Goal: Information Seeking & Learning: Check status

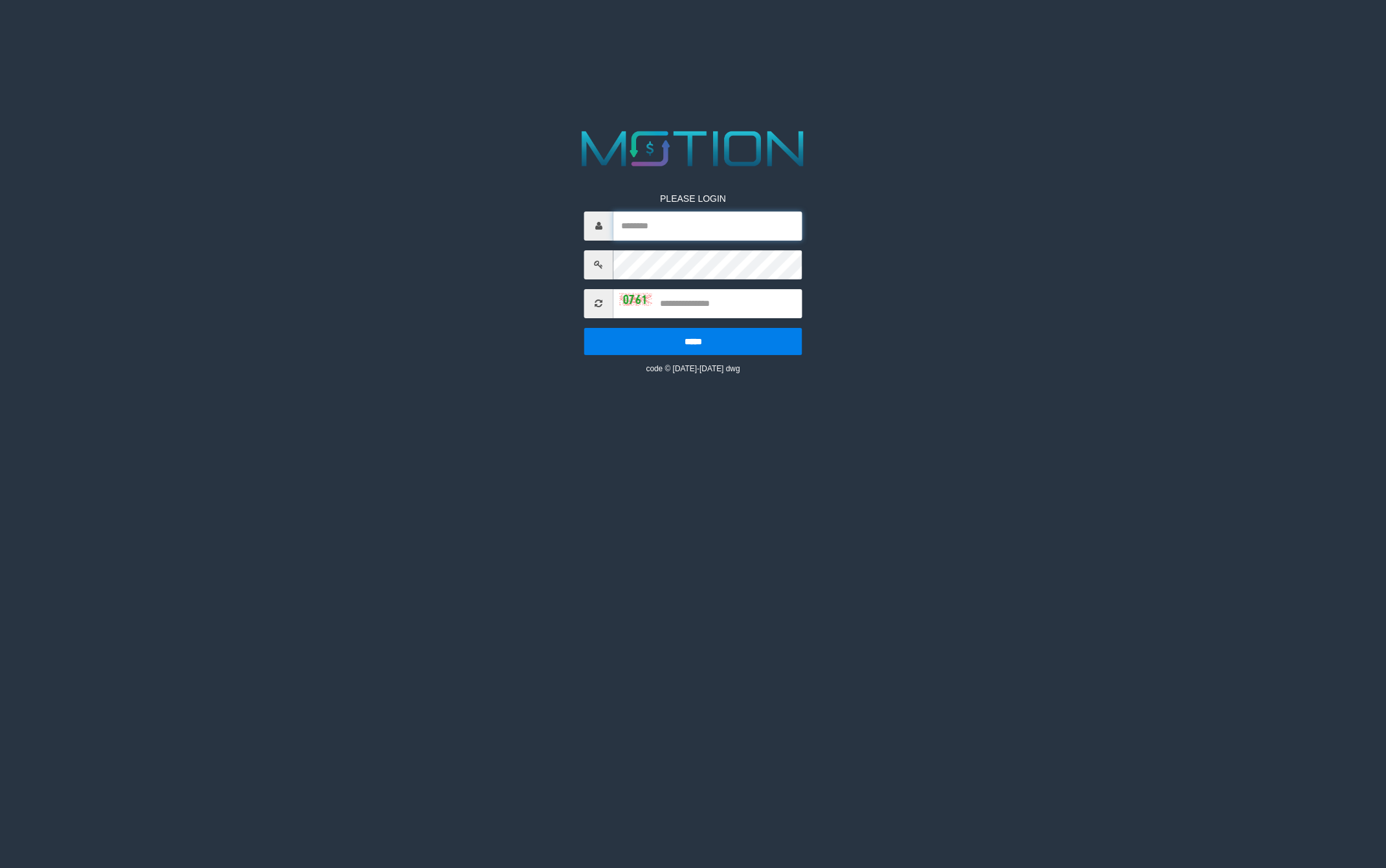
drag, startPoint x: 0, startPoint y: 0, endPoint x: 666, endPoint y: 221, distance: 701.7
click at [666, 221] on input "text" at bounding box center [708, 226] width 189 height 29
type input "*******"
click at [678, 309] on input "text" at bounding box center [708, 304] width 189 height 29
type input "****"
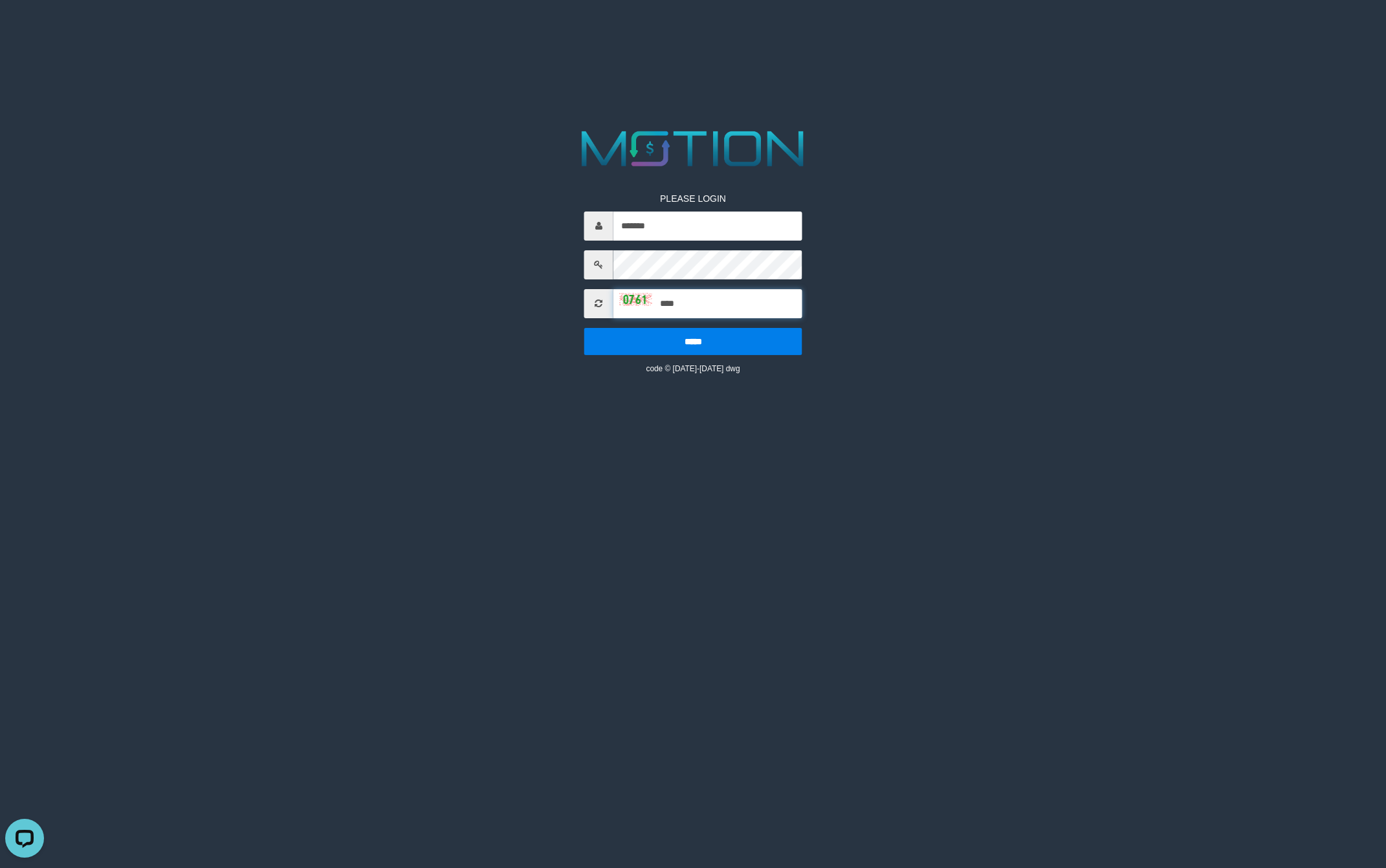
click at [584, 328] on input "*****" at bounding box center [693, 341] width 218 height 27
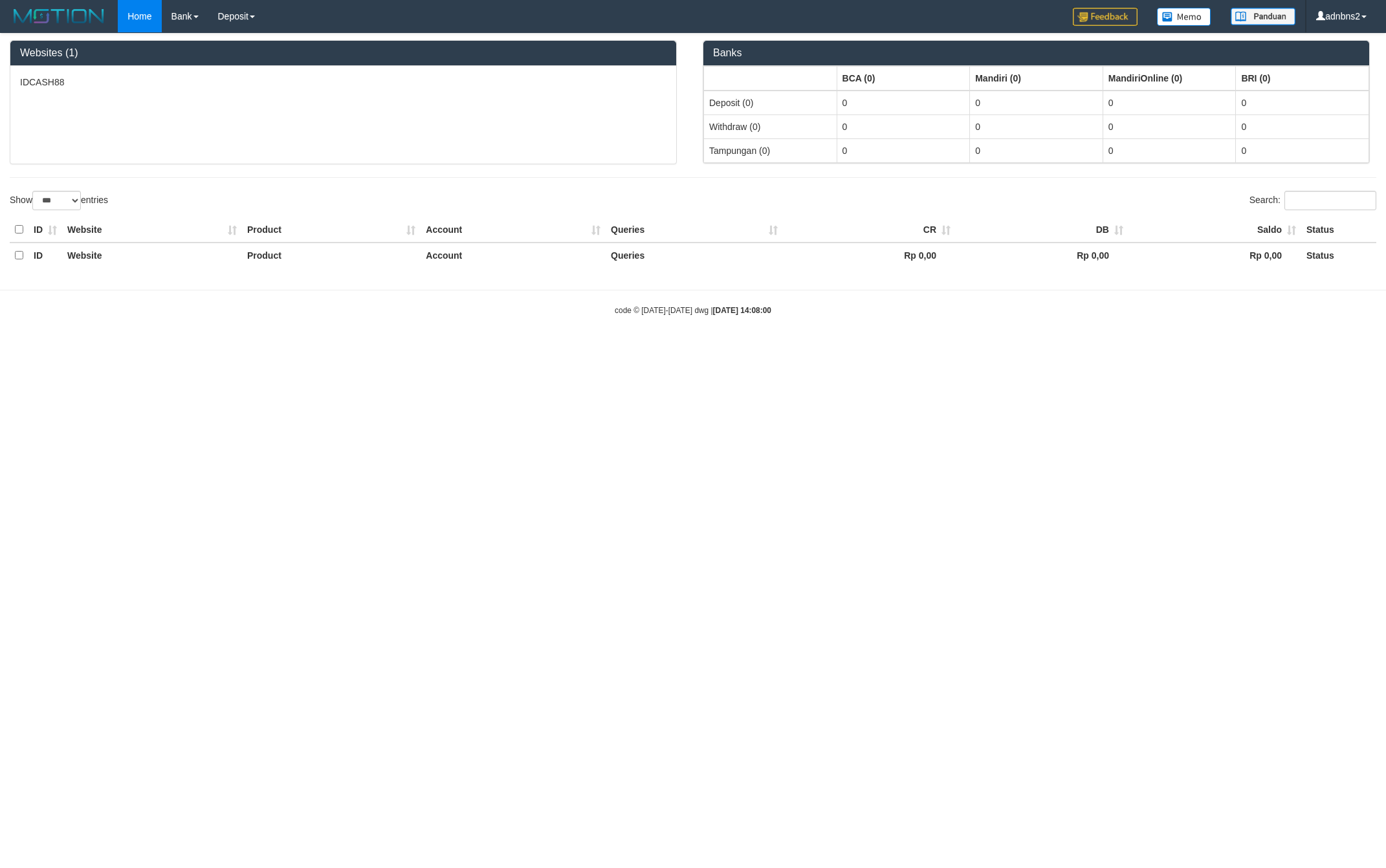
select select "***"
click at [247, 43] on link "PGA History" at bounding box center [260, 45] width 102 height 17
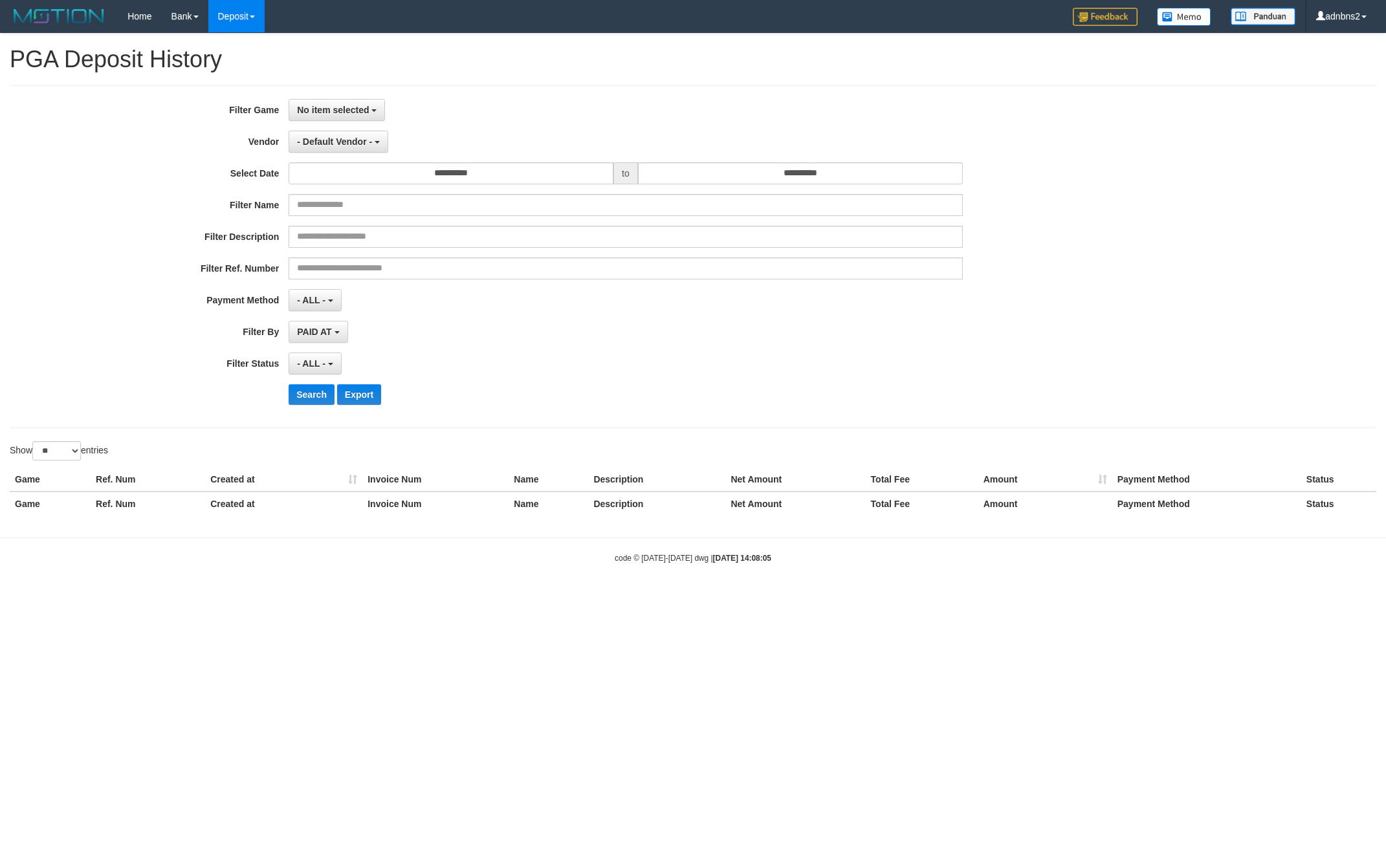
select select
select select "**"
click at [1118, 324] on div "**********" at bounding box center [577, 332] width 1154 height 22
click at [325, 101] on button "No item selected" at bounding box center [336, 110] width 96 height 22
click at [360, 183] on label "[ISPORT] IDCASH88" at bounding box center [371, 176] width 164 height 19
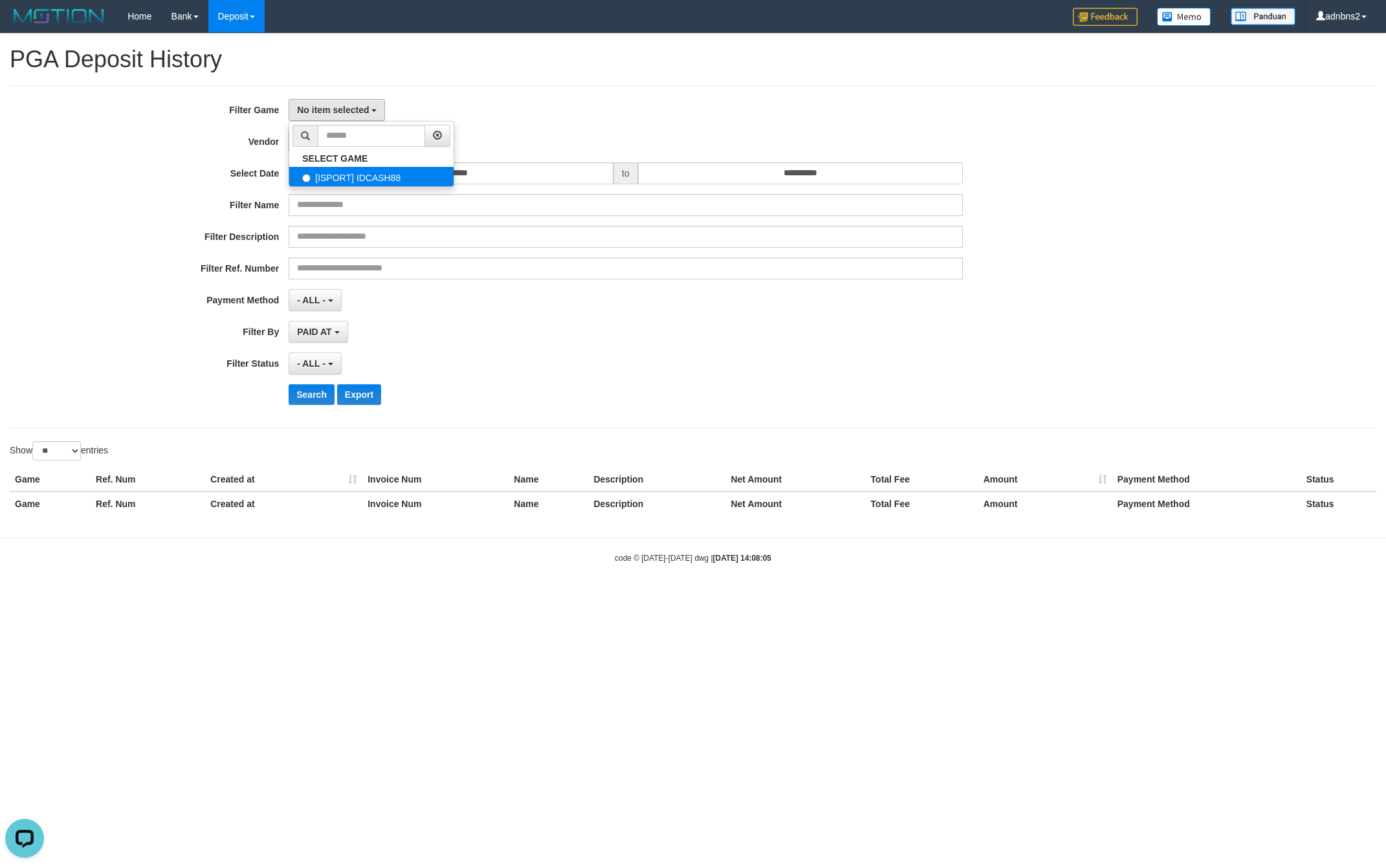
select select "***"
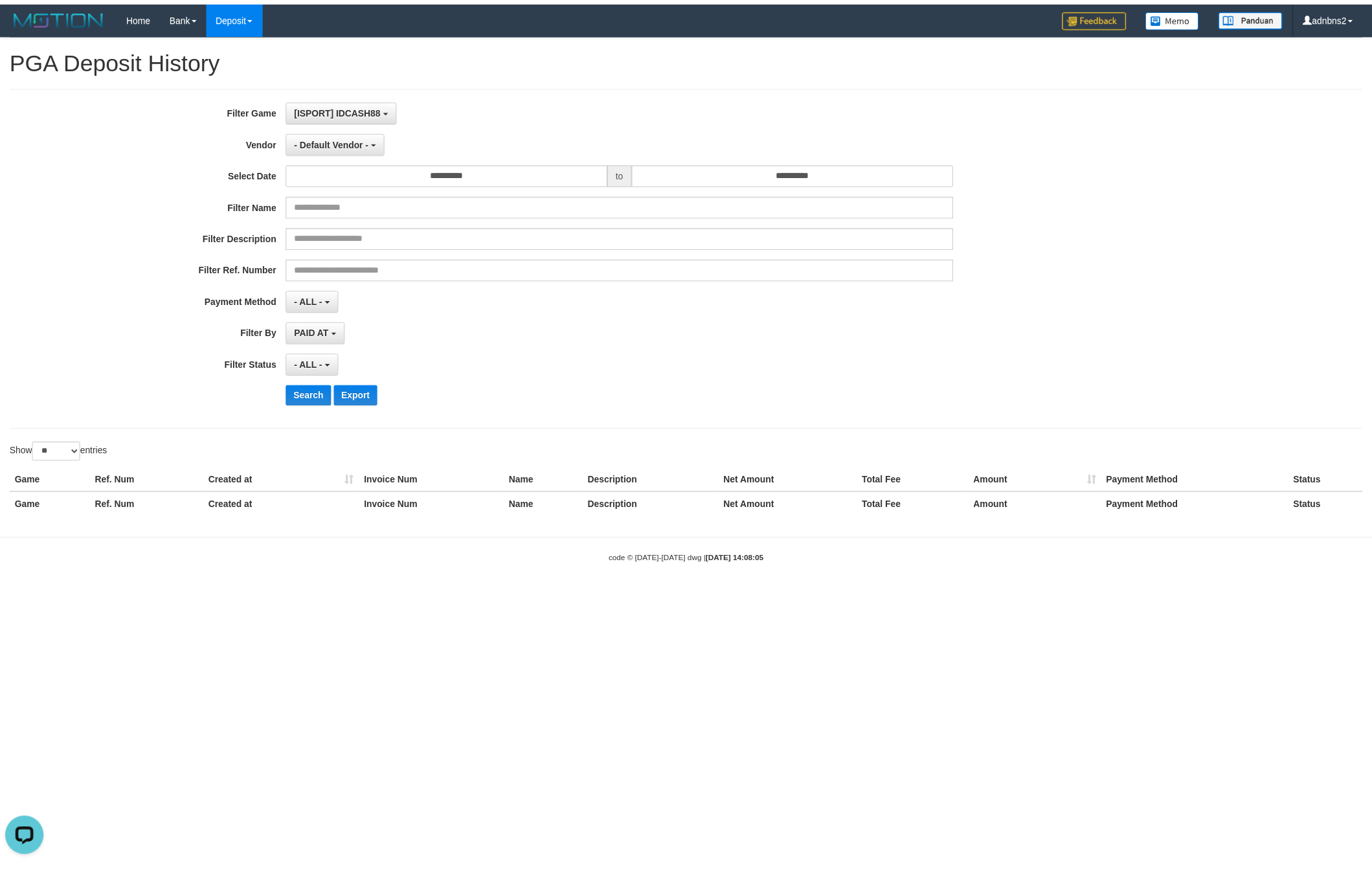
scroll to position [12, 0]
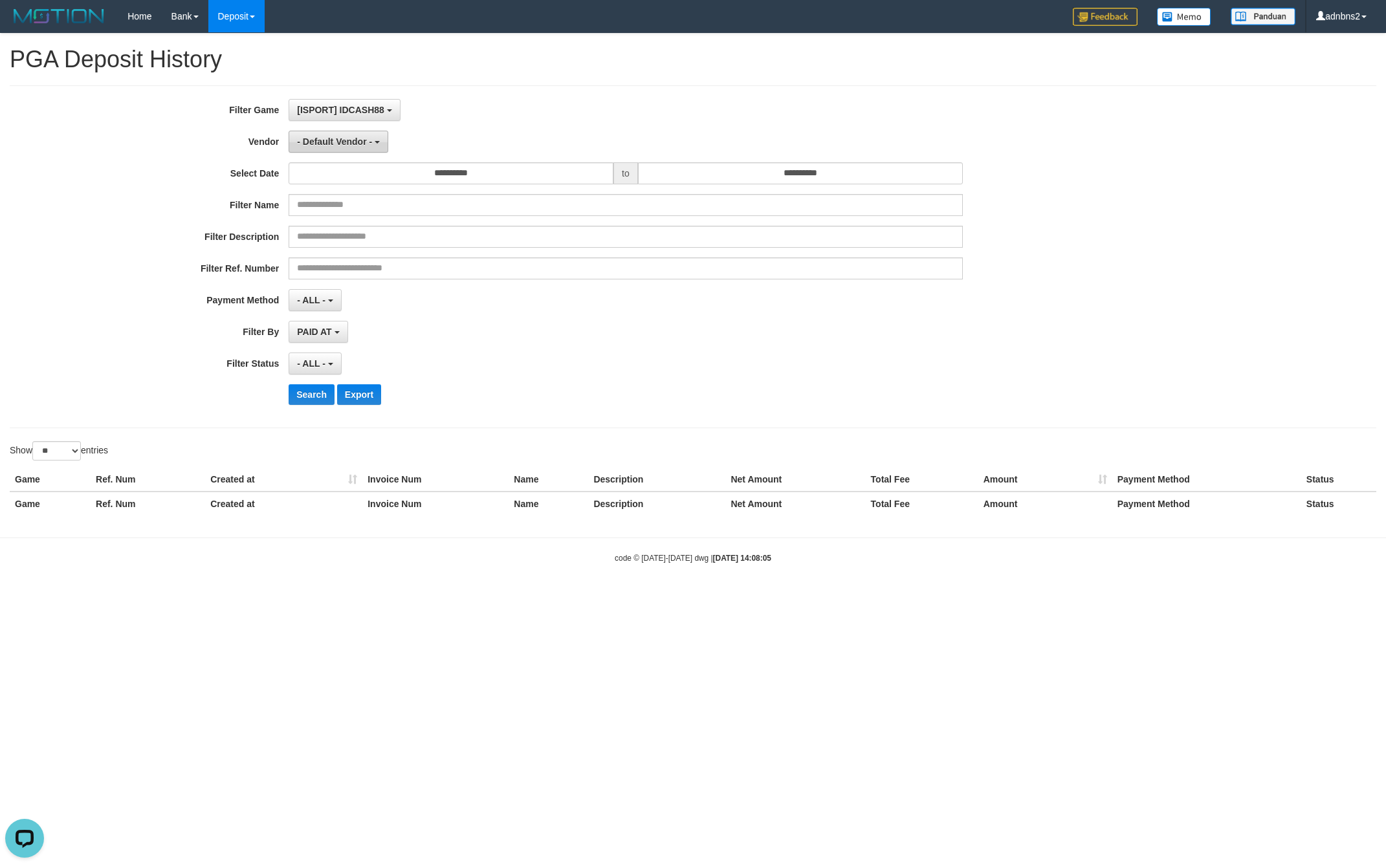
click at [342, 146] on span "- Default Vendor -" at bounding box center [334, 141] width 75 height 10
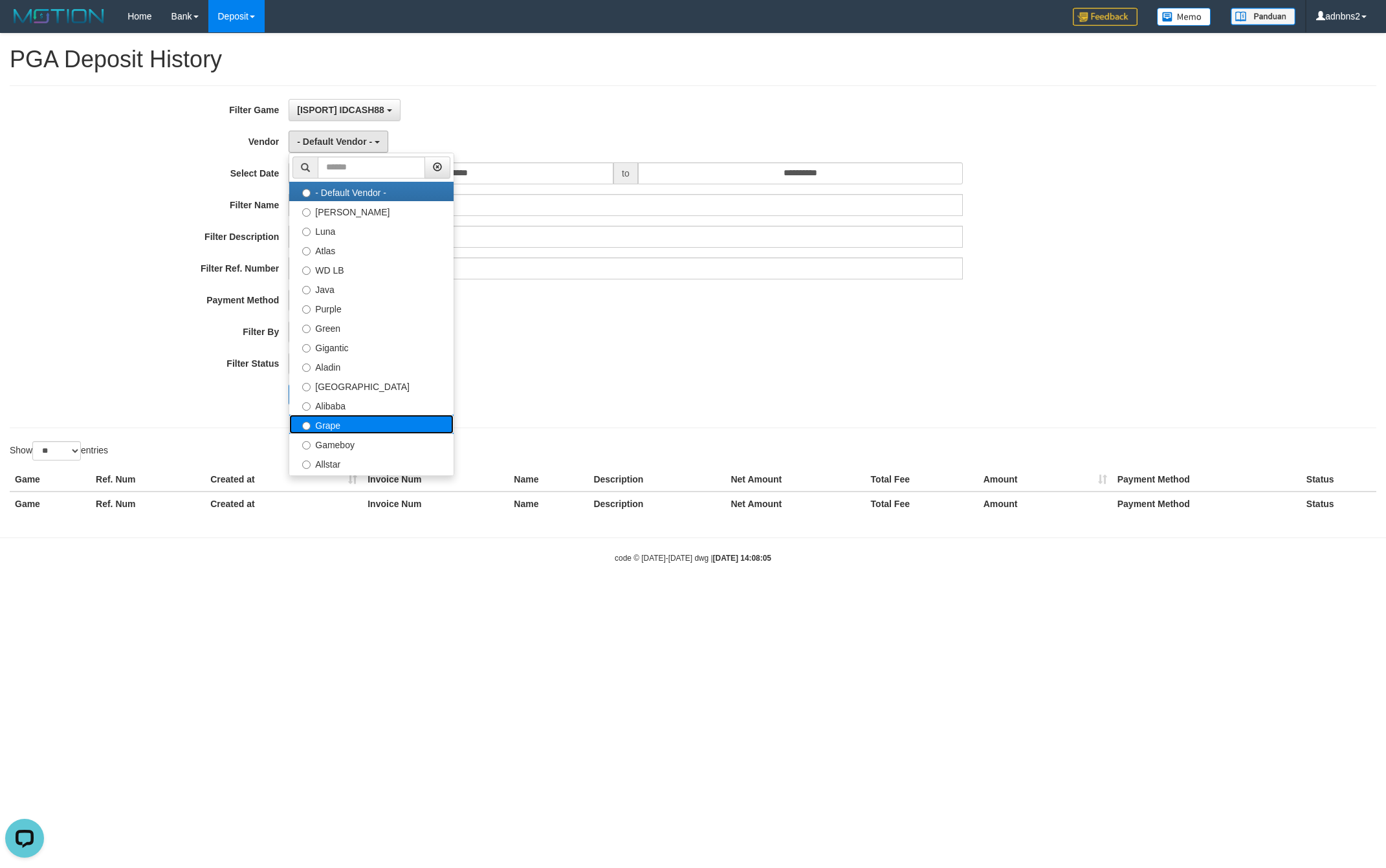
click at [363, 423] on label "Grape" at bounding box center [371, 424] width 164 height 19
select select "**********"
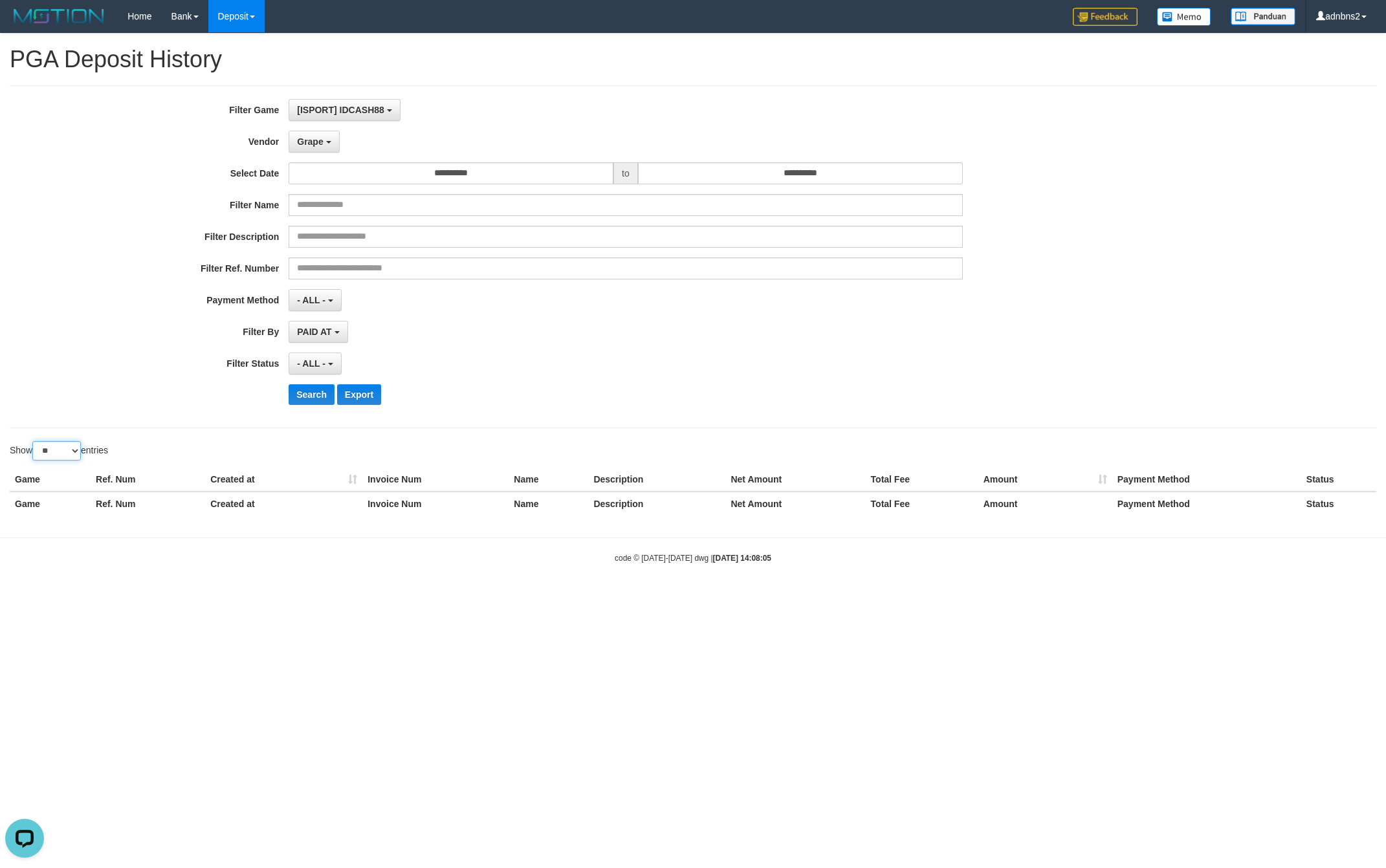
click at [70, 450] on select "** ** ** ***" at bounding box center [56, 451] width 49 height 19
select select "***"
click at [34, 445] on select "** ** ** ***" at bounding box center [56, 451] width 49 height 19
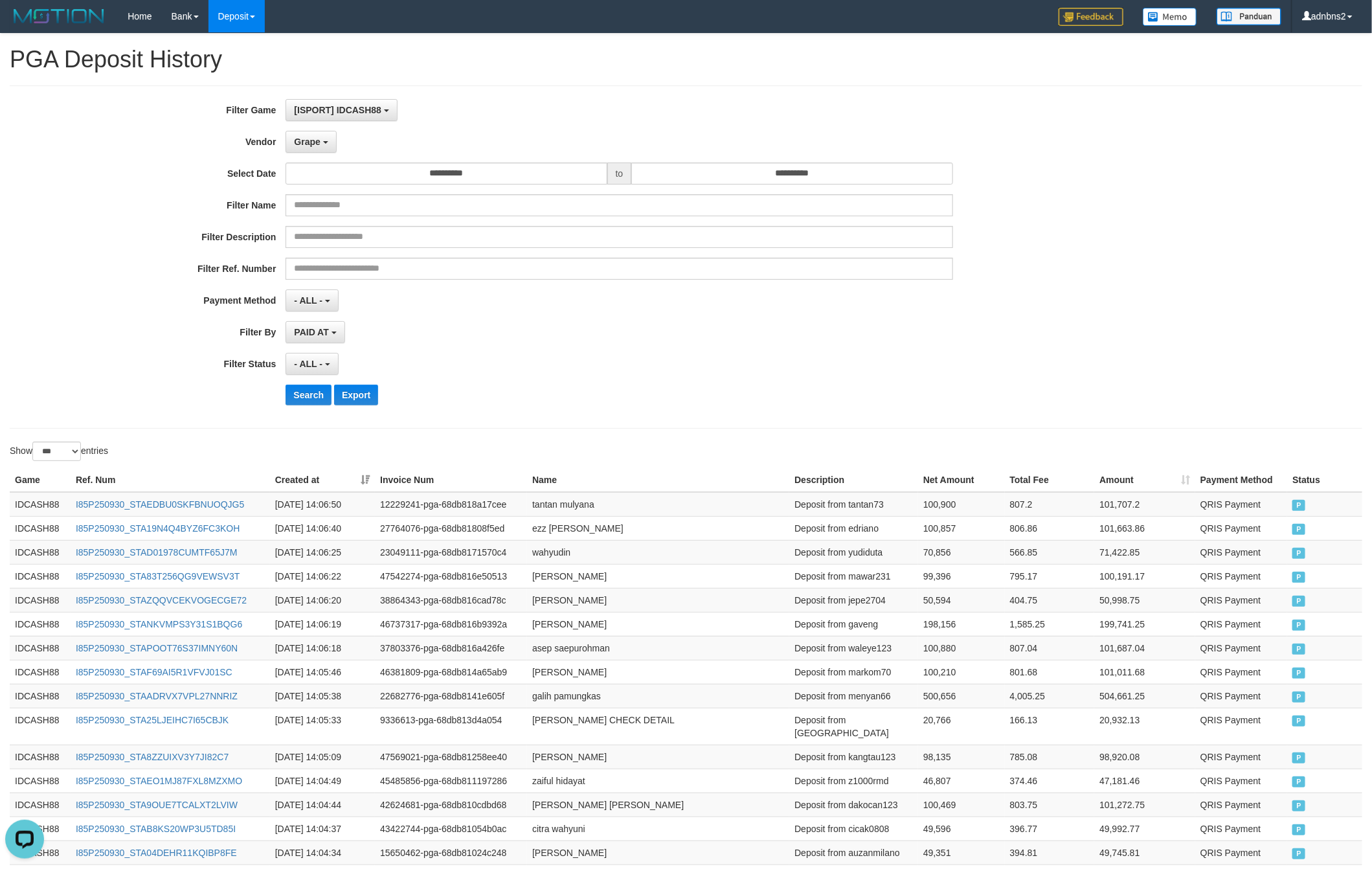
click at [651, 356] on div "- ALL - SELECT ALL - ALL - SELECT STATUS PENDING/UNPAID PAID CANCELED EXPIRED" at bounding box center [619, 364] width 667 height 22
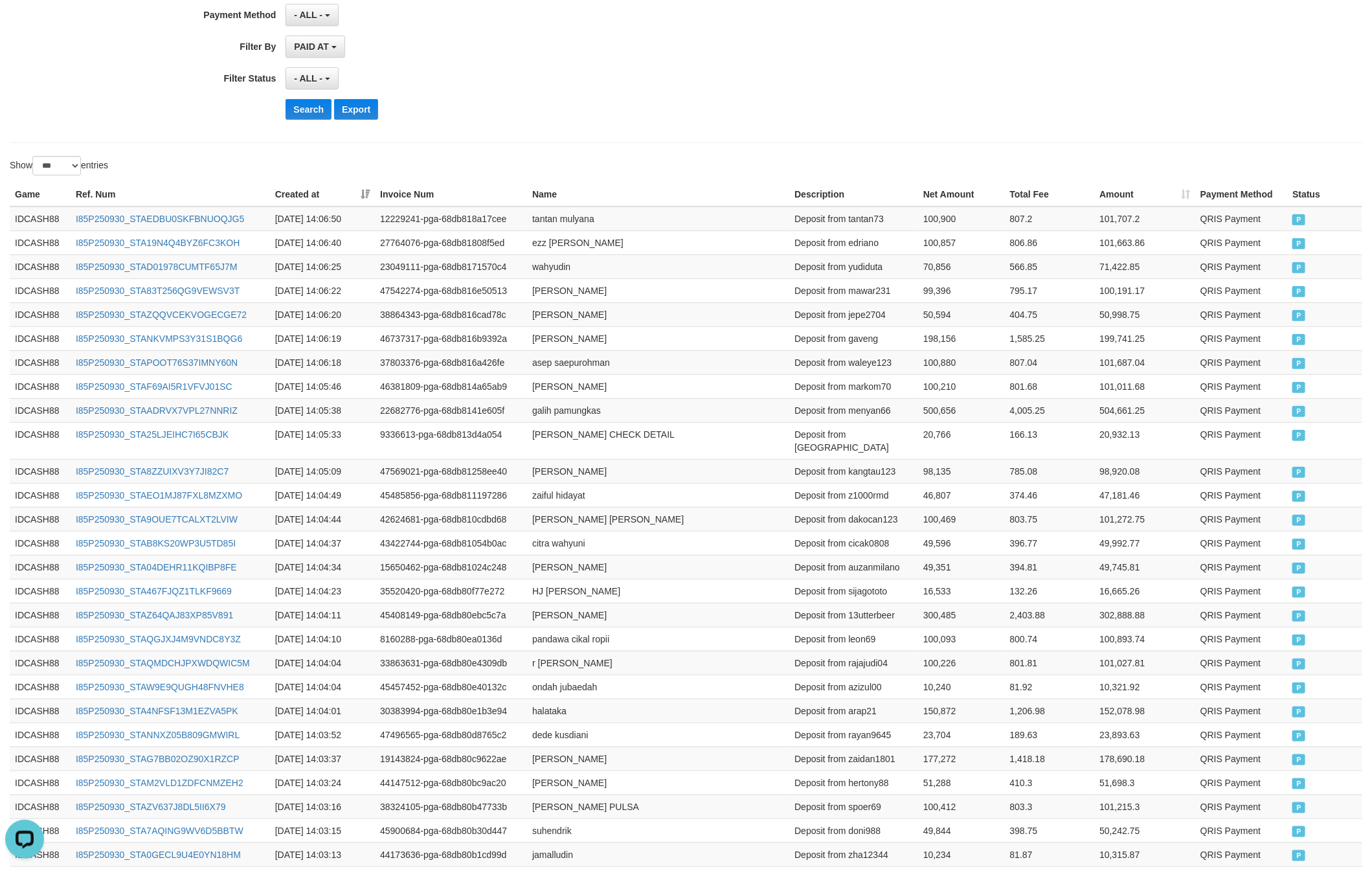
scroll to position [169, 0]
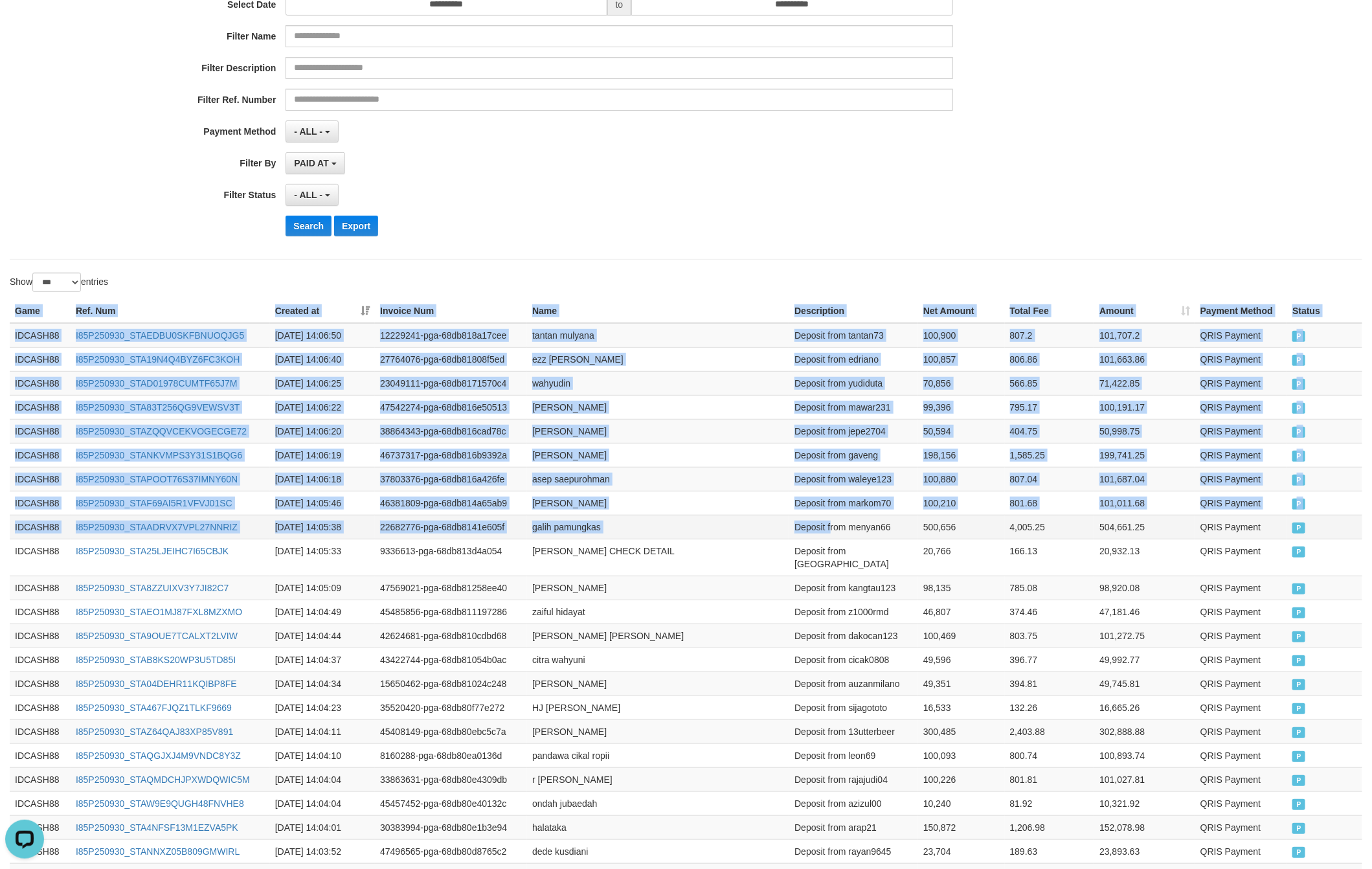
drag, startPoint x: 16, startPoint y: 309, endPoint x: 830, endPoint y: 527, distance: 842.7
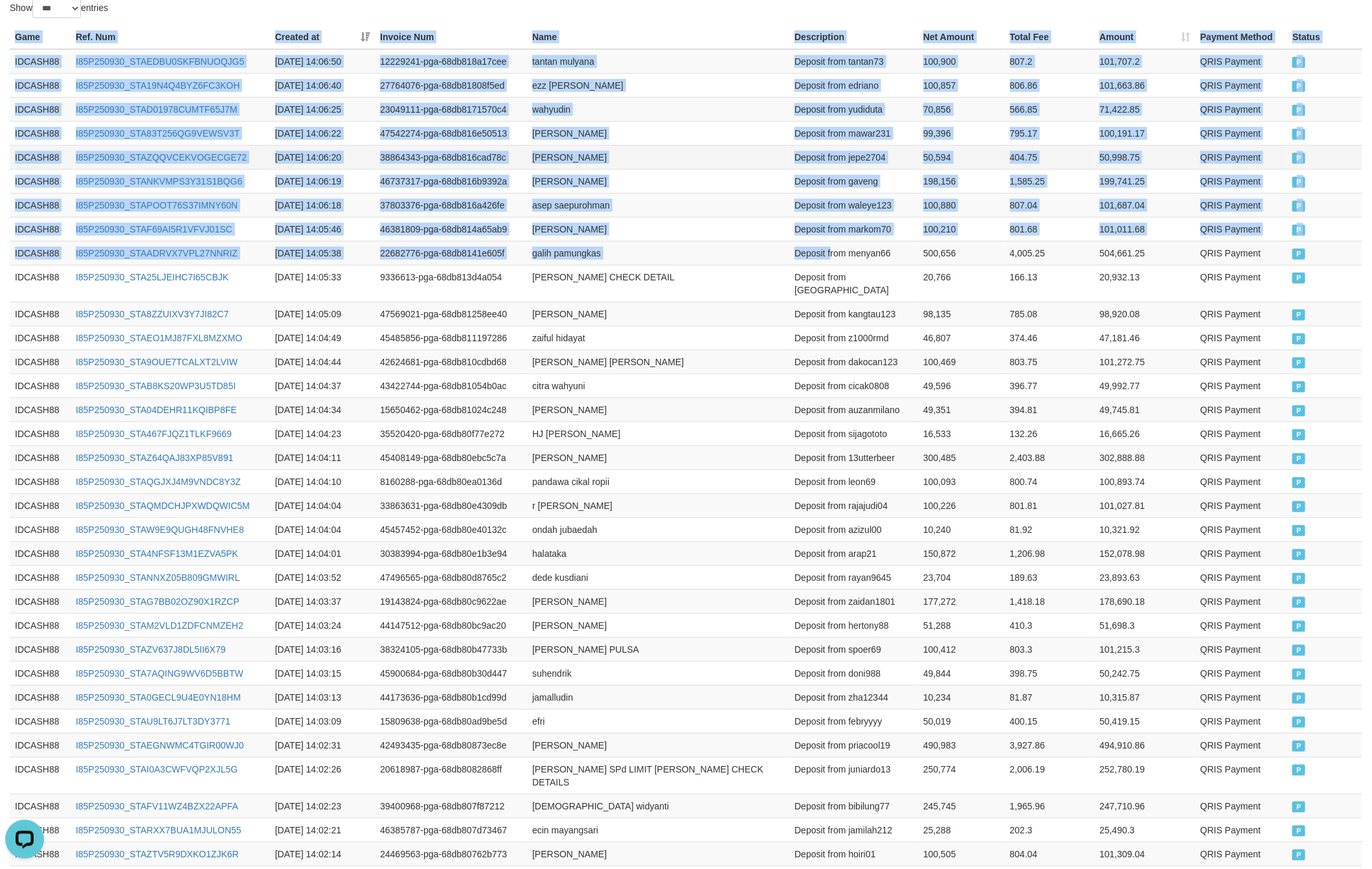
scroll to position [752, 0]
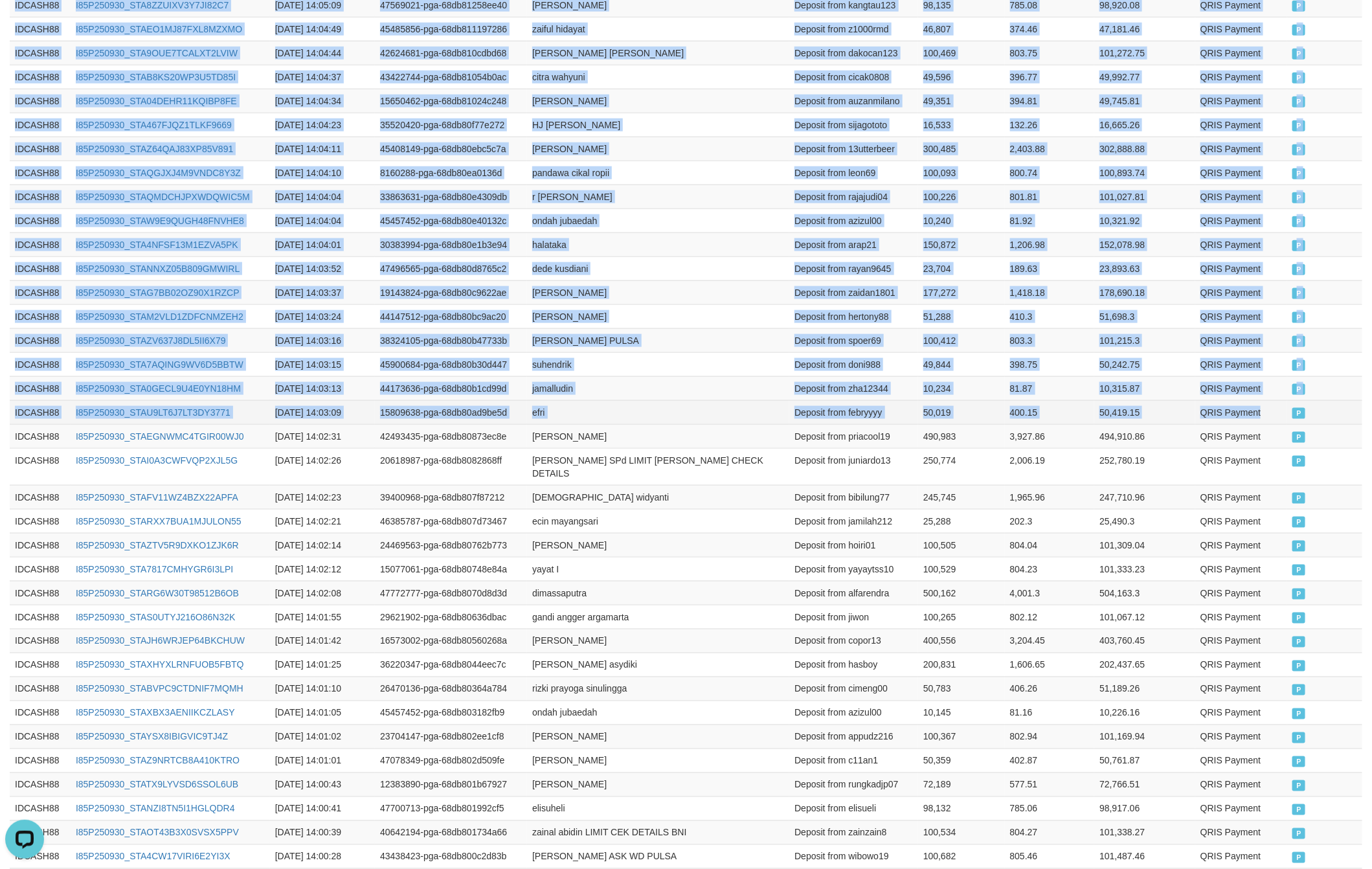
click at [1284, 416] on td "QRIS Payment" at bounding box center [1241, 412] width 92 height 24
copy table "Game Ref. Num Created at Invoice Num Name Description Net Amount Total Fee Amou…"
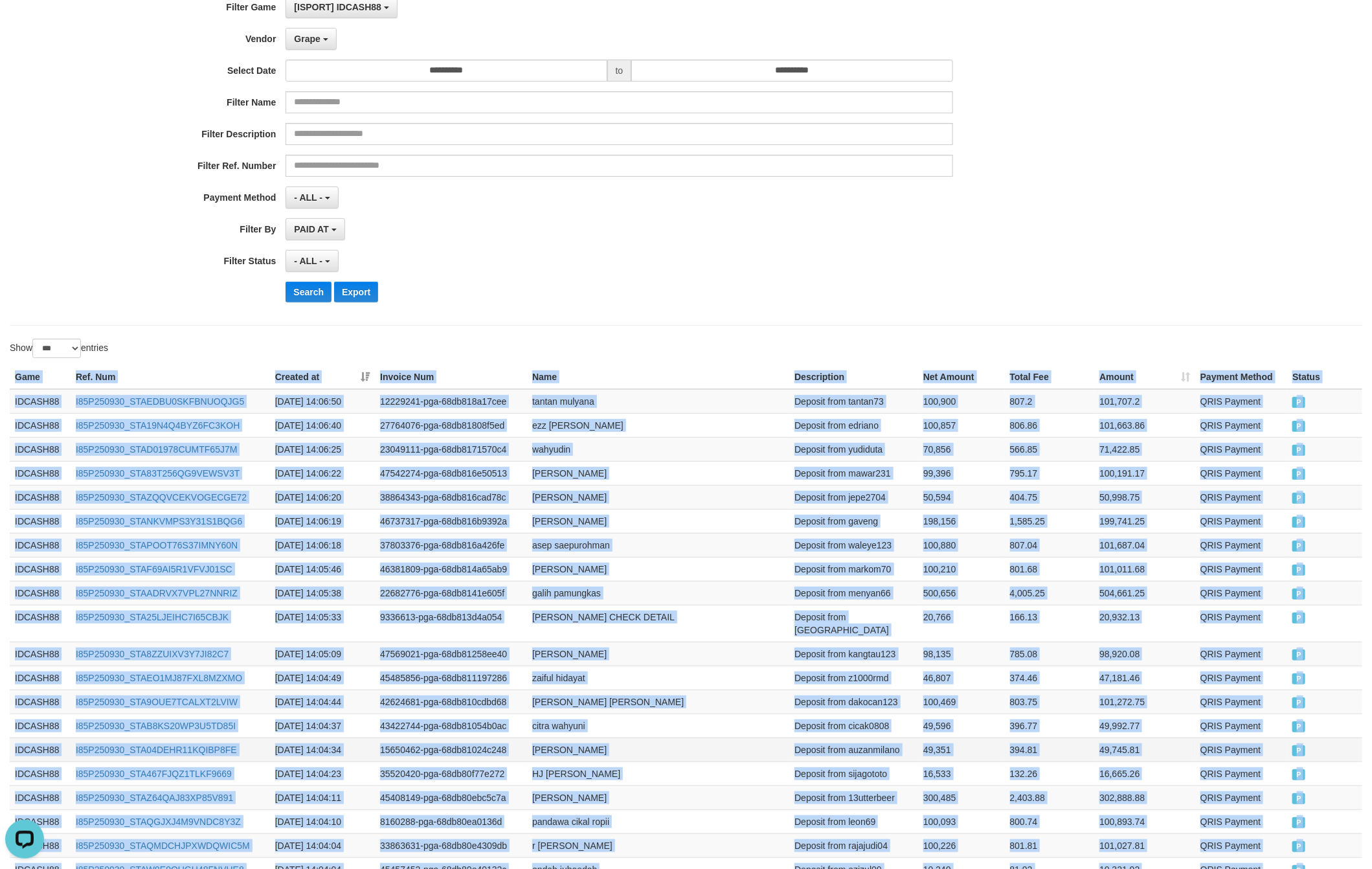
scroll to position [0, 0]
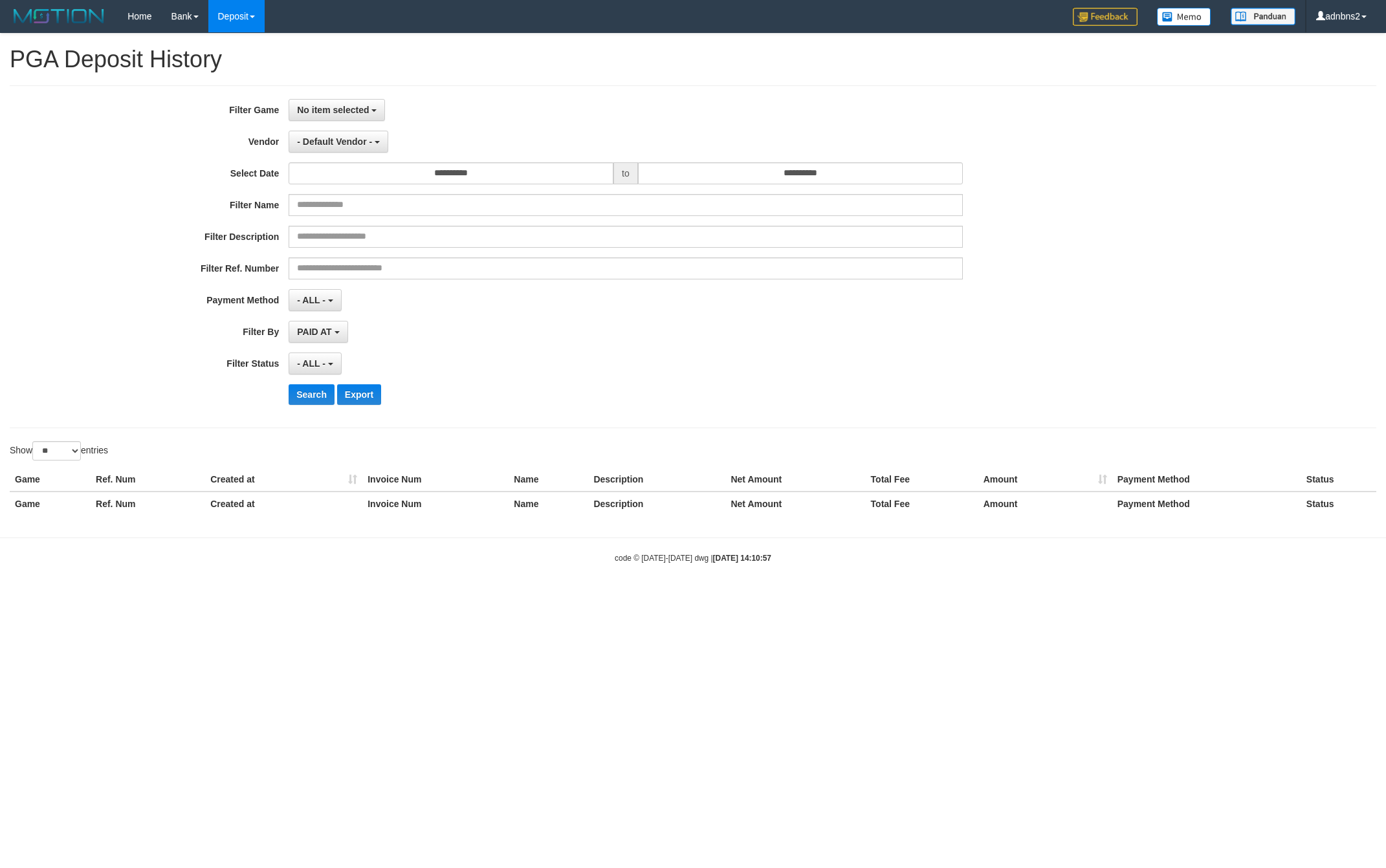
select select
select select "**"
click at [1054, 274] on div "Filter Ref. Number" at bounding box center [577, 269] width 1154 height 22
click at [1068, 324] on div "**********" at bounding box center [577, 332] width 1154 height 22
click at [342, 106] on span "No item selected" at bounding box center [333, 110] width 72 height 10
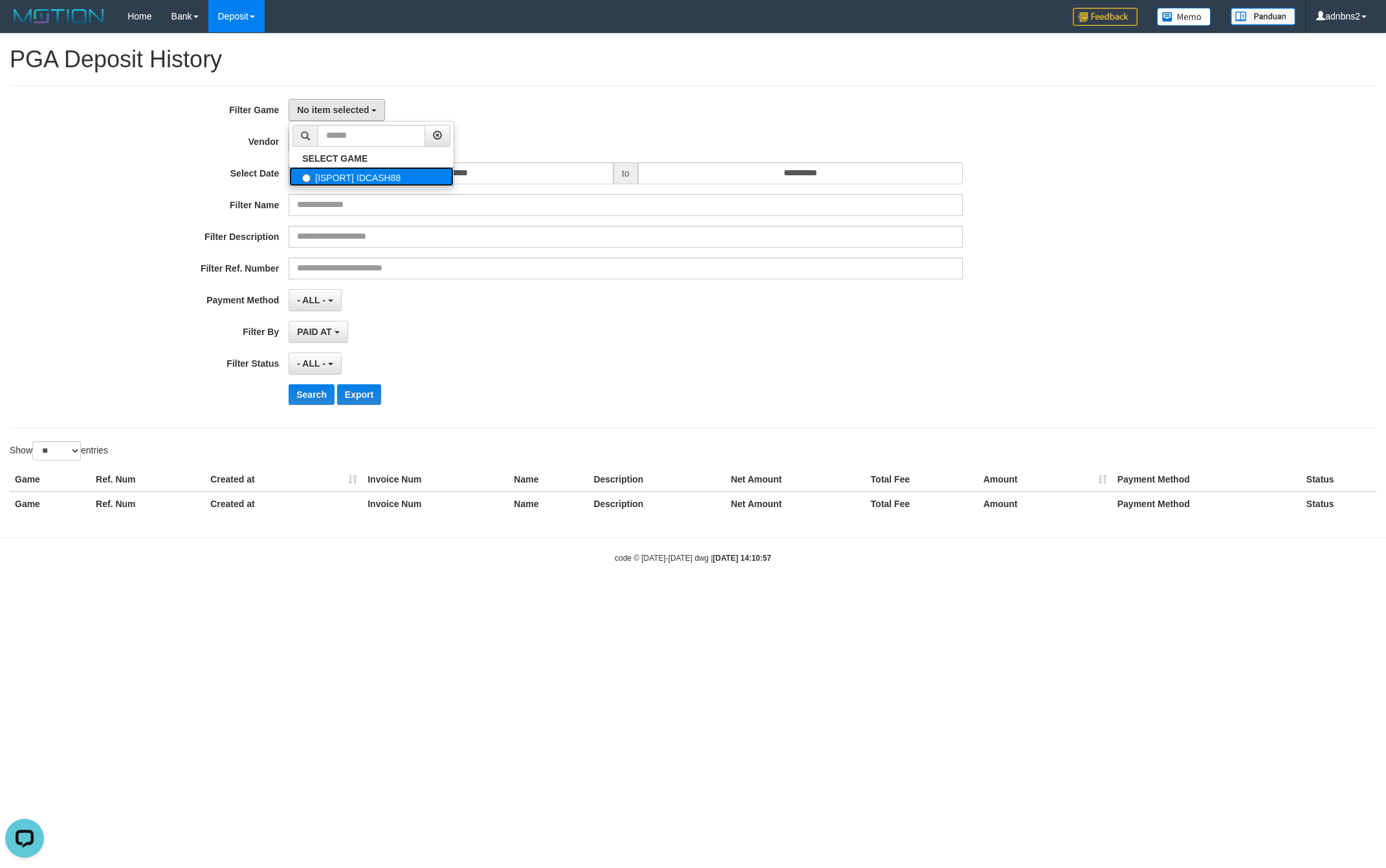
click at [366, 170] on label "[ISPORT] IDCASH88" at bounding box center [371, 176] width 164 height 19
select select "***"
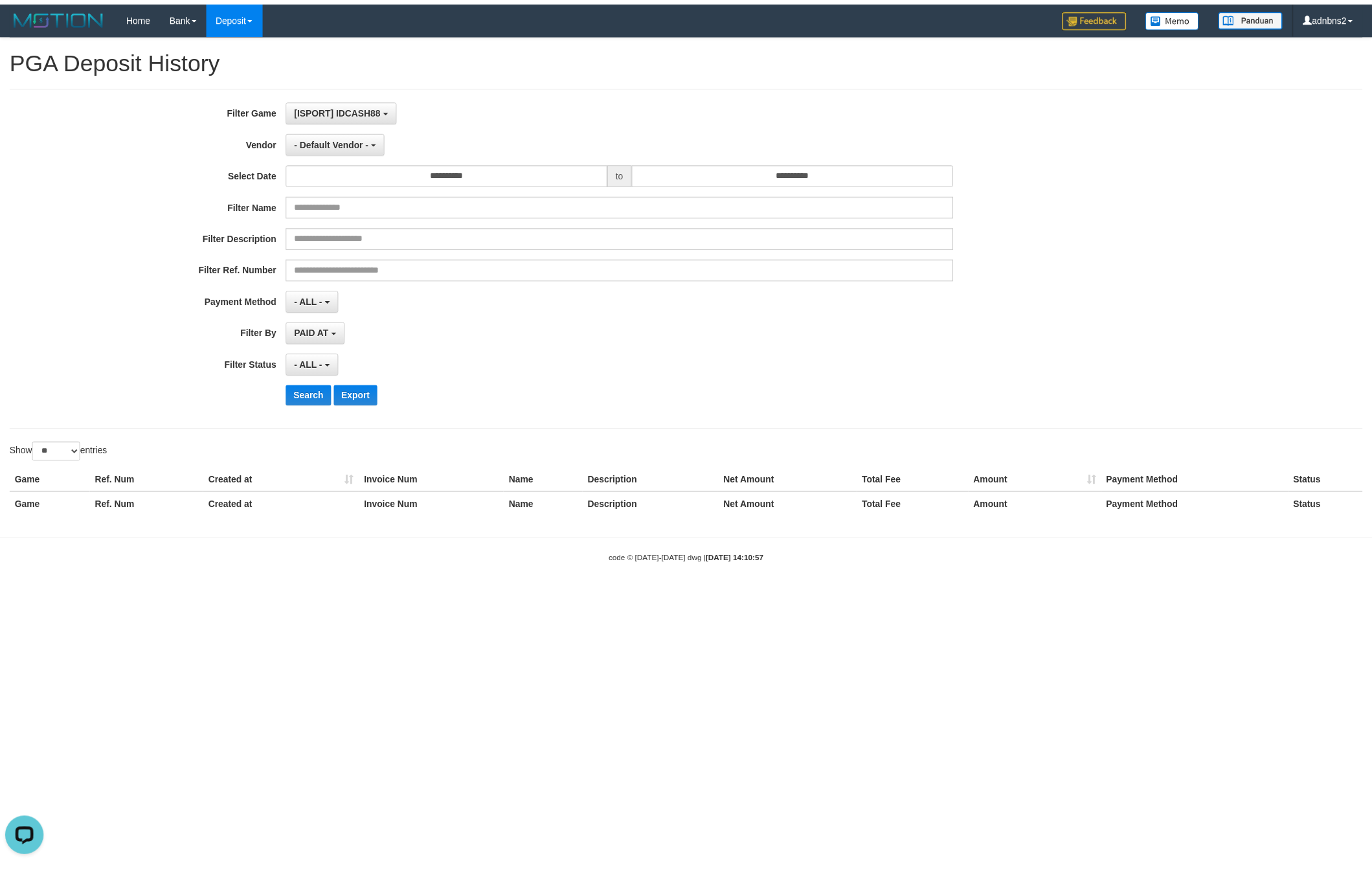
scroll to position [12, 0]
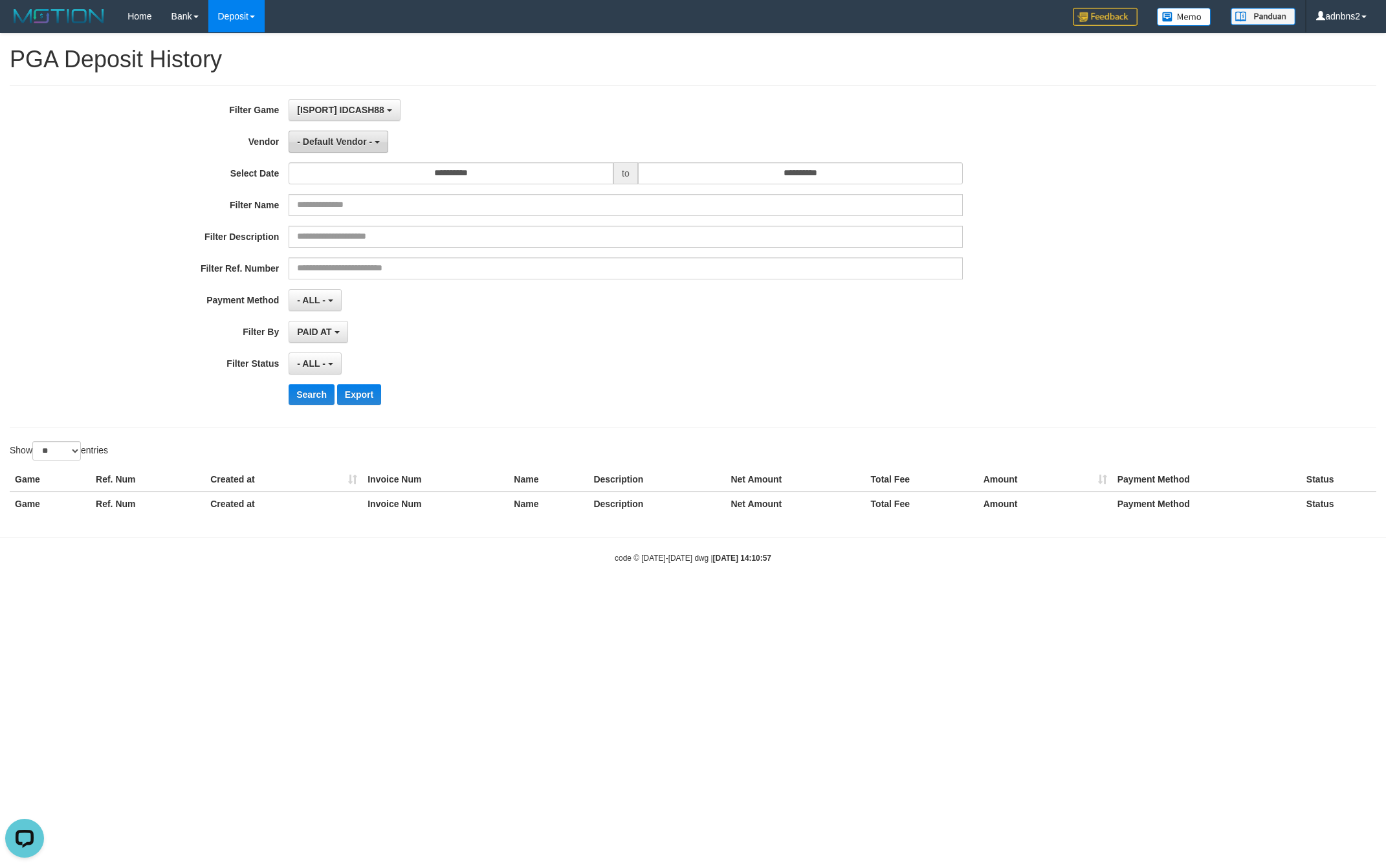
click at [309, 151] on button "- Default Vendor -" at bounding box center [338, 141] width 100 height 22
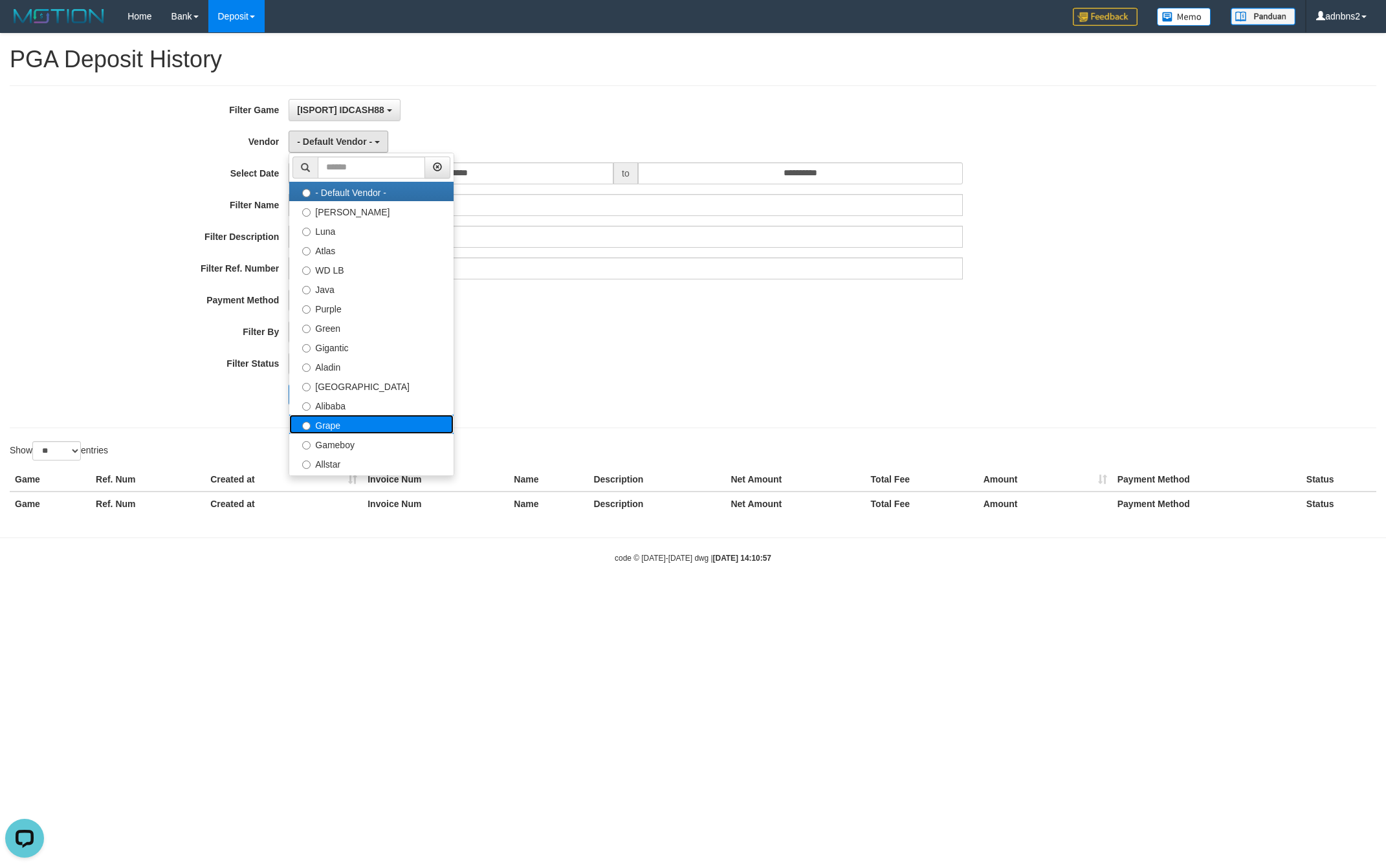
click at [374, 423] on label "Grape" at bounding box center [371, 424] width 164 height 19
select select "**********"
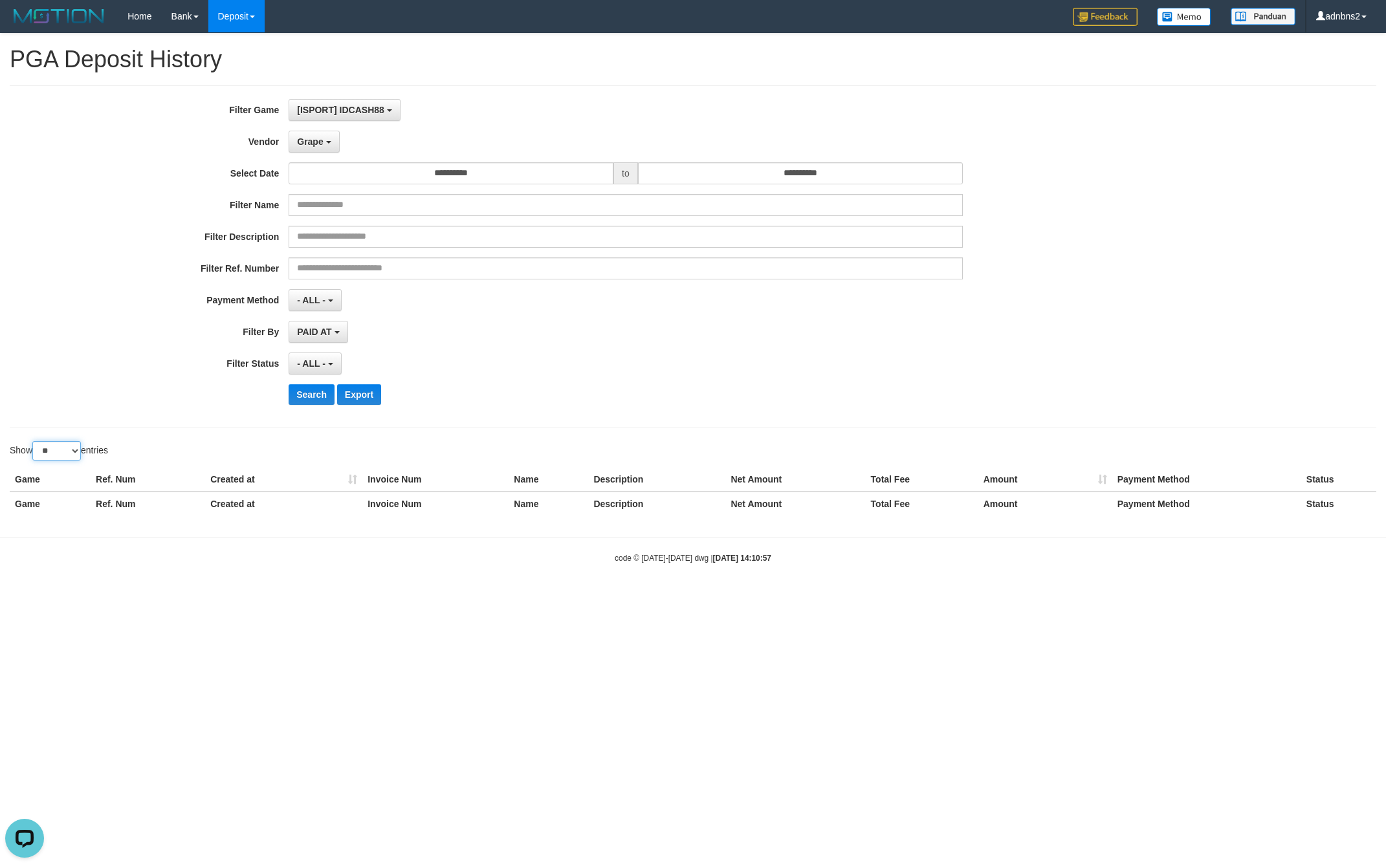
click at [57, 452] on select "** ** ** ***" at bounding box center [56, 451] width 49 height 19
select select "***"
click at [34, 445] on select "** ** ** ***" at bounding box center [56, 451] width 49 height 19
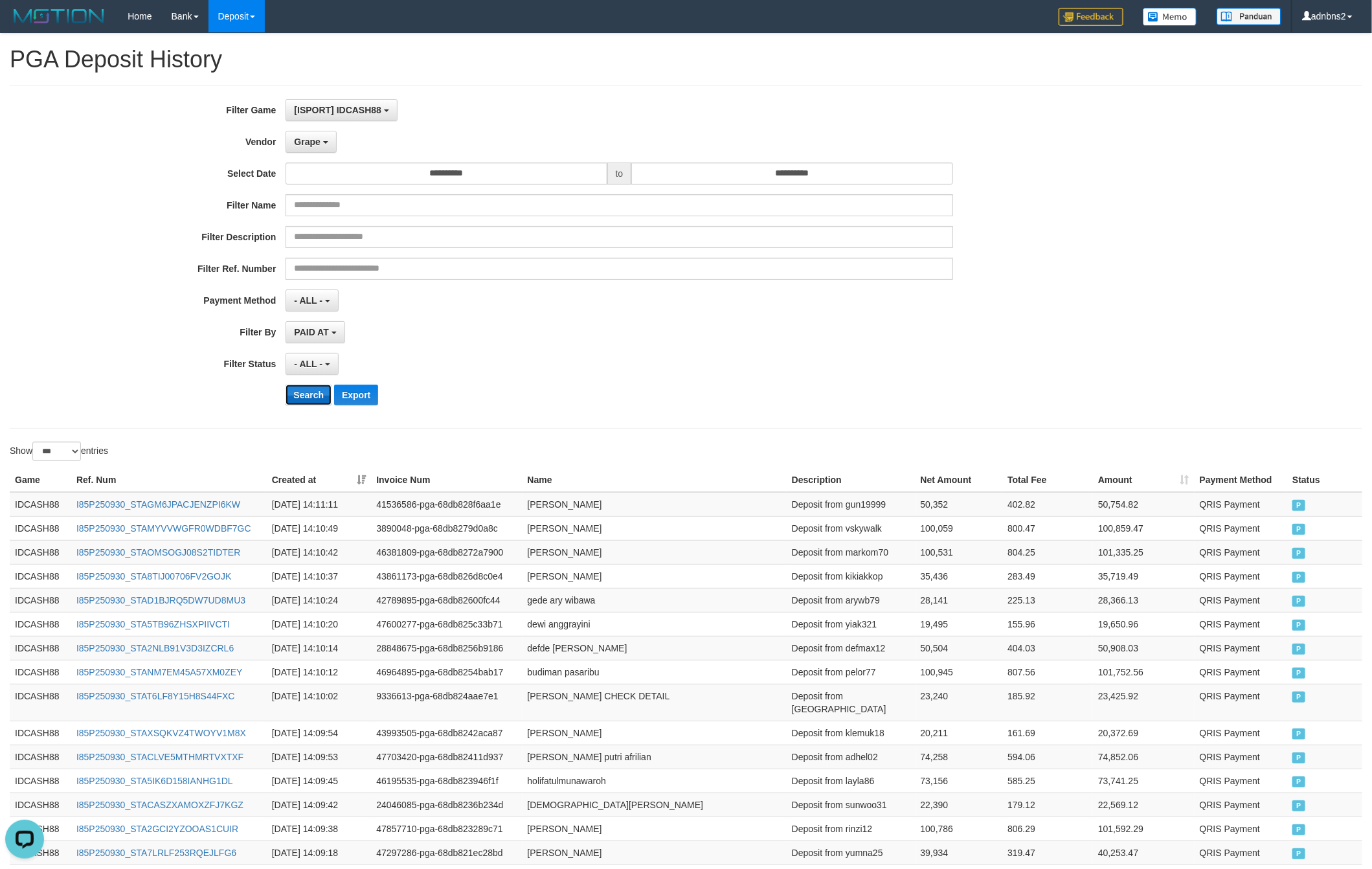
click at [314, 397] on button "Search" at bounding box center [309, 395] width 46 height 21
click at [851, 333] on div "PAID AT PAID AT CREATED AT" at bounding box center [619, 332] width 667 height 22
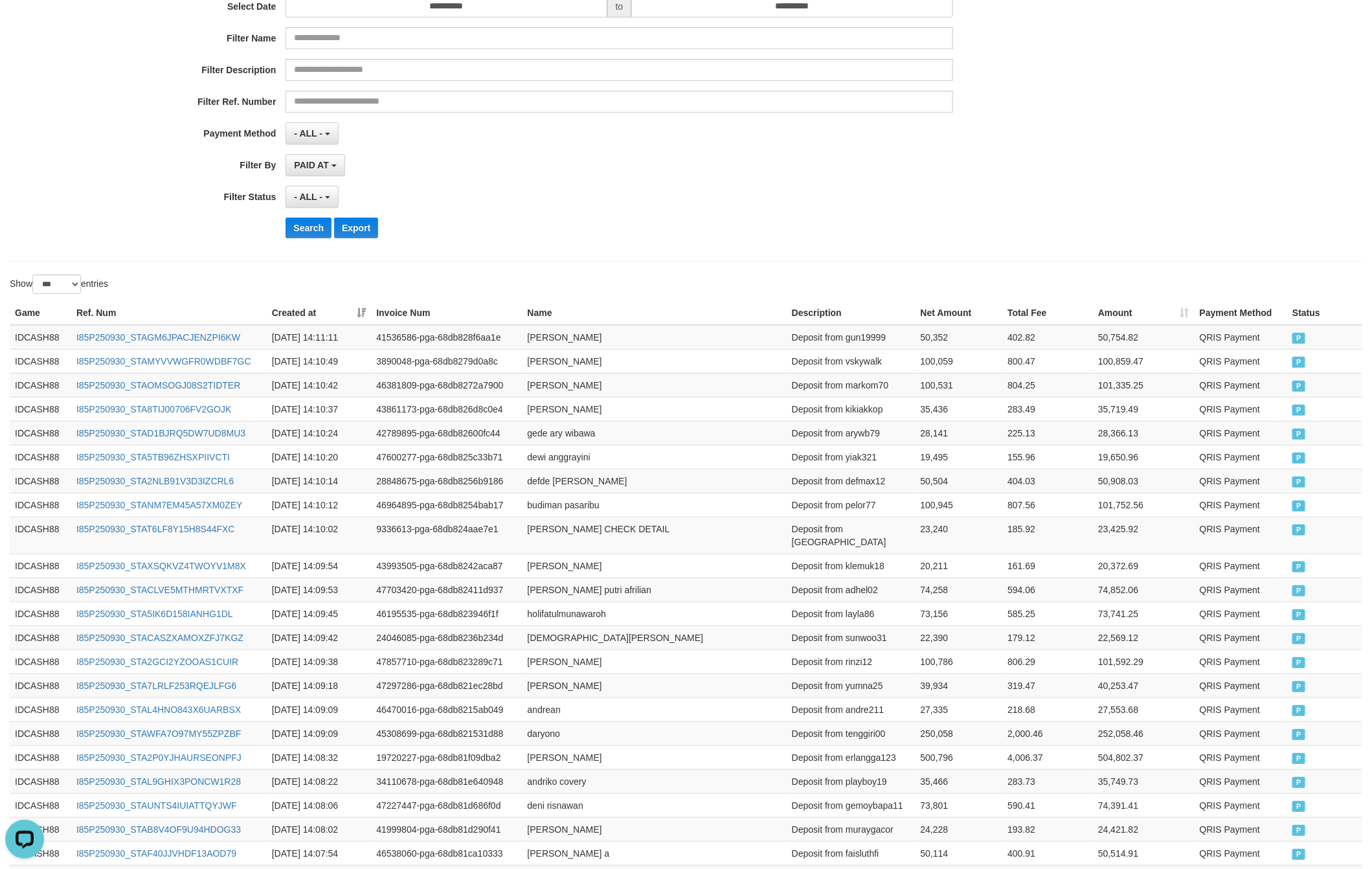
scroll to position [72, 0]
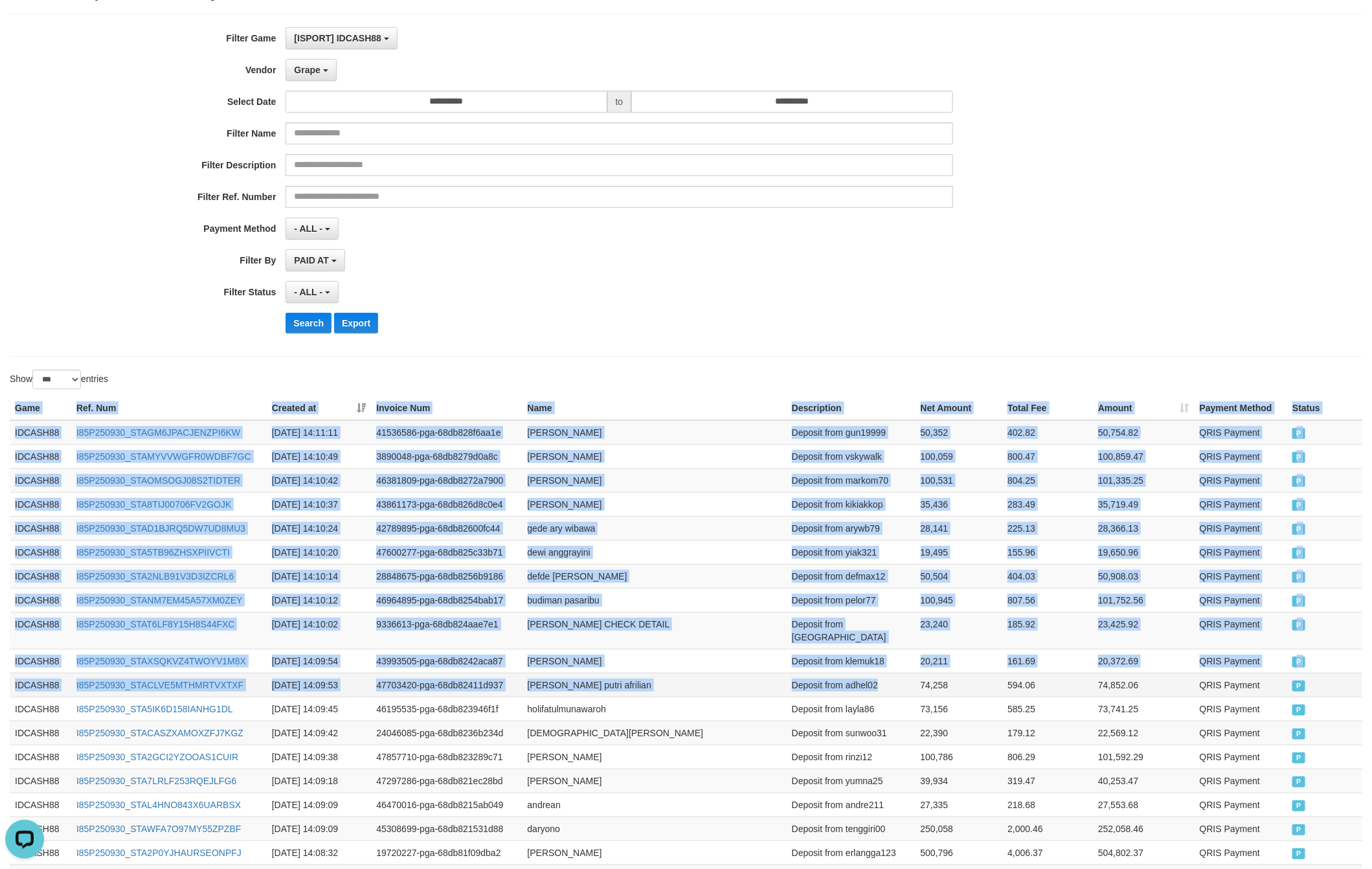
drag, startPoint x: 32, startPoint y: 408, endPoint x: 885, endPoint y: 674, distance: 893.5
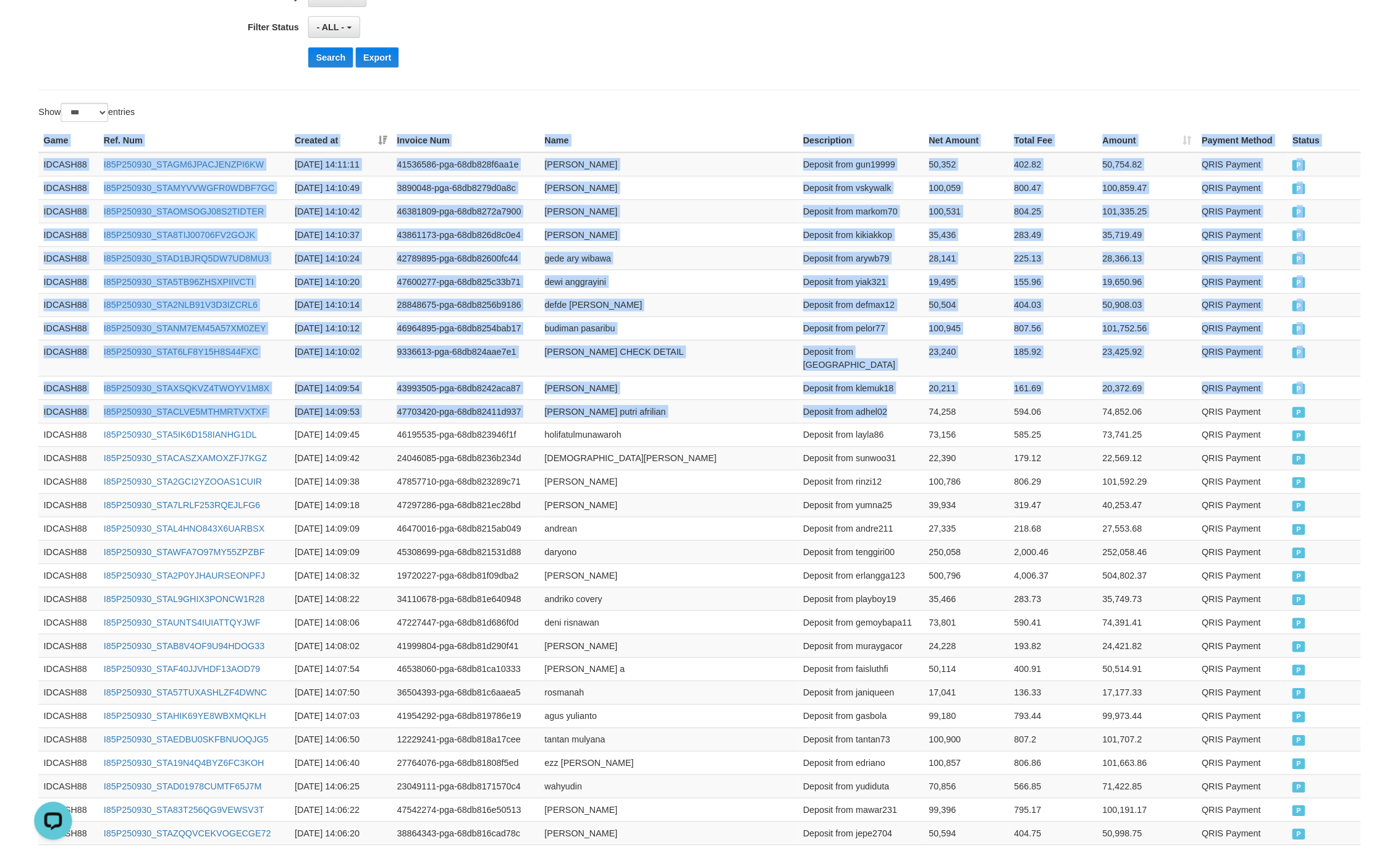
scroll to position [624, 0]
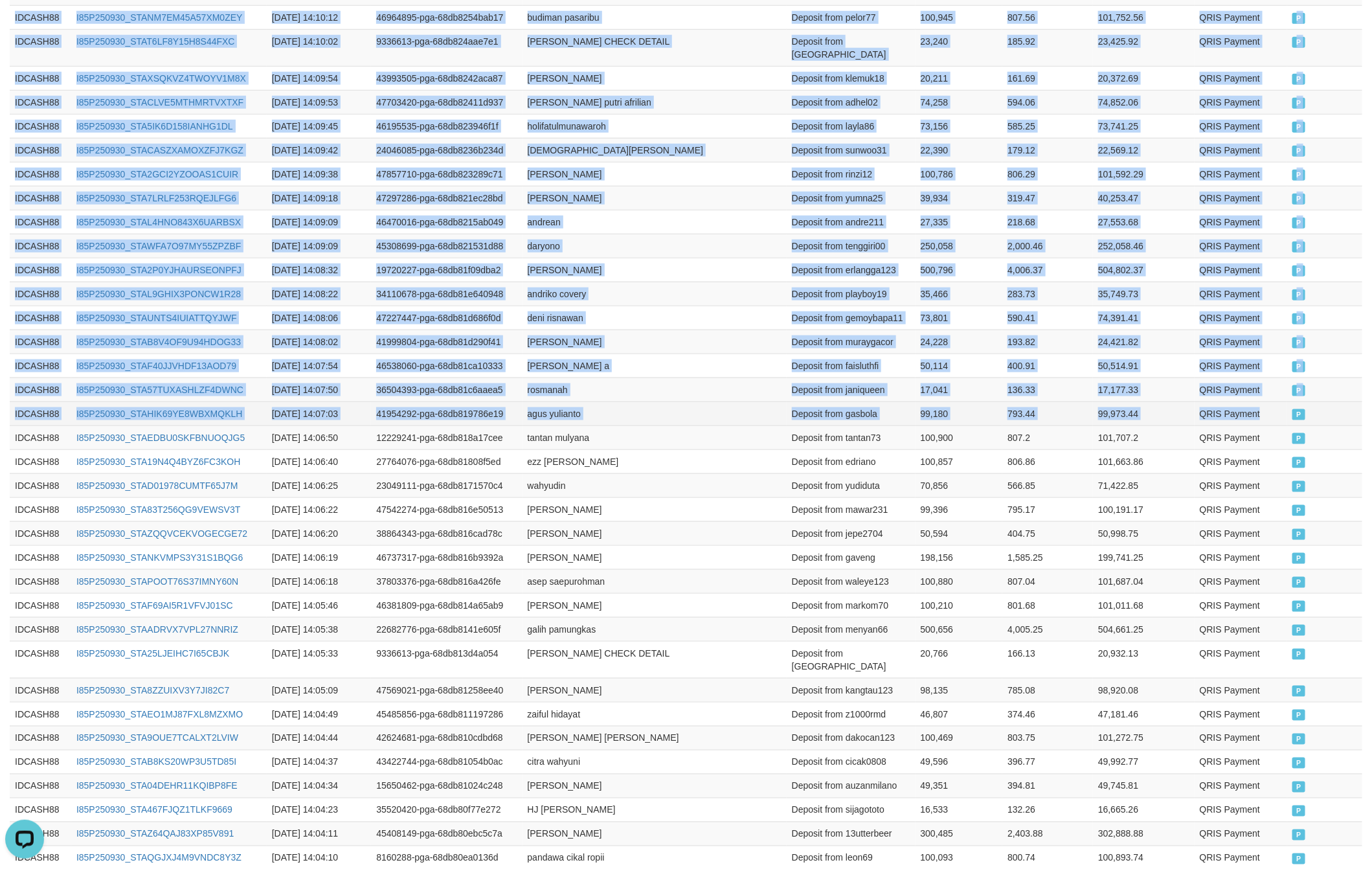
click at [1285, 410] on td "QRIS Payment" at bounding box center [1241, 413] width 93 height 24
copy table "Game Ref. Num Created at Invoice Num Name Description Net Amount Total Fee Amou…"
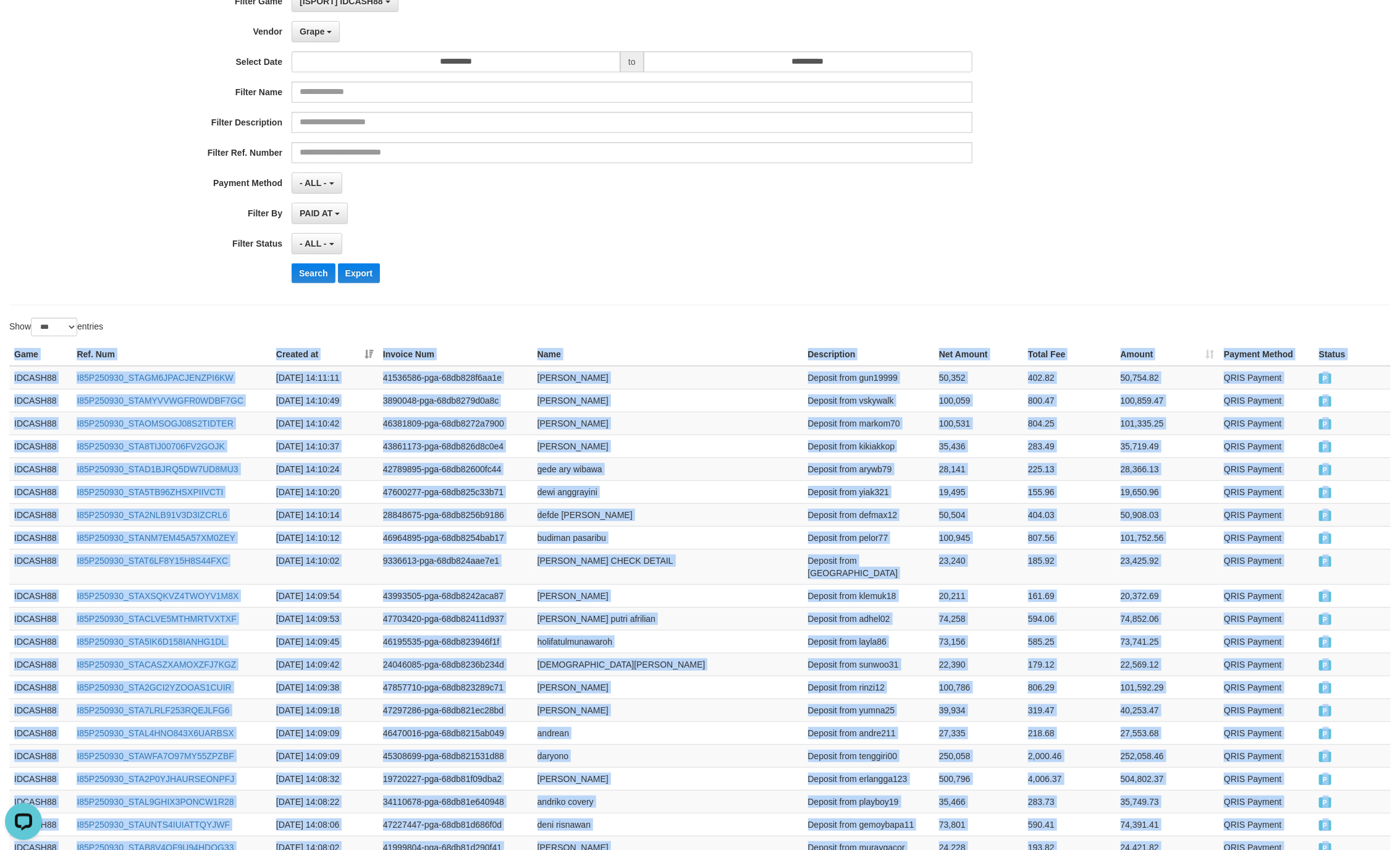
scroll to position [0, 0]
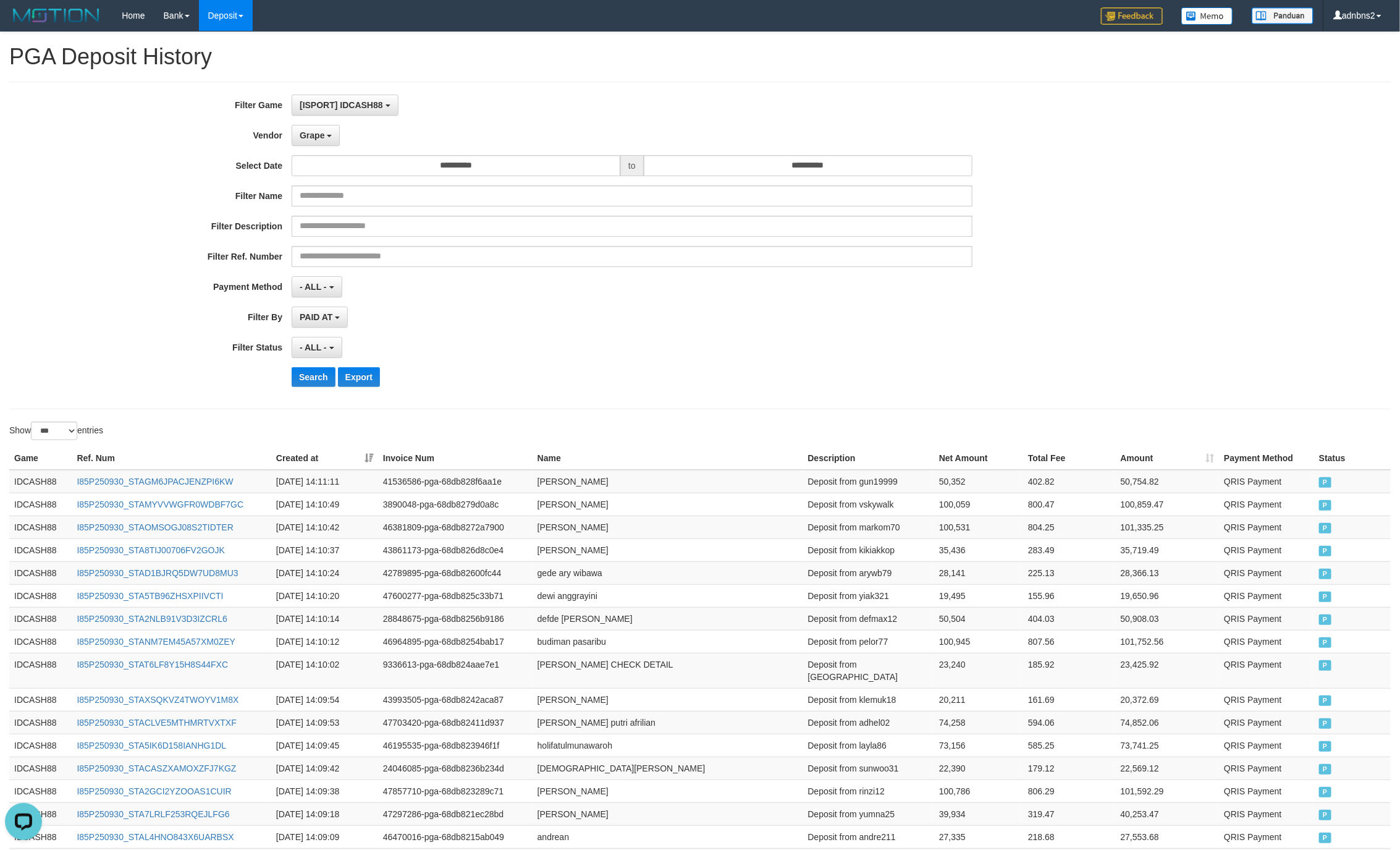
click at [479, 340] on div "- ALL - SELECT ALL - ALL - SELECT STATUS PENDING/UNPAID PAID CANCELED EXPIRED" at bounding box center [633, 347] width 681 height 21
click at [310, 384] on button "Search" at bounding box center [314, 377] width 44 height 20
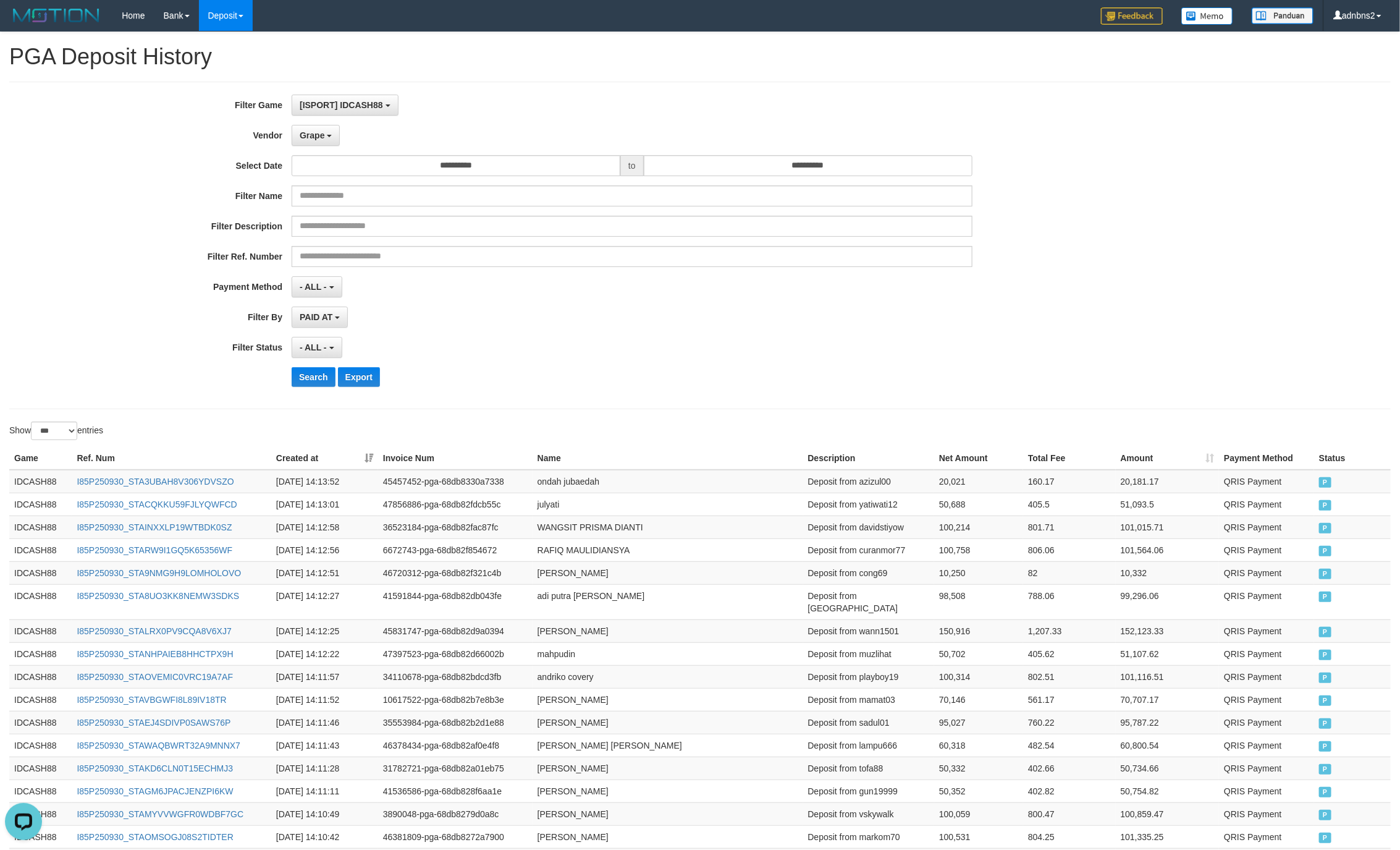
click at [1089, 353] on div "**********" at bounding box center [583, 347] width 1167 height 21
click at [301, 387] on button "Search" at bounding box center [314, 377] width 44 height 20
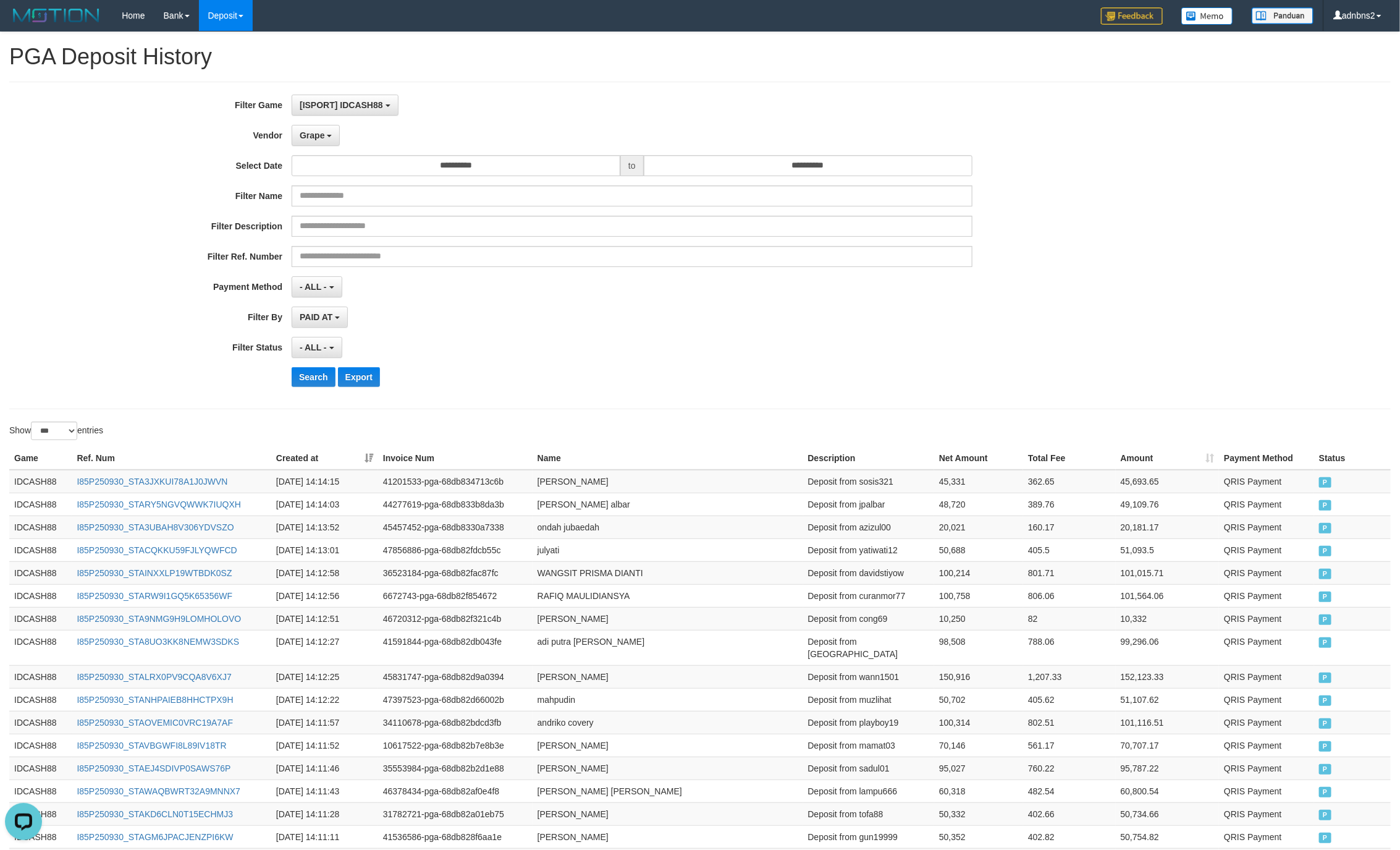
click at [684, 349] on div "- ALL - SELECT ALL - ALL - SELECT STATUS PENDING/UNPAID PAID CANCELED EXPIRED" at bounding box center [633, 347] width 681 height 21
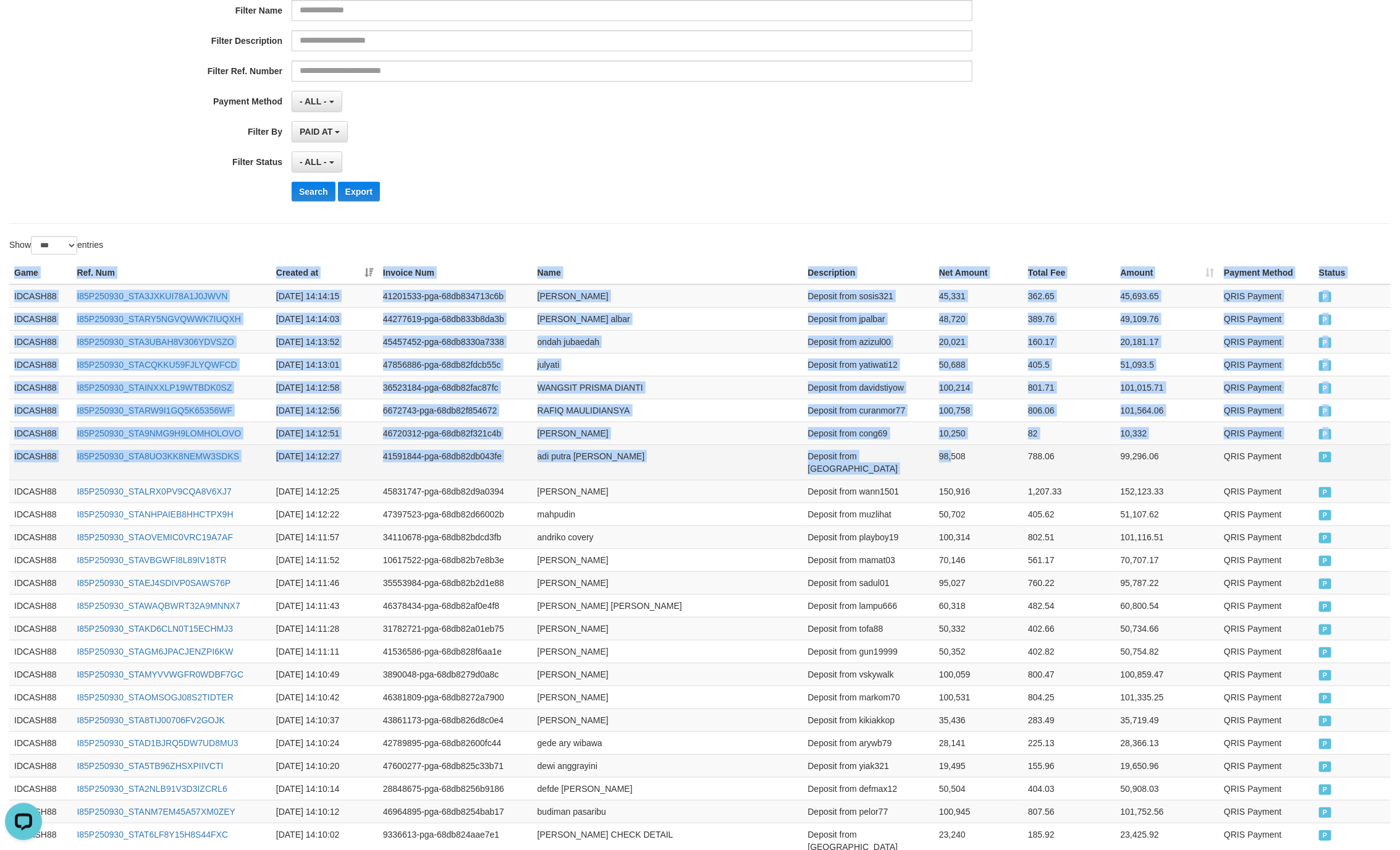
drag, startPoint x: 13, startPoint y: 274, endPoint x: 951, endPoint y: 458, distance: 955.9
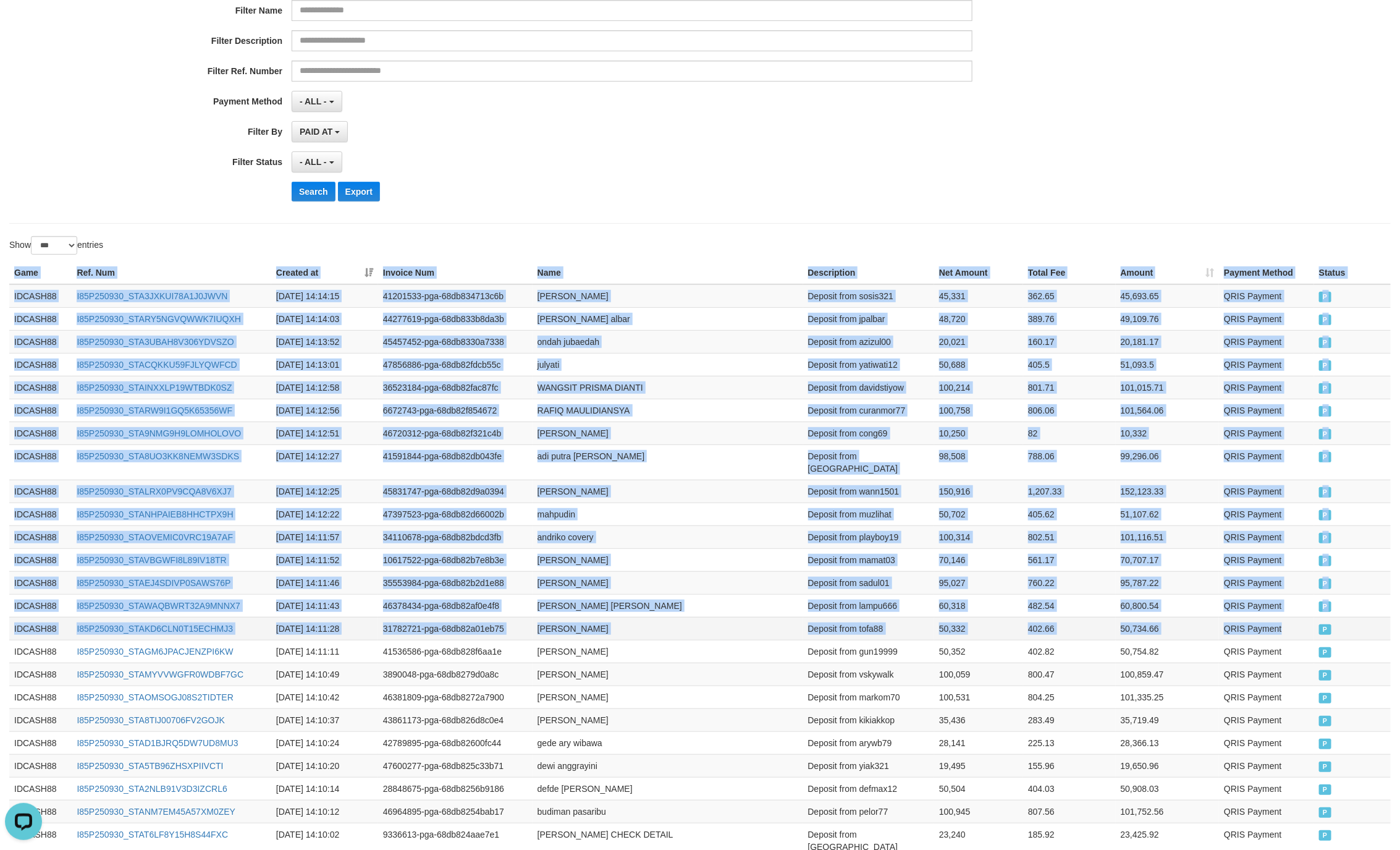
click at [1305, 618] on td "QRIS Payment" at bounding box center [1267, 628] width 95 height 23
copy table "Game Ref. Num Created at Invoice Num Name Description Net Amount Total Fee Amou…"
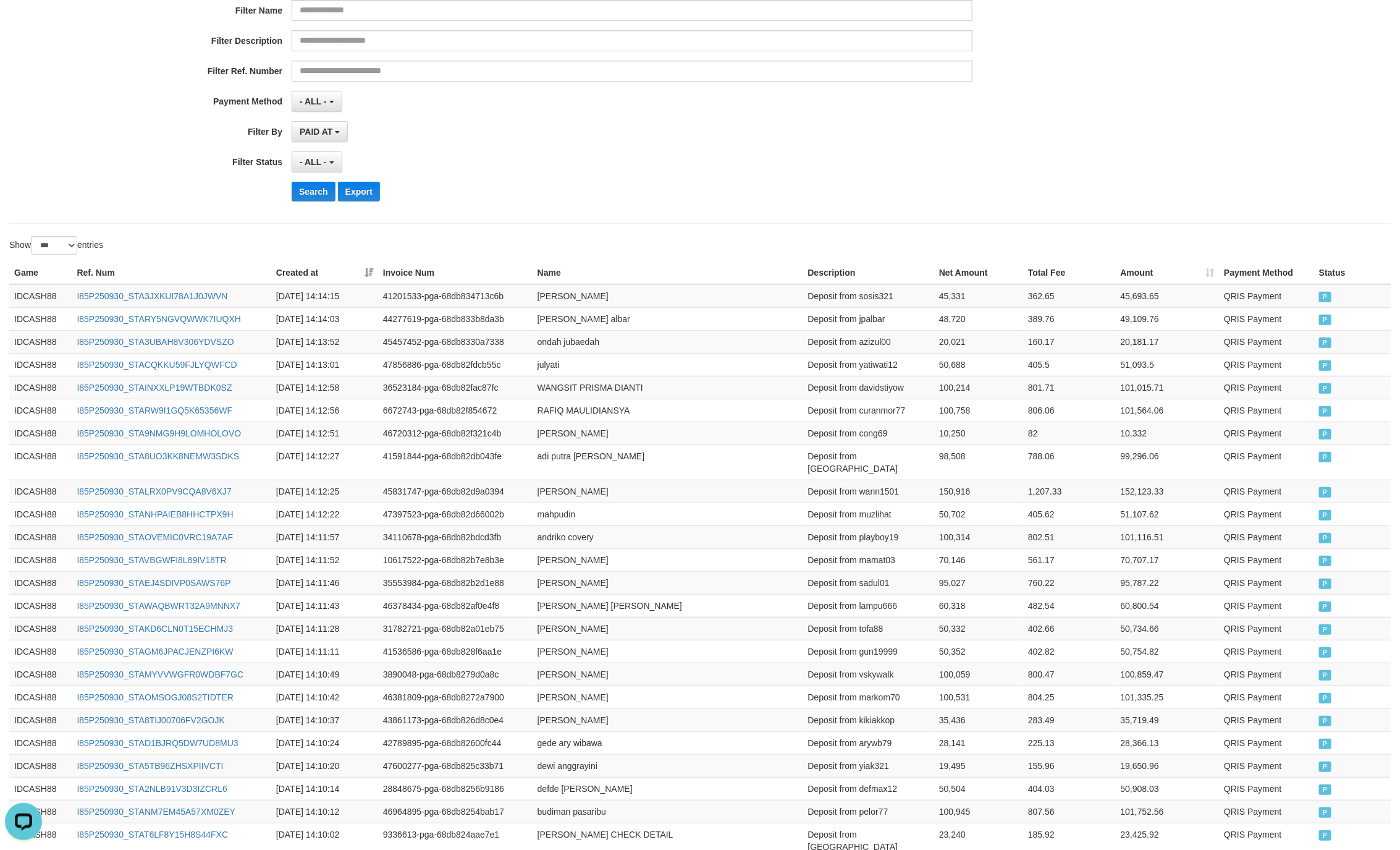
click at [518, 177] on div "**********" at bounding box center [583, 60] width 1167 height 302
click at [296, 201] on button "Search" at bounding box center [314, 191] width 44 height 20
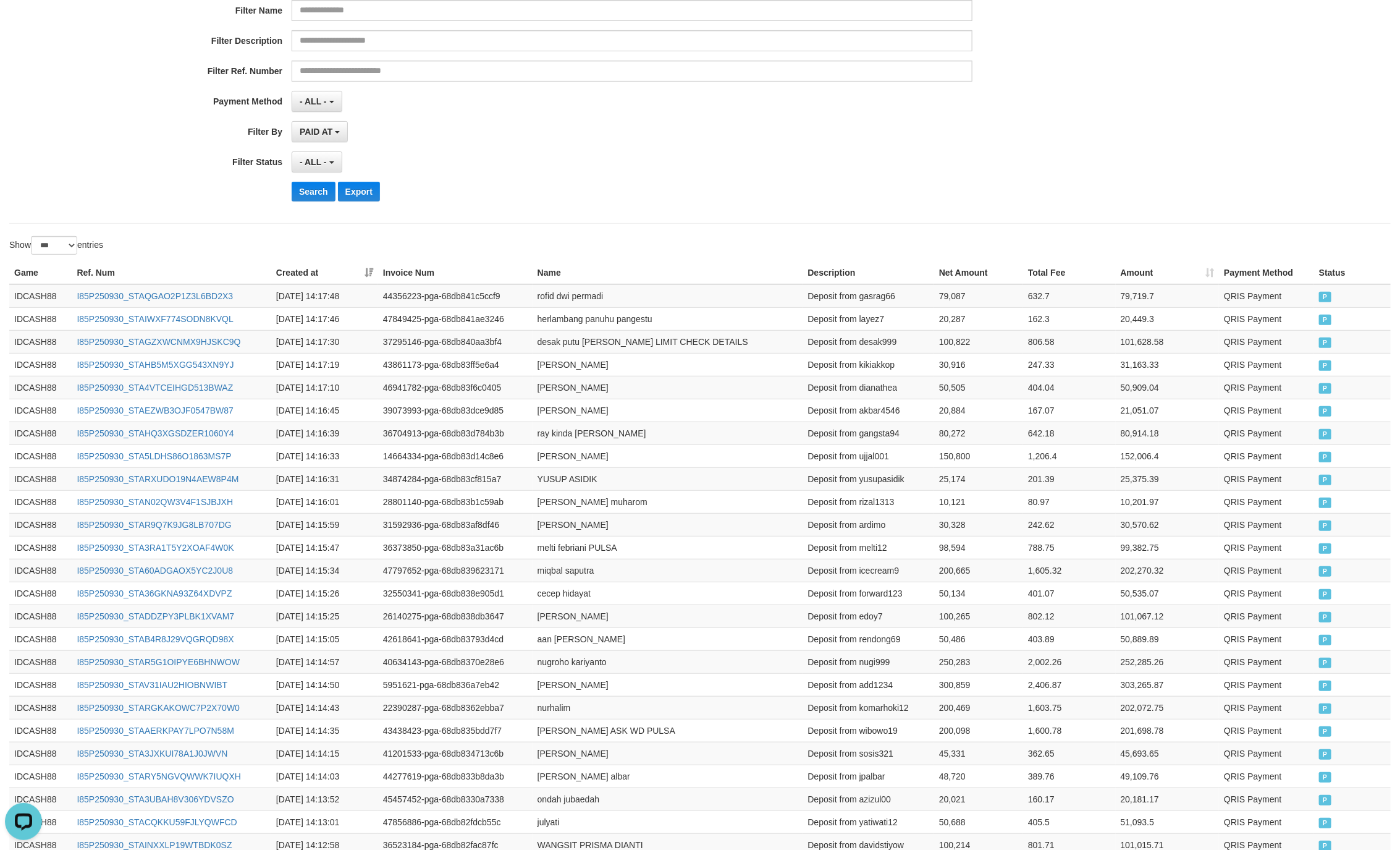
click at [678, 219] on div "**********" at bounding box center [700, 60] width 1382 height 327
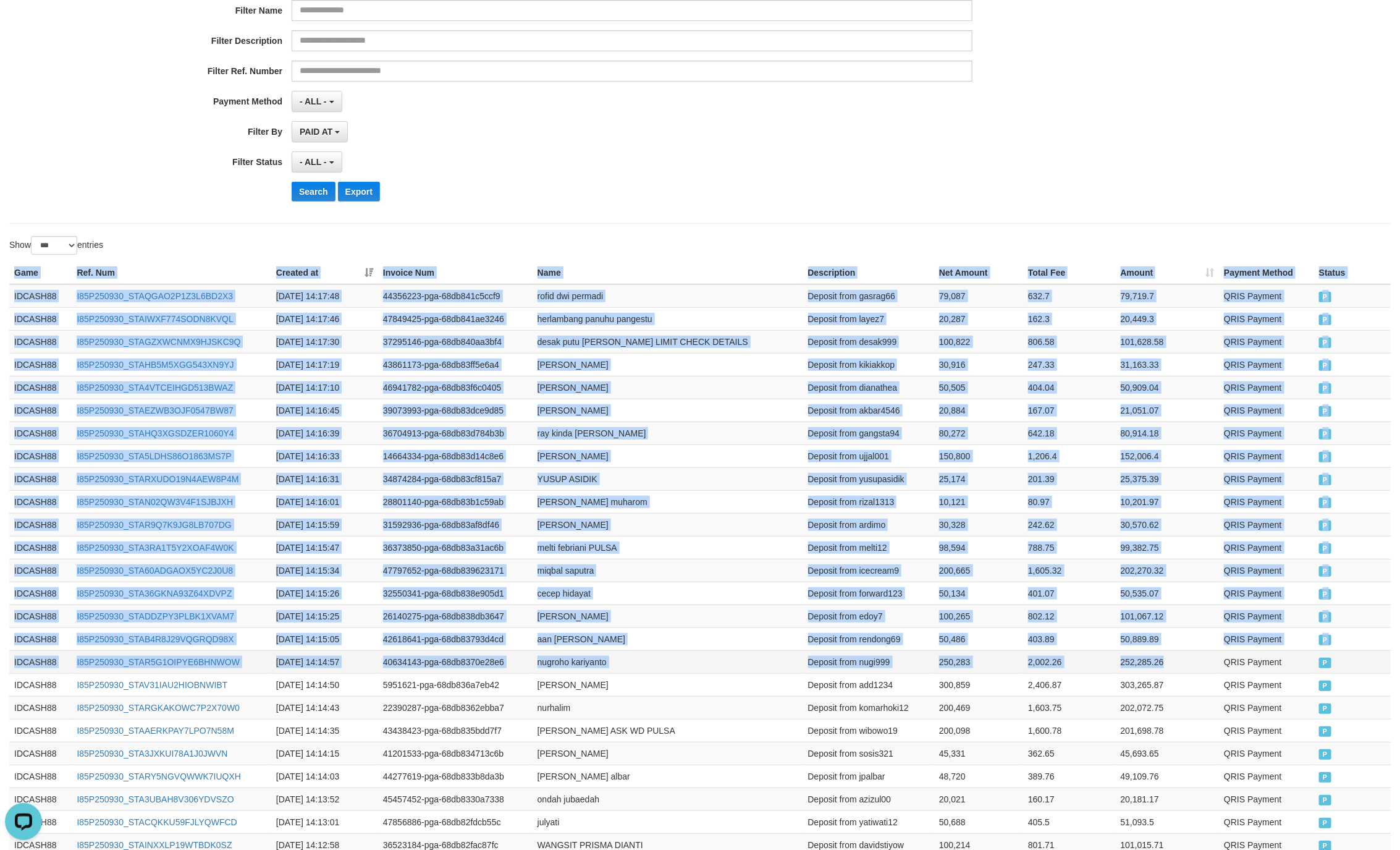
drag, startPoint x: 13, startPoint y: 282, endPoint x: 1213, endPoint y: 674, distance: 1262.4
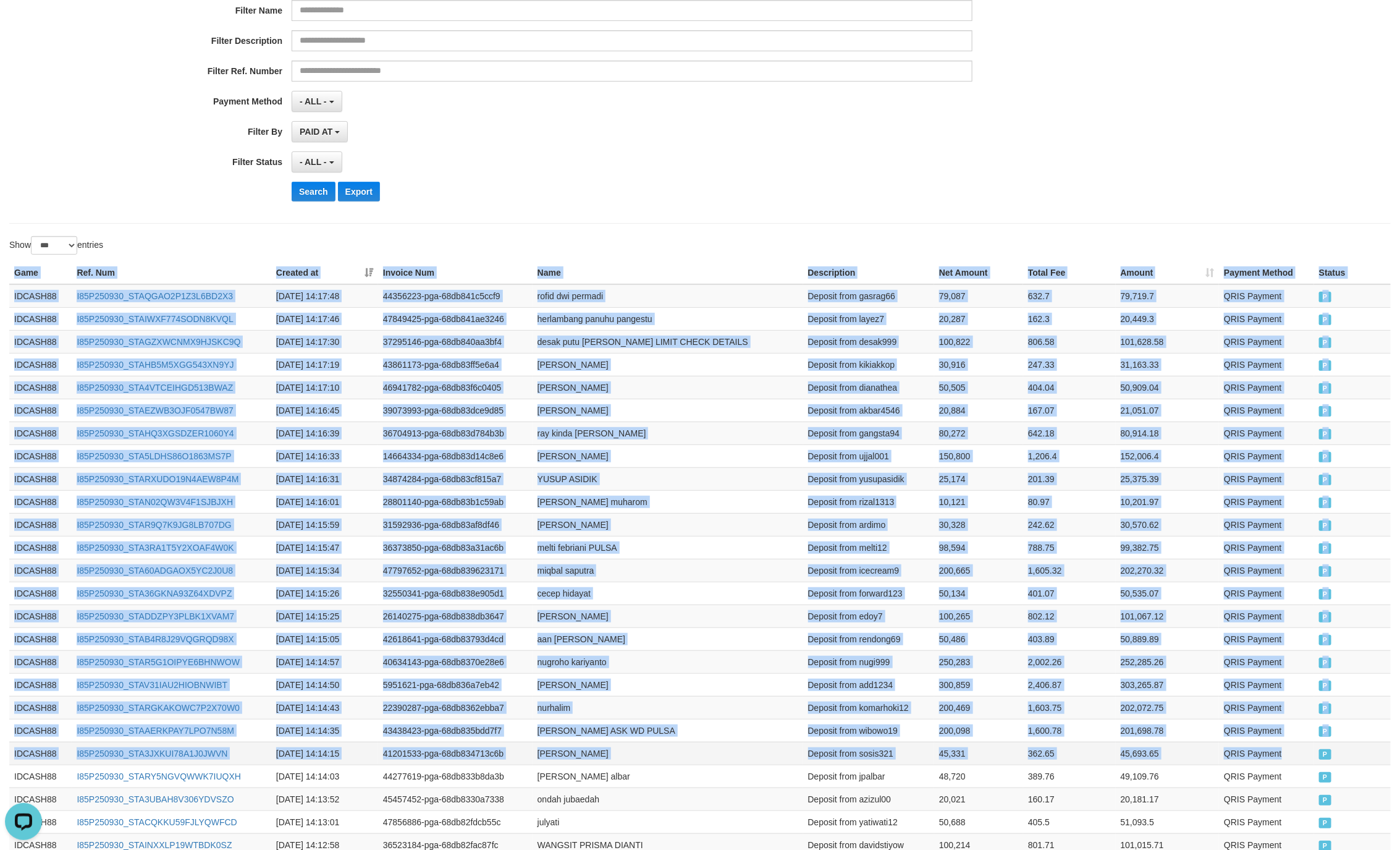
click at [1311, 753] on td "QRIS Payment" at bounding box center [1267, 753] width 95 height 23
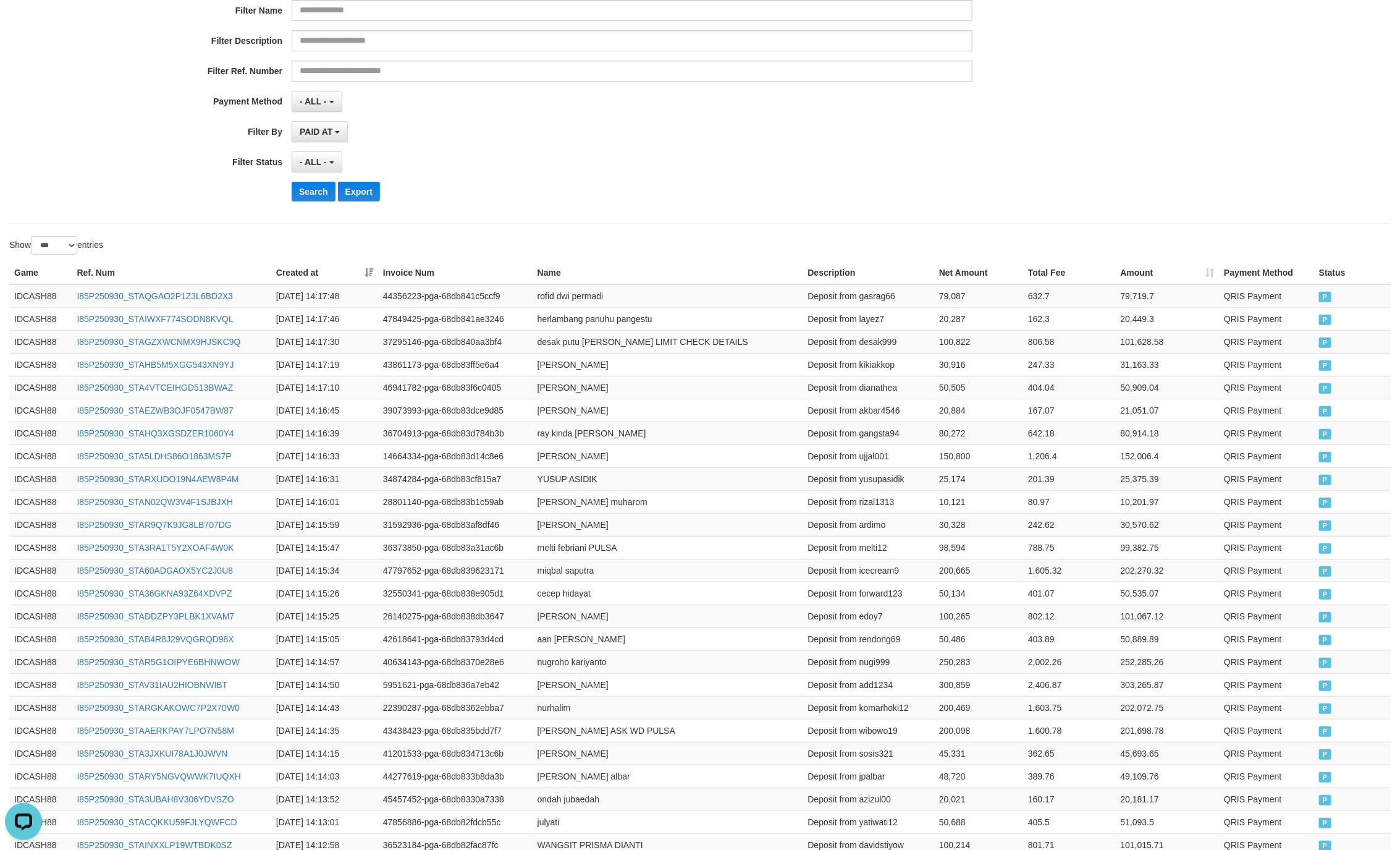
click at [664, 147] on div "**********" at bounding box center [583, 60] width 1167 height 302
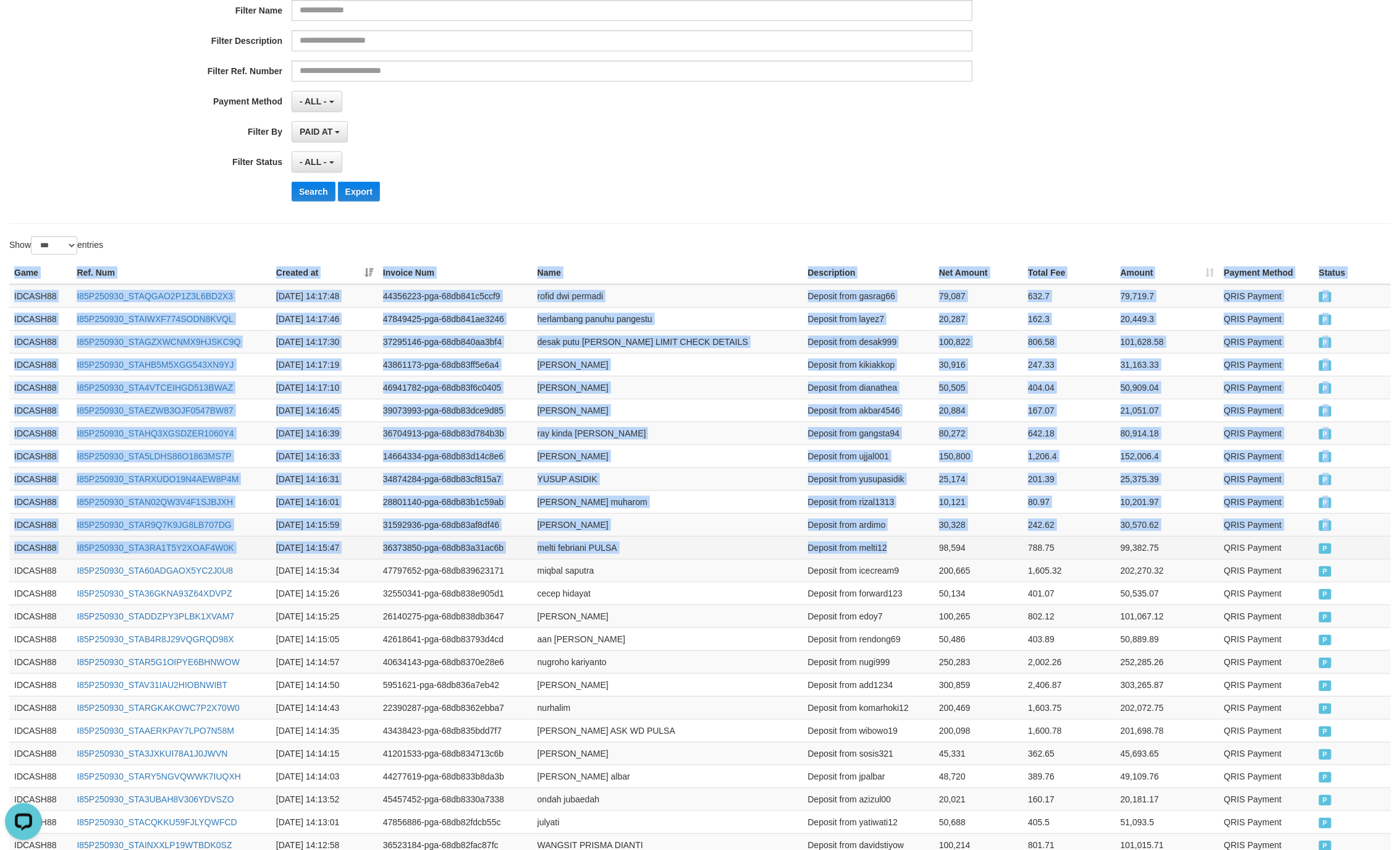
drag, startPoint x: 11, startPoint y: 267, endPoint x: 903, endPoint y: 544, distance: 934.0
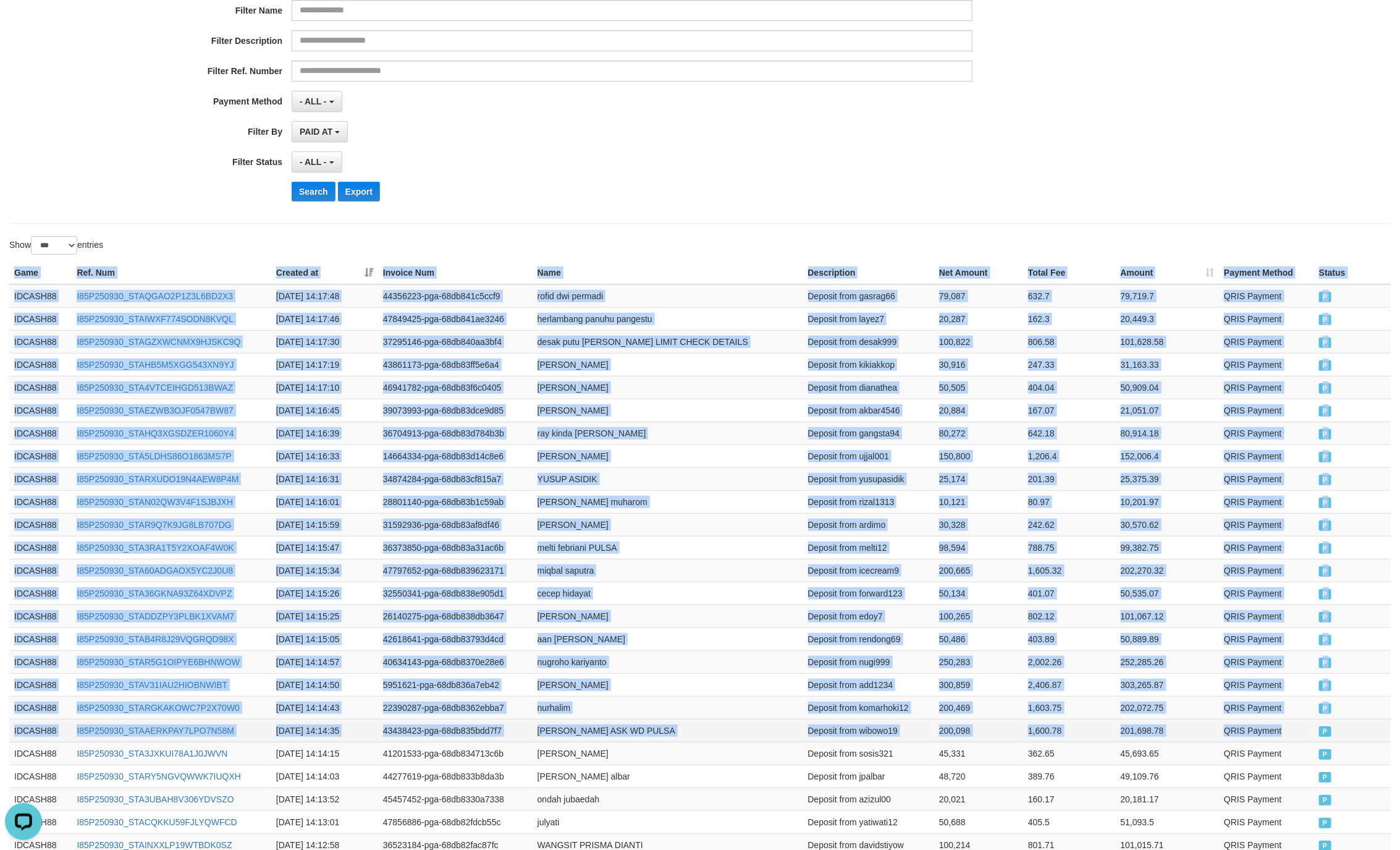
click at [1308, 731] on td "QRIS Payment" at bounding box center [1267, 730] width 95 height 23
copy table "Game Ref. Num Created at Invoice Num Name Description Net Amount Total Fee Amou…"
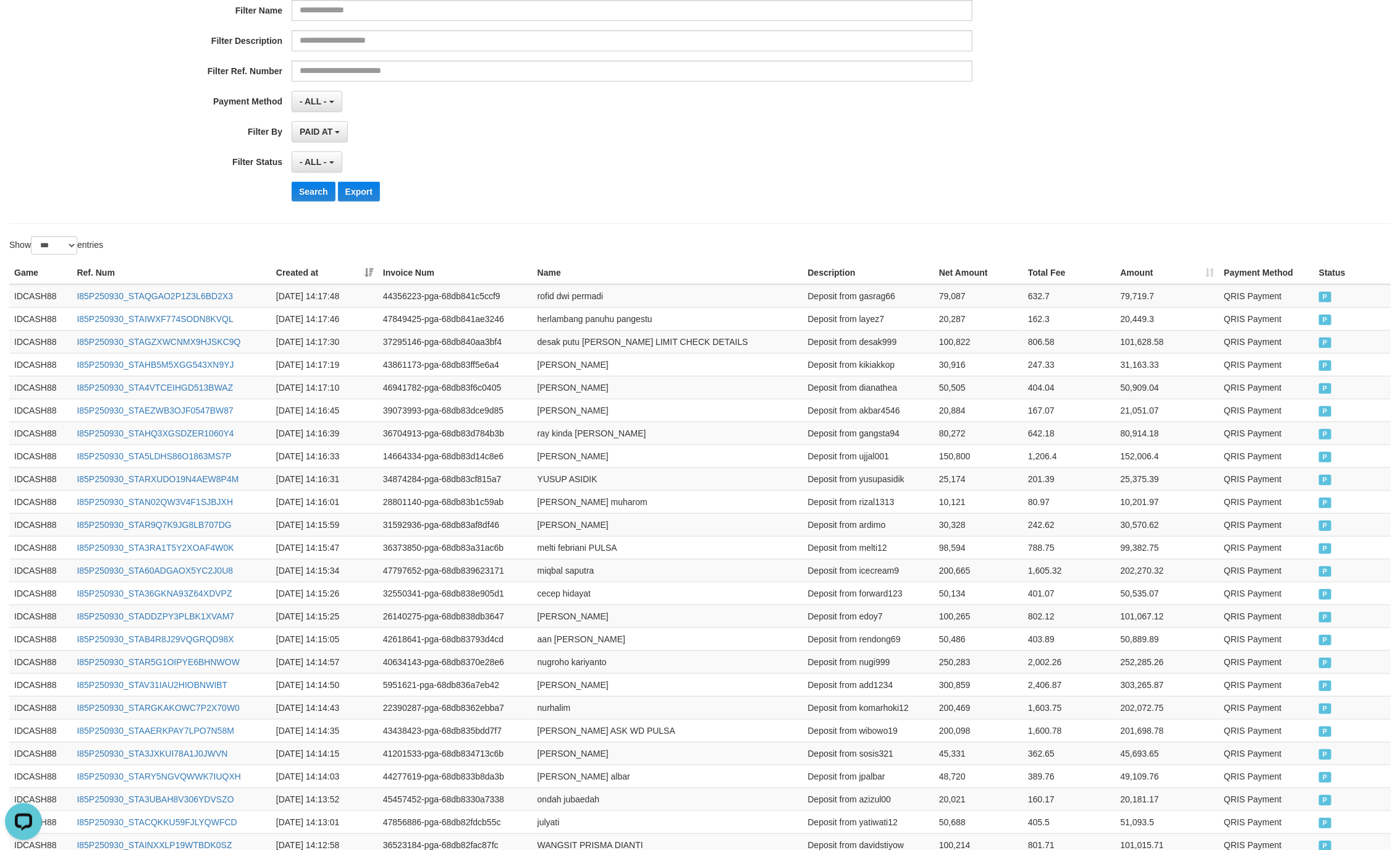
click at [145, 98] on label "Payment Method" at bounding box center [146, 99] width 292 height 17
click at [299, 193] on button "Search" at bounding box center [314, 191] width 44 height 20
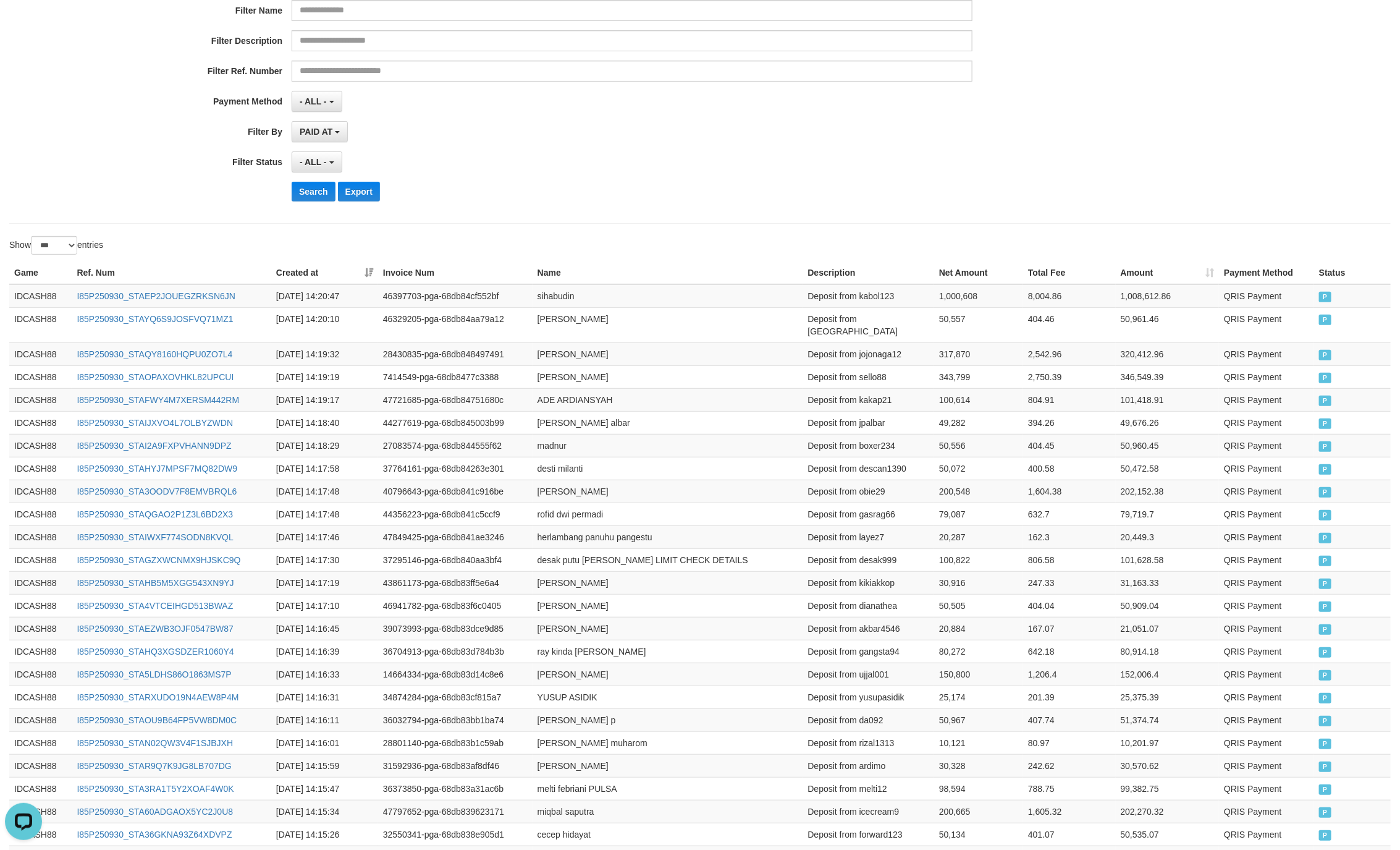
drag, startPoint x: 793, startPoint y: 223, endPoint x: 838, endPoint y: 208, distance: 47.4
click at [793, 223] on div "**********" at bounding box center [700, 60] width 1382 height 327
click at [829, 150] on div "**********" at bounding box center [583, 60] width 1167 height 302
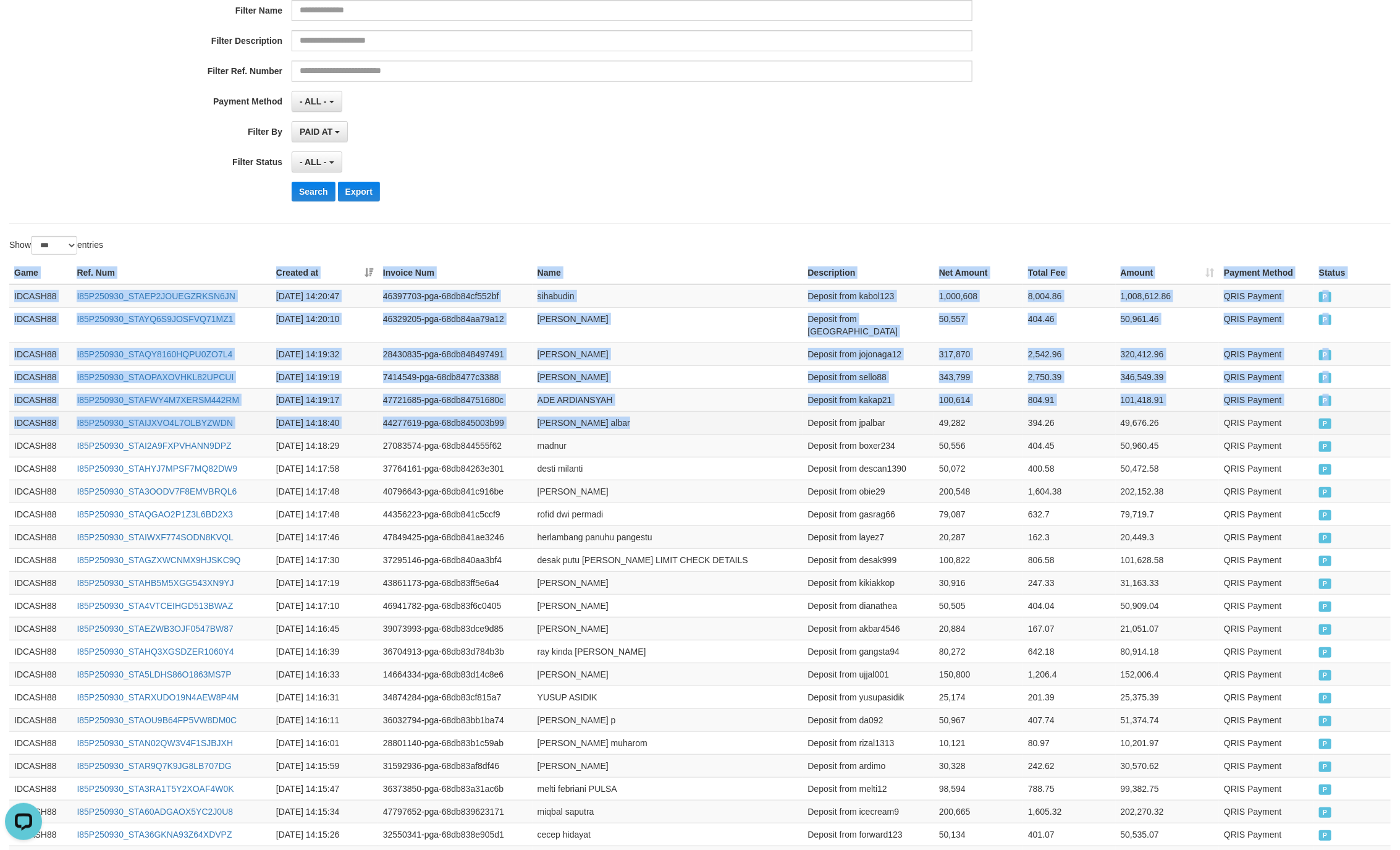
drag, startPoint x: 13, startPoint y: 271, endPoint x: 717, endPoint y: 404, distance: 716.5
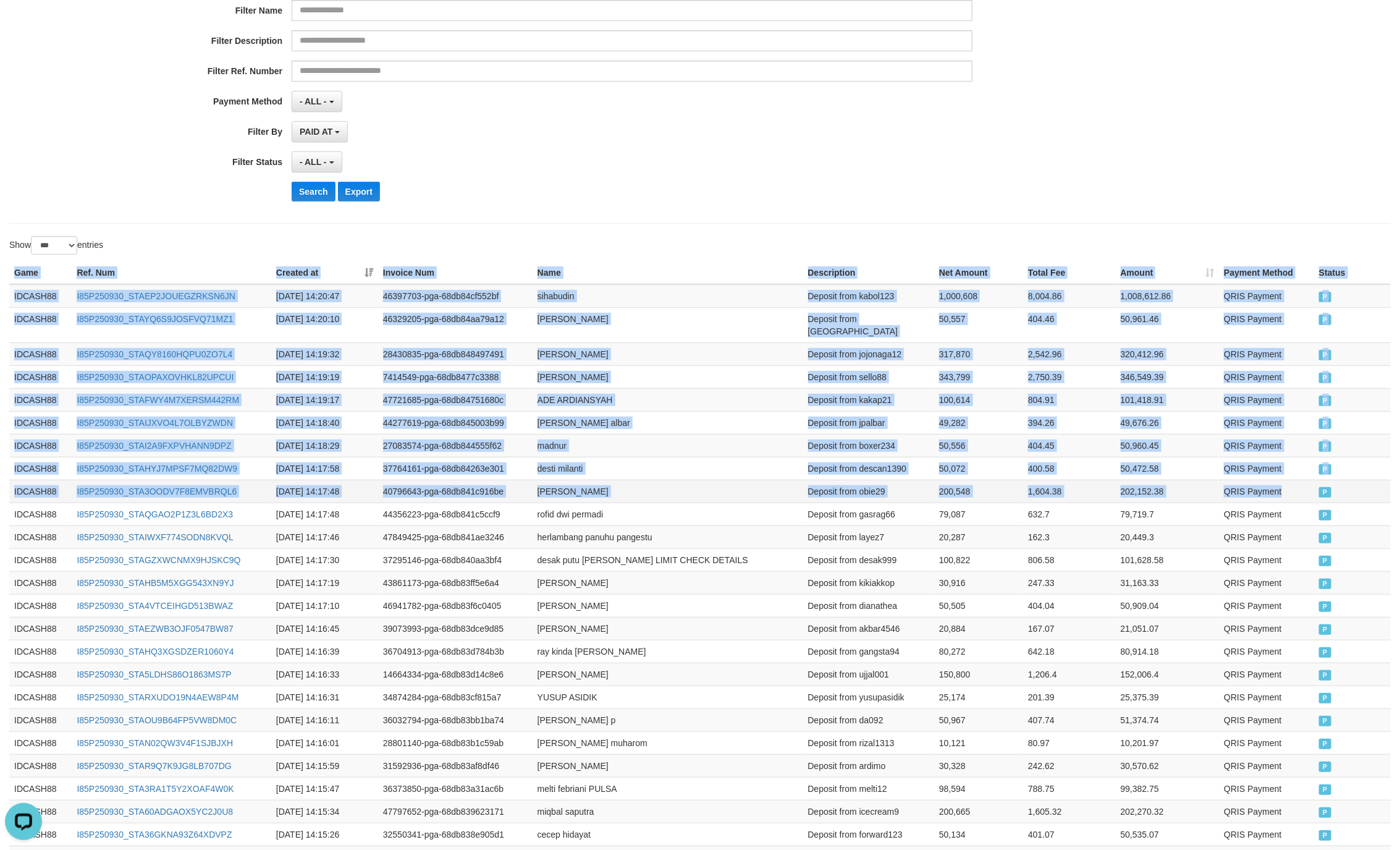
click at [1315, 487] on td "P" at bounding box center [1353, 490] width 77 height 23
copy table "Game Ref. Num Created at Invoice Num Name Description Net Amount Total Fee Amou…"
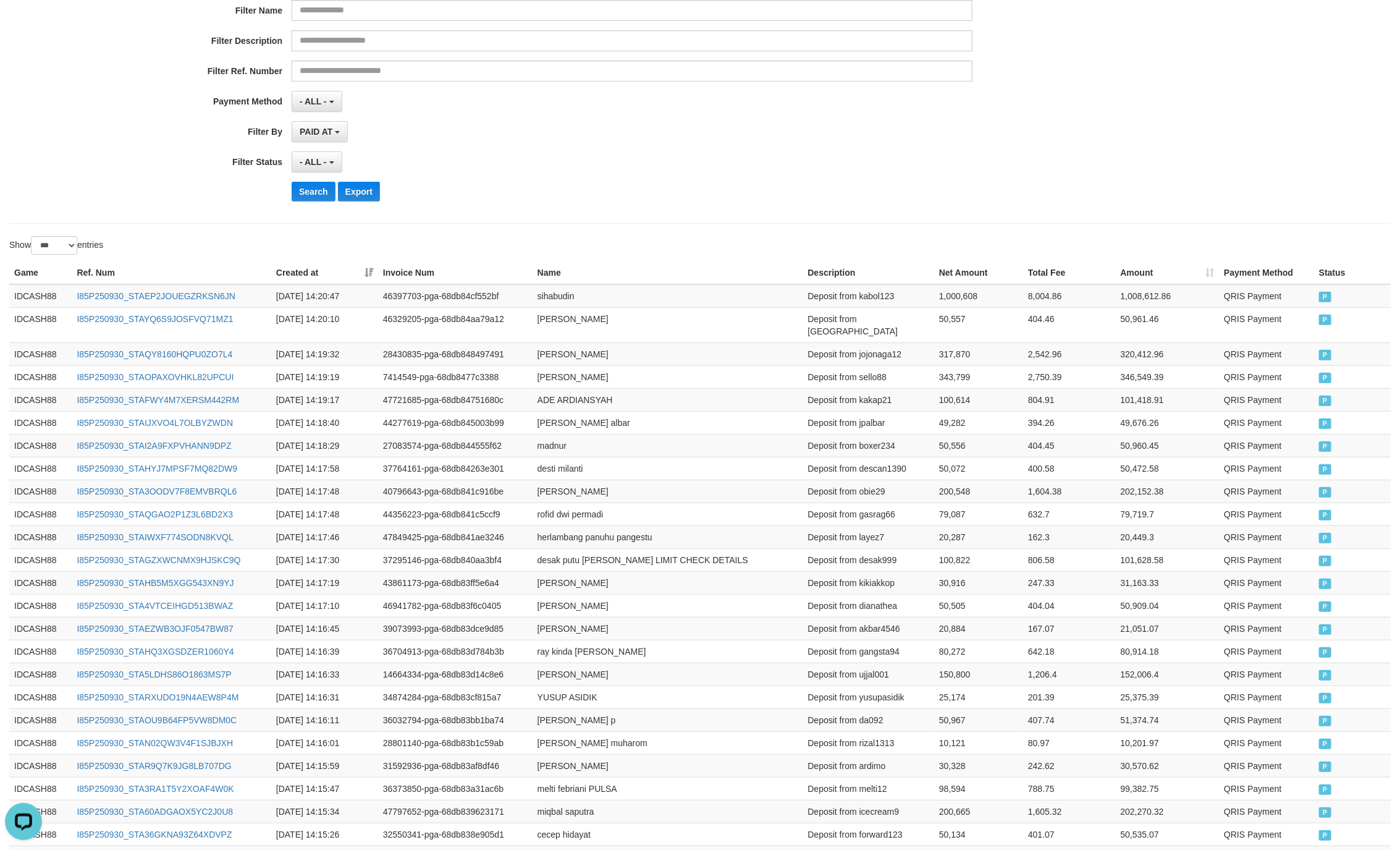
click at [558, 189] on div "Search Export" at bounding box center [729, 191] width 875 height 20
click at [321, 208] on div "**********" at bounding box center [583, 60] width 1167 height 302
click at [307, 198] on button "Search" at bounding box center [314, 191] width 44 height 20
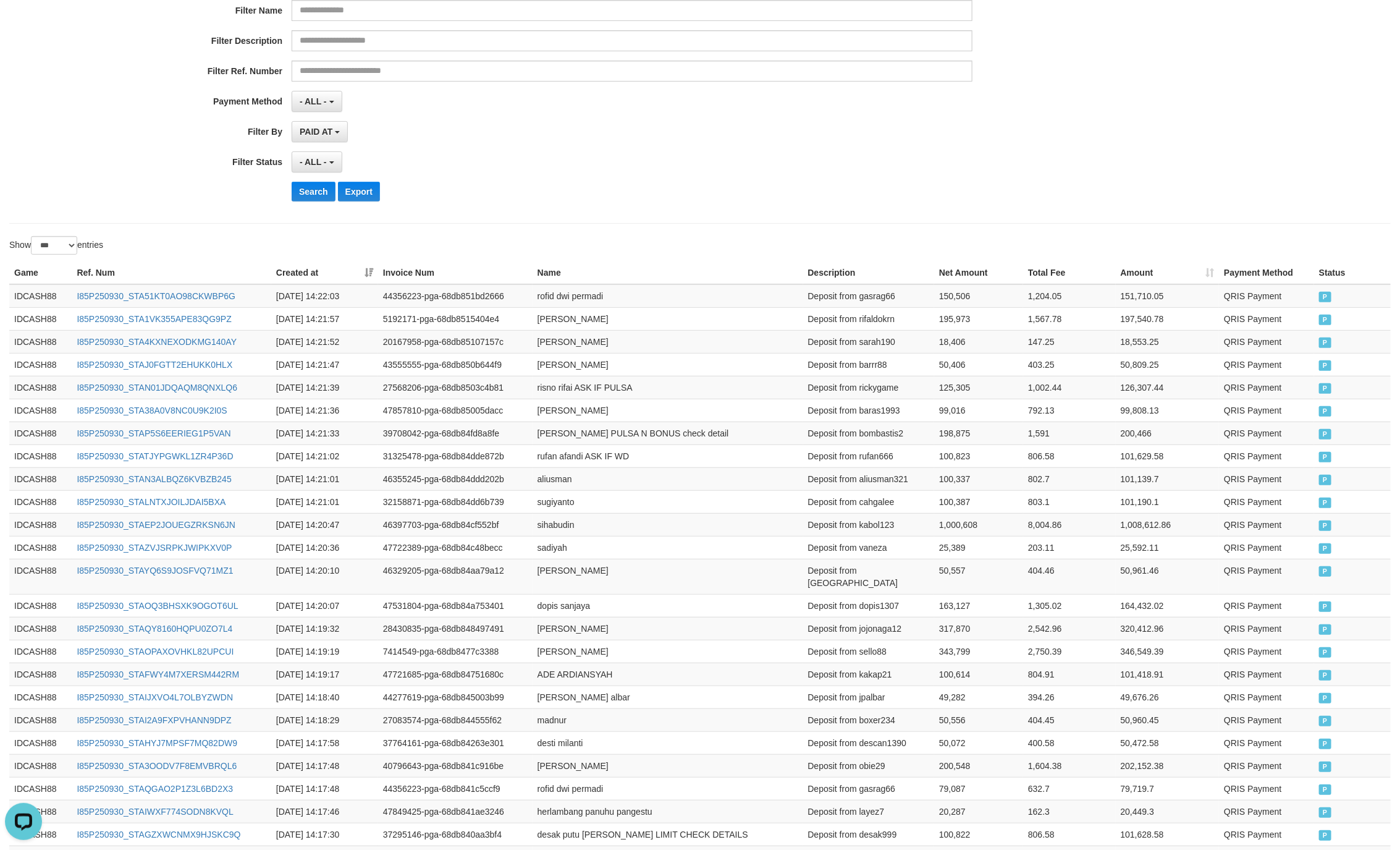
click at [1096, 220] on div "**********" at bounding box center [700, 60] width 1382 height 327
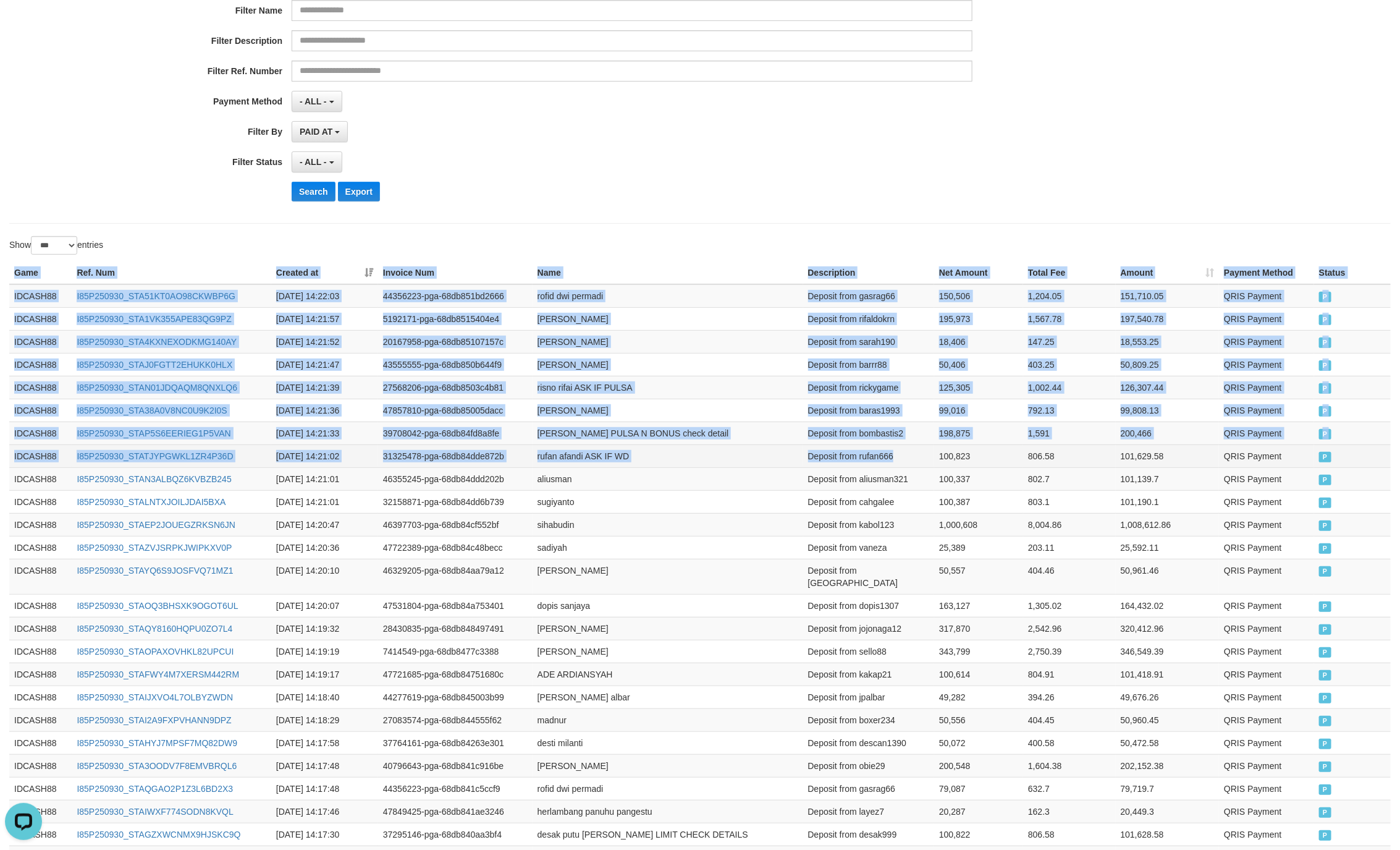
drag, startPoint x: 6, startPoint y: 277, endPoint x: 912, endPoint y: 455, distance: 923.3
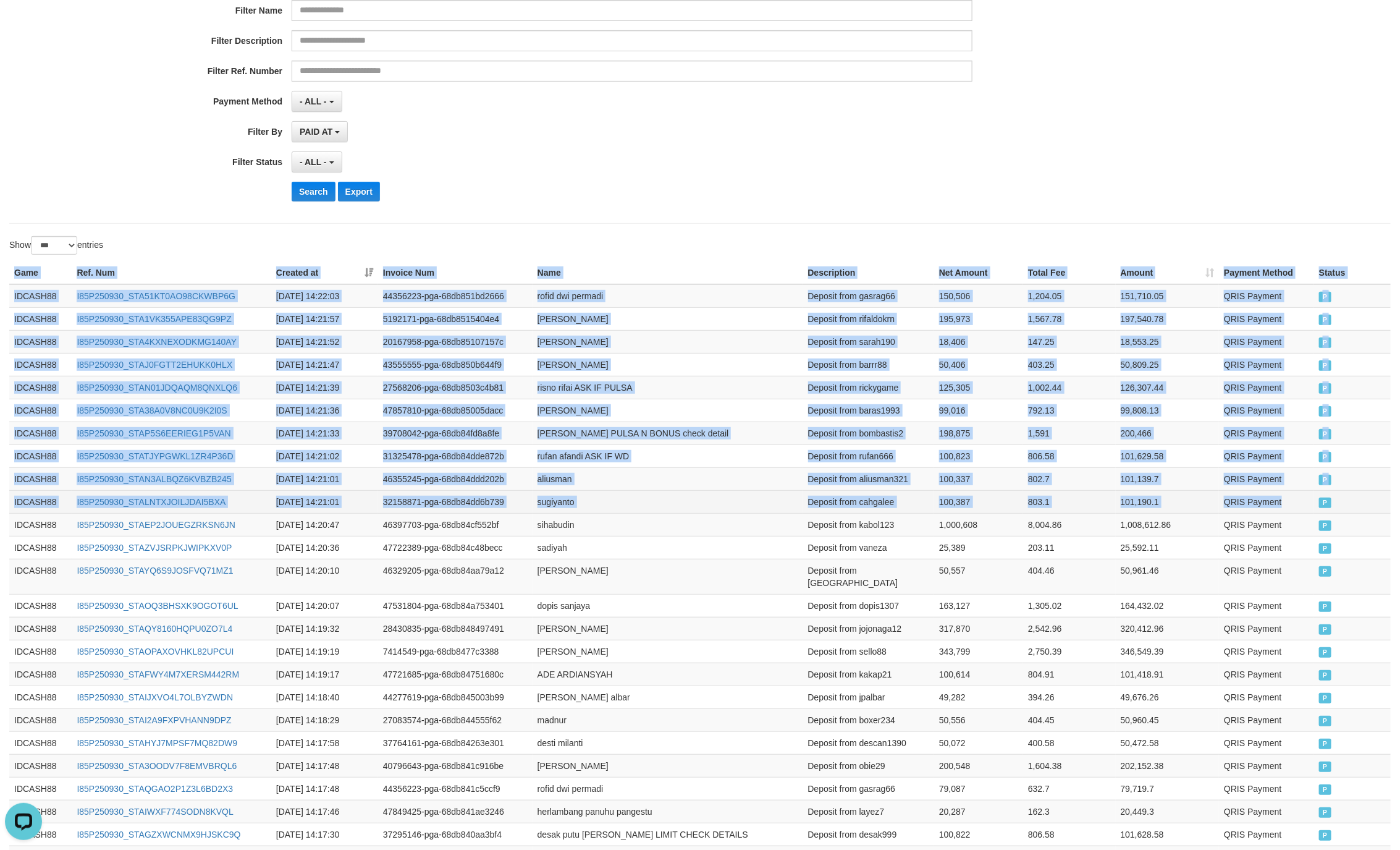
click at [1308, 501] on td "QRIS Payment" at bounding box center [1267, 501] width 95 height 23
copy table "Game Ref. Num Created at Invoice Num Name Description Net Amount Total Fee Amou…"
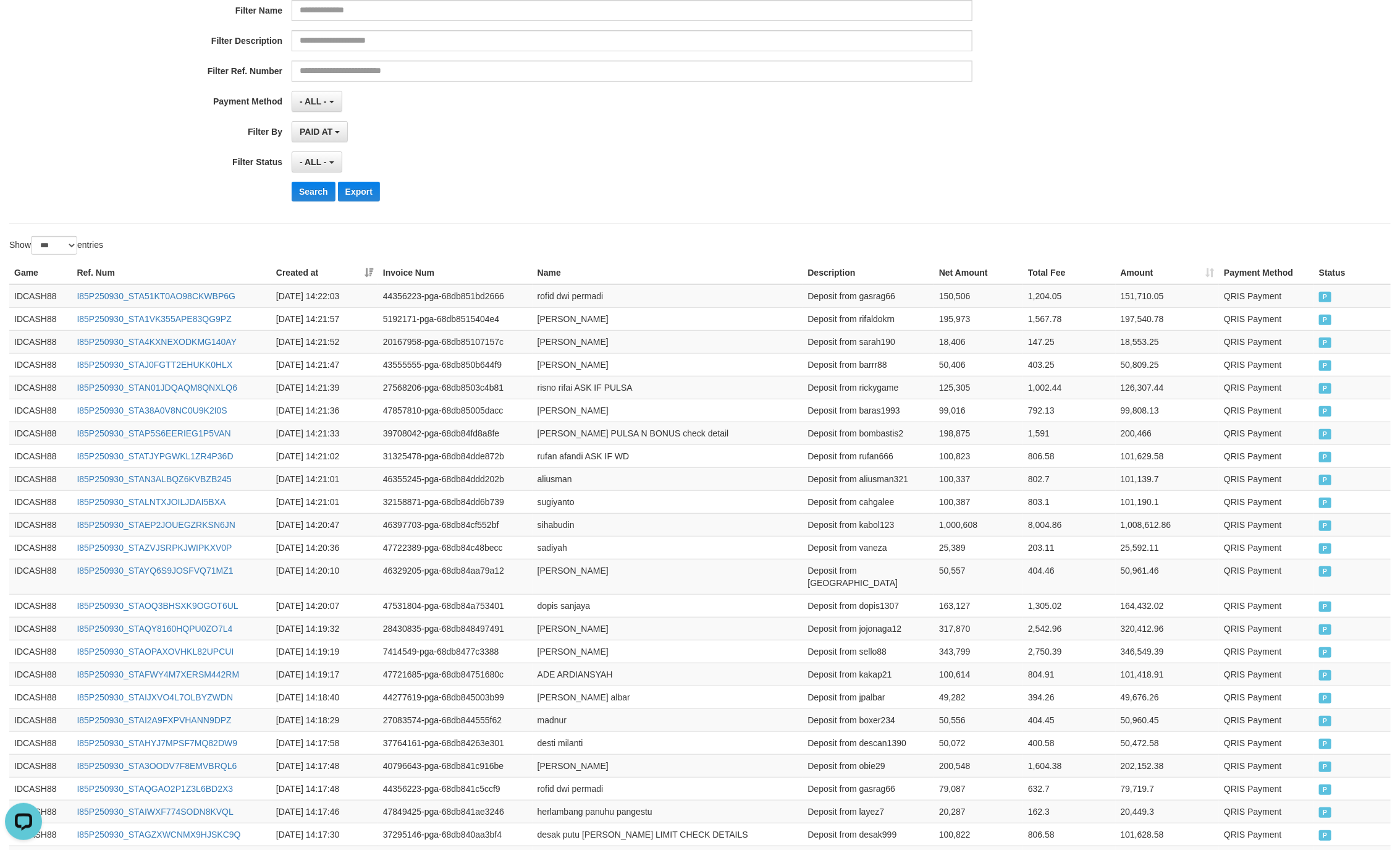
click at [739, 161] on div "- ALL - SELECT ALL - ALL - SELECT STATUS PENDING/UNPAID PAID CANCELED EXPIRED" at bounding box center [633, 161] width 681 height 21
click at [307, 197] on button "Search" at bounding box center [314, 191] width 44 height 20
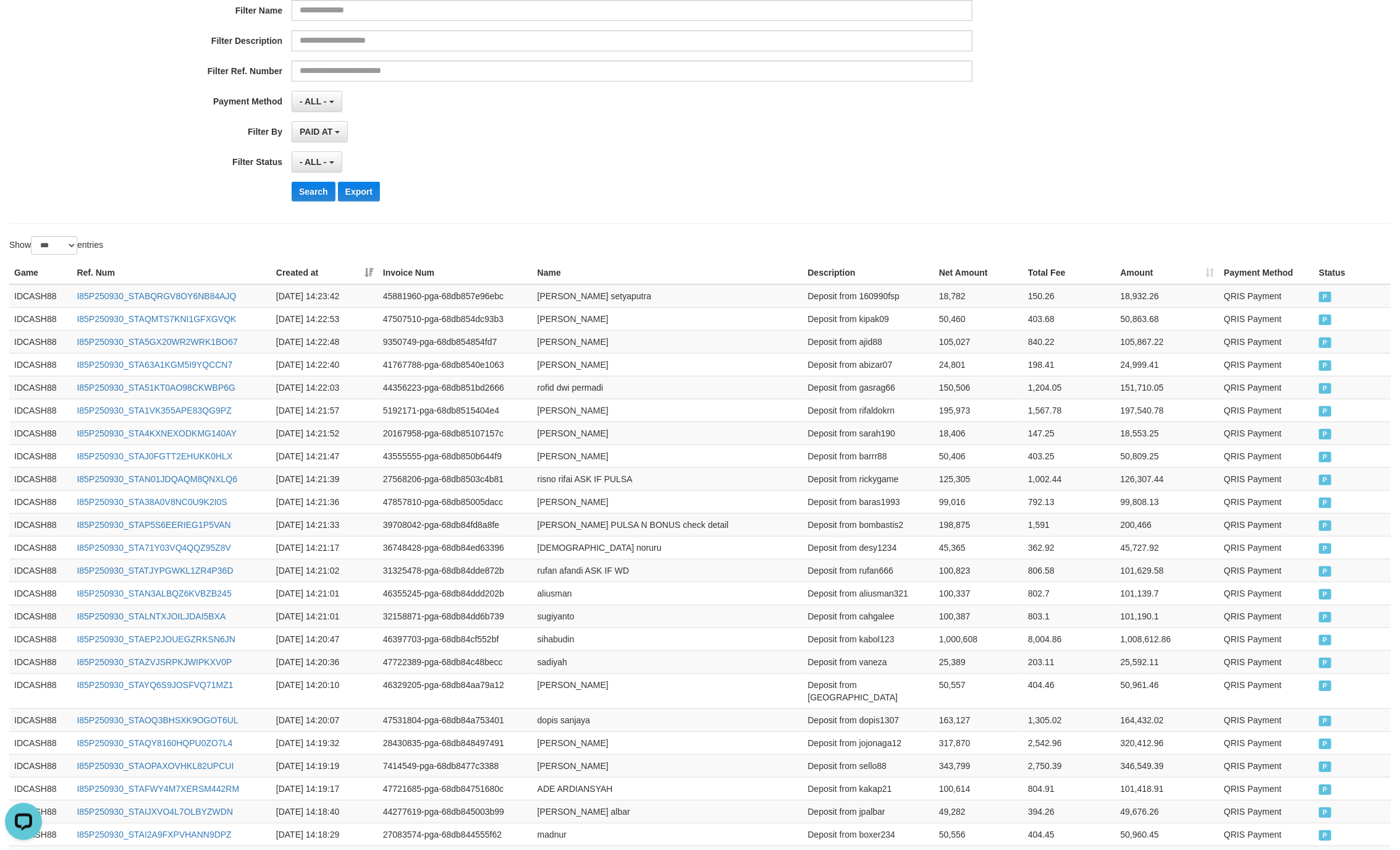
click at [776, 208] on div "**********" at bounding box center [583, 60] width 1167 height 302
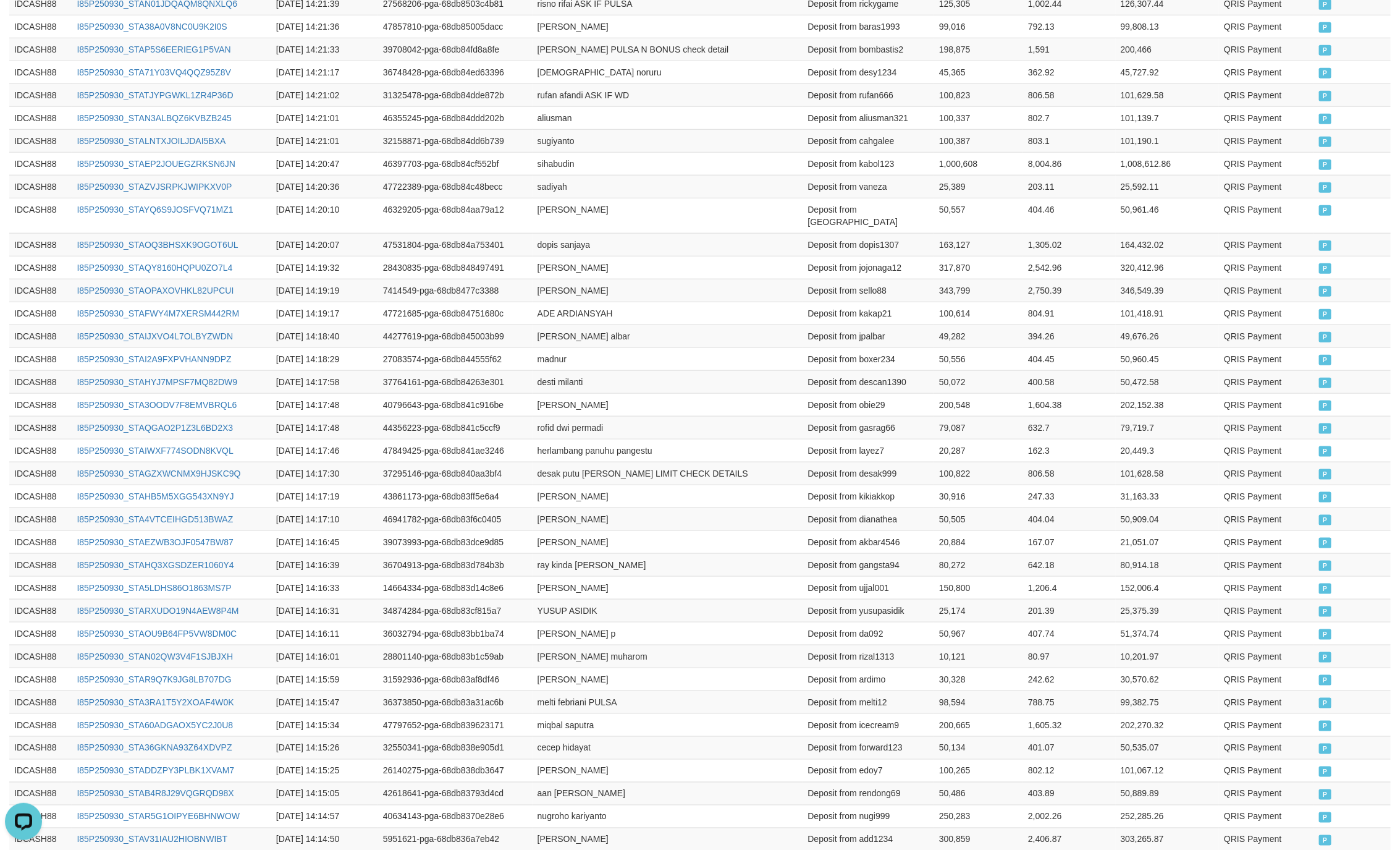
scroll to position [152, 0]
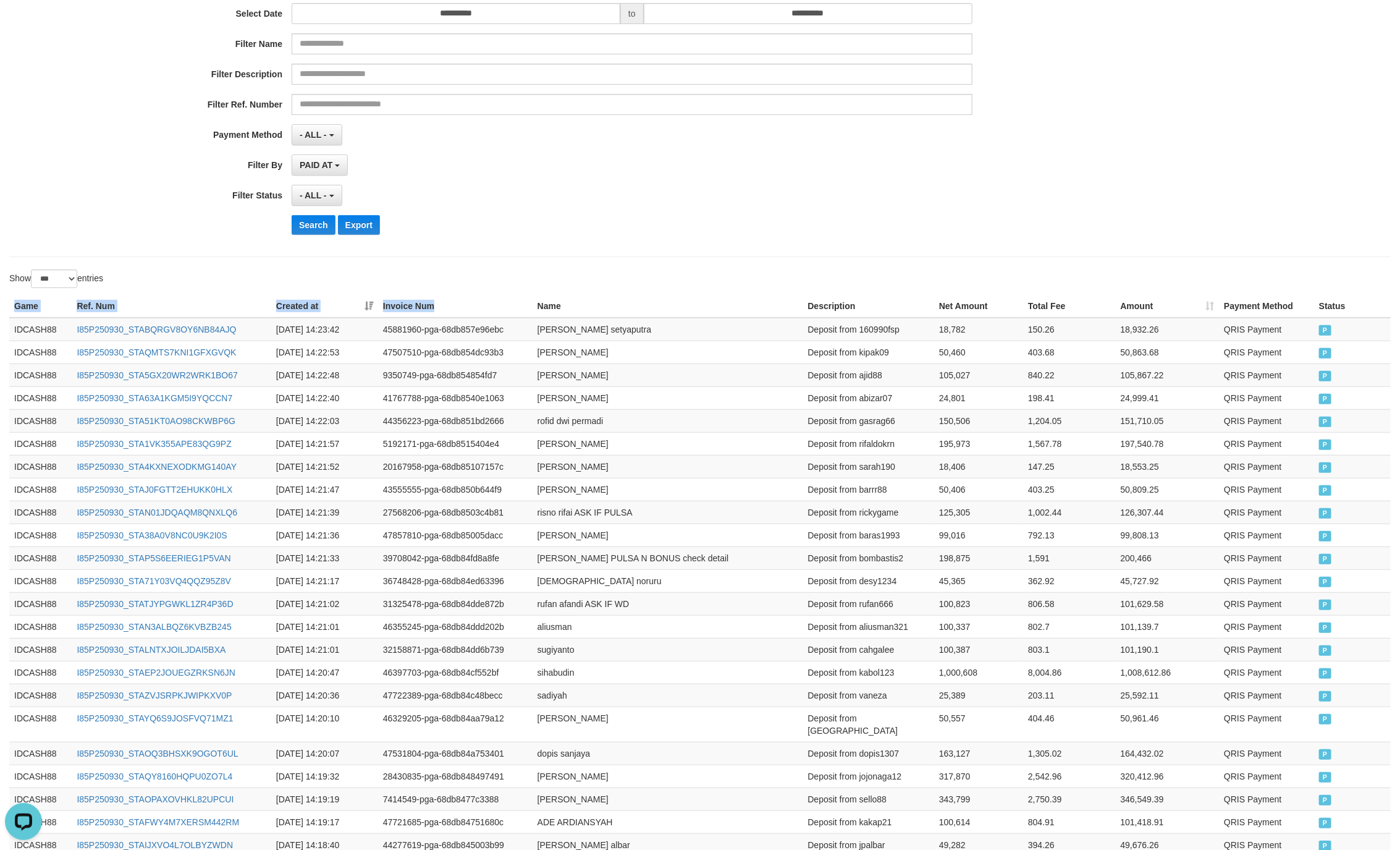
drag, startPoint x: 15, startPoint y: 310, endPoint x: 525, endPoint y: 310, distance: 510.0
click at [525, 310] on tr "Game Ref. Num Created at Invoice Num Name Description Net Amount Total Fee Amou…" at bounding box center [700, 306] width 1382 height 23
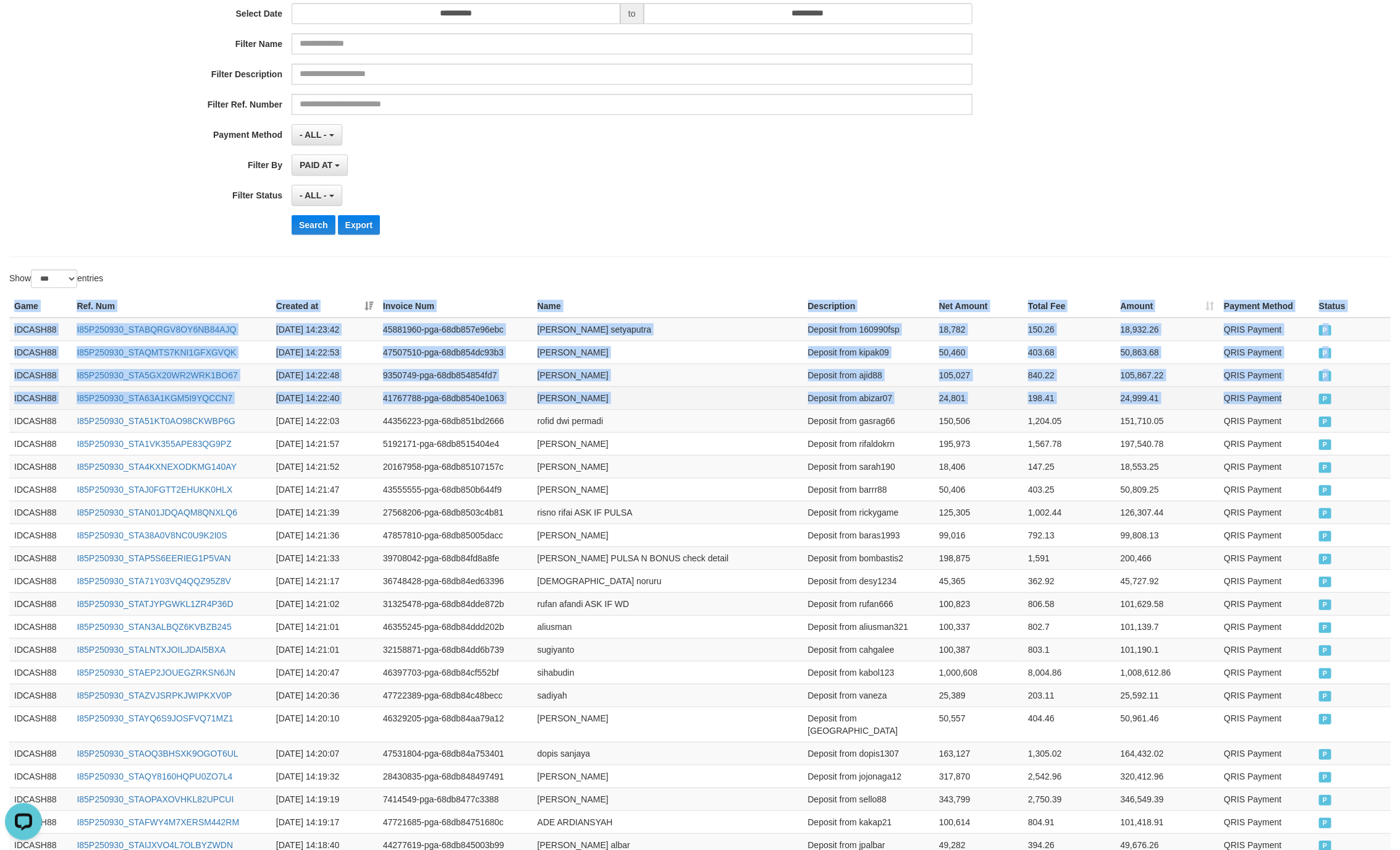
click at [1320, 407] on td "P" at bounding box center [1353, 397] width 77 height 23
copy table "Game Ref. Num Created at Invoice Num Name Description Net Amount Total Fee Amou…"
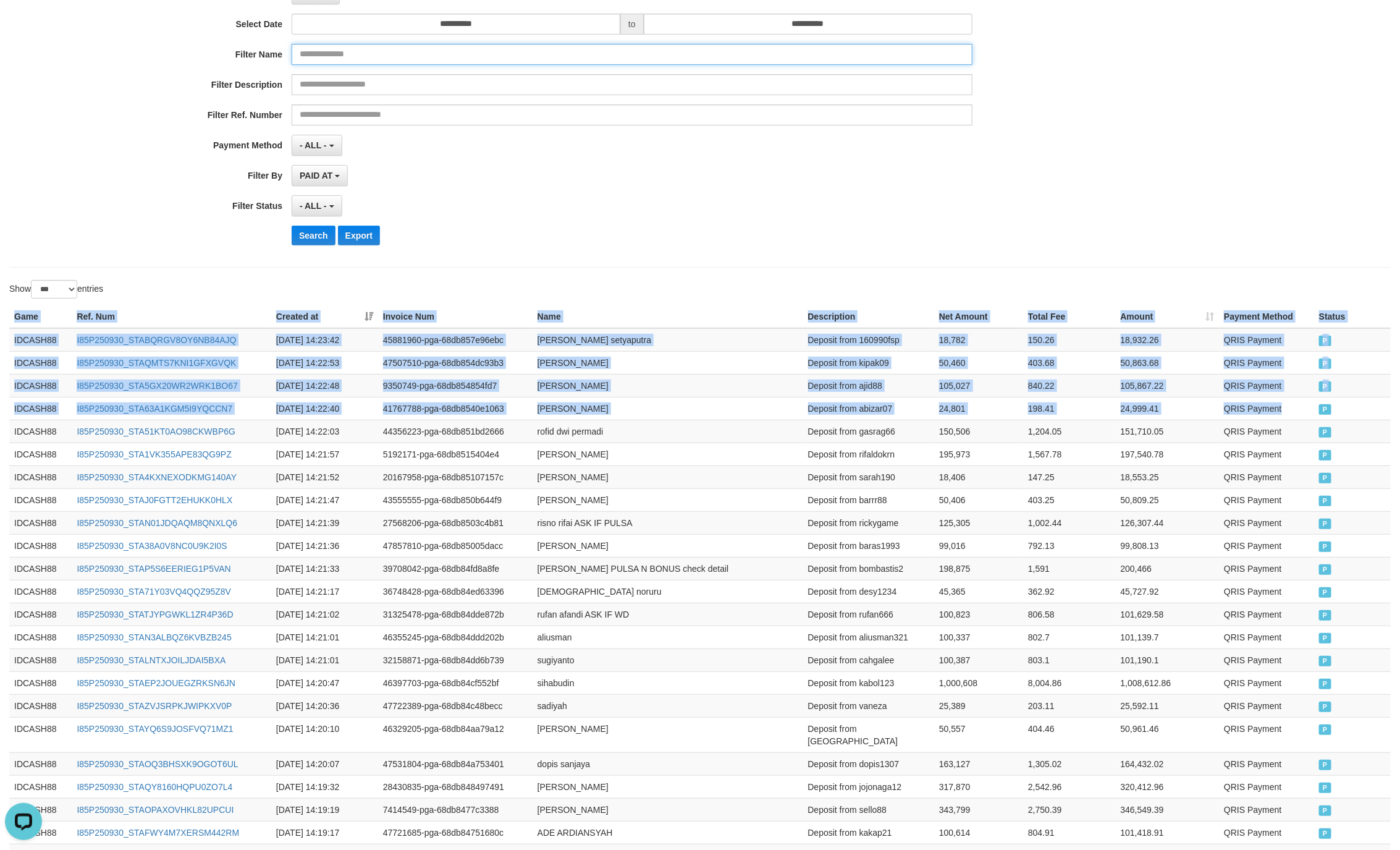
click at [968, 65] on input "text" at bounding box center [633, 55] width 681 height 21
click at [610, 35] on input "**********" at bounding box center [456, 24] width 329 height 21
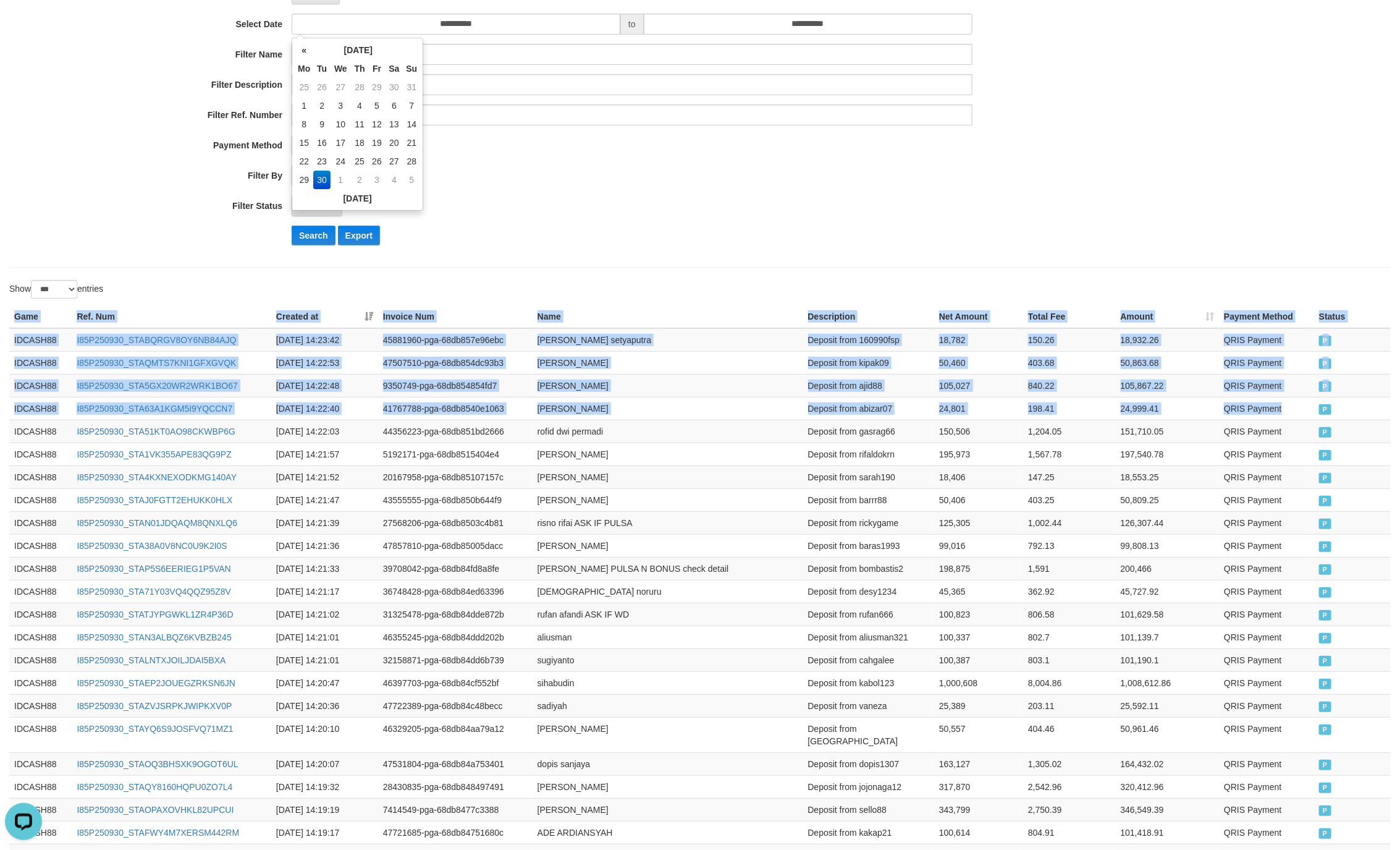
click at [310, 97] on td "25" at bounding box center [304, 87] width 18 height 18
type input "**********"
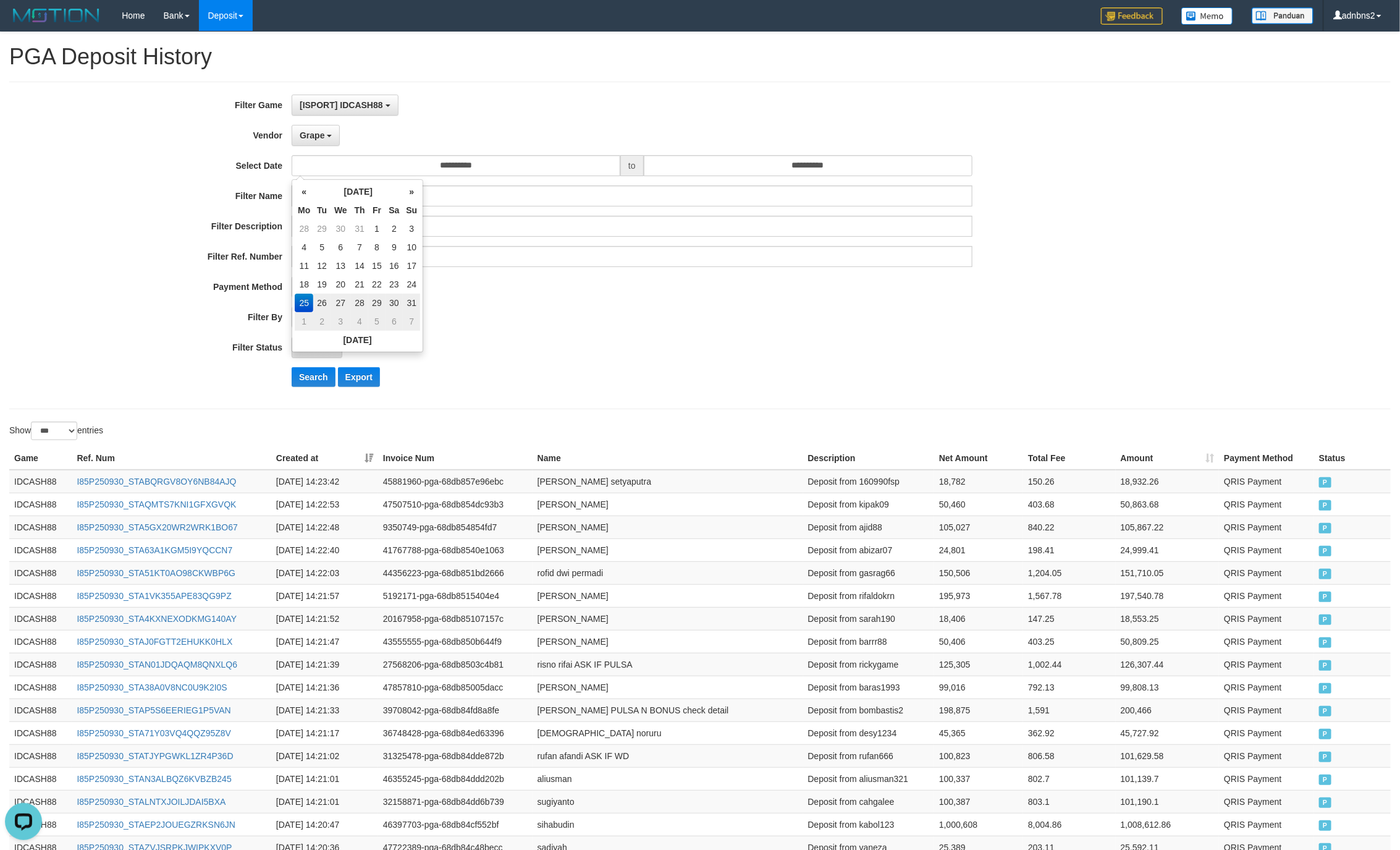
click at [746, 340] on div "- ALL - SELECT ALL - ALL - SELECT STATUS PENDING/UNPAID PAID CANCELED EXPIRED" at bounding box center [633, 347] width 681 height 21
click at [311, 366] on div "**********" at bounding box center [583, 245] width 1167 height 302
click at [318, 375] on button "Search" at bounding box center [314, 377] width 44 height 20
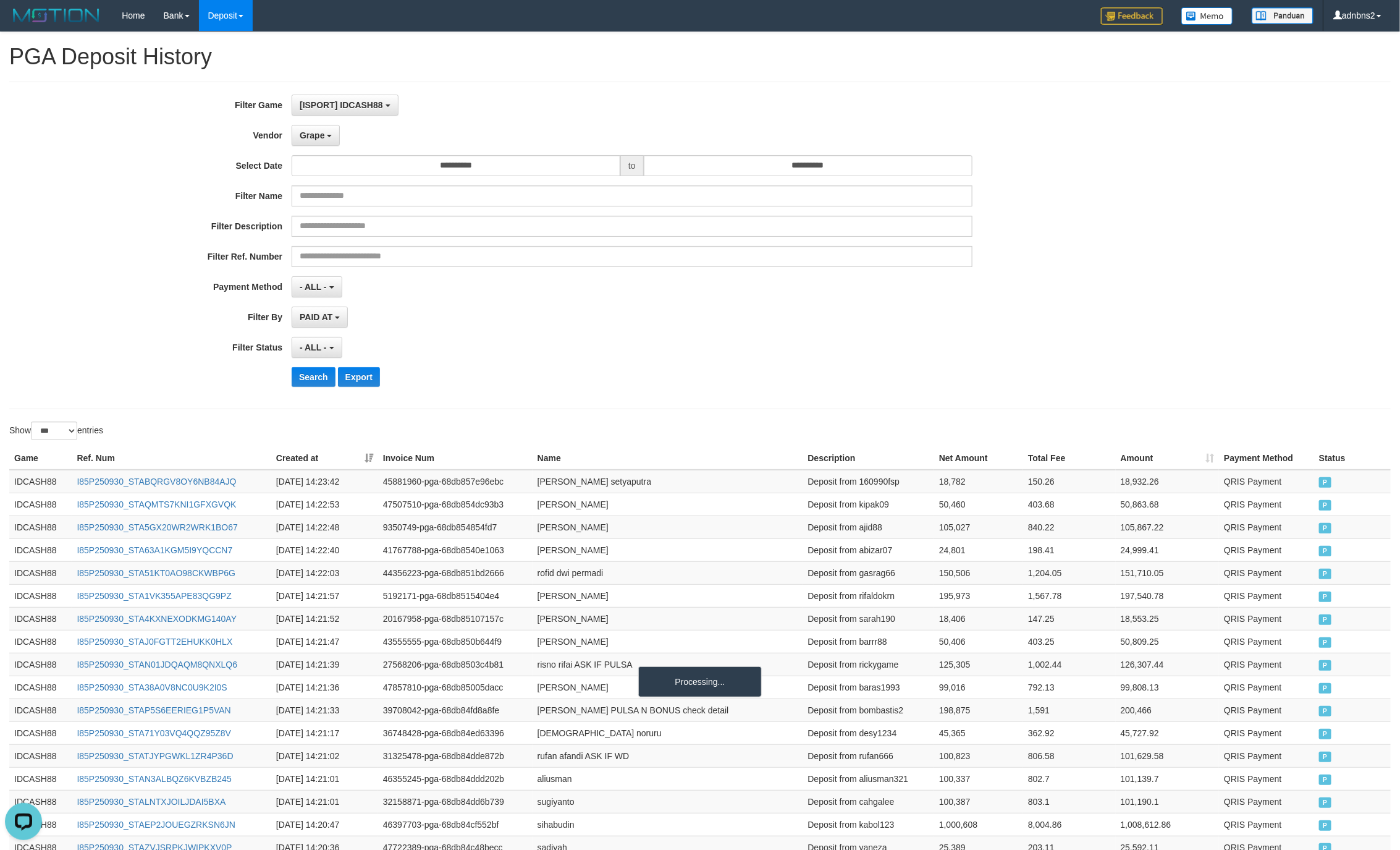
click at [660, 350] on div "- ALL - SELECT ALL - ALL - SELECT STATUS PENDING/UNPAID PAID CANCELED EXPIRED" at bounding box center [633, 347] width 681 height 21
click at [607, 371] on div "Search Export" at bounding box center [729, 377] width 875 height 20
click at [721, 365] on div "**********" at bounding box center [583, 245] width 1167 height 302
click at [311, 378] on button "Search" at bounding box center [314, 377] width 44 height 20
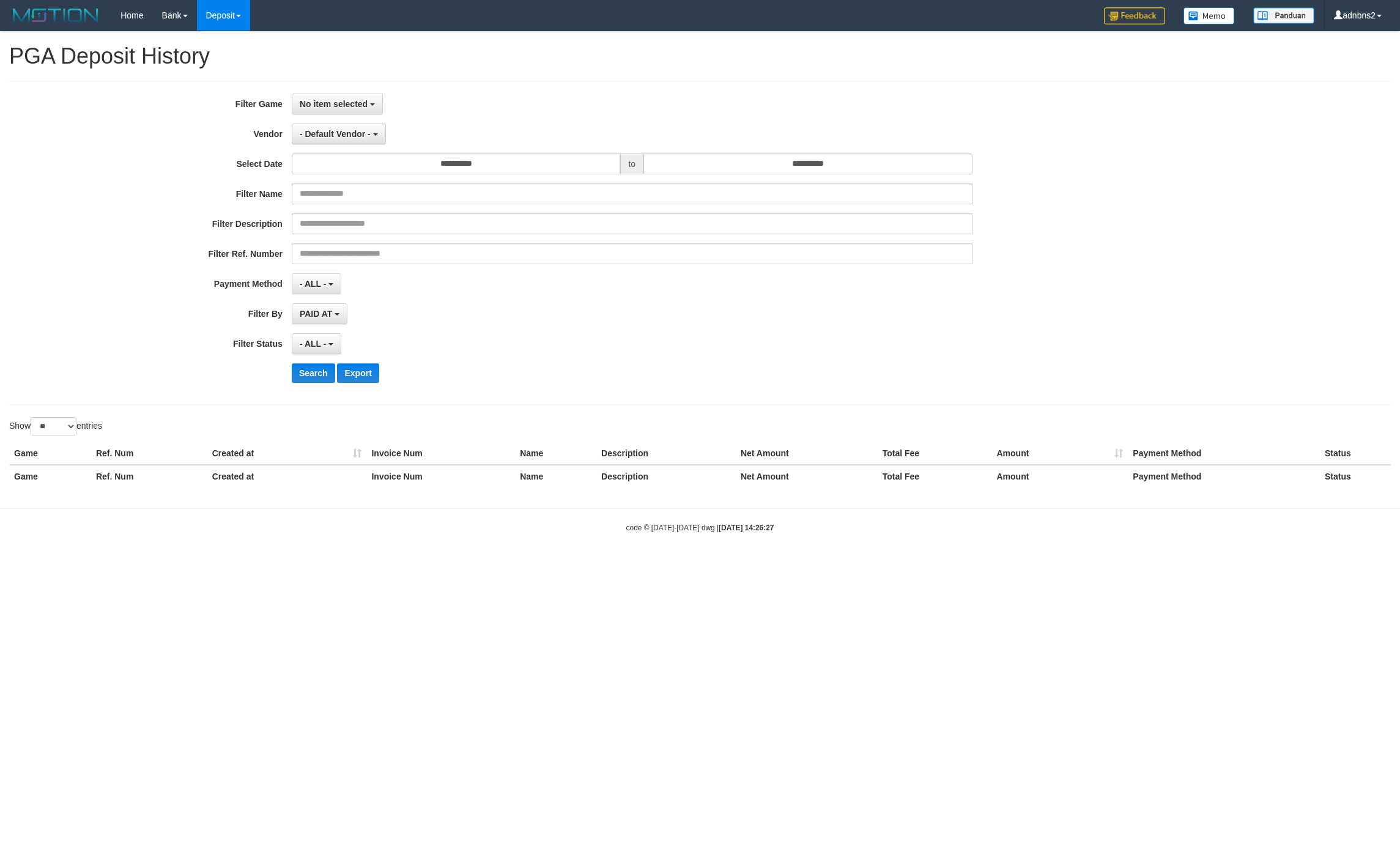
select select
select select "**"
click at [336, 110] on button "No item selected" at bounding box center [337, 104] width 91 height 21
click at [316, 160] on label "[ISPORT] IDCASH88" at bounding box center [370, 166] width 155 height 18
select select "***"
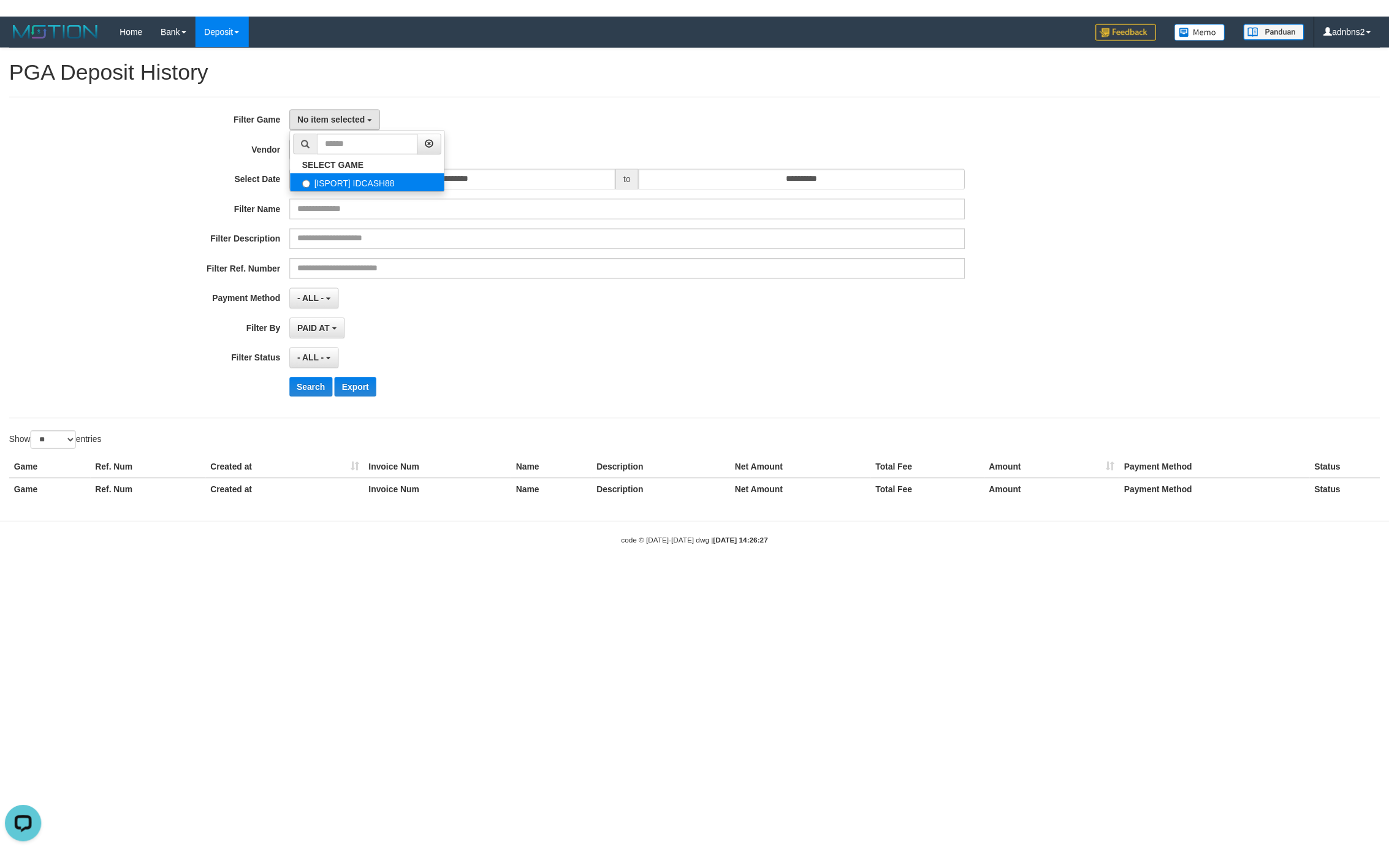
scroll to position [11, 0]
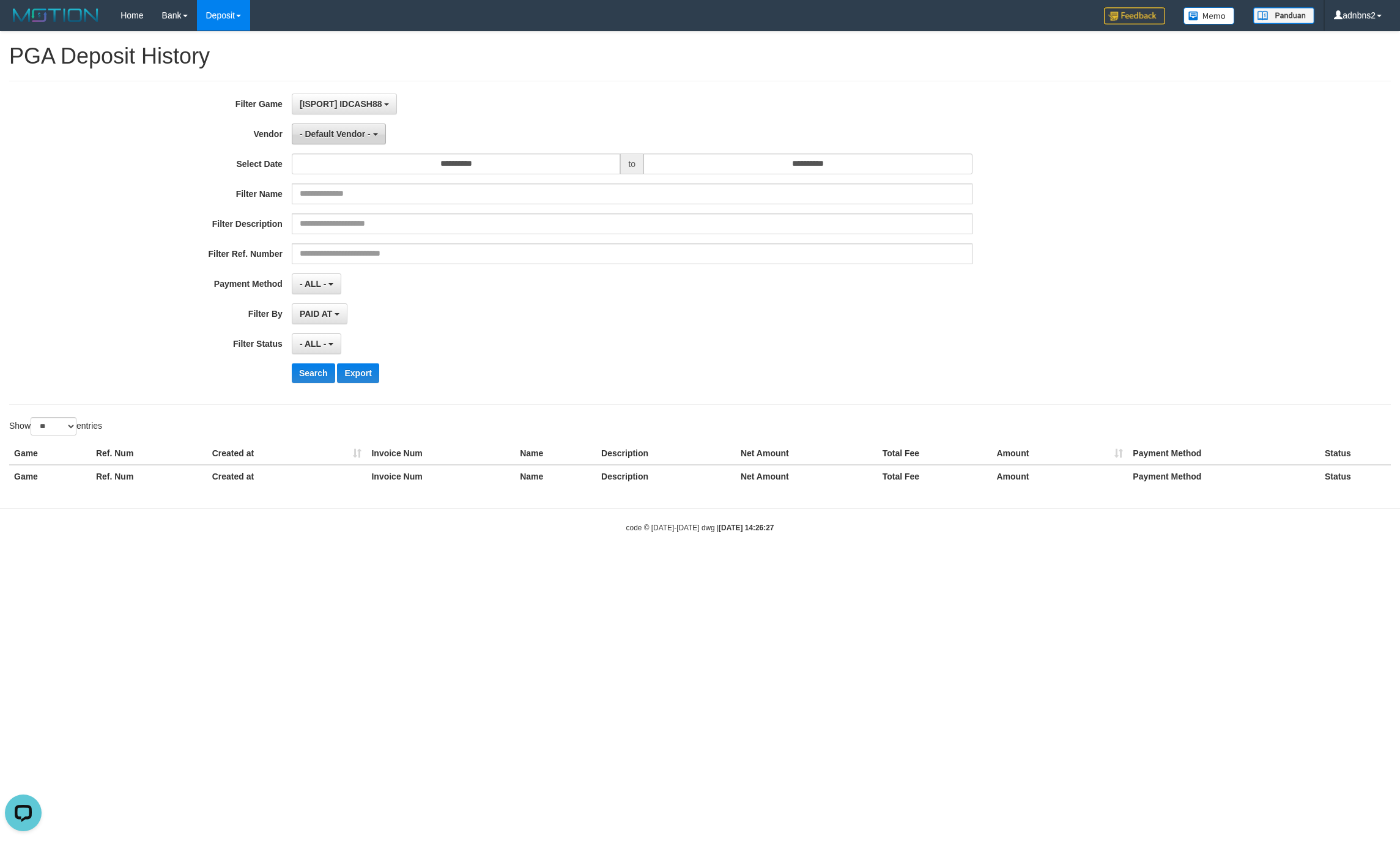
click at [292, 140] on button "- Default Vendor -" at bounding box center [339, 133] width 94 height 21
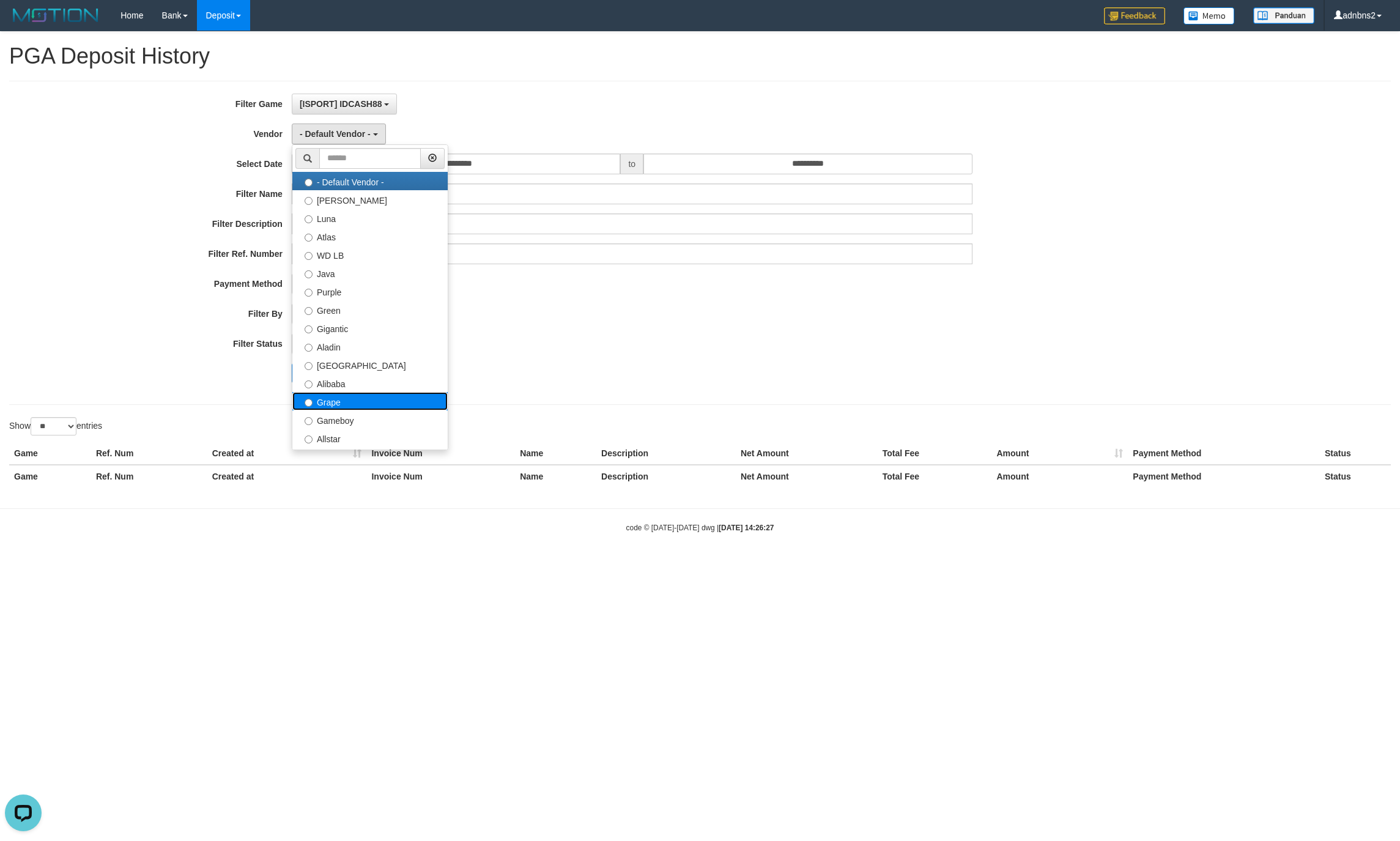
click at [344, 400] on label "Grape" at bounding box center [370, 400] width 155 height 18
select select "**********"
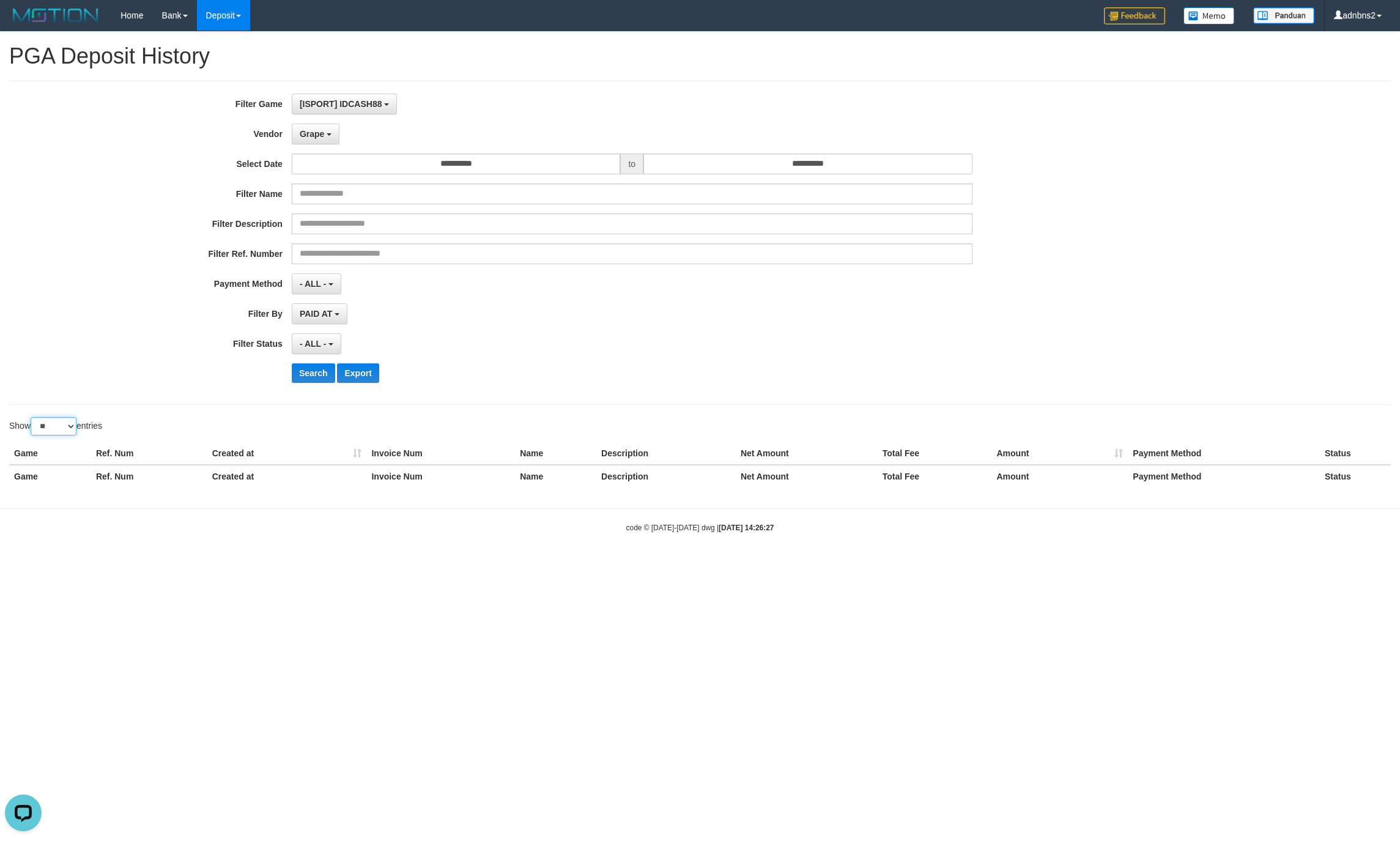
click at [69, 433] on select "** ** ** ***" at bounding box center [53, 426] width 46 height 18
select select "***"
click at [32, 421] on select "** ** ** ***" at bounding box center [53, 426] width 46 height 18
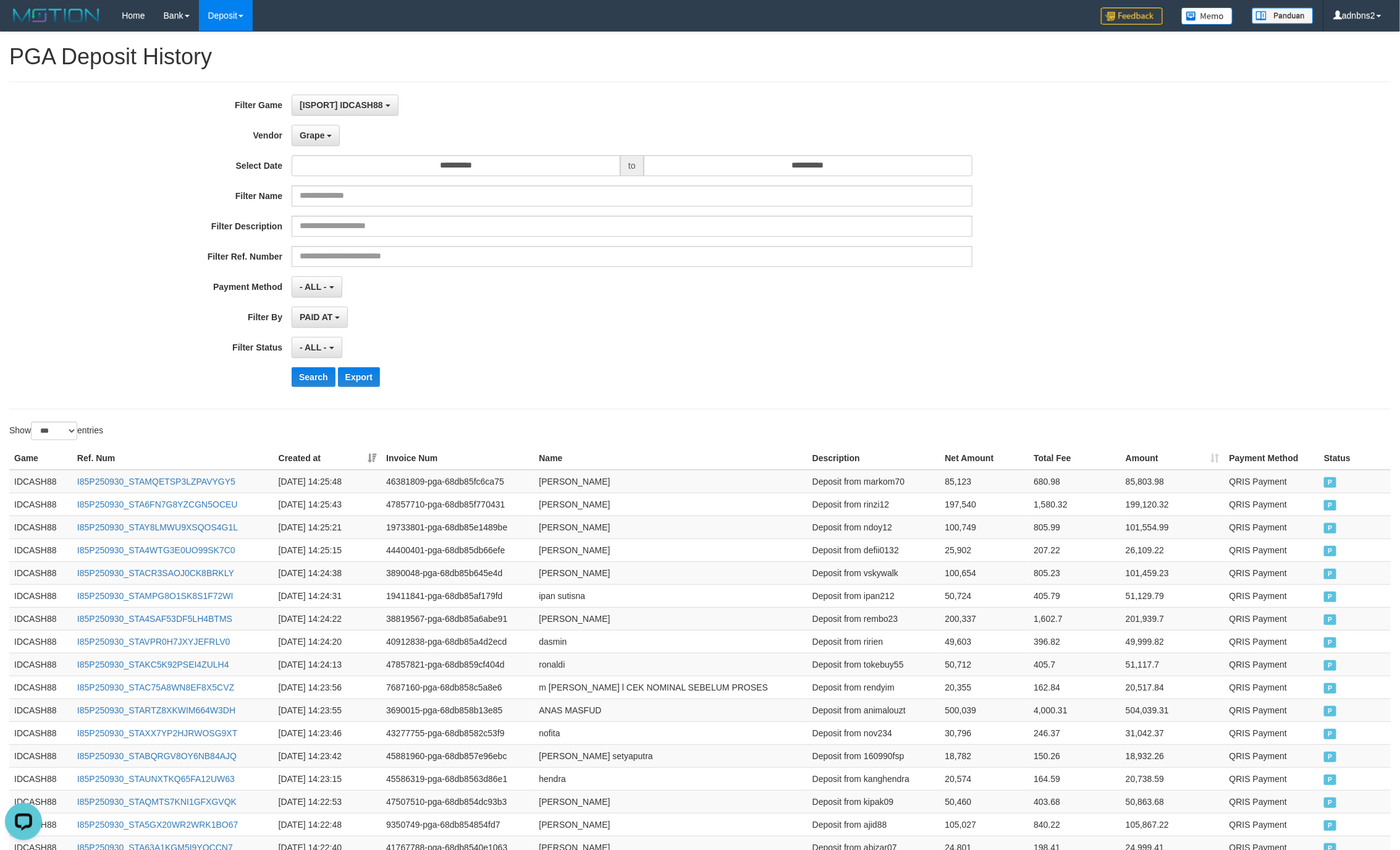
click at [821, 346] on div "- ALL - SELECT ALL - ALL - SELECT STATUS PENDING/UNPAID PAID CANCELED EXPIRED" at bounding box center [633, 347] width 681 height 21
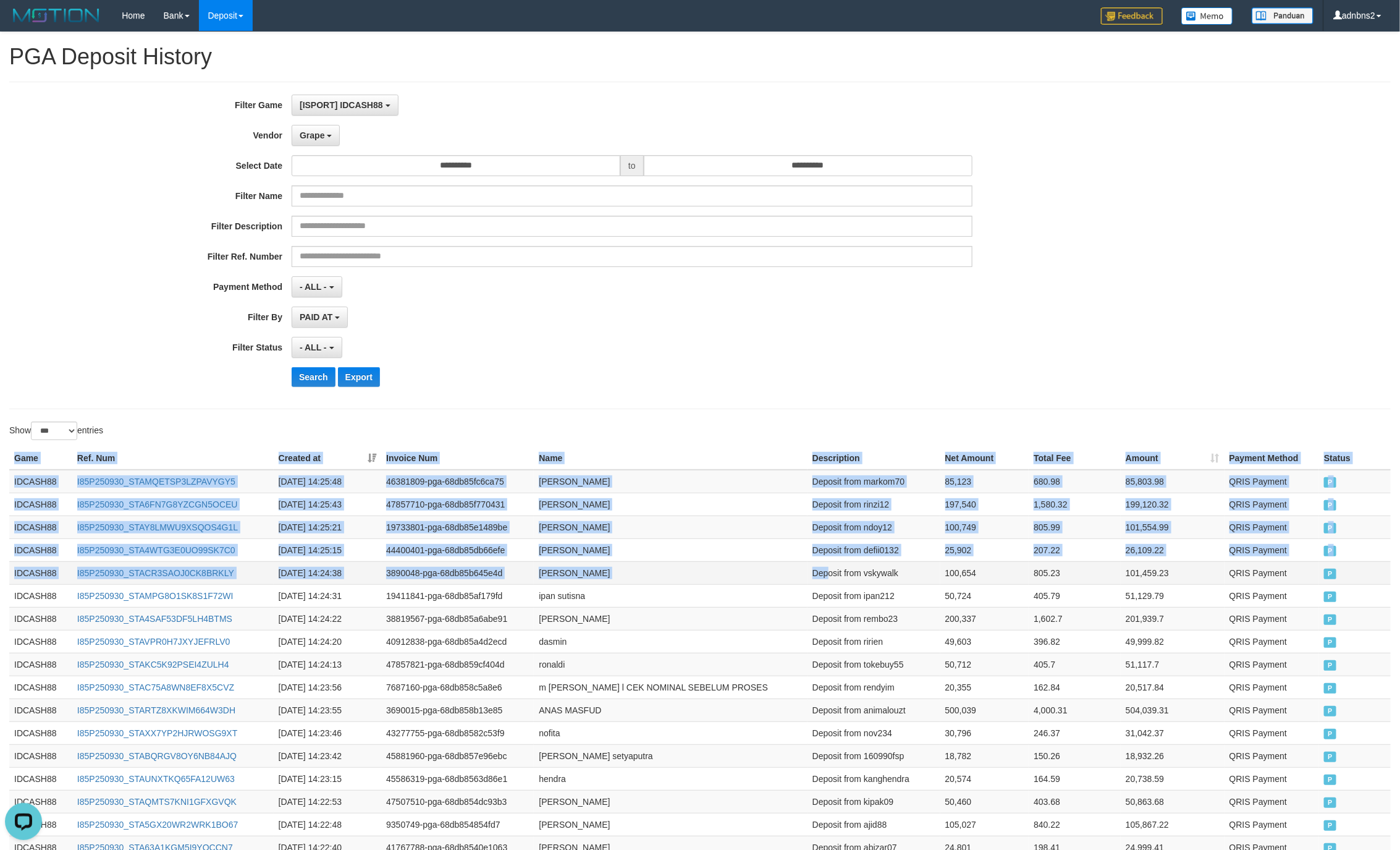
drag, startPoint x: 15, startPoint y: 460, endPoint x: 829, endPoint y: 585, distance: 823.5
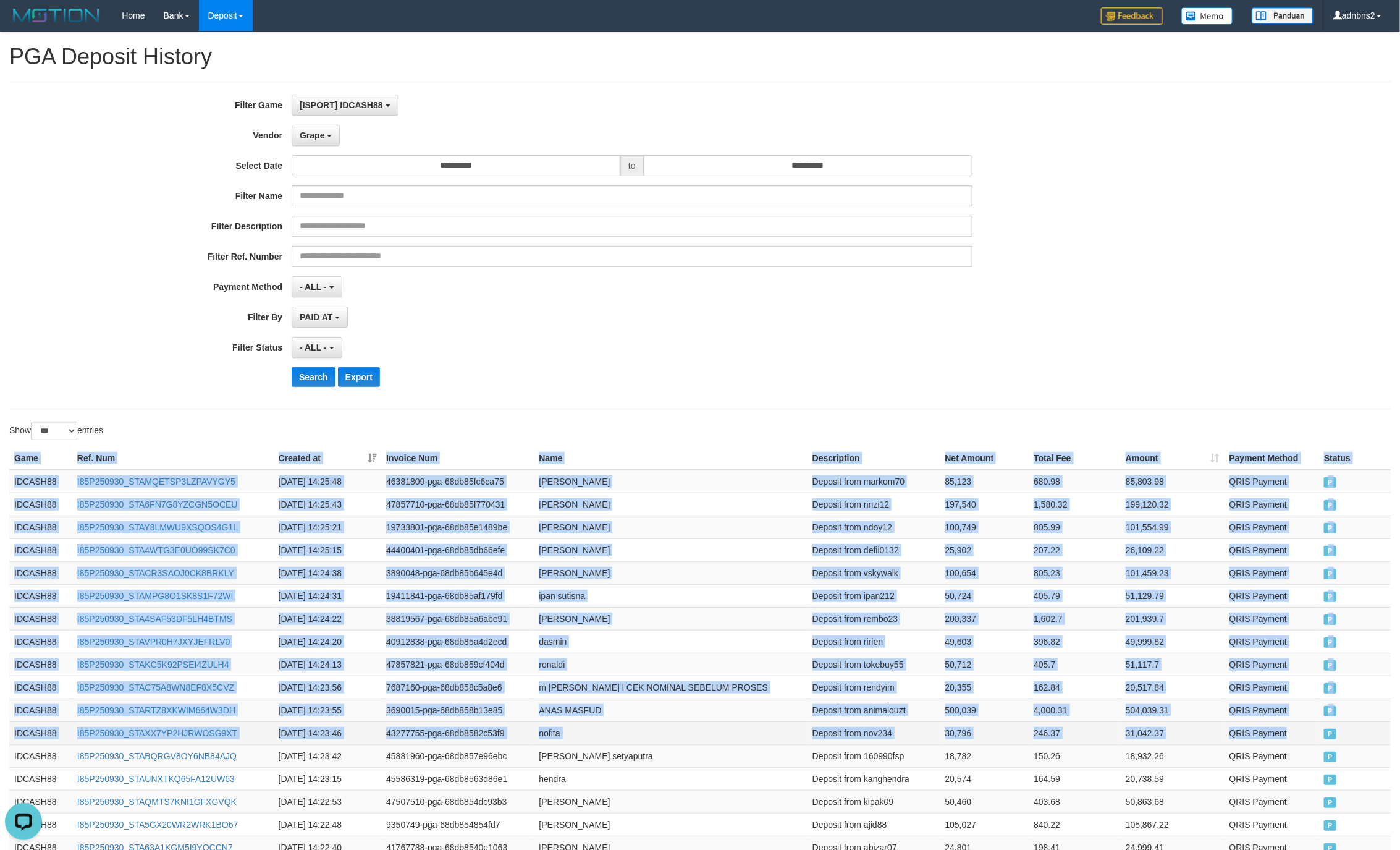
click at [1302, 731] on td "QRIS Payment" at bounding box center [1272, 732] width 95 height 23
copy table "Game Ref. Num Created at Invoice Num Name Description Net Amount Total Fee Amou…"
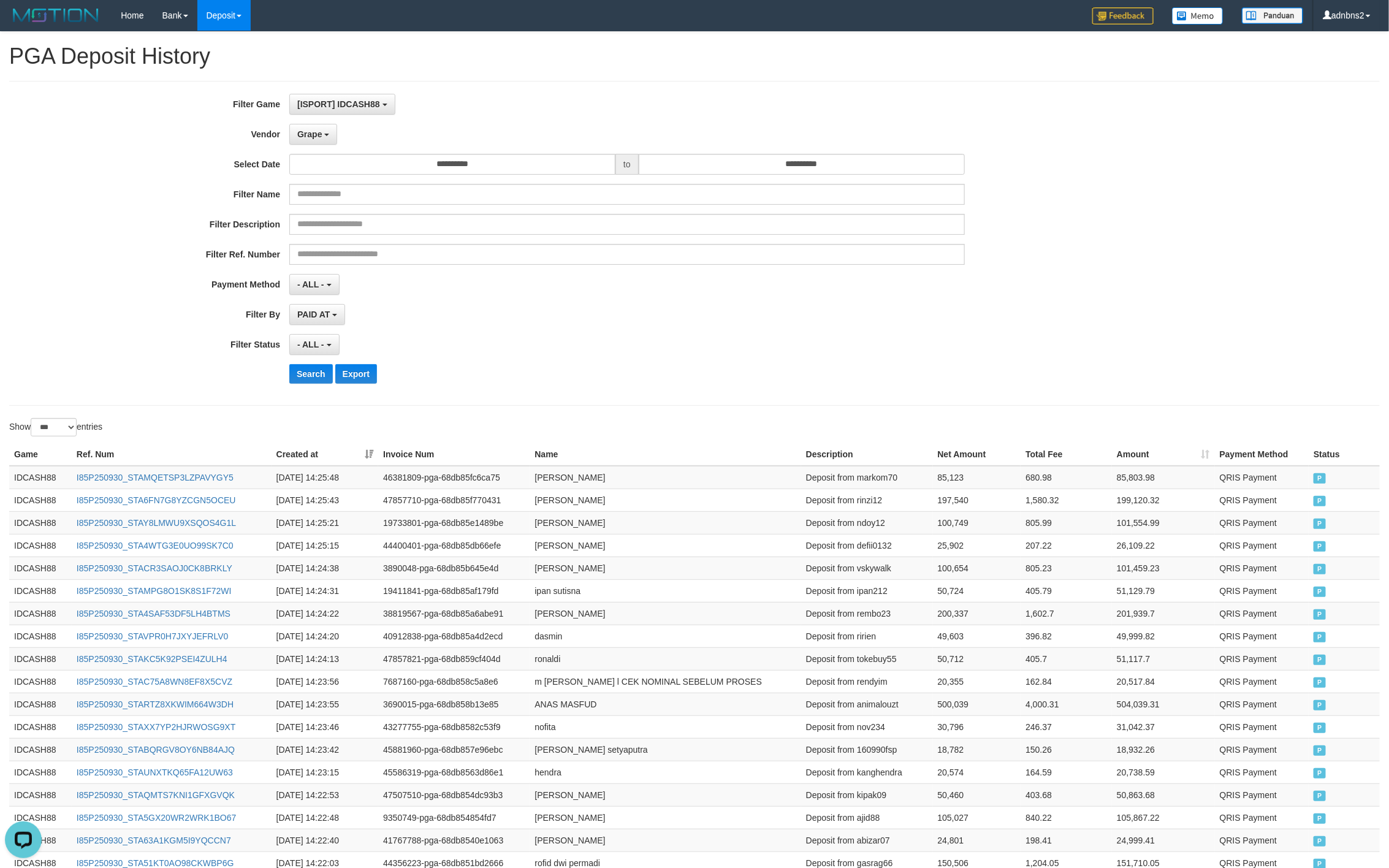
click at [584, 331] on div "**********" at bounding box center [579, 243] width 1158 height 299
click at [306, 384] on button "Search" at bounding box center [312, 374] width 44 height 20
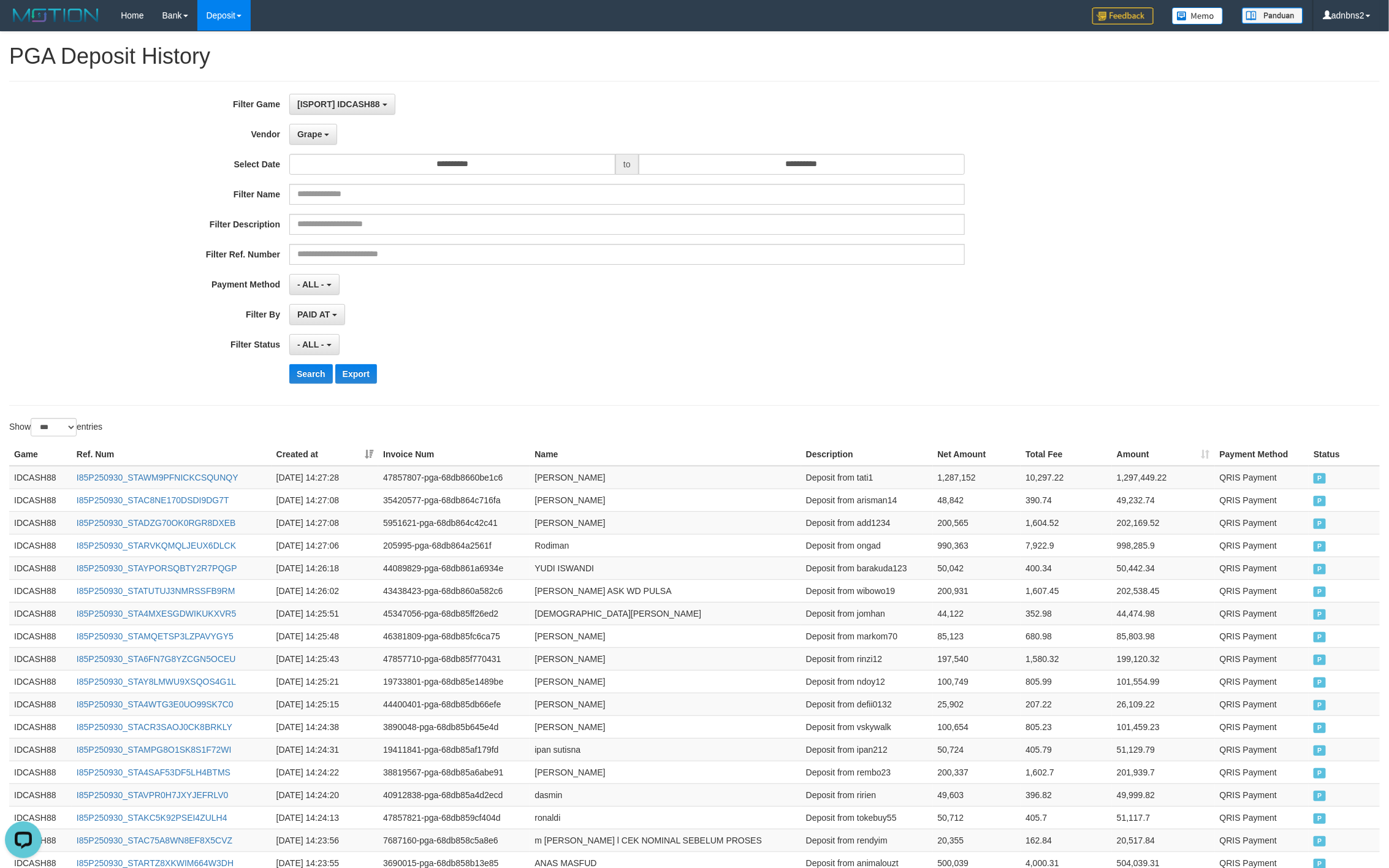
click at [585, 329] on div "**********" at bounding box center [579, 243] width 1158 height 299
click at [301, 366] on button "Search" at bounding box center [312, 374] width 44 height 20
click at [718, 361] on div "**********" at bounding box center [579, 243] width 1158 height 299
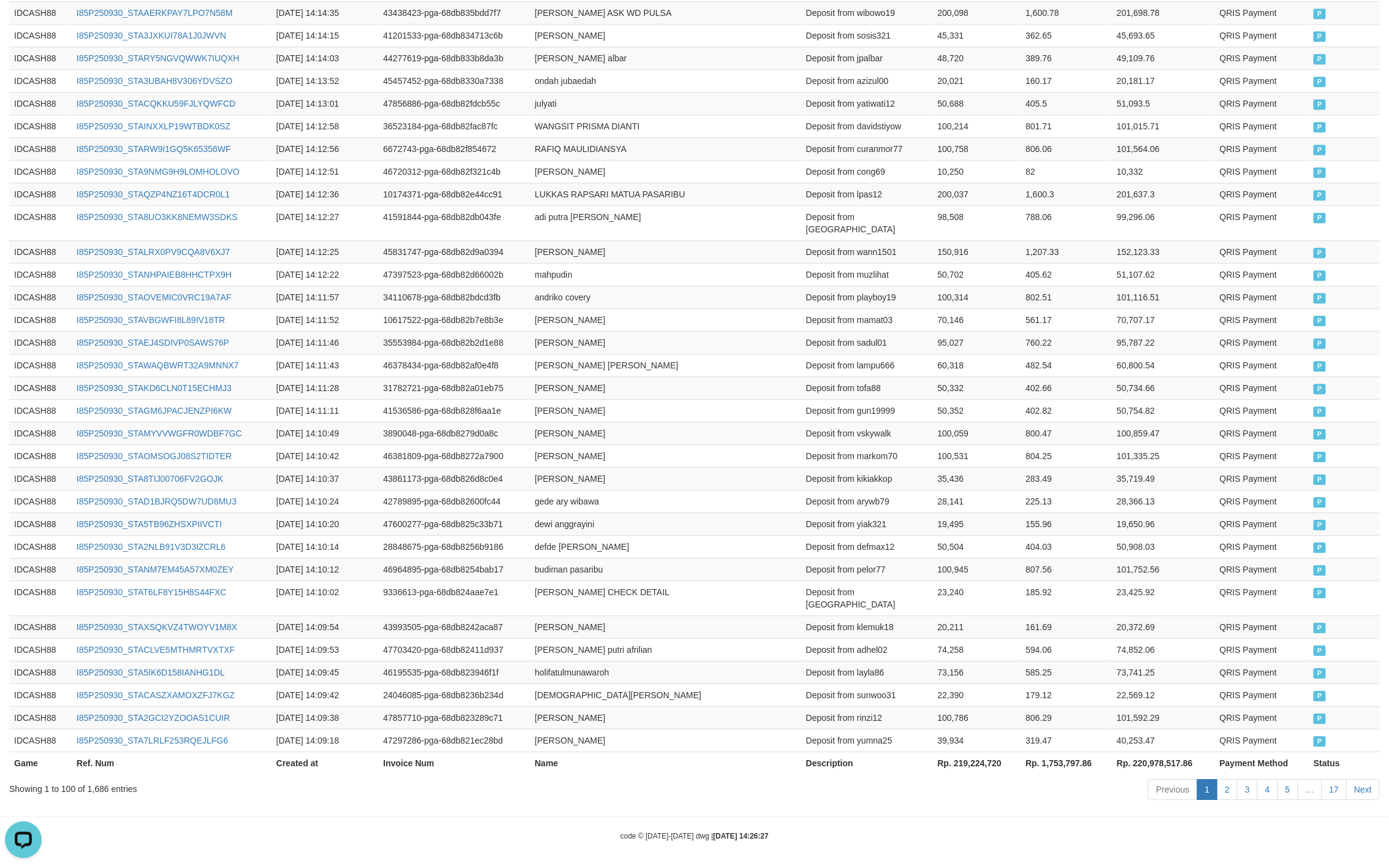
scroll to position [254, 0]
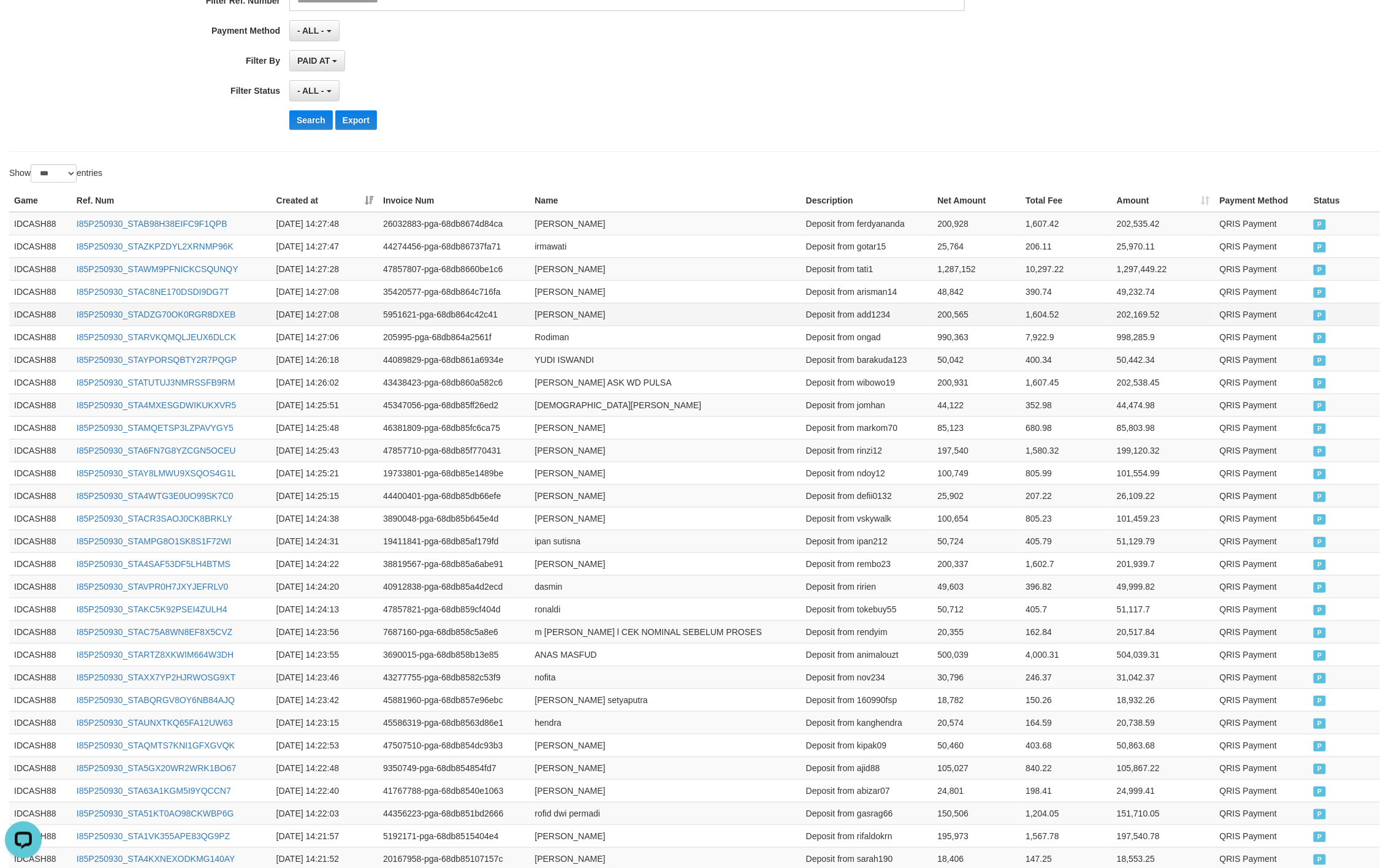
drag, startPoint x: 13, startPoint y: 205, endPoint x: 731, endPoint y: 311, distance: 725.8
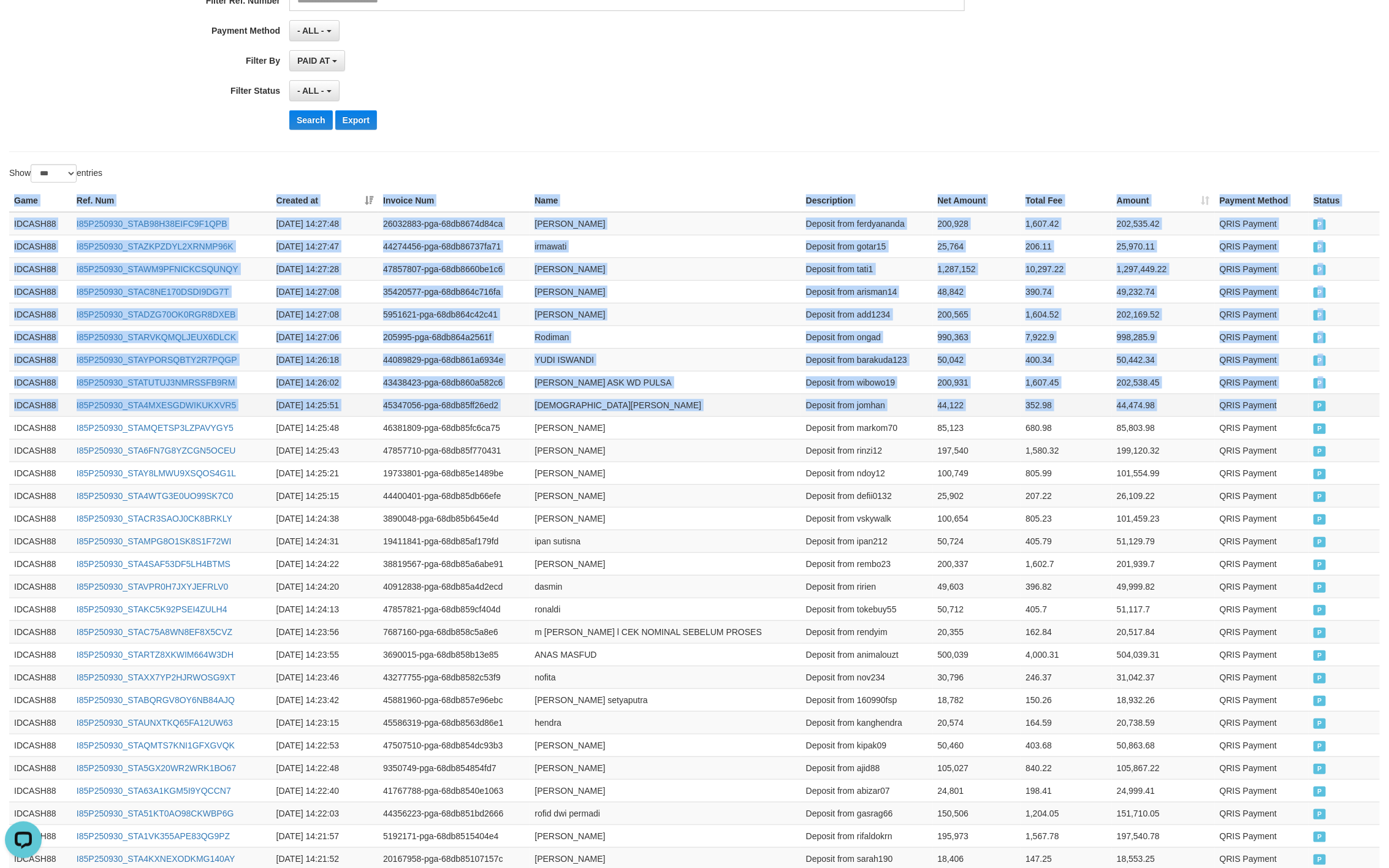
click at [1312, 412] on td "P" at bounding box center [1344, 404] width 71 height 23
copy table "Game Ref. Num Created at Invoice Num Name Description Net Amount Total Fee Amou…"
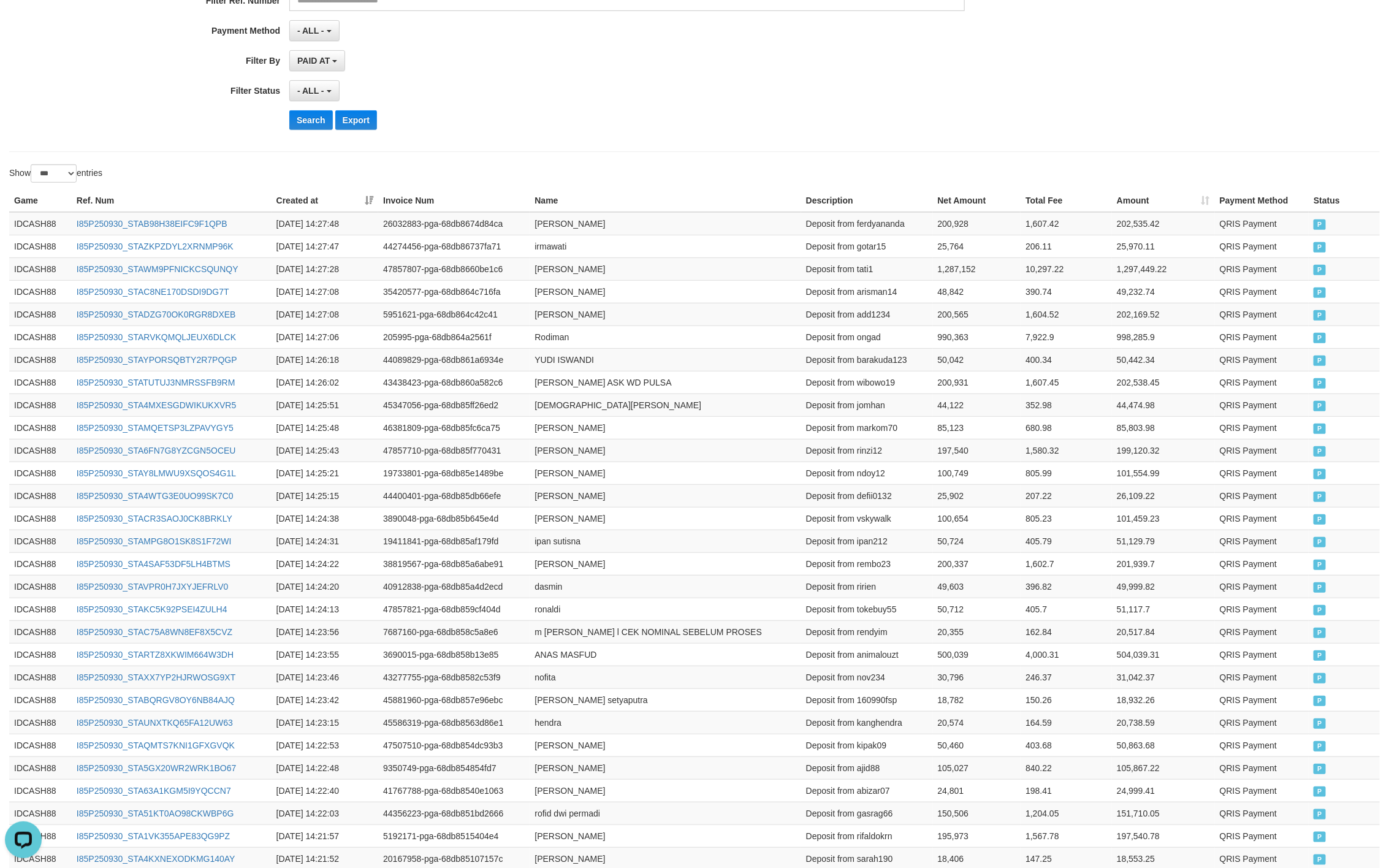
click at [693, 173] on div "Show ** ** ** *** entries" at bounding box center [347, 175] width 695 height 21
click at [306, 116] on button "Search" at bounding box center [312, 120] width 44 height 20
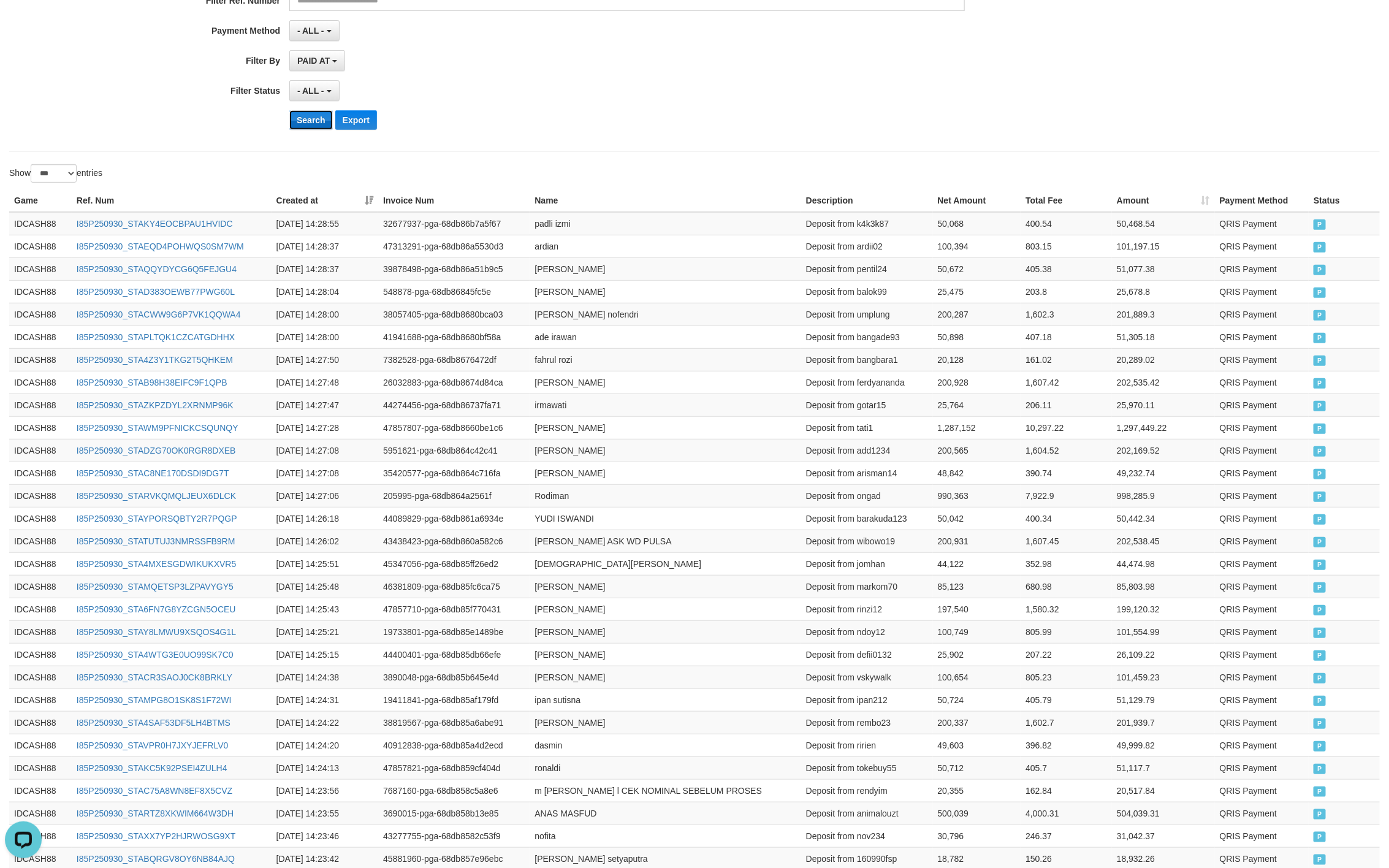
click at [304, 116] on button "Search" at bounding box center [312, 120] width 44 height 20
click at [324, 114] on button "Search" at bounding box center [312, 120] width 44 height 20
click at [731, 101] on div "- ALL - SELECT ALL - ALL - SELECT STATUS PENDING/UNPAID PAID CANCELED EXPIRED" at bounding box center [628, 91] width 676 height 21
click at [862, 116] on div "Search Export" at bounding box center [723, 120] width 868 height 20
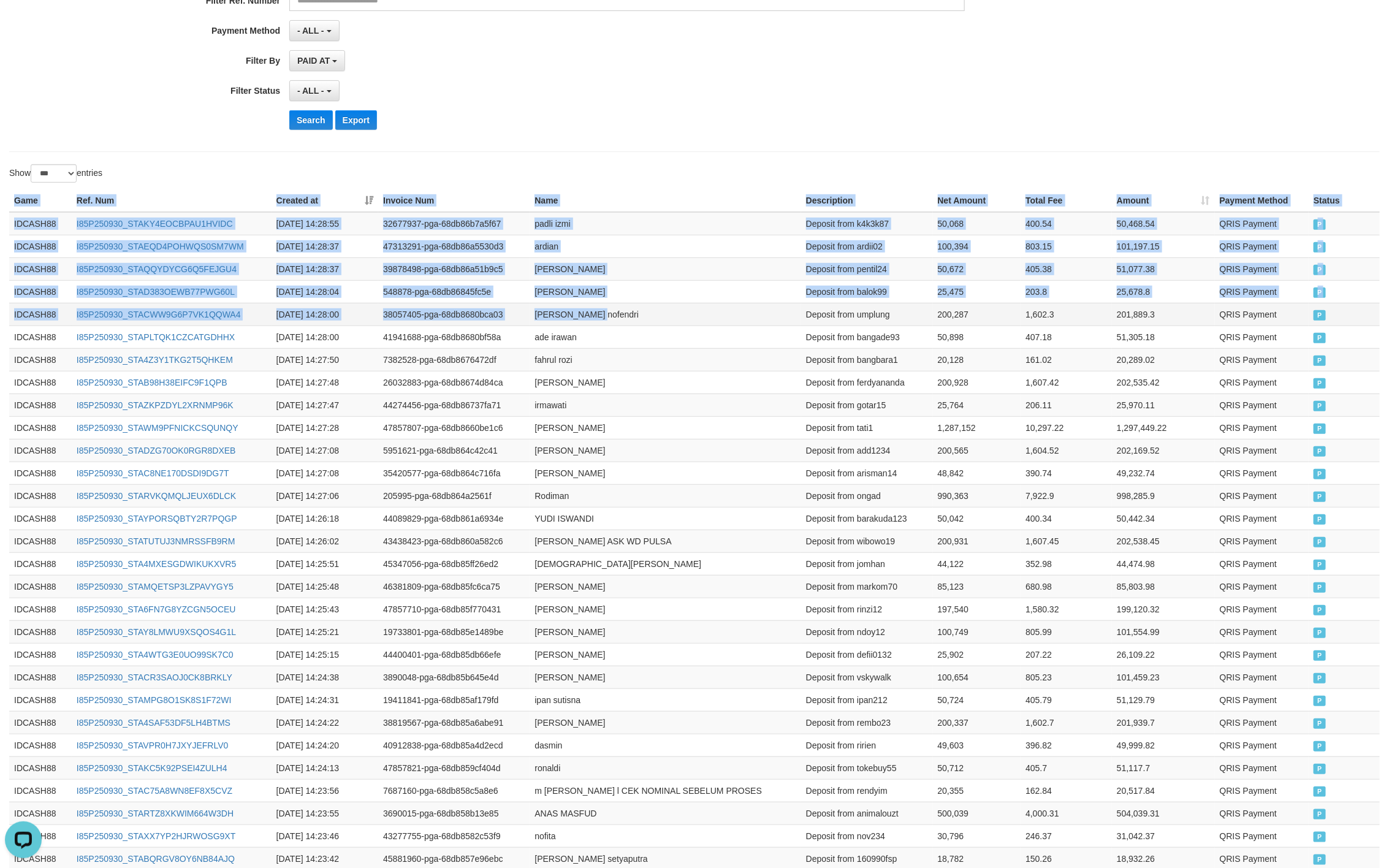
drag, startPoint x: 8, startPoint y: 195, endPoint x: 652, endPoint y: 311, distance: 654.4
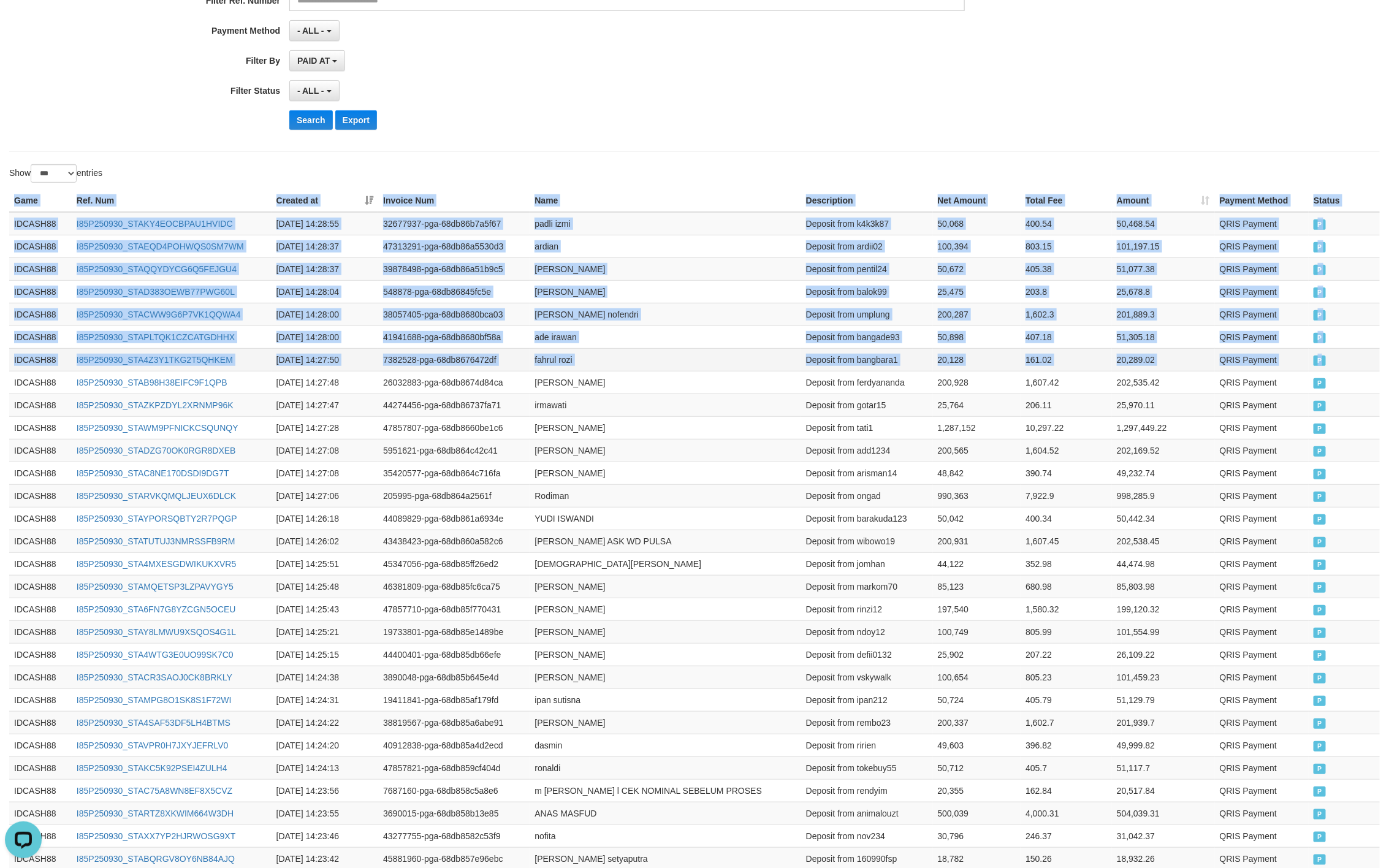
click at [1322, 357] on td "P" at bounding box center [1344, 359] width 71 height 23
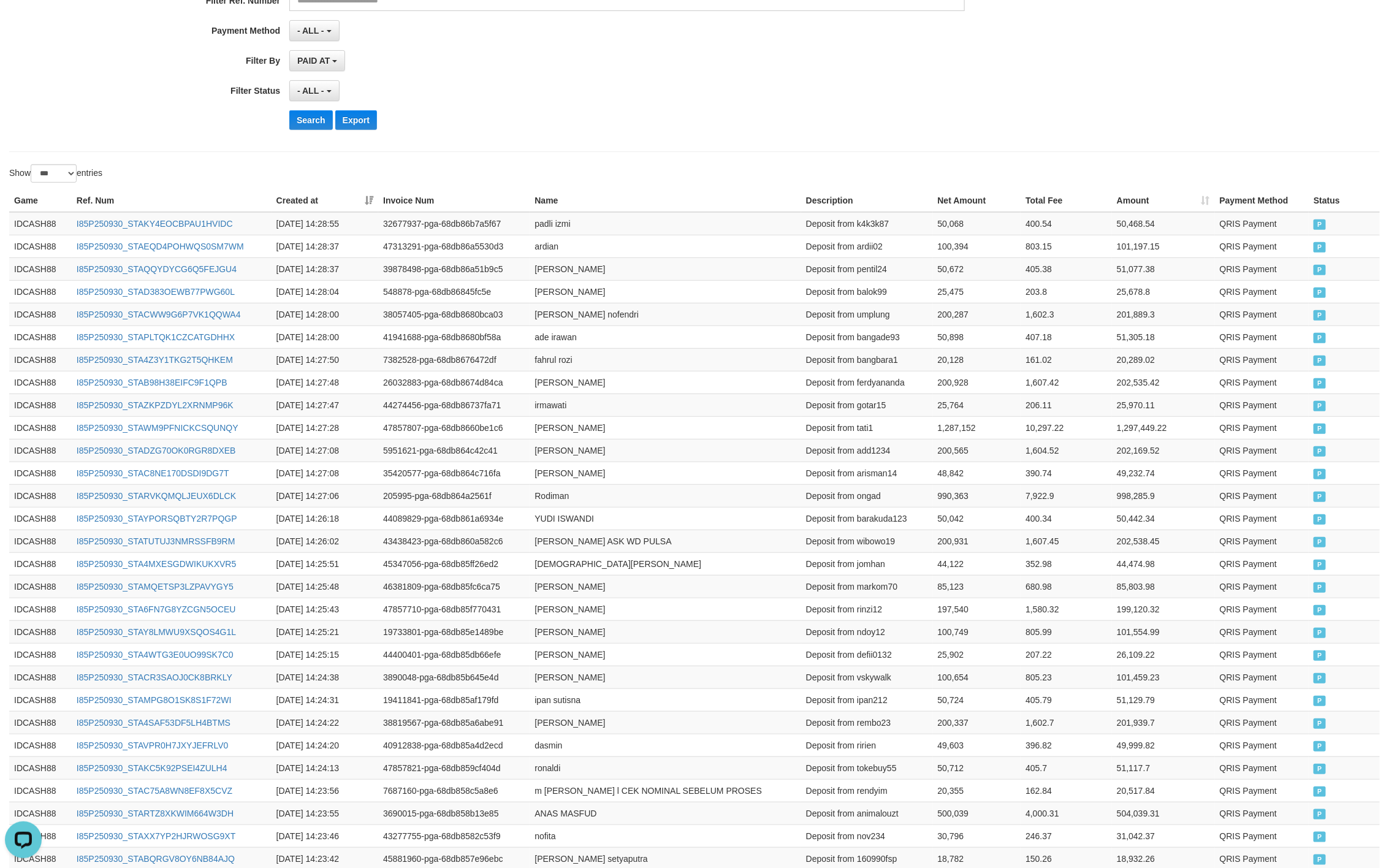
click at [324, 125] on button "Search" at bounding box center [312, 120] width 44 height 20
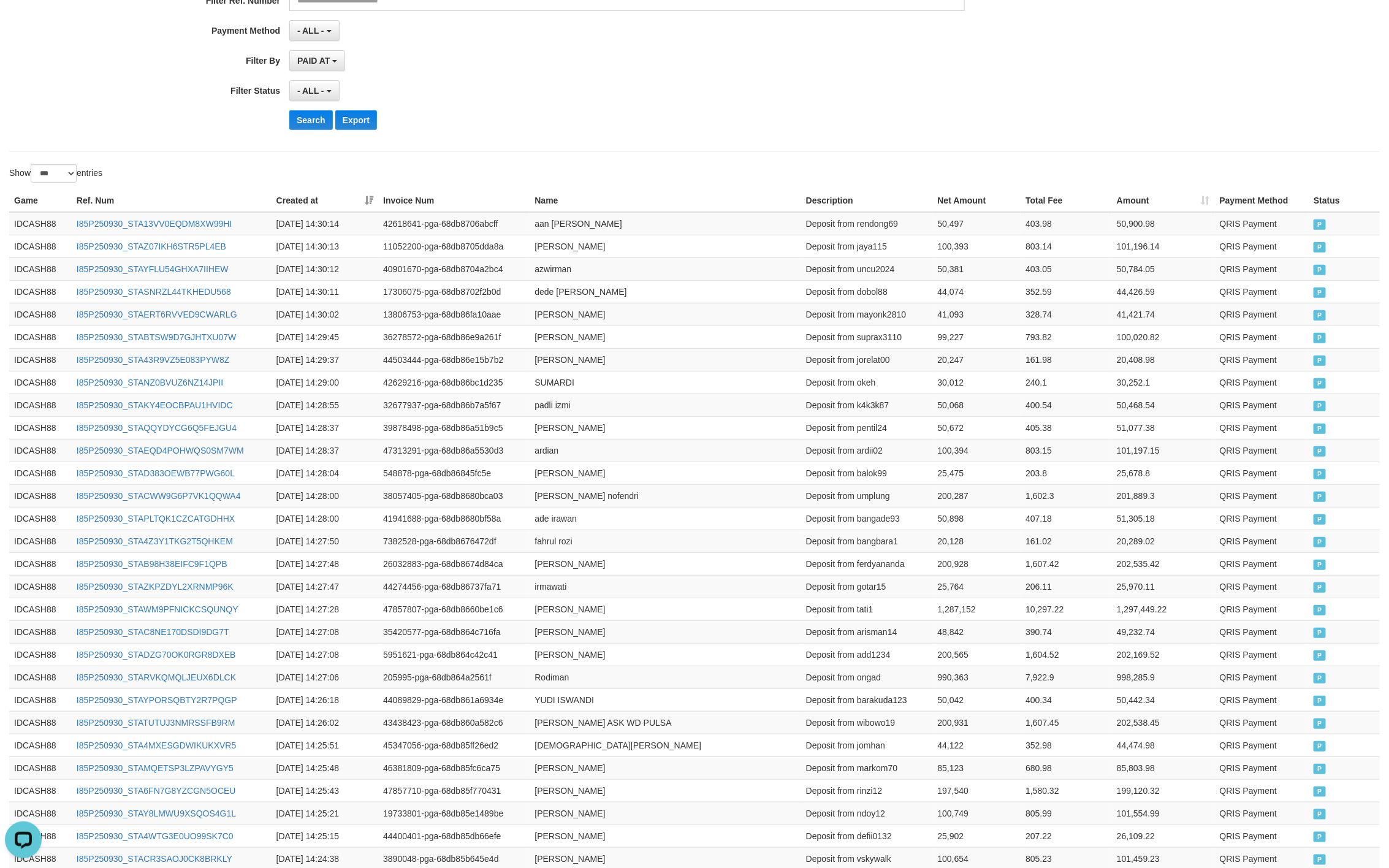
click at [663, 127] on div "Search Export" at bounding box center [723, 120] width 868 height 20
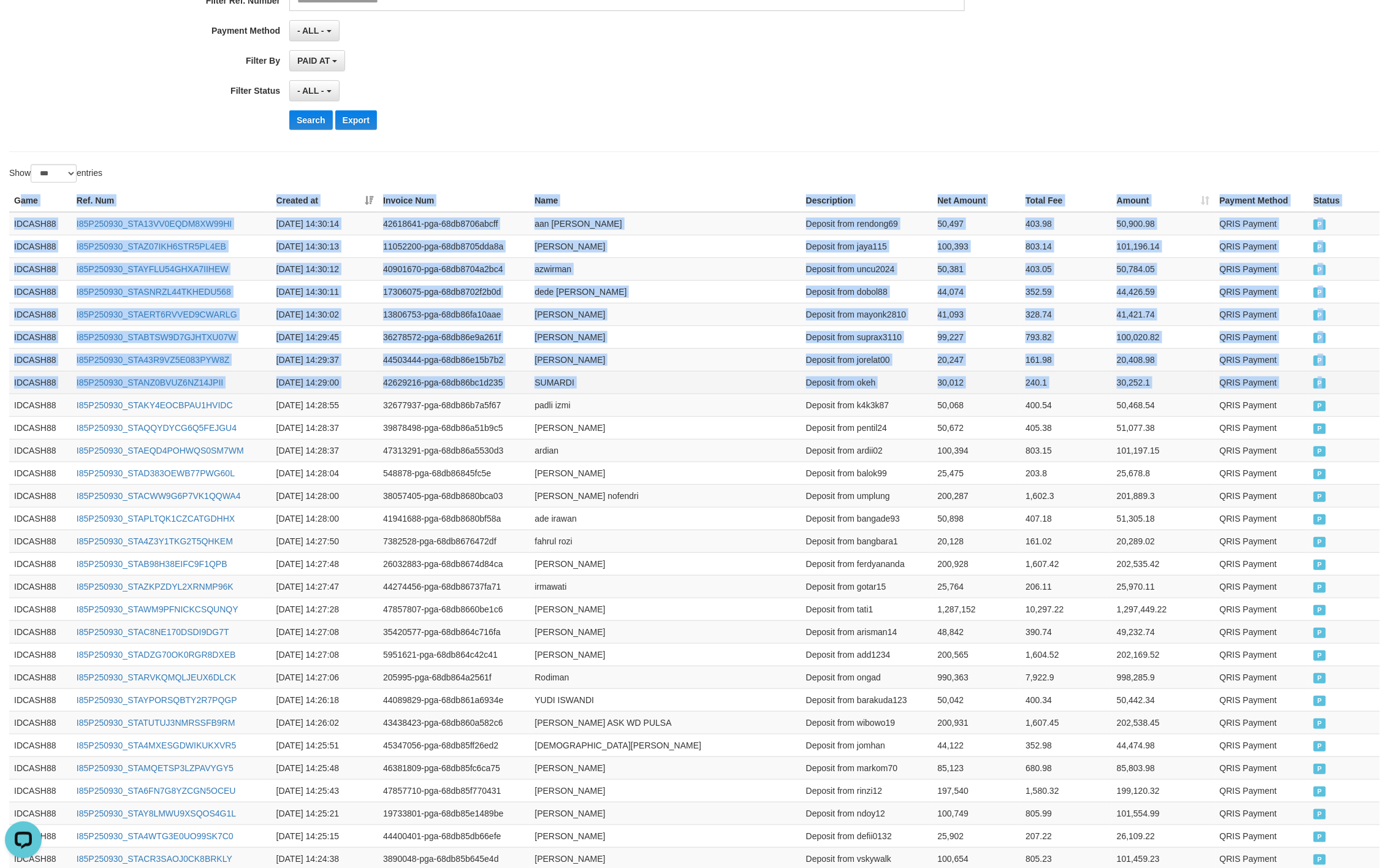
drag, startPoint x: 20, startPoint y: 205, endPoint x: 1330, endPoint y: 387, distance: 1322.6
copy table "ame Ref. Num Created at Invoice Num Name Description Net Amount Total Fee Amoun…"
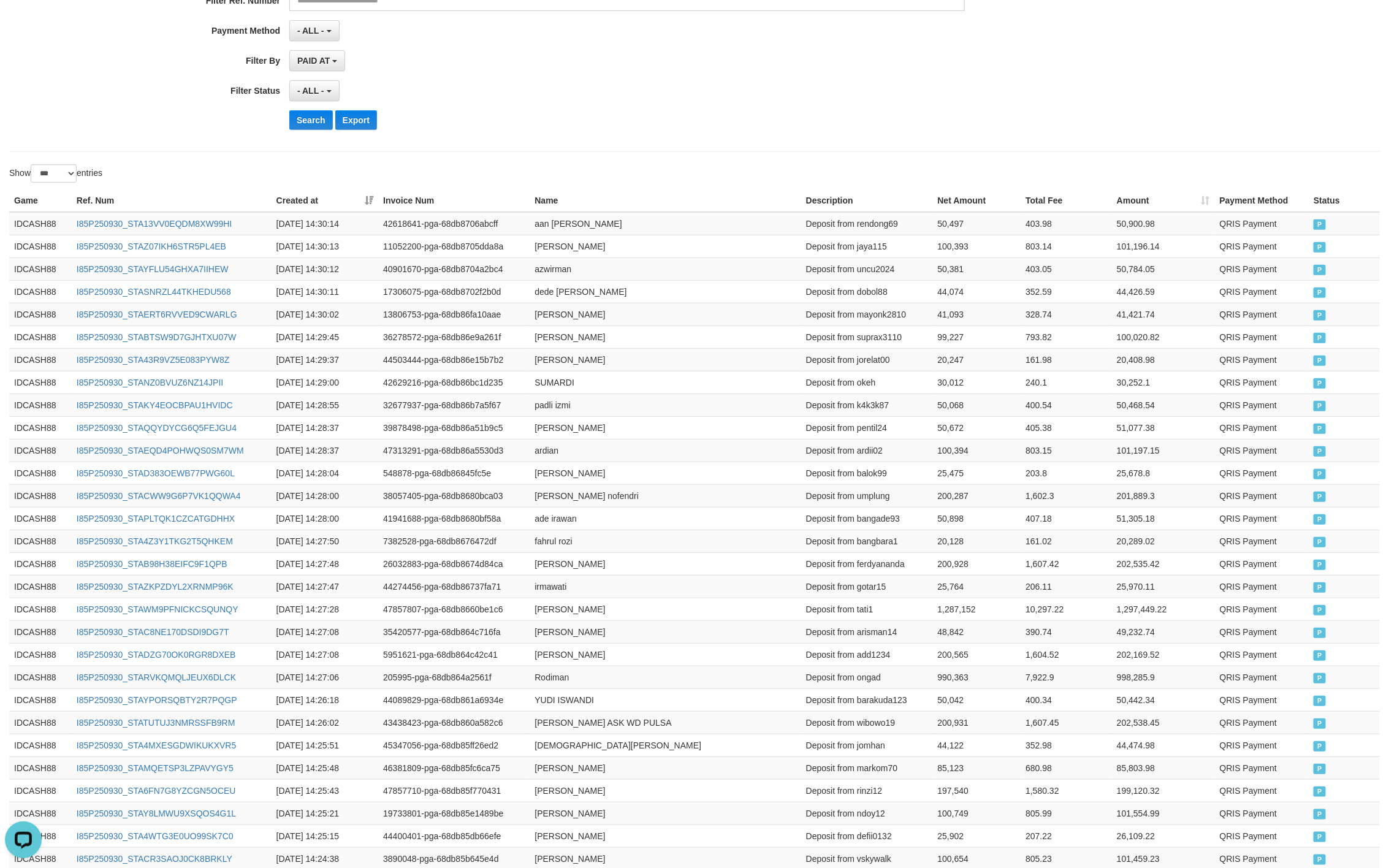
click at [298, 122] on button "Search" at bounding box center [312, 120] width 44 height 20
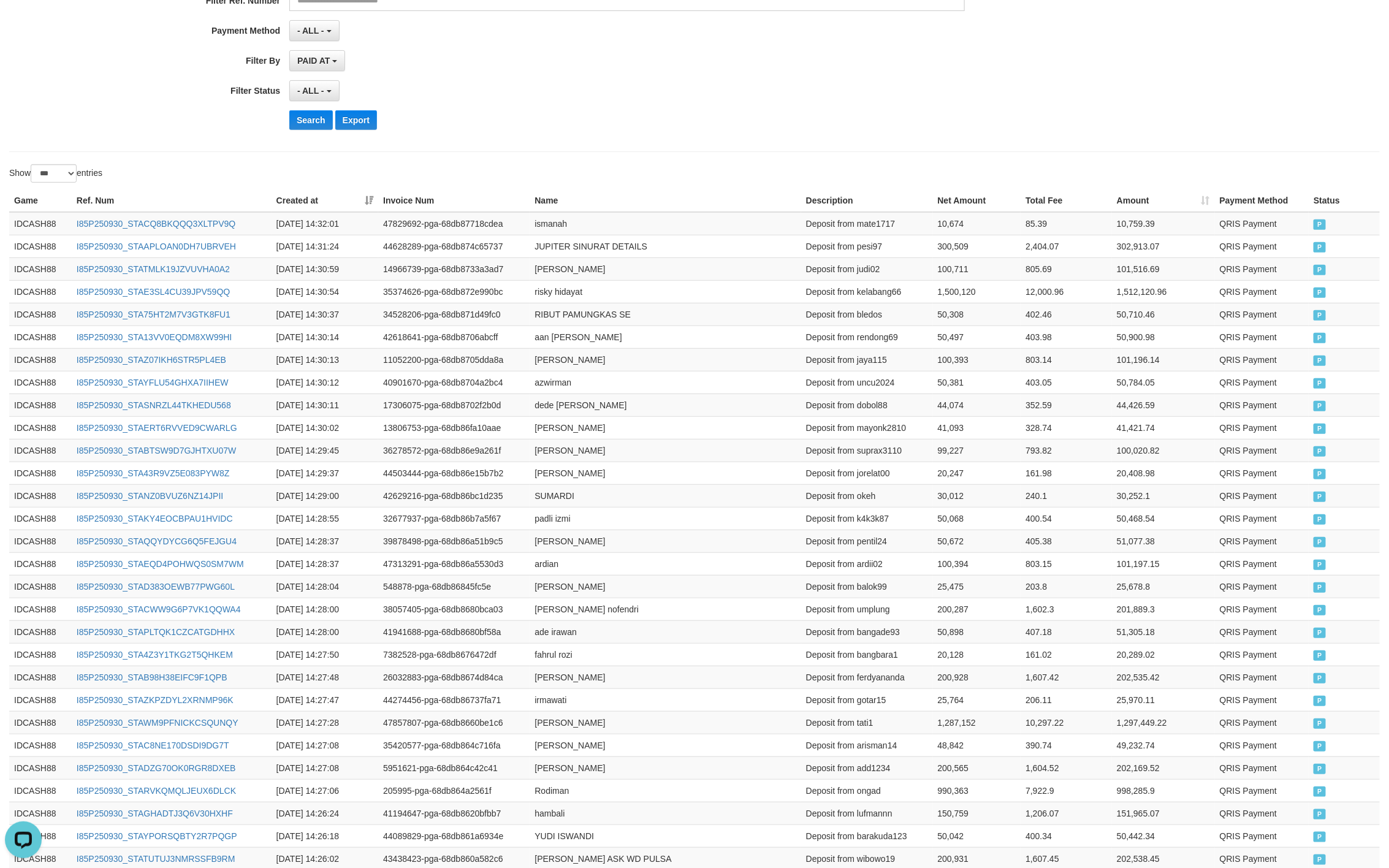
click at [787, 97] on div "- ALL - SELECT ALL - ALL - SELECT STATUS PENDING/UNPAID PAID CANCELED EXPIRED" at bounding box center [628, 91] width 676 height 21
click at [325, 124] on button "Search" at bounding box center [312, 120] width 44 height 20
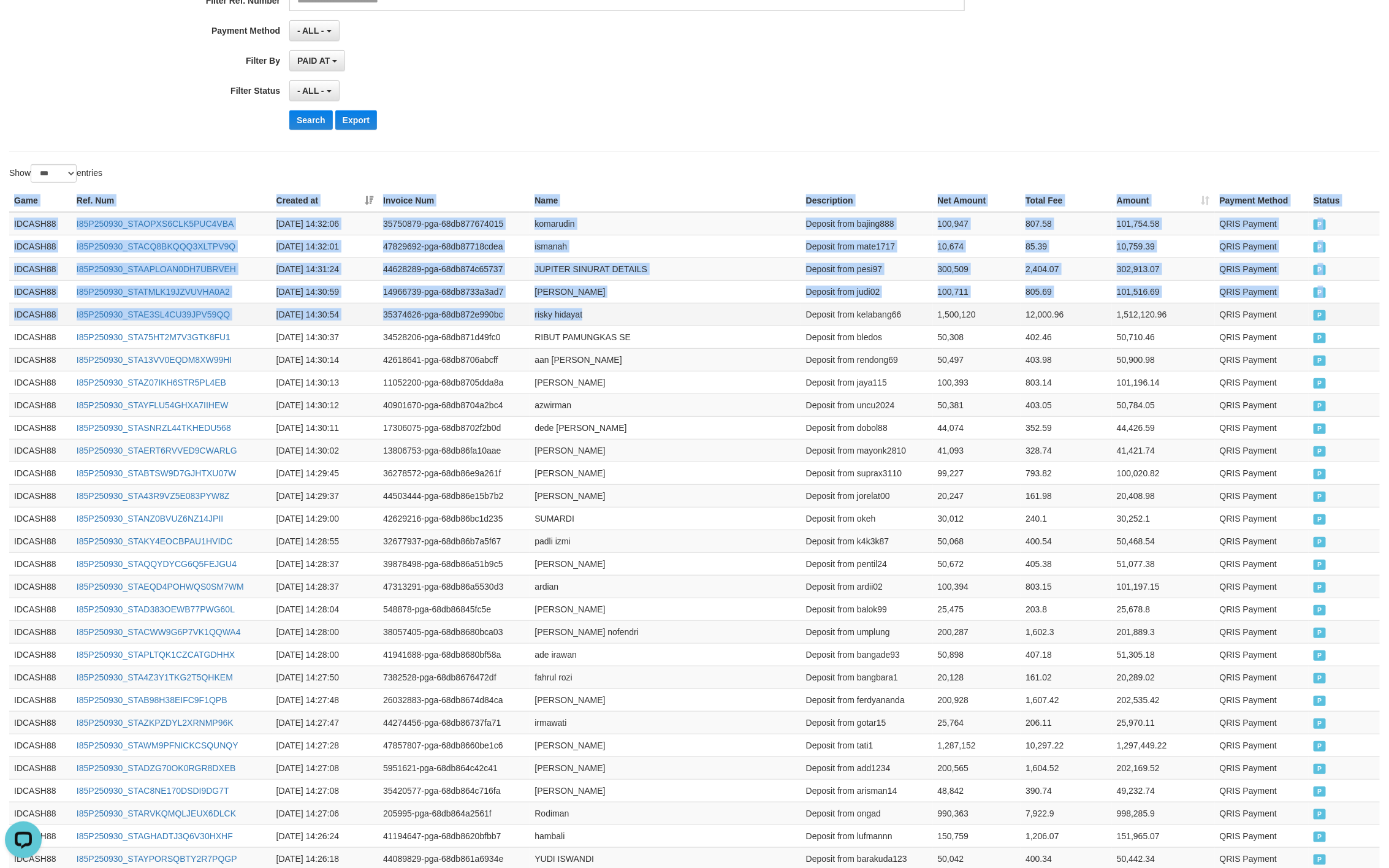
drag, startPoint x: 2, startPoint y: 199, endPoint x: 993, endPoint y: 335, distance: 1000.3
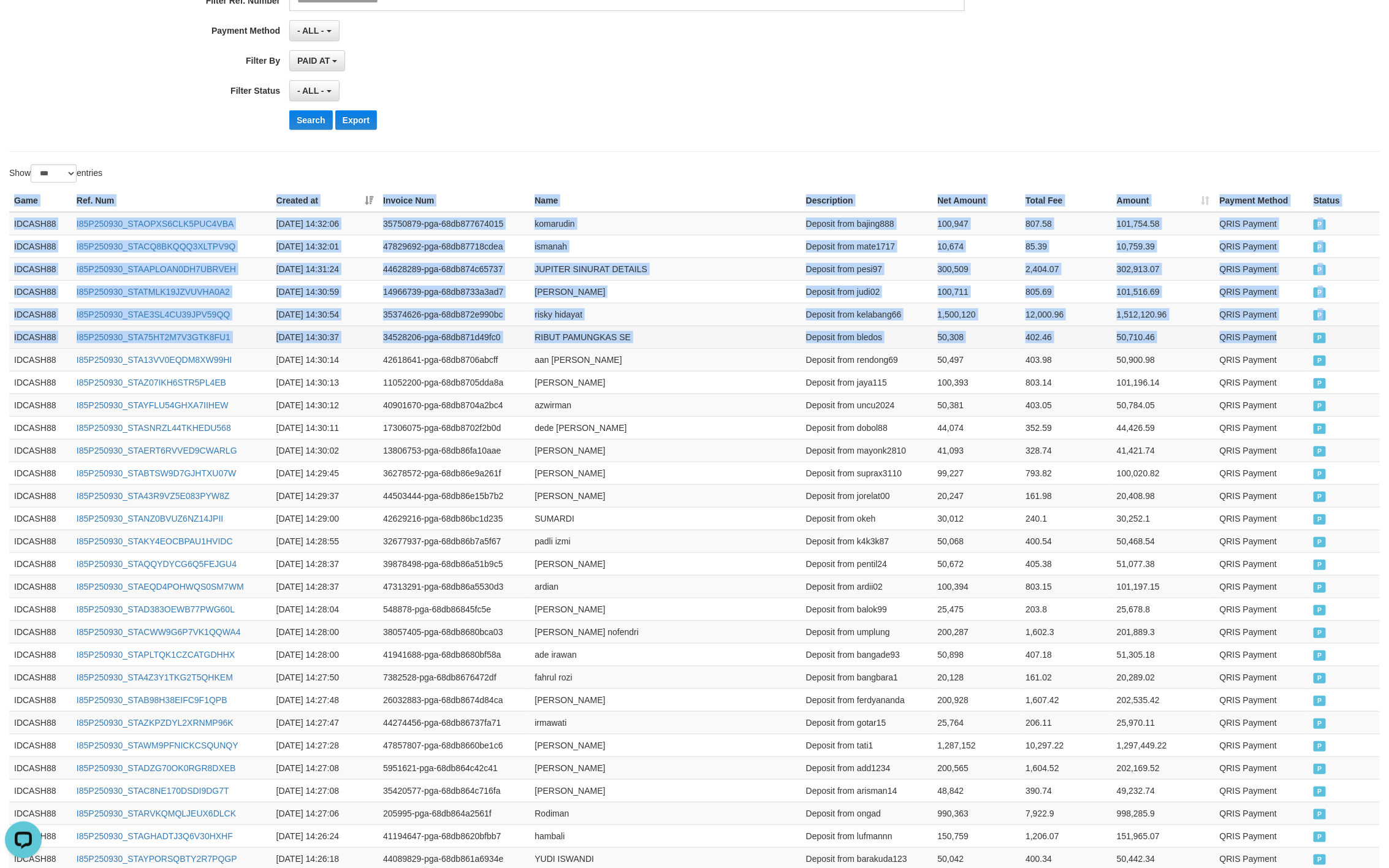
click at [1317, 335] on td "P" at bounding box center [1344, 336] width 71 height 23
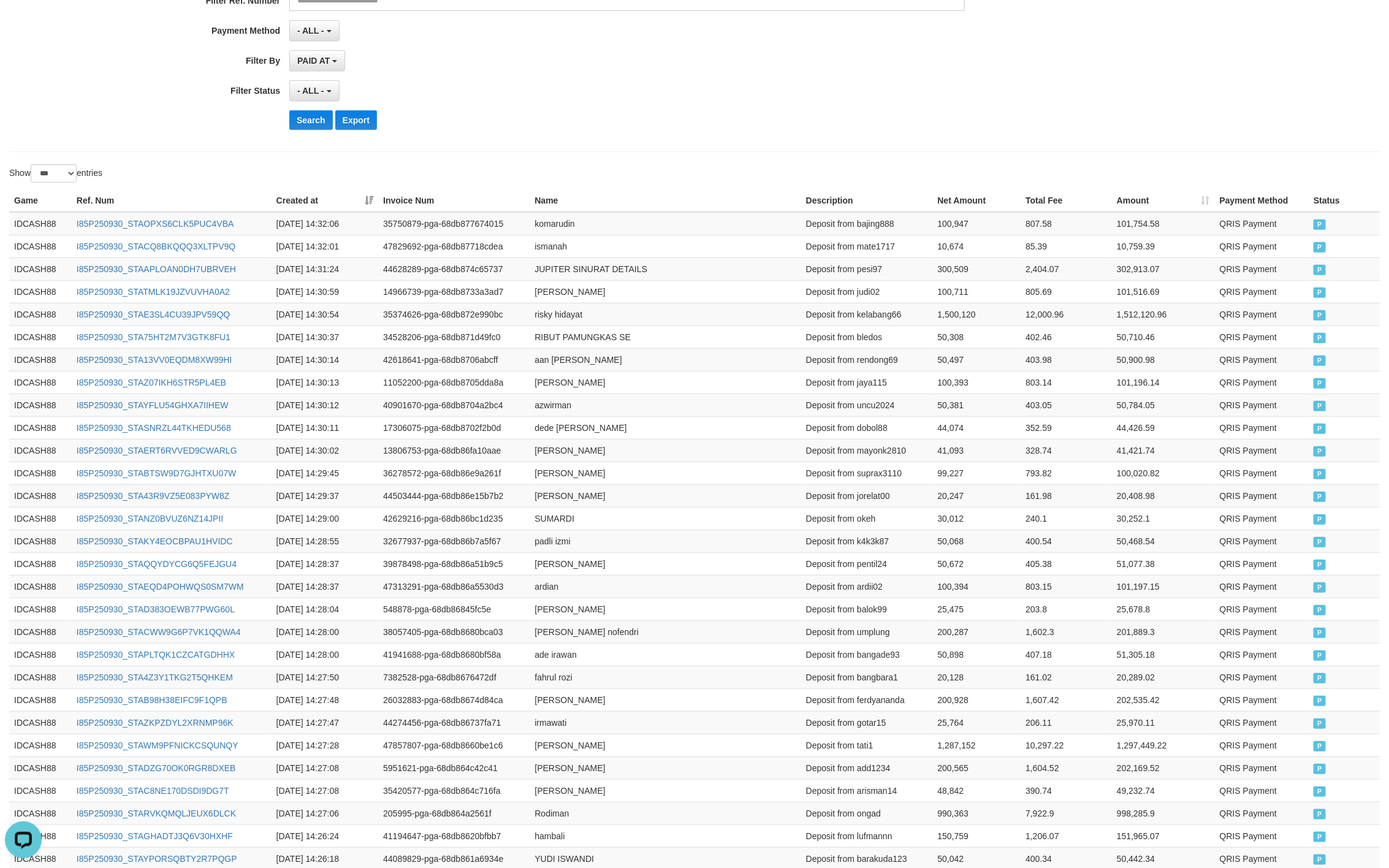
click at [622, 101] on div "- ALL - SELECT ALL - ALL - SELECT STATUS PENDING/UNPAID PAID CANCELED EXPIRED" at bounding box center [628, 91] width 676 height 21
click at [306, 130] on button "Search" at bounding box center [312, 120] width 44 height 20
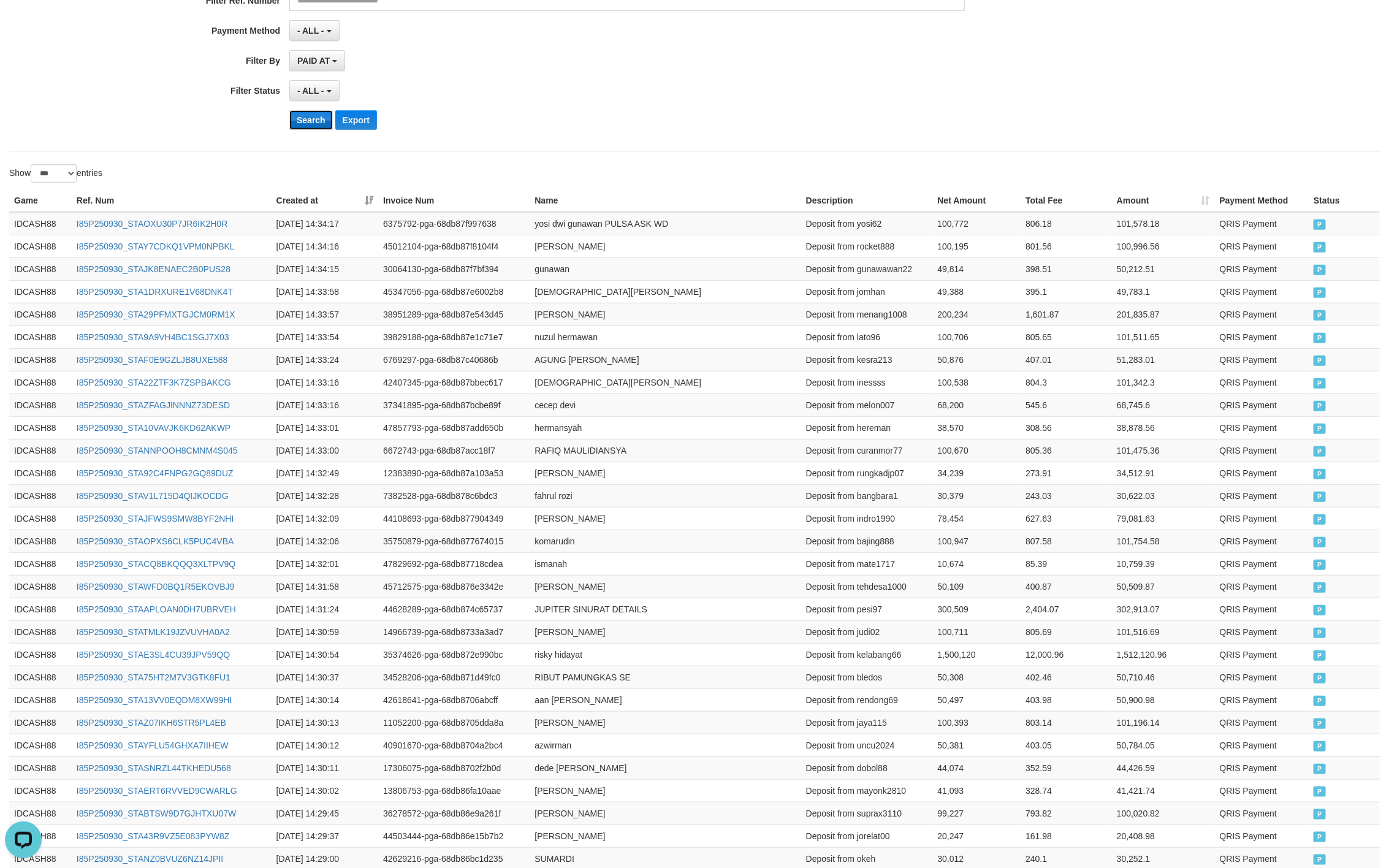
click at [295, 130] on button "Search" at bounding box center [312, 120] width 44 height 20
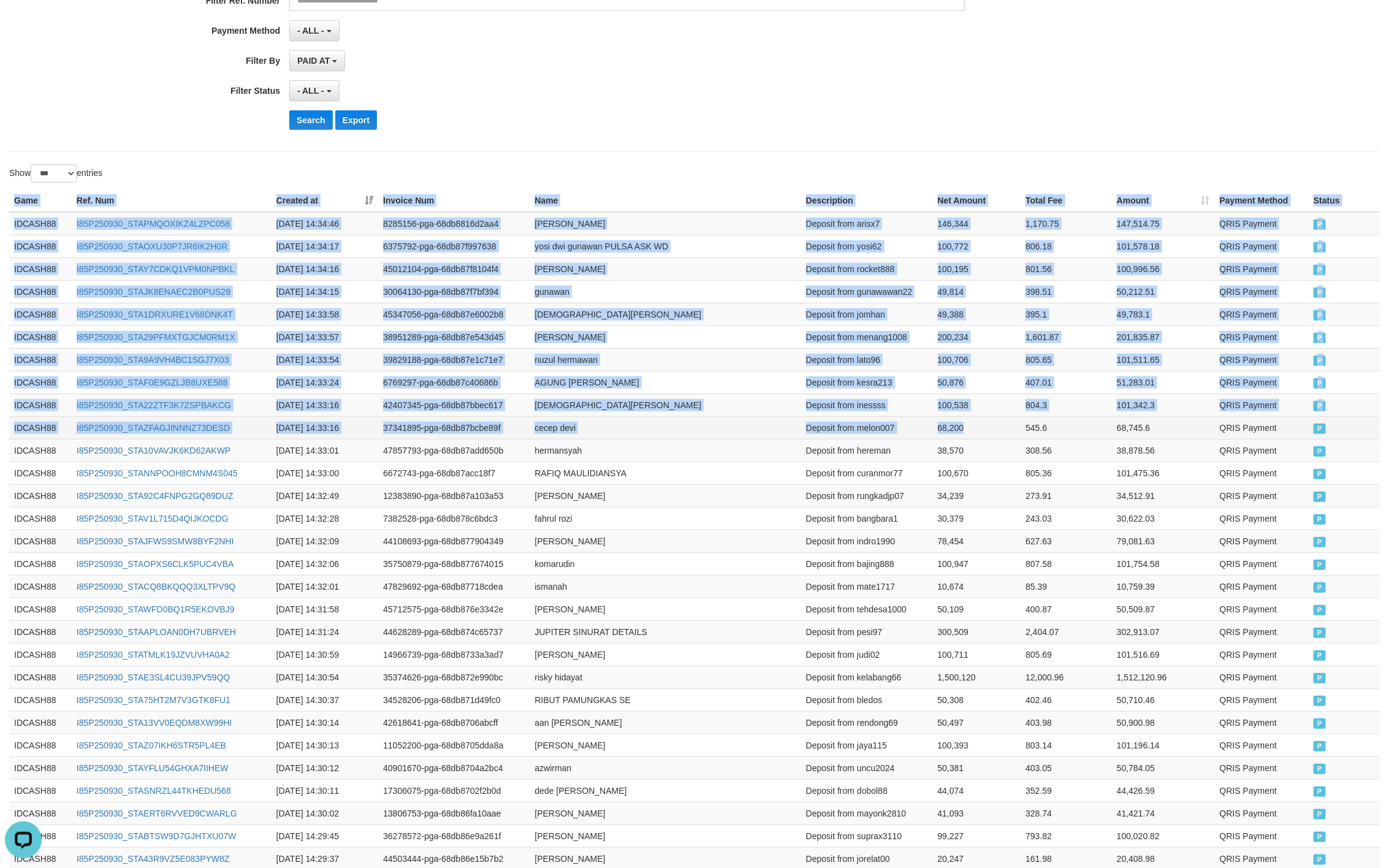
drag, startPoint x: 13, startPoint y: 203, endPoint x: 973, endPoint y: 423, distance: 984.9
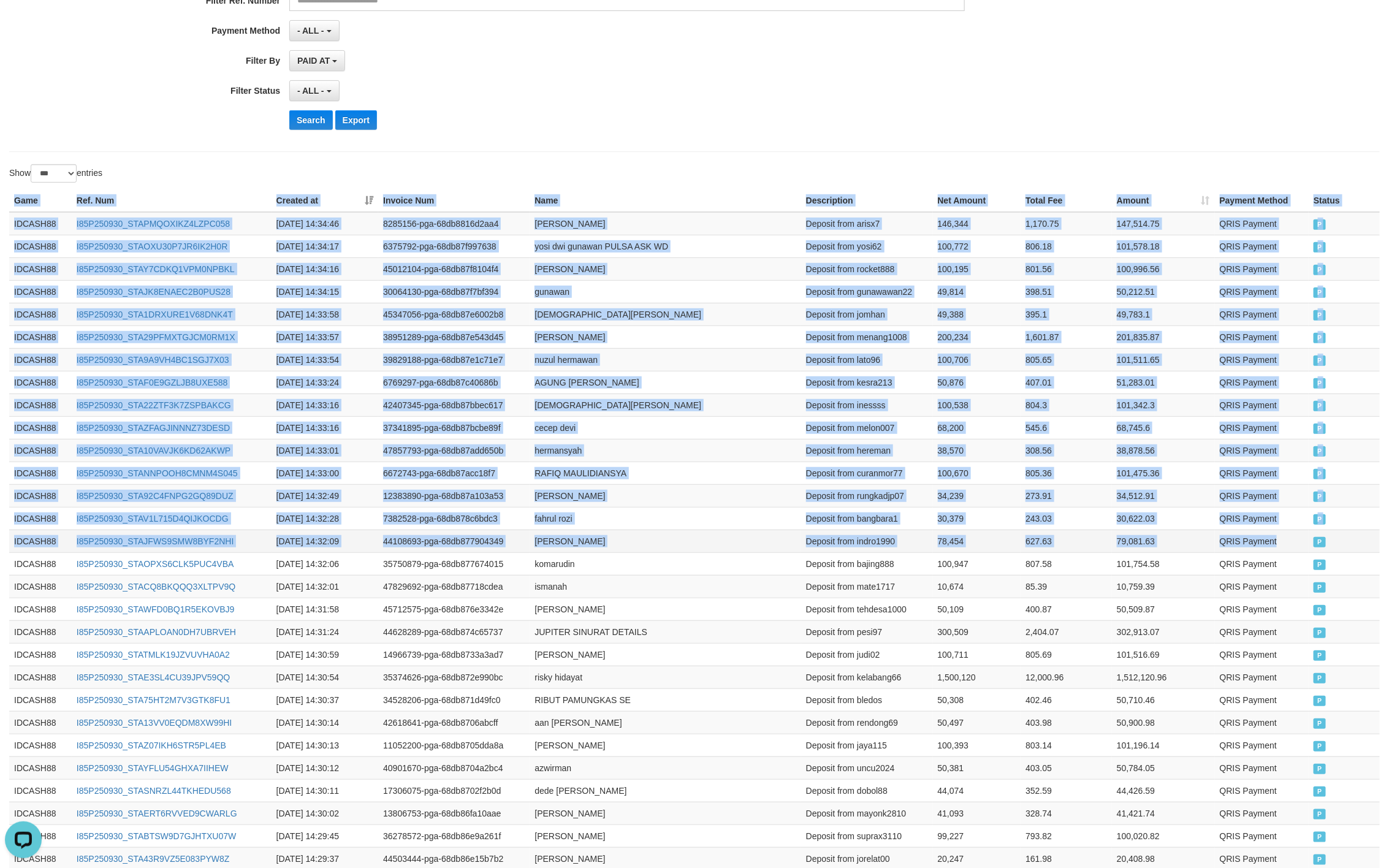
click at [1292, 552] on td "QRIS Payment" at bounding box center [1262, 540] width 94 height 23
copy table "Game Ref. Num Created at Invoice Num Name Description Net Amount Total Fee Amou…"
click at [655, 197] on th "Name" at bounding box center [665, 200] width 271 height 23
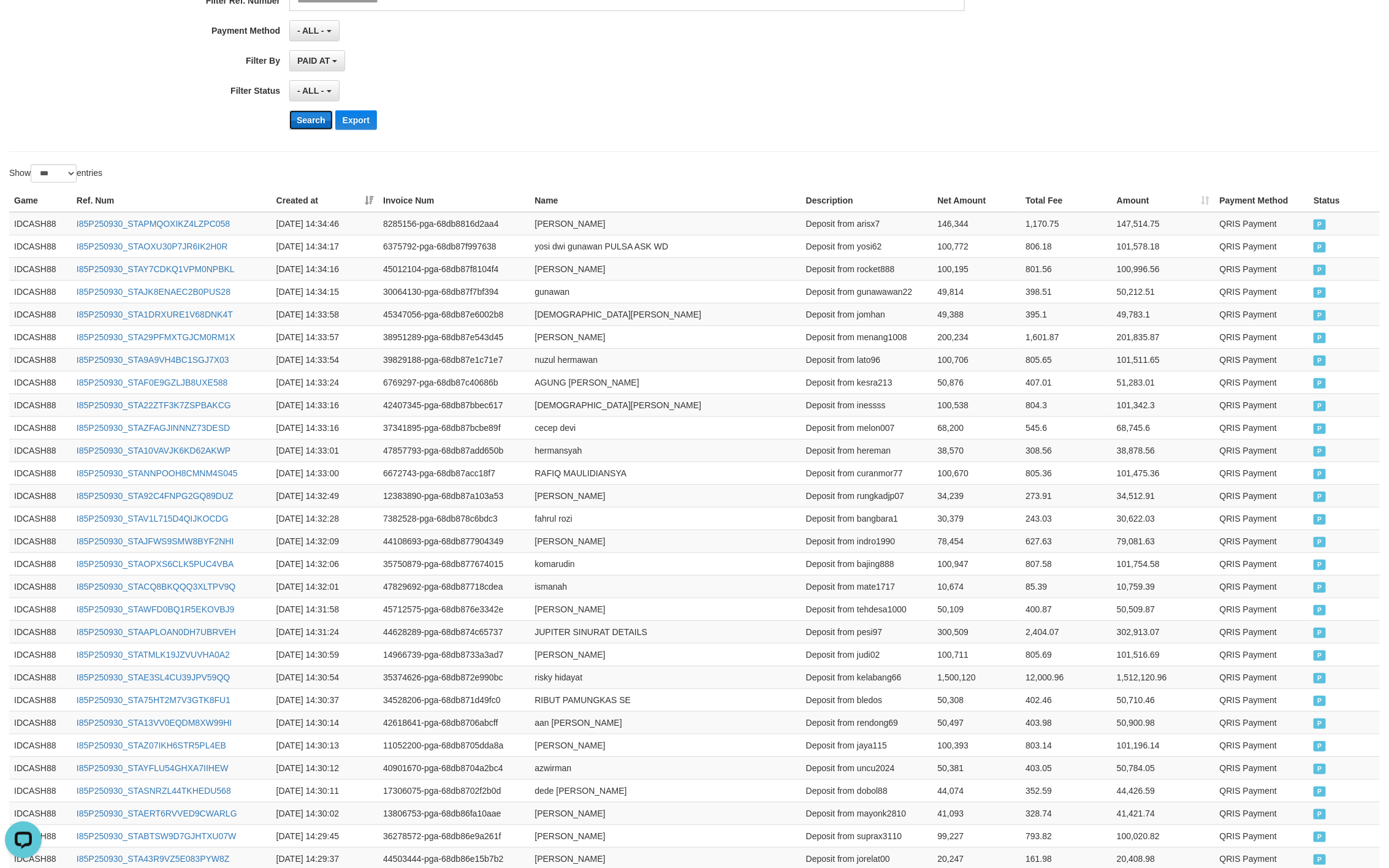
click at [317, 130] on button "Search" at bounding box center [312, 120] width 44 height 20
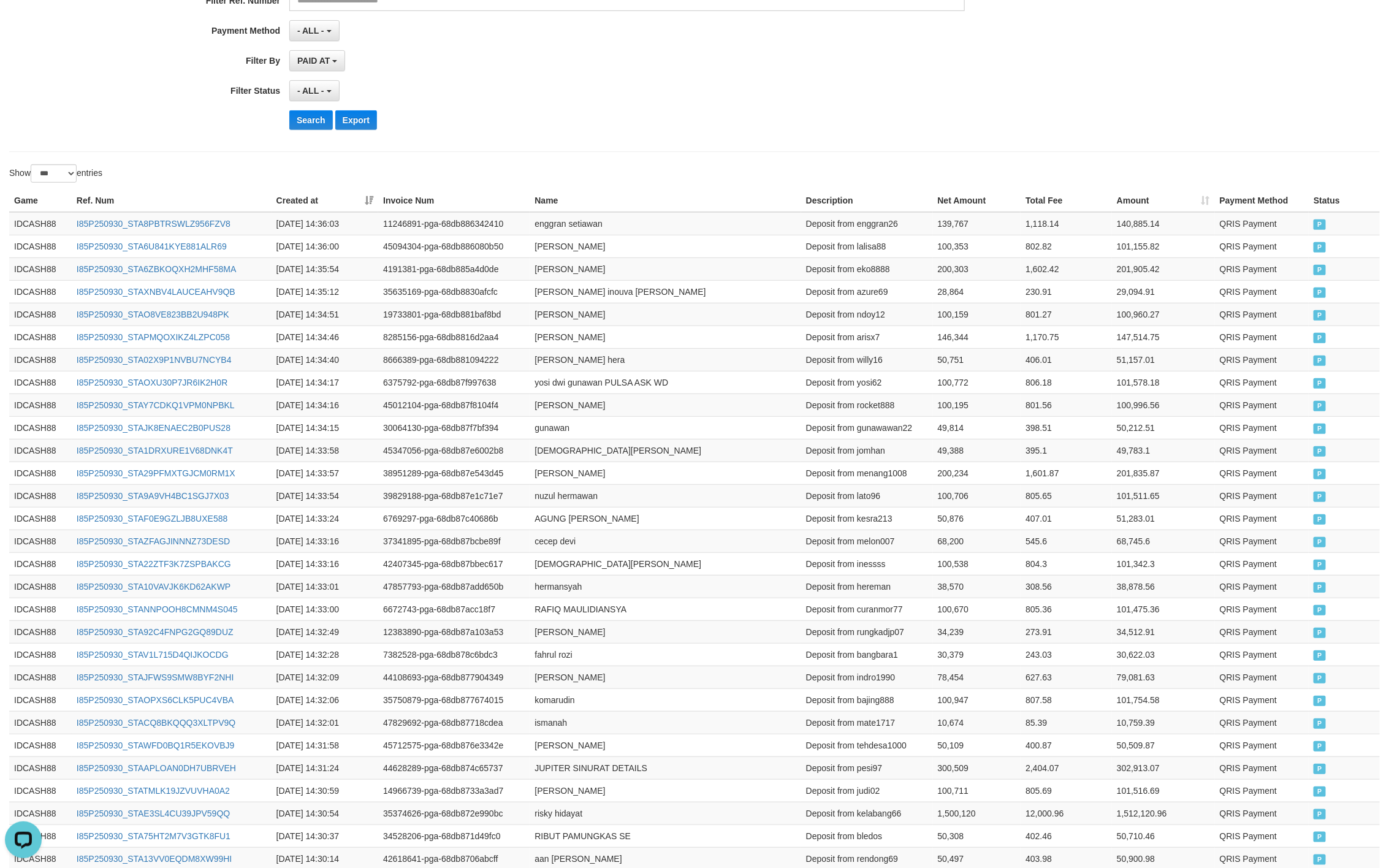
click at [298, 115] on button "Search" at bounding box center [312, 120] width 44 height 20
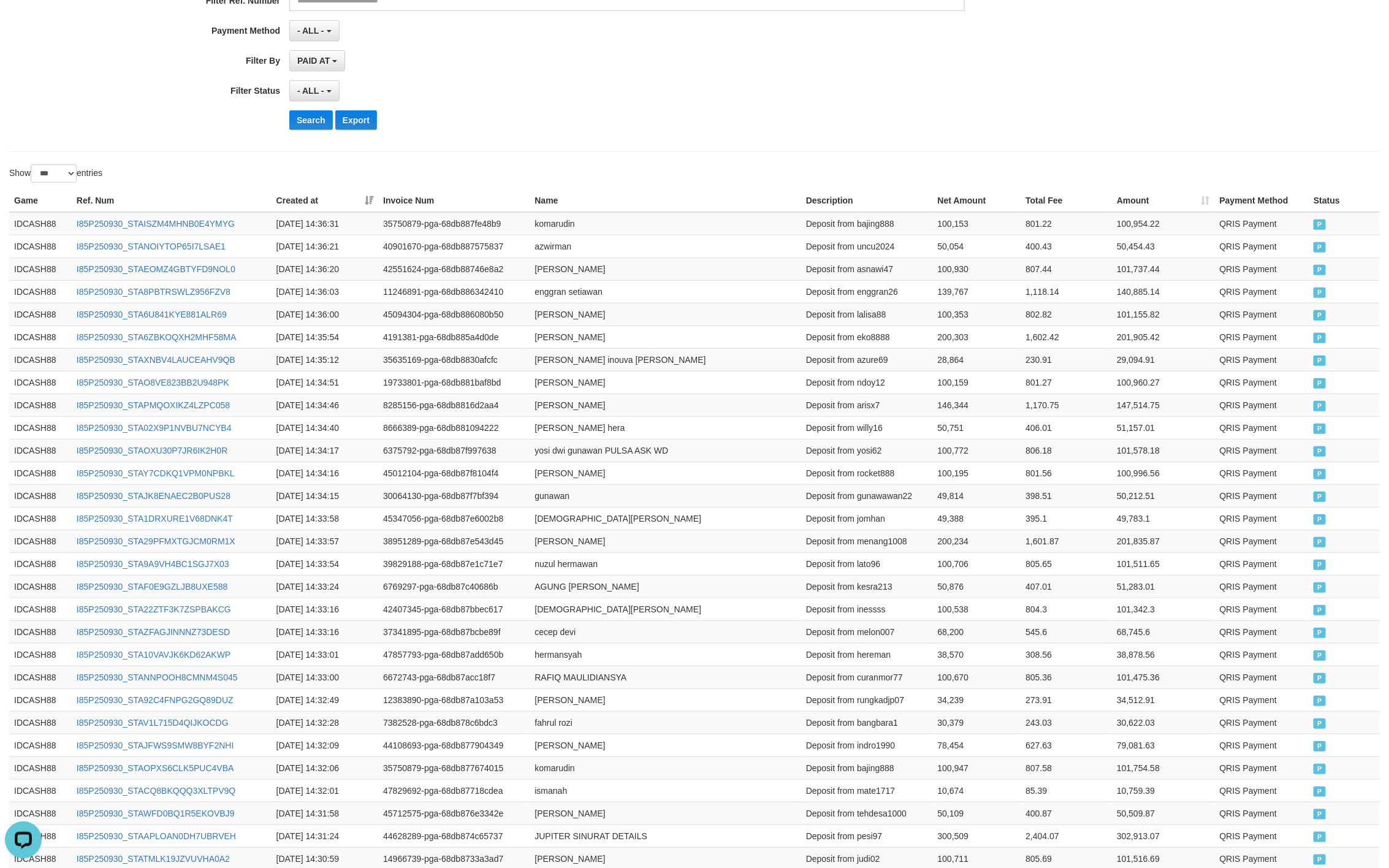
click at [666, 127] on div "Search Export" at bounding box center [723, 120] width 868 height 20
drag, startPoint x: 13, startPoint y: 193, endPoint x: 675, endPoint y: 279, distance: 667.6
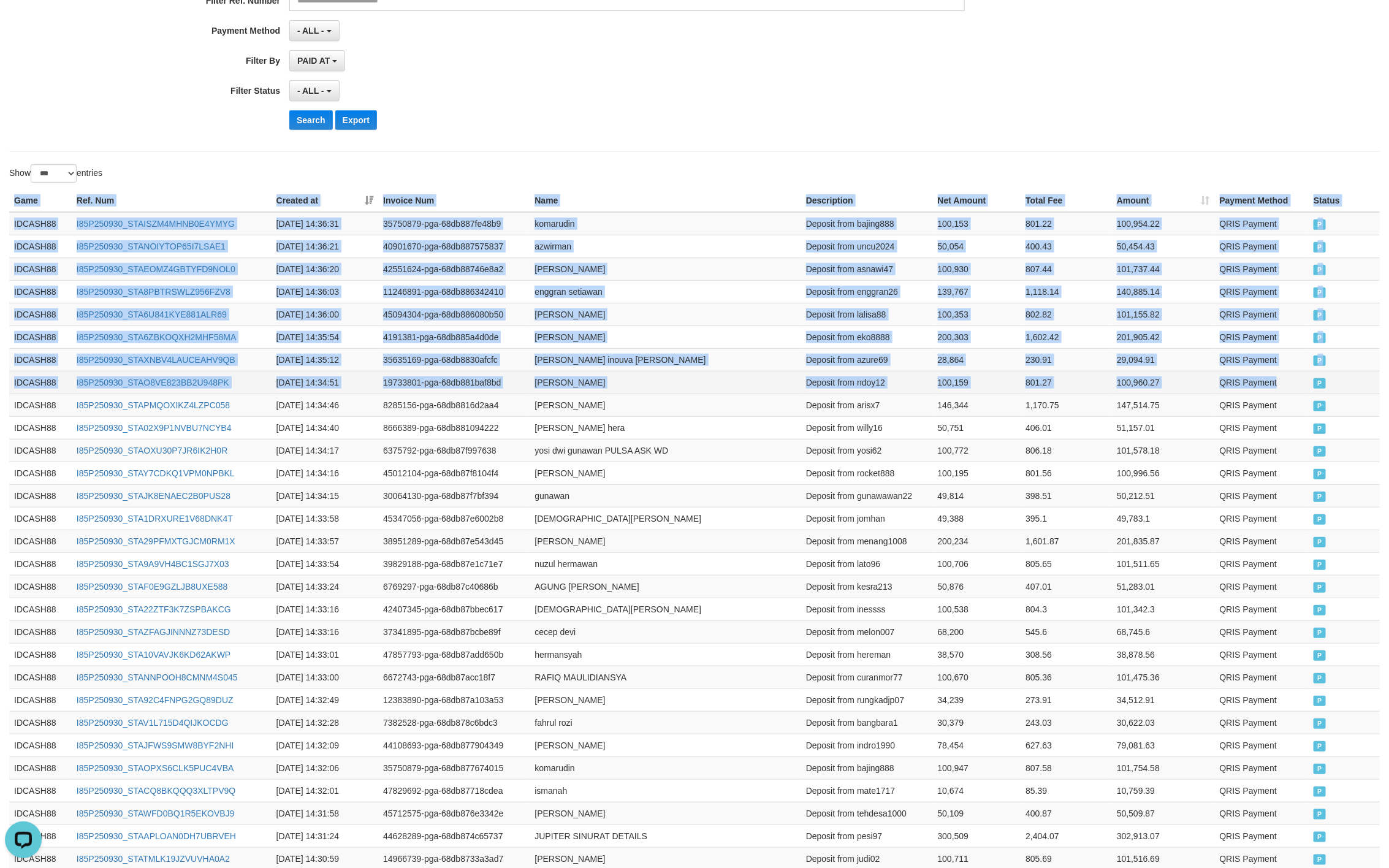
click at [1295, 393] on td "QRIS Payment" at bounding box center [1262, 382] width 94 height 23
copy table "Game Ref. Num Created at Invoice Num Name Description Net Amount Total Fee Amou…"
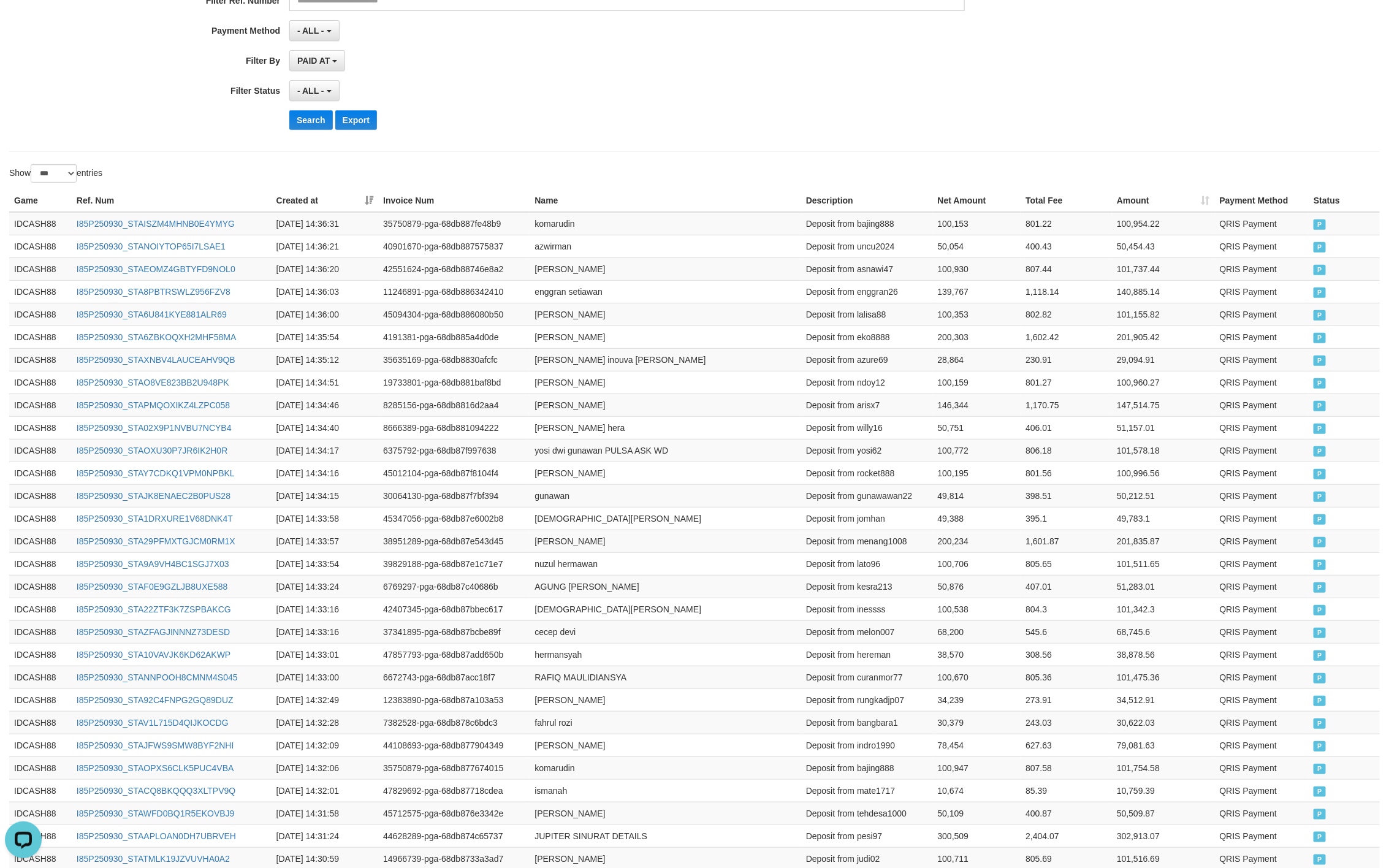
drag, startPoint x: 890, startPoint y: 125, endPoint x: 920, endPoint y: 125, distance: 30.0
click at [890, 125] on div "Search Export" at bounding box center [723, 120] width 868 height 20
click at [293, 116] on button "Search" at bounding box center [312, 120] width 44 height 20
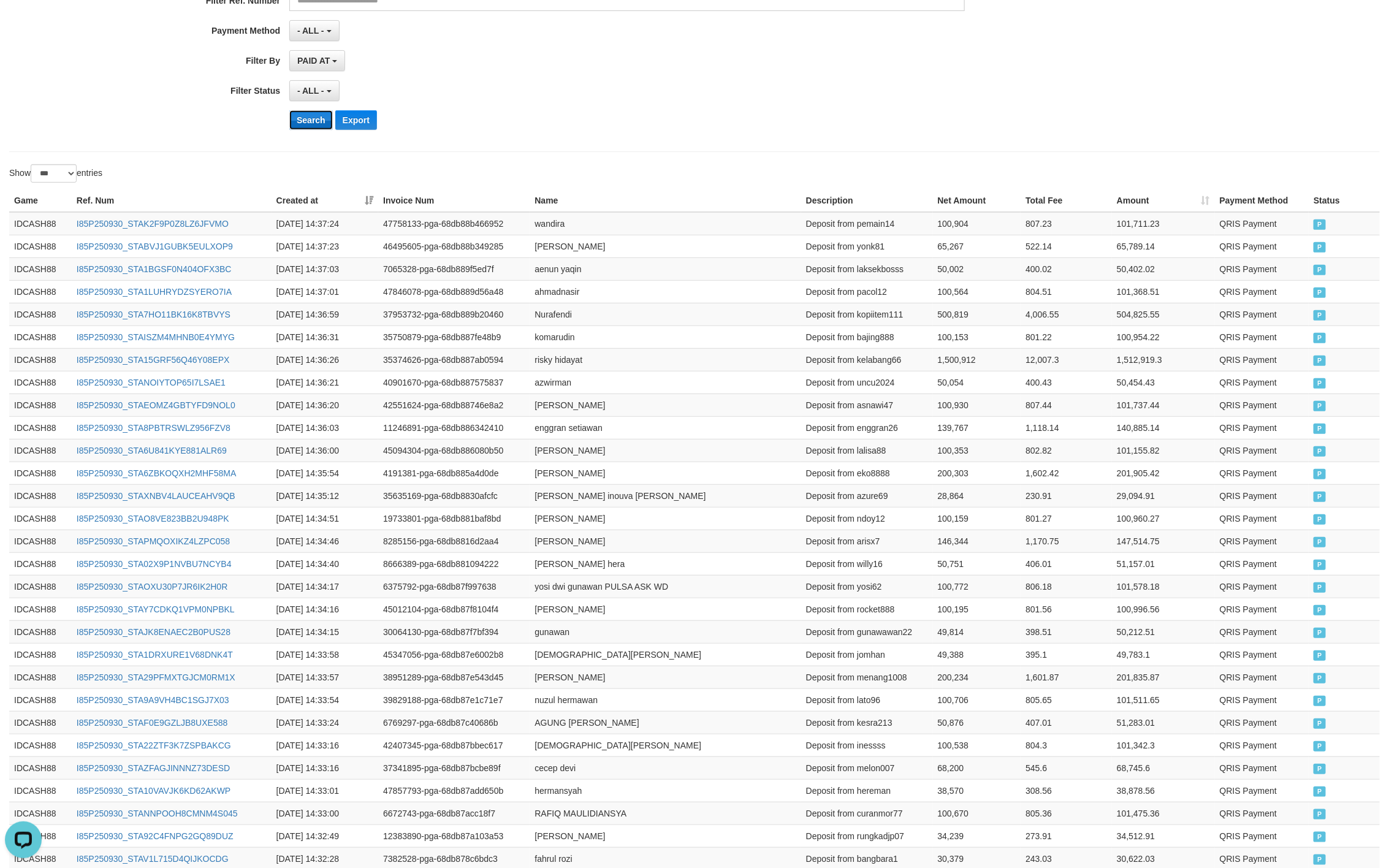
click at [298, 125] on button "Search" at bounding box center [312, 120] width 44 height 20
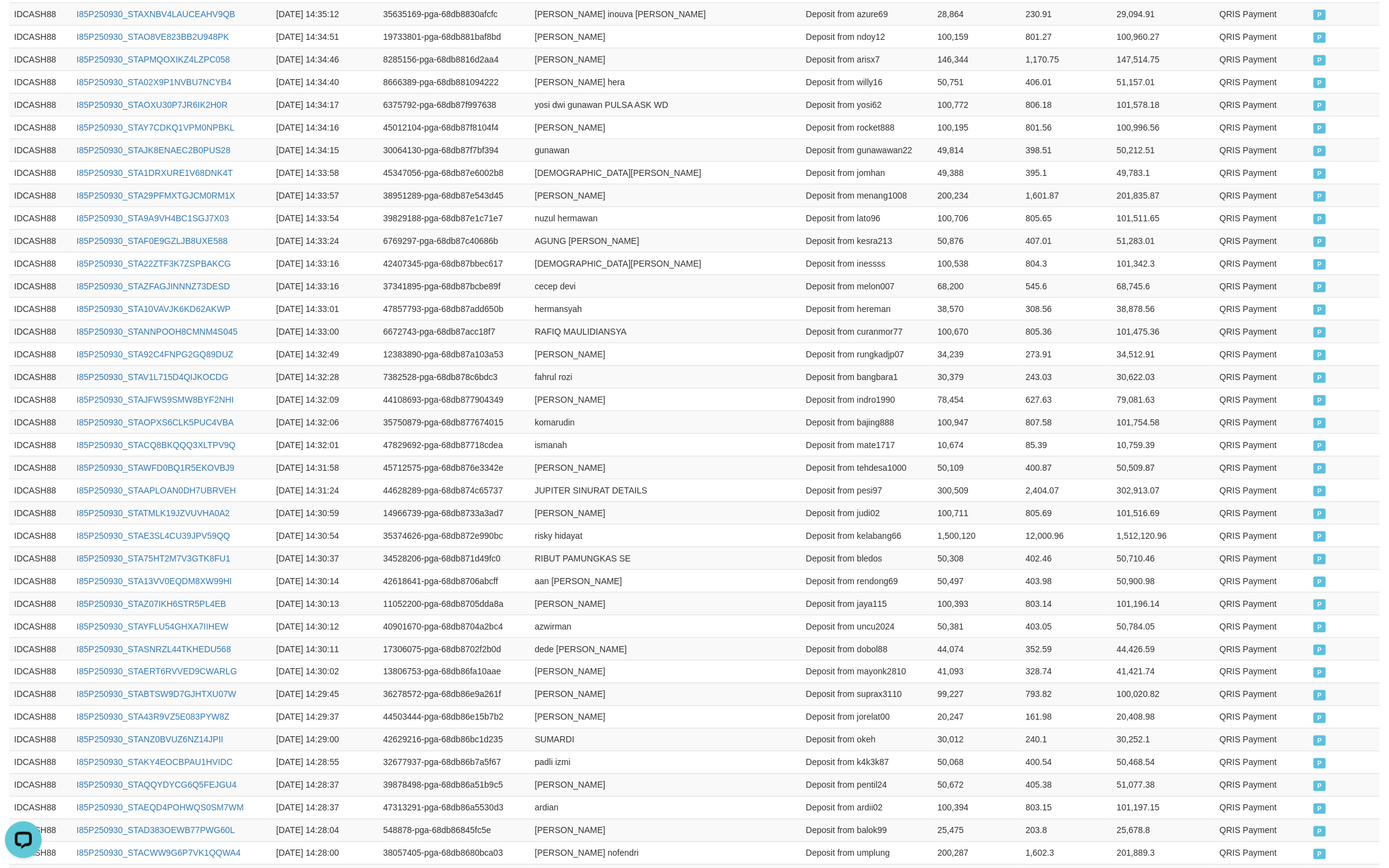
scroll to position [162, 0]
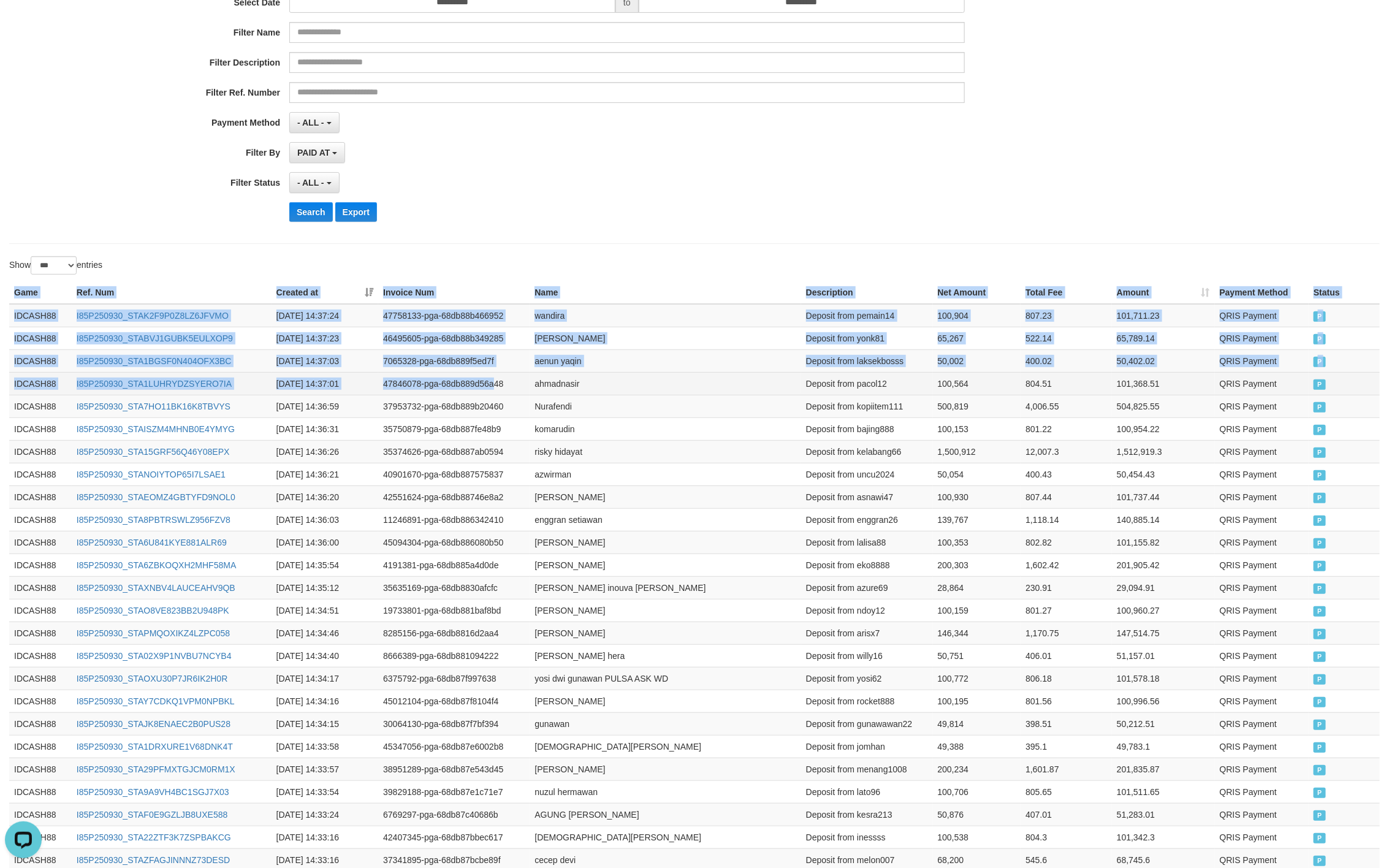
drag, startPoint x: 7, startPoint y: 294, endPoint x: 495, endPoint y: 385, distance: 496.4
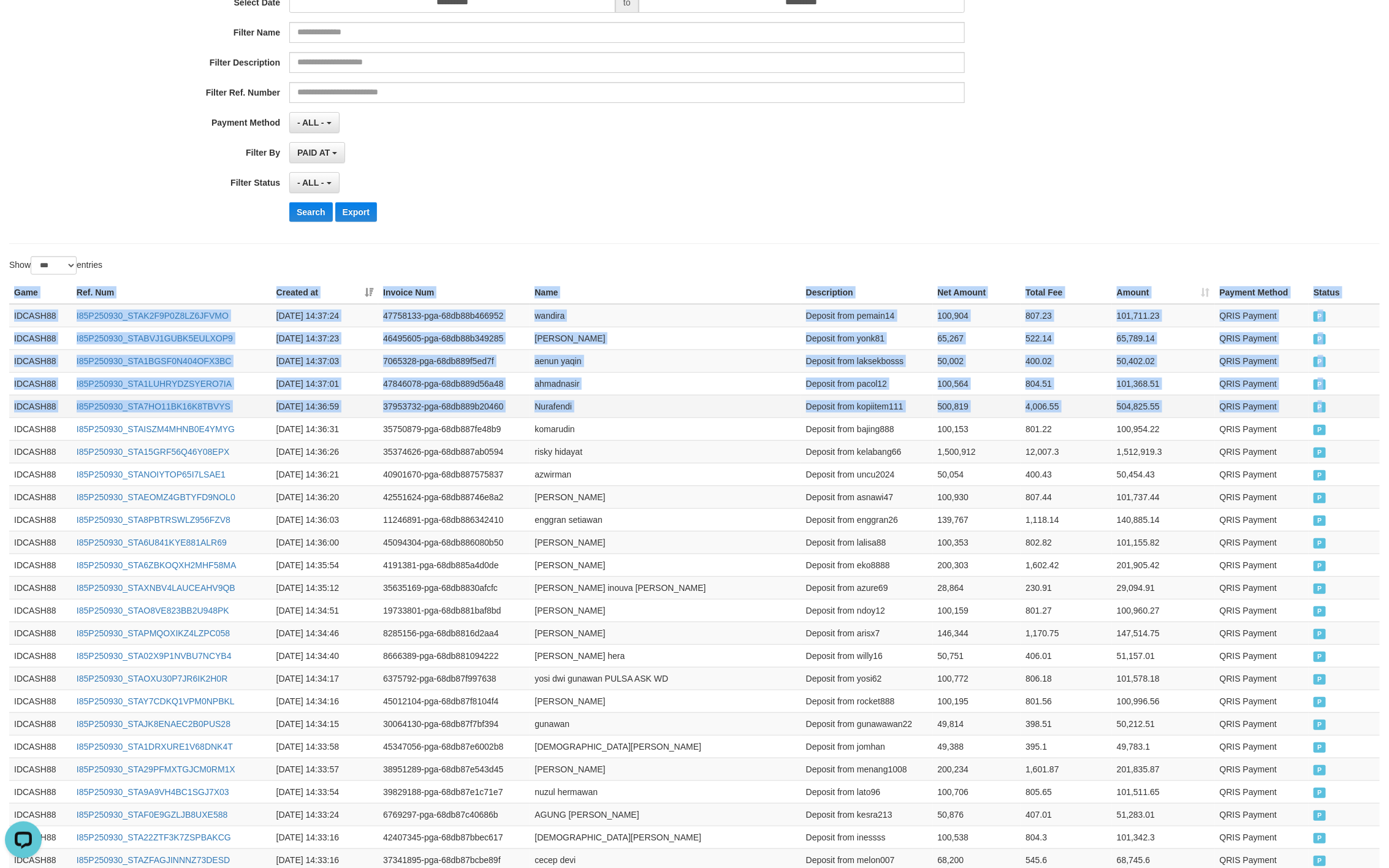
click at [1322, 418] on td "P" at bounding box center [1344, 406] width 71 height 23
copy table "Game Ref. Num Created at Invoice Num Name Description Net Amount Total Fee Amou…"
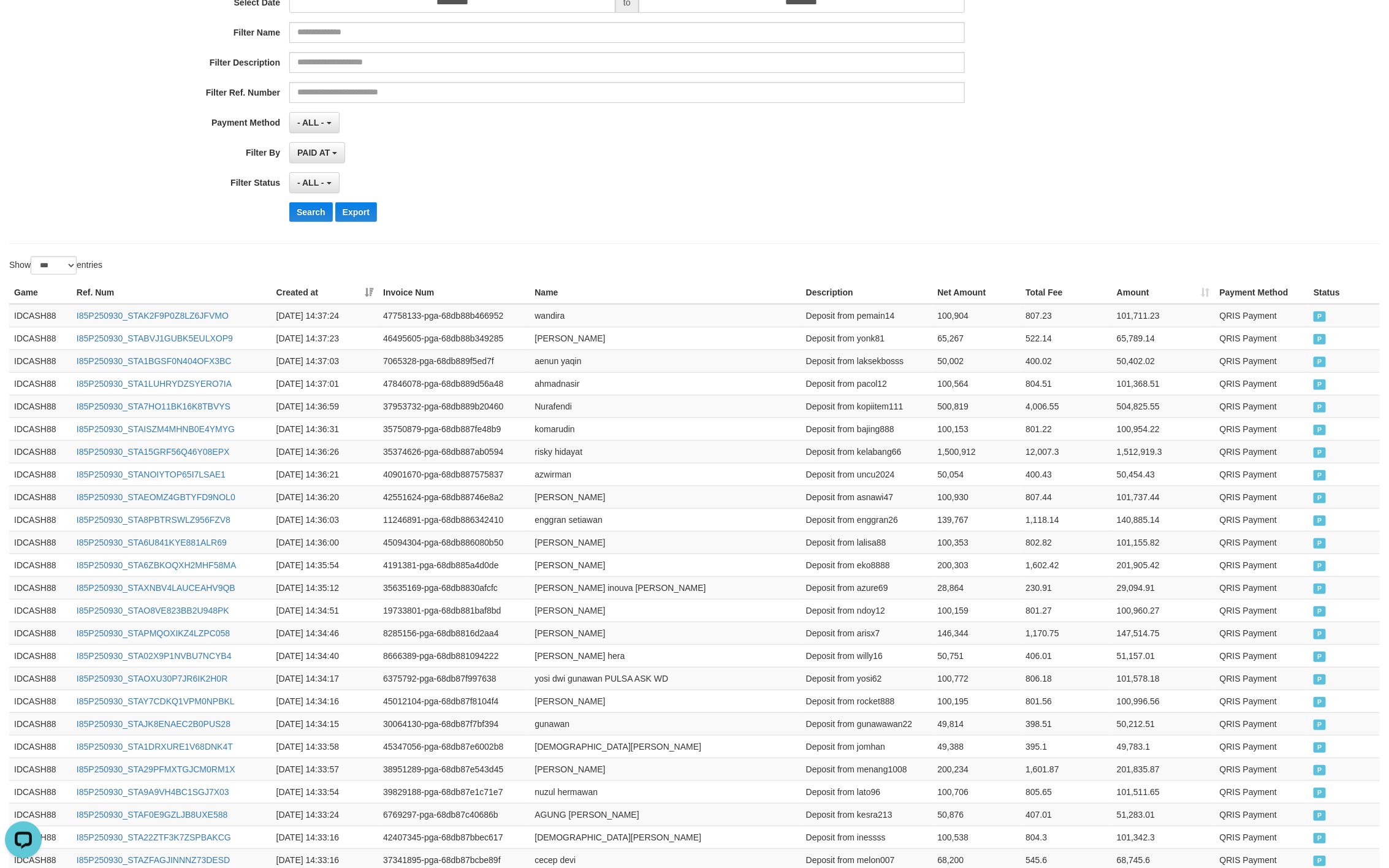
click at [630, 170] on div "**********" at bounding box center [579, 81] width 1158 height 299
click at [291, 206] on button "Search" at bounding box center [312, 212] width 44 height 20
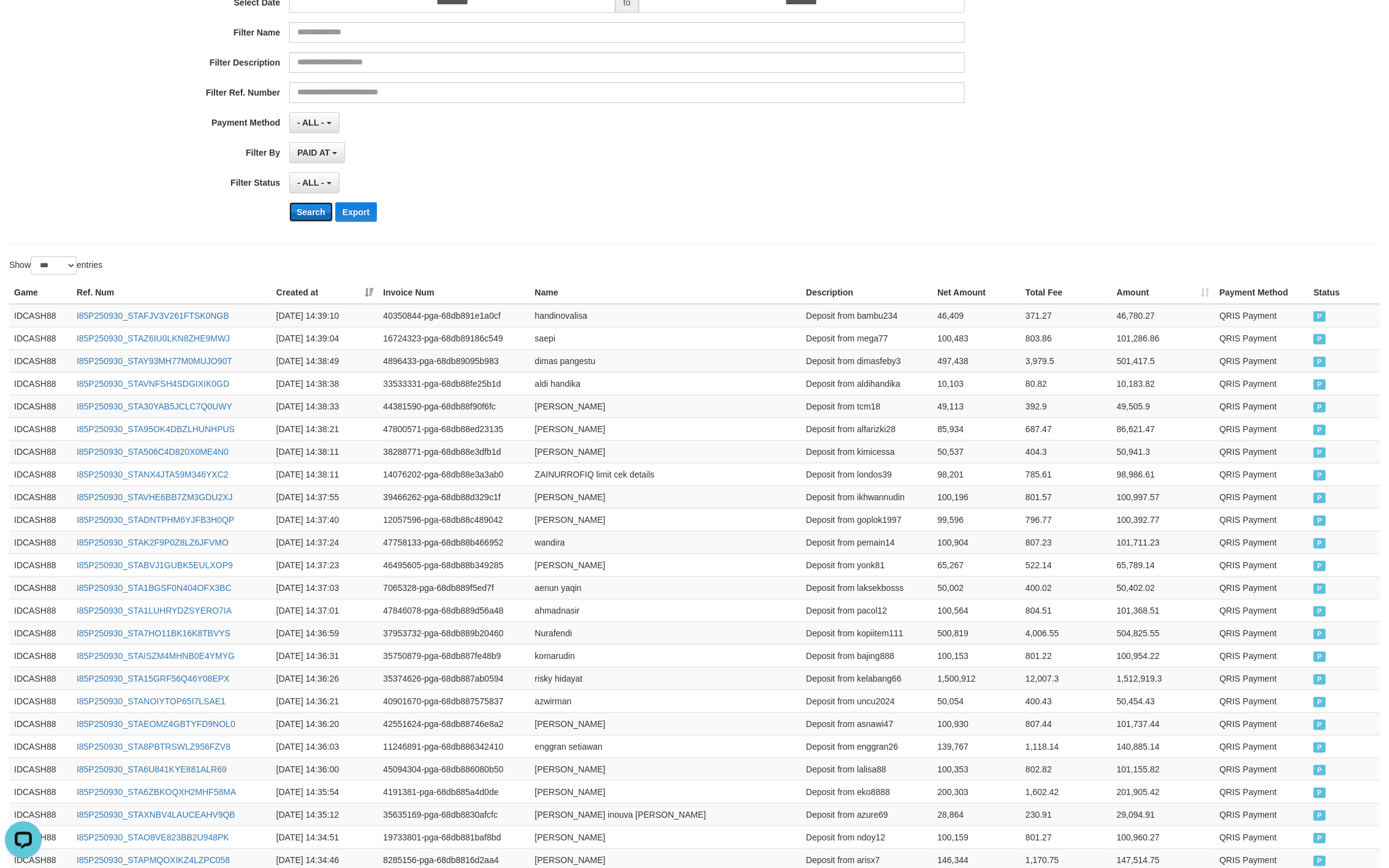
click at [301, 218] on button "Search" at bounding box center [312, 212] width 44 height 20
click at [812, 155] on div "PAID AT PAID AT CREATED AT" at bounding box center [628, 152] width 676 height 21
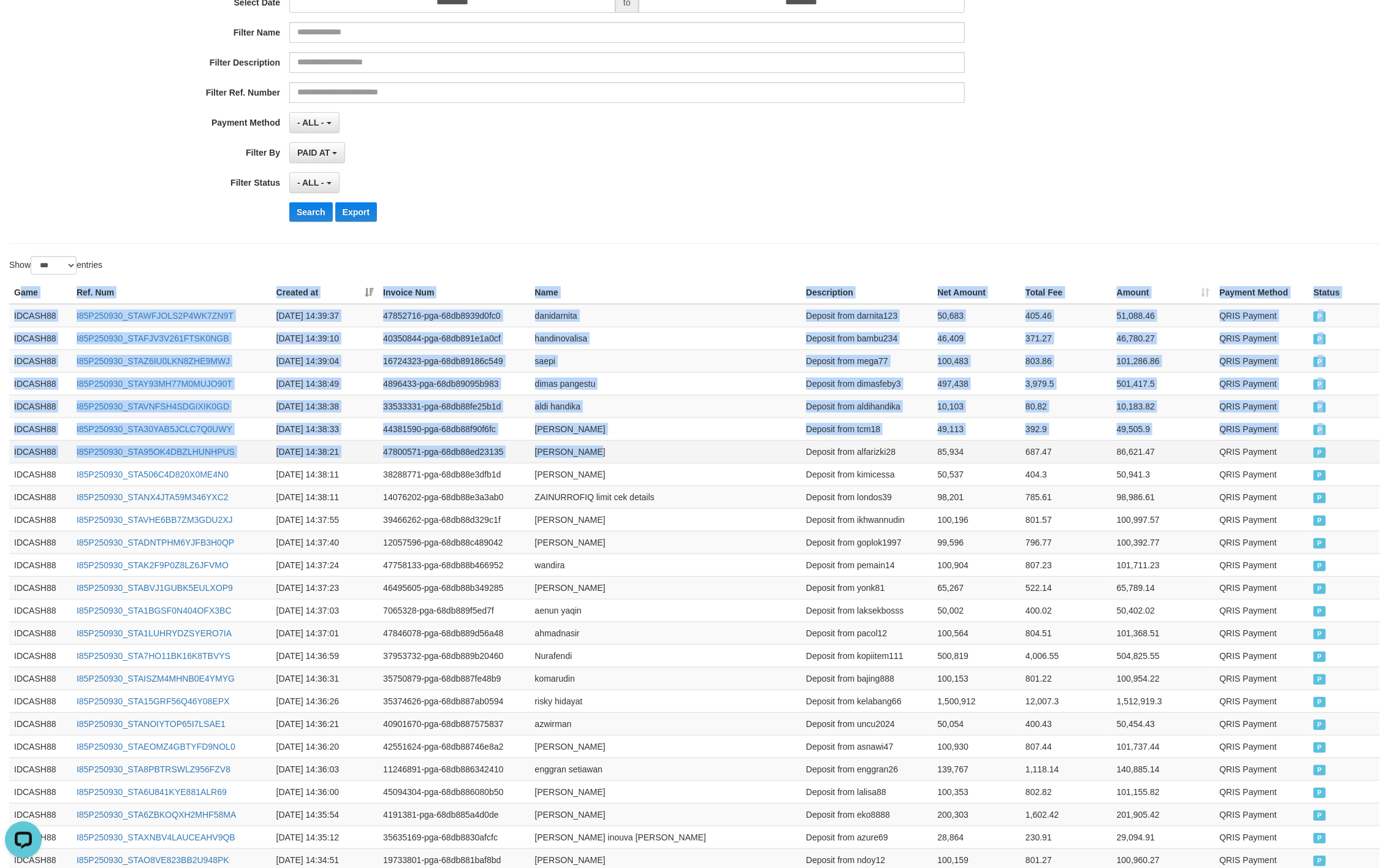
drag, startPoint x: 17, startPoint y: 289, endPoint x: 779, endPoint y: 458, distance: 780.5
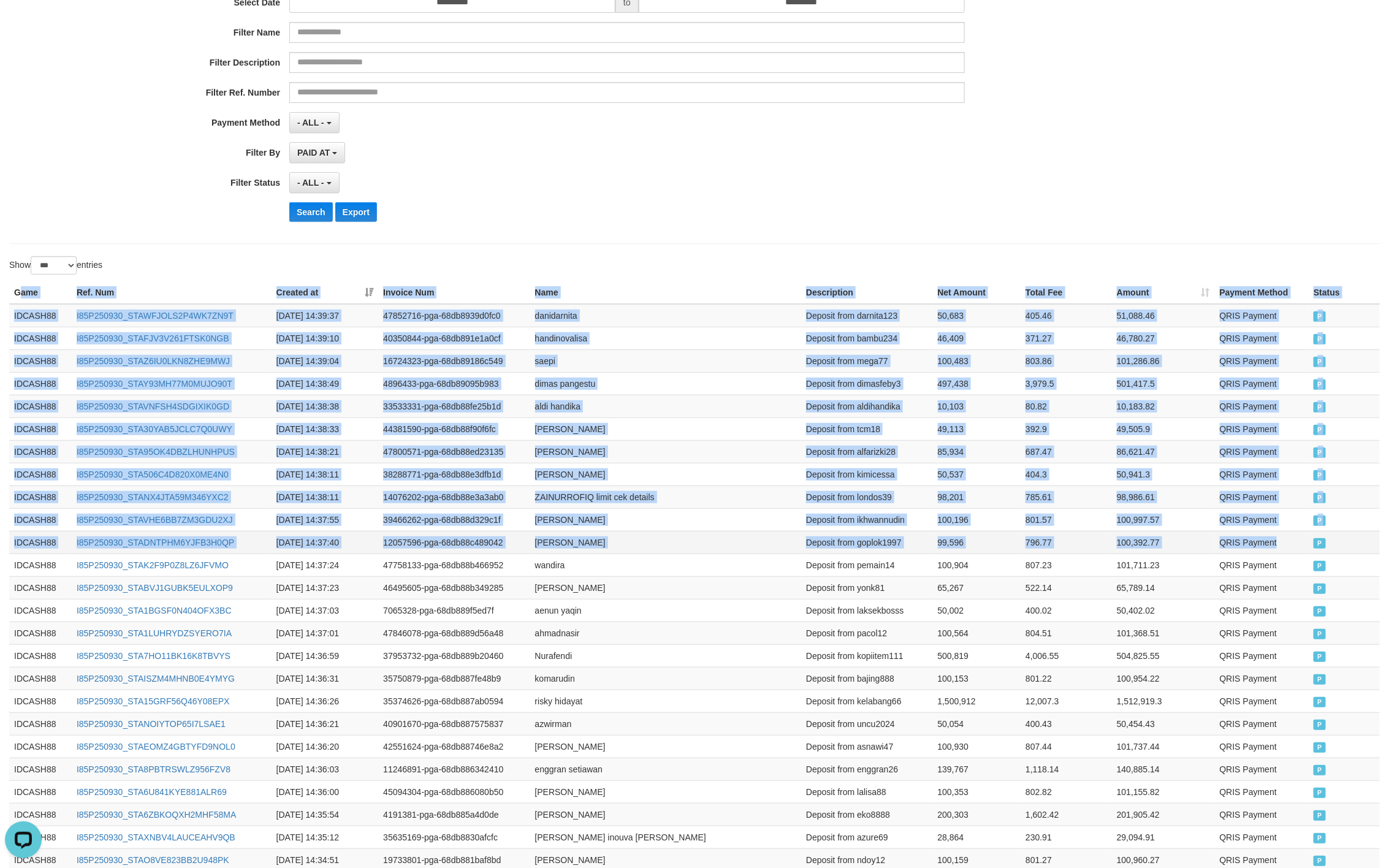
click at [1315, 548] on span "P" at bounding box center [1320, 543] width 12 height 10
copy table "ame Ref. Num Created at Invoice Num Name Description Net Amount Total Fee Amoun…"
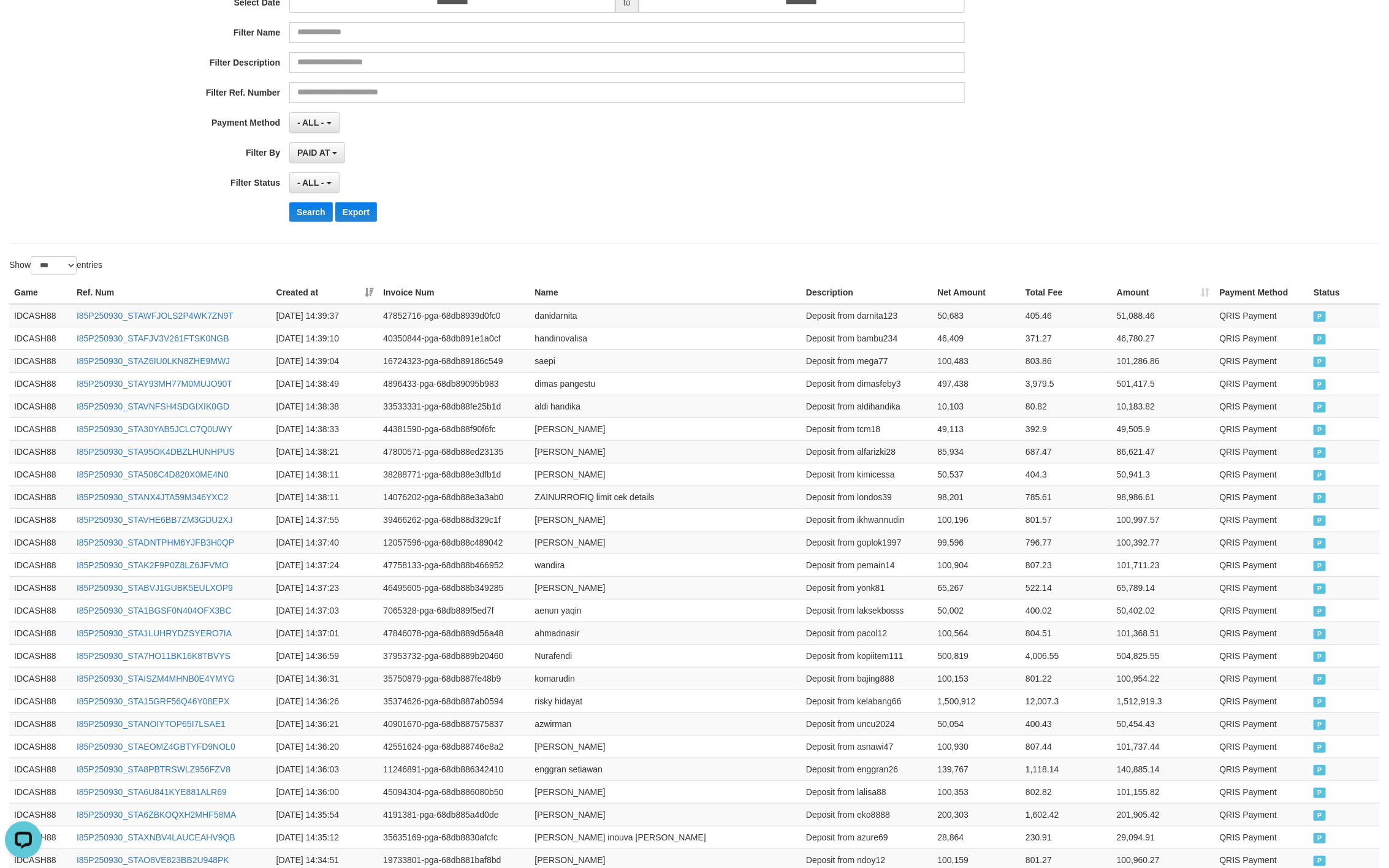
click at [622, 167] on div "**********" at bounding box center [579, 81] width 1158 height 299
click at [301, 212] on button "Search" at bounding box center [312, 212] width 44 height 20
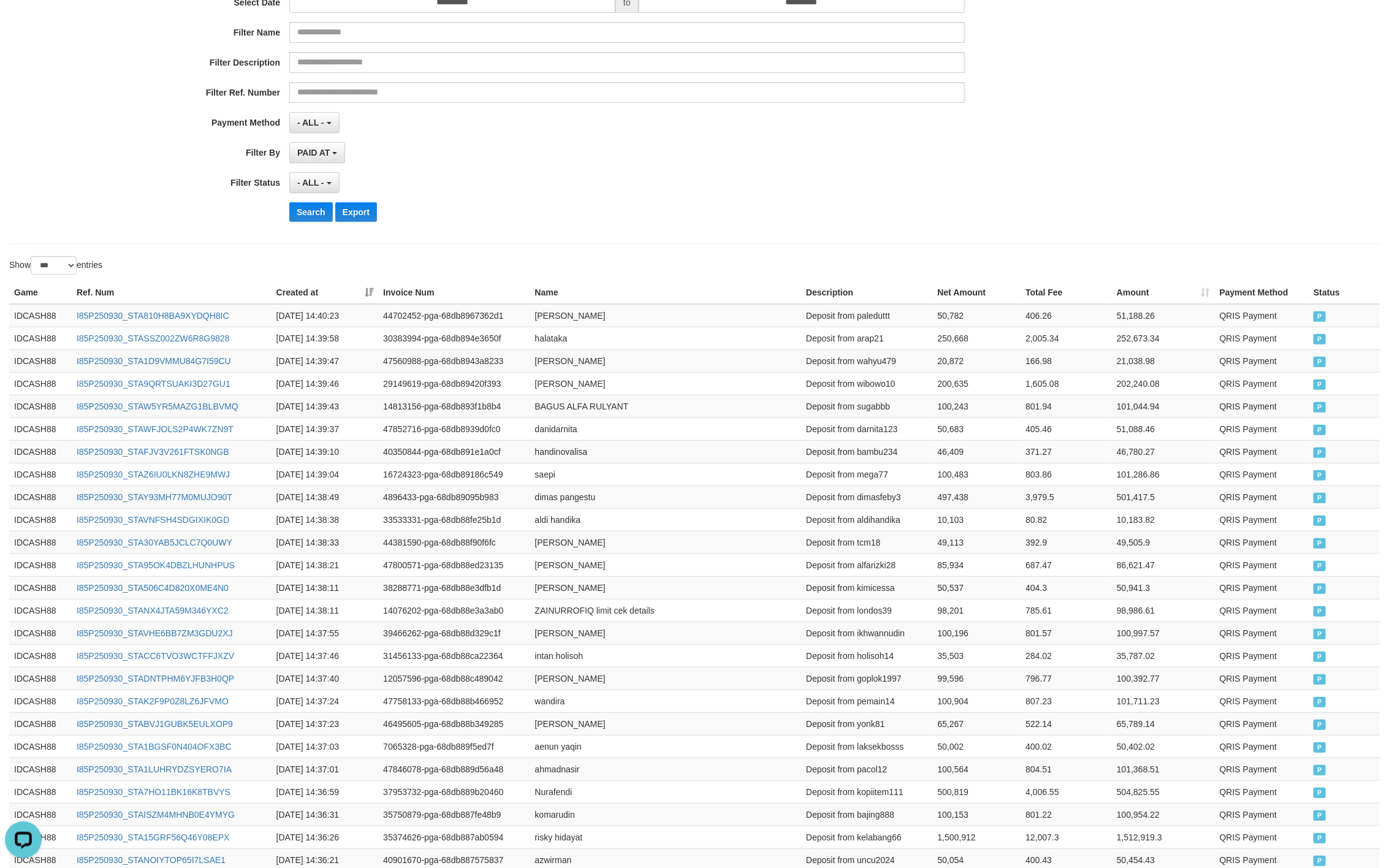
click at [607, 180] on div "- ALL - SELECT ALL - ALL - SELECT STATUS PENDING/UNPAID PAID CANCELED EXPIRED" at bounding box center [628, 183] width 676 height 21
click at [306, 221] on button "Search" at bounding box center [312, 212] width 44 height 20
click at [837, 190] on div "- ALL - SELECT ALL - ALL - SELECT STATUS PENDING/UNPAID PAID CANCELED EXPIRED" at bounding box center [628, 183] width 676 height 21
click at [298, 206] on button "Search" at bounding box center [312, 212] width 44 height 20
click at [791, 267] on div "Show ** ** ** *** entries" at bounding box center [694, 266] width 1389 height 21
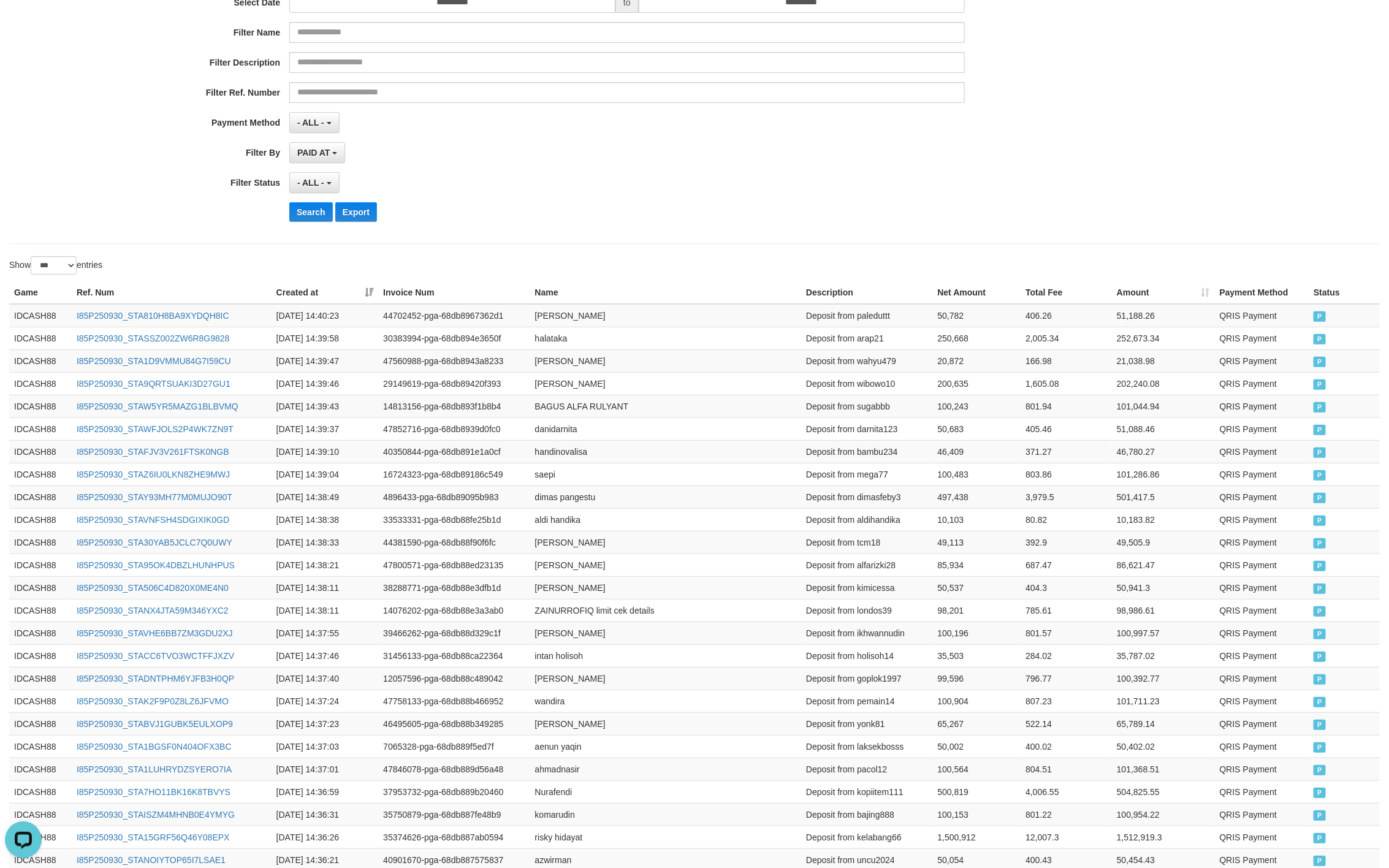
click at [802, 180] on div "- ALL - SELECT ALL - ALL - SELECT STATUS PENDING/UNPAID PAID CANCELED EXPIRED" at bounding box center [628, 183] width 676 height 21
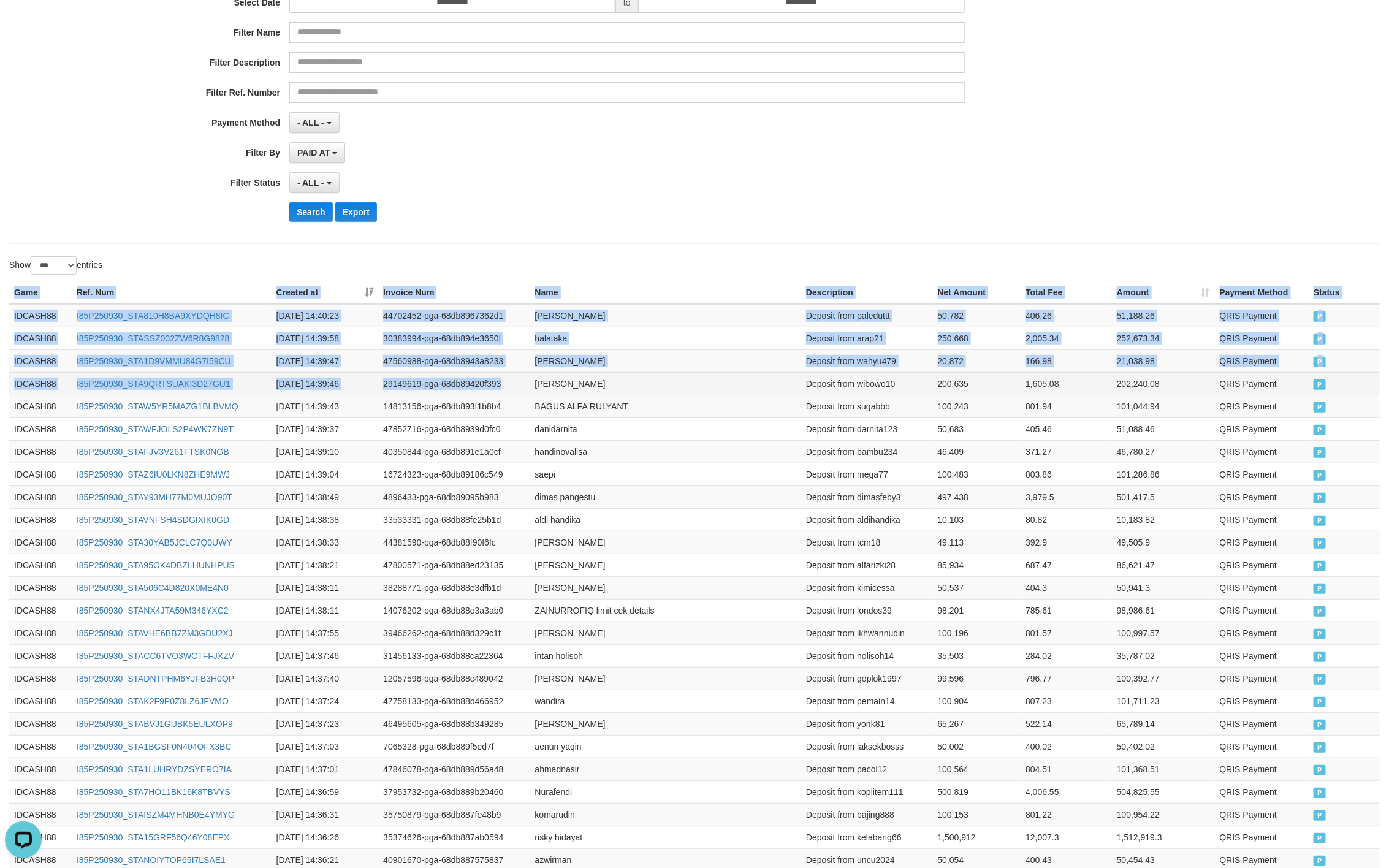
drag, startPoint x: 2, startPoint y: 297, endPoint x: 506, endPoint y: 392, distance: 512.9
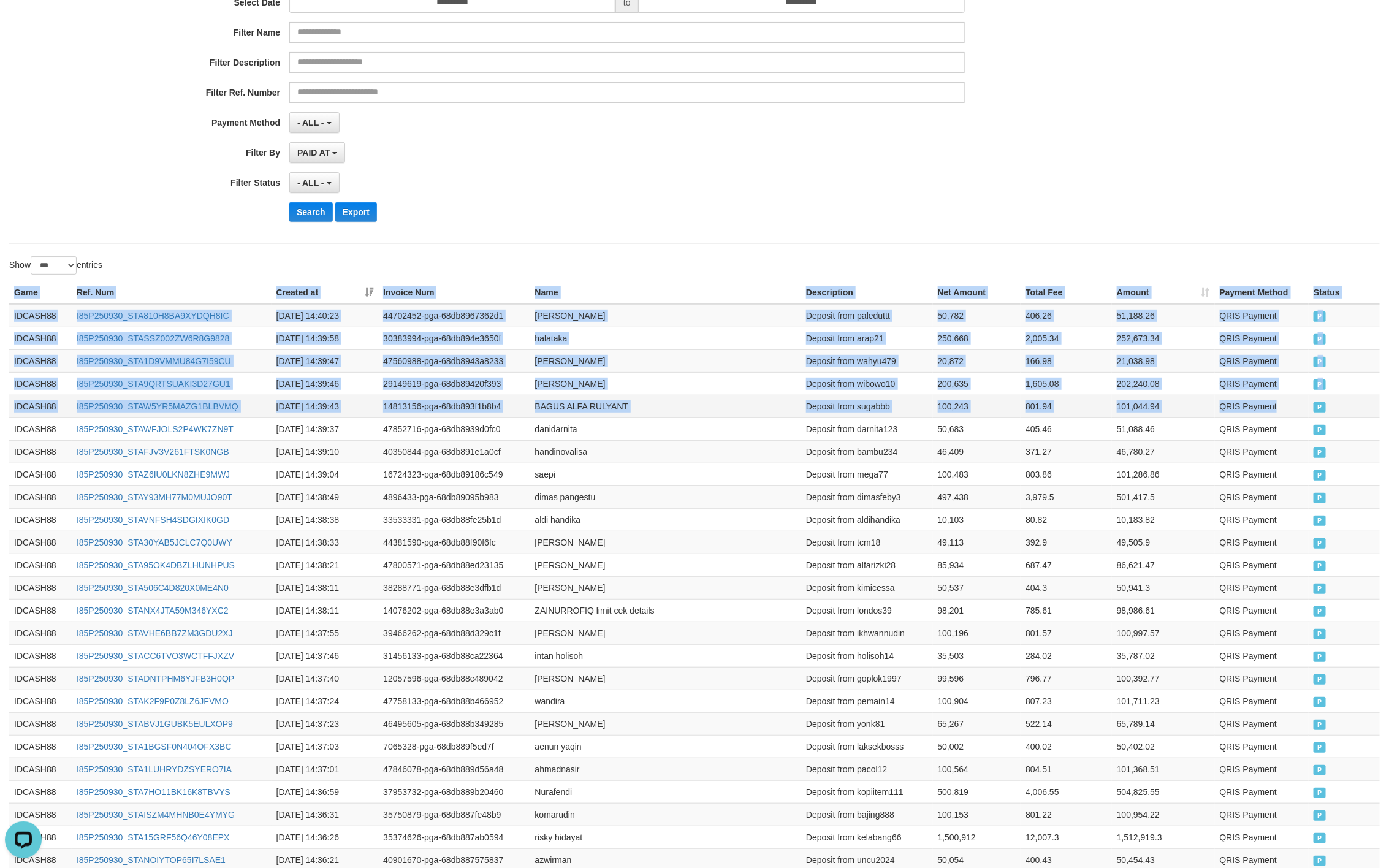
click at [1320, 415] on td "P" at bounding box center [1344, 406] width 71 height 23
copy table "Game Ref. Num Created at Invoice Num Name Description Net Amount Total Fee Amou…"
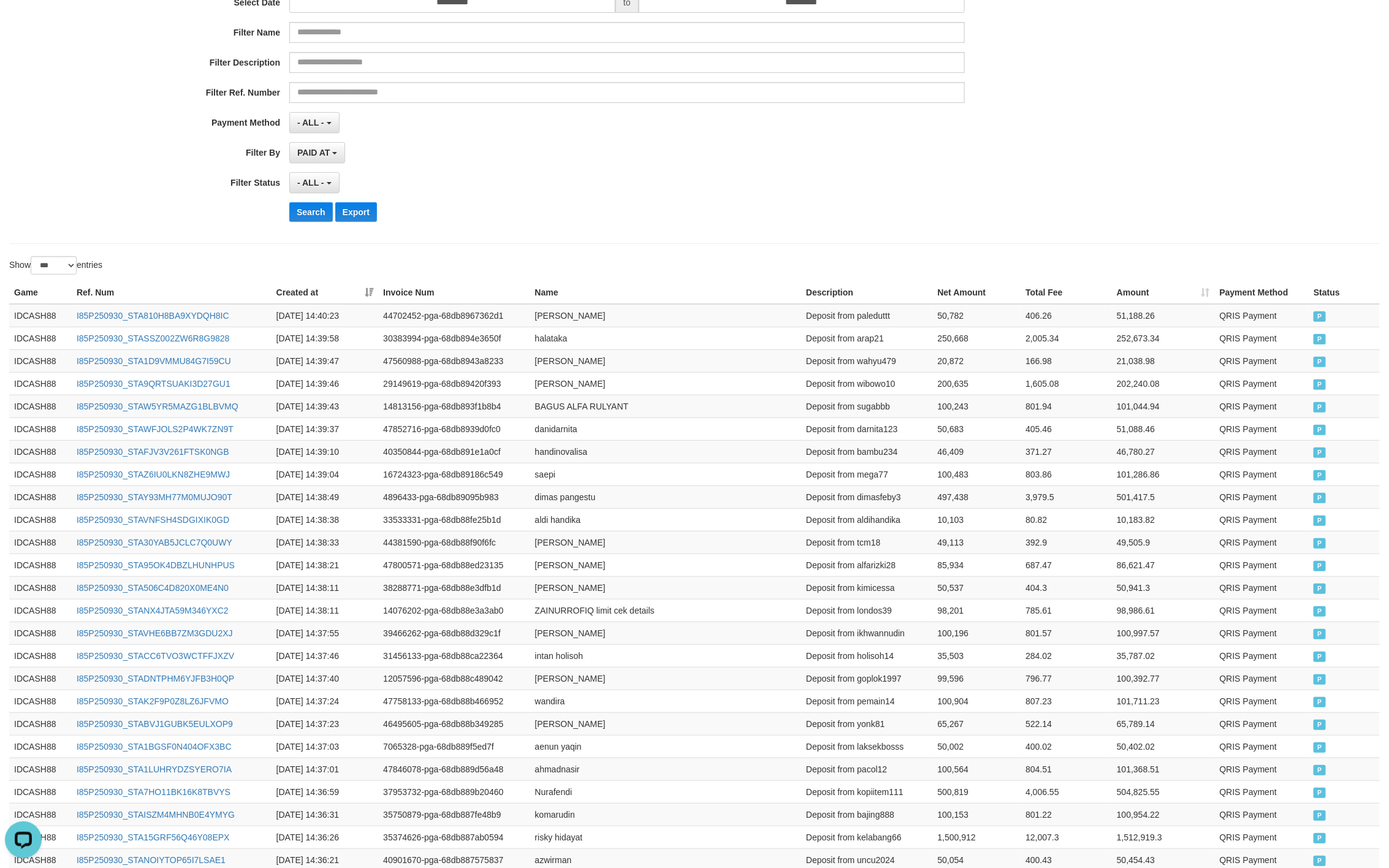
click at [546, 142] on div "**********" at bounding box center [579, 81] width 1158 height 299
click at [296, 216] on button "Search" at bounding box center [312, 212] width 44 height 20
click at [868, 186] on div "- ALL - SELECT ALL - ALL - SELECT STATUS PENDING/UNPAID PAID CANCELED EXPIRED" at bounding box center [628, 183] width 676 height 21
click at [305, 219] on button "Search" at bounding box center [312, 212] width 44 height 20
click at [317, 214] on button "Search" at bounding box center [312, 212] width 44 height 20
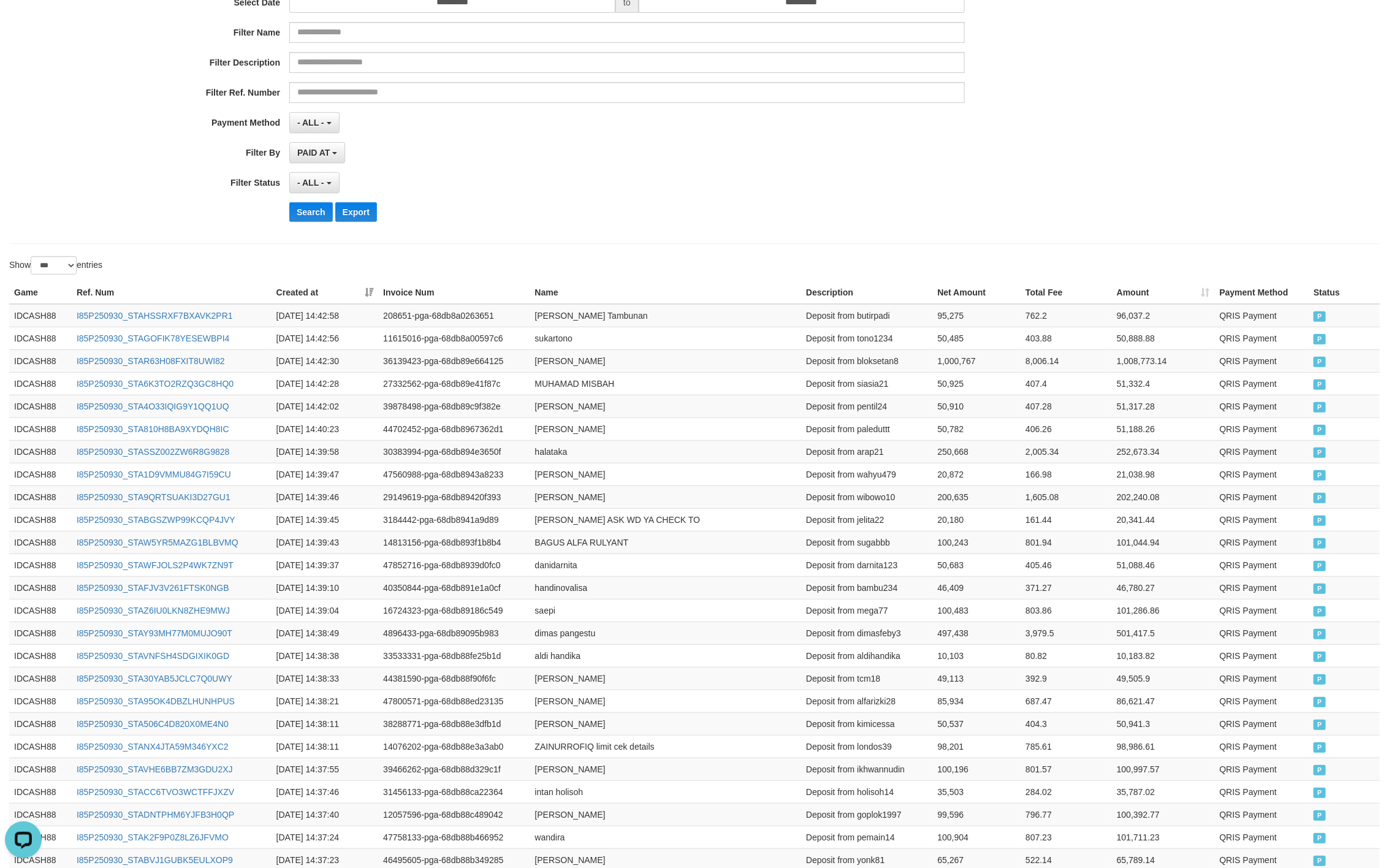
click at [797, 186] on div "- ALL - SELECT ALL - ALL - SELECT STATUS PENDING/UNPAID PAID CANCELED EXPIRED" at bounding box center [628, 183] width 676 height 21
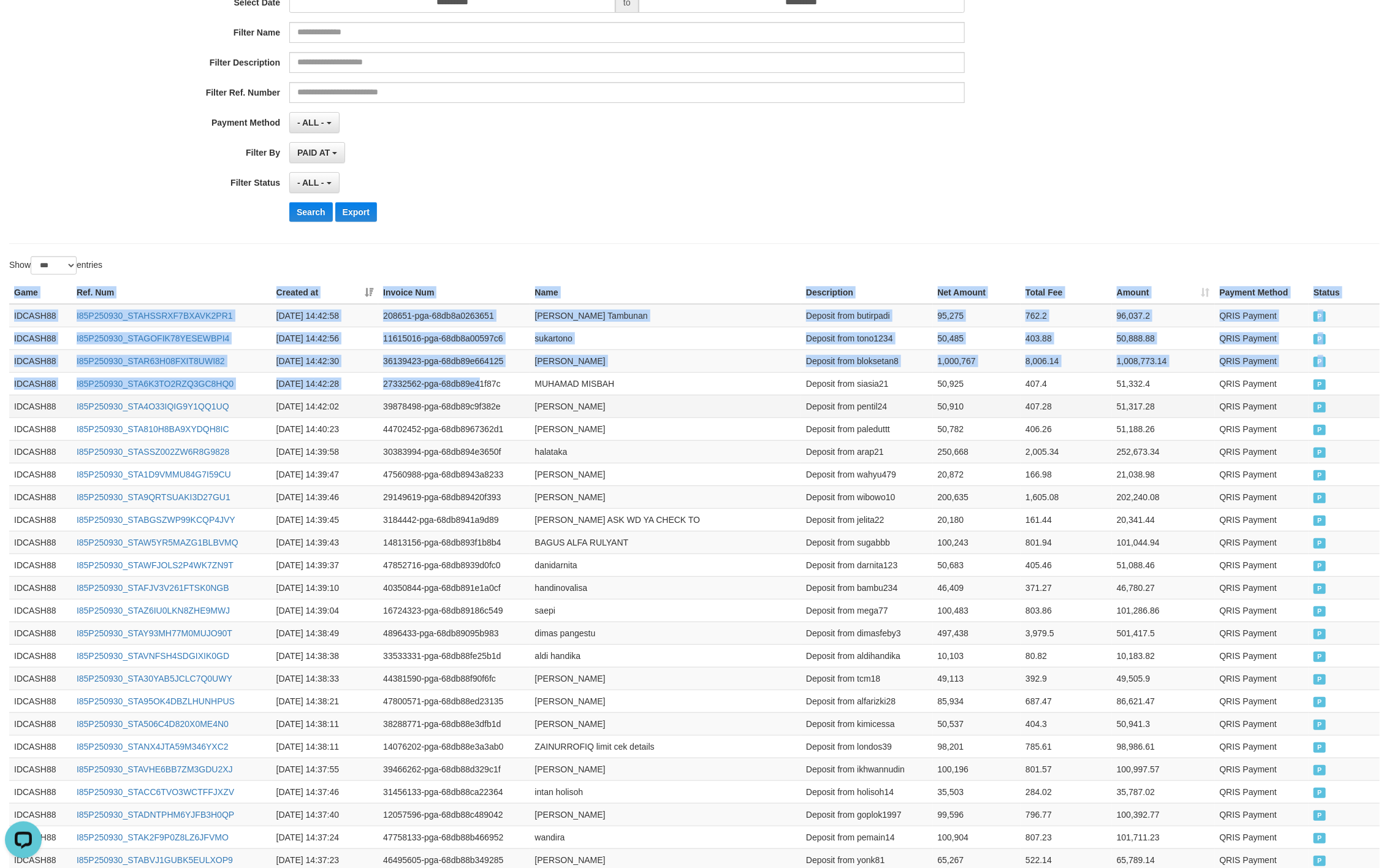
drag, startPoint x: 12, startPoint y: 298, endPoint x: 811, endPoint y: 410, distance: 806.8
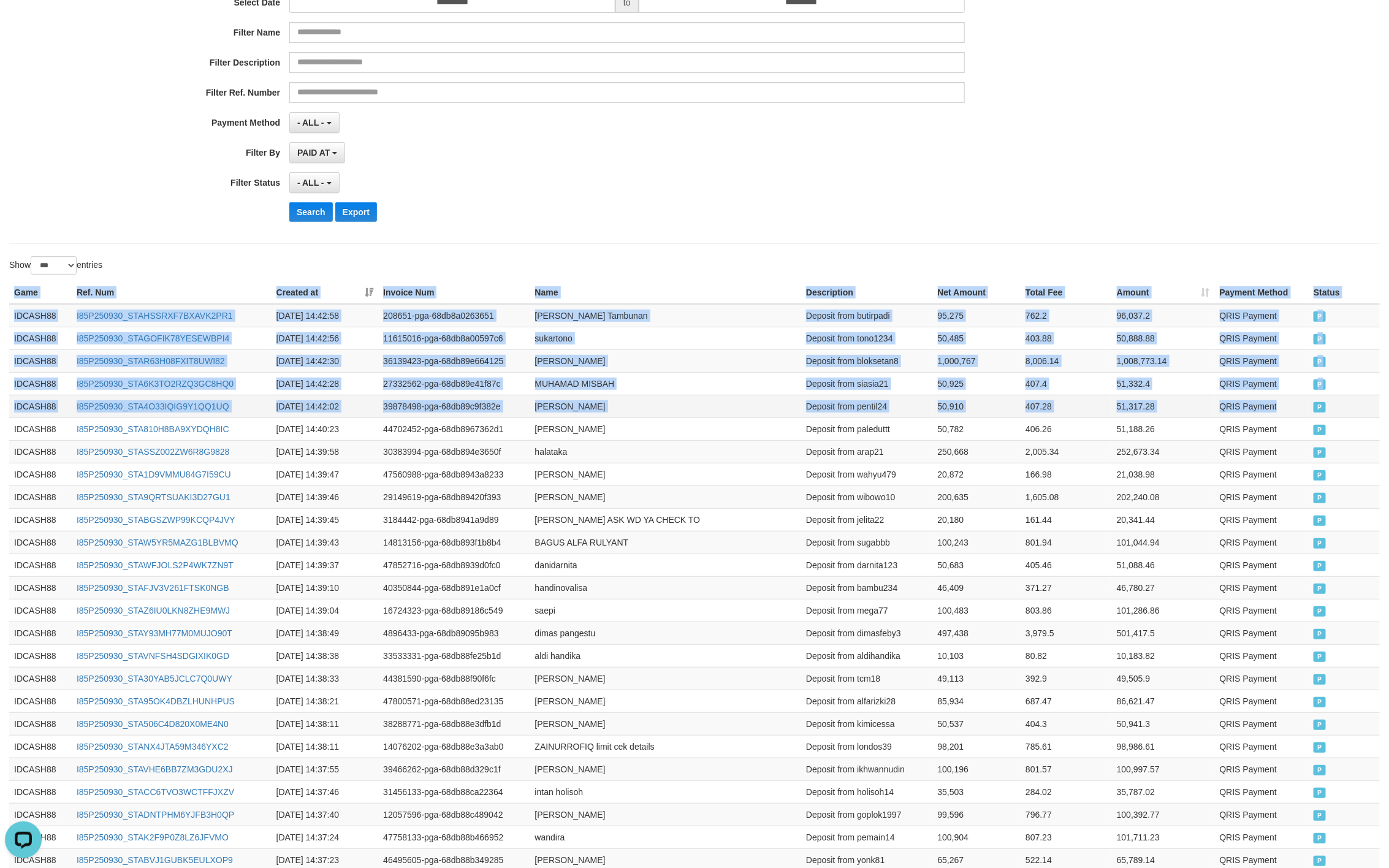
click at [1309, 418] on td "P" at bounding box center [1344, 406] width 71 height 23
copy table "Game Ref. Num Created at Invoice Num Name Description Net Amount Total Fee Amou…"
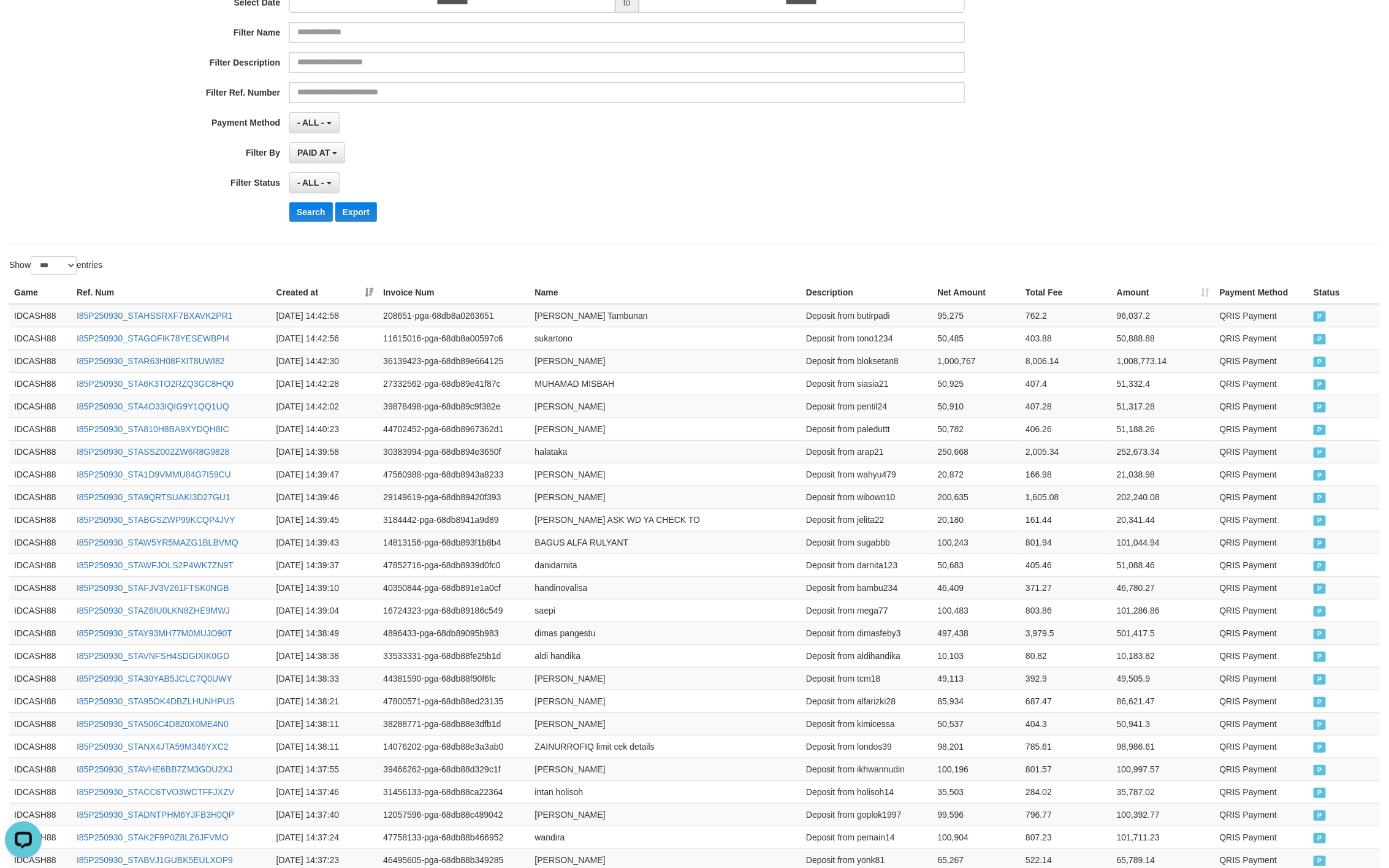
drag, startPoint x: 572, startPoint y: 188, endPoint x: 461, endPoint y: 203, distance: 112.0
click at [554, 193] on div "- ALL - SELECT ALL - ALL - SELECT STATUS PENDING/UNPAID PAID CANCELED EXPIRED" at bounding box center [628, 183] width 676 height 21
click at [319, 222] on button "Search" at bounding box center [312, 212] width 44 height 20
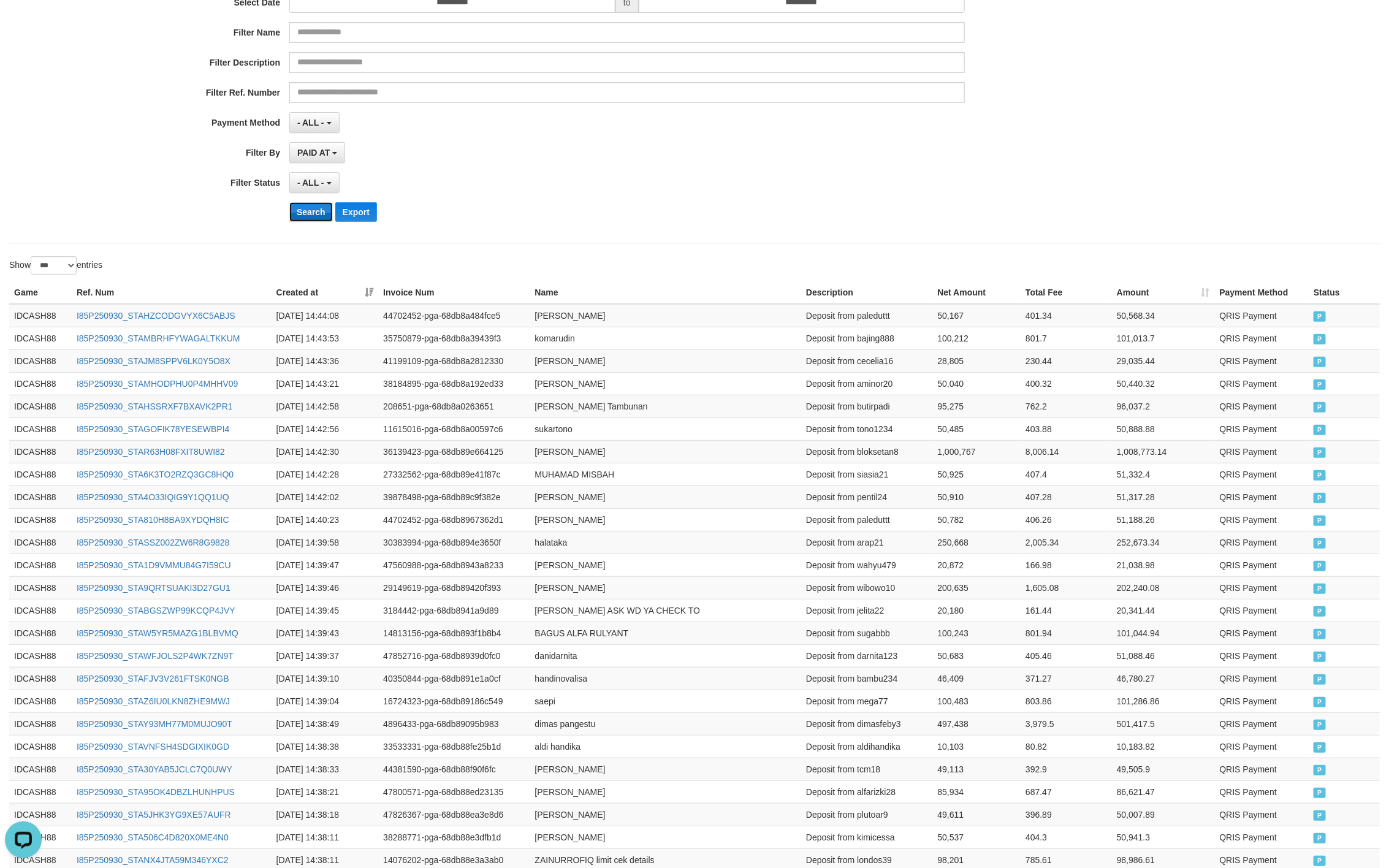
click at [324, 206] on button "Search" at bounding box center [312, 212] width 44 height 20
click at [601, 153] on div "PAID AT PAID AT CREATED AT" at bounding box center [628, 152] width 676 height 21
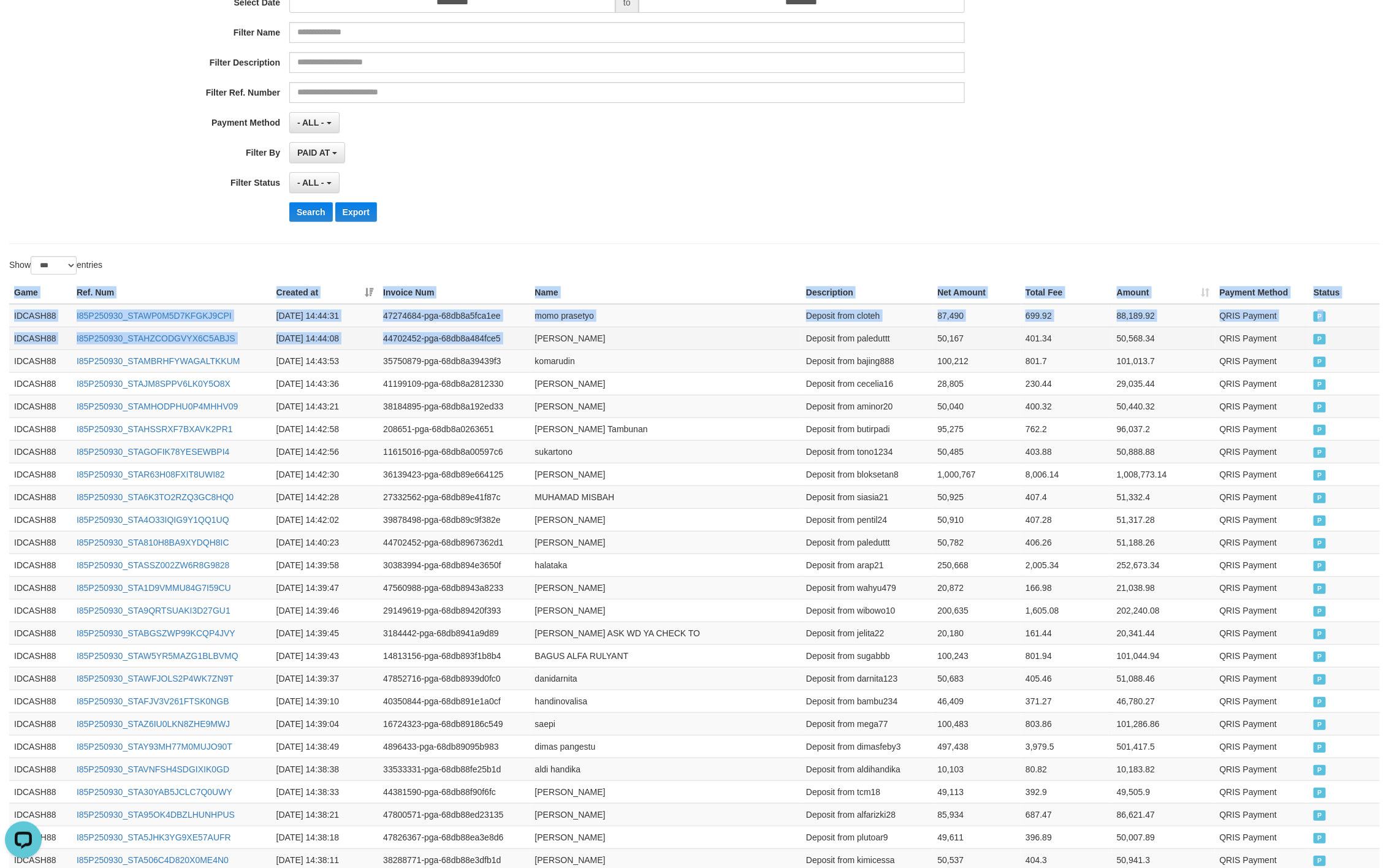
drag, startPoint x: 6, startPoint y: 290, endPoint x: 804, endPoint y: 352, distance: 800.4
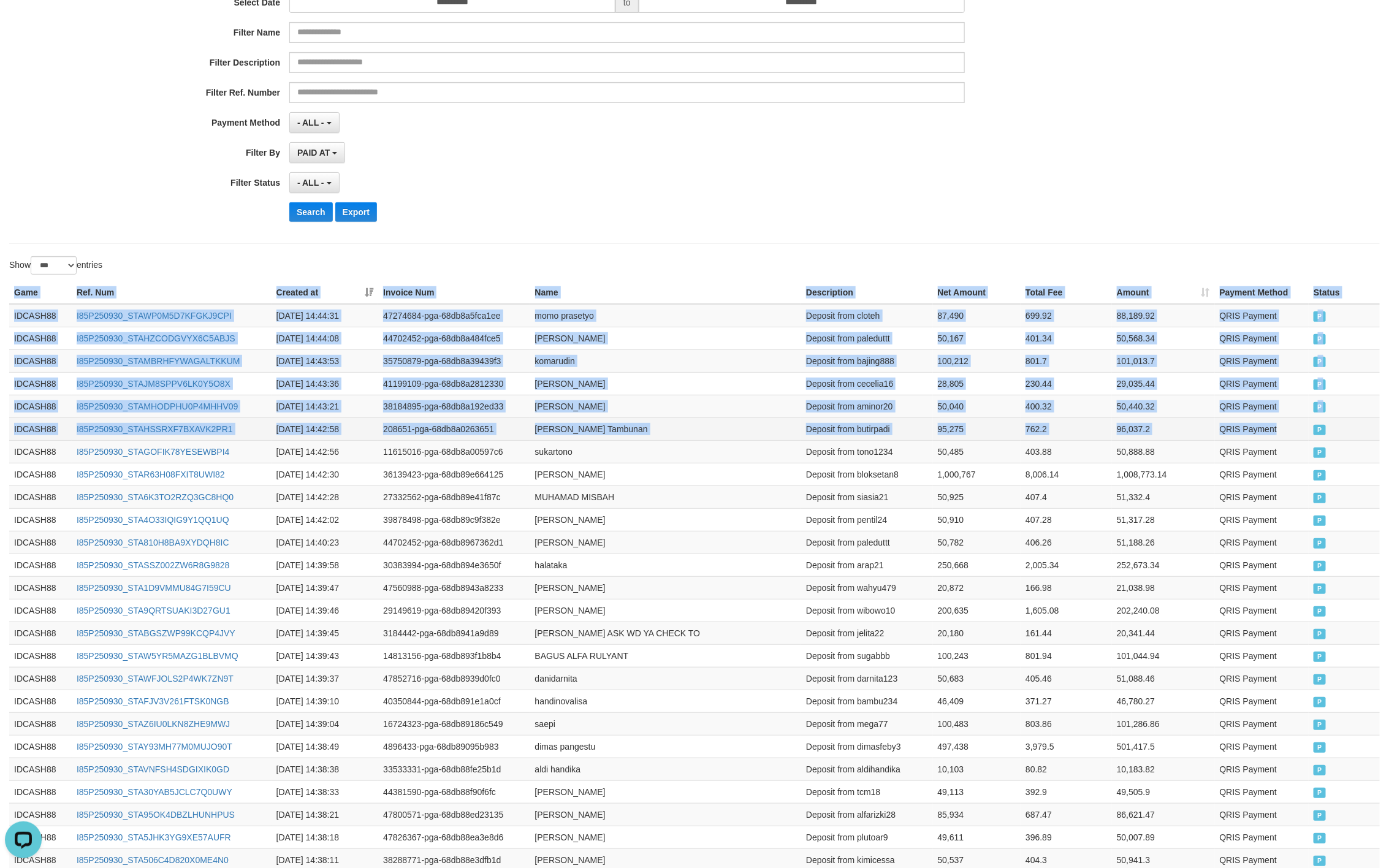
click at [1306, 423] on td "QRIS Payment" at bounding box center [1262, 429] width 94 height 23
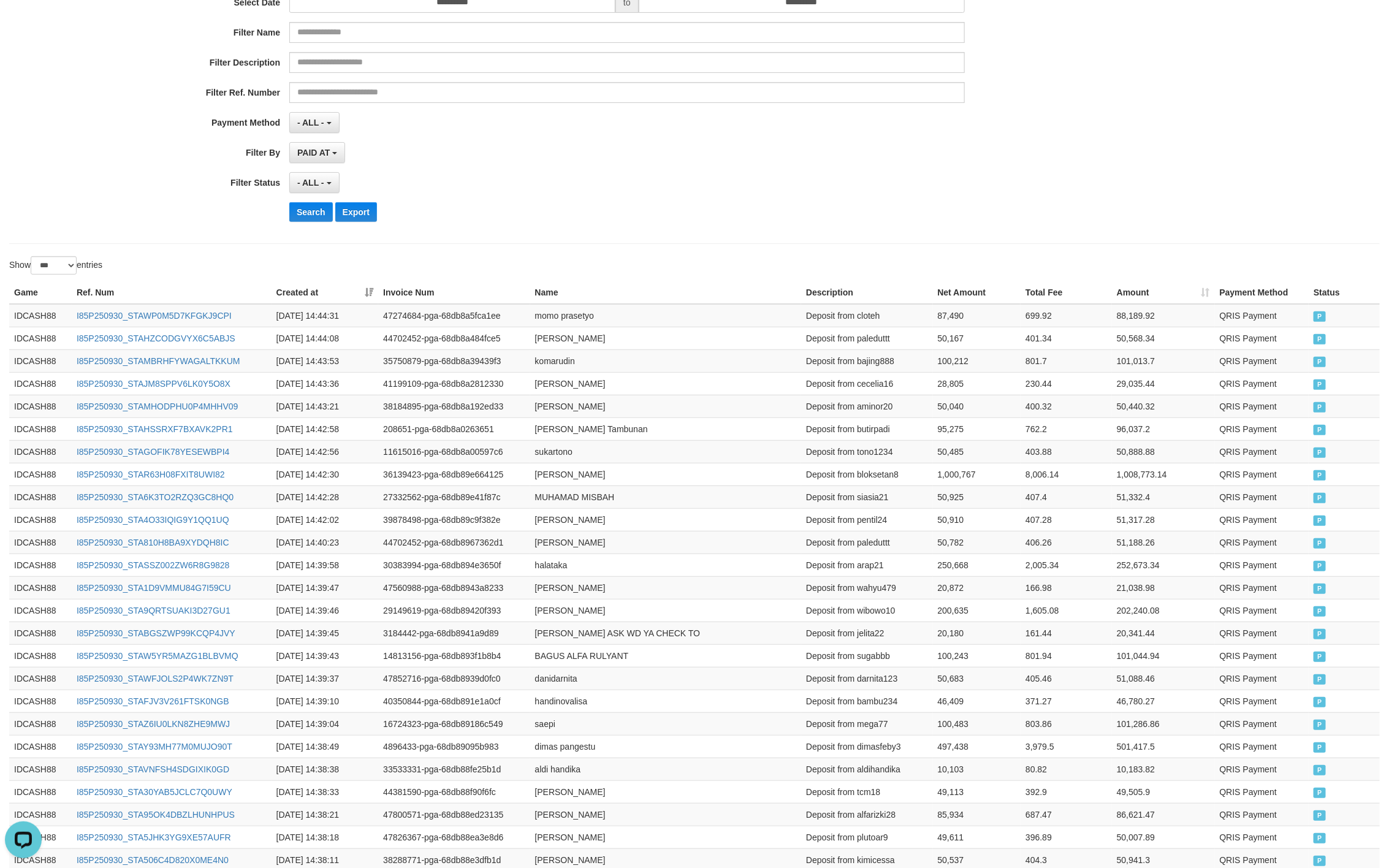
click at [647, 162] on div "PAID AT PAID AT CREATED AT" at bounding box center [628, 152] width 676 height 21
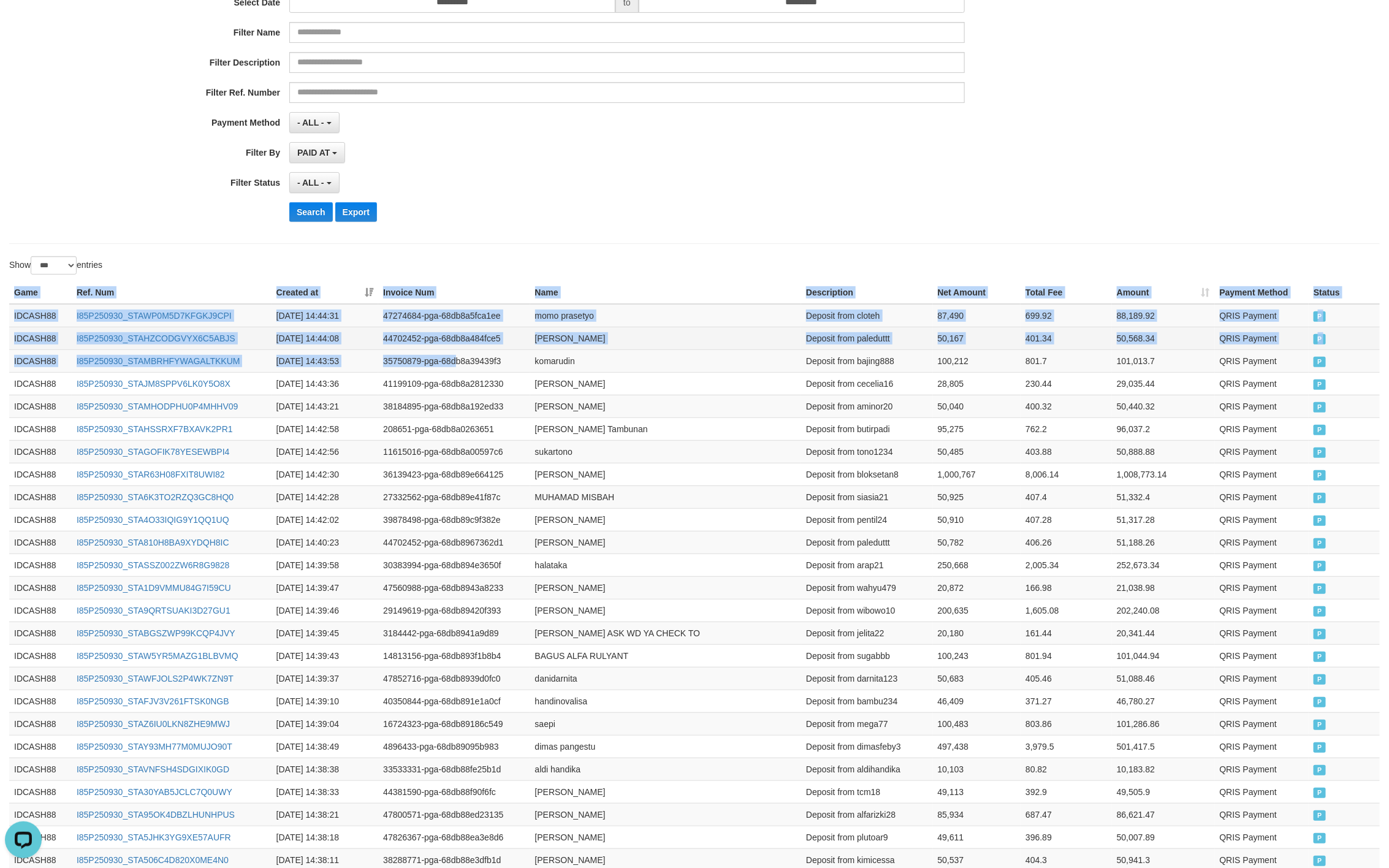
drag, startPoint x: 12, startPoint y: 293, endPoint x: 594, endPoint y: 350, distance: 584.8
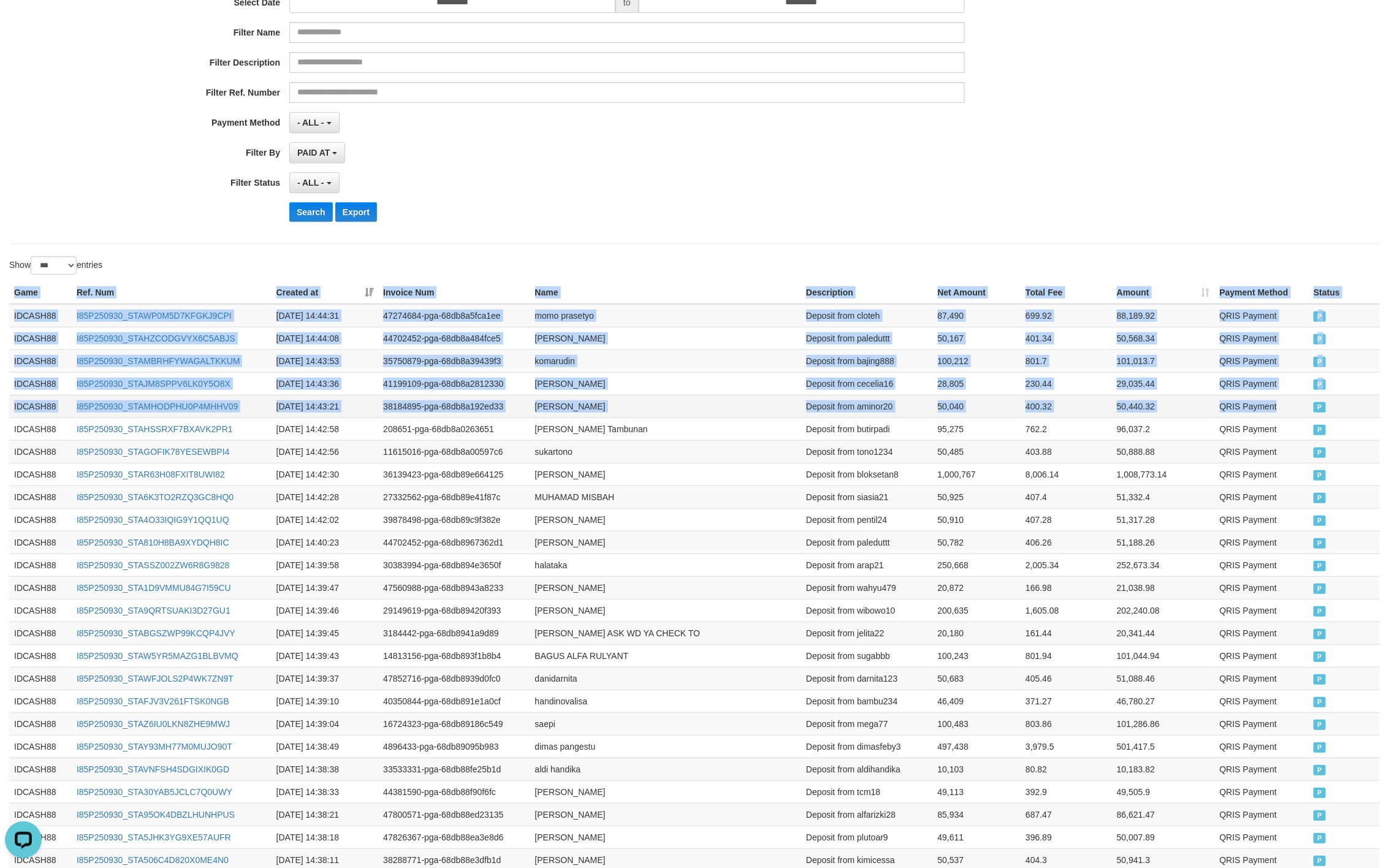
click at [1309, 408] on td "P" at bounding box center [1344, 406] width 71 height 23
copy table "Game Ref. Num Created at Invoice Num Name Description Net Amount Total Fee Amou…"
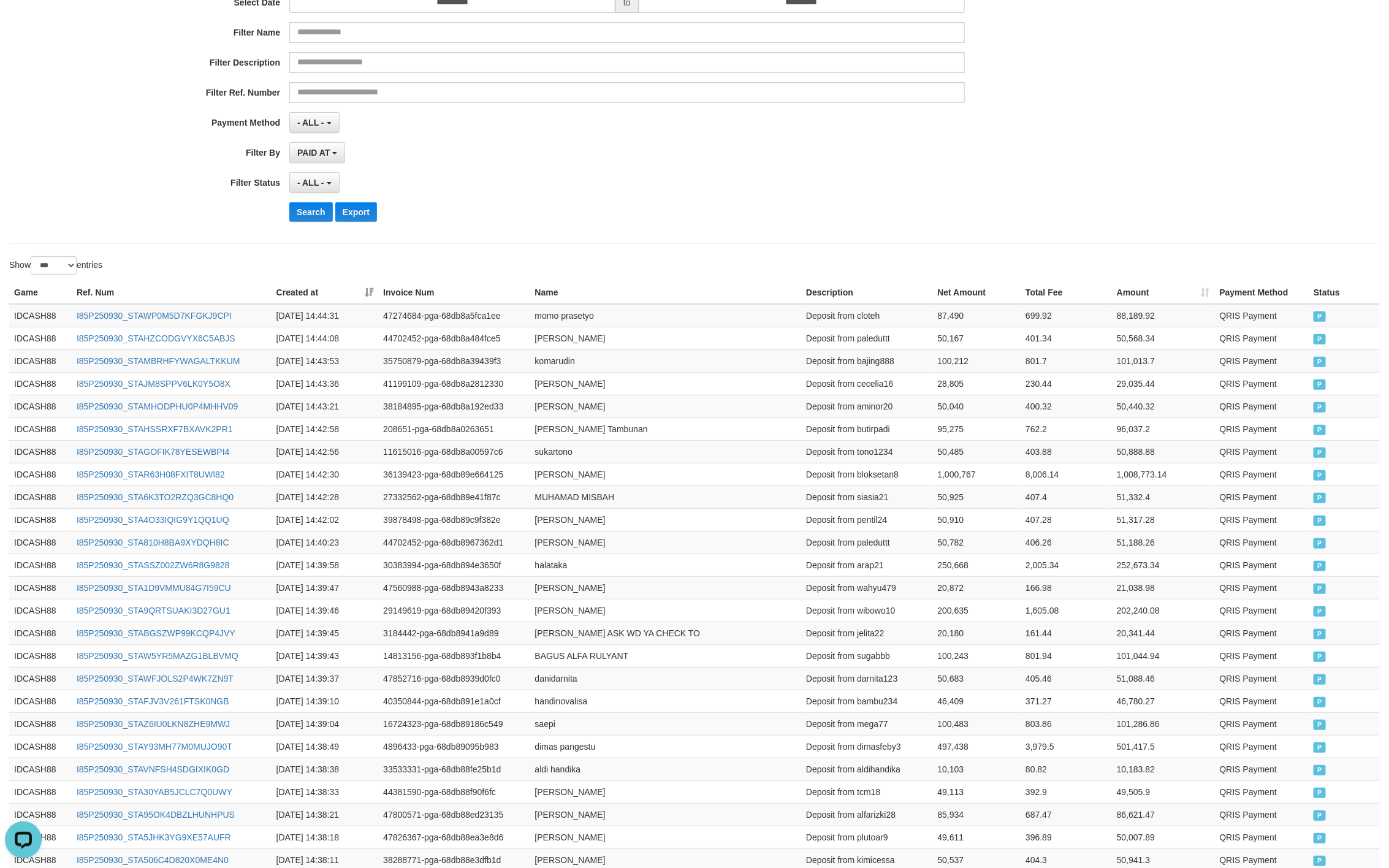
click at [595, 200] on div "**********" at bounding box center [579, 81] width 1158 height 299
click at [313, 219] on button "Search" at bounding box center [312, 212] width 44 height 20
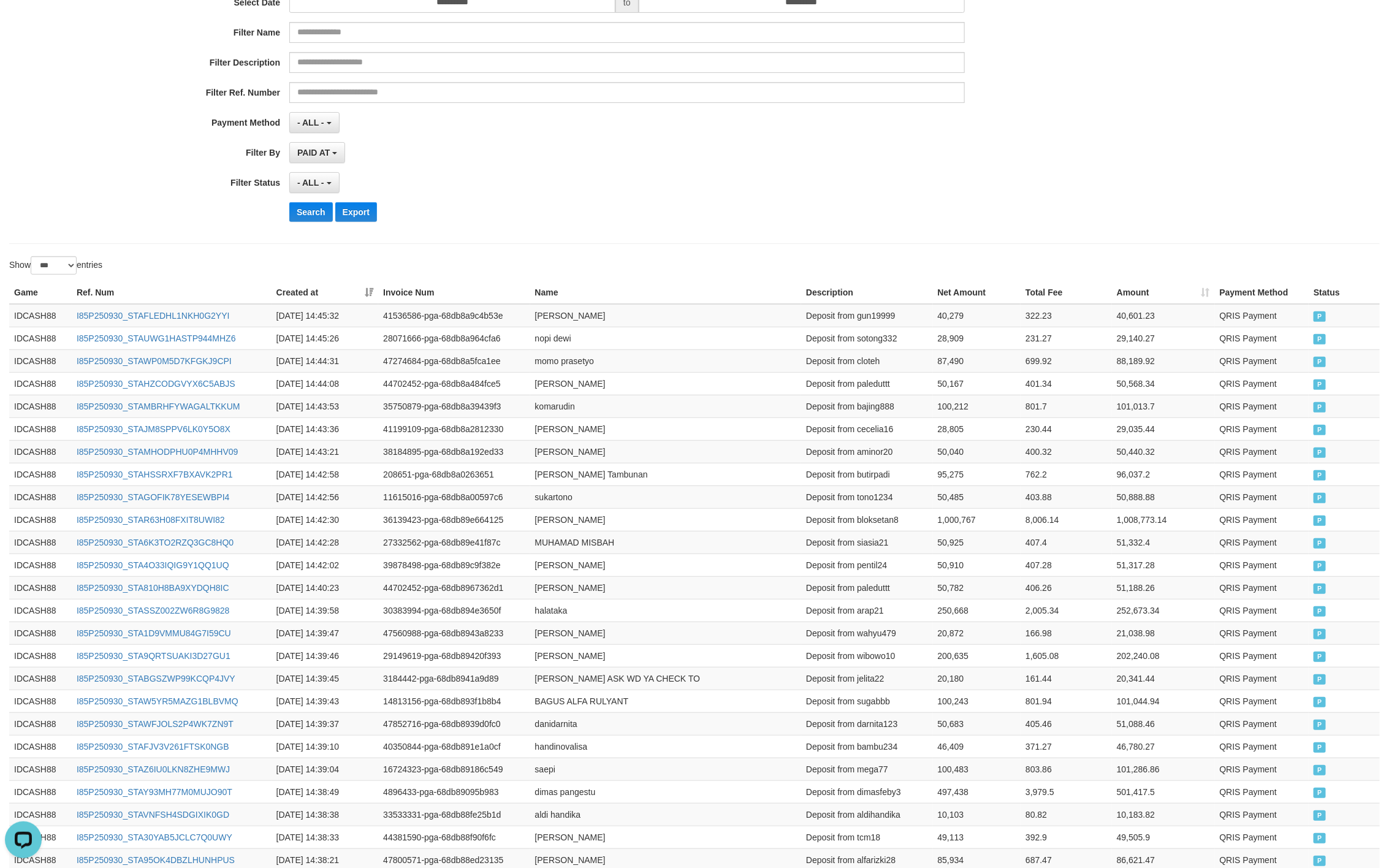
click at [628, 208] on div "Search Export" at bounding box center [723, 212] width 868 height 20
click at [311, 222] on button "Search" at bounding box center [312, 212] width 44 height 20
click at [644, 212] on div "Search Export" at bounding box center [723, 212] width 868 height 20
click at [309, 211] on button "Search" at bounding box center [312, 212] width 44 height 20
click at [1015, 188] on div "**********" at bounding box center [579, 183] width 1158 height 21
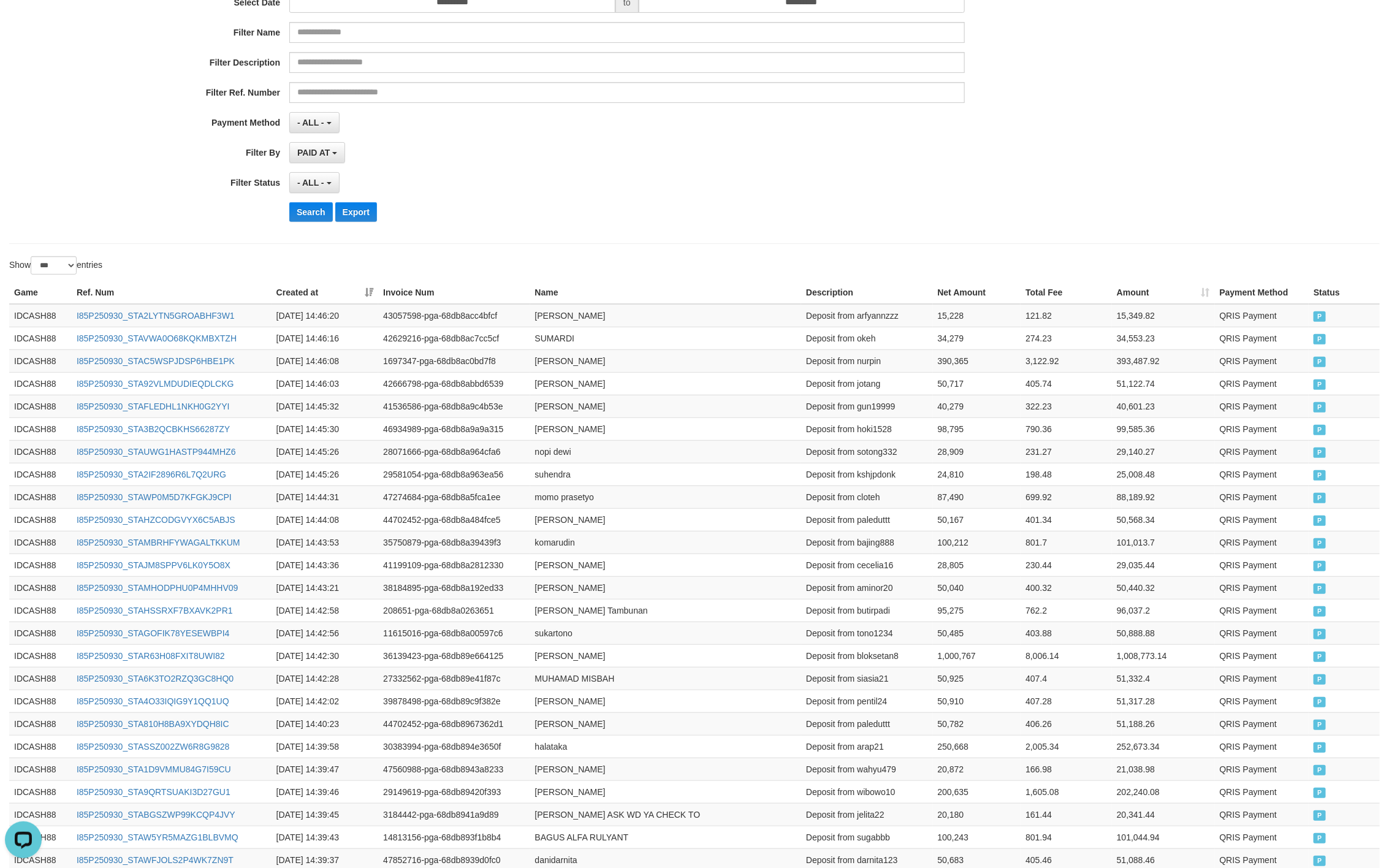
click at [762, 200] on div "**********" at bounding box center [579, 81] width 1158 height 299
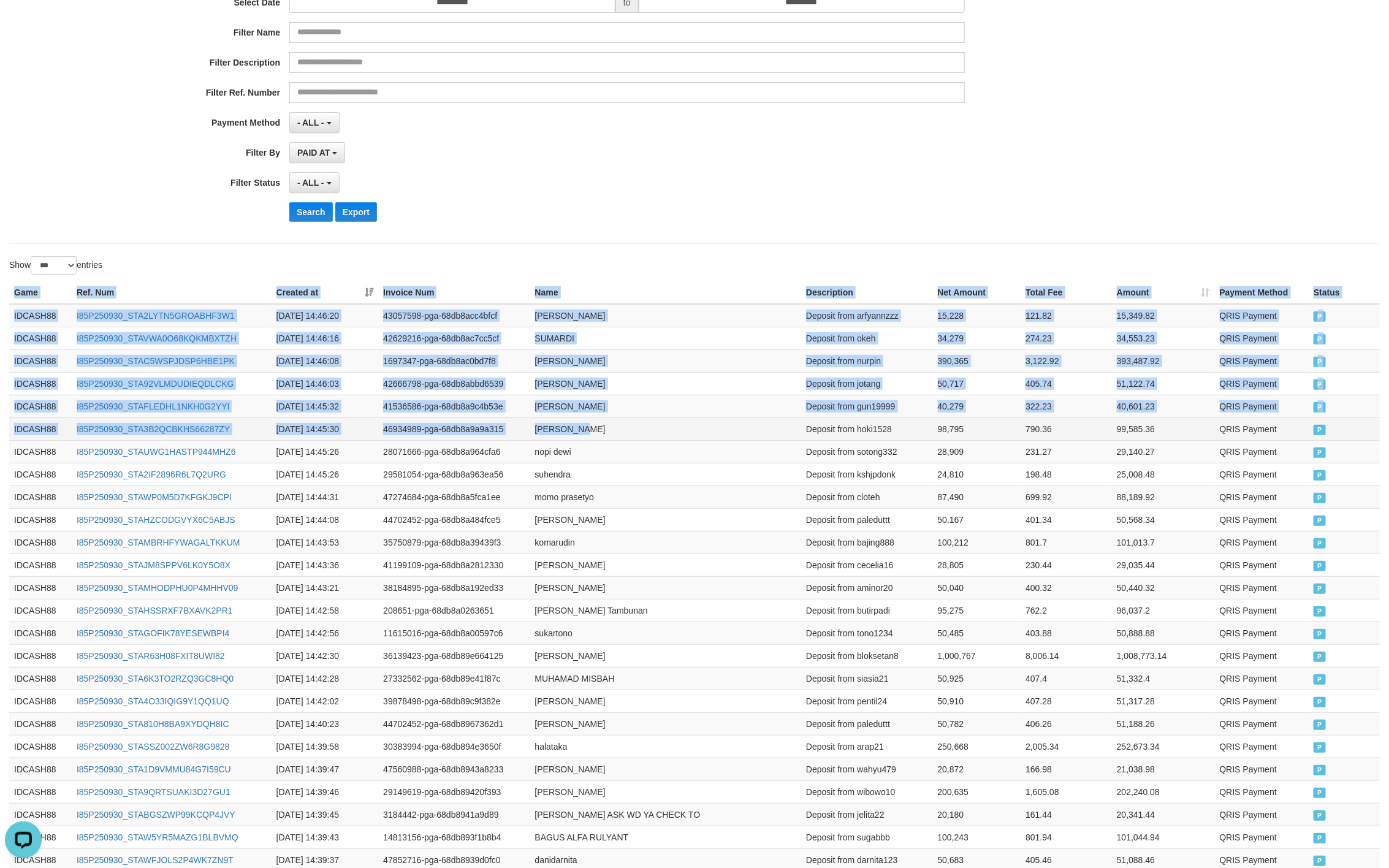
drag, startPoint x: 15, startPoint y: 298, endPoint x: 653, endPoint y: 438, distance: 653.2
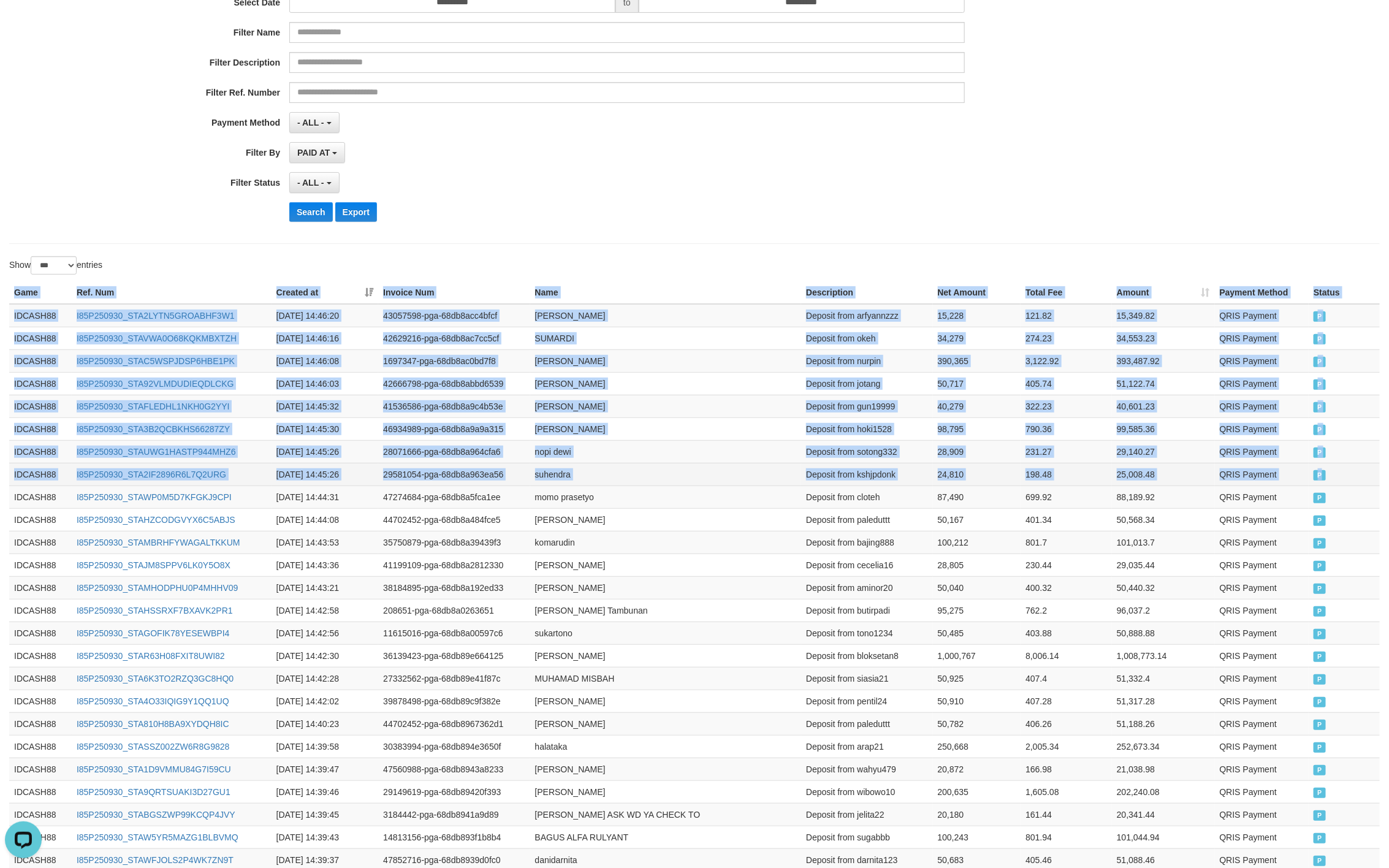
click at [1322, 479] on span "P" at bounding box center [1320, 475] width 12 height 10
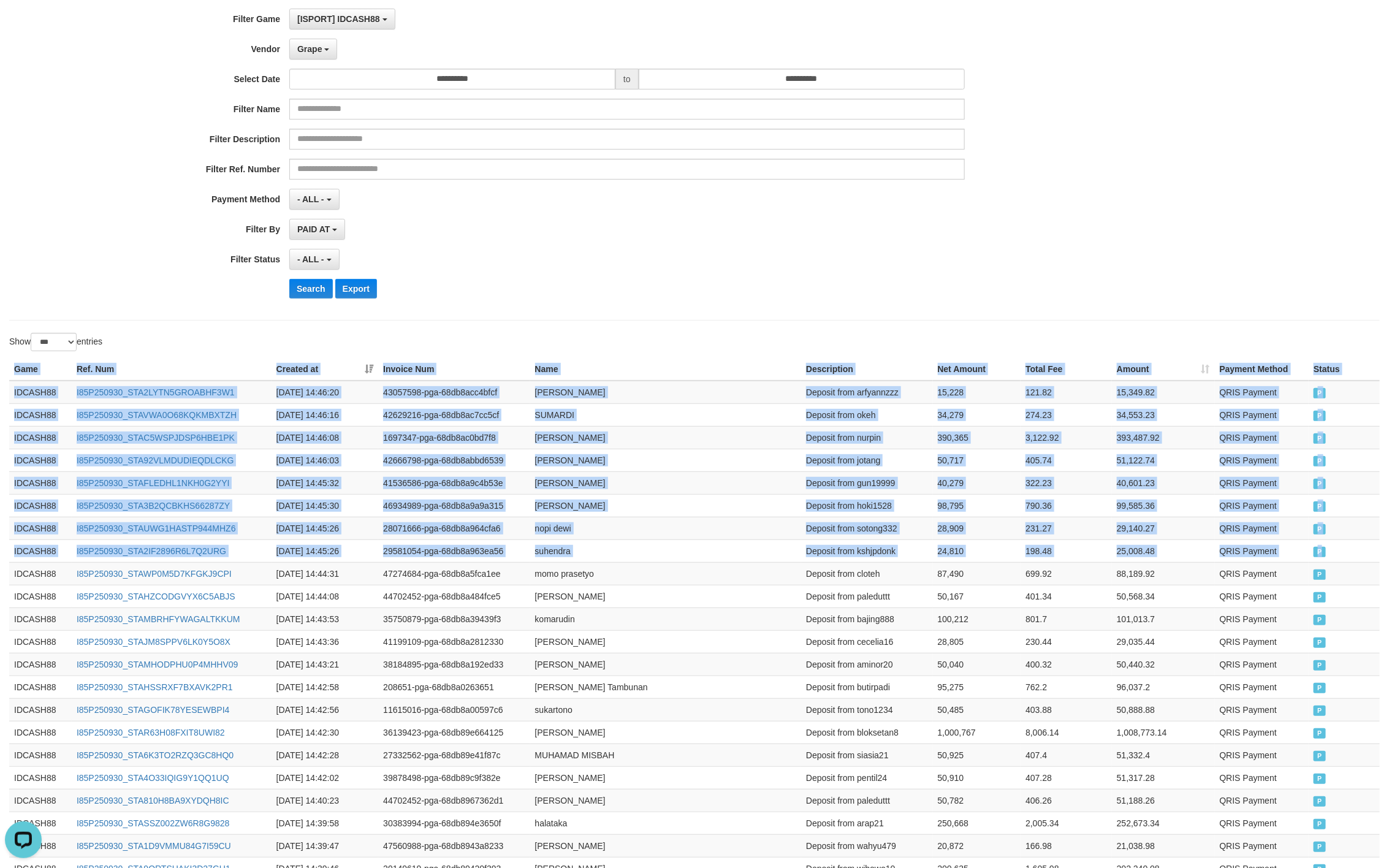
scroll to position [0, 0]
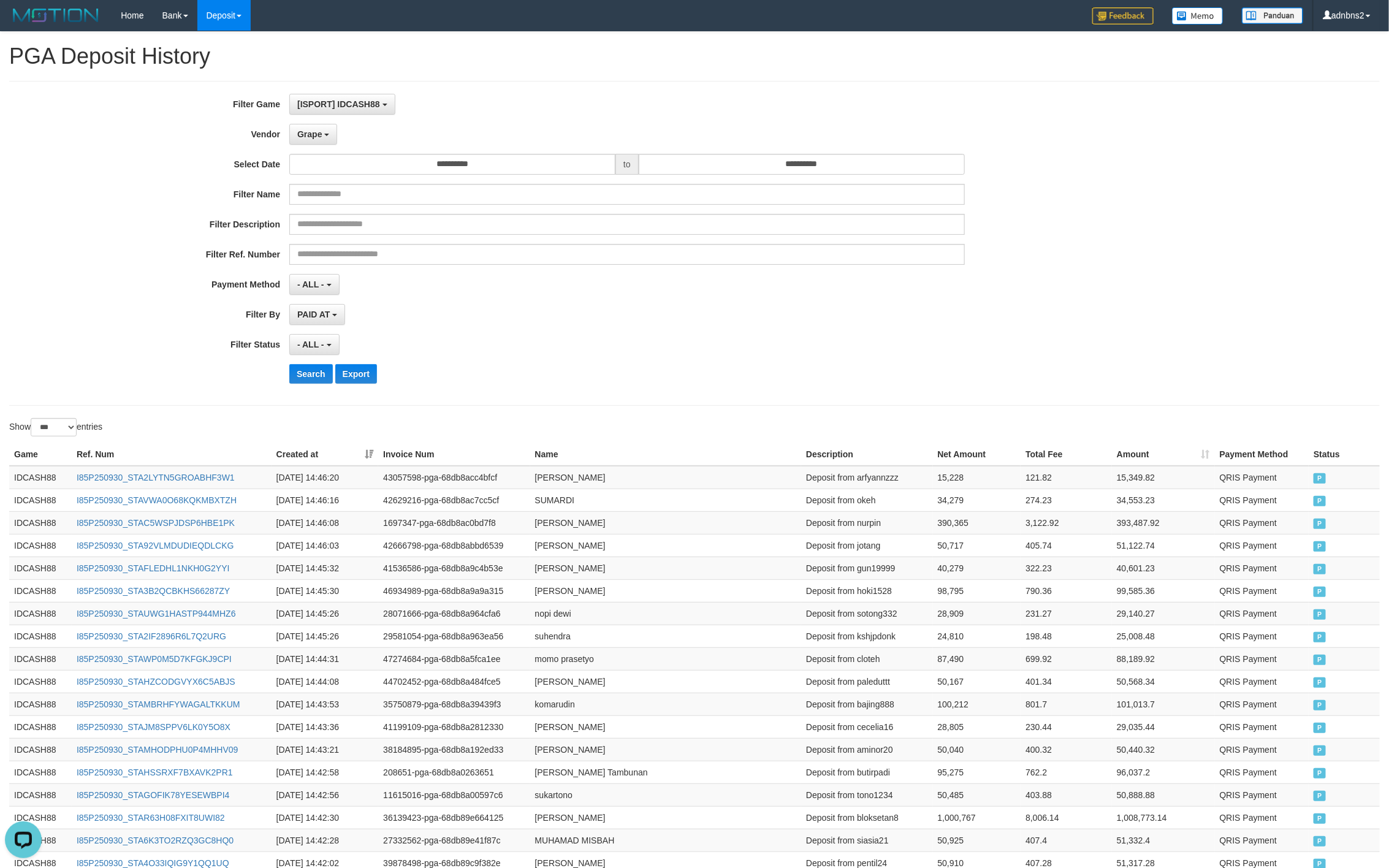
click at [723, 352] on div "- ALL - SELECT ALL - ALL - SELECT STATUS PENDING/UNPAID PAID CANCELED EXPIRED" at bounding box center [628, 344] width 676 height 21
click at [312, 369] on button "Search" at bounding box center [312, 374] width 44 height 20
click at [291, 362] on div "**********" at bounding box center [579, 243] width 1158 height 299
click at [304, 368] on button "Search" at bounding box center [312, 374] width 44 height 20
click at [830, 336] on div "- ALL - SELECT ALL - ALL - SELECT STATUS PENDING/UNPAID PAID CANCELED EXPIRED" at bounding box center [628, 344] width 676 height 21
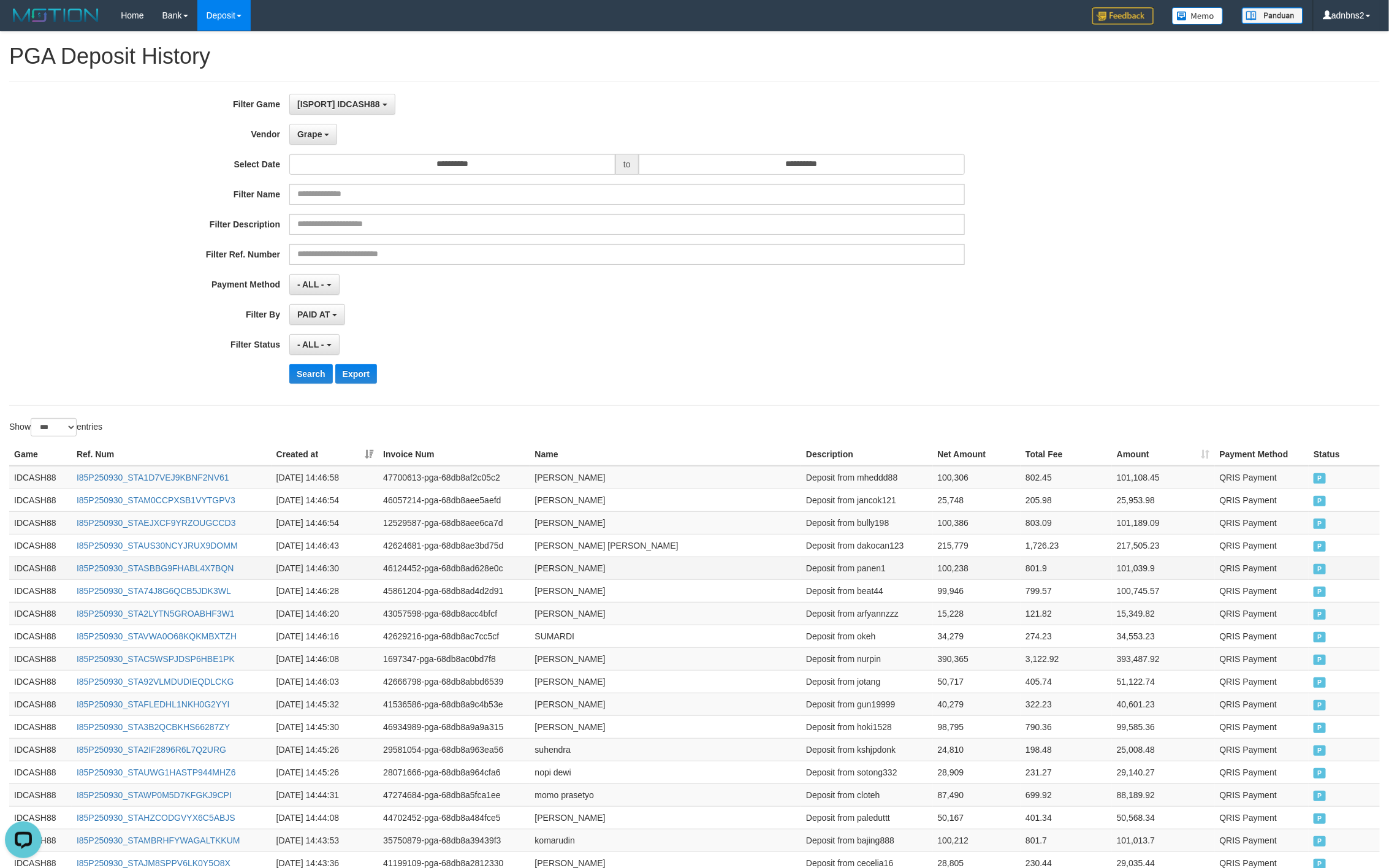
drag, startPoint x: 13, startPoint y: 458, endPoint x: 640, endPoint y: 574, distance: 637.6
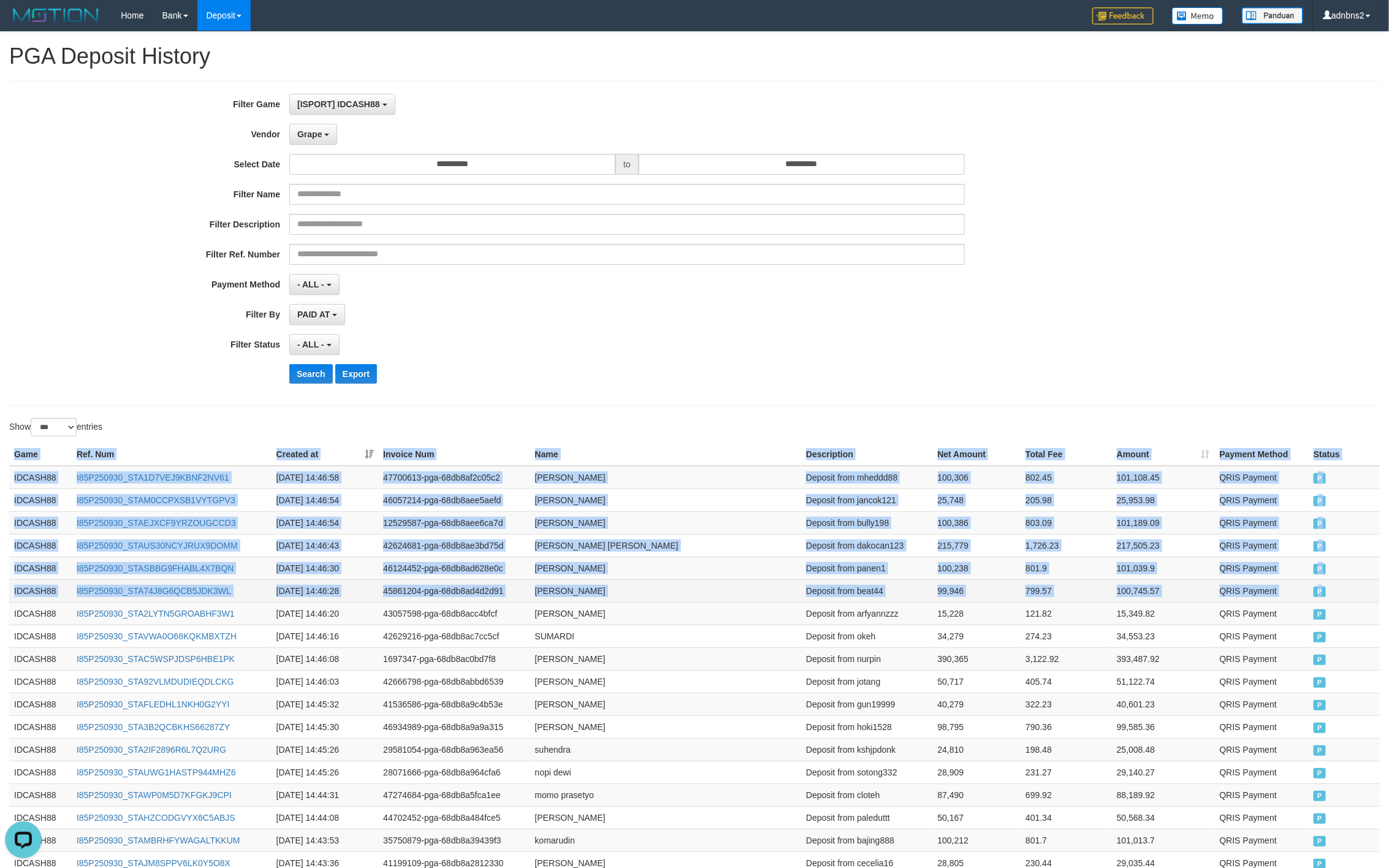
click at [1321, 602] on td "P" at bounding box center [1344, 590] width 71 height 23
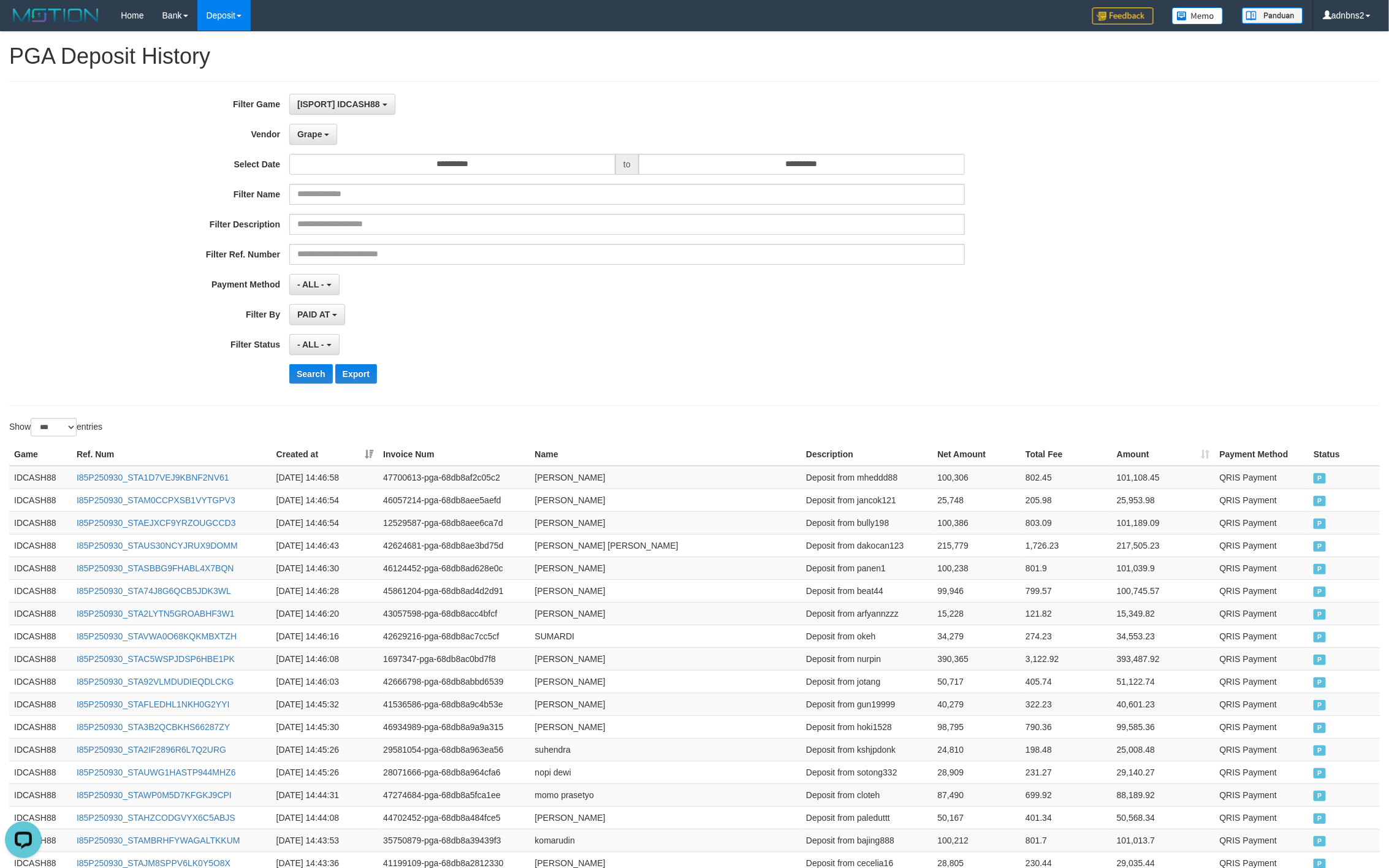
click at [572, 325] on div "PAID AT PAID AT CREATED AT" at bounding box center [628, 314] width 676 height 21
click at [315, 381] on button "Search" at bounding box center [312, 374] width 44 height 20
click at [830, 282] on div "- ALL - SELECT ALL - ALL - SELECT PAYMENT METHOD Mandiri BNI OVO CIMB BRI MAYBA…" at bounding box center [628, 284] width 676 height 21
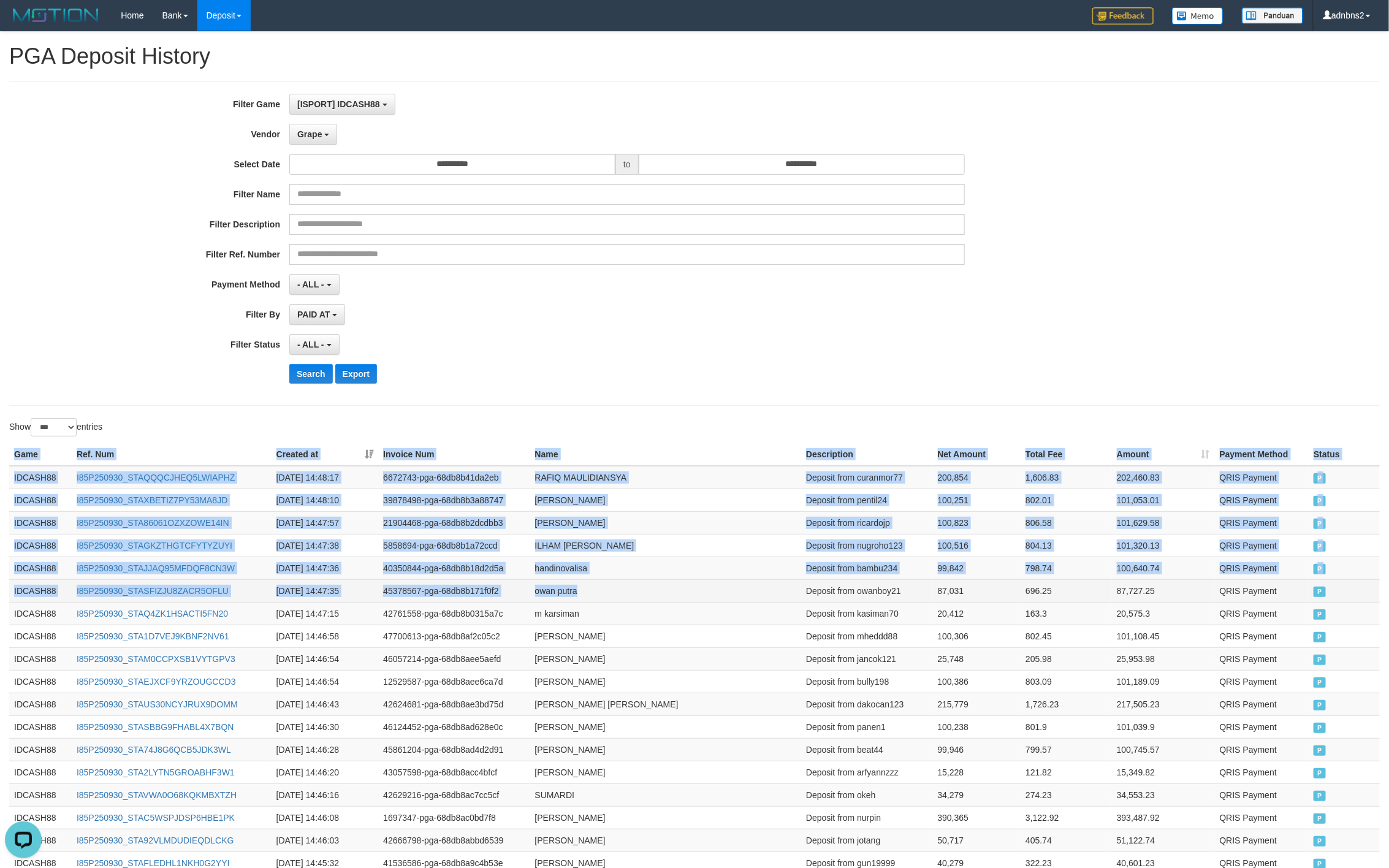
drag, startPoint x: 4, startPoint y: 450, endPoint x: 594, endPoint y: 584, distance: 605.0
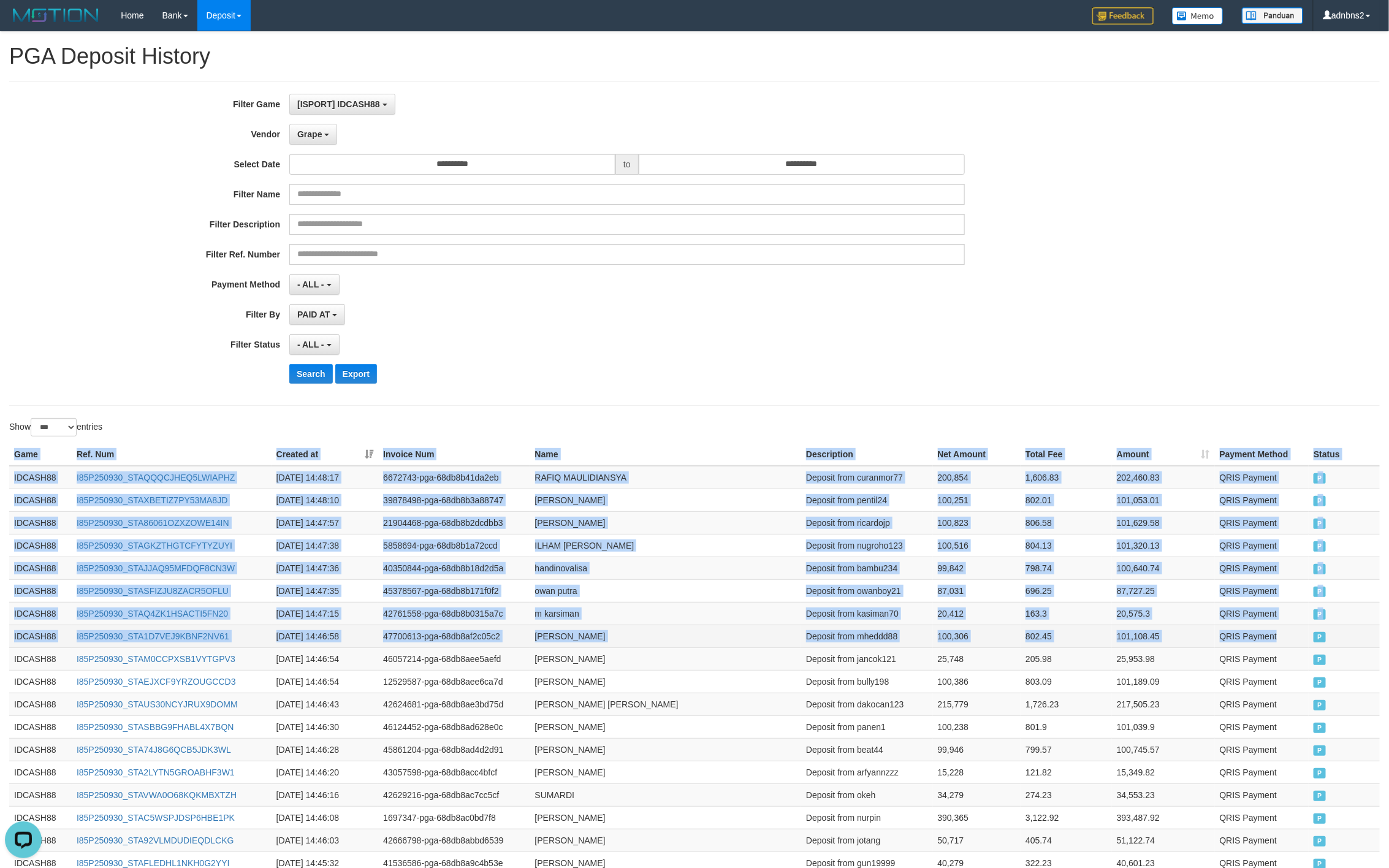
click at [1312, 631] on td "P" at bounding box center [1344, 635] width 71 height 23
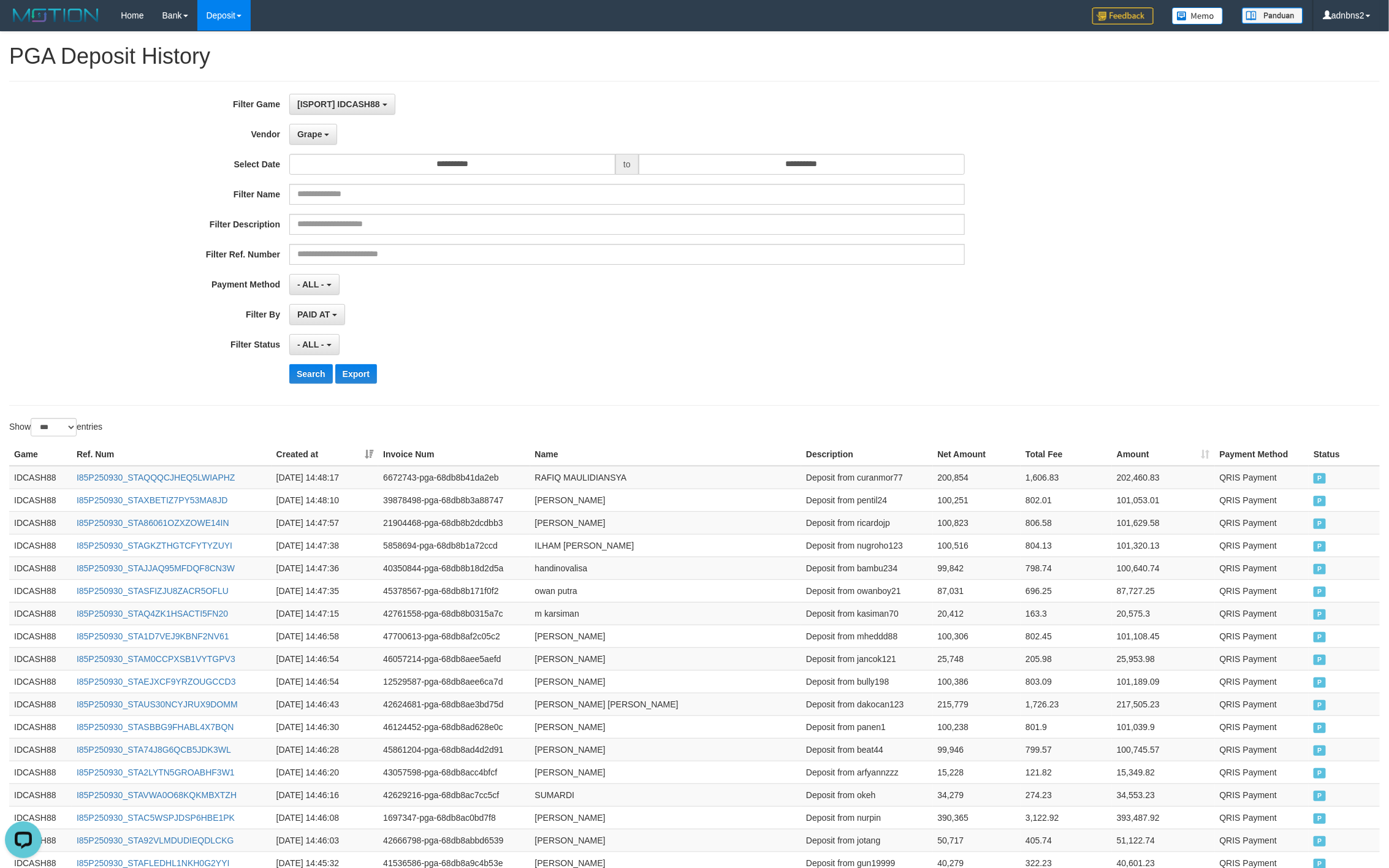
click at [737, 380] on div "Search Export" at bounding box center [723, 374] width 868 height 20
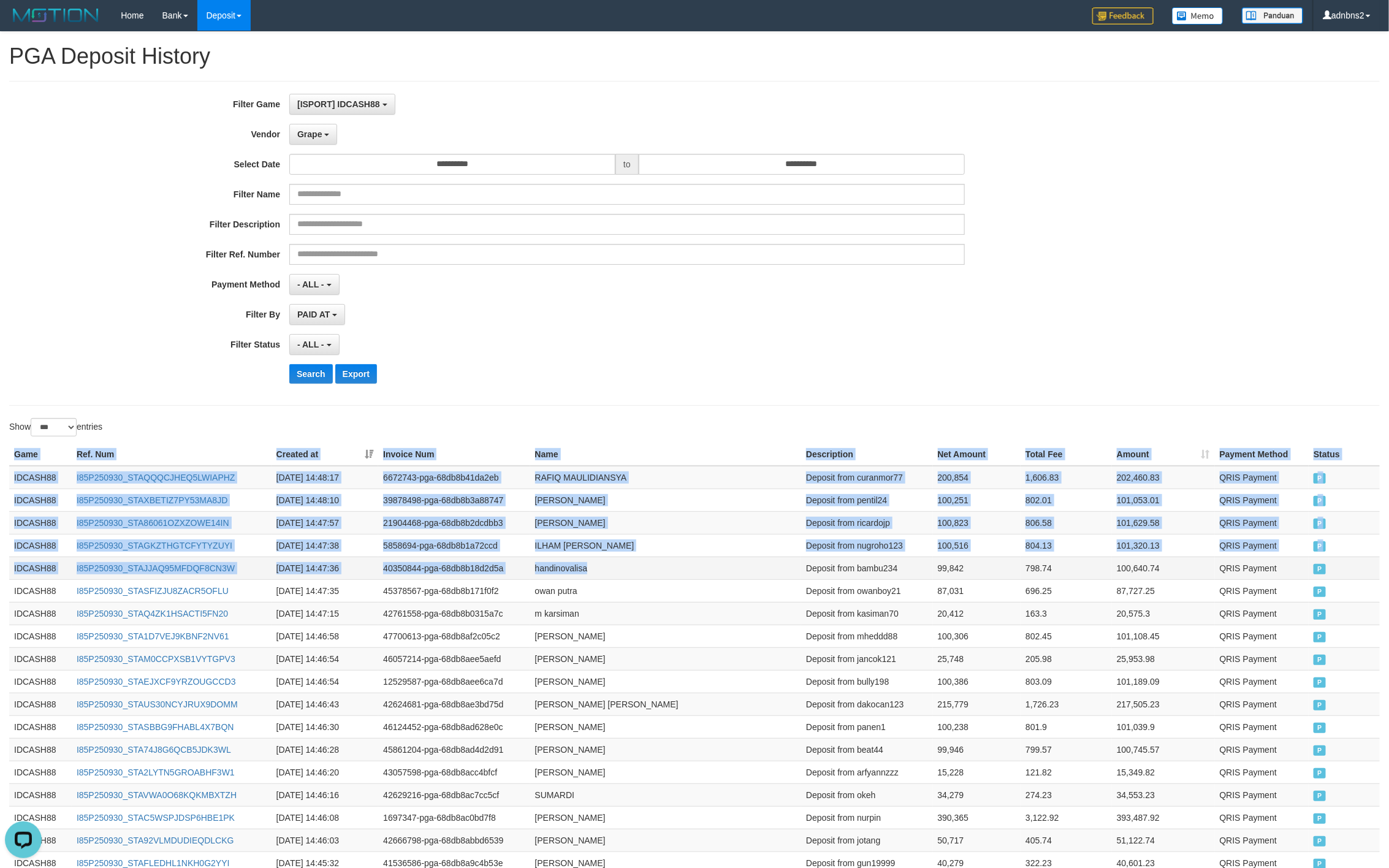
drag, startPoint x: 8, startPoint y: 453, endPoint x: 617, endPoint y: 563, distance: 618.9
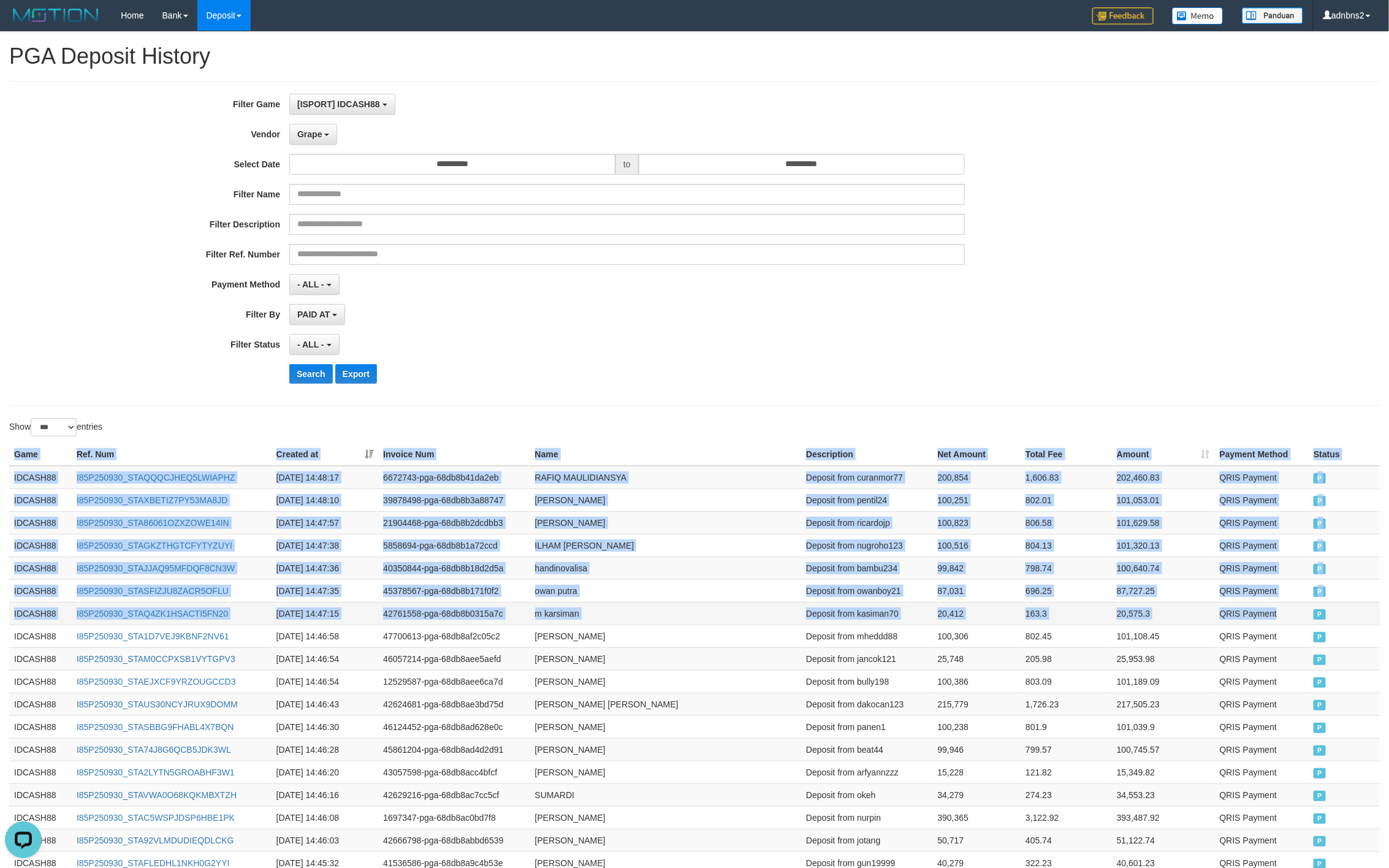
click at [1298, 622] on td "QRIS Payment" at bounding box center [1262, 613] width 94 height 23
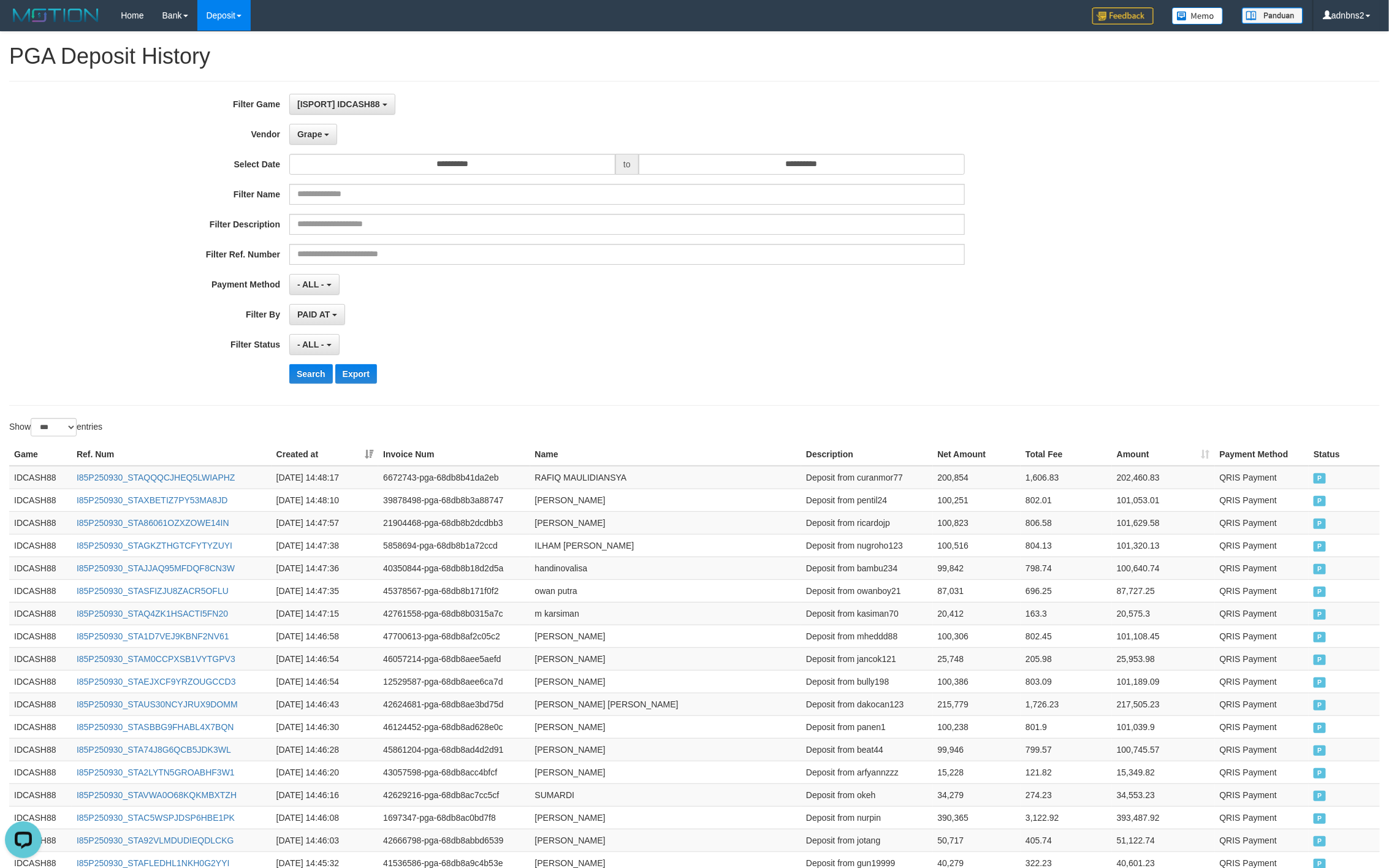
click at [552, 283] on div "- ALL - SELECT ALL - ALL - SELECT PAYMENT METHOD Mandiri BNI OVO CIMB BRI MAYBA…" at bounding box center [628, 284] width 676 height 21
click at [328, 369] on button "Search" at bounding box center [312, 374] width 44 height 20
click at [304, 377] on button "Search" at bounding box center [312, 374] width 44 height 20
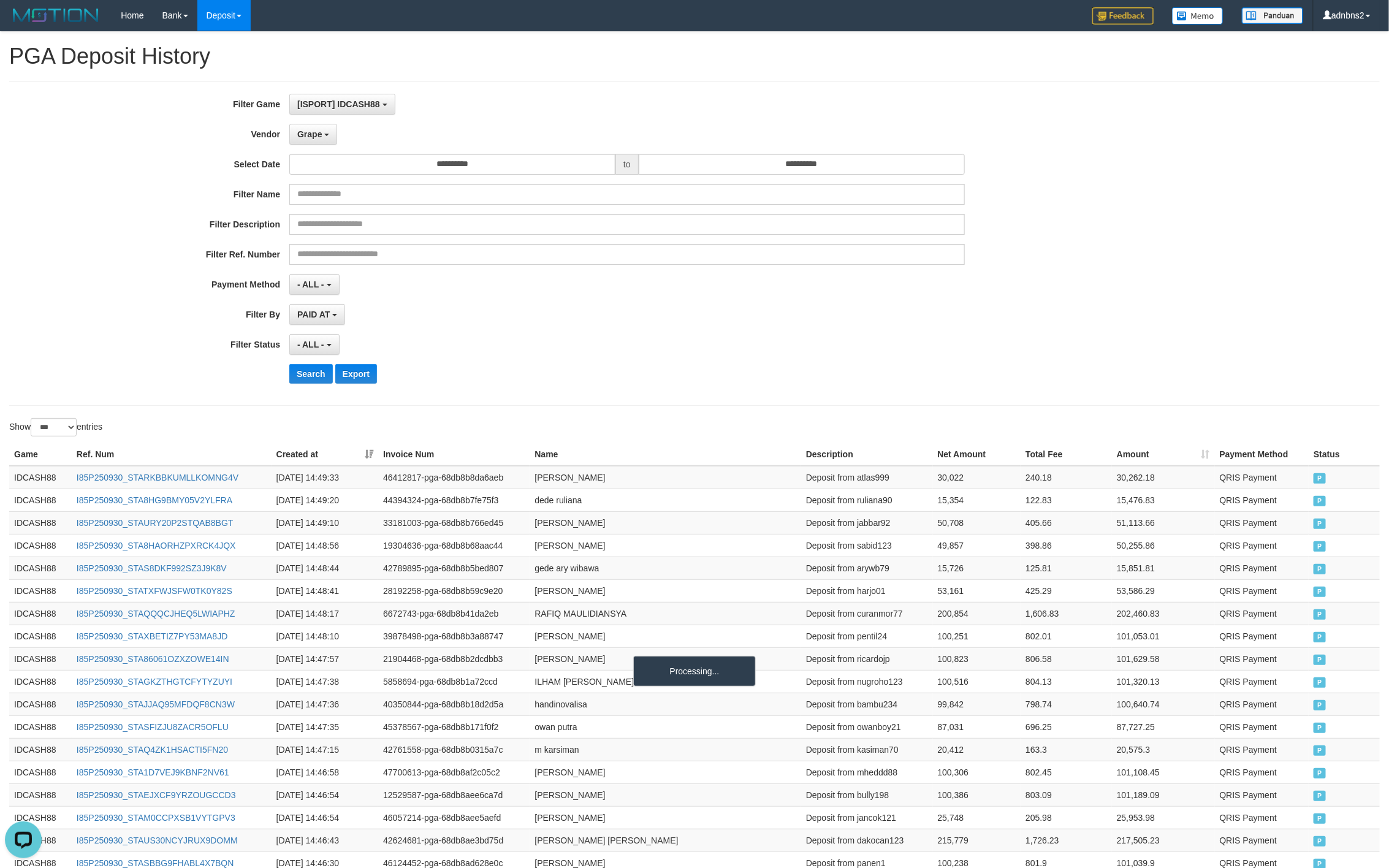
click at [858, 331] on div "**********" at bounding box center [579, 243] width 1158 height 299
click at [1069, 216] on div "Filter Description" at bounding box center [579, 224] width 1158 height 21
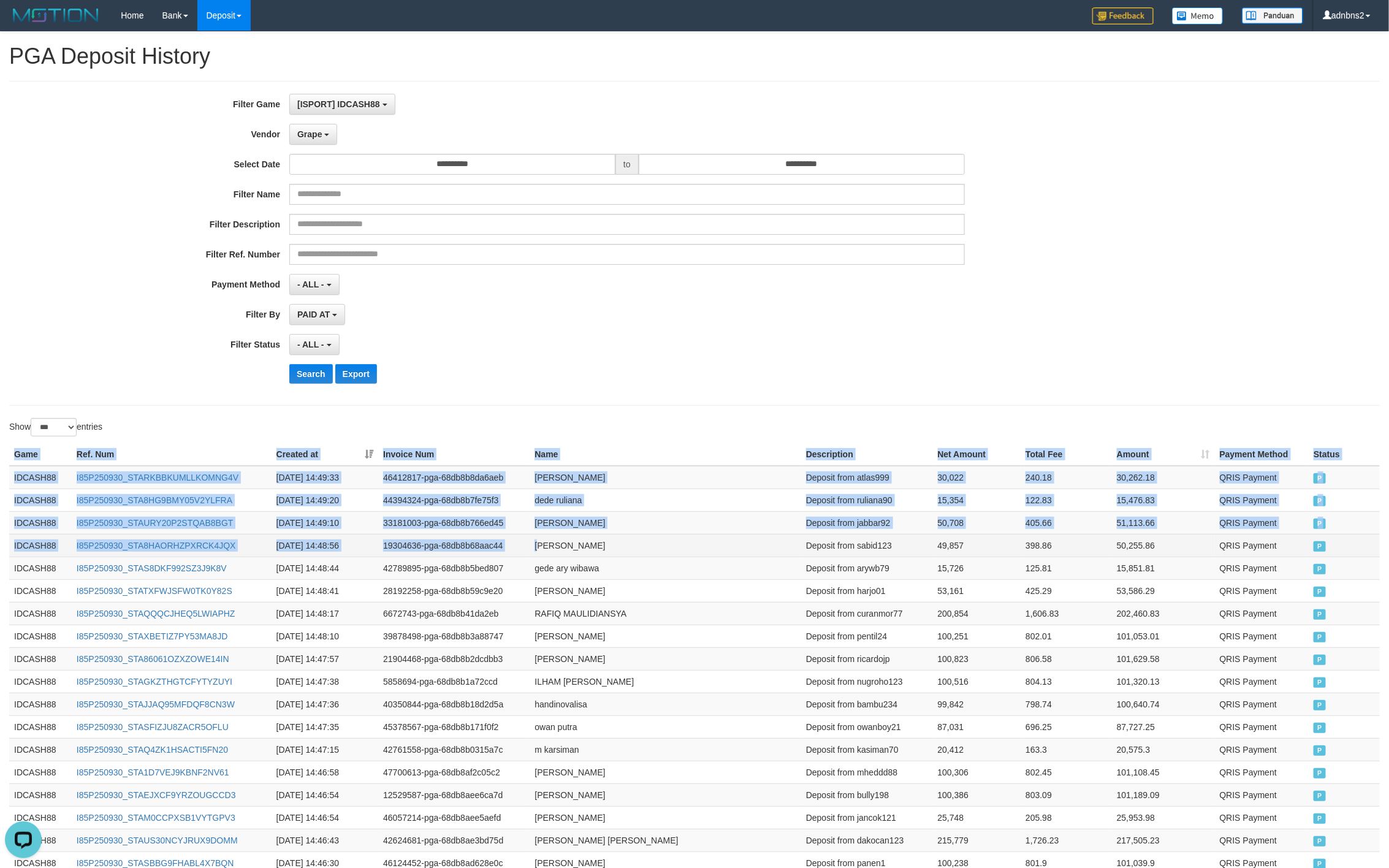
drag, startPoint x: 10, startPoint y: 461, endPoint x: 541, endPoint y: 544, distance: 537.4
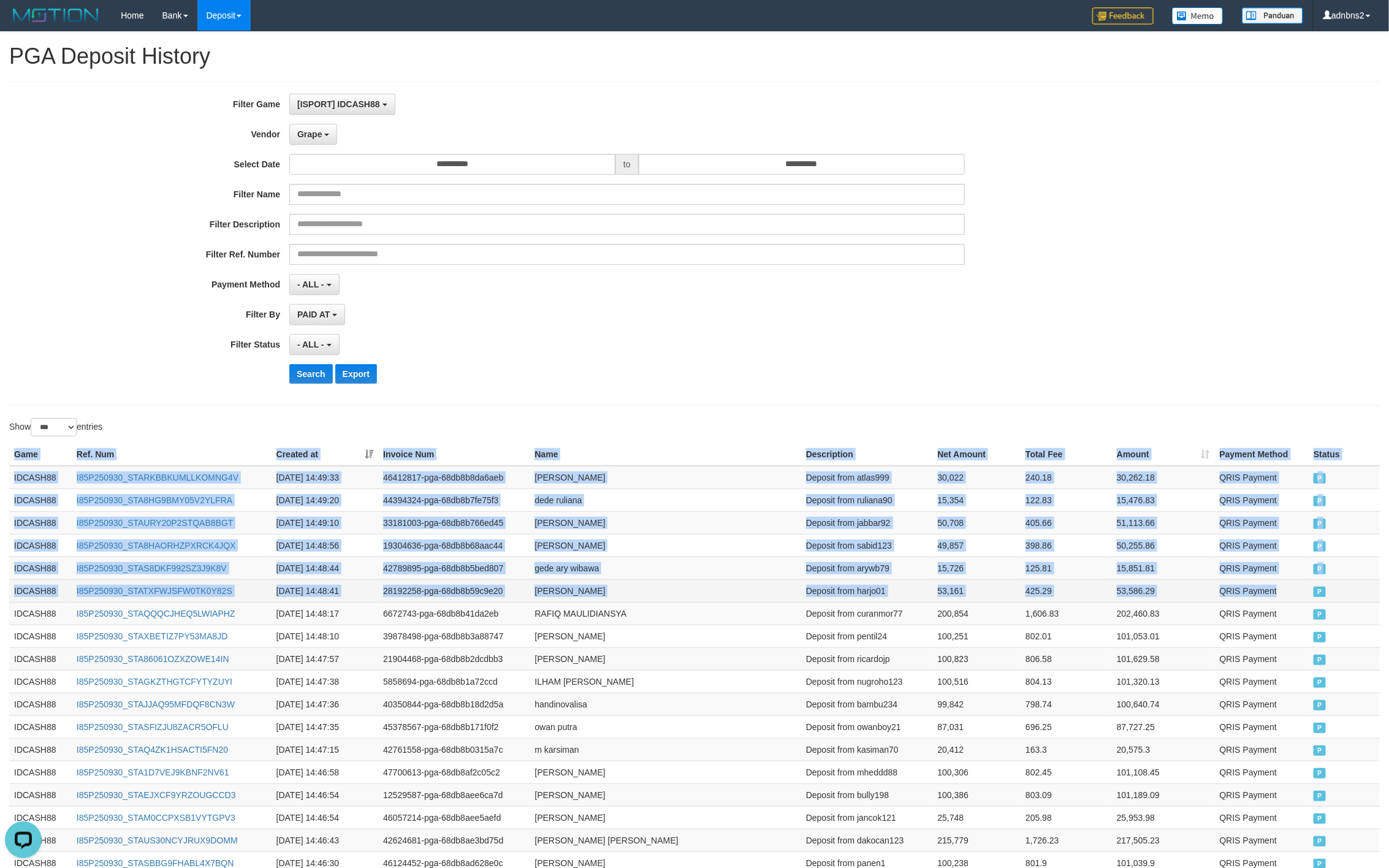
click at [1288, 597] on td "QRIS Payment" at bounding box center [1262, 590] width 94 height 23
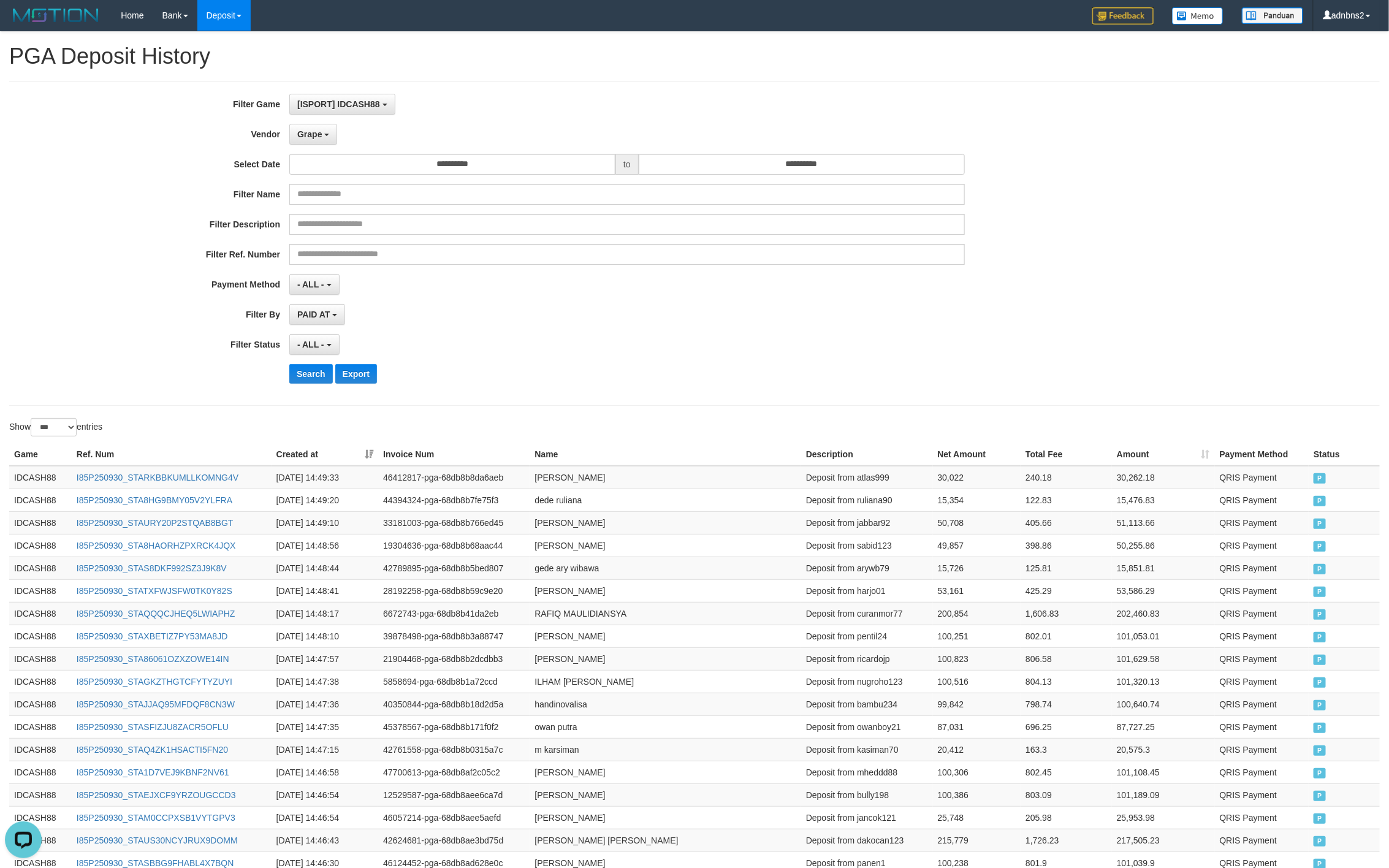
click at [534, 339] on div "- ALL - SELECT ALL - ALL - SELECT STATUS PENDING/UNPAID PAID CANCELED EXPIRED" at bounding box center [628, 344] width 676 height 21
click at [312, 383] on button "Search" at bounding box center [312, 374] width 44 height 20
click at [315, 373] on button "Search" at bounding box center [312, 374] width 44 height 20
click at [307, 372] on button "Search" at bounding box center [312, 374] width 44 height 20
click at [673, 370] on div "Search Export" at bounding box center [723, 374] width 868 height 20
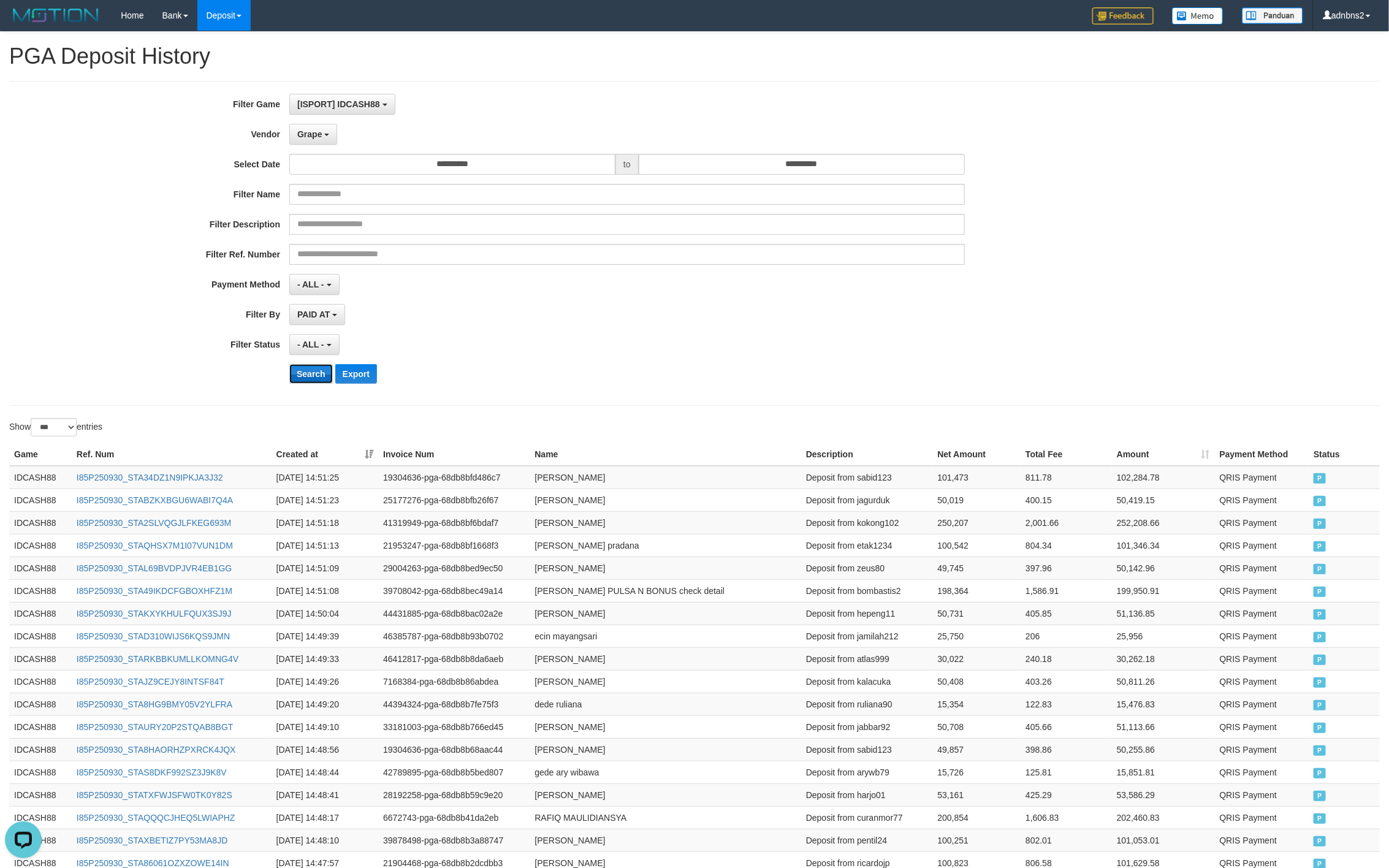
click at [297, 377] on button "Search" at bounding box center [312, 374] width 44 height 20
click at [729, 355] on div "- ALL - SELECT ALL - ALL - SELECT STATUS PENDING/UNPAID PAID CANCELED EXPIRED" at bounding box center [628, 344] width 676 height 21
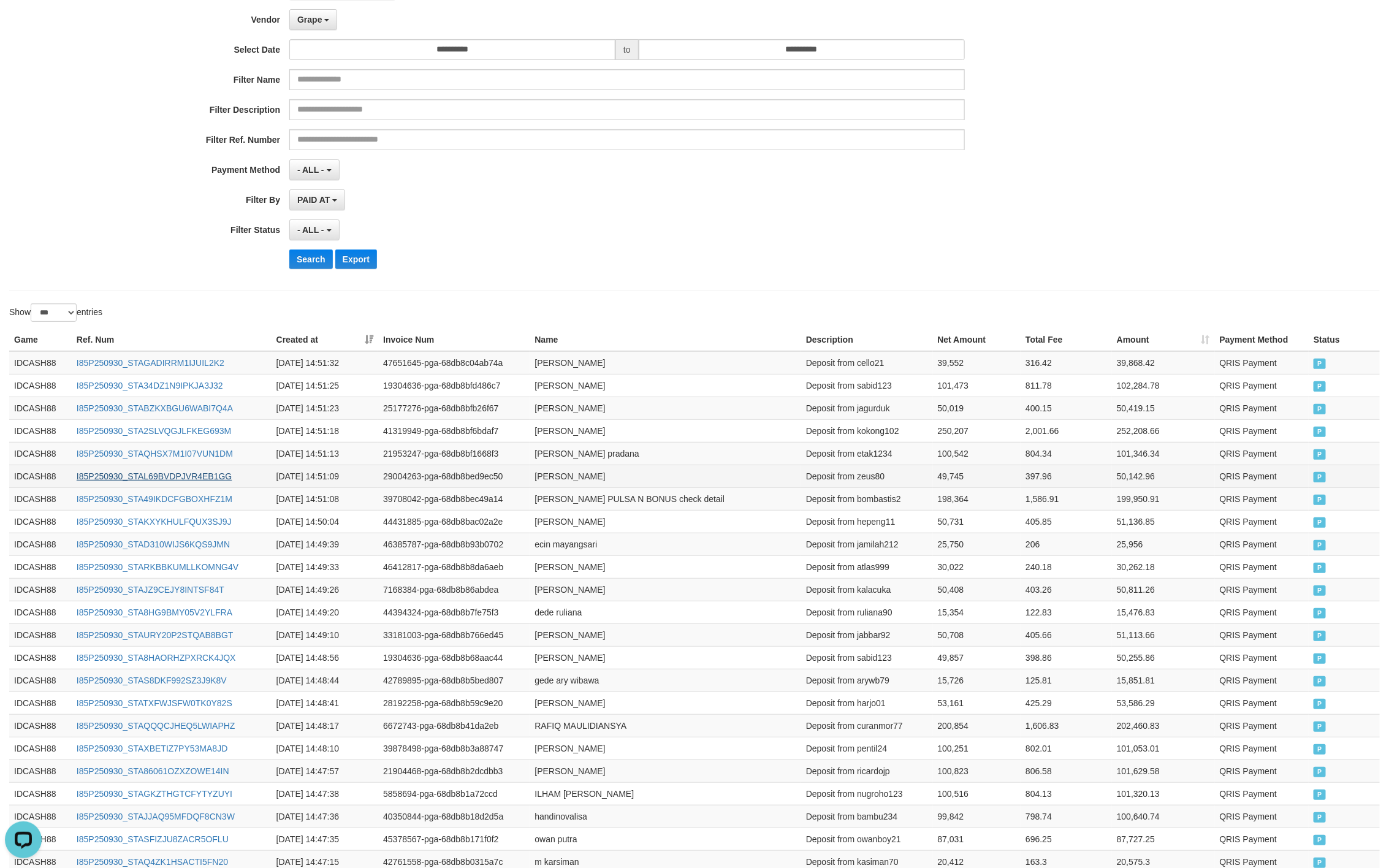
scroll to position [184, 0]
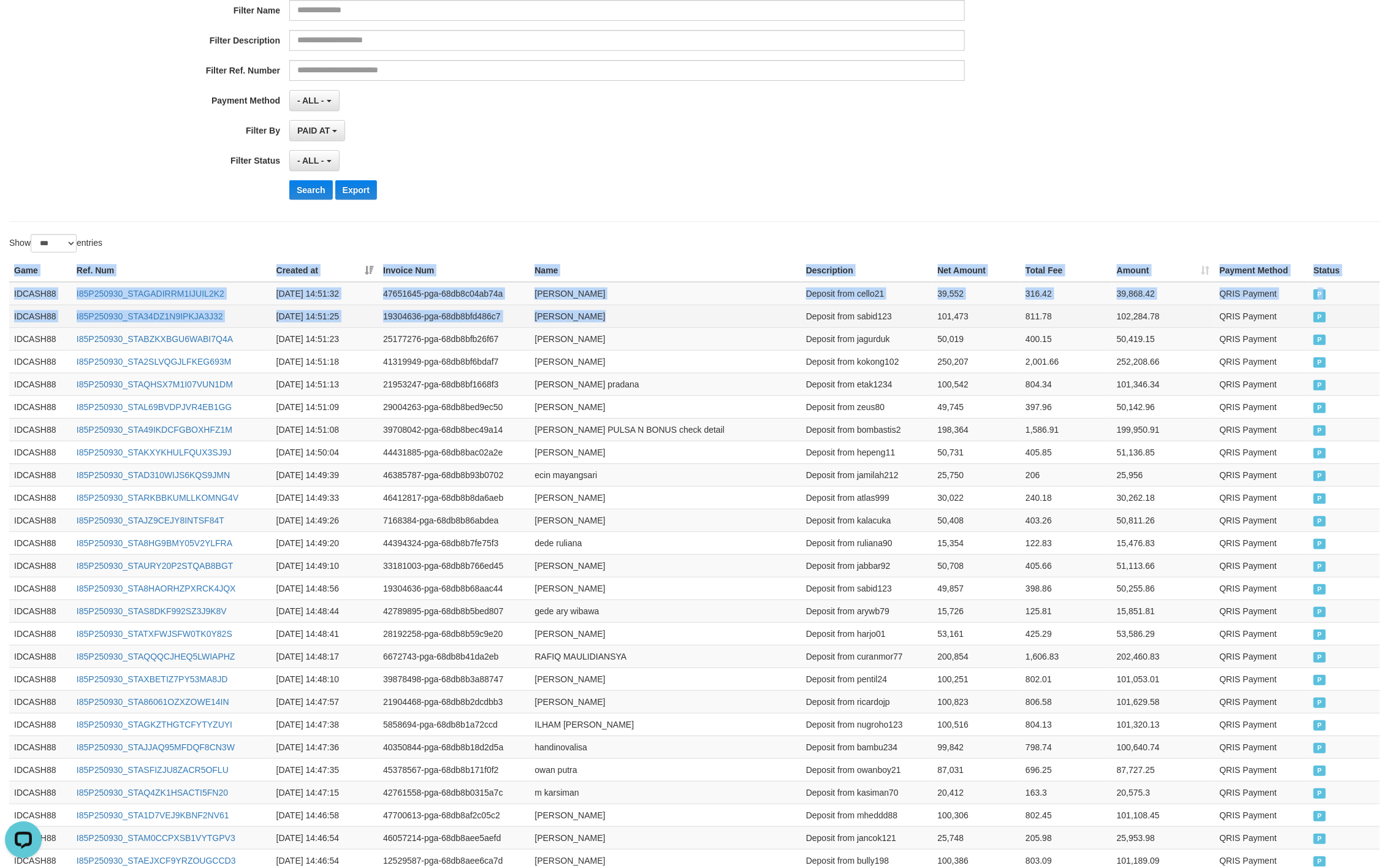
drag, startPoint x: 13, startPoint y: 274, endPoint x: 696, endPoint y: 322, distance: 684.7
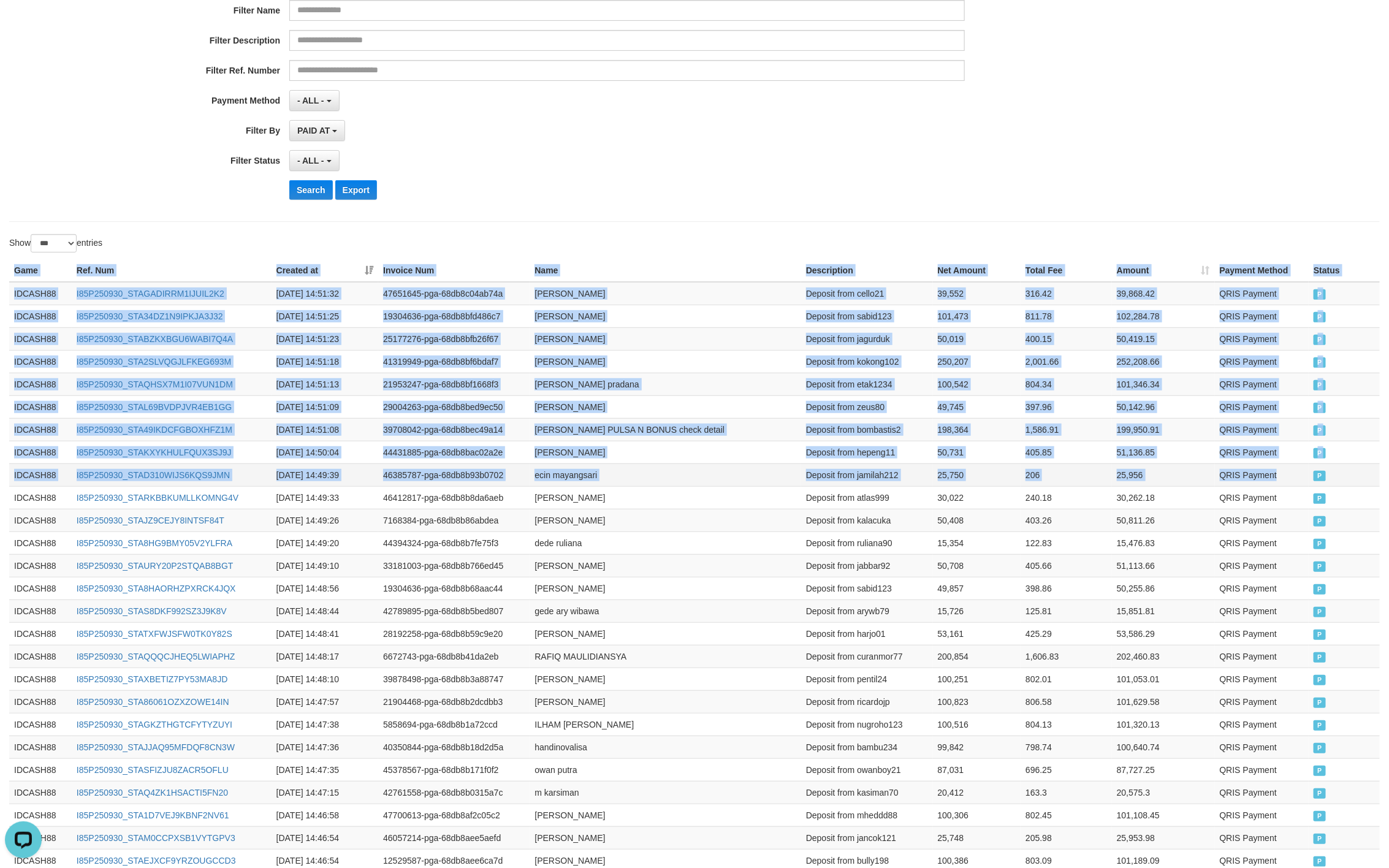
click at [1310, 476] on td "P" at bounding box center [1344, 475] width 71 height 23
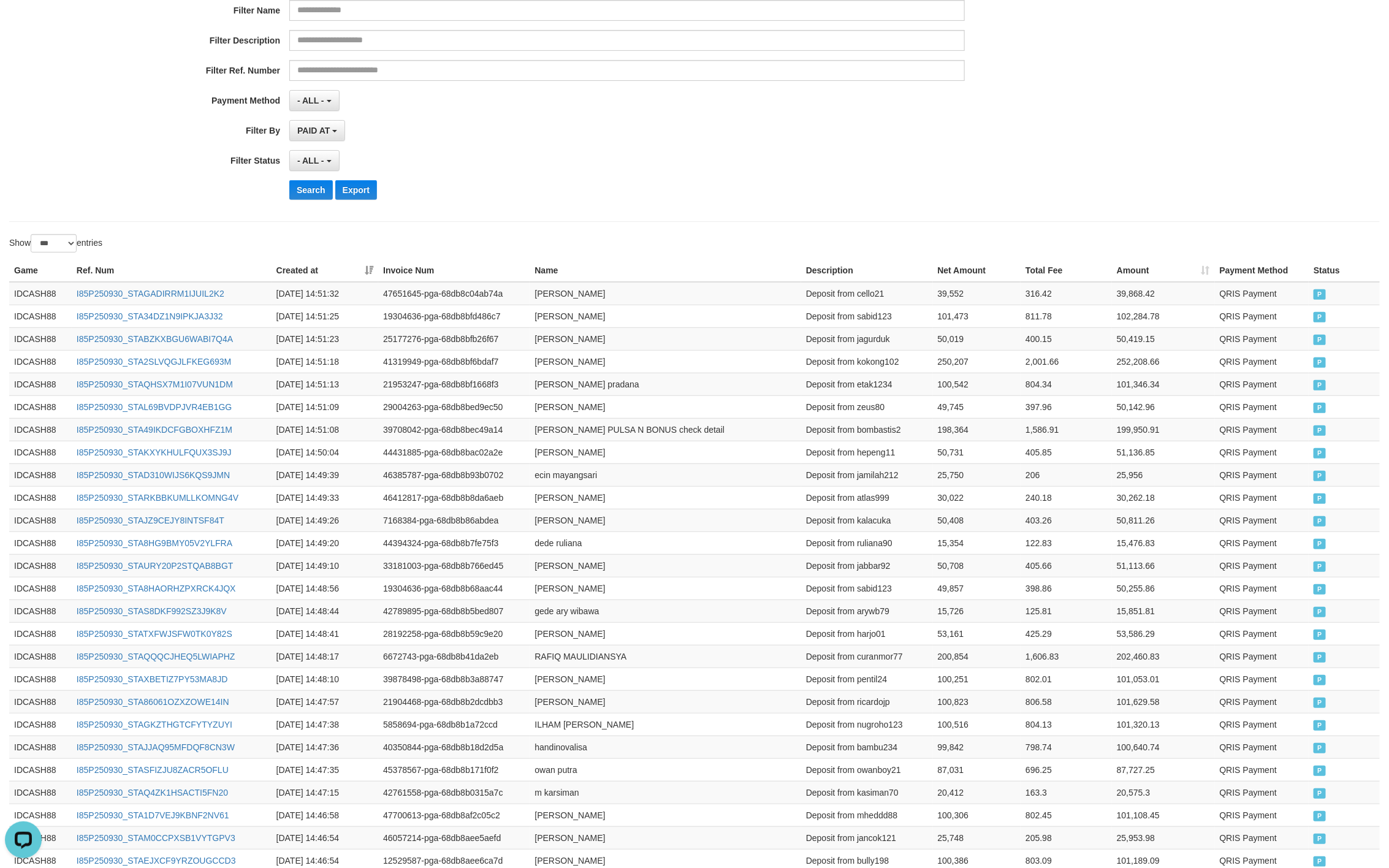
click at [676, 175] on div "**********" at bounding box center [579, 59] width 1158 height 299
click at [322, 193] on button "Search" at bounding box center [312, 189] width 44 height 20
drag, startPoint x: 985, startPoint y: 200, endPoint x: 547, endPoint y: 183, distance: 438.3
click at [972, 208] on div "**********" at bounding box center [579, 59] width 1158 height 299
click at [312, 193] on button "Search" at bounding box center [312, 189] width 44 height 20
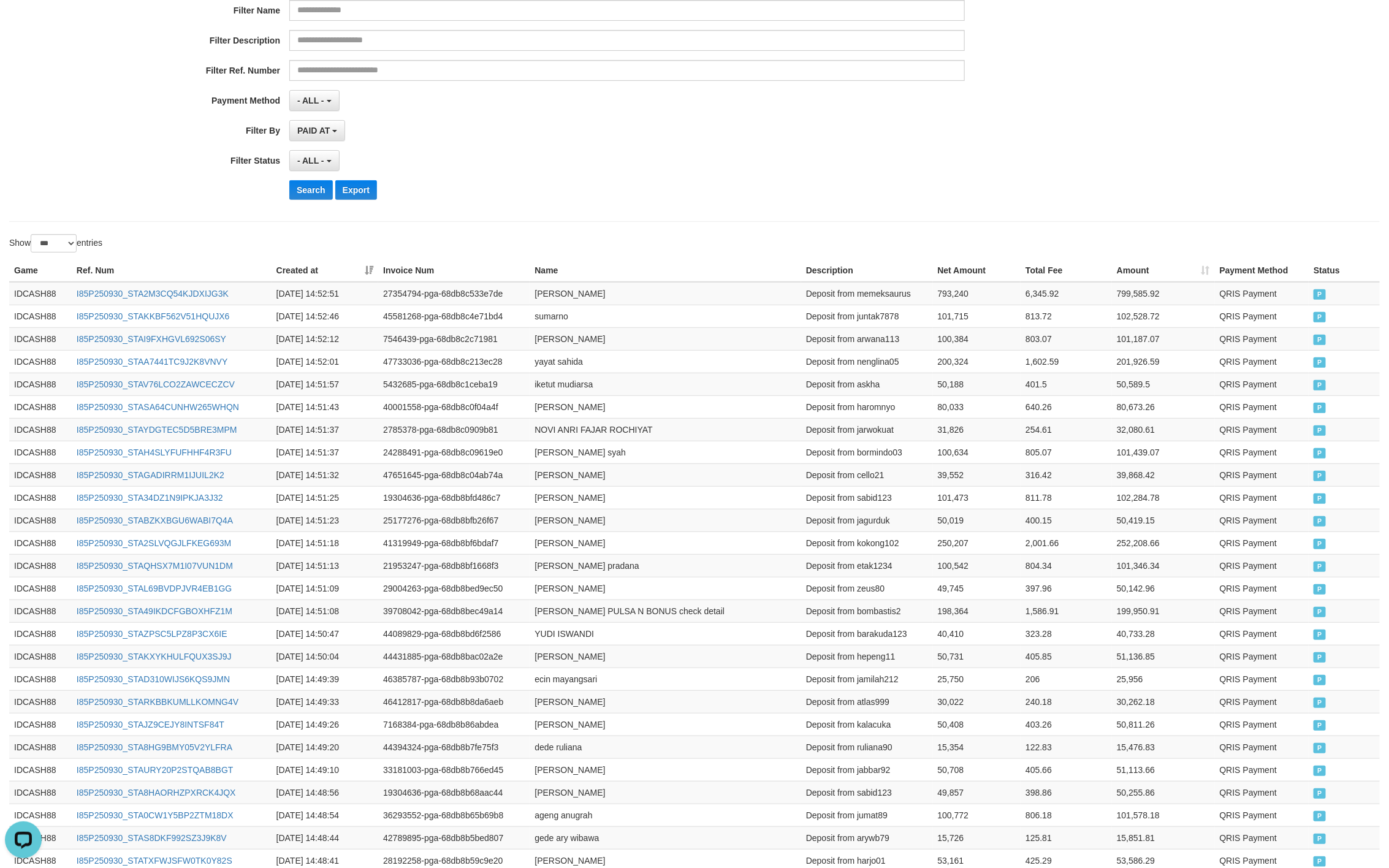
click at [681, 170] on div "- ALL - SELECT ALL - ALL - SELECT STATUS PENDING/UNPAID PAID CANCELED EXPIRED" at bounding box center [628, 160] width 676 height 21
click at [319, 200] on button "Search" at bounding box center [312, 189] width 44 height 20
click at [312, 193] on button "Search" at bounding box center [312, 189] width 44 height 20
click at [892, 162] on div "- ALL - SELECT ALL - ALL - SELECT STATUS PENDING/UNPAID PAID CANCELED EXPIRED" at bounding box center [628, 160] width 676 height 21
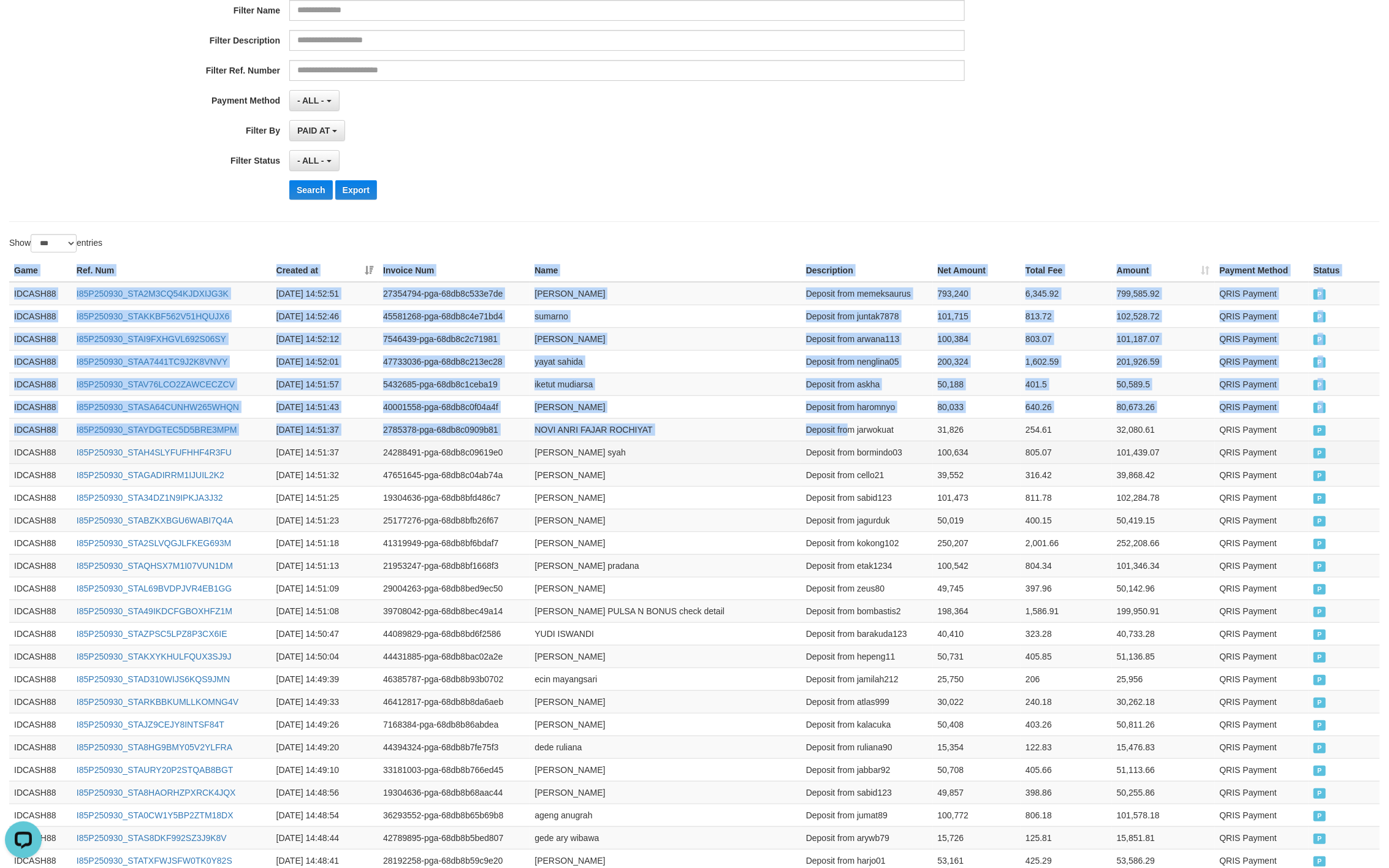
drag, startPoint x: 4, startPoint y: 279, endPoint x: 1161, endPoint y: 461, distance: 1171.2
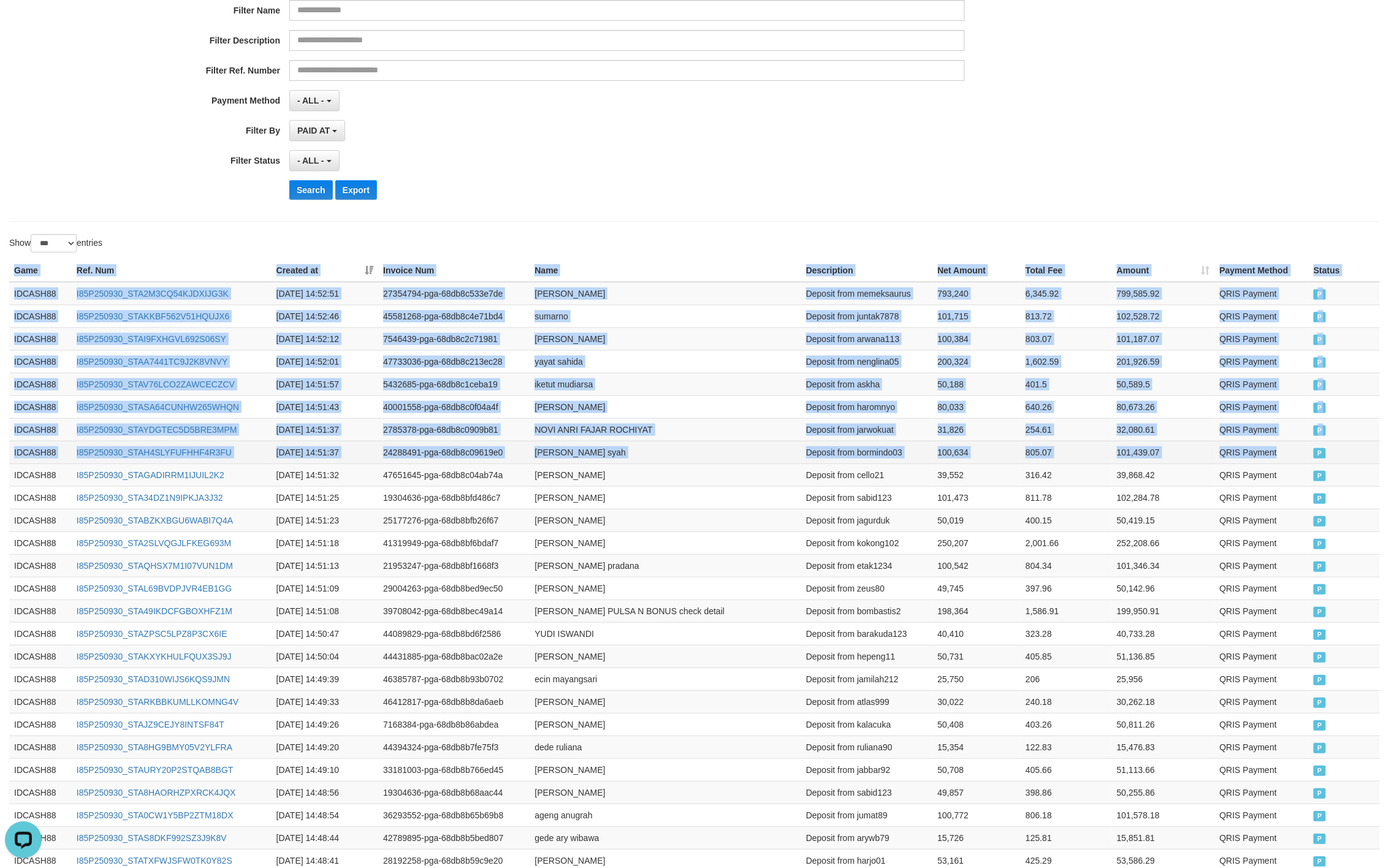
click at [1314, 453] on td "P" at bounding box center [1344, 452] width 71 height 23
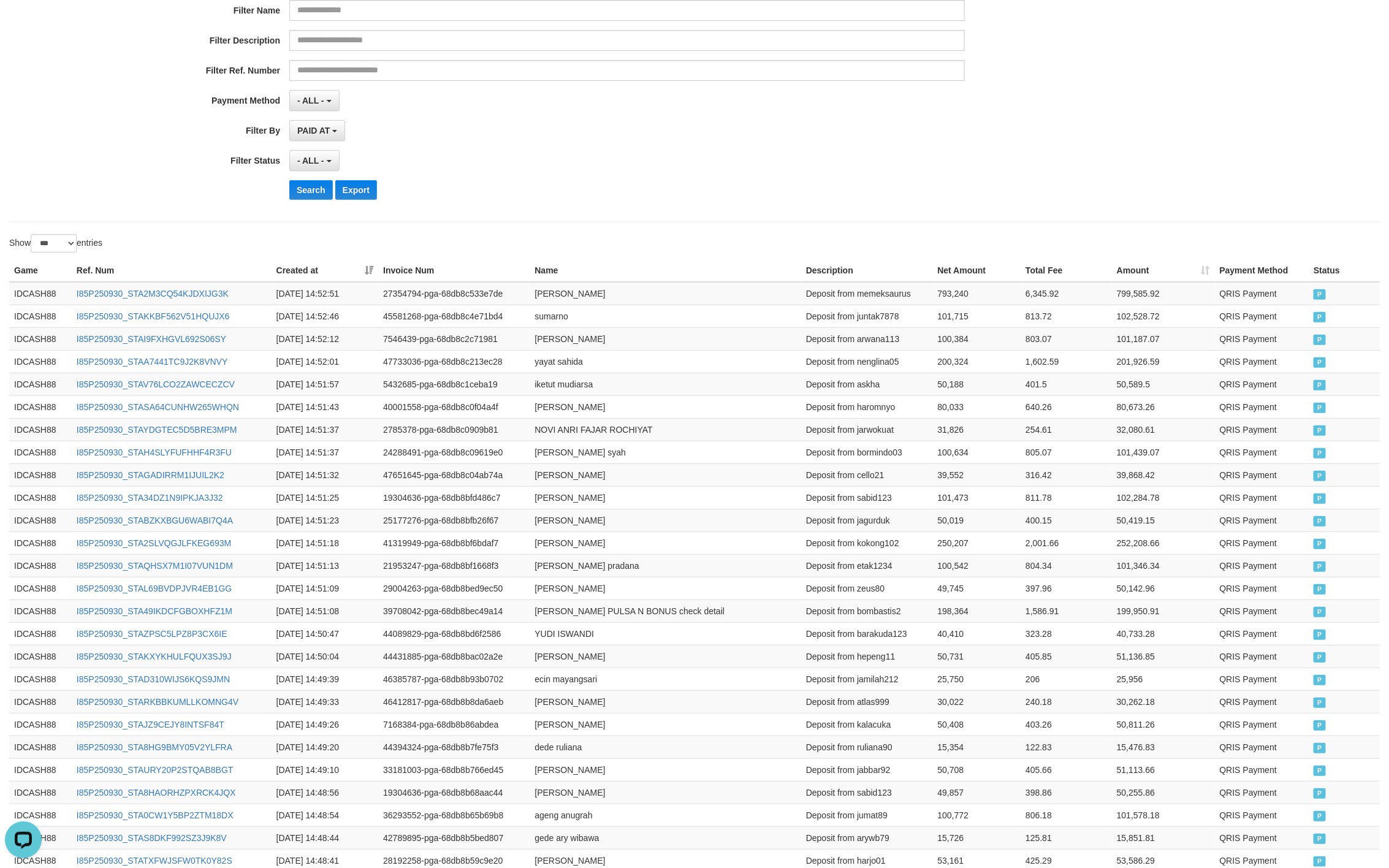
click at [651, 137] on div "PAID AT PAID AT CREATED AT" at bounding box center [628, 130] width 676 height 21
click at [324, 183] on button "Search" at bounding box center [312, 189] width 44 height 20
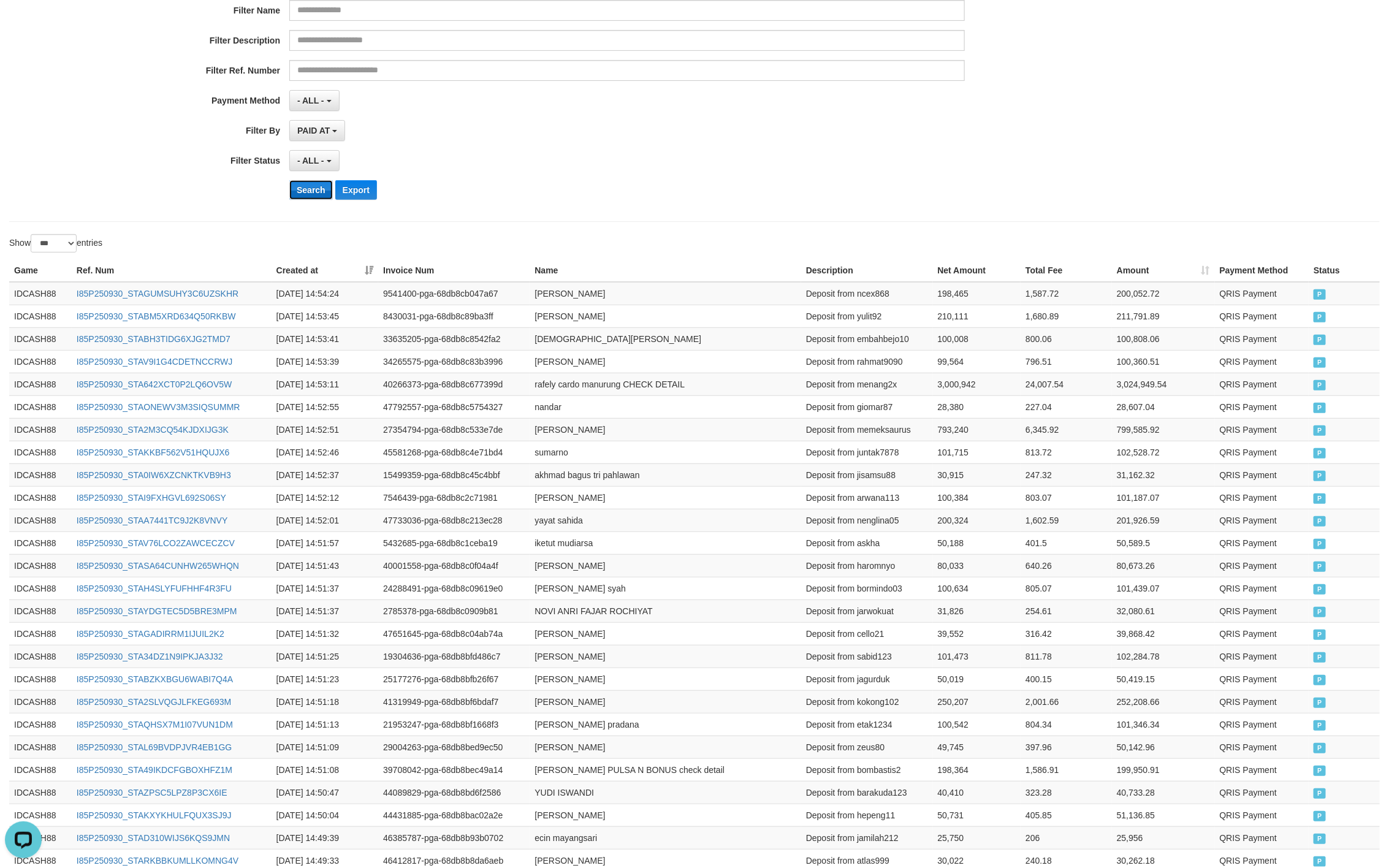
click at [307, 197] on button "Search" at bounding box center [312, 189] width 44 height 20
click at [527, 118] on div "**********" at bounding box center [579, 59] width 1158 height 299
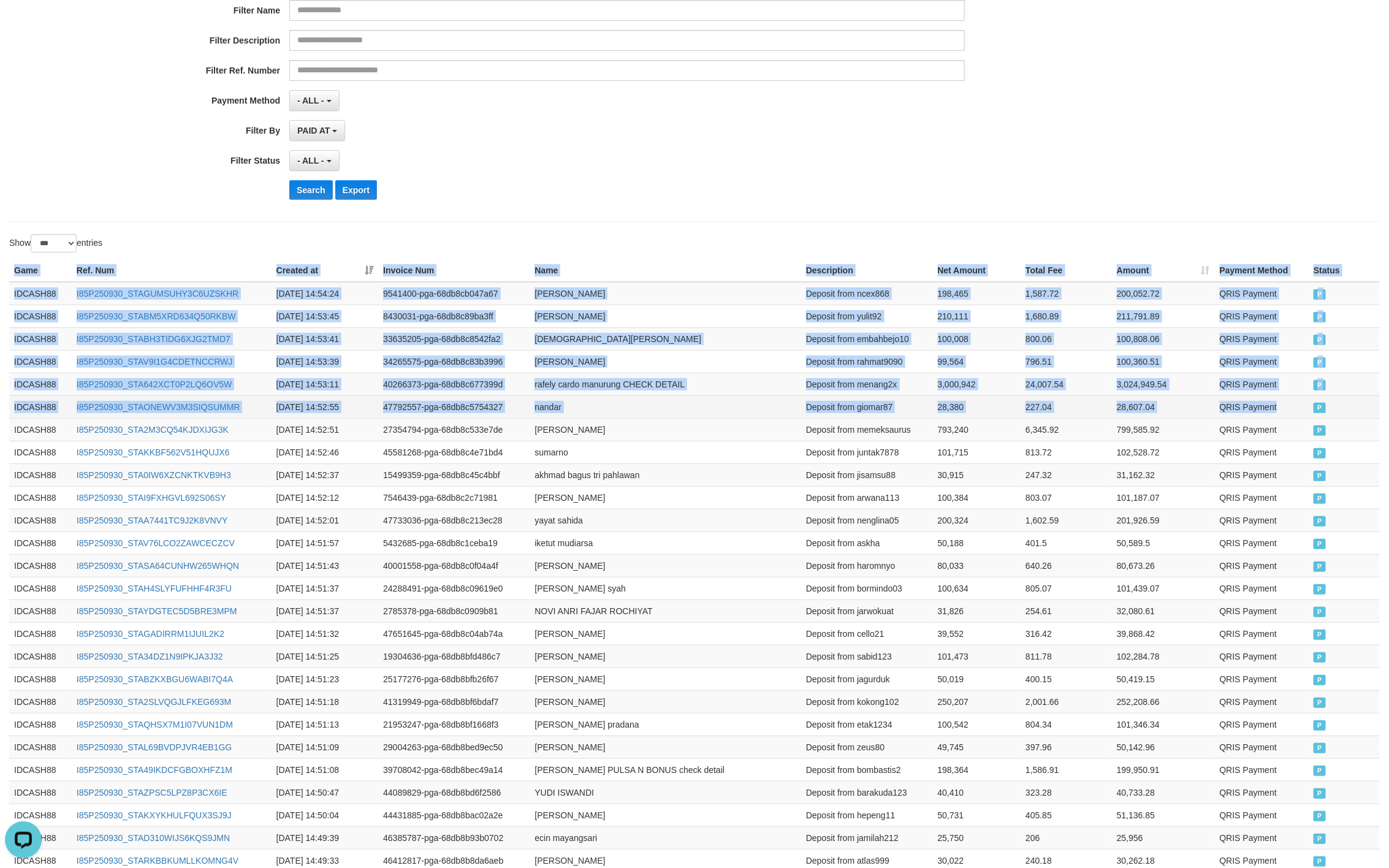
drag, startPoint x: 13, startPoint y: 271, endPoint x: 1315, endPoint y: 412, distance: 1309.6
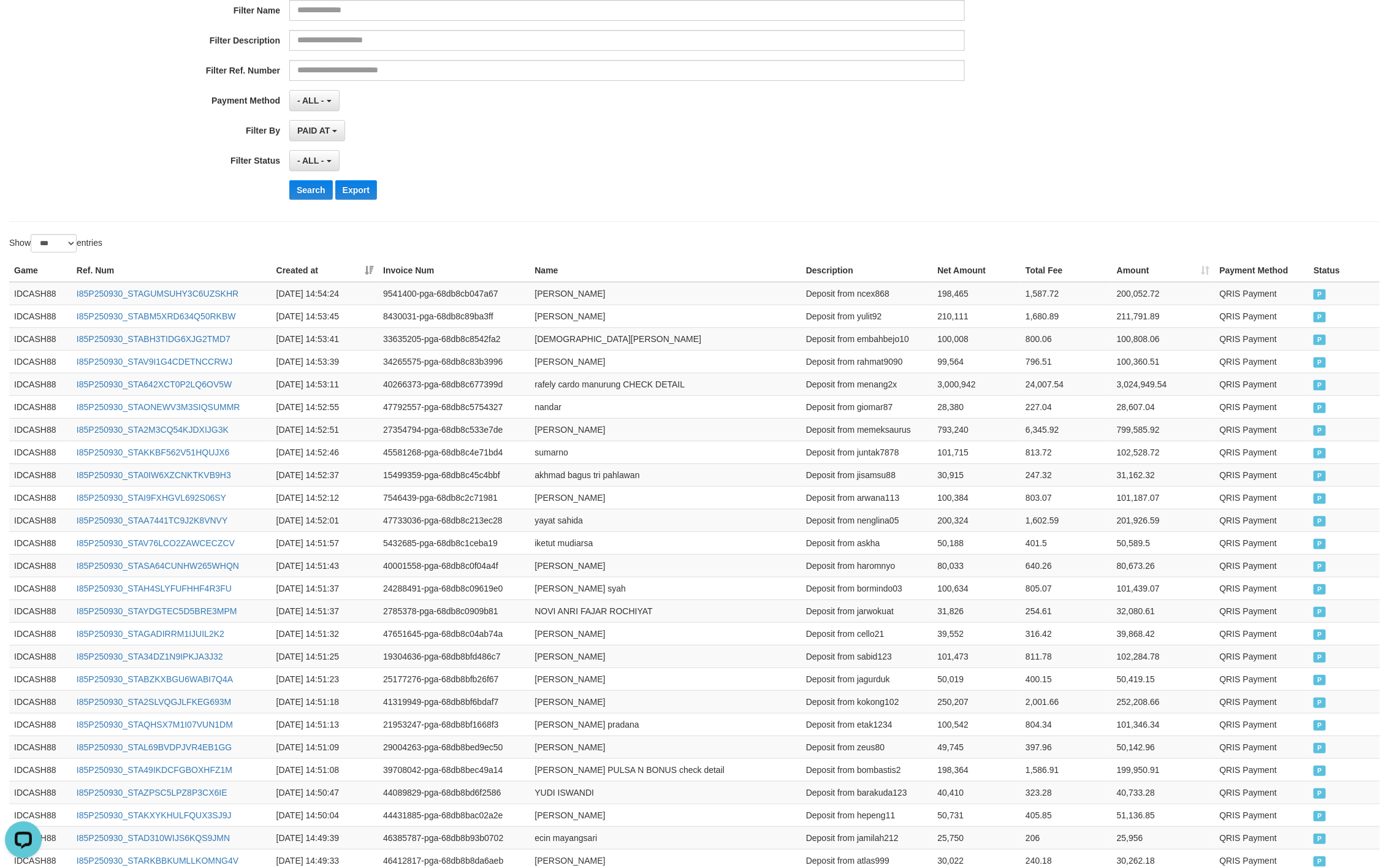
click at [661, 197] on div "Search Export" at bounding box center [723, 189] width 868 height 20
click at [302, 189] on button "Search" at bounding box center [312, 189] width 44 height 20
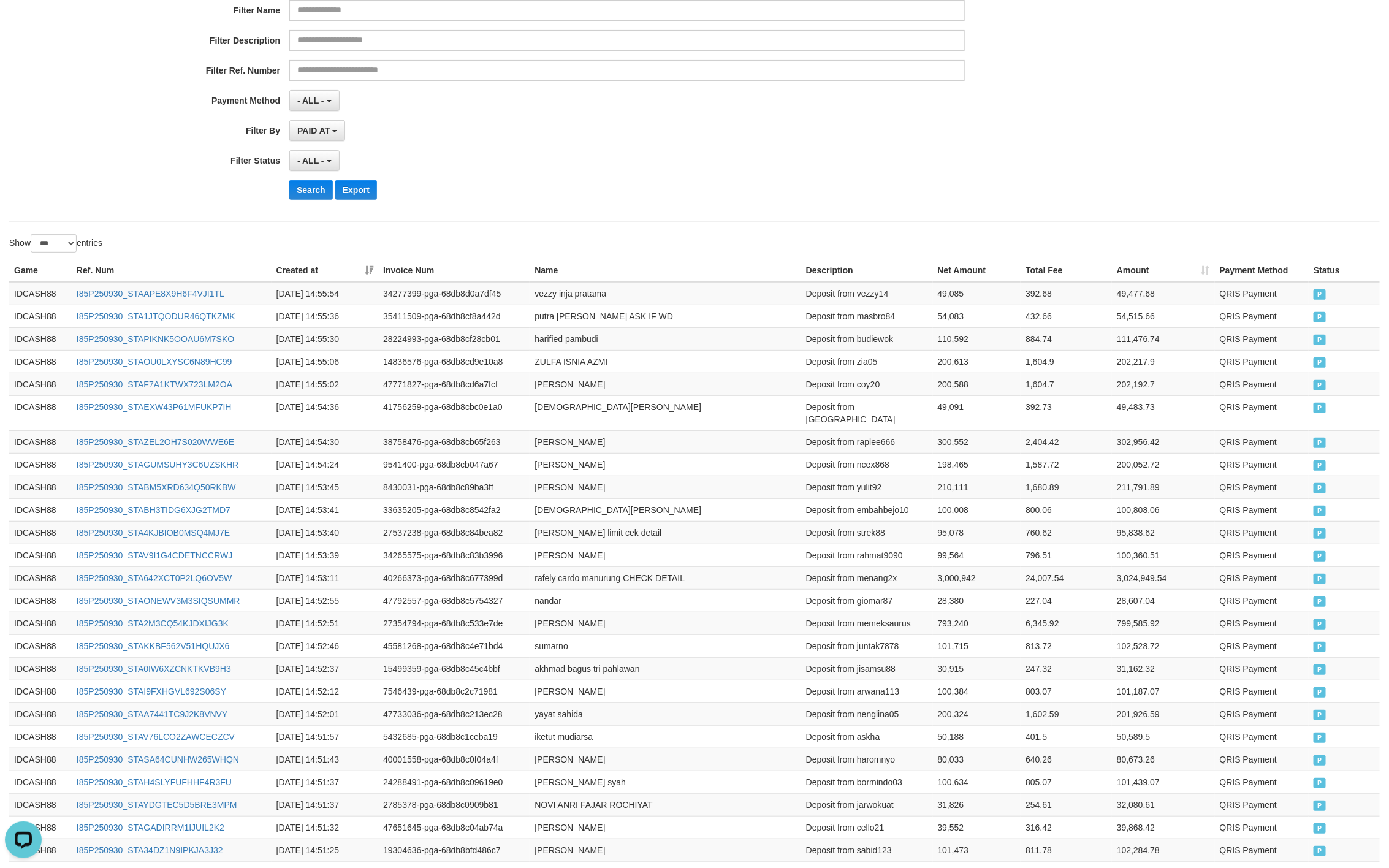
click at [798, 136] on div "PAID AT PAID AT CREATED AT" at bounding box center [628, 130] width 676 height 21
click at [336, 188] on button "Export" at bounding box center [356, 189] width 42 height 20
click at [320, 194] on button "Search" at bounding box center [312, 189] width 44 height 20
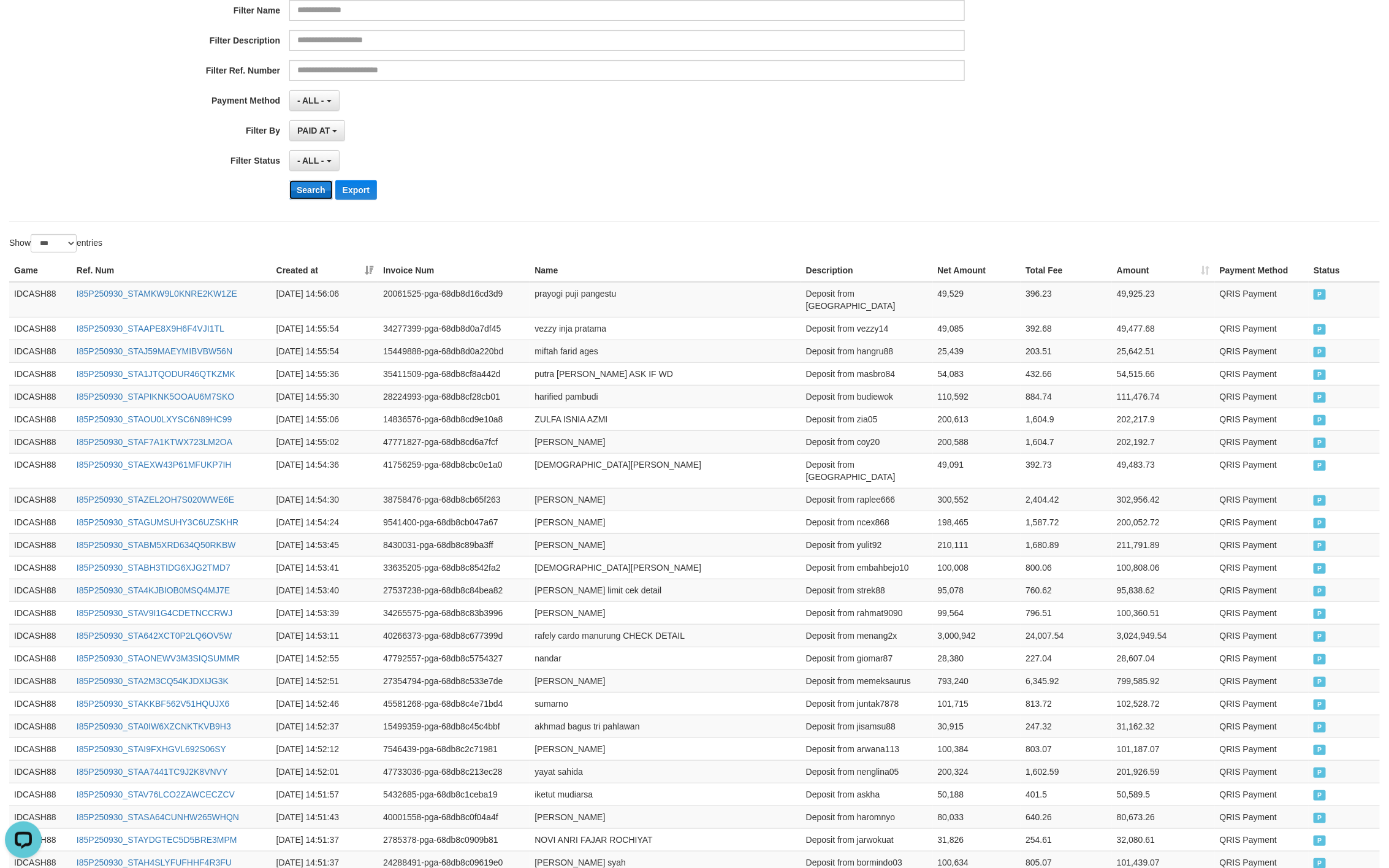
click at [315, 192] on button "Search" at bounding box center [312, 189] width 44 height 20
click at [723, 154] on div "- ALL - SELECT ALL - ALL - SELECT STATUS PENDING/UNPAID PAID CANCELED EXPIRED" at bounding box center [628, 160] width 676 height 21
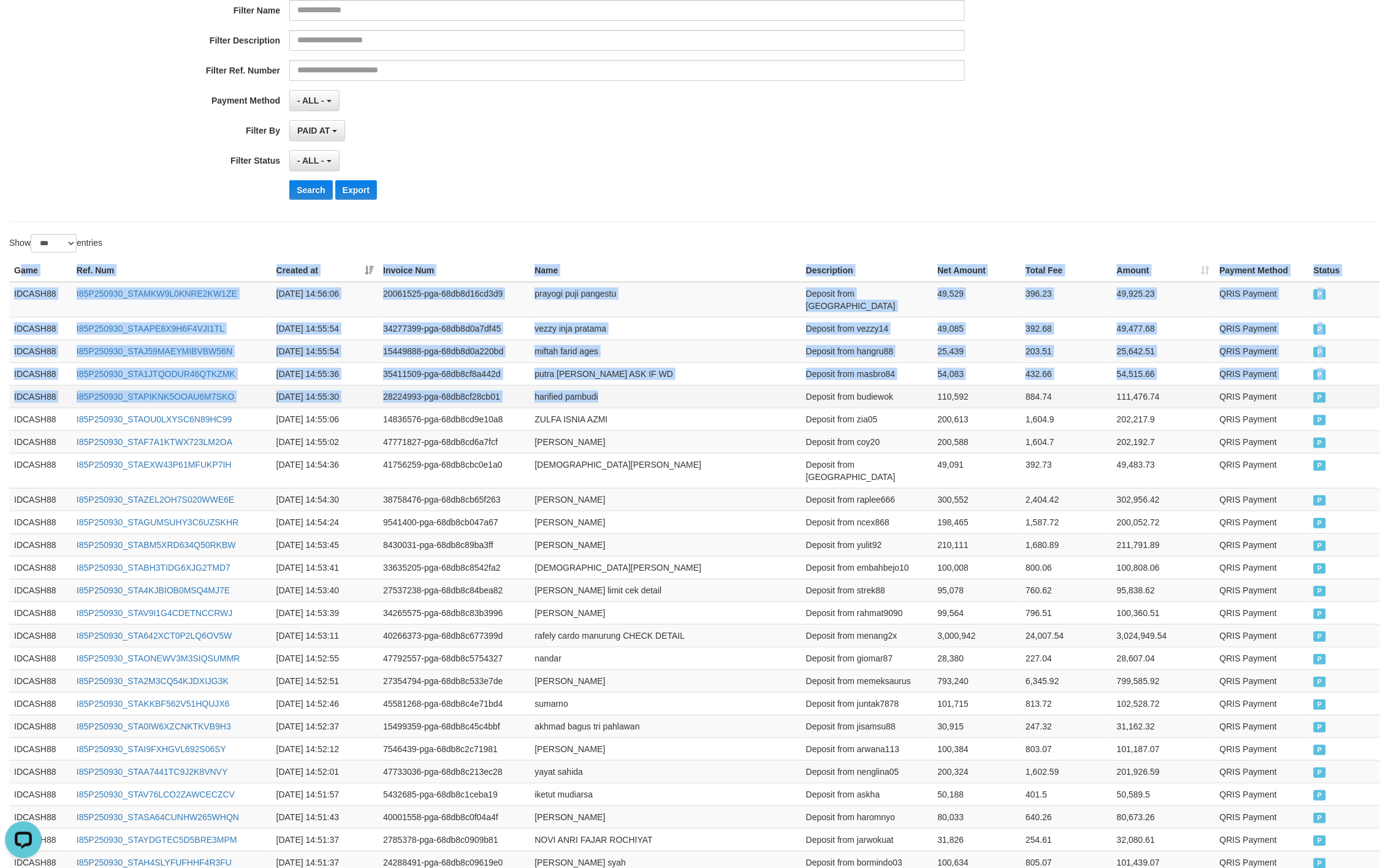
drag, startPoint x: 19, startPoint y: 276, endPoint x: 648, endPoint y: 393, distance: 639.8
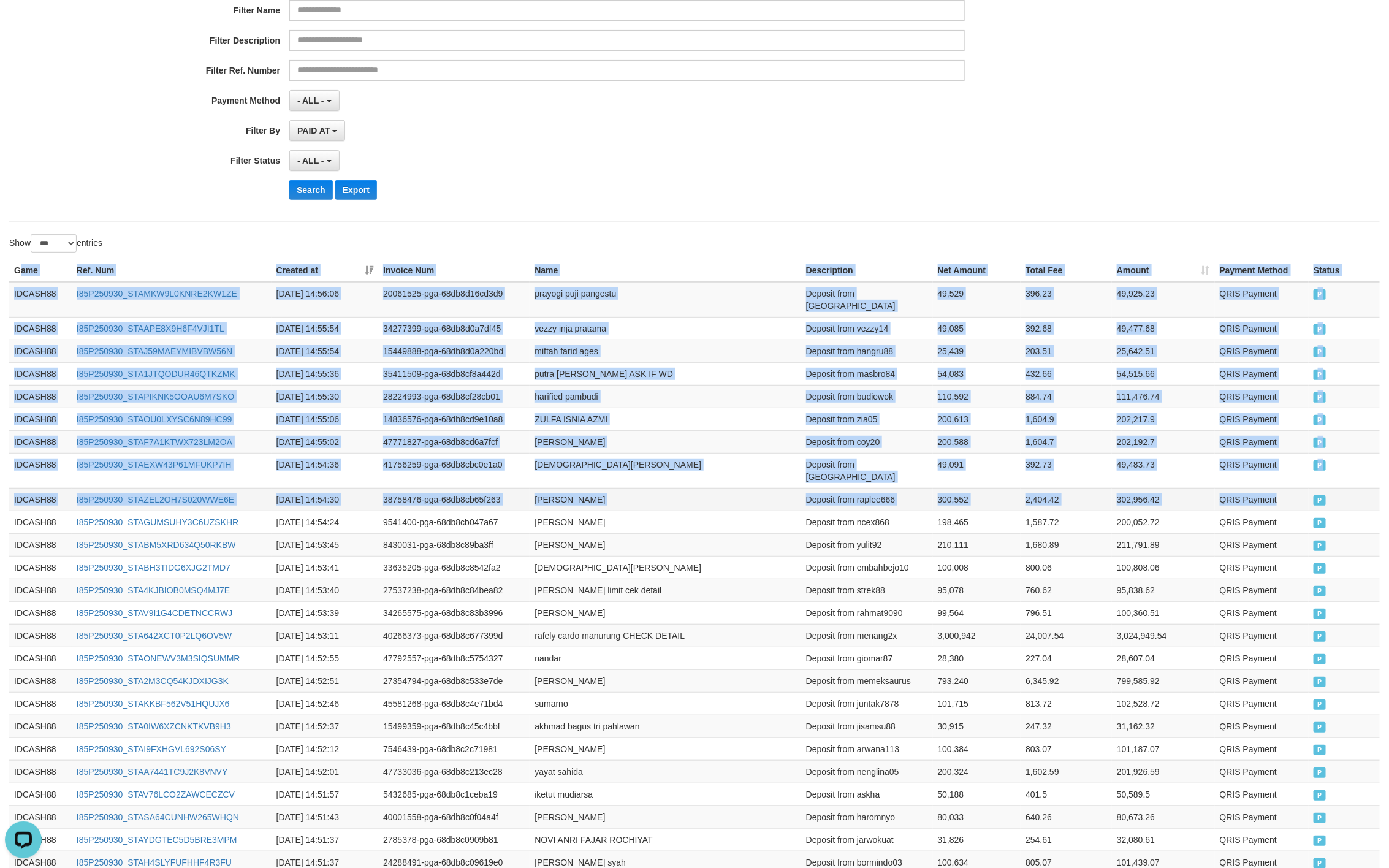
click at [1295, 488] on td "QRIS Payment" at bounding box center [1262, 499] width 94 height 23
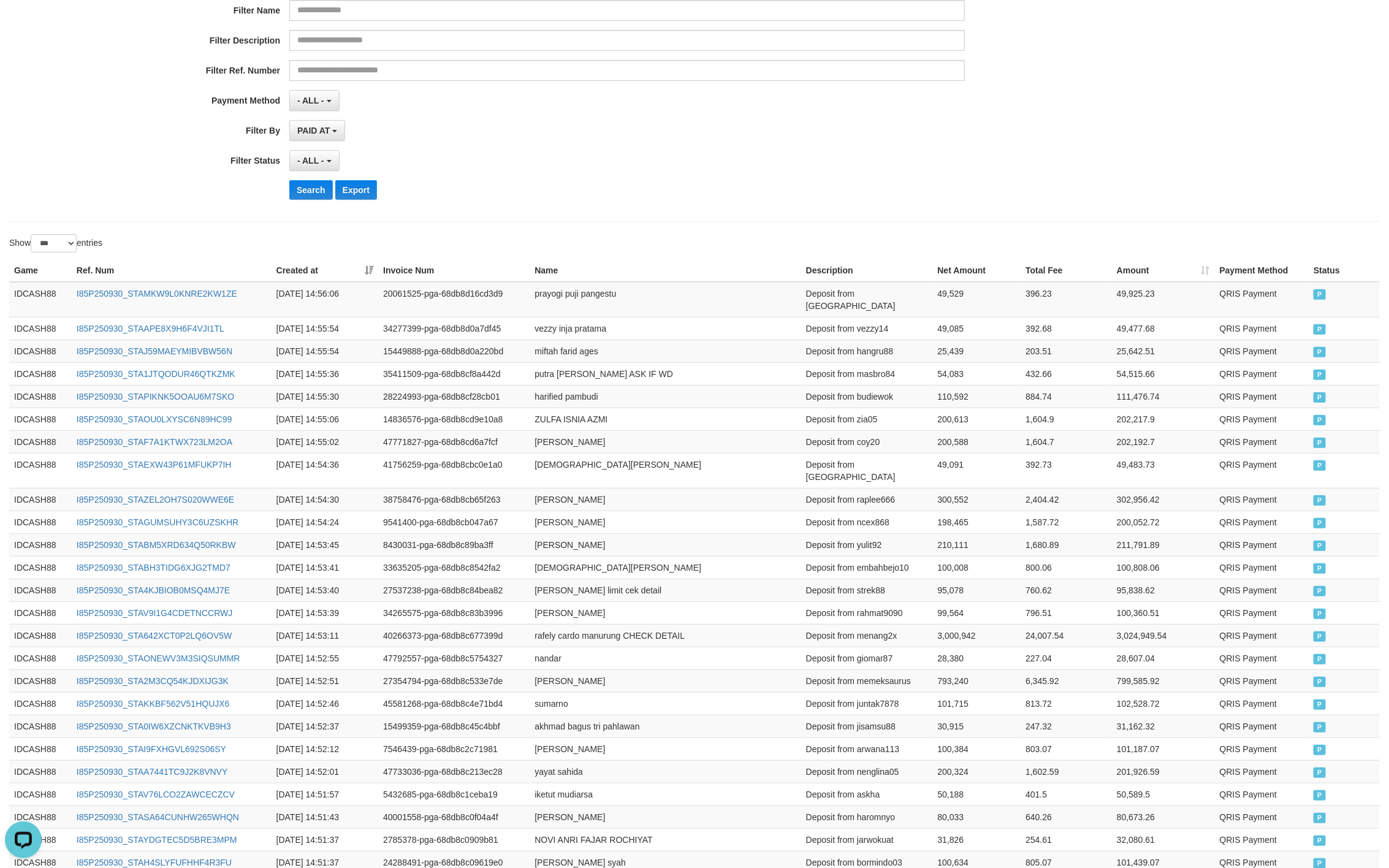
click at [851, 167] on div "- ALL - SELECT ALL - ALL - SELECT STATUS PENDING/UNPAID PAID CANCELED EXPIRED" at bounding box center [628, 160] width 676 height 21
click at [319, 189] on button "Search" at bounding box center [312, 189] width 44 height 20
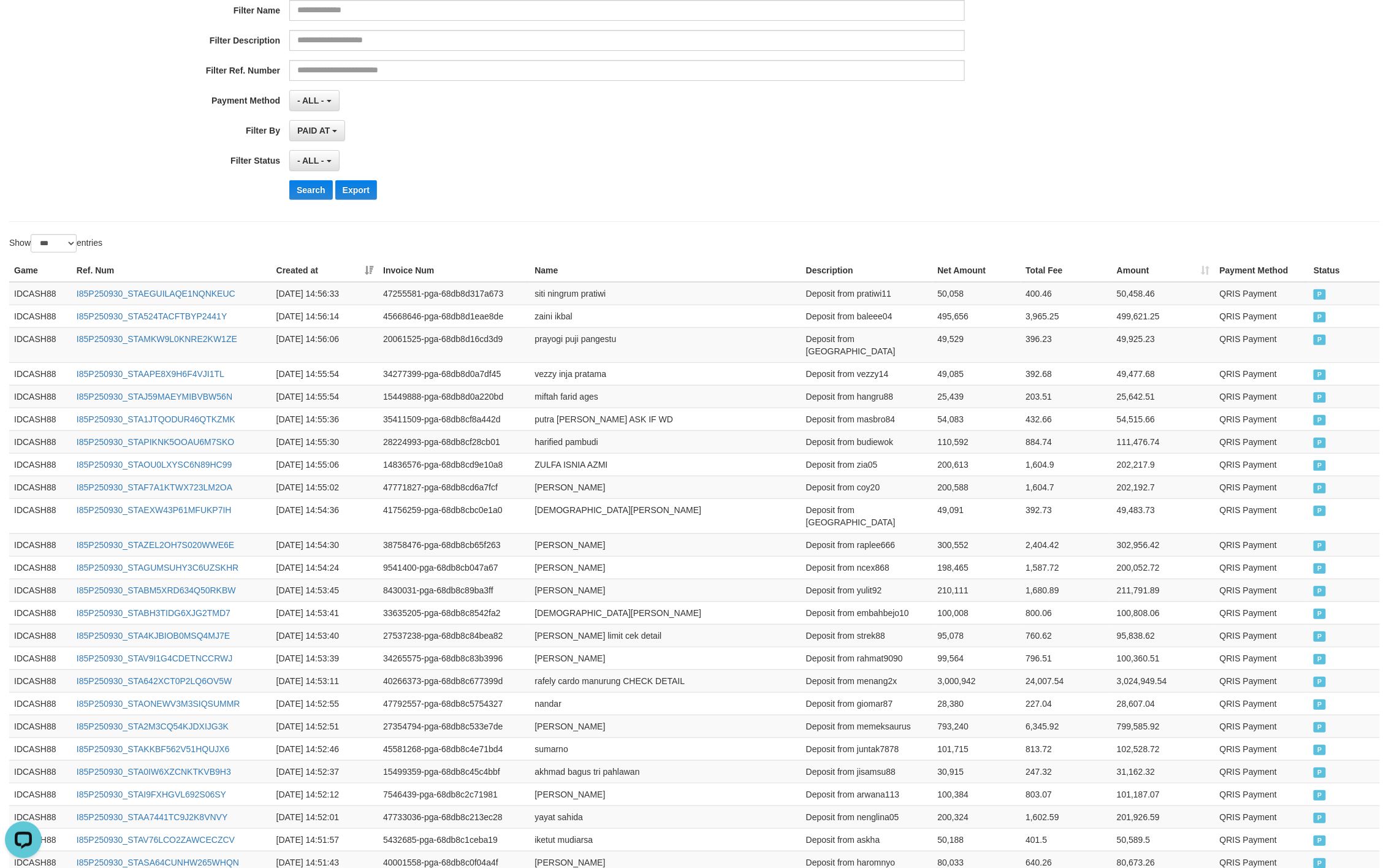
click at [859, 197] on div "Search Export" at bounding box center [723, 189] width 868 height 20
click at [304, 193] on button "Search" at bounding box center [312, 189] width 44 height 20
click at [1043, 180] on div "**********" at bounding box center [579, 59] width 1158 height 299
click at [313, 183] on button "Search" at bounding box center [312, 189] width 44 height 20
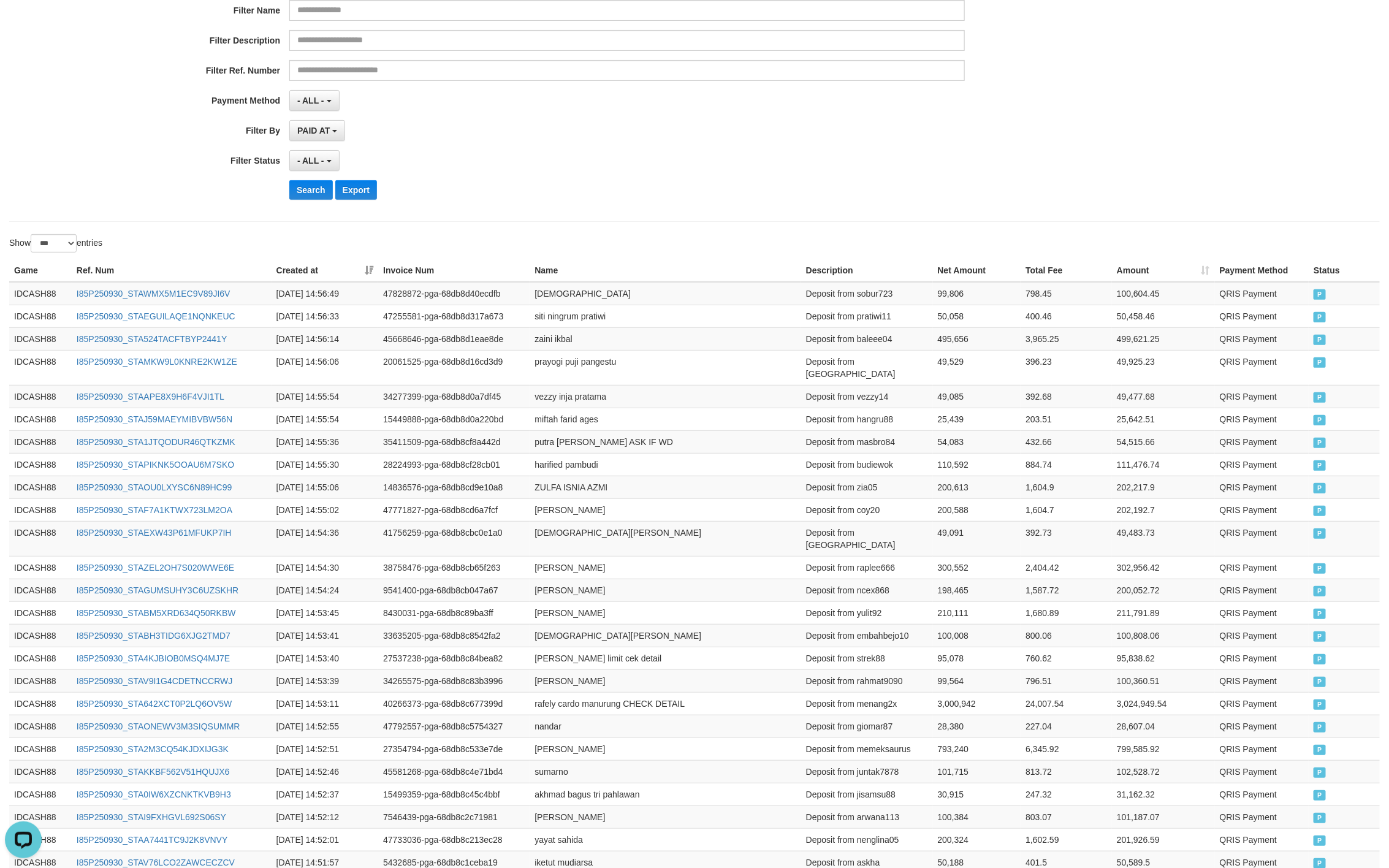
drag, startPoint x: 639, startPoint y: 160, endPoint x: 613, endPoint y: 165, distance: 26.5
click at [633, 160] on div "- ALL - SELECT ALL - ALL - SELECT STATUS PENDING/UNPAID PAID CANCELED EXPIRED" at bounding box center [628, 160] width 676 height 21
click at [307, 193] on button "Search" at bounding box center [312, 189] width 44 height 20
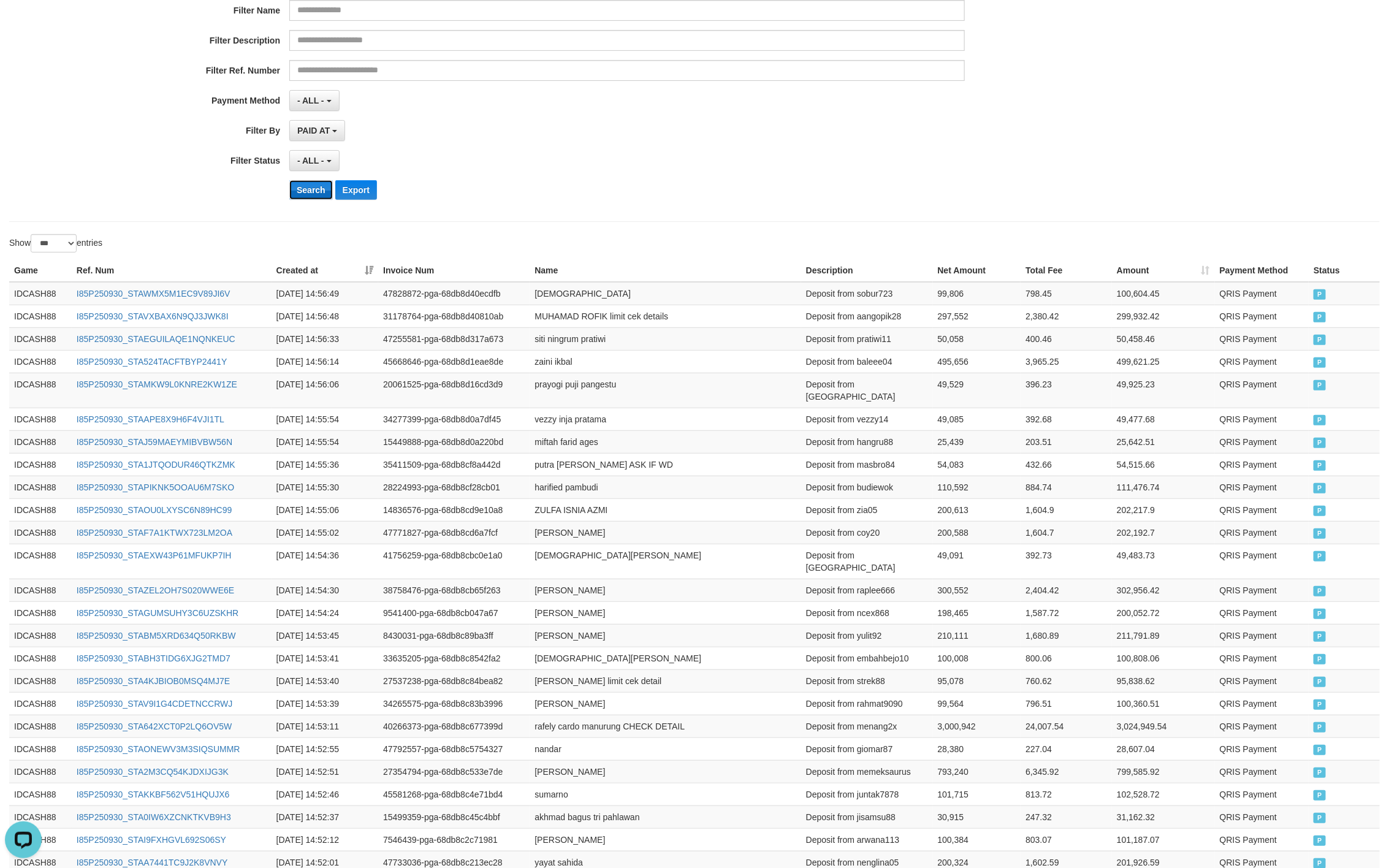
click at [306, 190] on button "Search" at bounding box center [312, 189] width 44 height 20
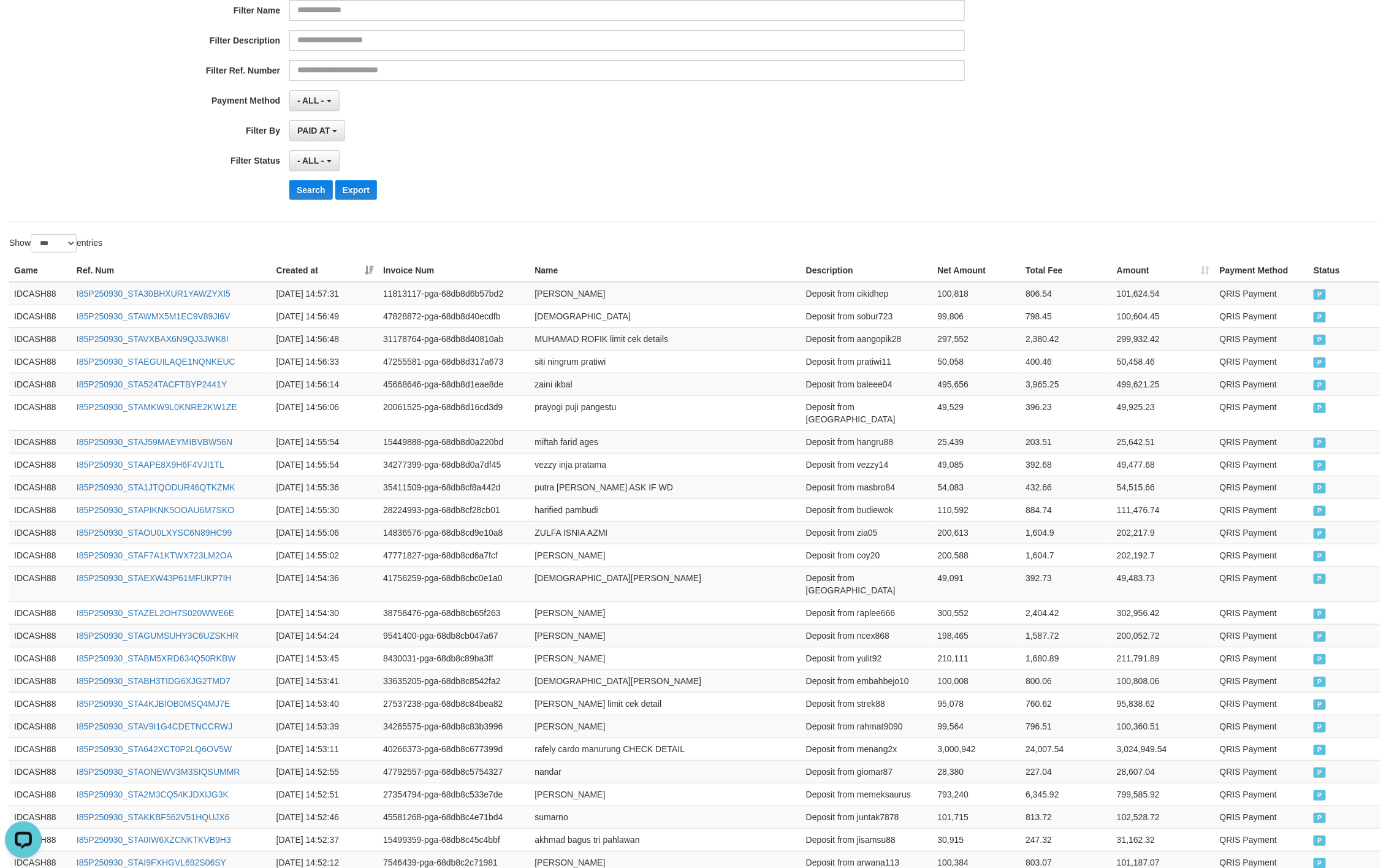
click at [554, 183] on div "Search Export" at bounding box center [723, 189] width 868 height 20
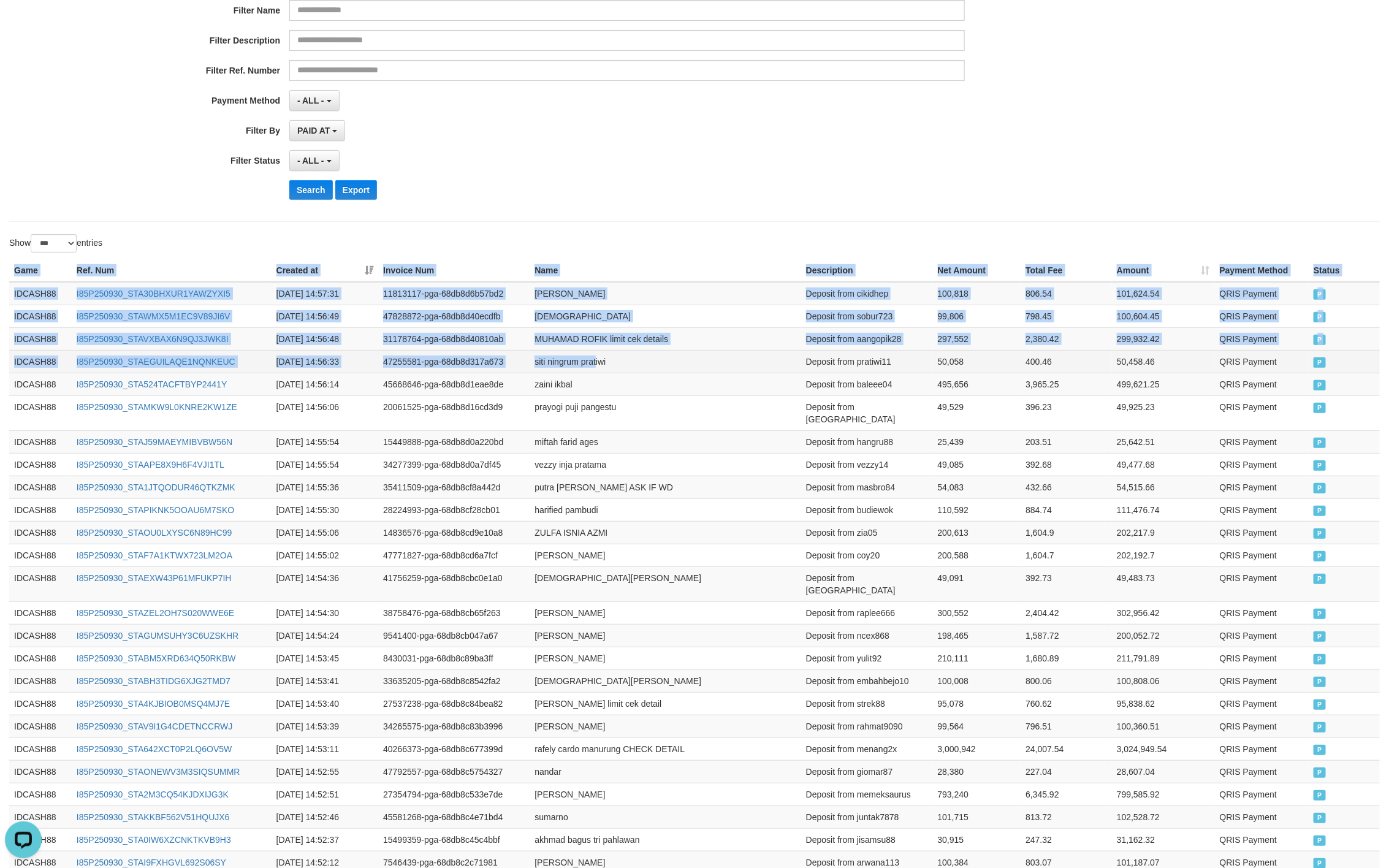
drag, startPoint x: 17, startPoint y: 274, endPoint x: 605, endPoint y: 358, distance: 594.0
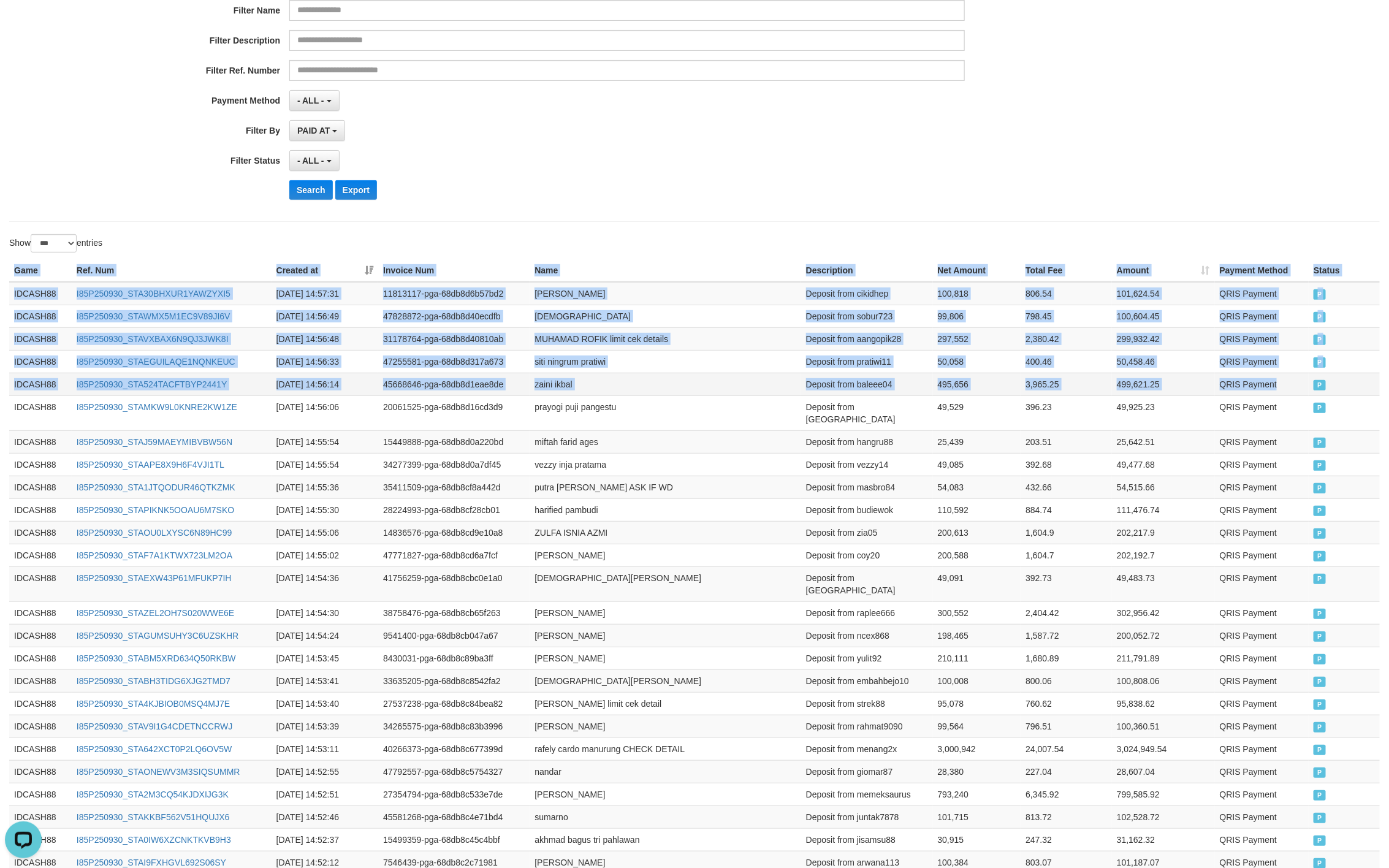
click at [1317, 390] on span "P" at bounding box center [1320, 385] width 12 height 10
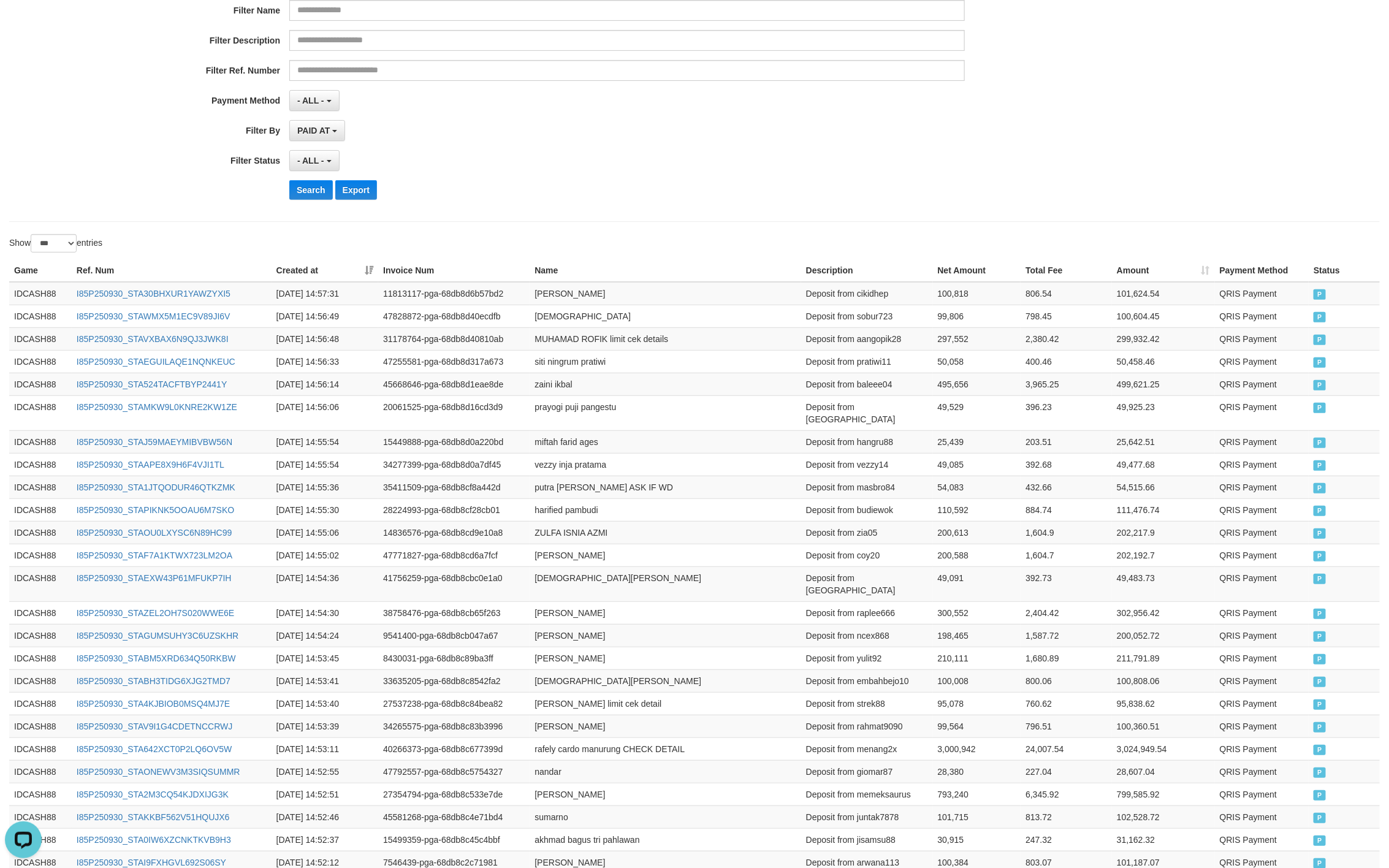
click at [696, 159] on div "- ALL - SELECT ALL - ALL - SELECT STATUS PENDING/UNPAID PAID CANCELED EXPIRED" at bounding box center [628, 160] width 676 height 21
click at [307, 189] on button "Search" at bounding box center [312, 189] width 44 height 20
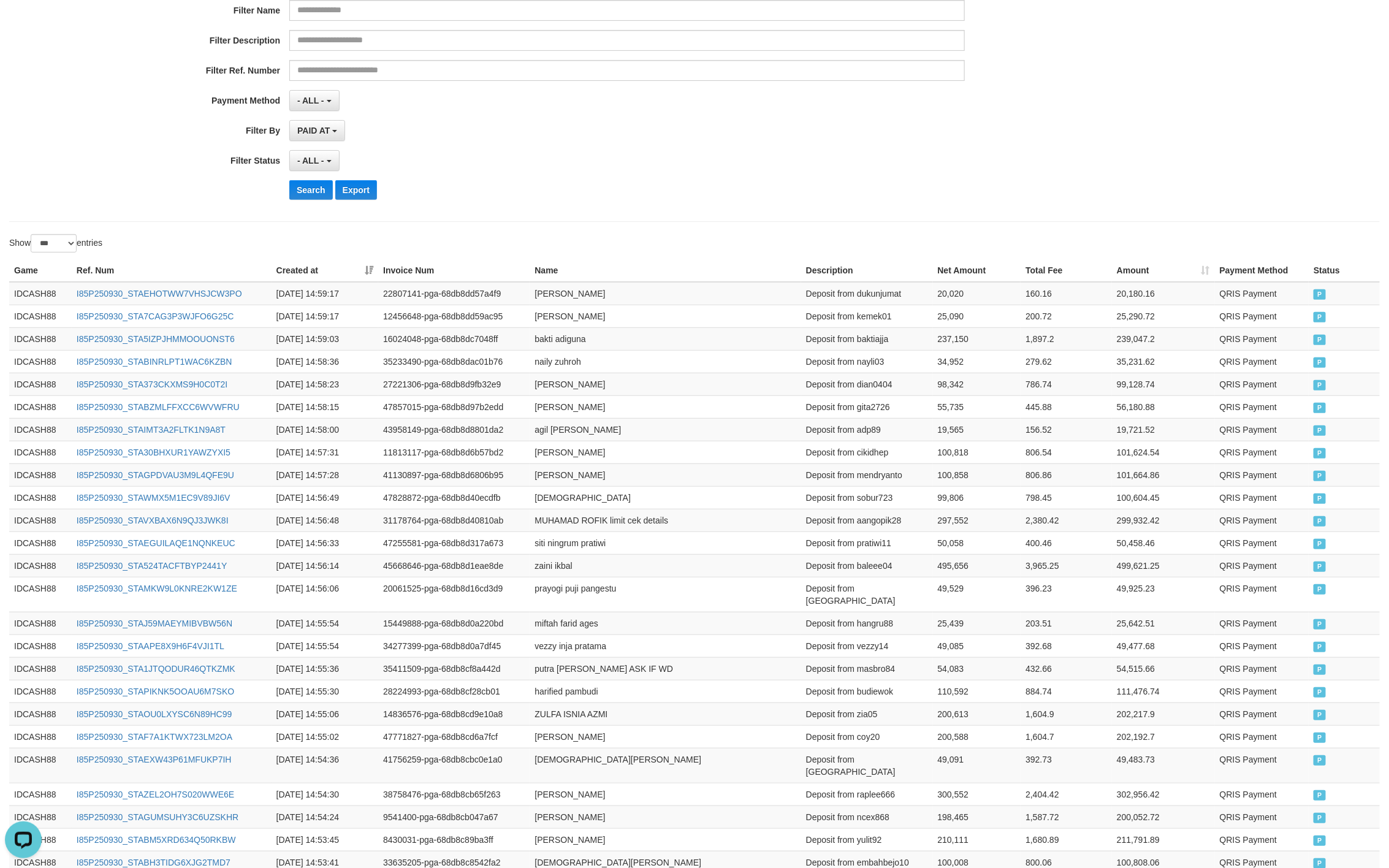
click at [583, 209] on div "**********" at bounding box center [579, 59] width 1158 height 299
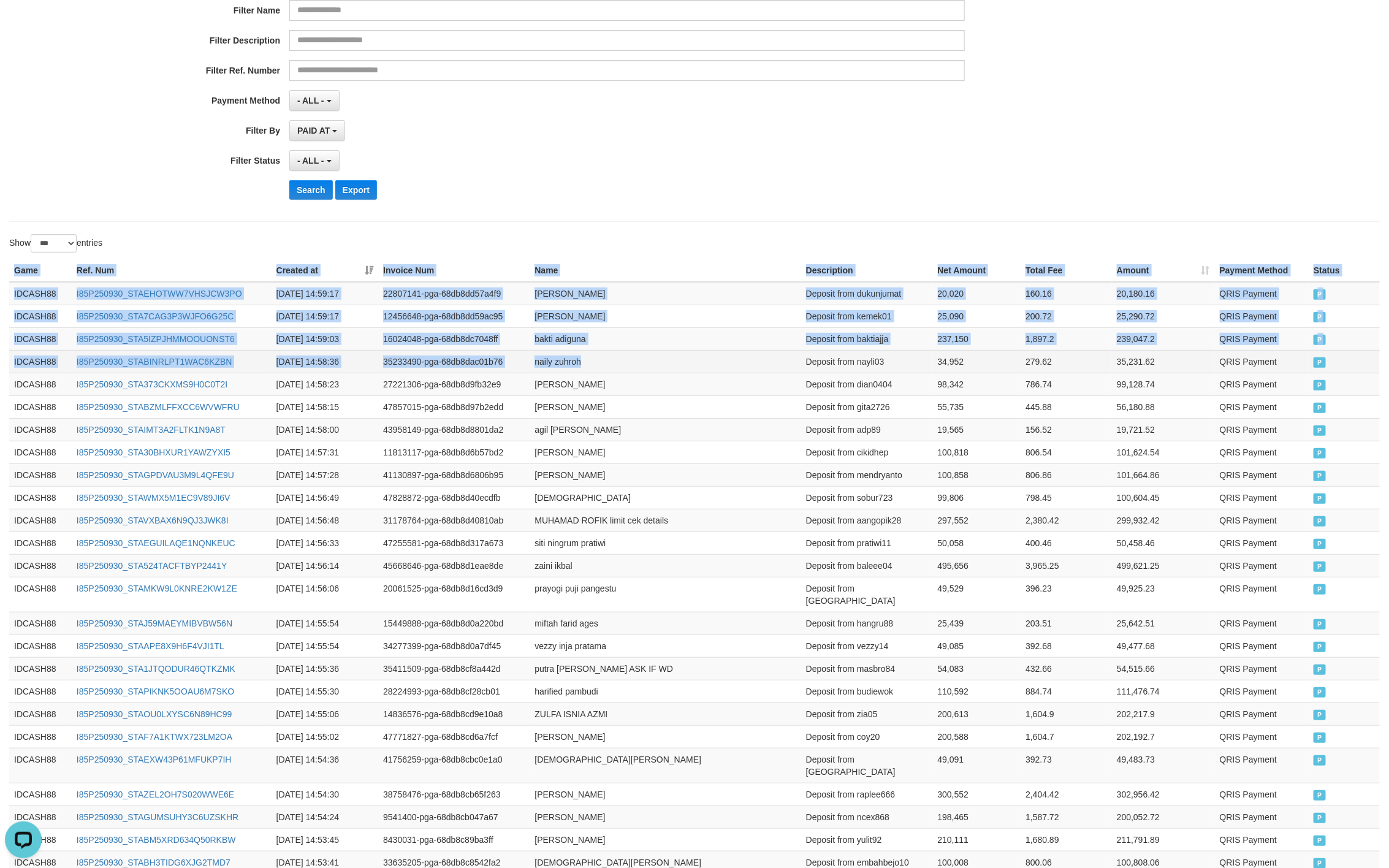
drag, startPoint x: 11, startPoint y: 268, endPoint x: 723, endPoint y: 357, distance: 717.5
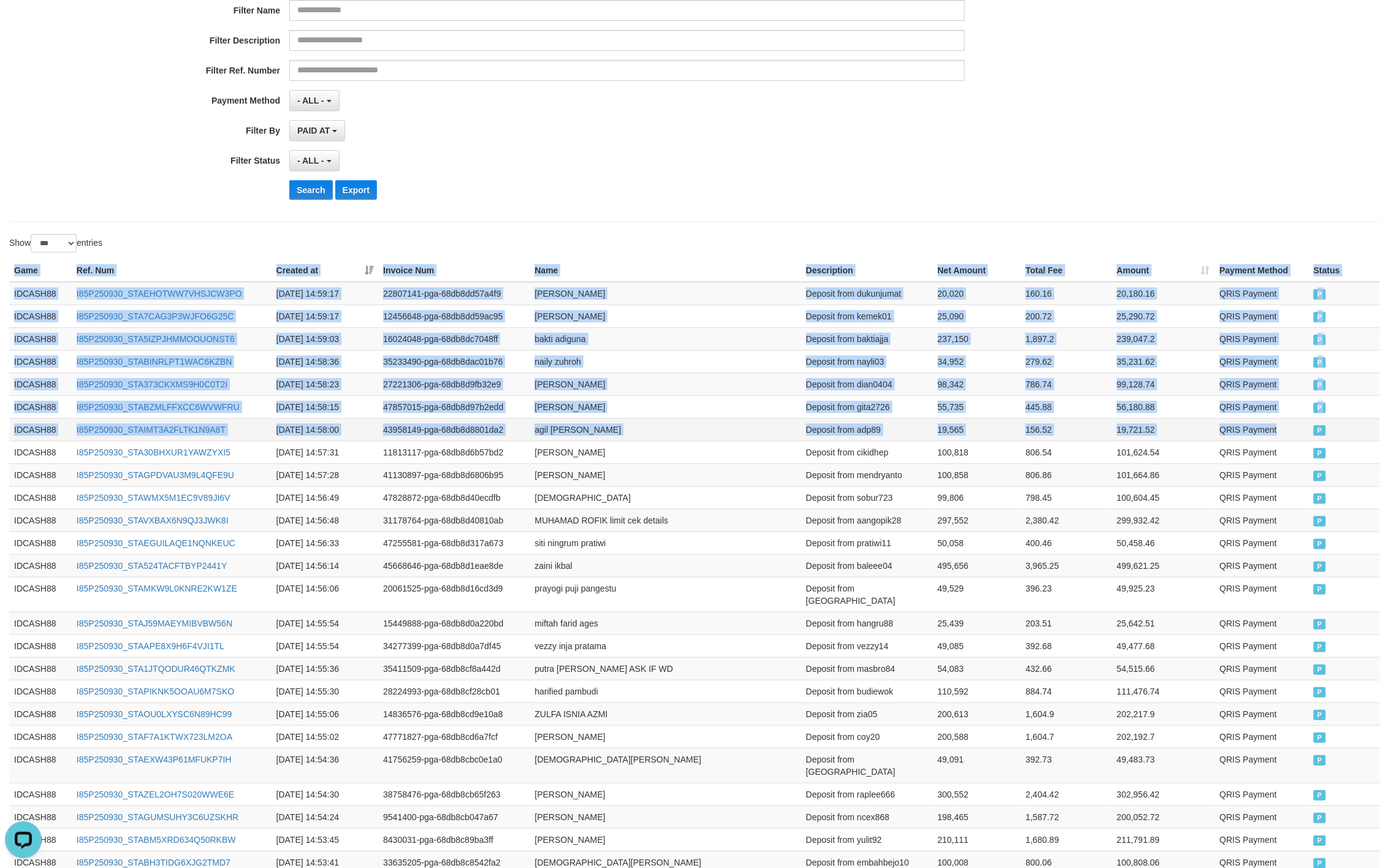
drag, startPoint x: 1298, startPoint y: 438, endPoint x: 1271, endPoint y: 439, distance: 27.0
click at [1283, 439] on td "QRIS Payment" at bounding box center [1262, 429] width 94 height 23
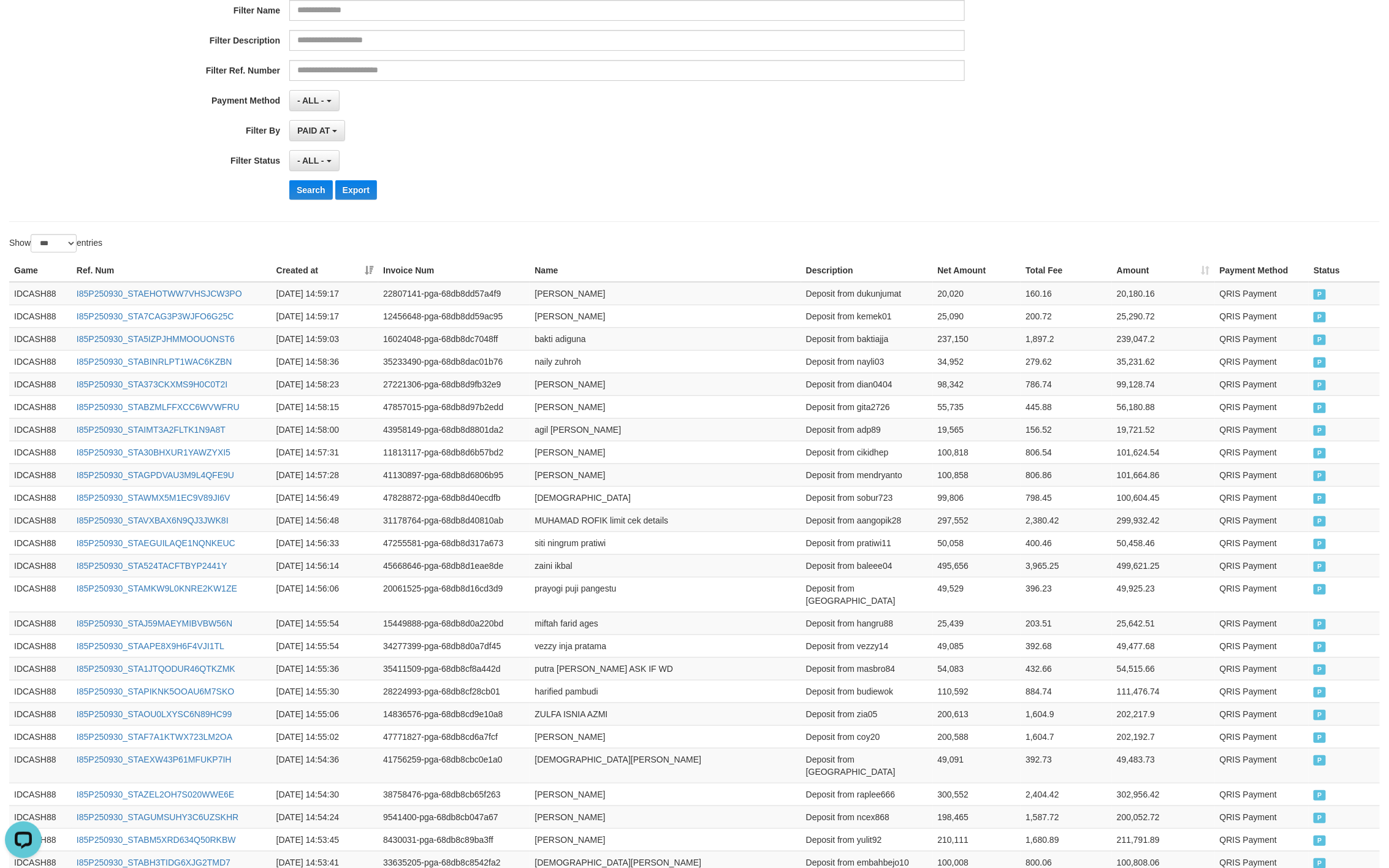
click at [307, 200] on button "Search" at bounding box center [312, 189] width 44 height 20
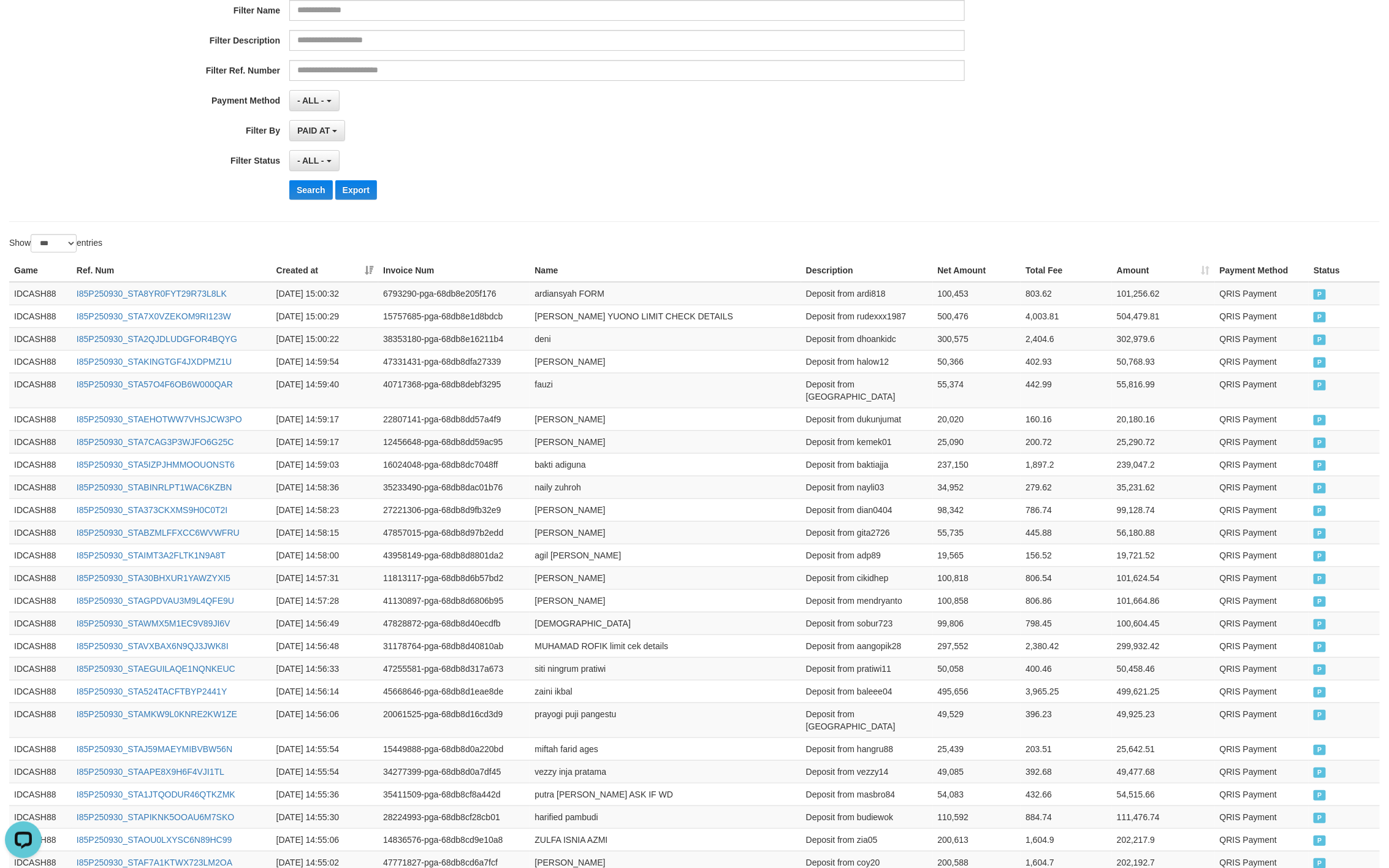
click at [574, 188] on div "Search Export" at bounding box center [723, 189] width 868 height 20
click at [311, 195] on button "Search" at bounding box center [312, 189] width 44 height 20
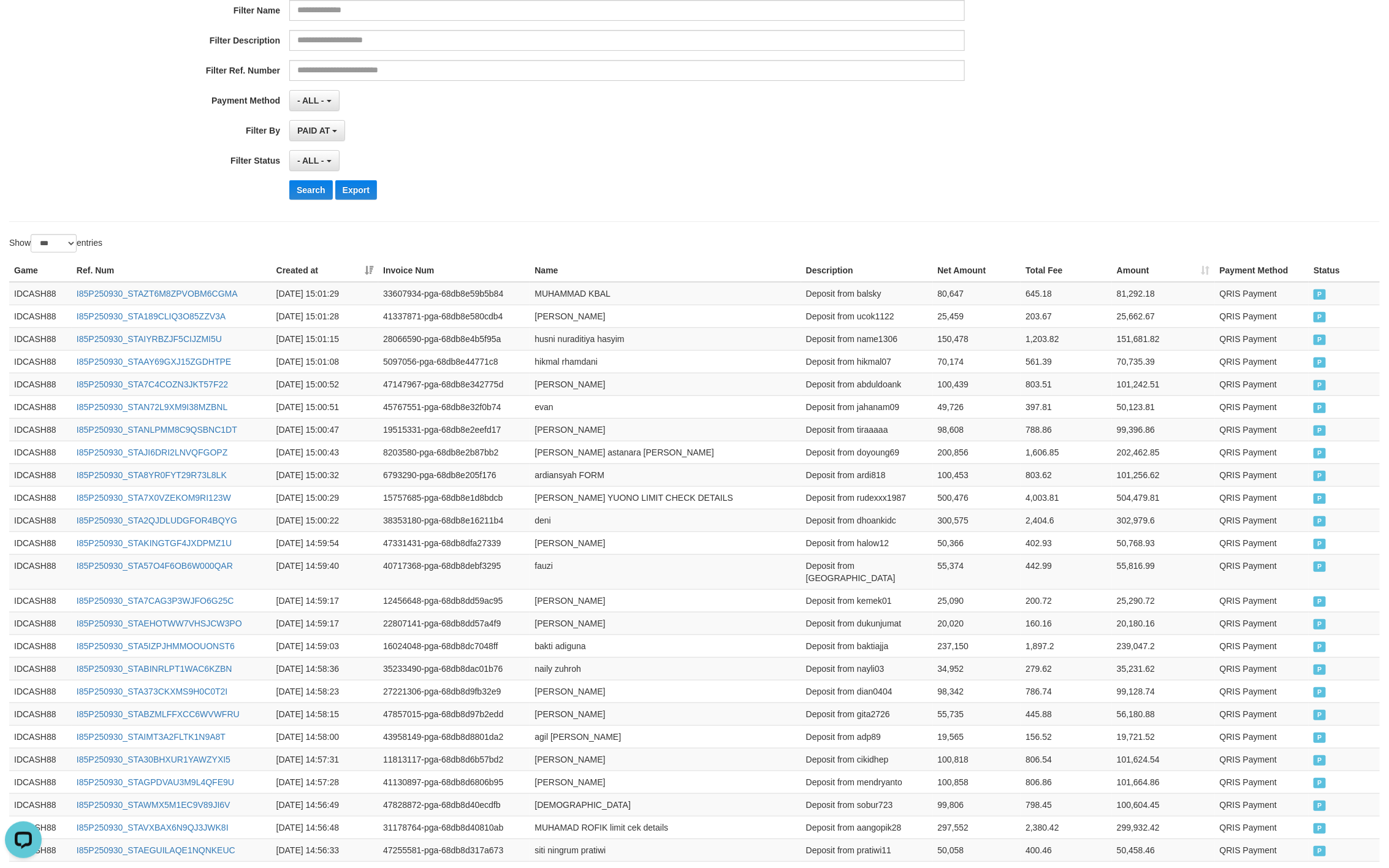
drag, startPoint x: 660, startPoint y: 146, endPoint x: 635, endPoint y: 137, distance: 26.6
click at [660, 146] on div "**********" at bounding box center [579, 59] width 1158 height 299
click at [298, 195] on button "Search" at bounding box center [312, 189] width 44 height 20
click at [696, 179] on div "**********" at bounding box center [579, 59] width 1158 height 299
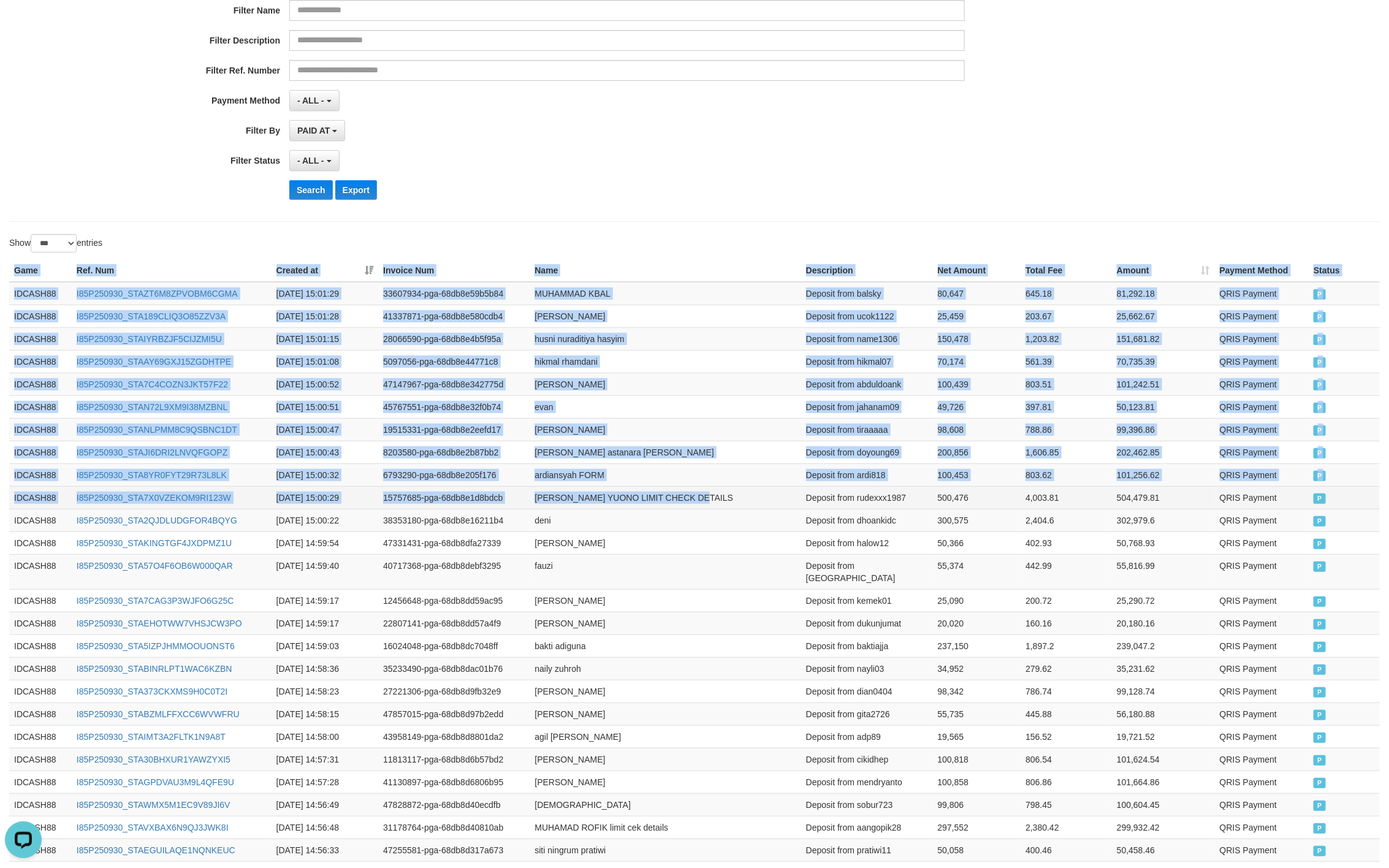
drag, startPoint x: 2, startPoint y: 276, endPoint x: 772, endPoint y: 498, distance: 801.4
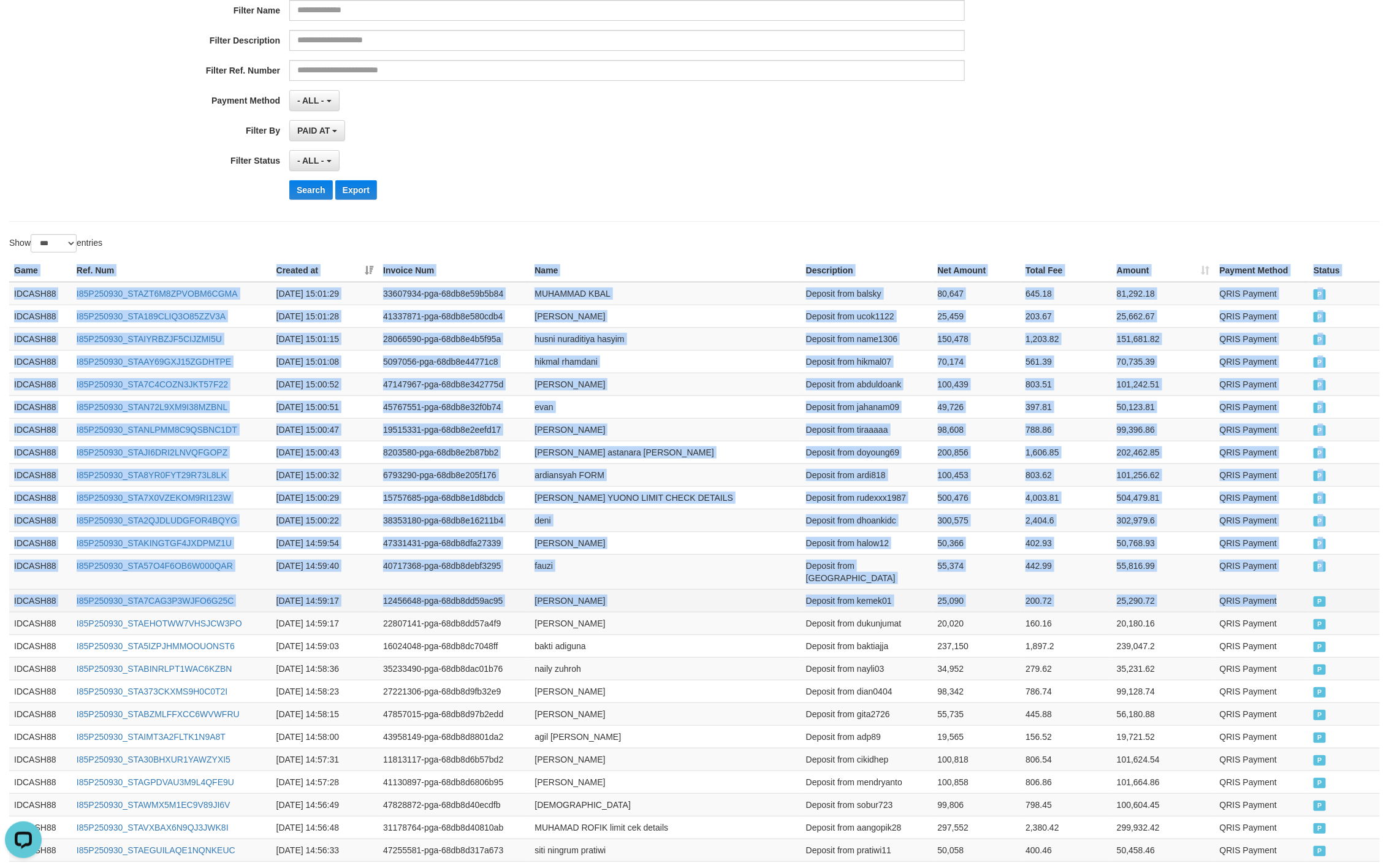
click at [1305, 600] on td "QRIS Payment" at bounding box center [1262, 600] width 94 height 23
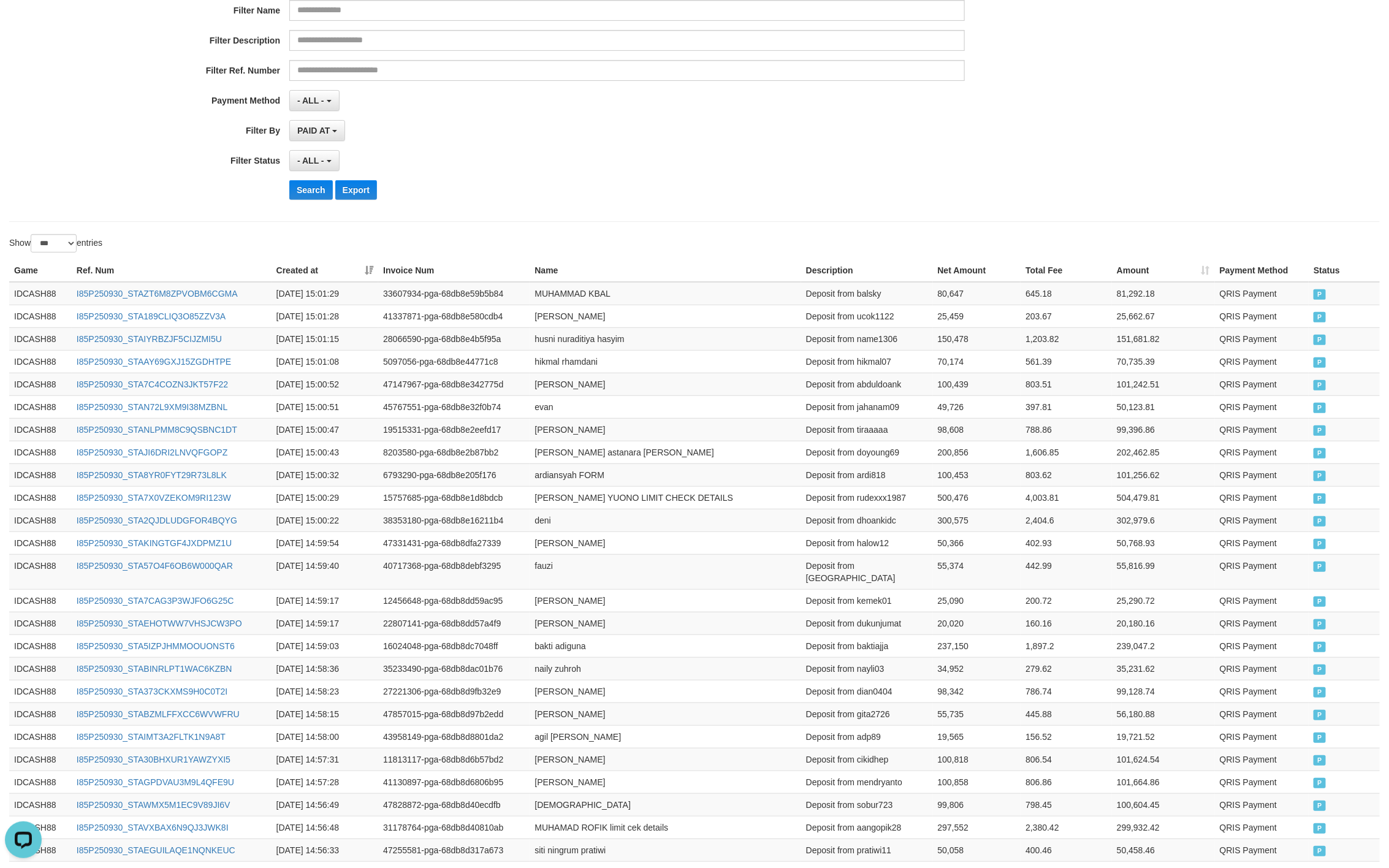
drag, startPoint x: 433, startPoint y: 161, endPoint x: 380, endPoint y: 184, distance: 57.8
click at [418, 171] on div "- ALL - SELECT ALL - ALL - SELECT STATUS PENDING/UNPAID PAID CANCELED EXPIRED" at bounding box center [628, 160] width 676 height 21
click at [306, 200] on button "Search" at bounding box center [312, 189] width 44 height 20
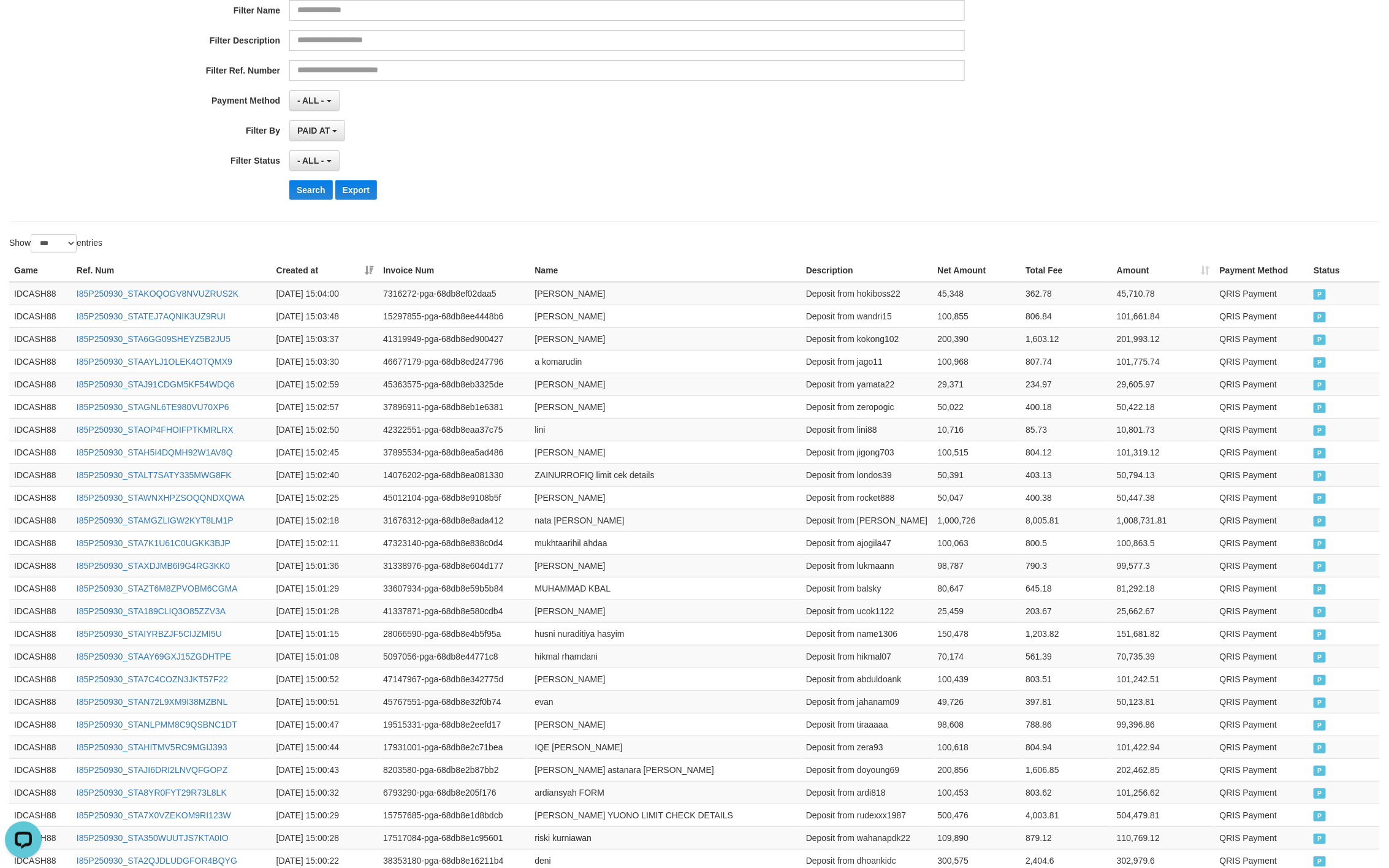
click at [1037, 171] on div "**********" at bounding box center [579, 160] width 1158 height 21
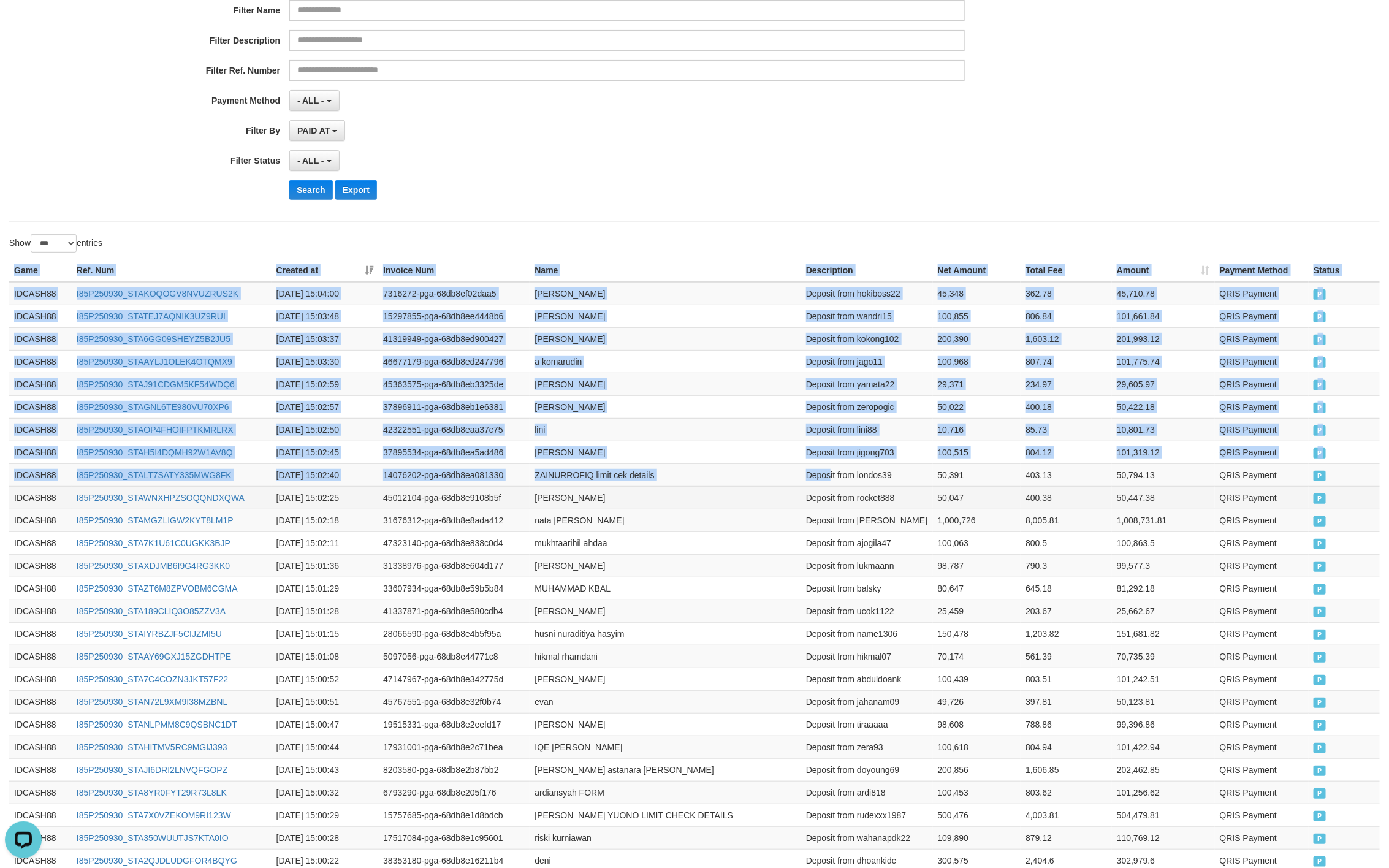
drag, startPoint x: 10, startPoint y: 276, endPoint x: 1107, endPoint y: 501, distance: 1119.8
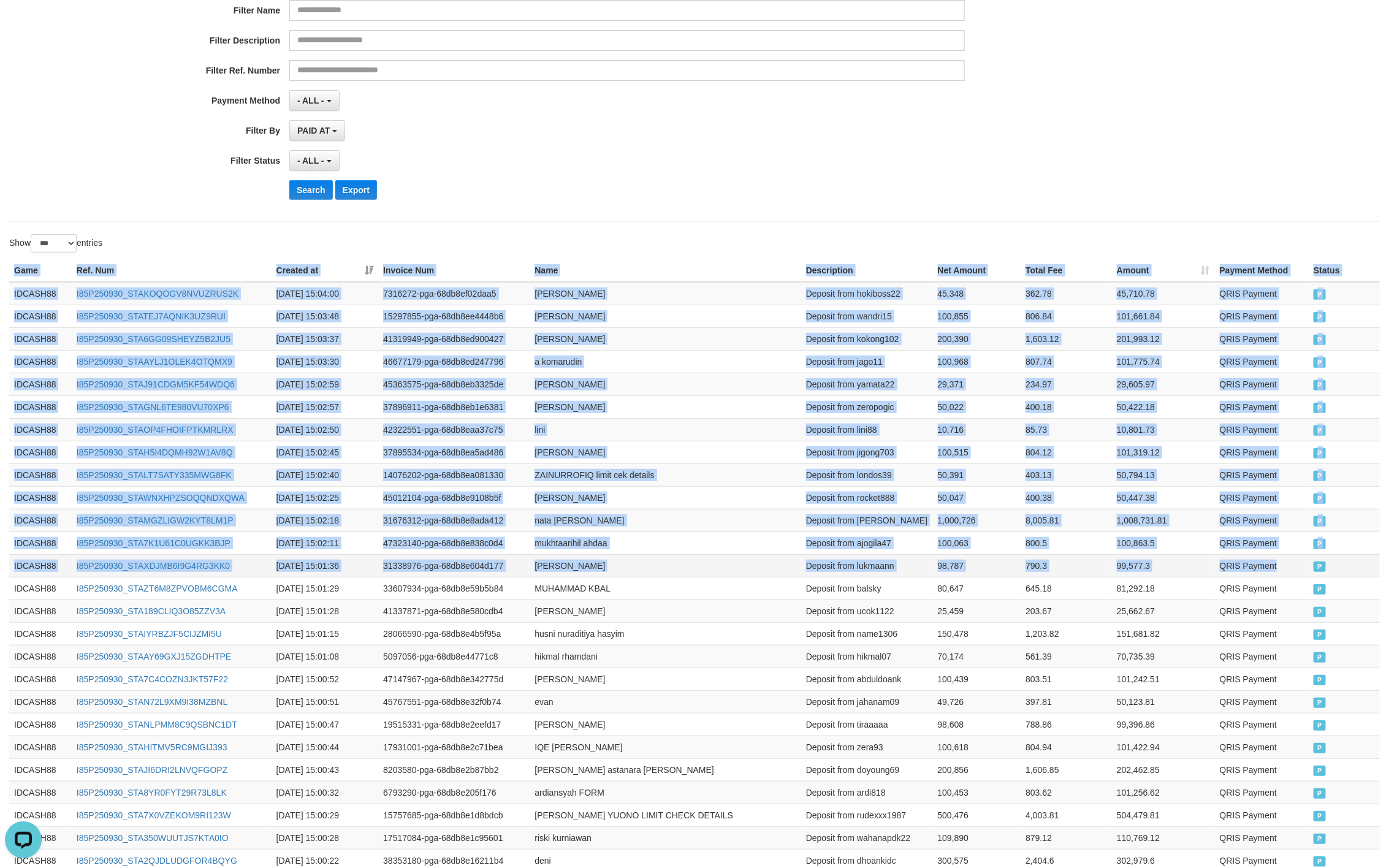
click at [1309, 574] on td "P" at bounding box center [1344, 565] width 71 height 23
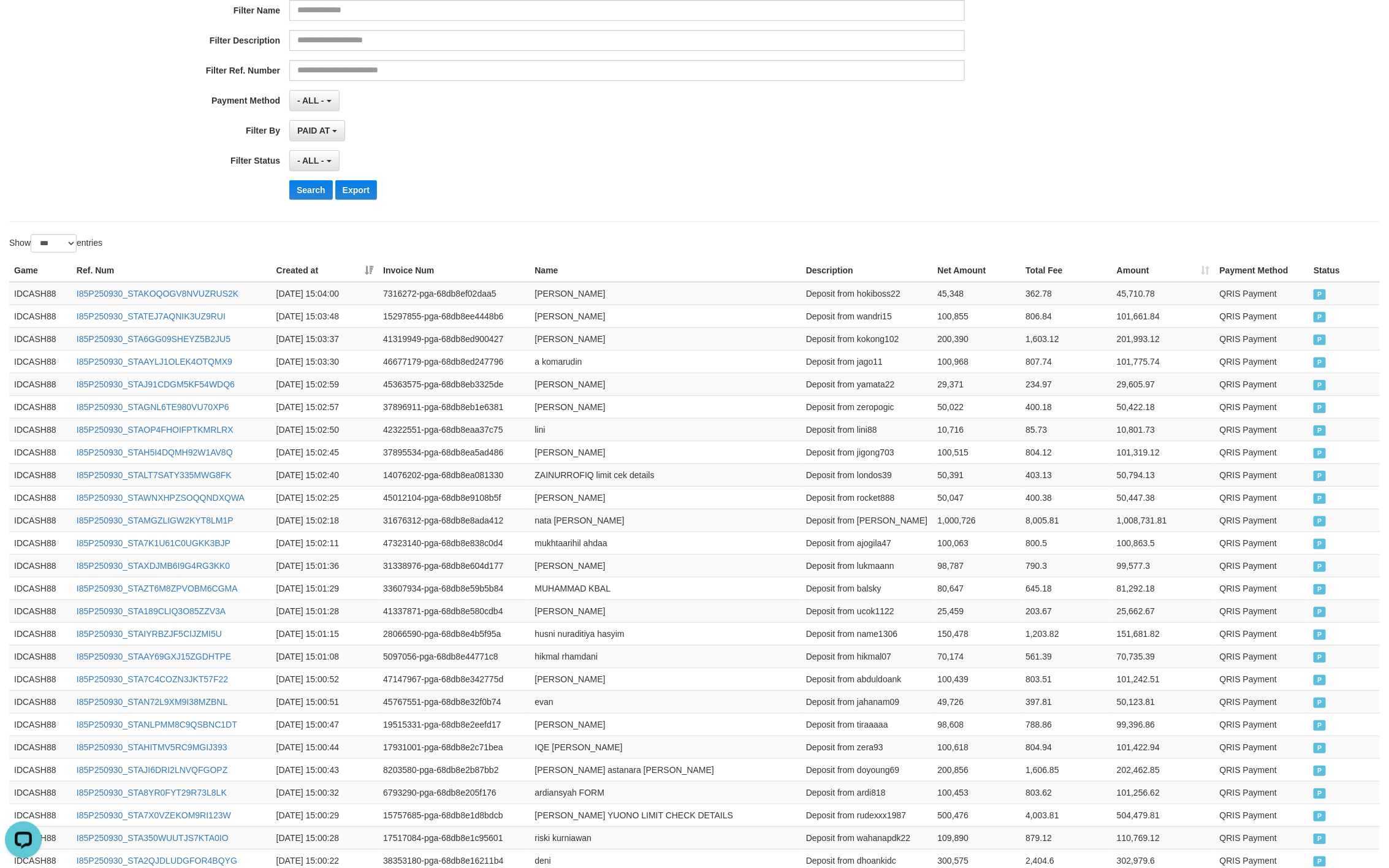
click at [709, 135] on div "PAID AT PAID AT CREATED AT" at bounding box center [628, 130] width 676 height 21
click at [301, 197] on button "Search" at bounding box center [312, 189] width 44 height 20
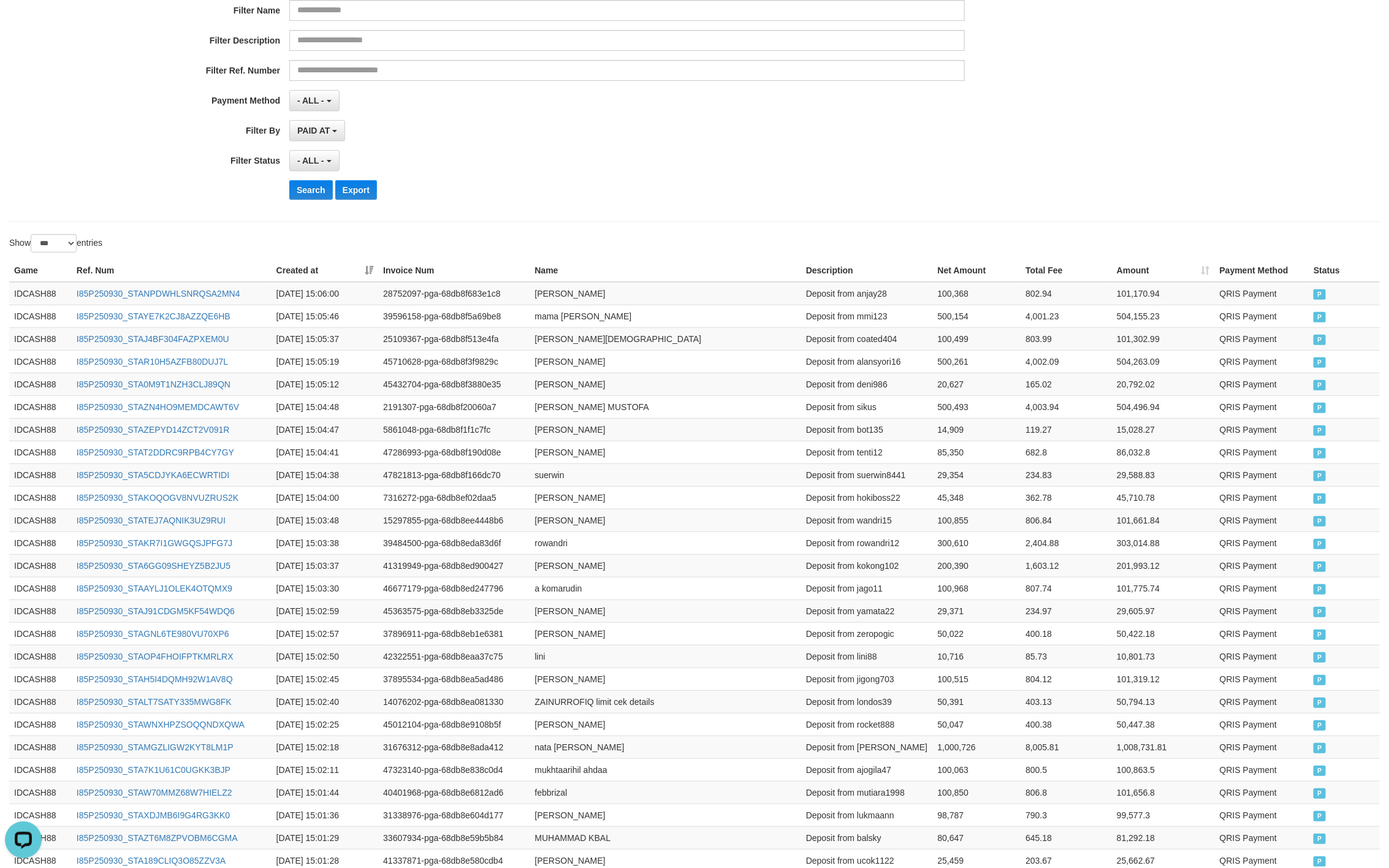
drag, startPoint x: 536, startPoint y: 189, endPoint x: 497, endPoint y: 199, distance: 40.3
click at [536, 189] on div "Search Export" at bounding box center [723, 189] width 868 height 20
click at [315, 184] on button "Search" at bounding box center [312, 189] width 44 height 20
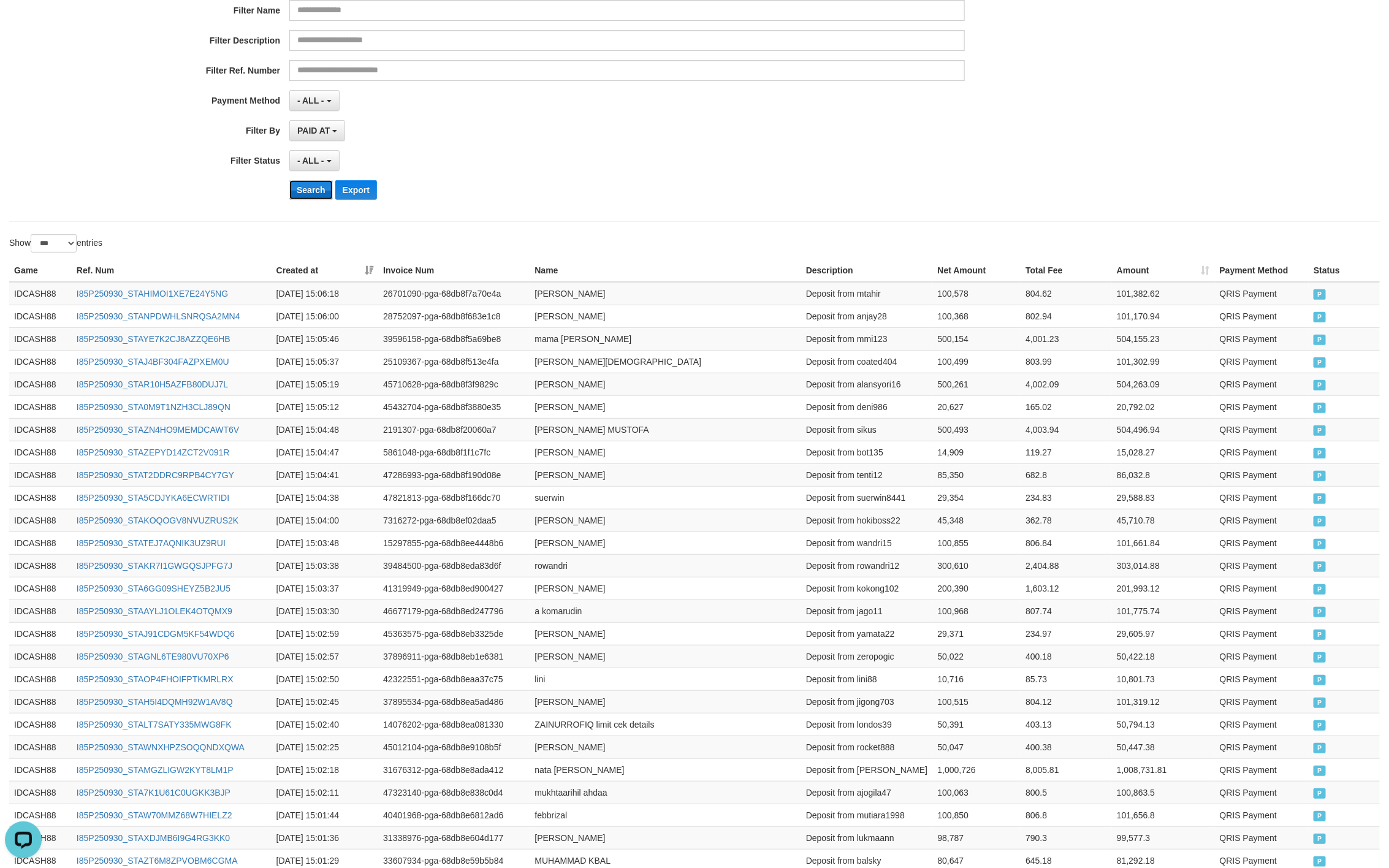
drag, startPoint x: 298, startPoint y: 199, endPoint x: 397, endPoint y: 179, distance: 101.0
click at [301, 195] on button "Search" at bounding box center [312, 189] width 44 height 20
click at [677, 179] on div "**********" at bounding box center [579, 59] width 1158 height 299
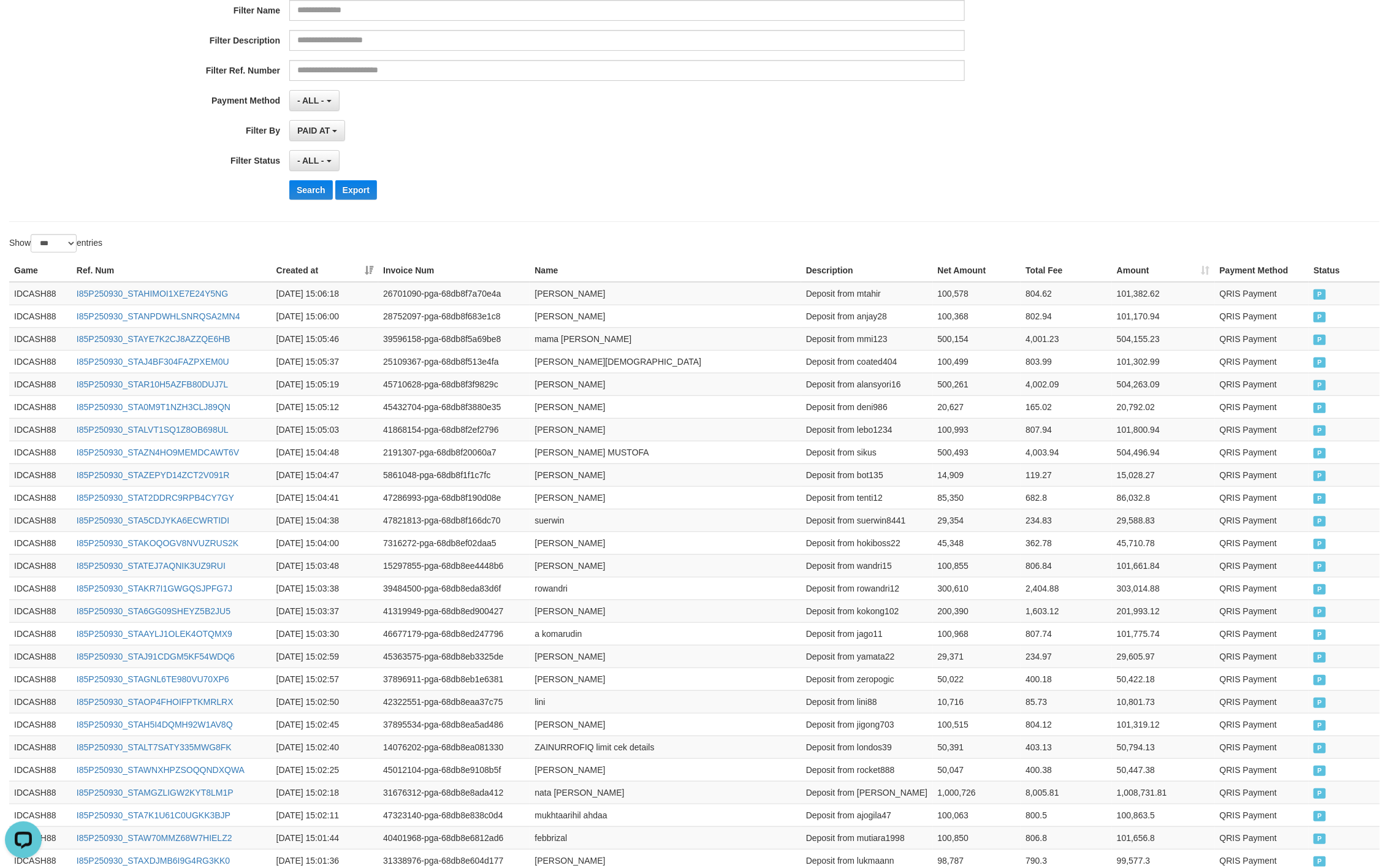
click at [698, 88] on div "**********" at bounding box center [579, 59] width 1158 height 299
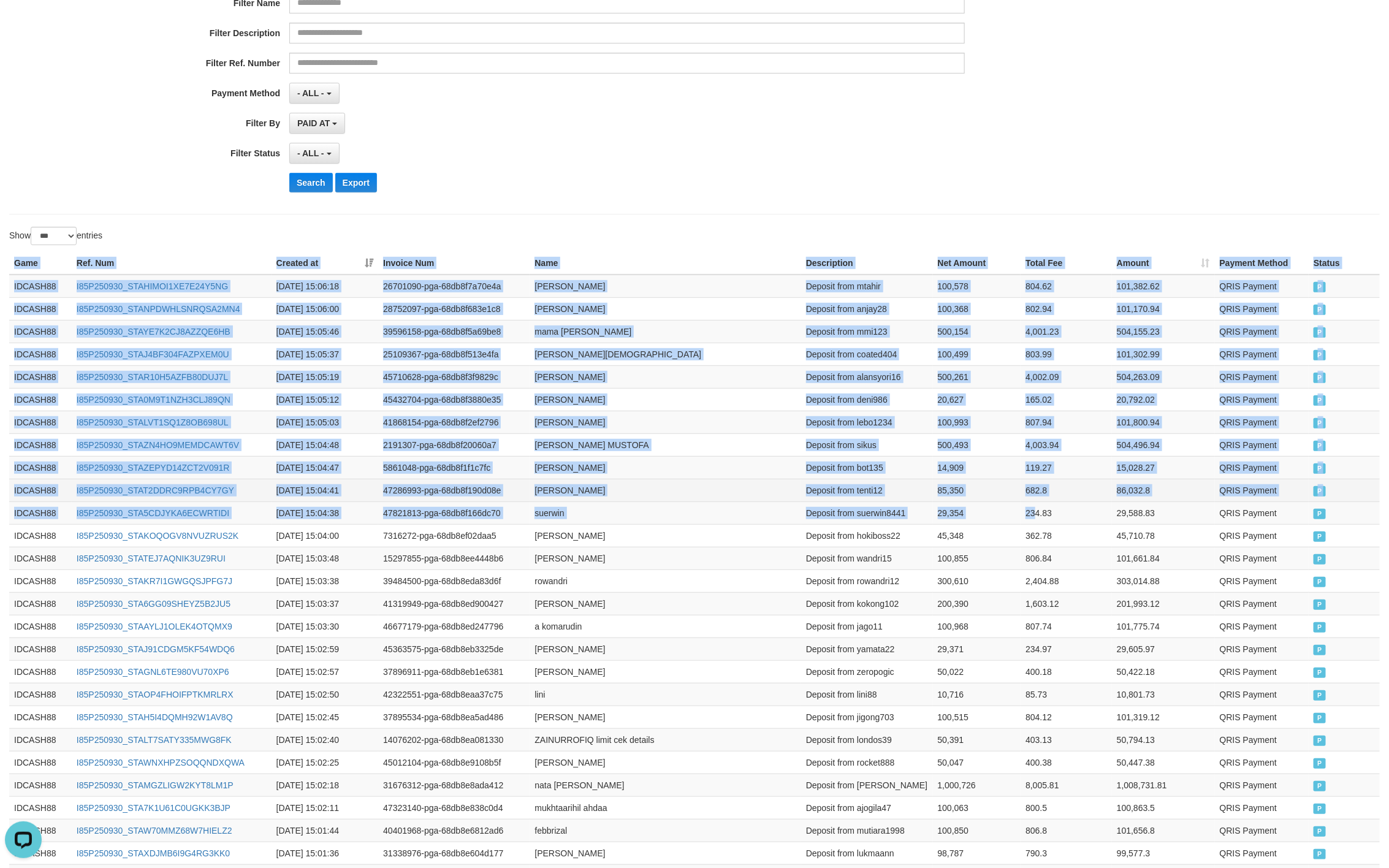
drag, startPoint x: 11, startPoint y: 260, endPoint x: 1072, endPoint y: 493, distance: 1086.3
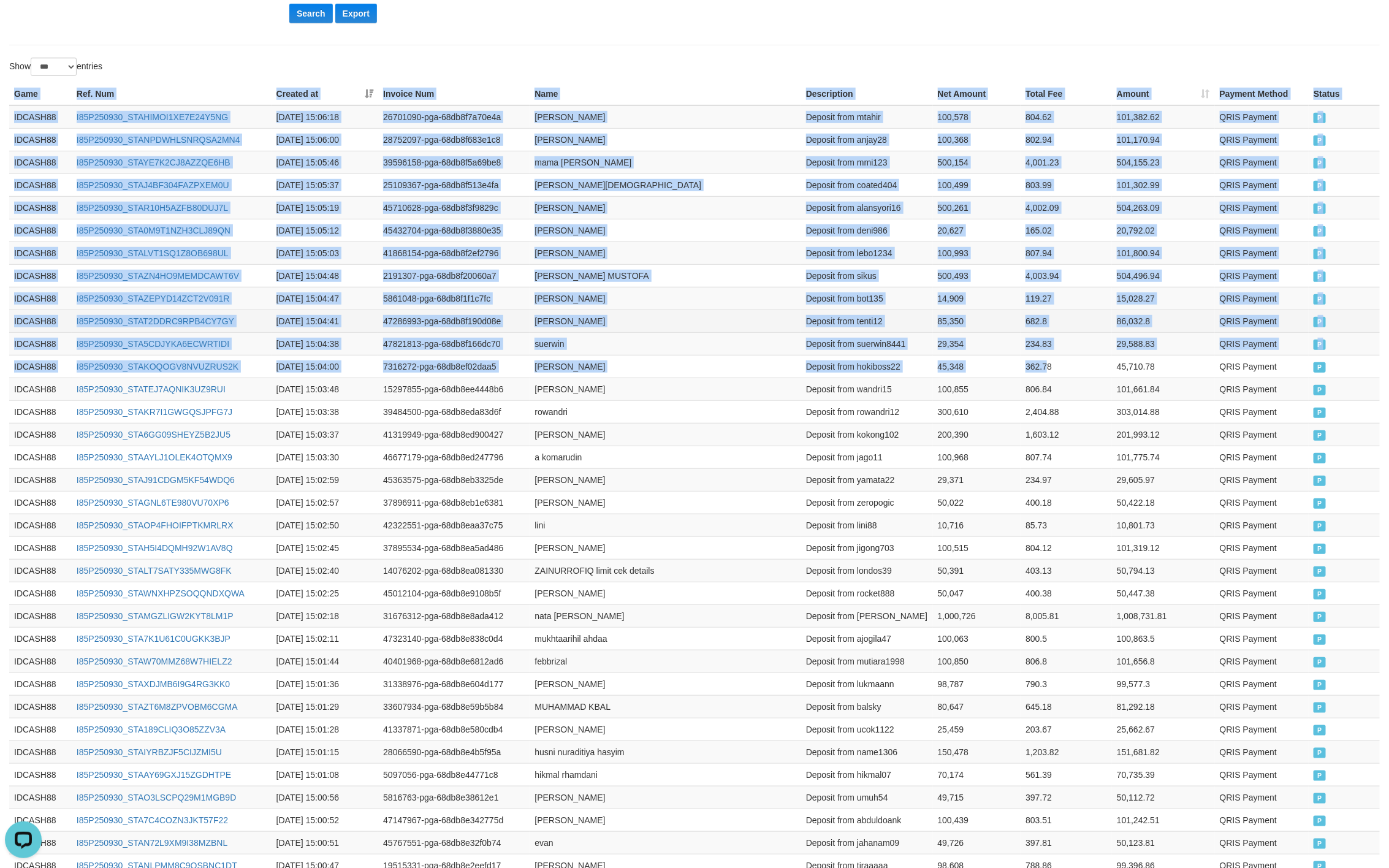
scroll to position [559, 0]
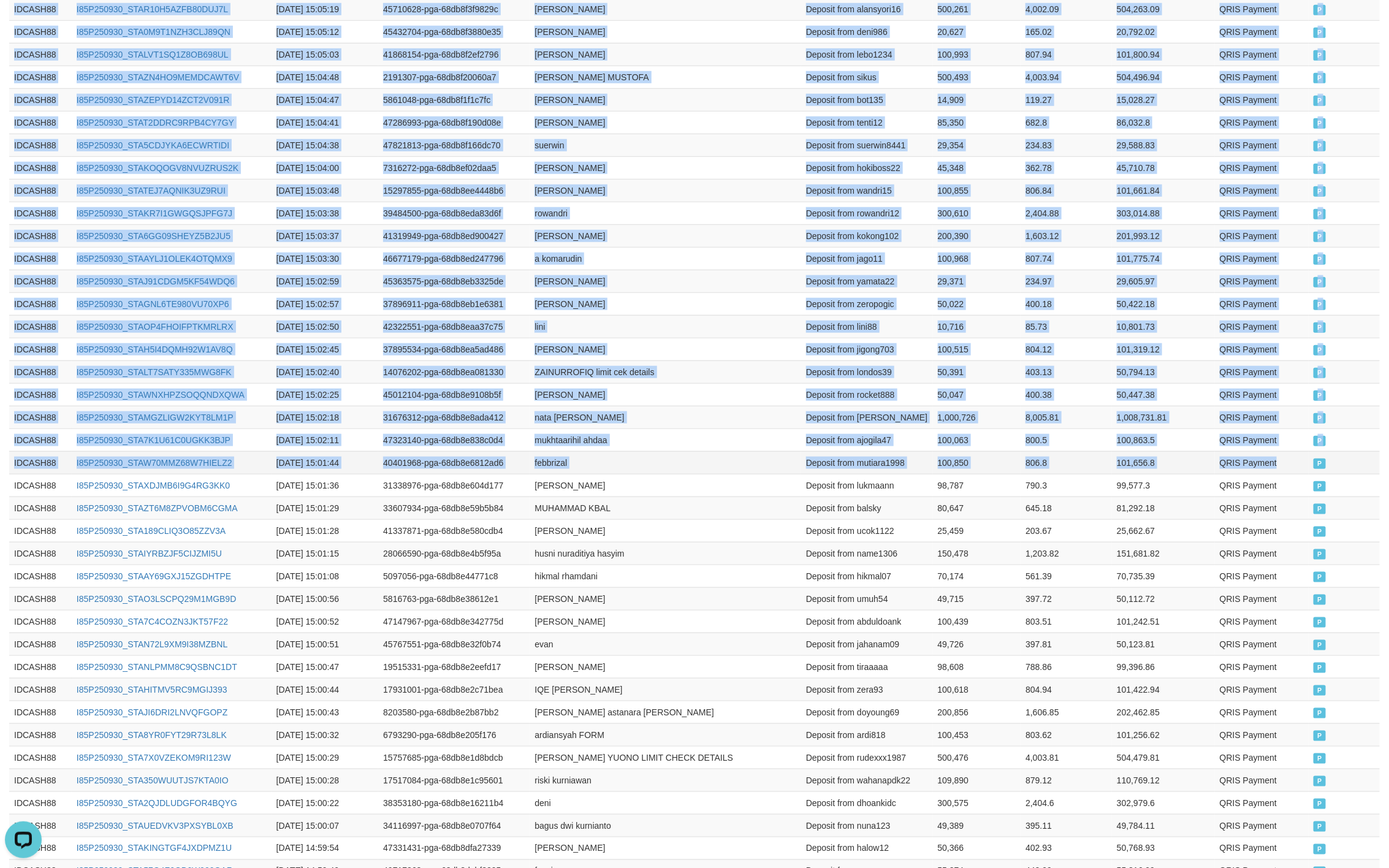
click at [1309, 469] on td "P" at bounding box center [1344, 462] width 71 height 23
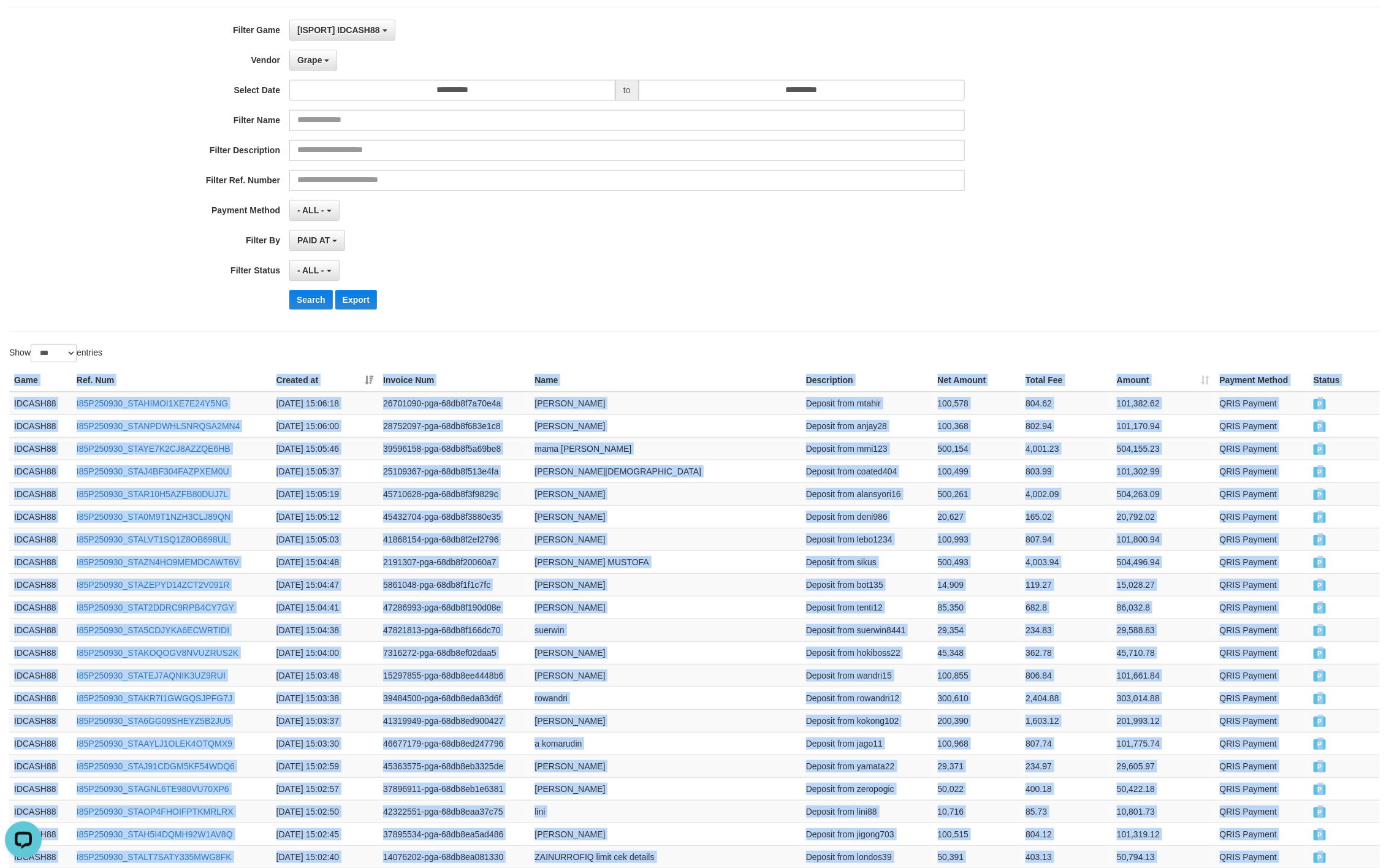
scroll to position [0, 0]
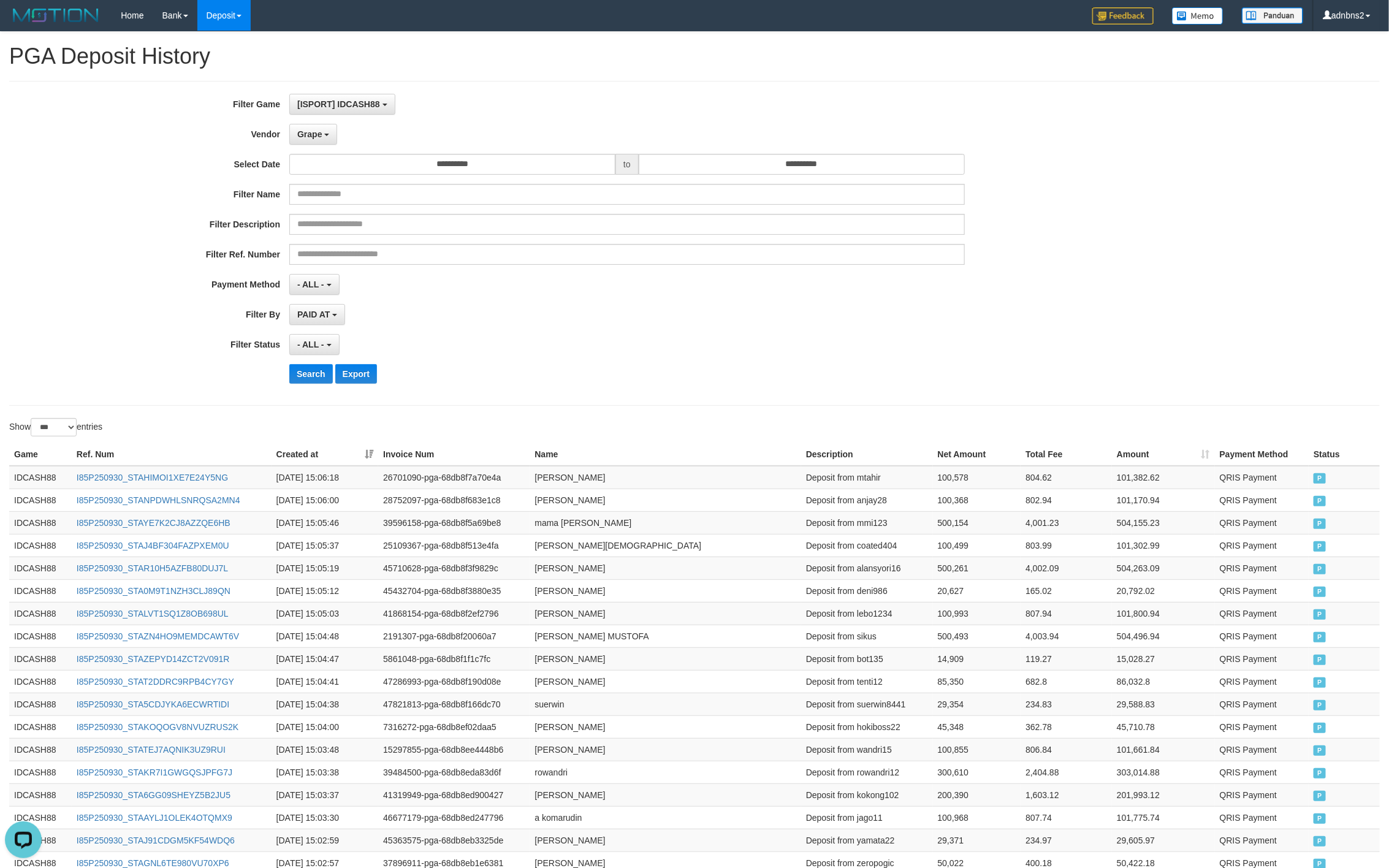
drag, startPoint x: 500, startPoint y: 407, endPoint x: 498, endPoint y: 390, distance: 17.1
click at [500, 403] on div "**********" at bounding box center [695, 244] width 1371 height 325
click at [296, 372] on button "Search" at bounding box center [312, 374] width 44 height 20
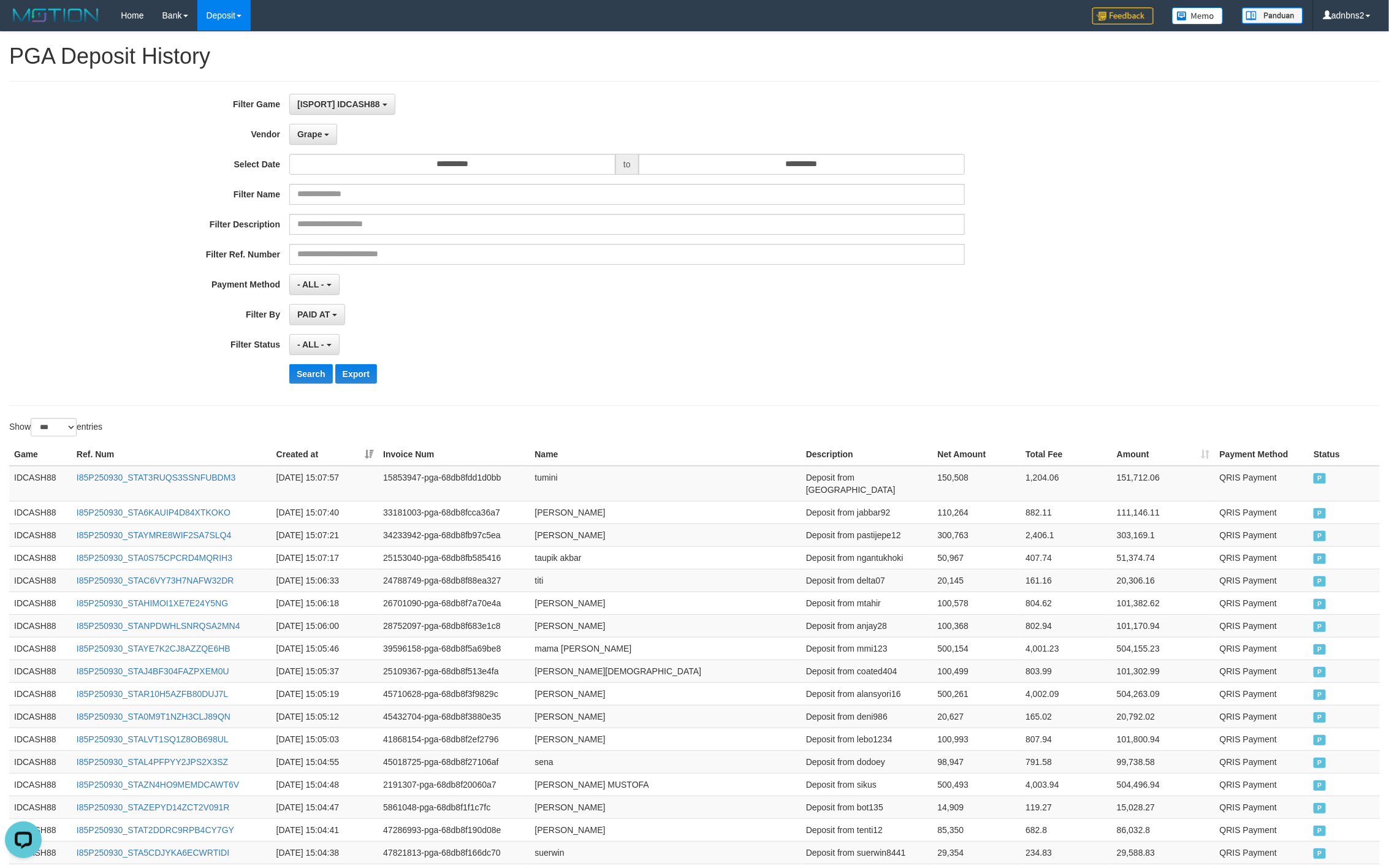
click at [828, 276] on div "- ALL - SELECT ALL - ALL - SELECT PAYMENT METHOD Mandiri BNI OVO CIMB BRI MAYBA…" at bounding box center [628, 284] width 676 height 21
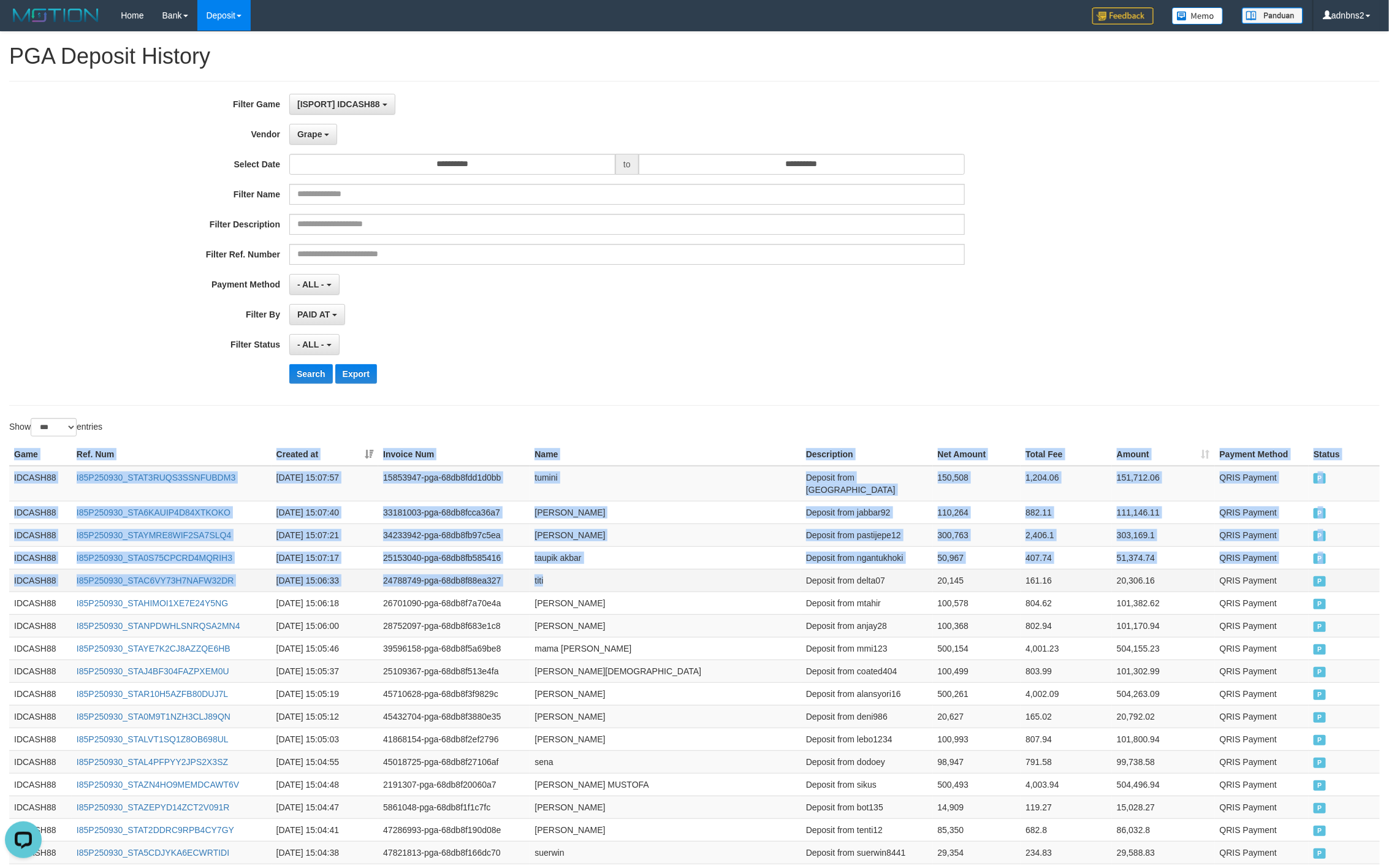
drag, startPoint x: 10, startPoint y: 453, endPoint x: 601, endPoint y: 579, distance: 604.3
click at [1308, 578] on td "QRIS Payment" at bounding box center [1262, 580] width 94 height 23
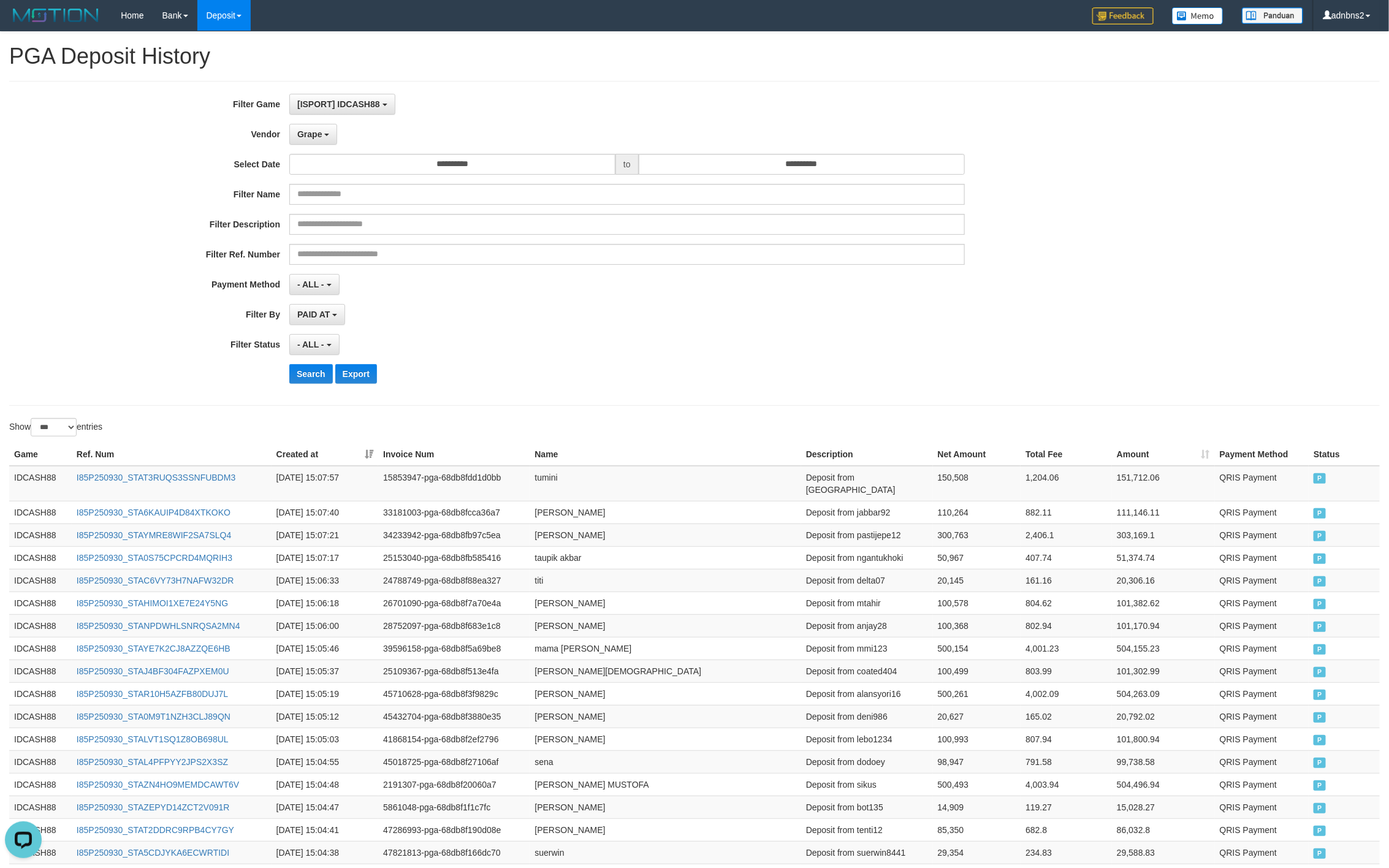
click at [504, 397] on div "**********" at bounding box center [695, 244] width 1371 height 325
click at [301, 369] on button "Search" at bounding box center [312, 374] width 44 height 20
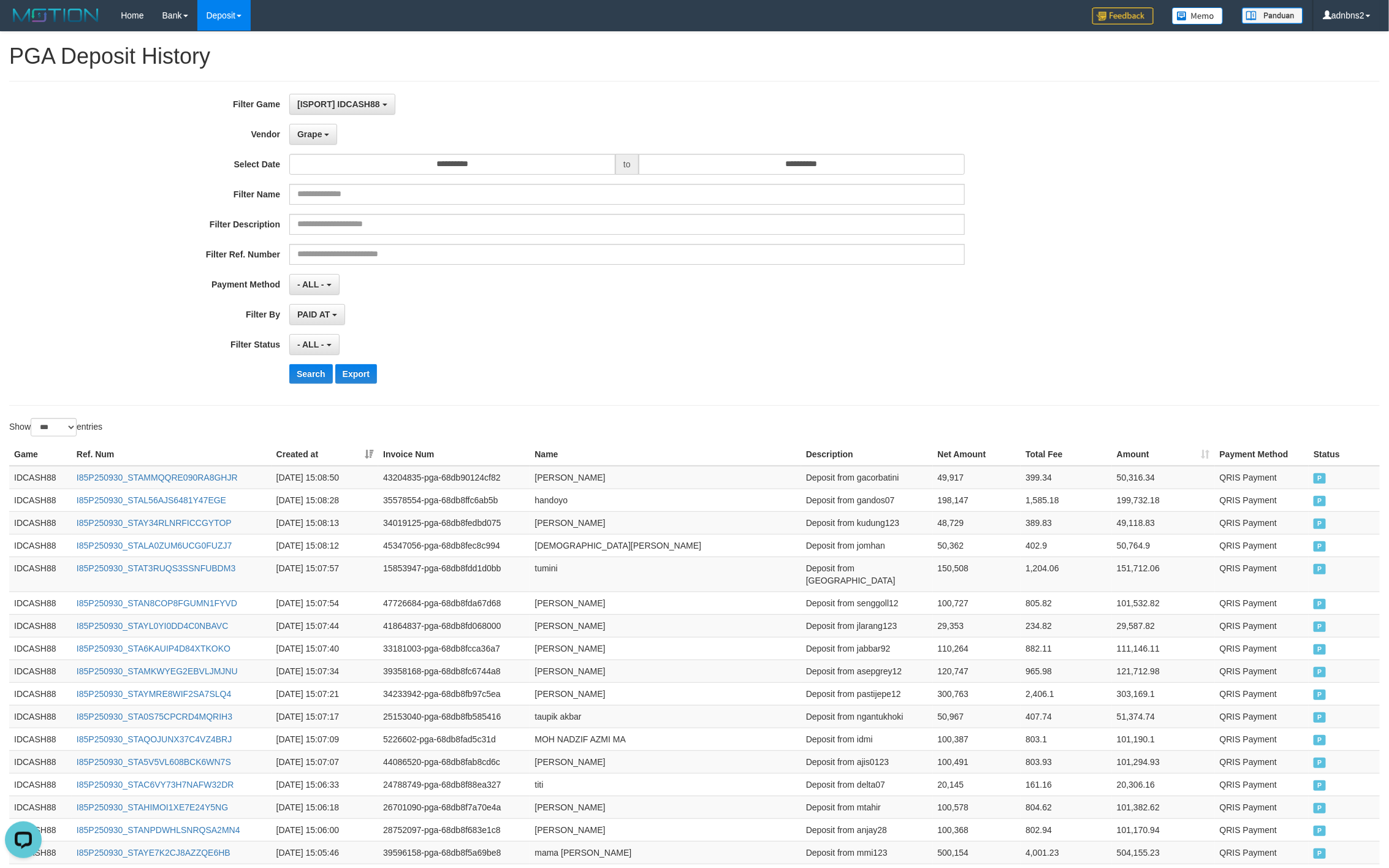
click at [832, 320] on div "PAID AT PAID AT CREATED AT" at bounding box center [628, 314] width 676 height 21
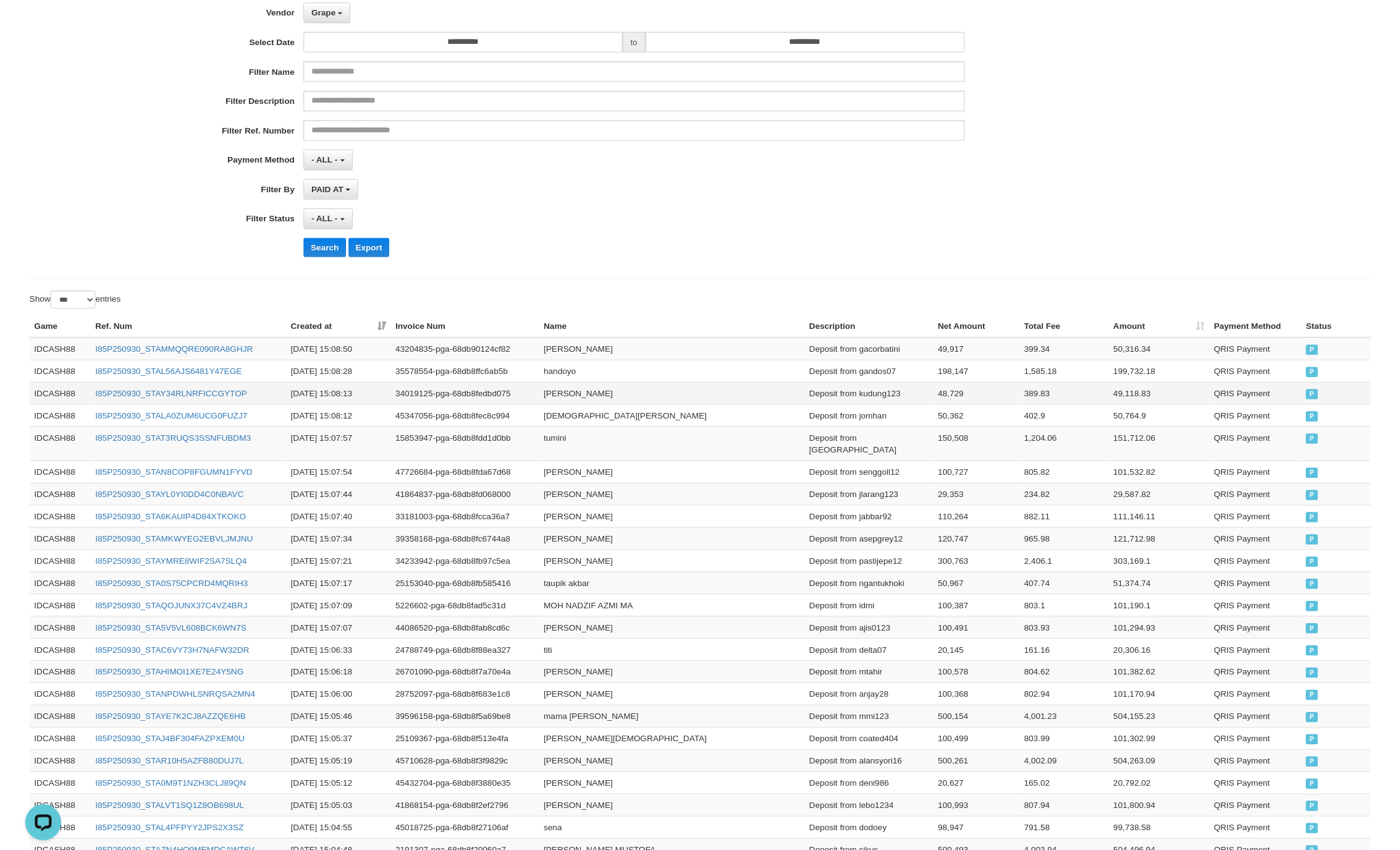
scroll to position [185, 0]
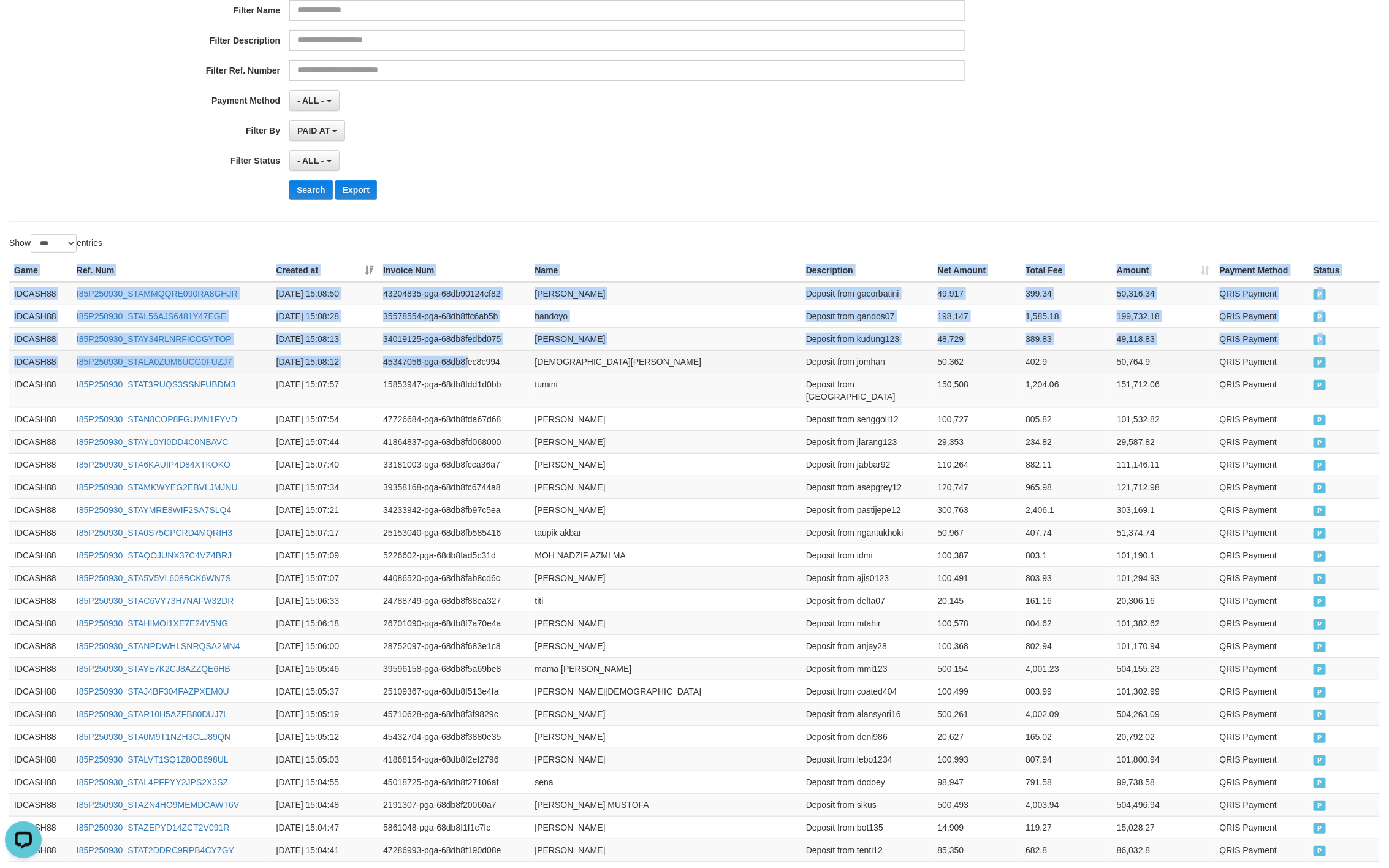
drag, startPoint x: 6, startPoint y: 274, endPoint x: 470, endPoint y: 354, distance: 470.8
drag, startPoint x: 1312, startPoint y: 369, endPoint x: 1306, endPoint y: 374, distance: 7.8
click at [1310, 369] on td "P" at bounding box center [1344, 361] width 71 height 23
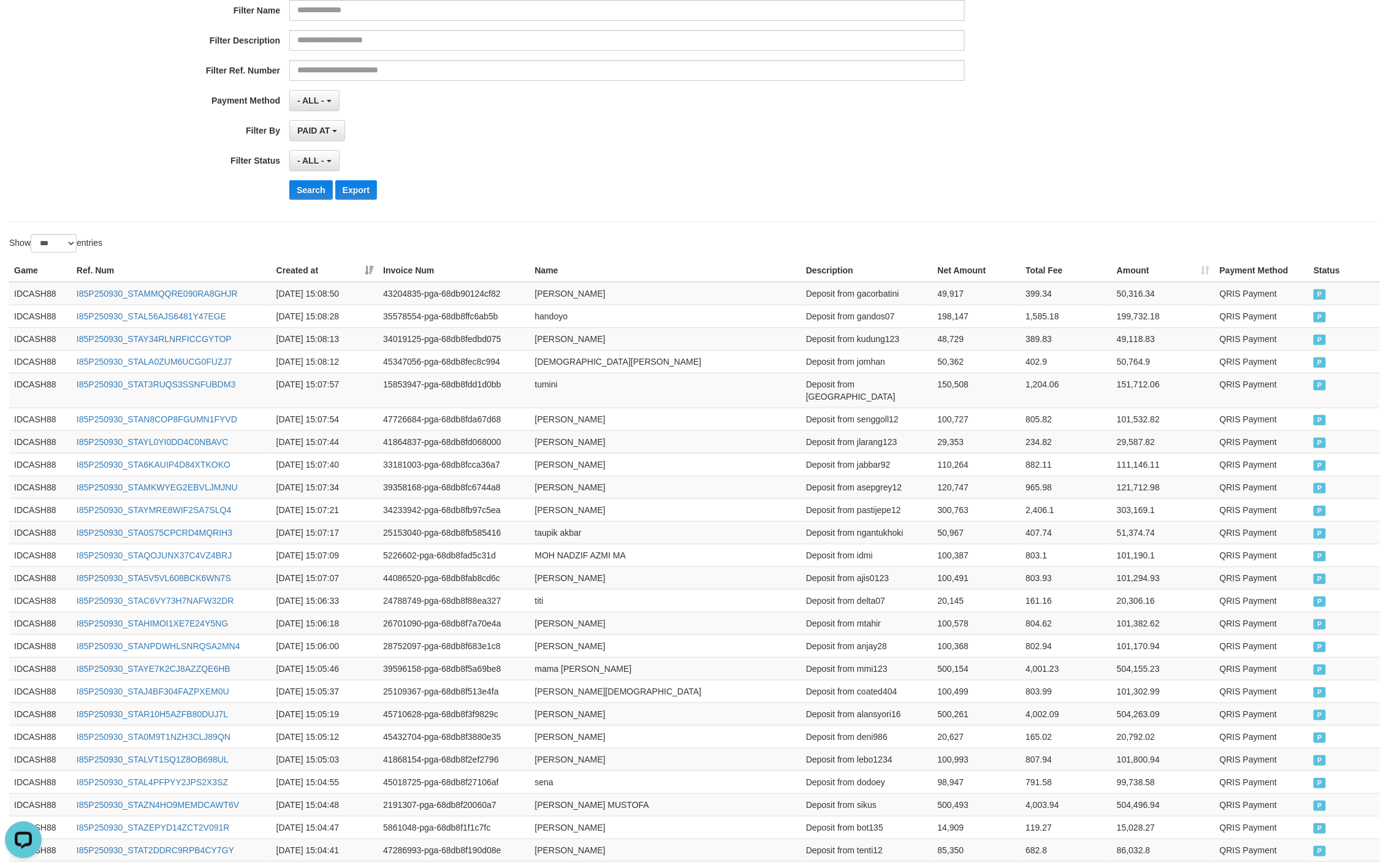
click at [676, 150] on div "**********" at bounding box center [579, 59] width 1158 height 299
click at [322, 200] on button "Search" at bounding box center [312, 189] width 44 height 20
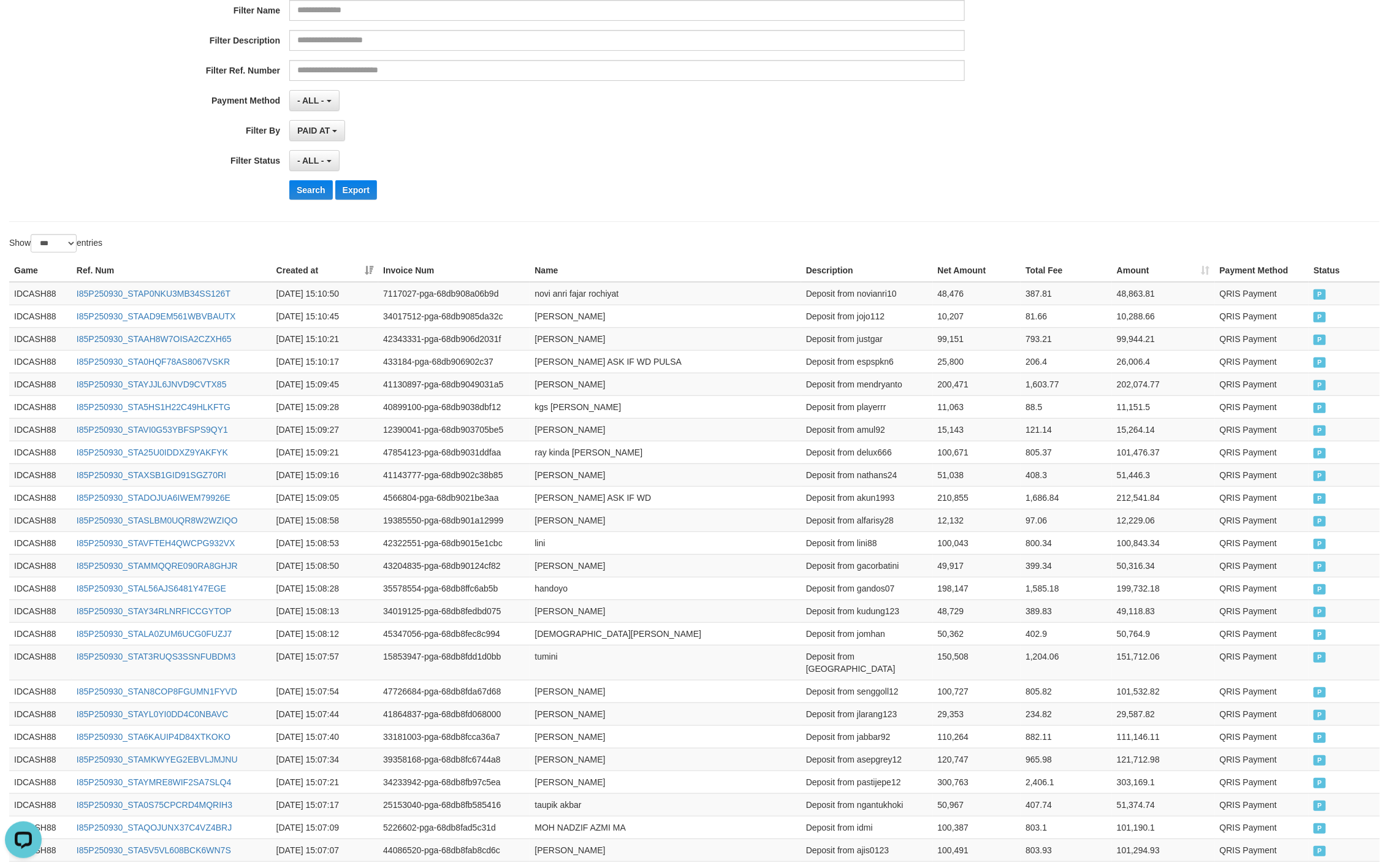
click at [972, 192] on div "Search Export" at bounding box center [723, 189] width 868 height 20
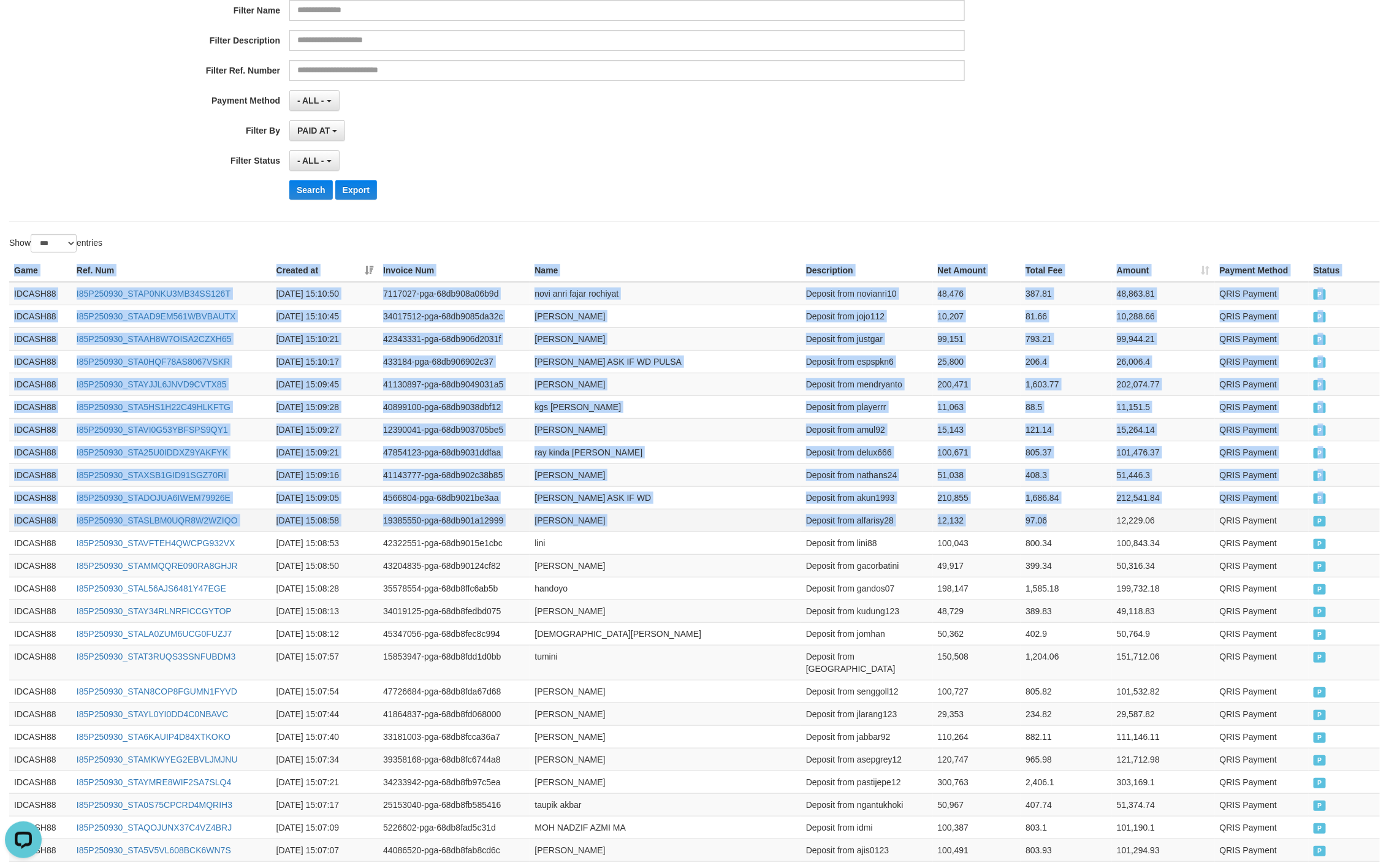
drag, startPoint x: 4, startPoint y: 265, endPoint x: 1069, endPoint y: 537, distance: 1099.2
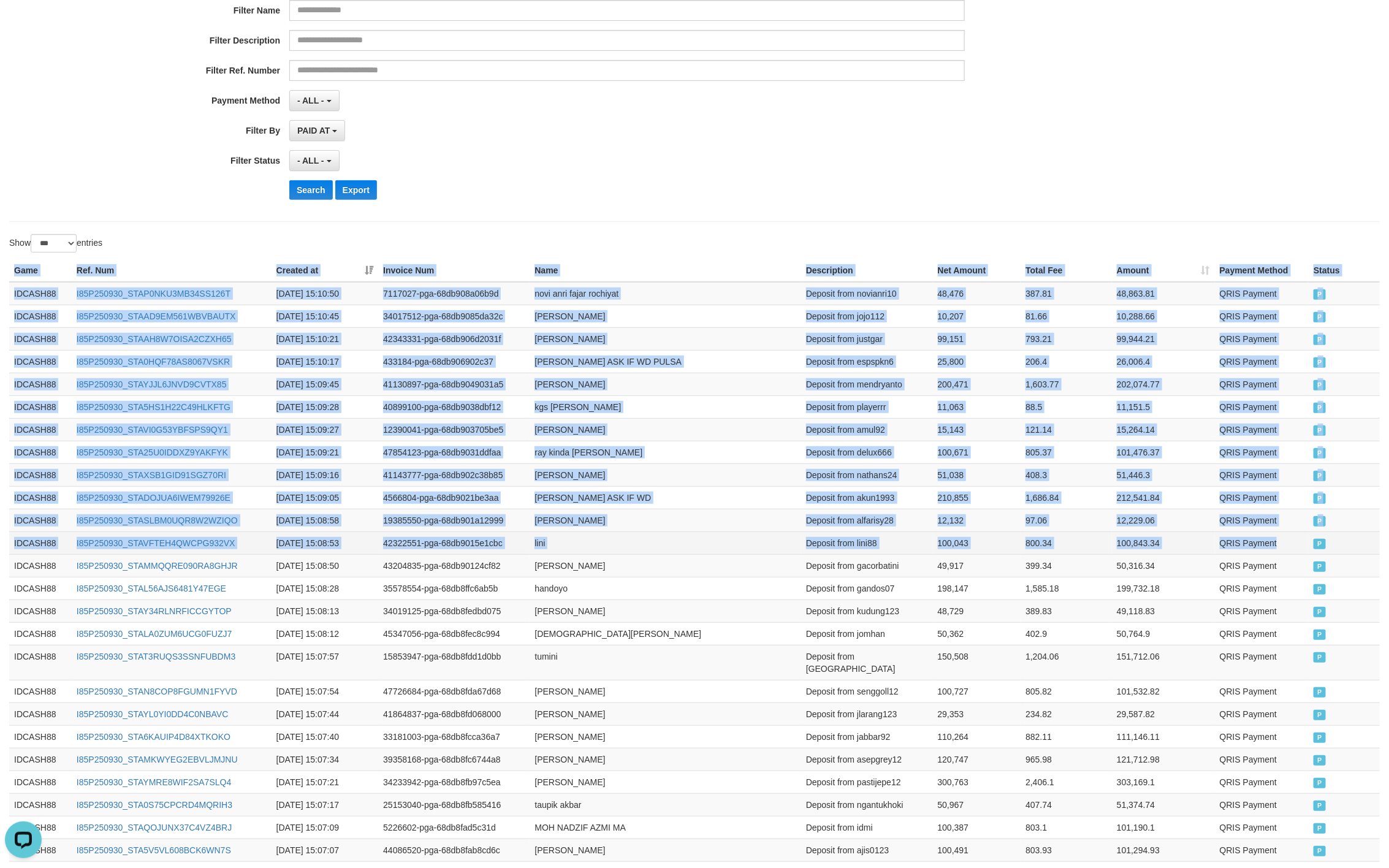
click at [1315, 549] on span "P" at bounding box center [1320, 544] width 12 height 10
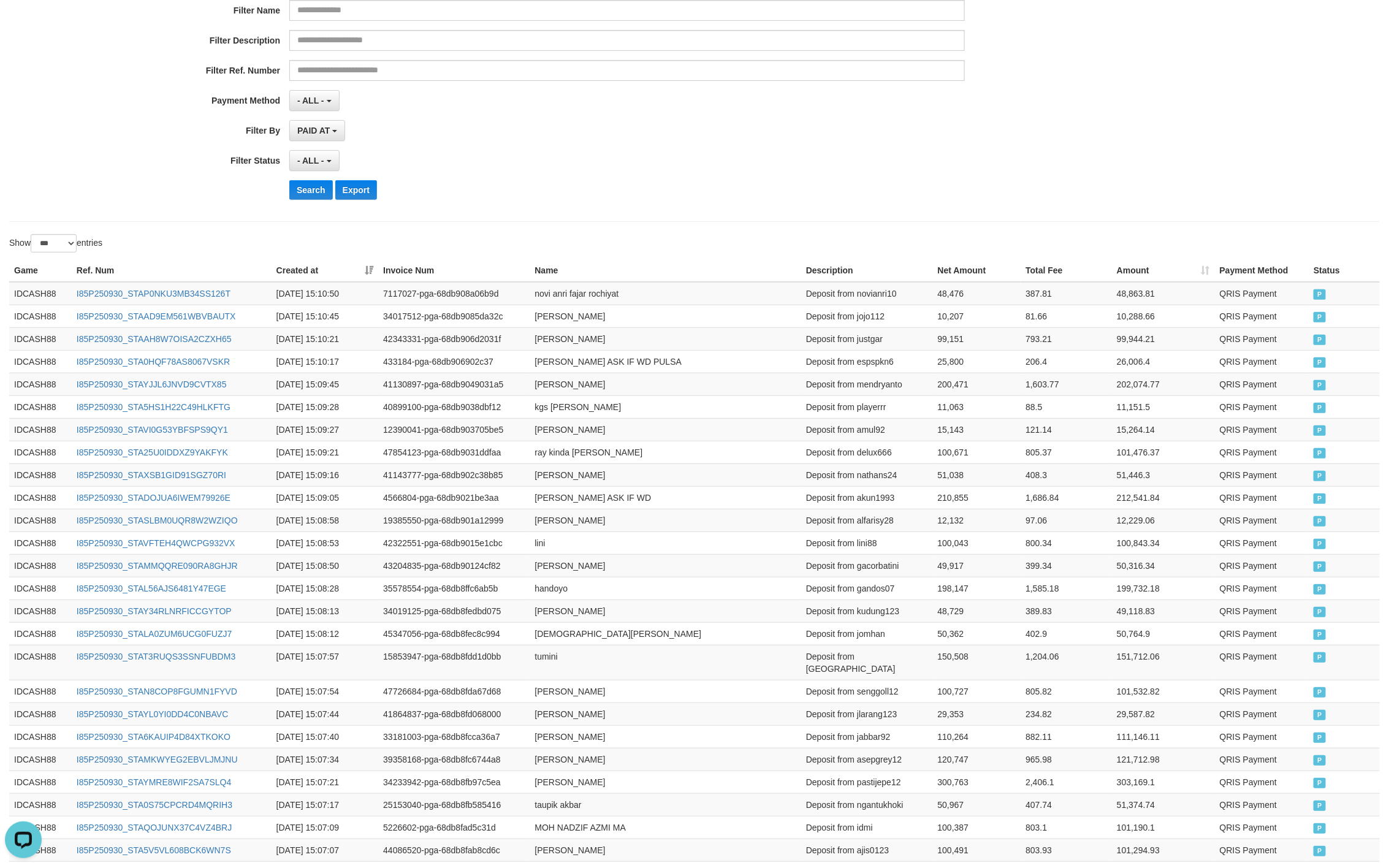
click at [1032, 219] on div "**********" at bounding box center [695, 59] width 1371 height 325
click at [731, 131] on div "PAID AT PAID AT CREATED AT" at bounding box center [628, 130] width 676 height 21
click at [328, 197] on button "Search" at bounding box center [312, 189] width 44 height 20
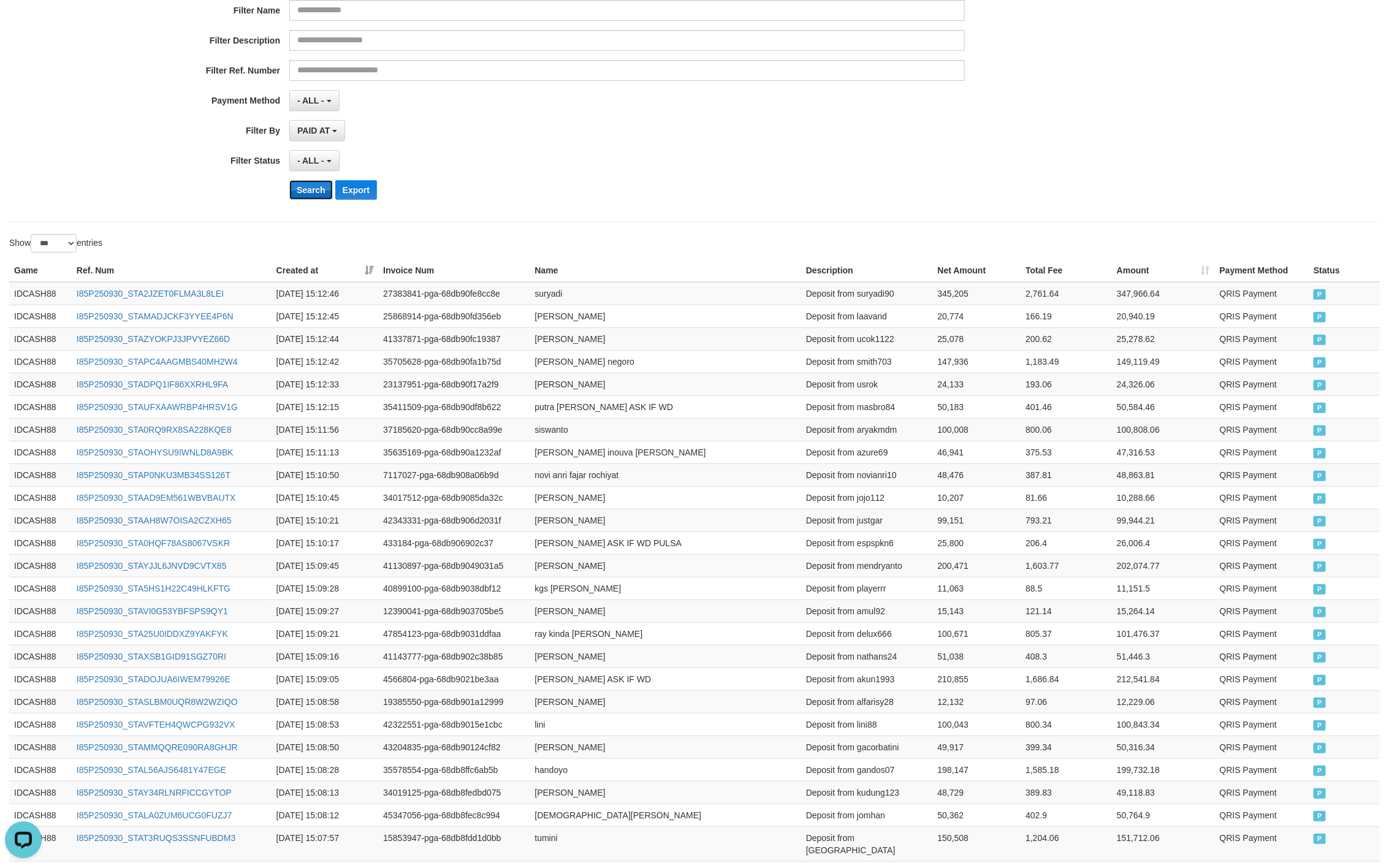
click at [312, 200] on button "Search" at bounding box center [312, 189] width 44 height 20
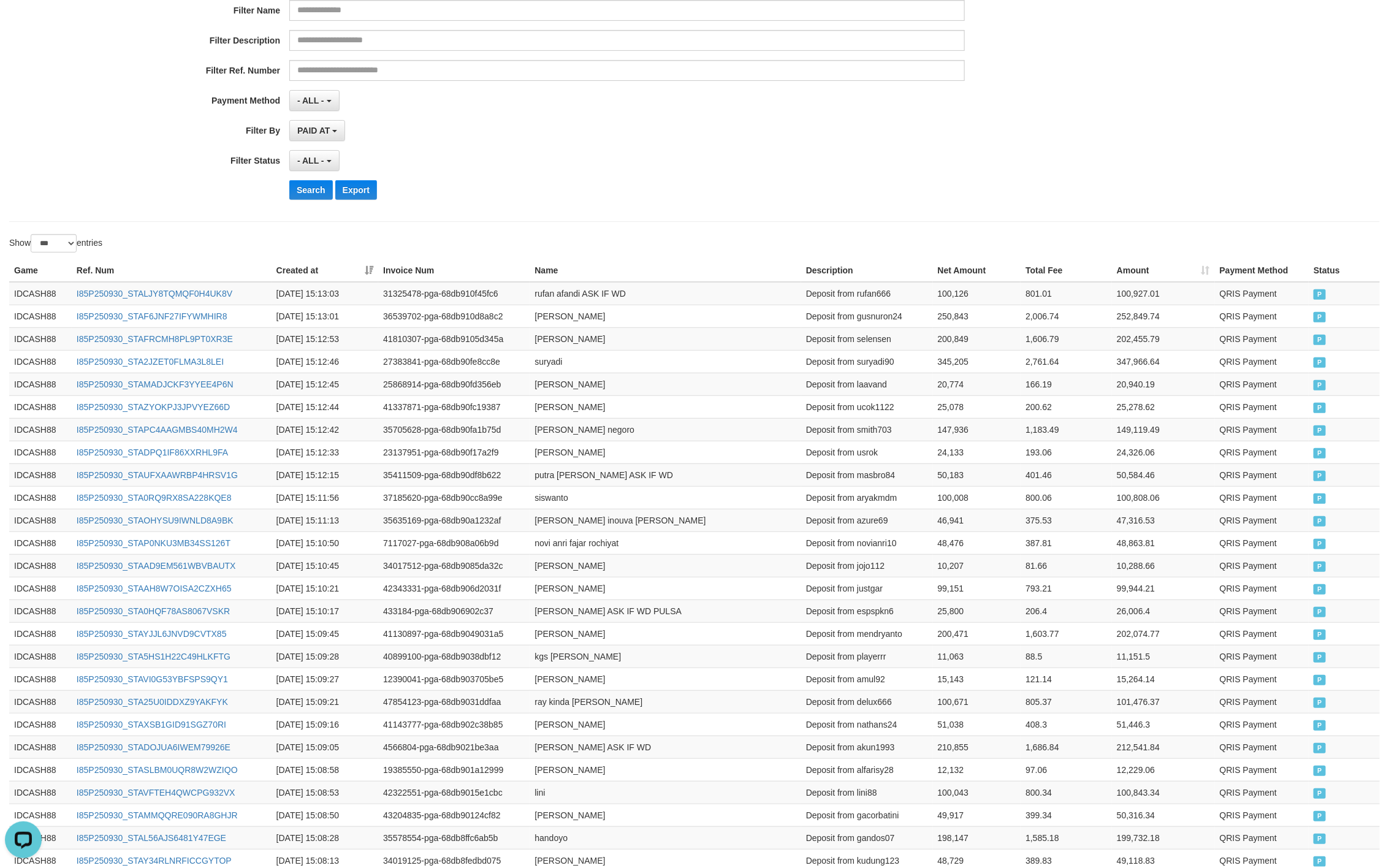
click at [1143, 97] on div "**********" at bounding box center [579, 100] width 1158 height 21
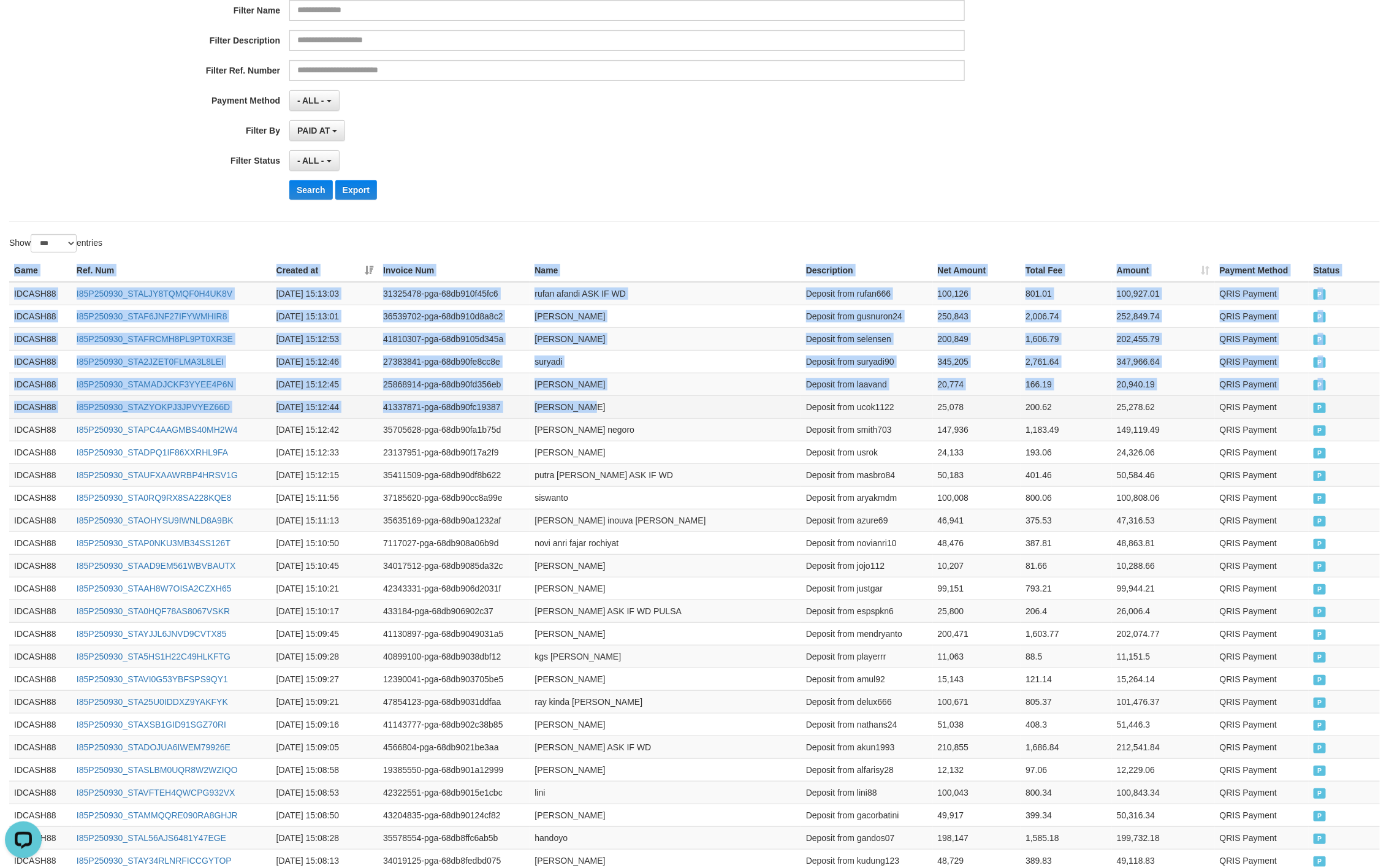
drag, startPoint x: 8, startPoint y: 268, endPoint x: 740, endPoint y: 418, distance: 747.2
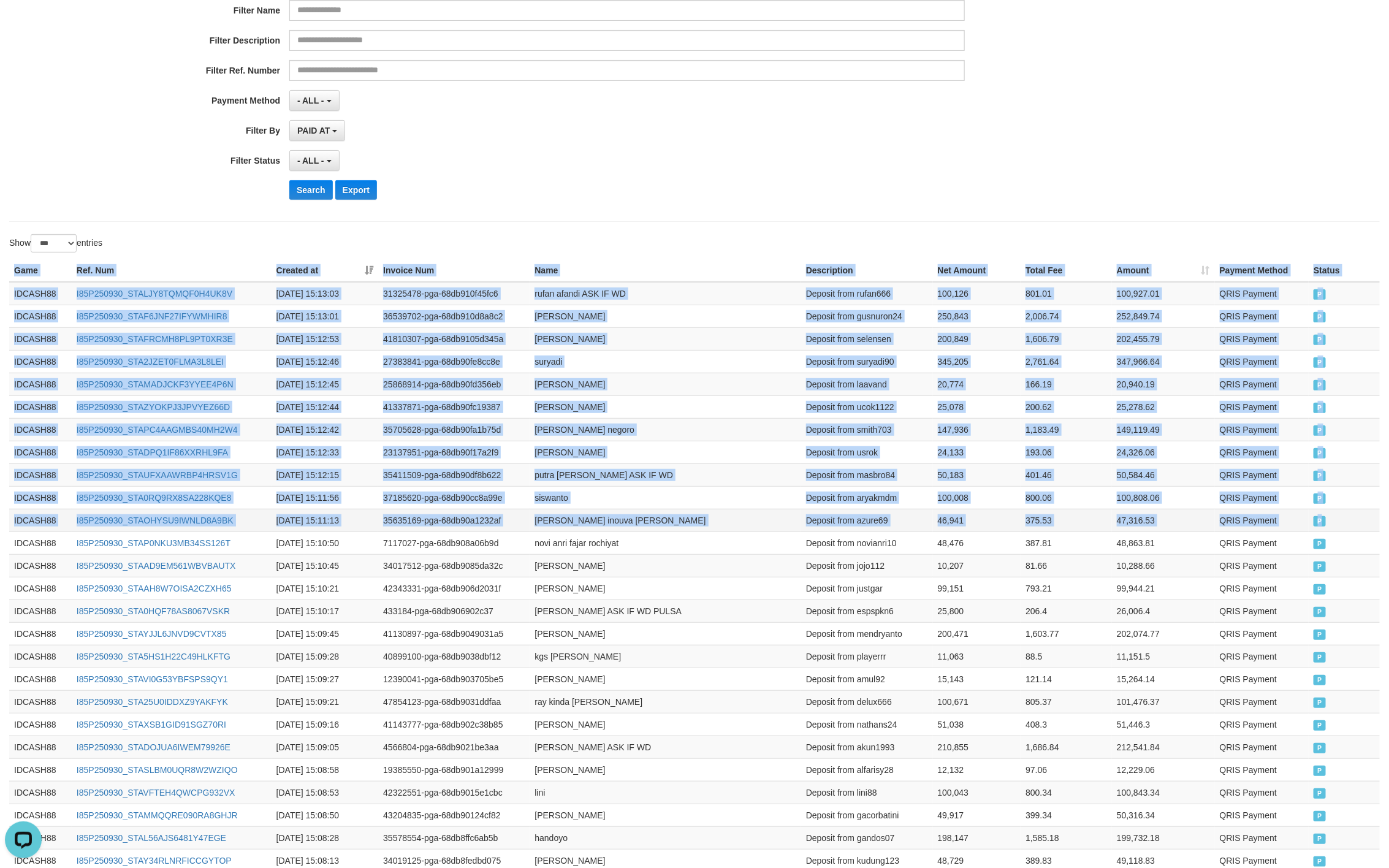
click at [1327, 529] on td "P" at bounding box center [1344, 520] width 71 height 23
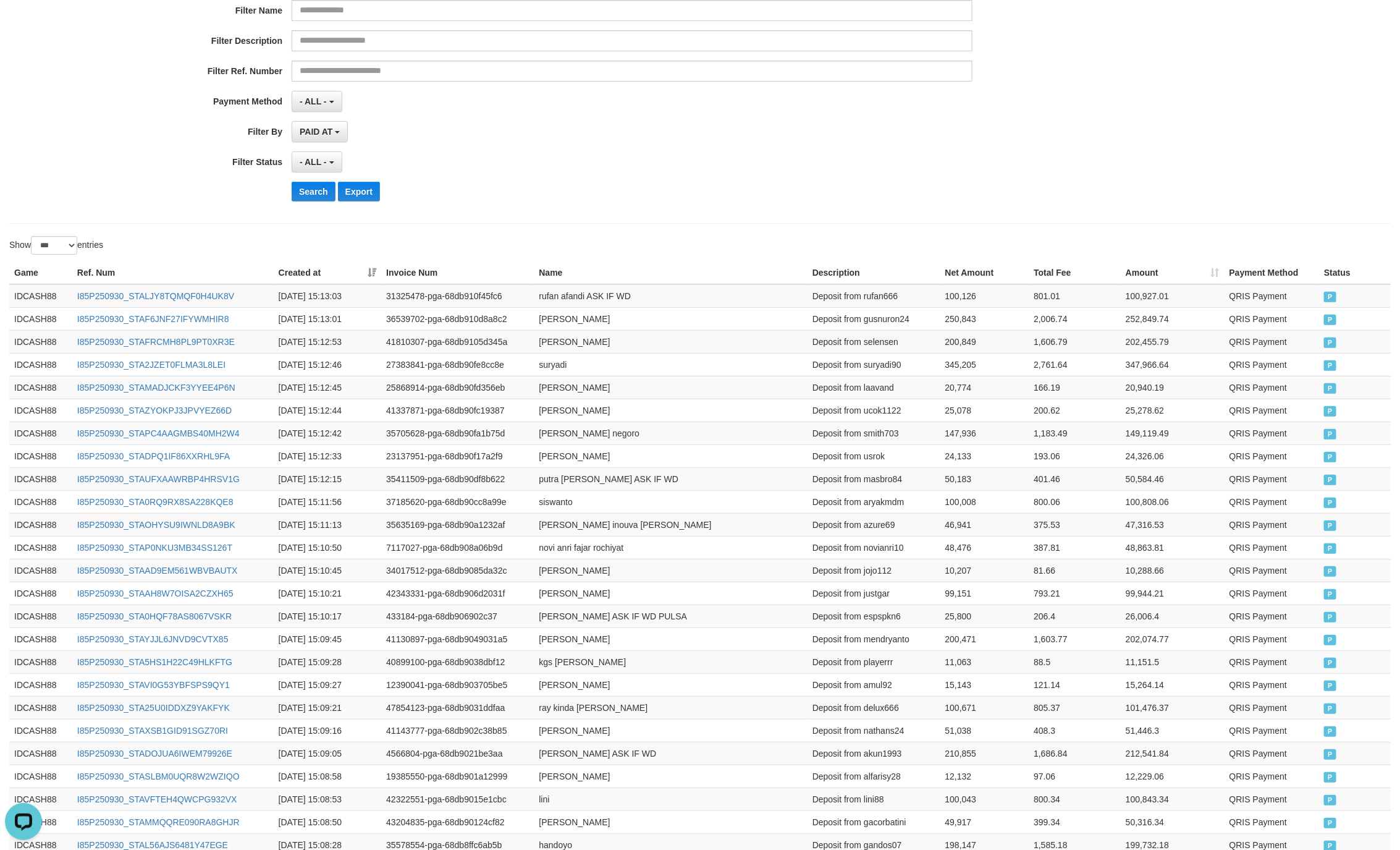
click at [661, 181] on div "**********" at bounding box center [583, 60] width 1167 height 302
click at [291, 209] on div "**********" at bounding box center [583, 60] width 1167 height 302
click at [303, 197] on button "Search" at bounding box center [314, 191] width 44 height 20
click at [770, 201] on div "Search Export" at bounding box center [729, 191] width 875 height 20
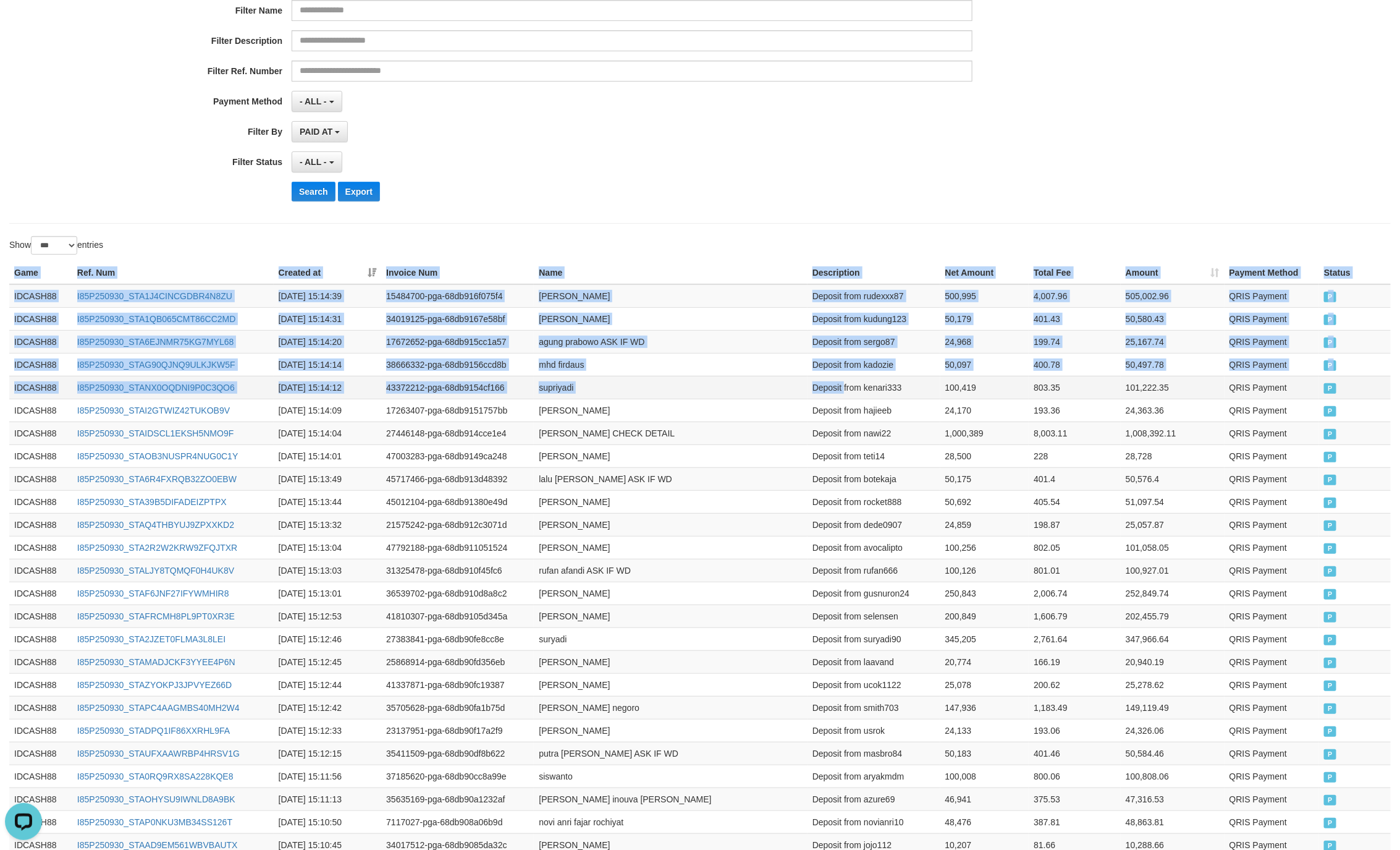
drag, startPoint x: 10, startPoint y: 274, endPoint x: 843, endPoint y: 380, distance: 839.7
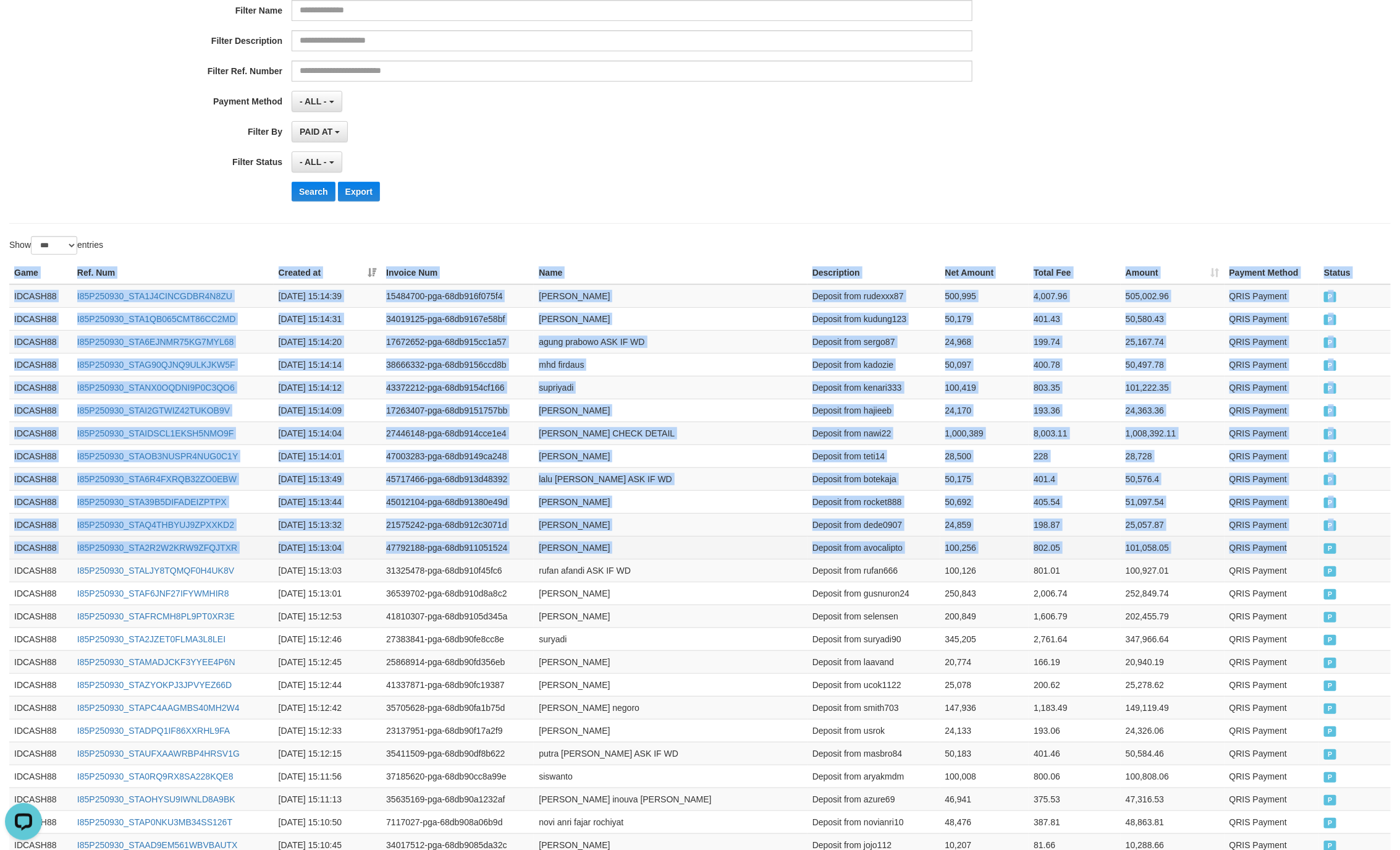
click at [1305, 544] on td "QRIS Payment" at bounding box center [1272, 547] width 95 height 23
click at [304, 197] on button "Search" at bounding box center [314, 191] width 44 height 20
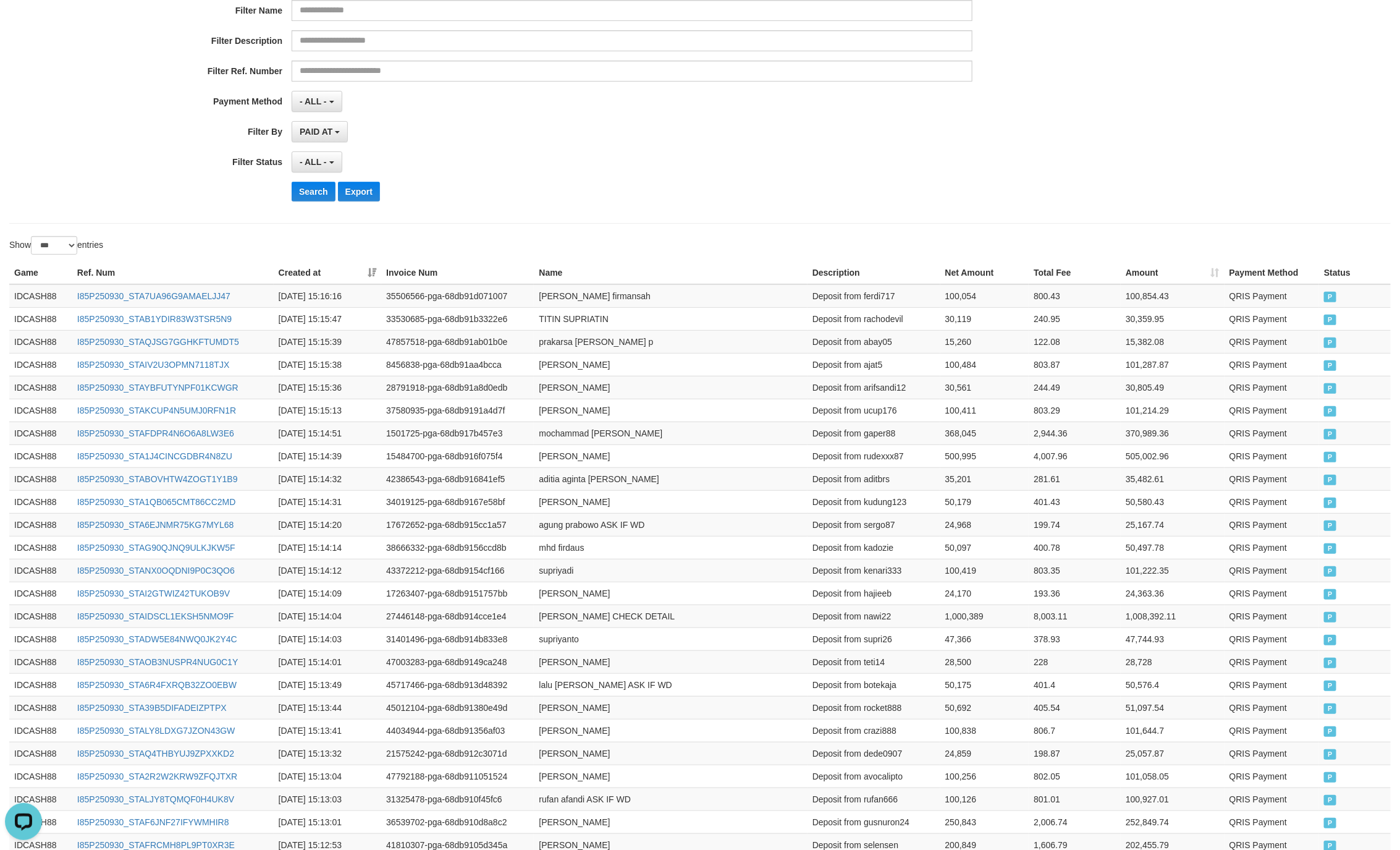
click at [708, 184] on div "Search Export" at bounding box center [729, 191] width 875 height 20
click at [334, 197] on button "Search" at bounding box center [314, 191] width 44 height 20
click at [712, 182] on div "**********" at bounding box center [583, 60] width 1167 height 302
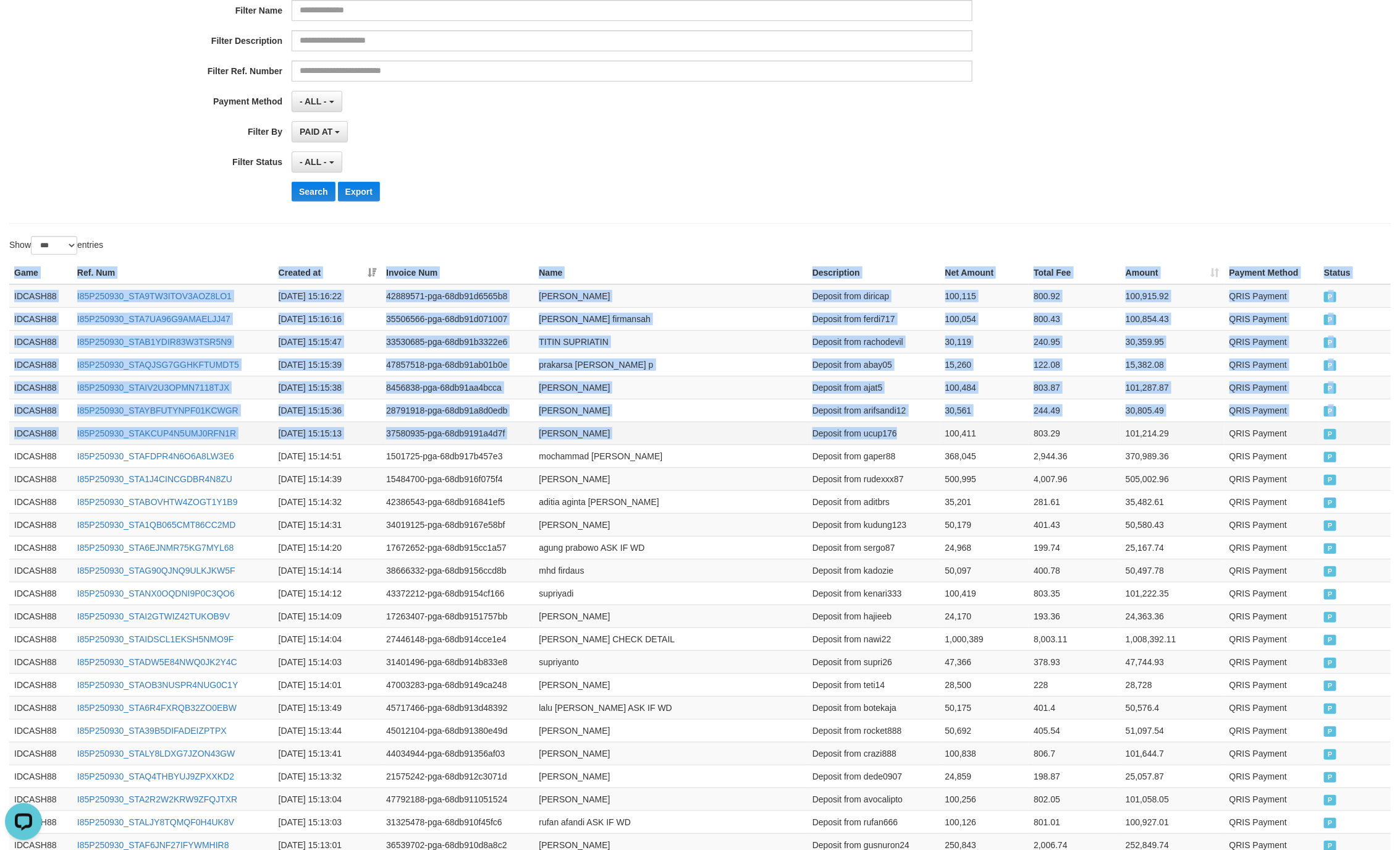
drag, startPoint x: 10, startPoint y: 277, endPoint x: 902, endPoint y: 433, distance: 905.5
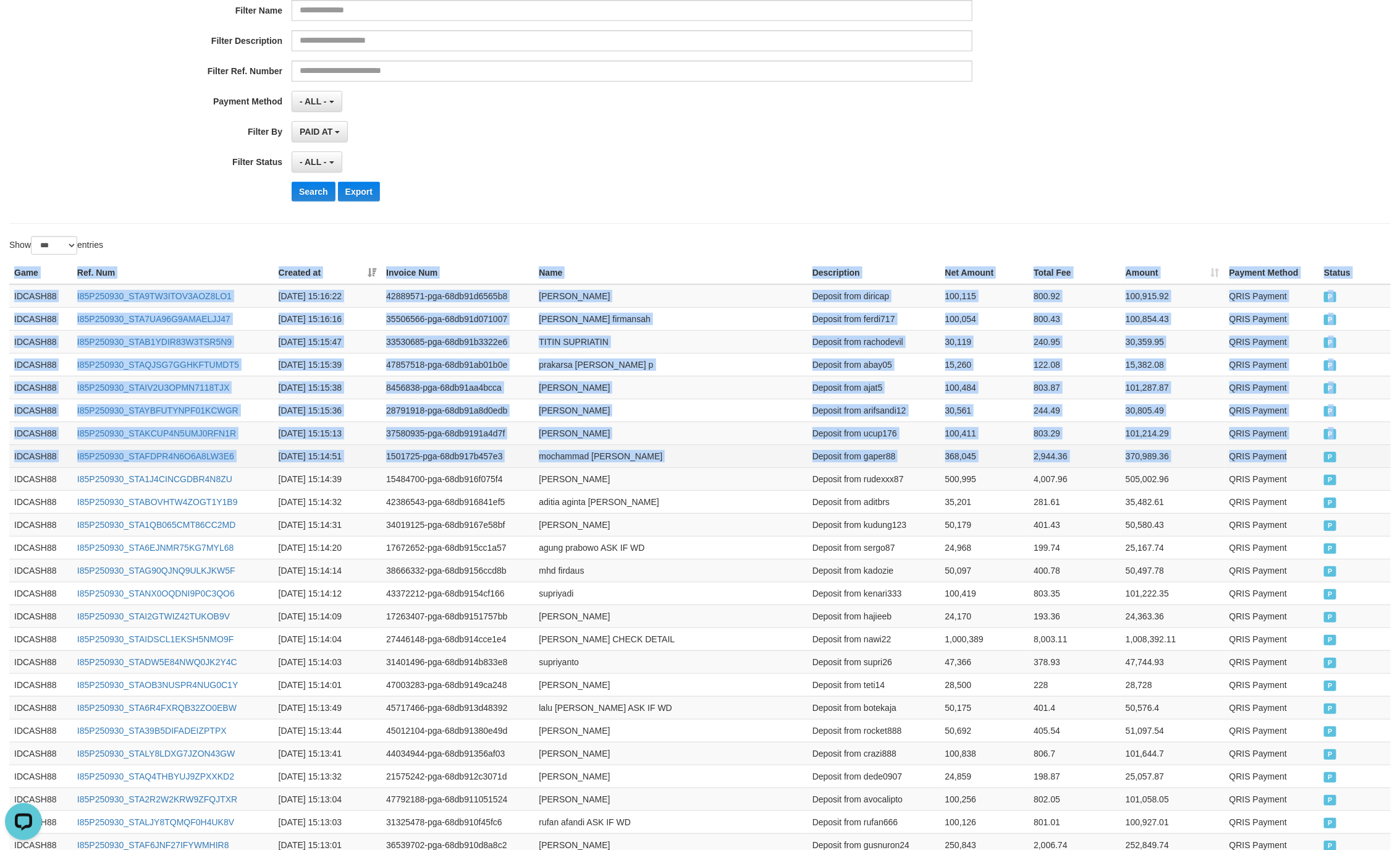
drag, startPoint x: 1309, startPoint y: 465, endPoint x: 1290, endPoint y: 465, distance: 19.0
click at [1308, 465] on td "QRIS Payment" at bounding box center [1272, 456] width 95 height 23
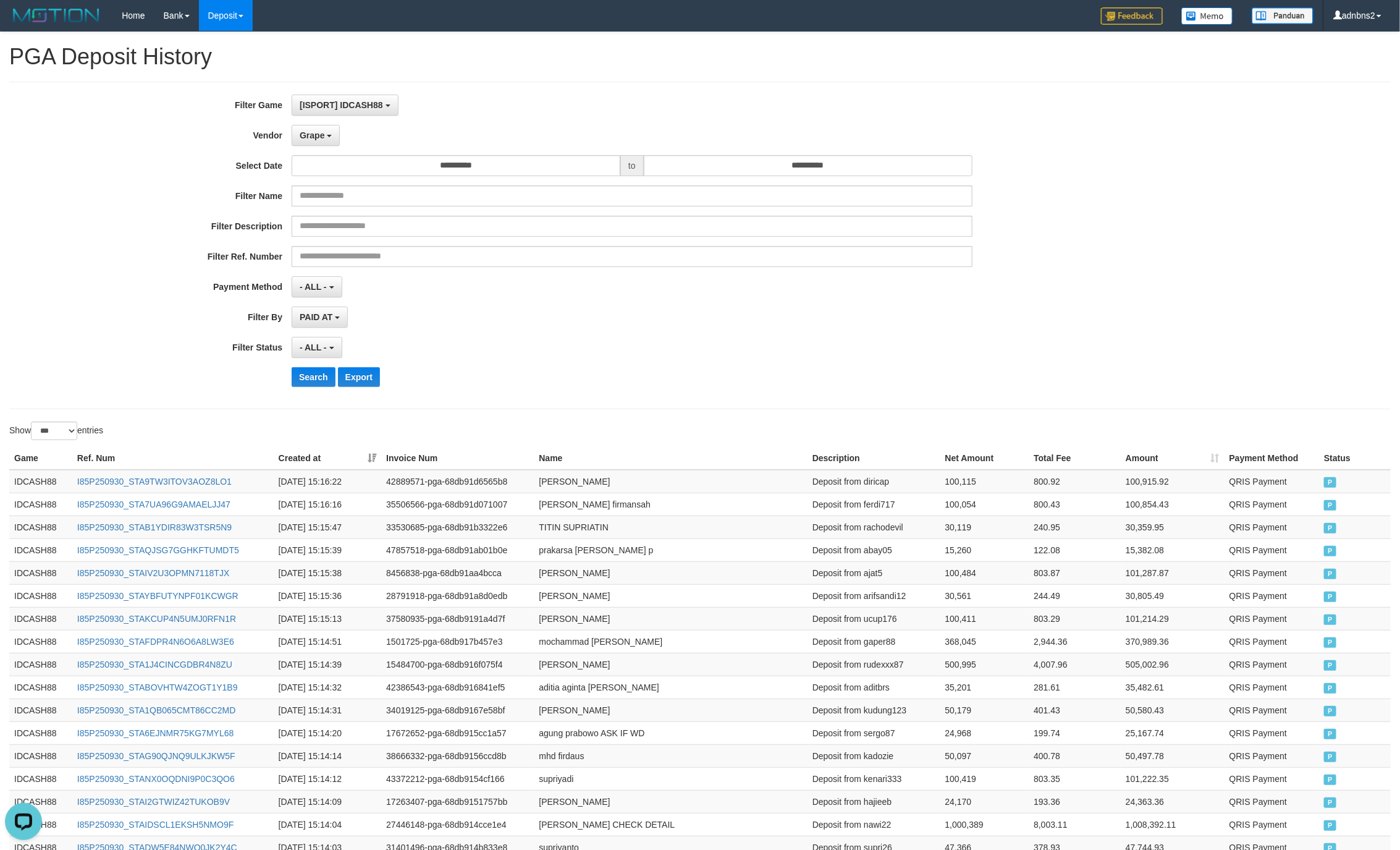
click at [663, 378] on div "Search Export" at bounding box center [729, 377] width 875 height 20
click at [311, 384] on button "Search" at bounding box center [314, 377] width 44 height 20
click at [899, 347] on div "- ALL - SELECT ALL - ALL - SELECT STATUS PENDING/UNPAID PAID CANCELED EXPIRED" at bounding box center [633, 347] width 681 height 21
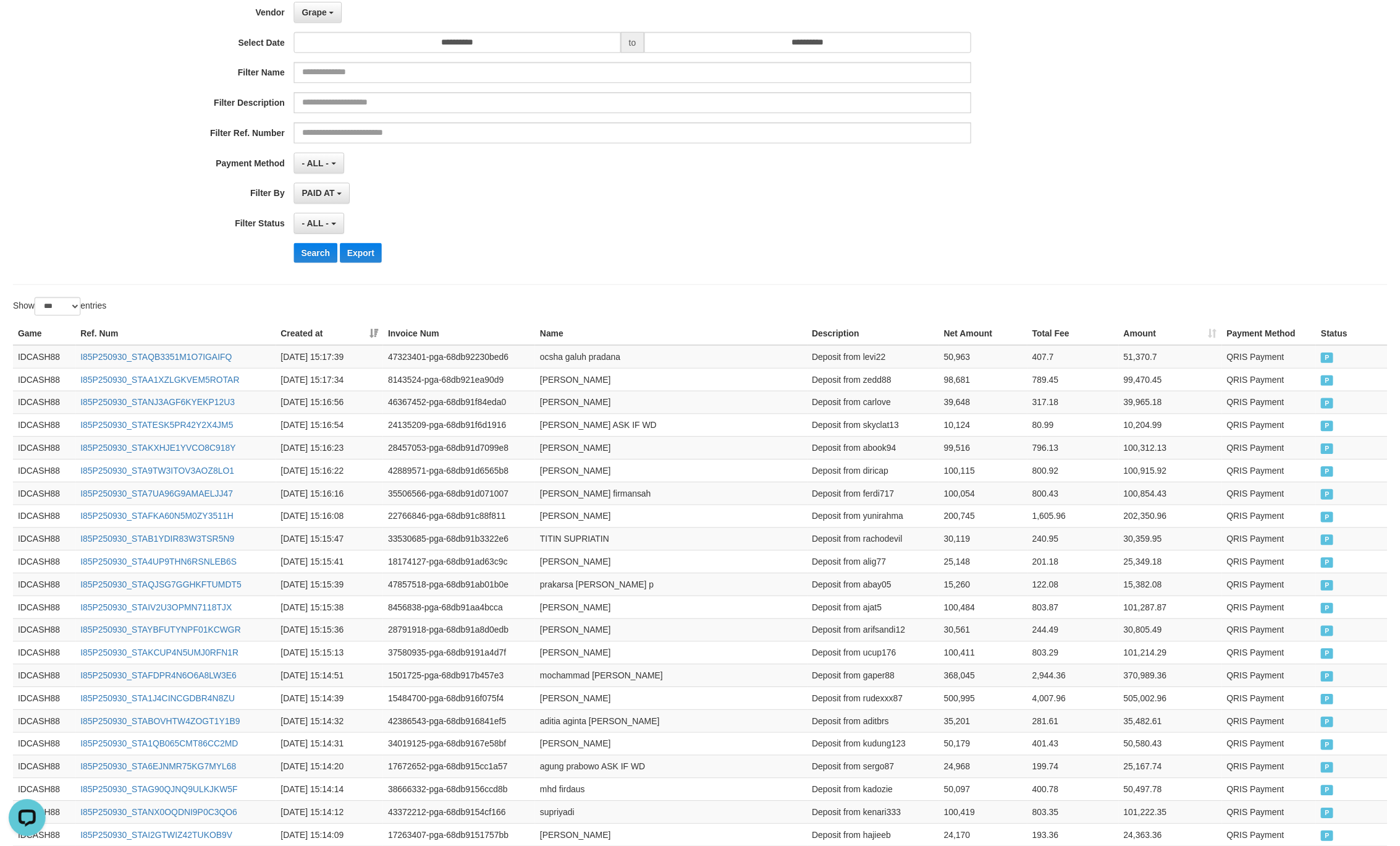
scroll to position [185, 0]
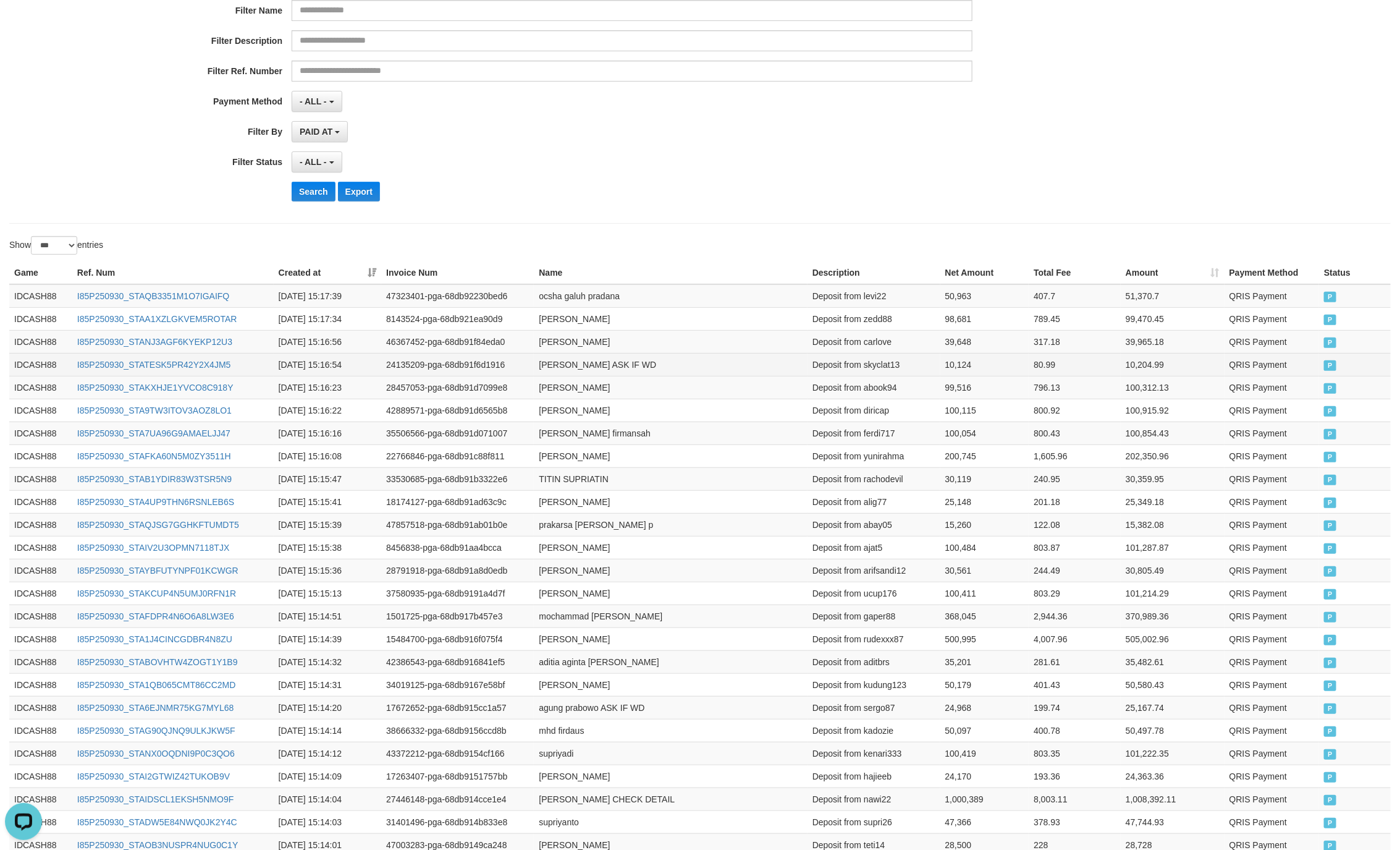
drag, startPoint x: 10, startPoint y: 274, endPoint x: 721, endPoint y: 378, distance: 718.6
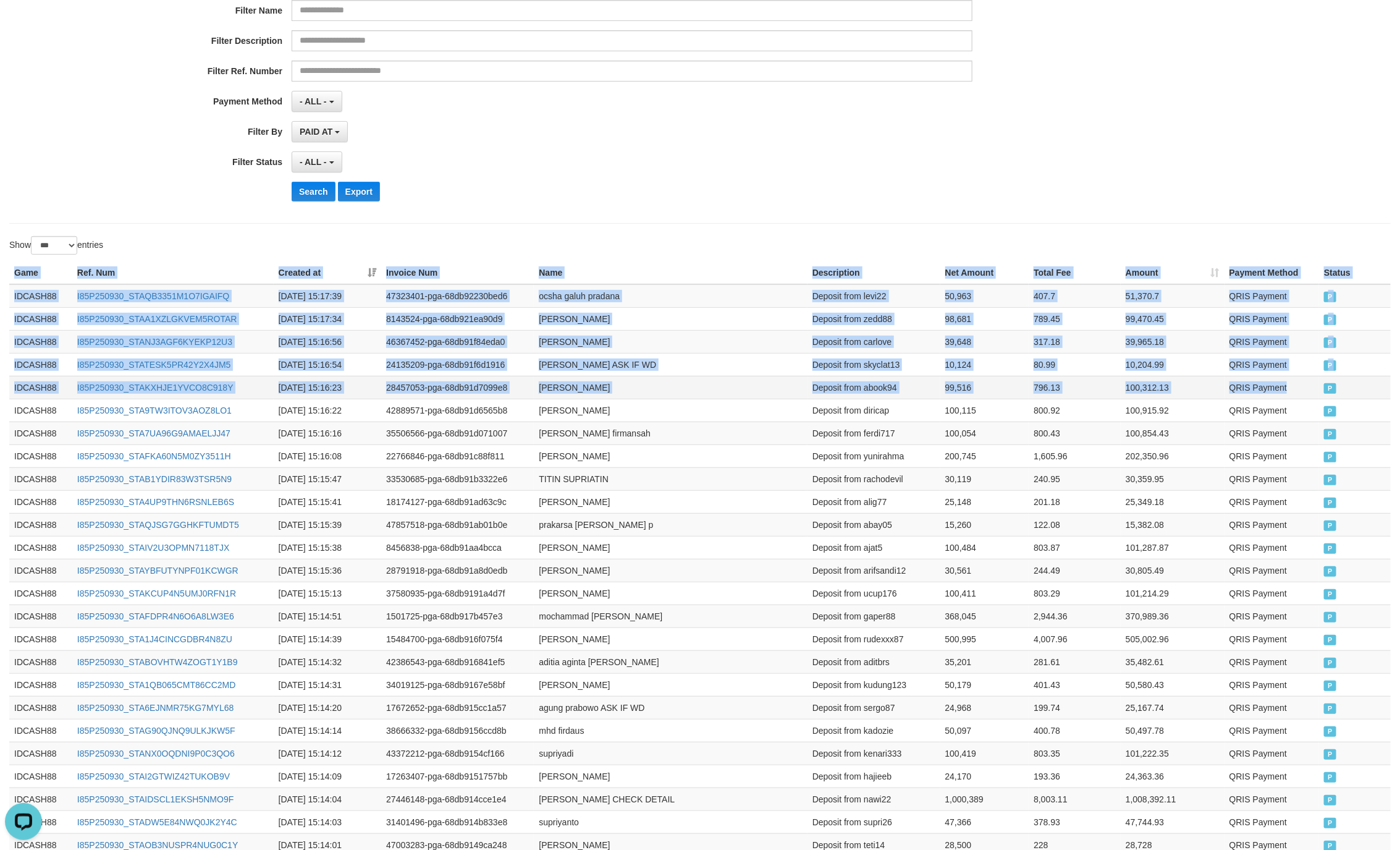
click at [1317, 390] on td "QRIS Payment" at bounding box center [1272, 387] width 95 height 23
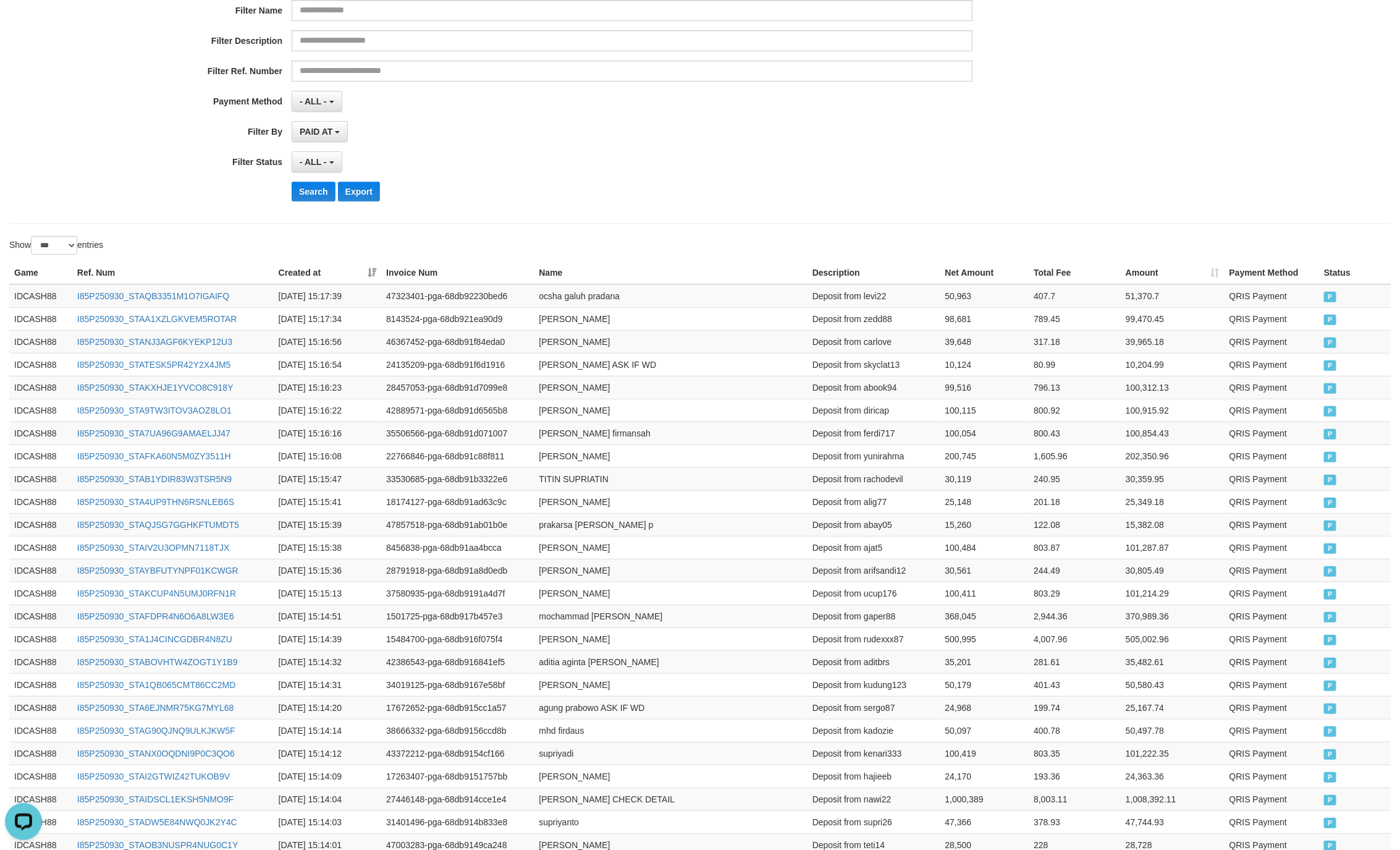
click at [617, 223] on div "**********" at bounding box center [700, 60] width 1382 height 327
click at [314, 188] on button "Search" at bounding box center [314, 191] width 44 height 20
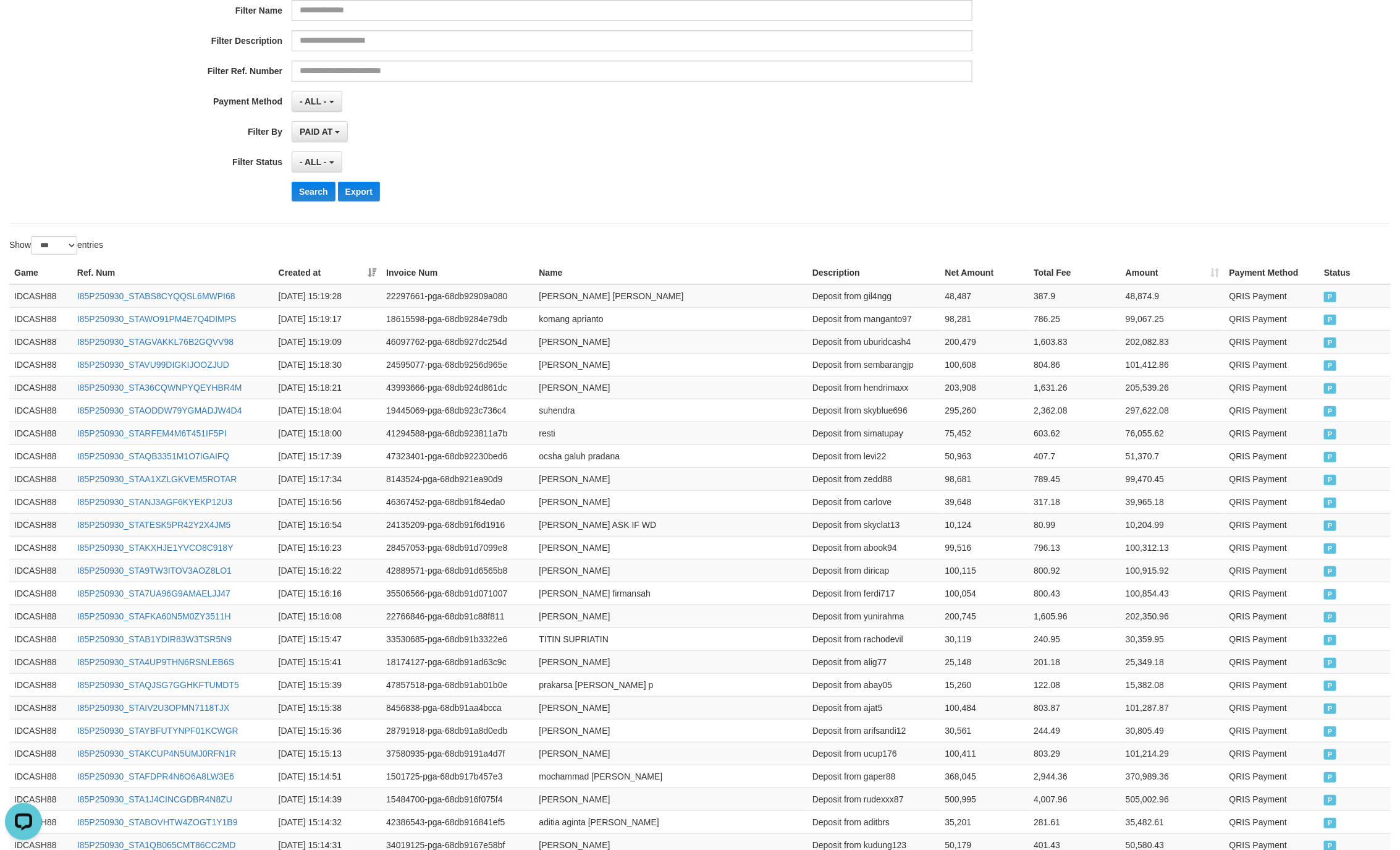
click at [811, 147] on div "**********" at bounding box center [583, 60] width 1167 height 302
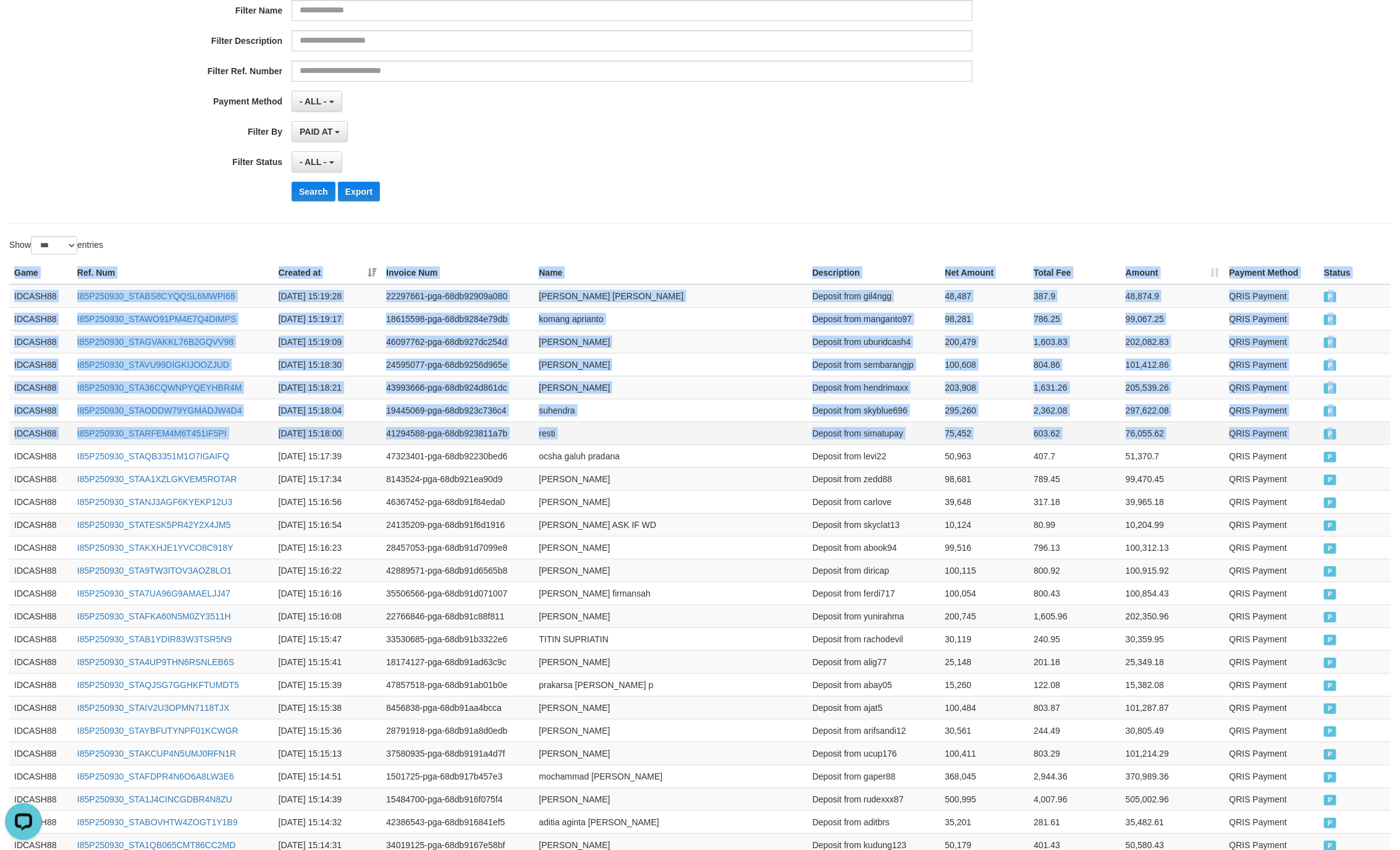
drag, startPoint x: 8, startPoint y: 267, endPoint x: 1333, endPoint y: 429, distance: 1334.9
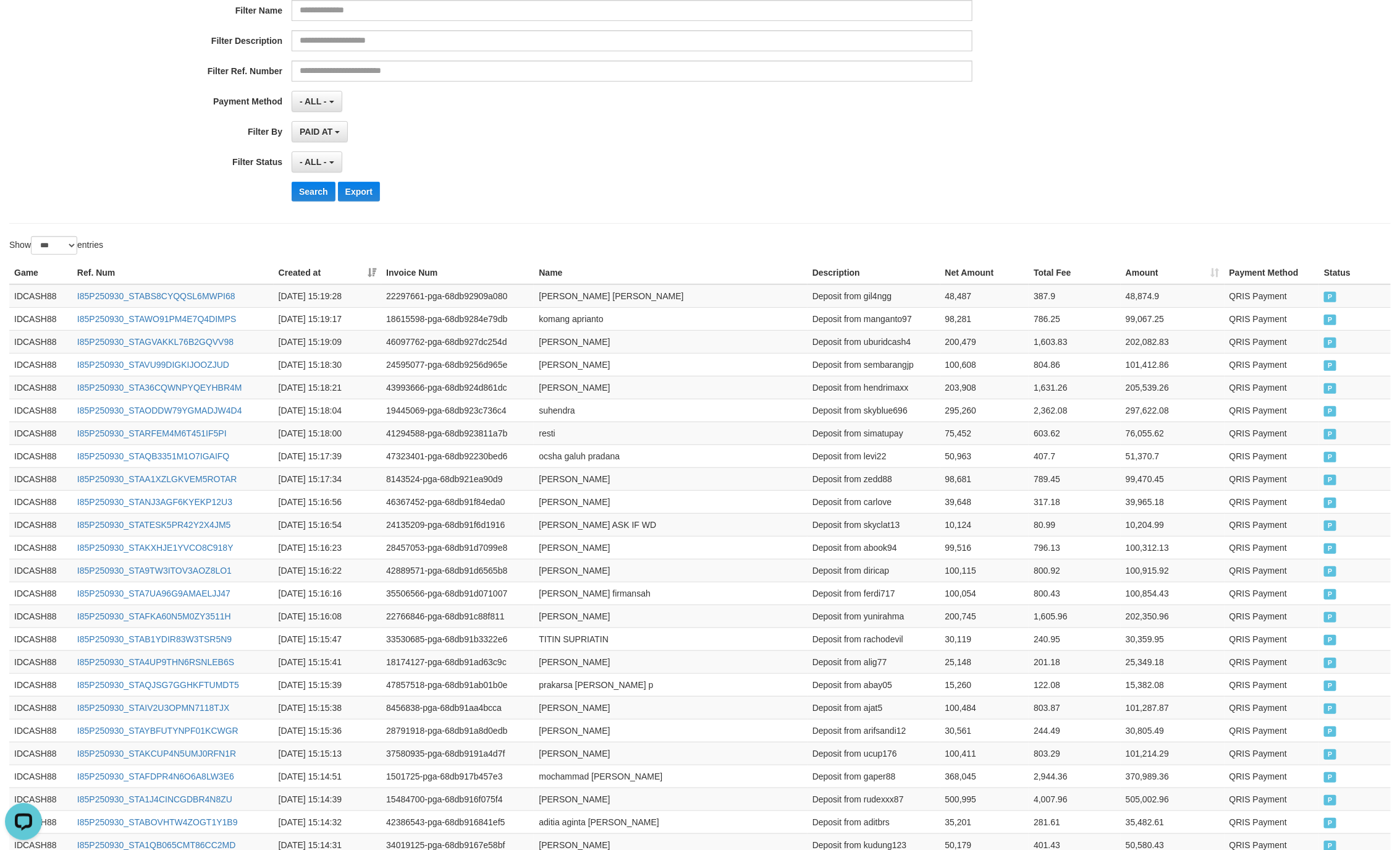
click at [708, 184] on div "Search Export" at bounding box center [729, 191] width 875 height 20
click at [311, 201] on button "Search" at bounding box center [314, 191] width 44 height 20
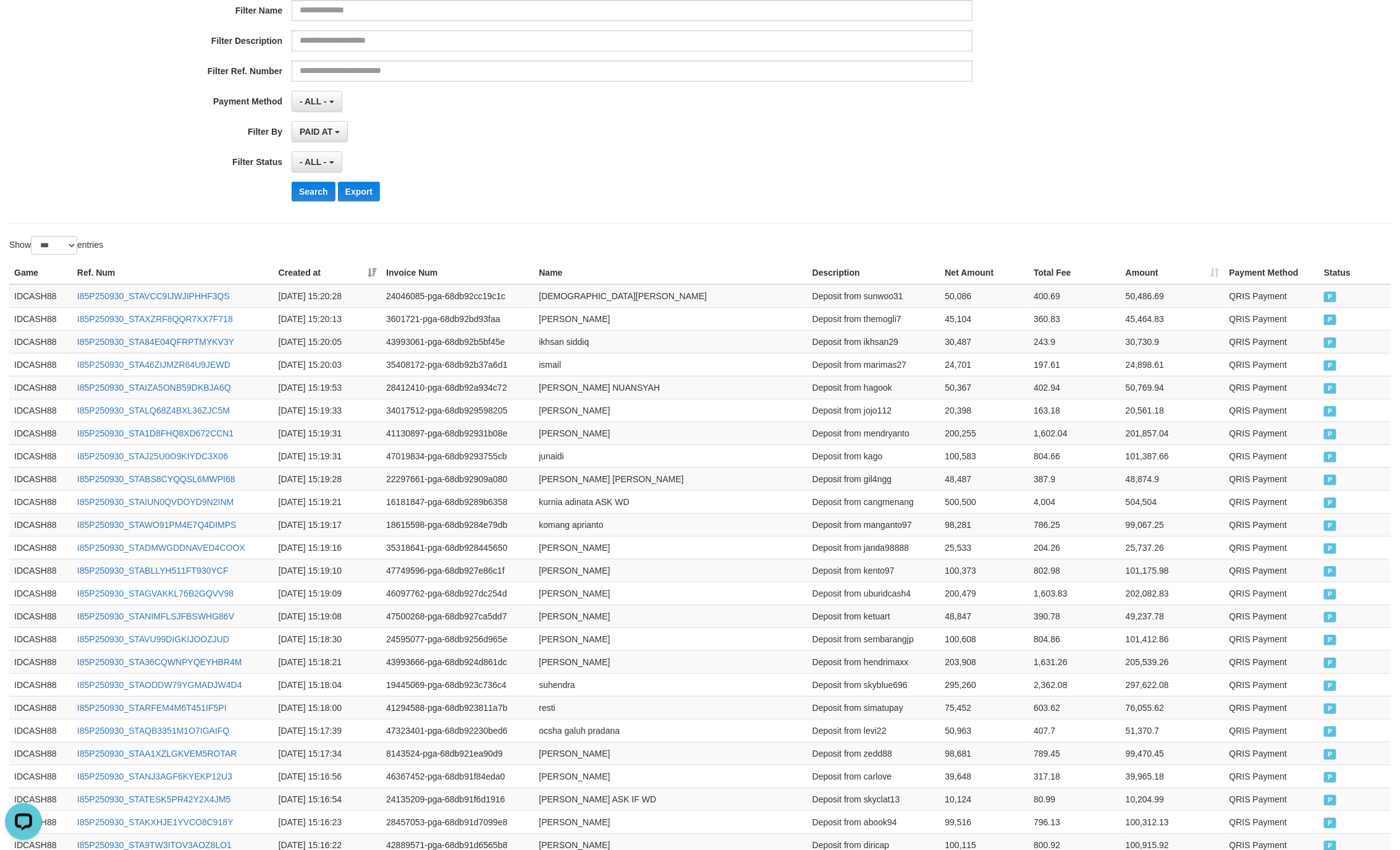
click at [658, 173] on div "- ALL - SELECT ALL - ALL - SELECT STATUS PENDING/UNPAID PAID CANCELED EXPIRED" at bounding box center [633, 161] width 681 height 21
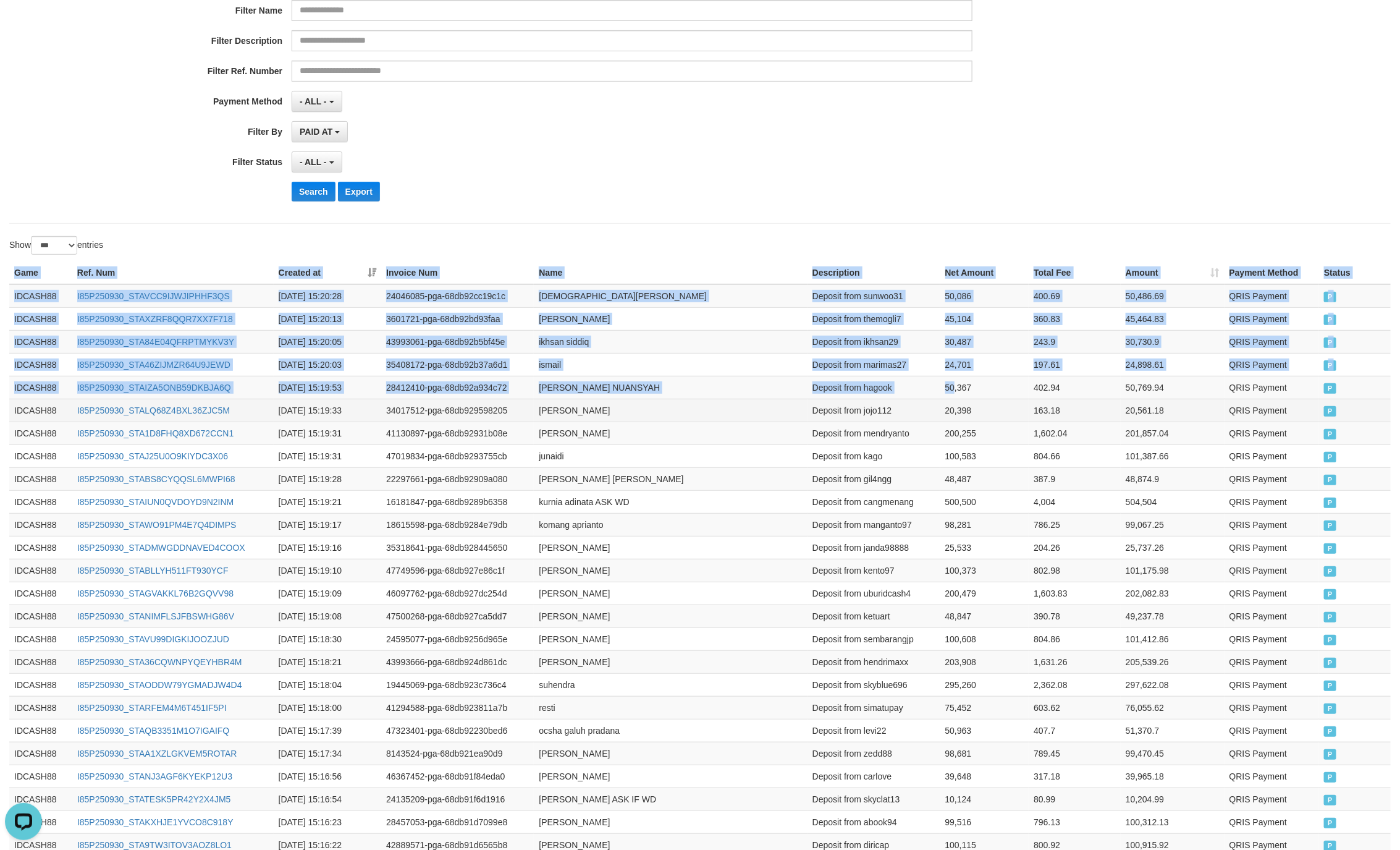
drag, startPoint x: 15, startPoint y: 277, endPoint x: 1006, endPoint y: 404, distance: 999.1
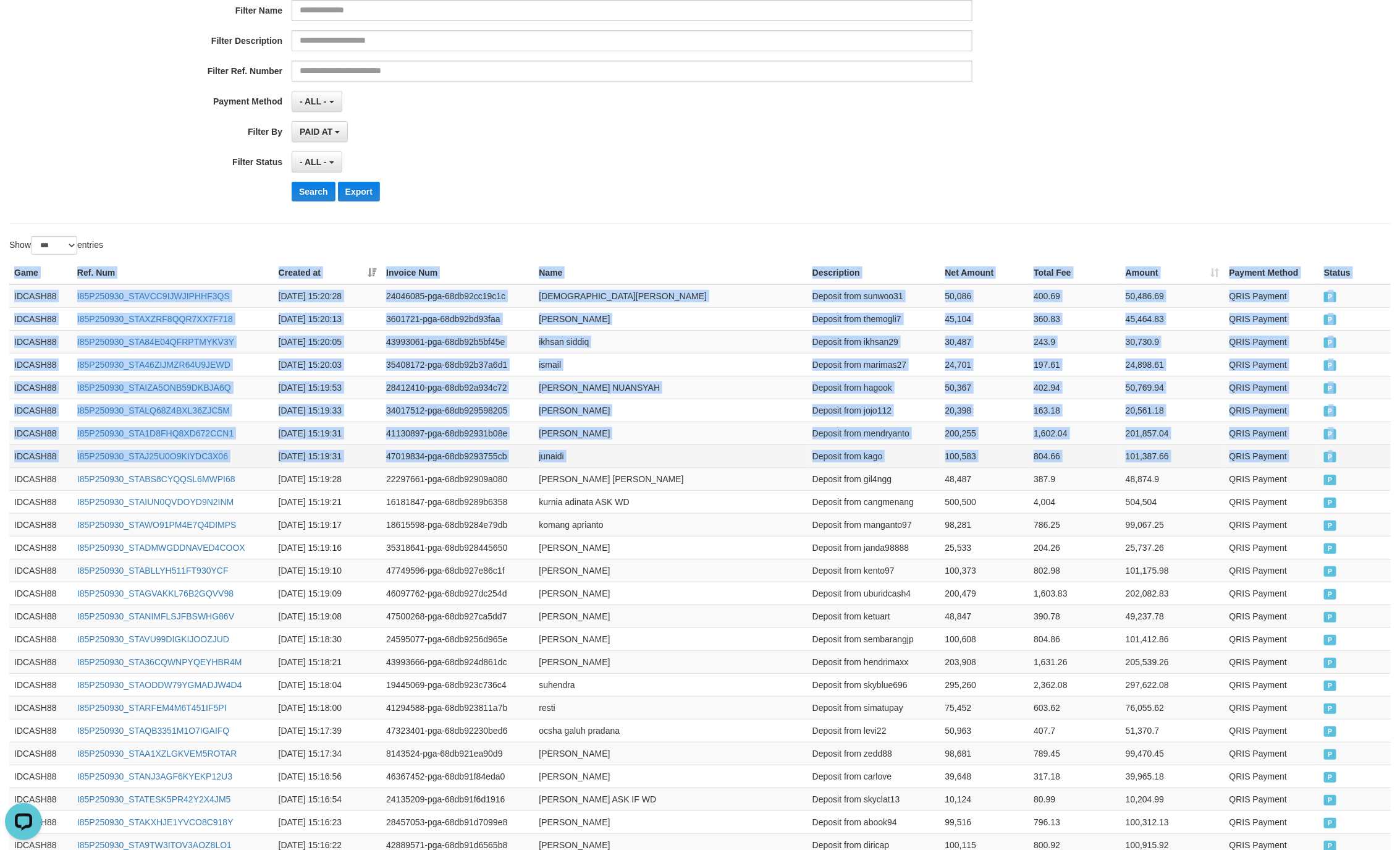
click at [1337, 467] on td "P" at bounding box center [1355, 456] width 72 height 23
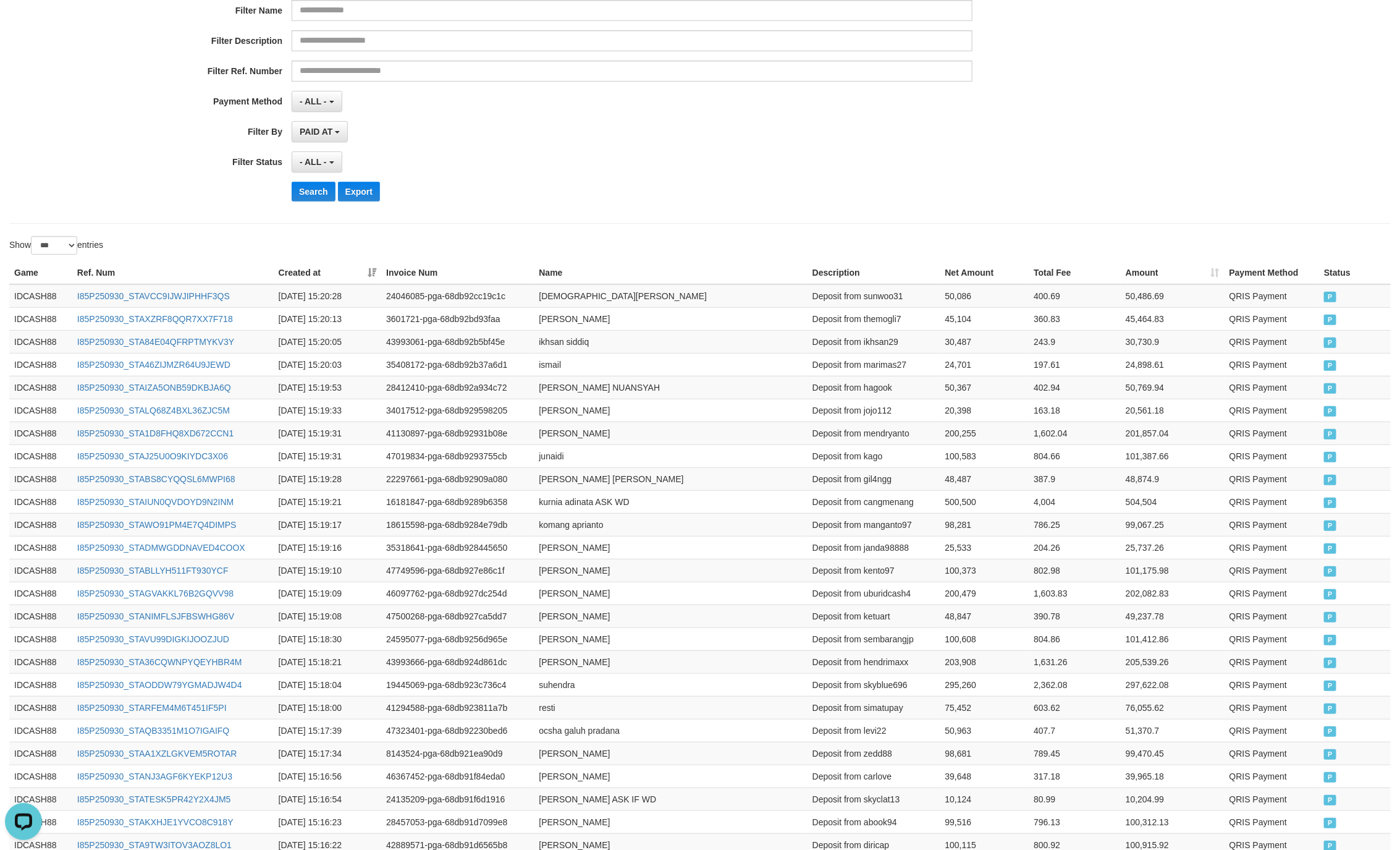
click at [647, 197] on div "Search Export" at bounding box center [729, 191] width 875 height 20
click at [297, 182] on div "**********" at bounding box center [583, 60] width 1167 height 302
click at [313, 201] on button "Search" at bounding box center [314, 191] width 44 height 20
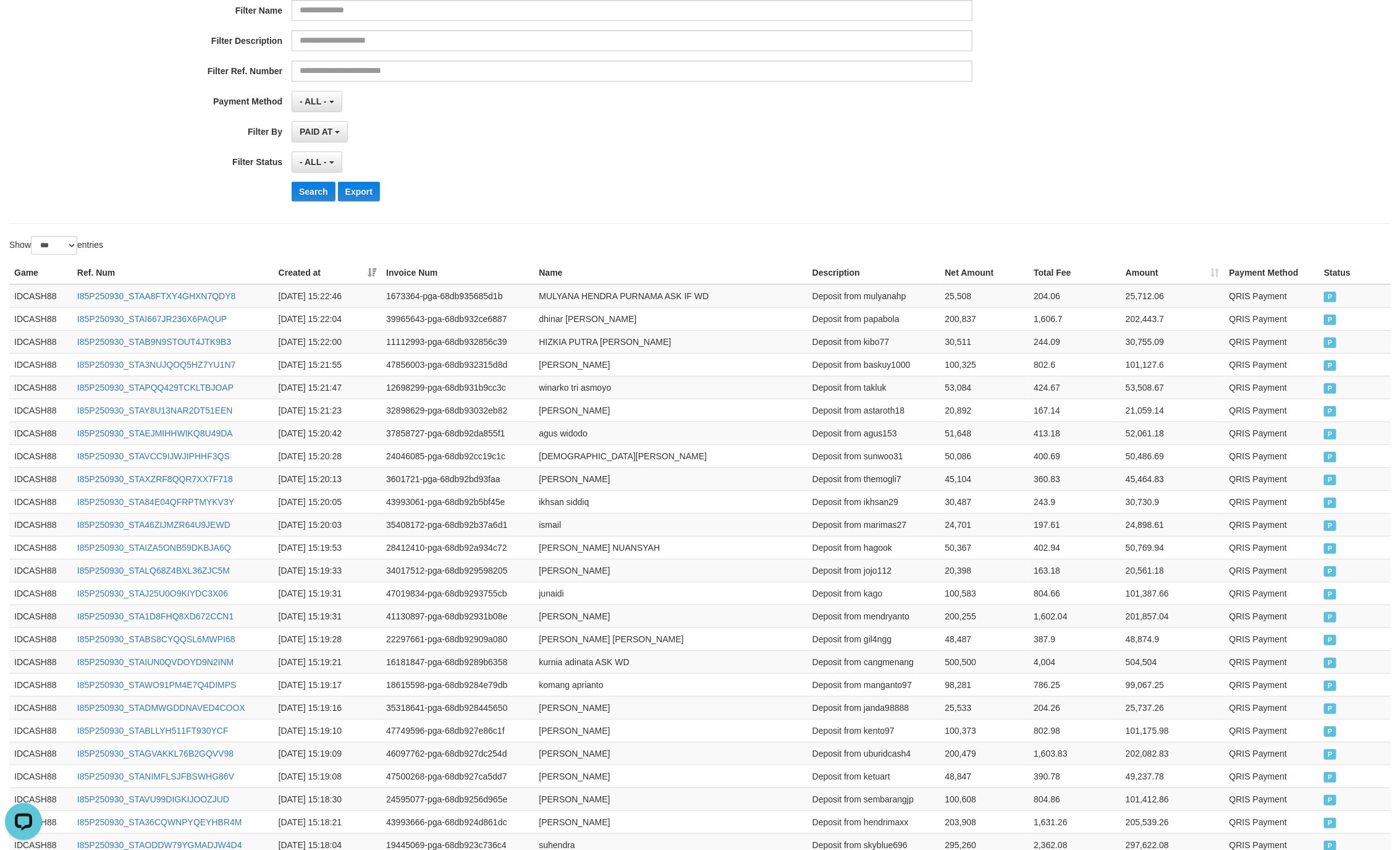
click at [680, 185] on div "Search Export" at bounding box center [729, 191] width 875 height 20
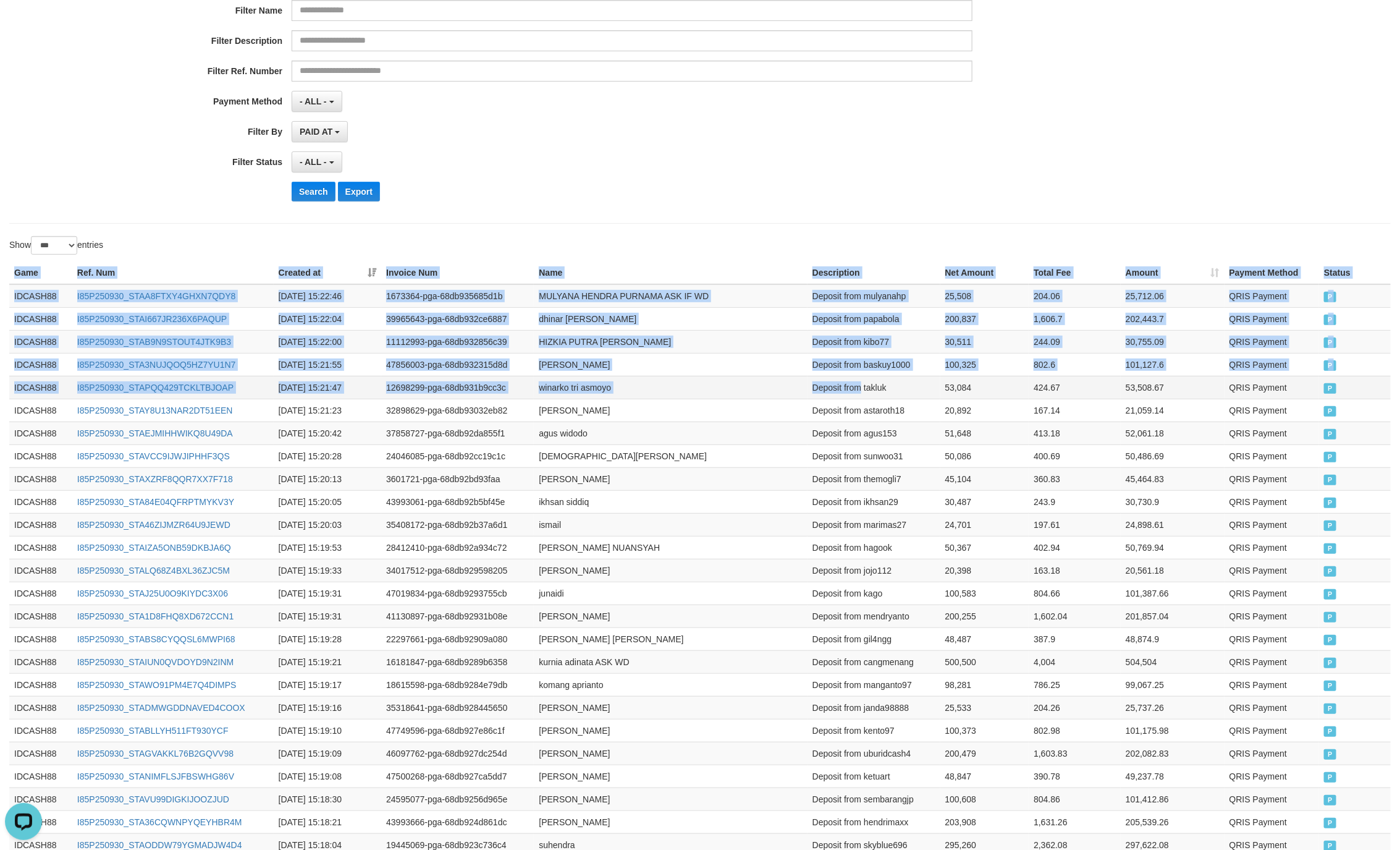
drag, startPoint x: 13, startPoint y: 273, endPoint x: 861, endPoint y: 401, distance: 857.6
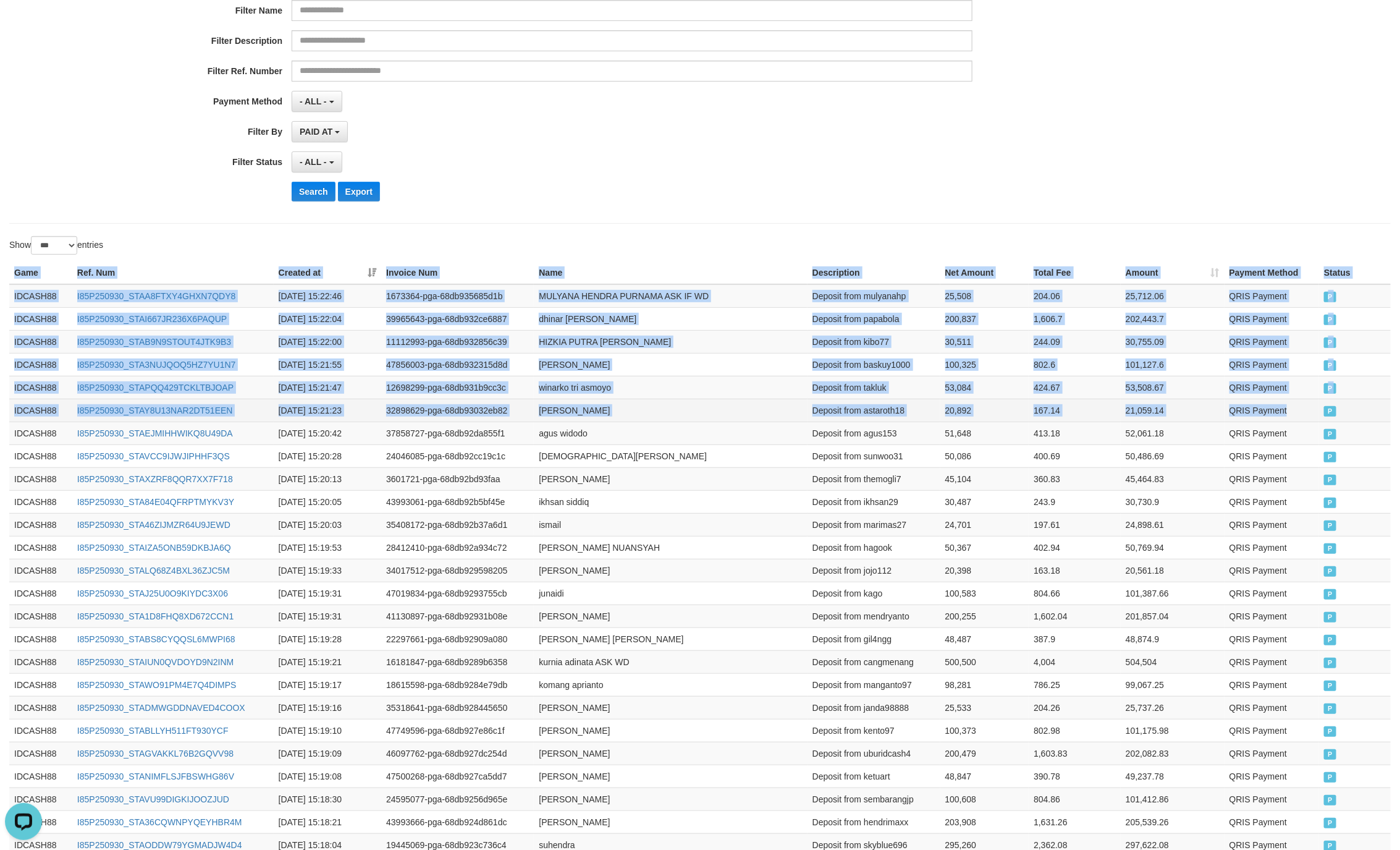
click at [1307, 422] on td "QRIS Payment" at bounding box center [1272, 410] width 95 height 23
click at [1285, 445] on td "QRIS Payment" at bounding box center [1272, 433] width 95 height 23
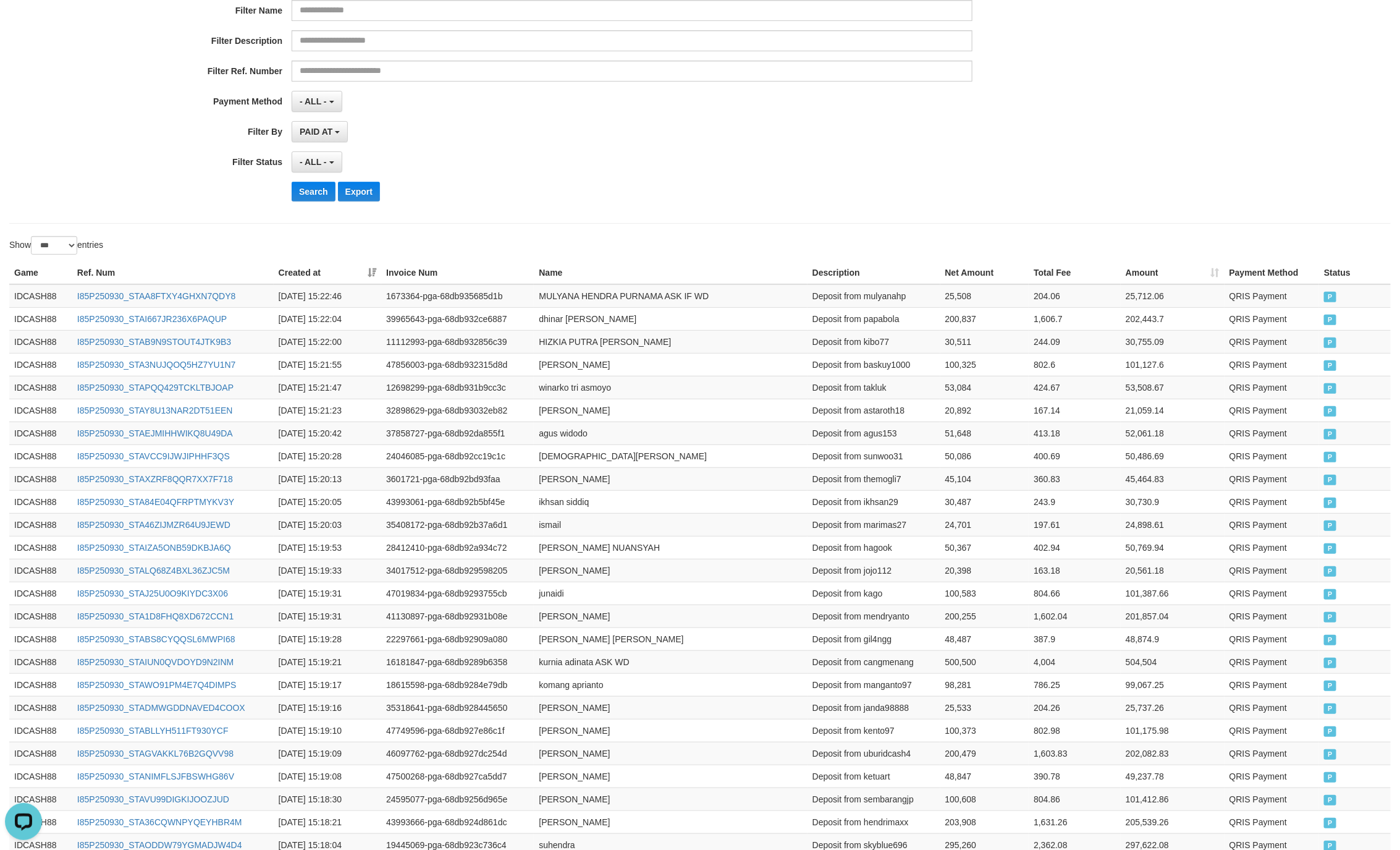
click at [594, 148] on div "**********" at bounding box center [583, 60] width 1167 height 302
click at [316, 195] on button "Search" at bounding box center [314, 191] width 44 height 20
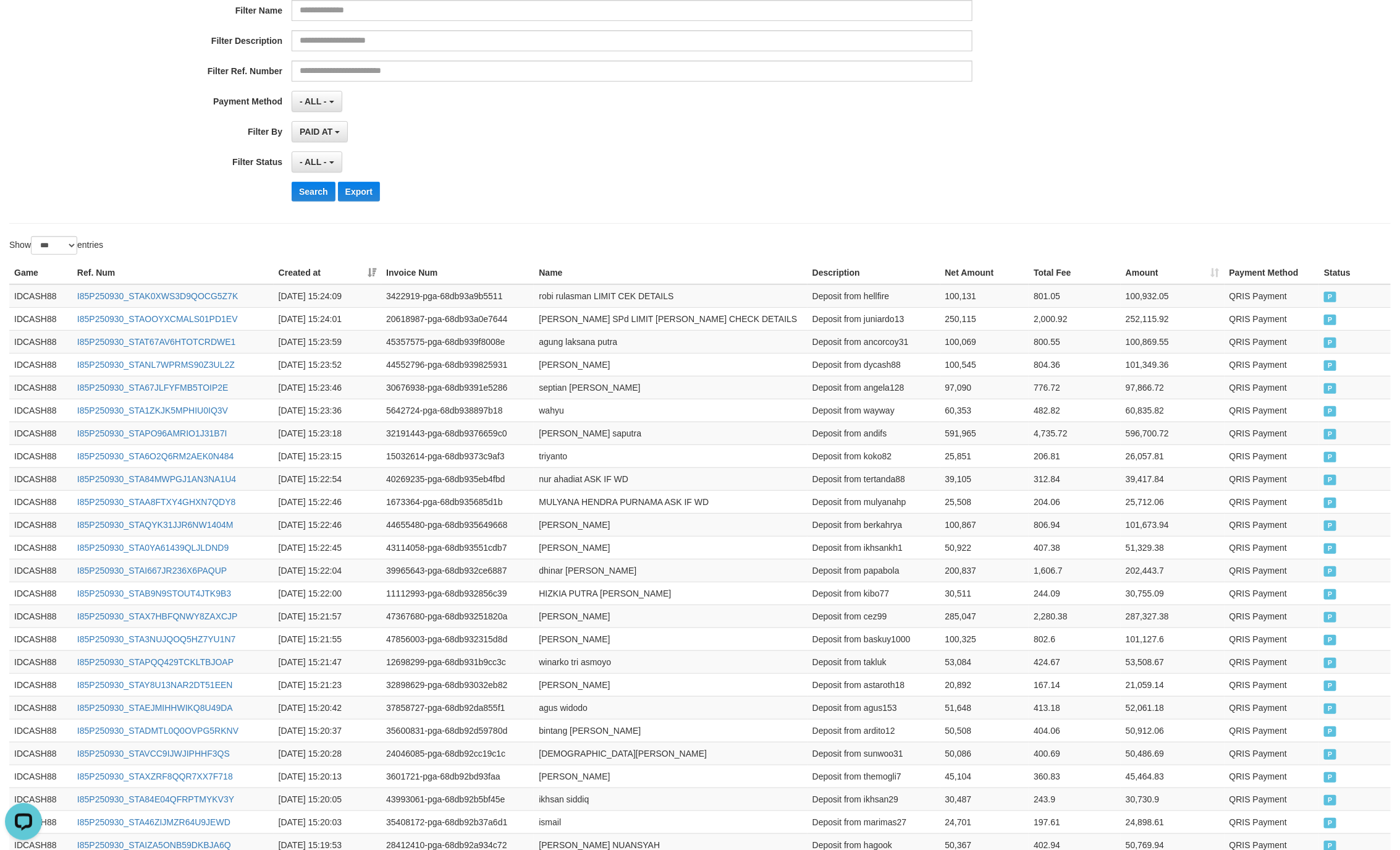
click at [640, 193] on div "Search Export" at bounding box center [729, 191] width 875 height 20
drag, startPoint x: 15, startPoint y: 276, endPoint x: 633, endPoint y: 393, distance: 629.0
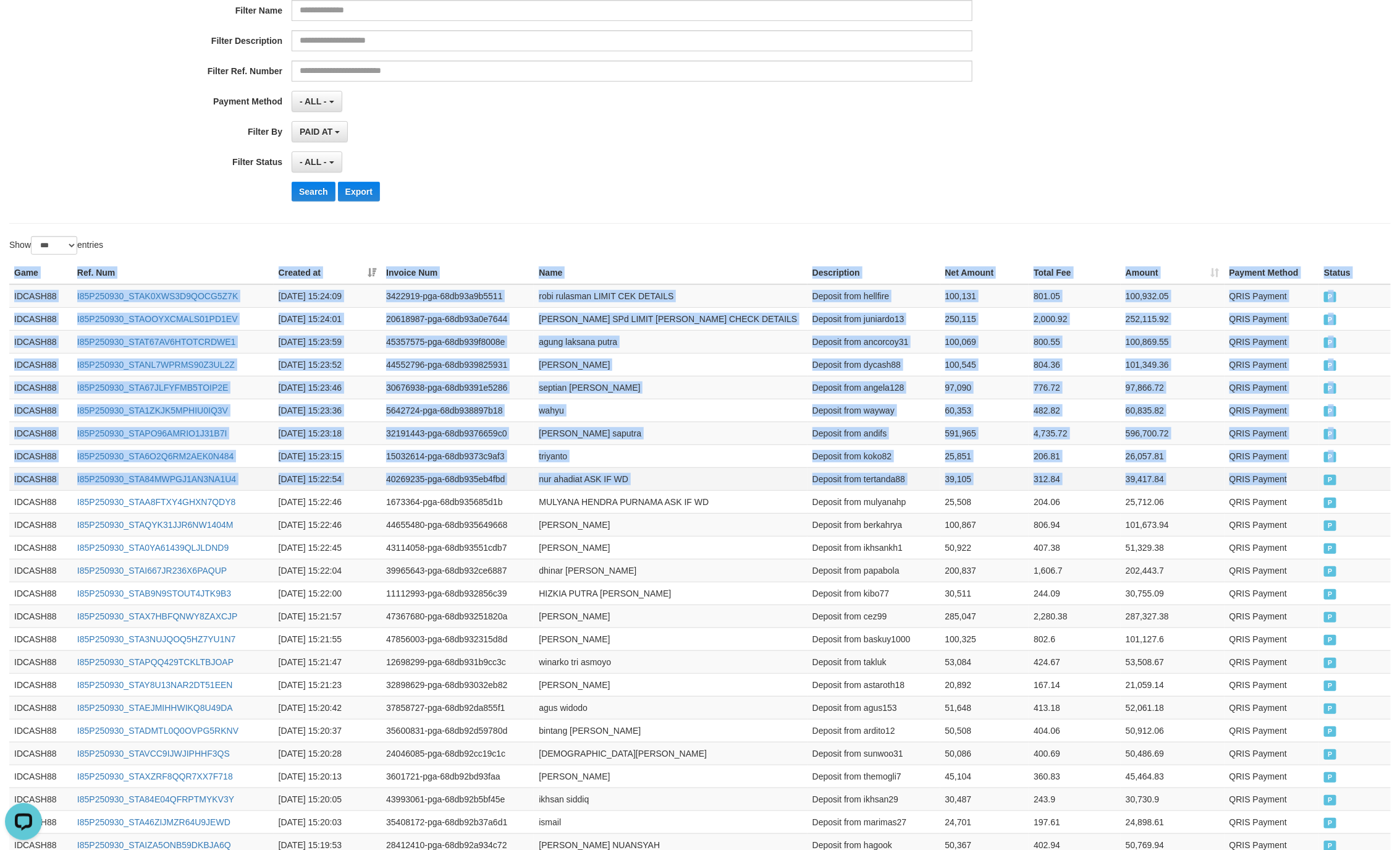
drag, startPoint x: 1326, startPoint y: 486, endPoint x: 1318, endPoint y: 483, distance: 8.5
click at [1320, 483] on td "P" at bounding box center [1355, 478] width 72 height 23
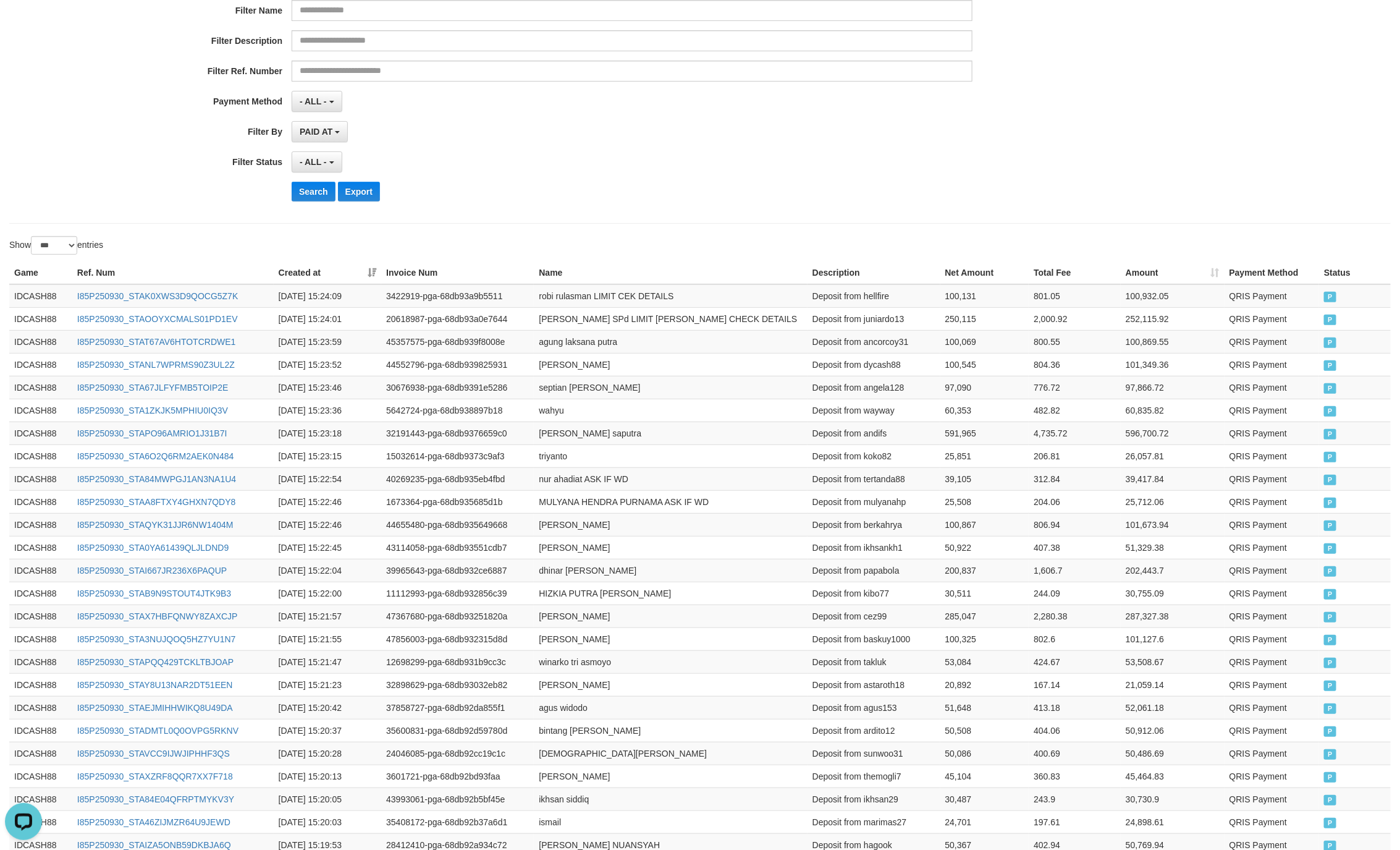
click at [666, 241] on div "Show ** ** ** *** entries" at bounding box center [350, 246] width 682 height 21
click at [314, 193] on button "Search" at bounding box center [314, 191] width 44 height 20
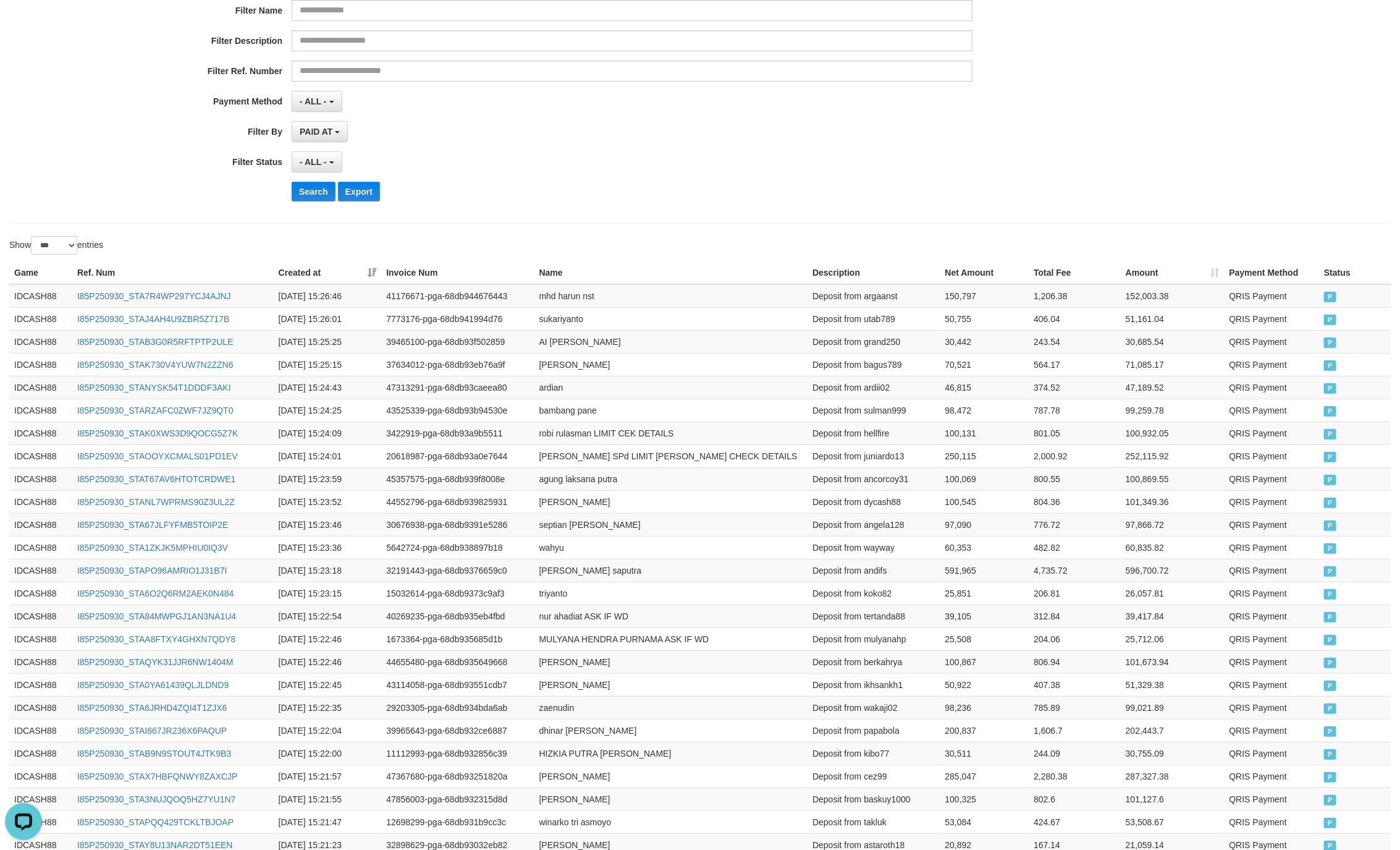
click at [885, 173] on div "- ALL - SELECT ALL - ALL - SELECT STATUS PENDING/UNPAID PAID CANCELED EXPIRED" at bounding box center [633, 161] width 681 height 21
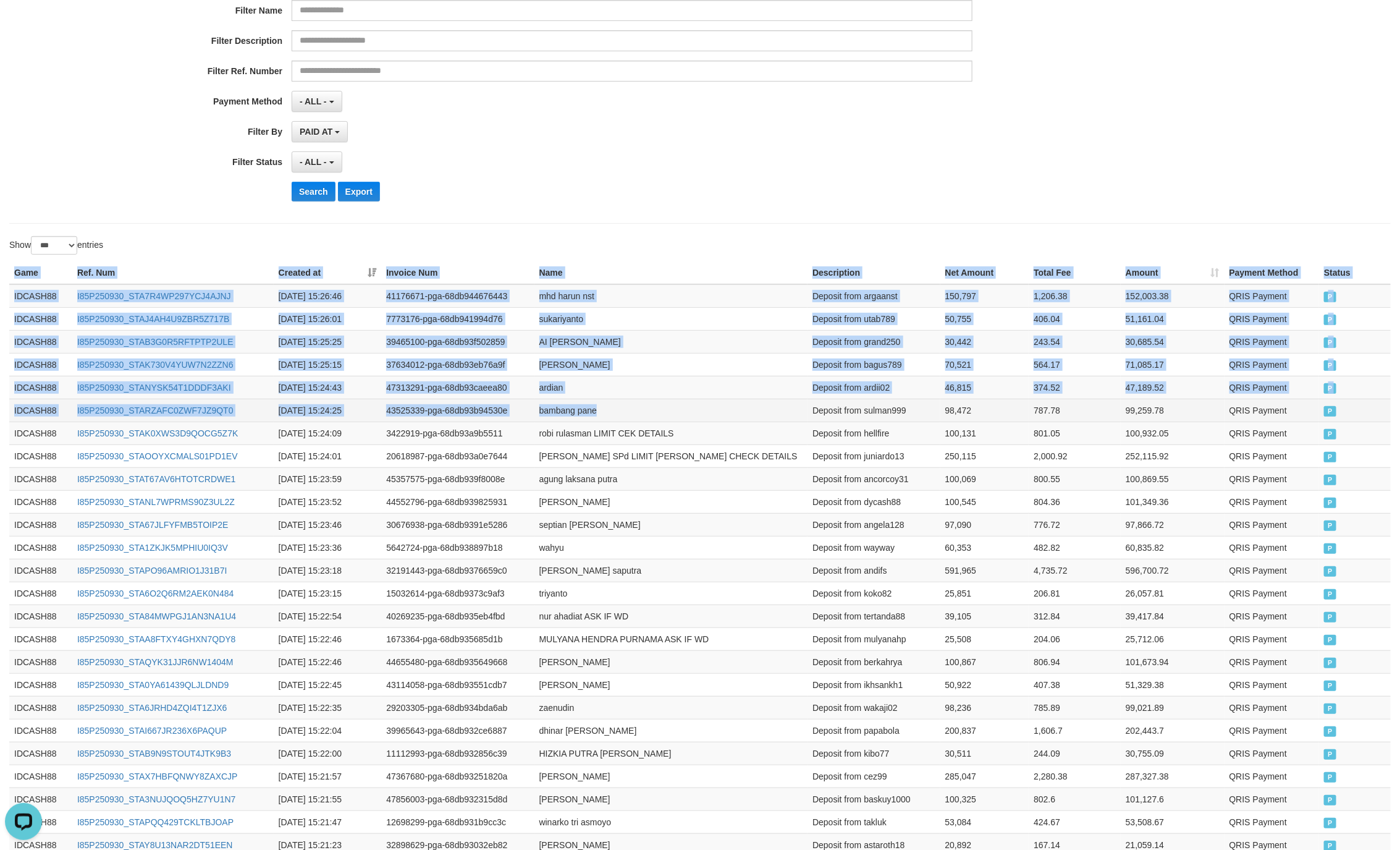
drag, startPoint x: 11, startPoint y: 277, endPoint x: 670, endPoint y: 411, distance: 672.5
click at [1326, 422] on td "P" at bounding box center [1355, 410] width 72 height 23
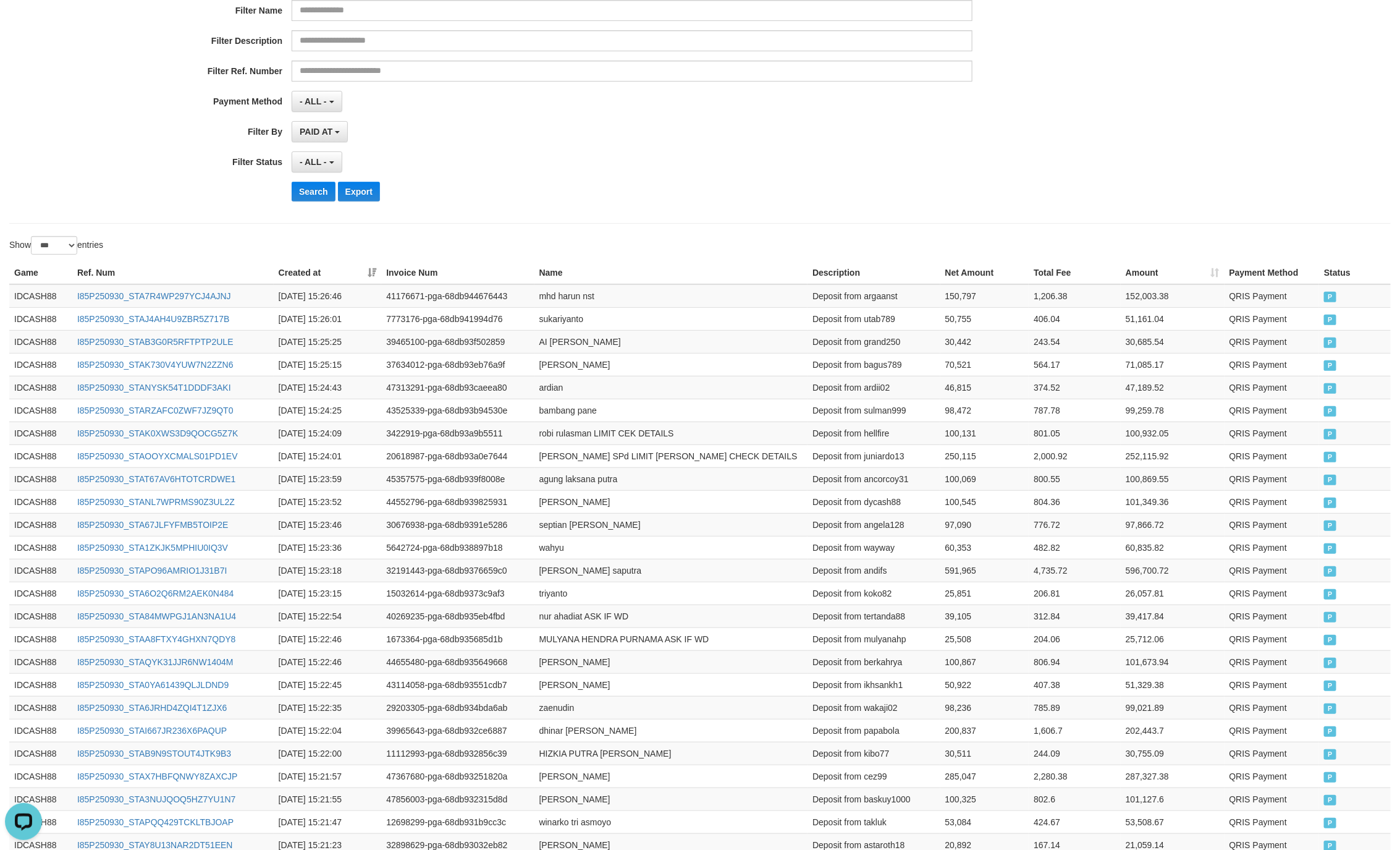
click at [607, 156] on div "- ALL - SELECT ALL - ALL - SELECT STATUS PENDING/UNPAID PAID CANCELED EXPIRED" at bounding box center [633, 161] width 681 height 21
click at [308, 198] on button "Search" at bounding box center [314, 191] width 44 height 20
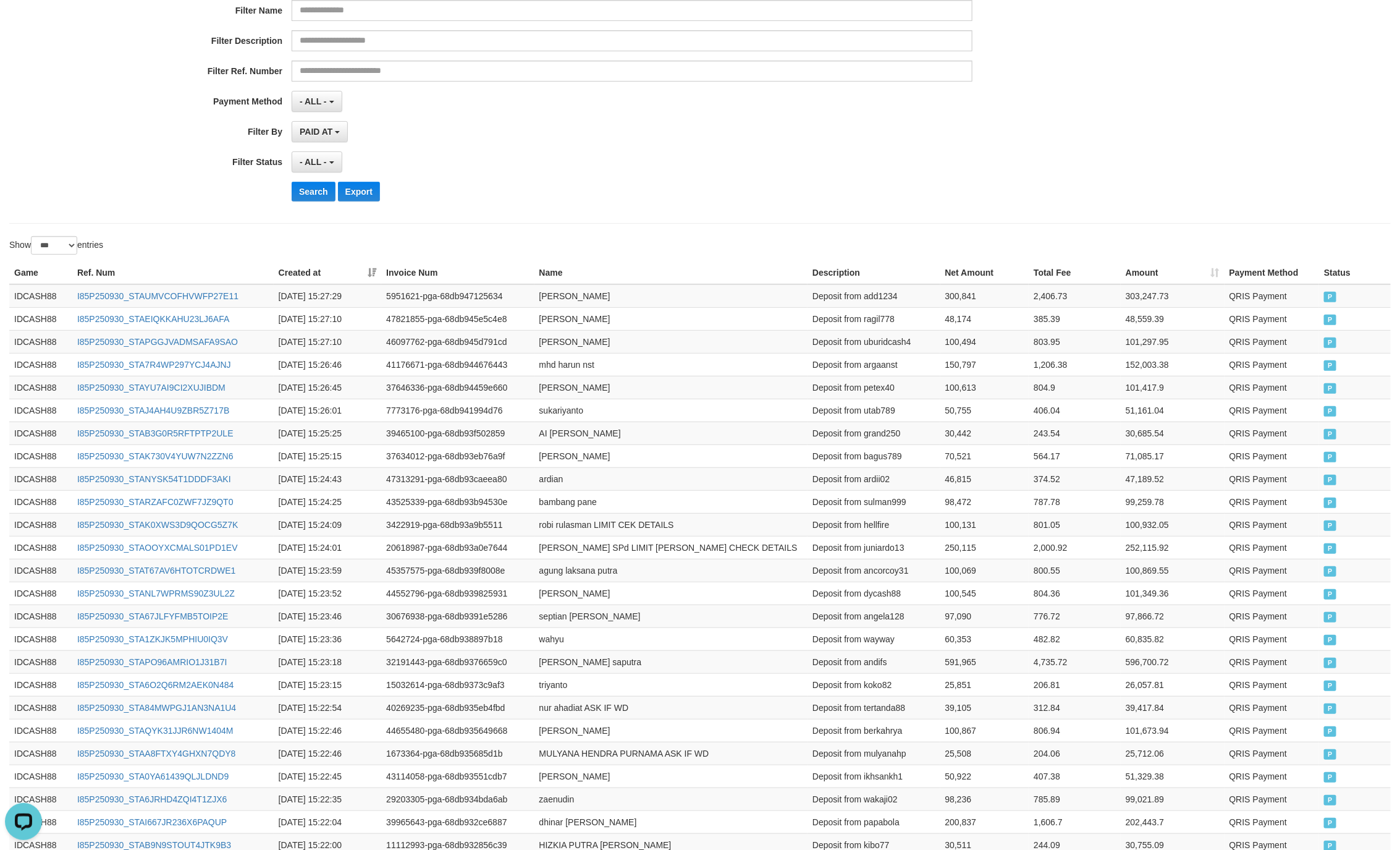
click at [798, 188] on div "Search Export" at bounding box center [729, 191] width 875 height 20
drag, startPoint x: 11, startPoint y: 267, endPoint x: 285, endPoint y: 304, distance: 276.5
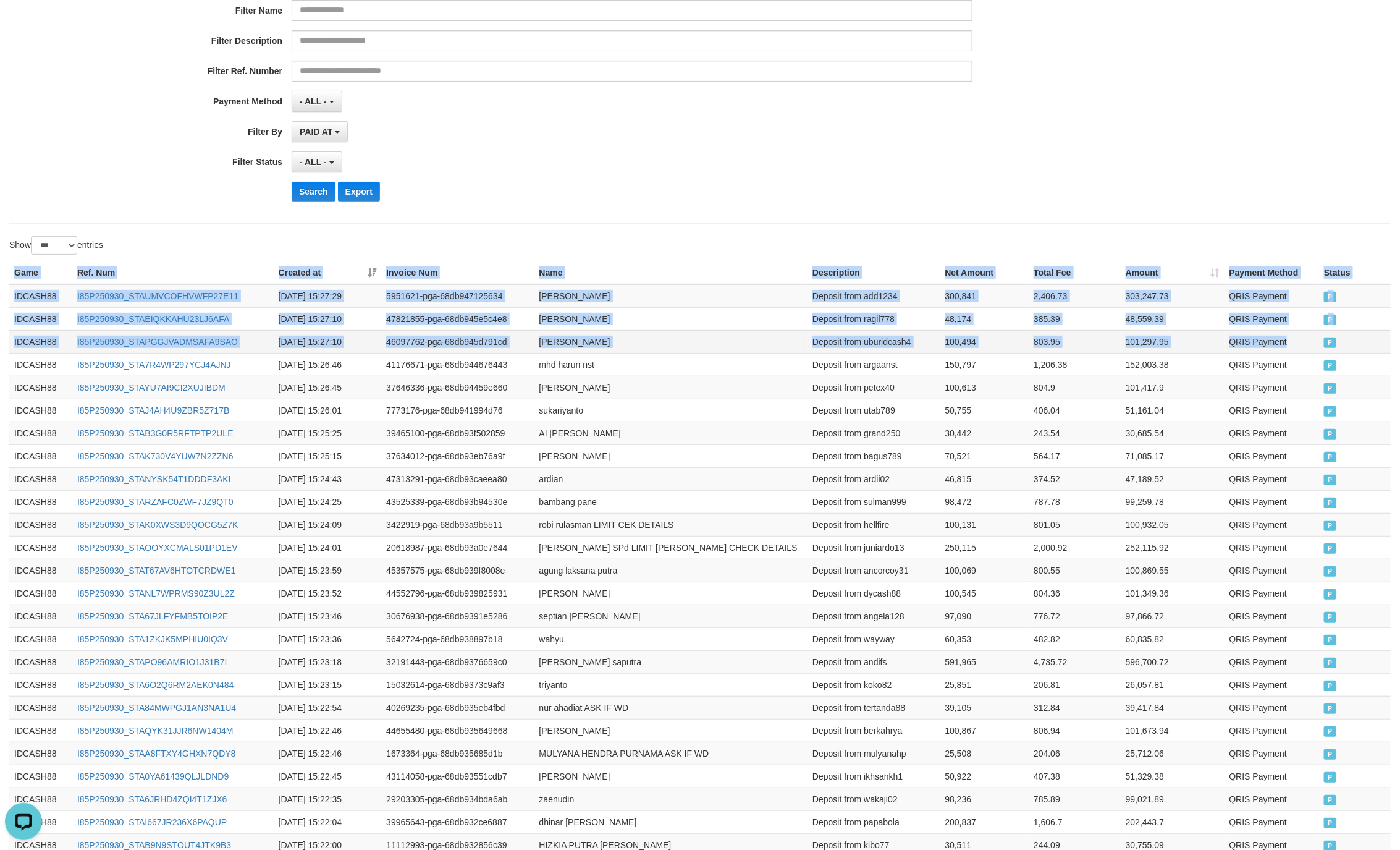
click at [1320, 353] on td "P" at bounding box center [1355, 341] width 72 height 23
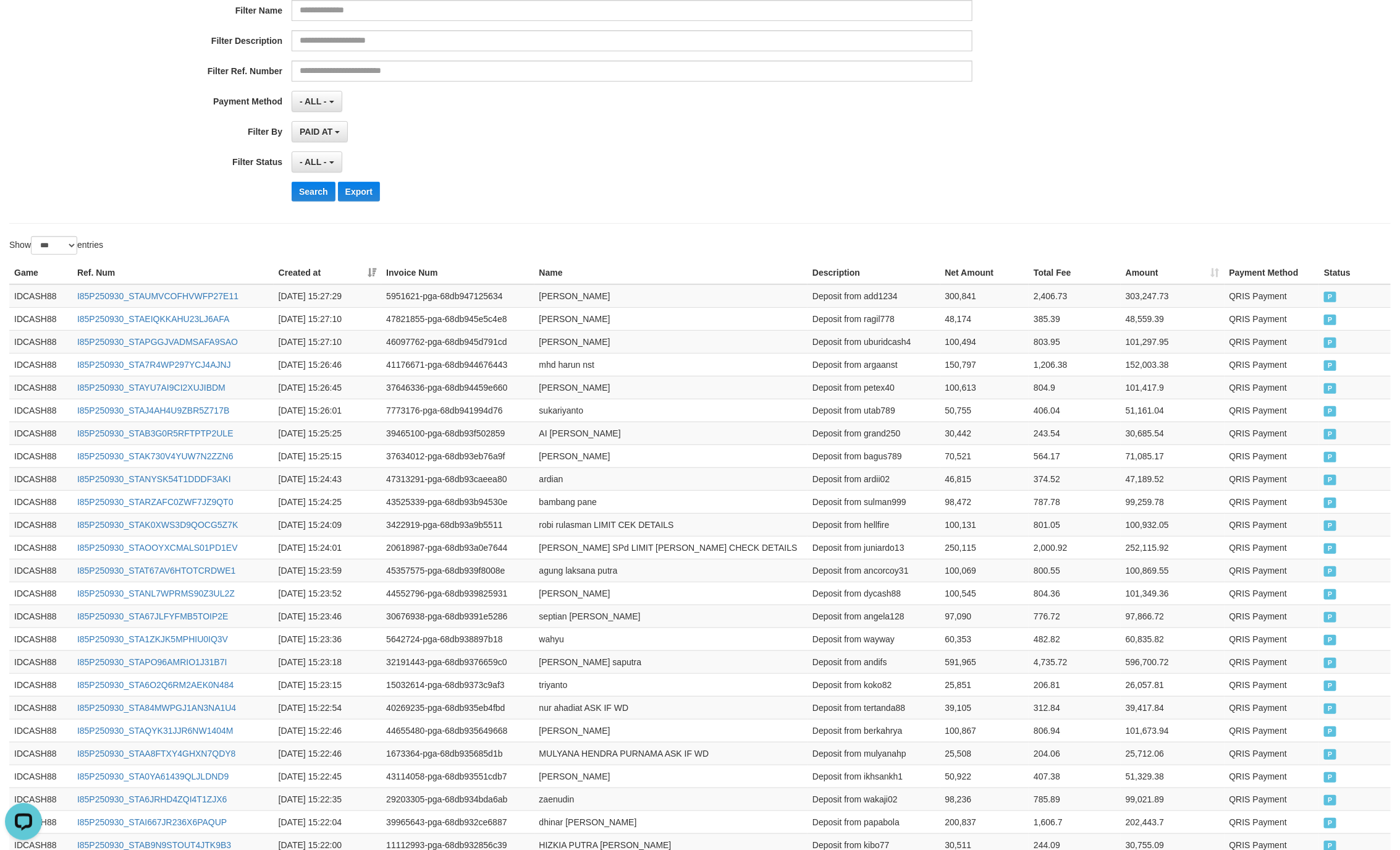
click at [739, 149] on div "**********" at bounding box center [583, 60] width 1167 height 302
click at [319, 201] on button "Search" at bounding box center [314, 191] width 44 height 20
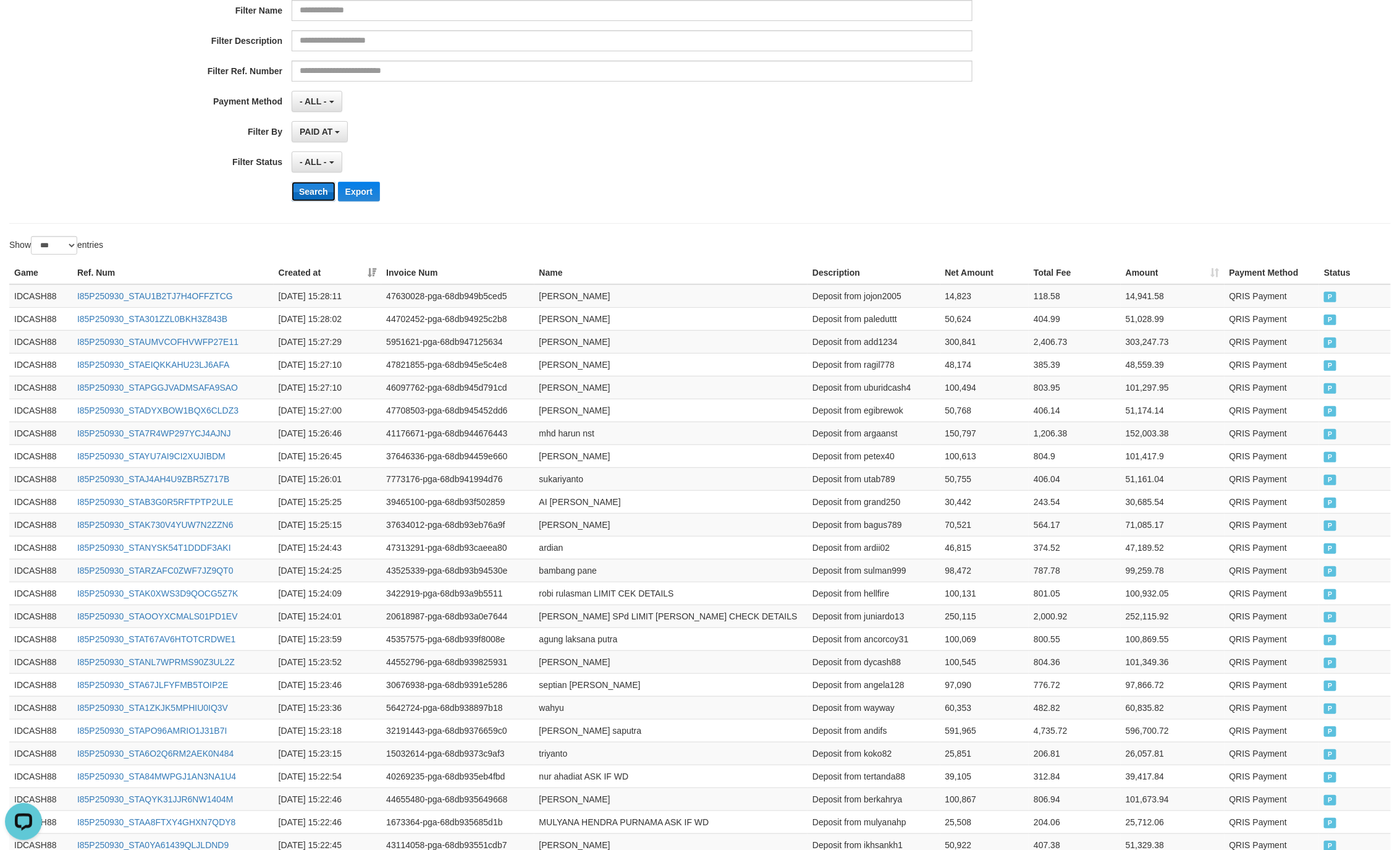
click at [300, 188] on button "Search" at bounding box center [314, 191] width 44 height 20
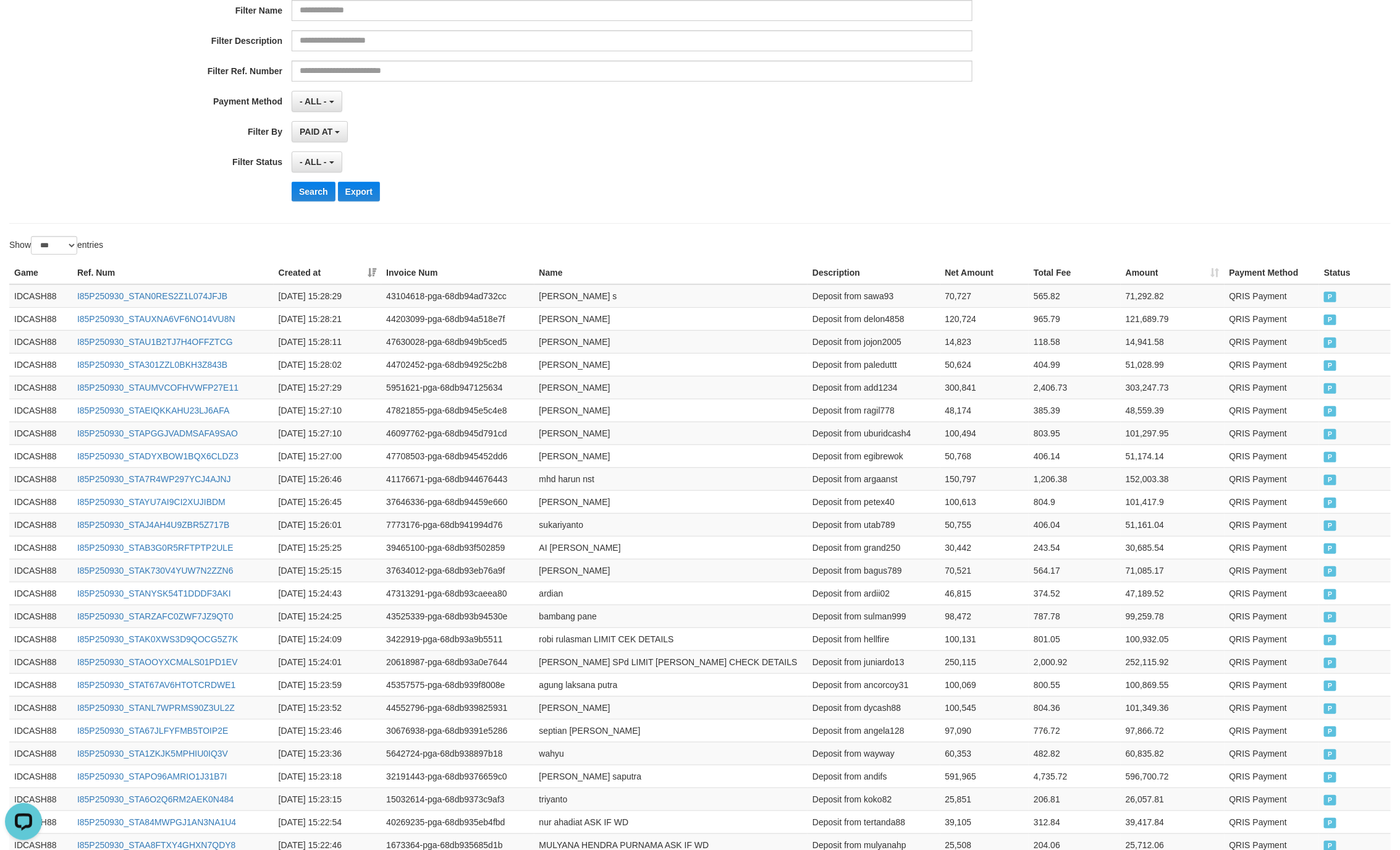
click at [847, 188] on div "Search Export" at bounding box center [729, 191] width 875 height 20
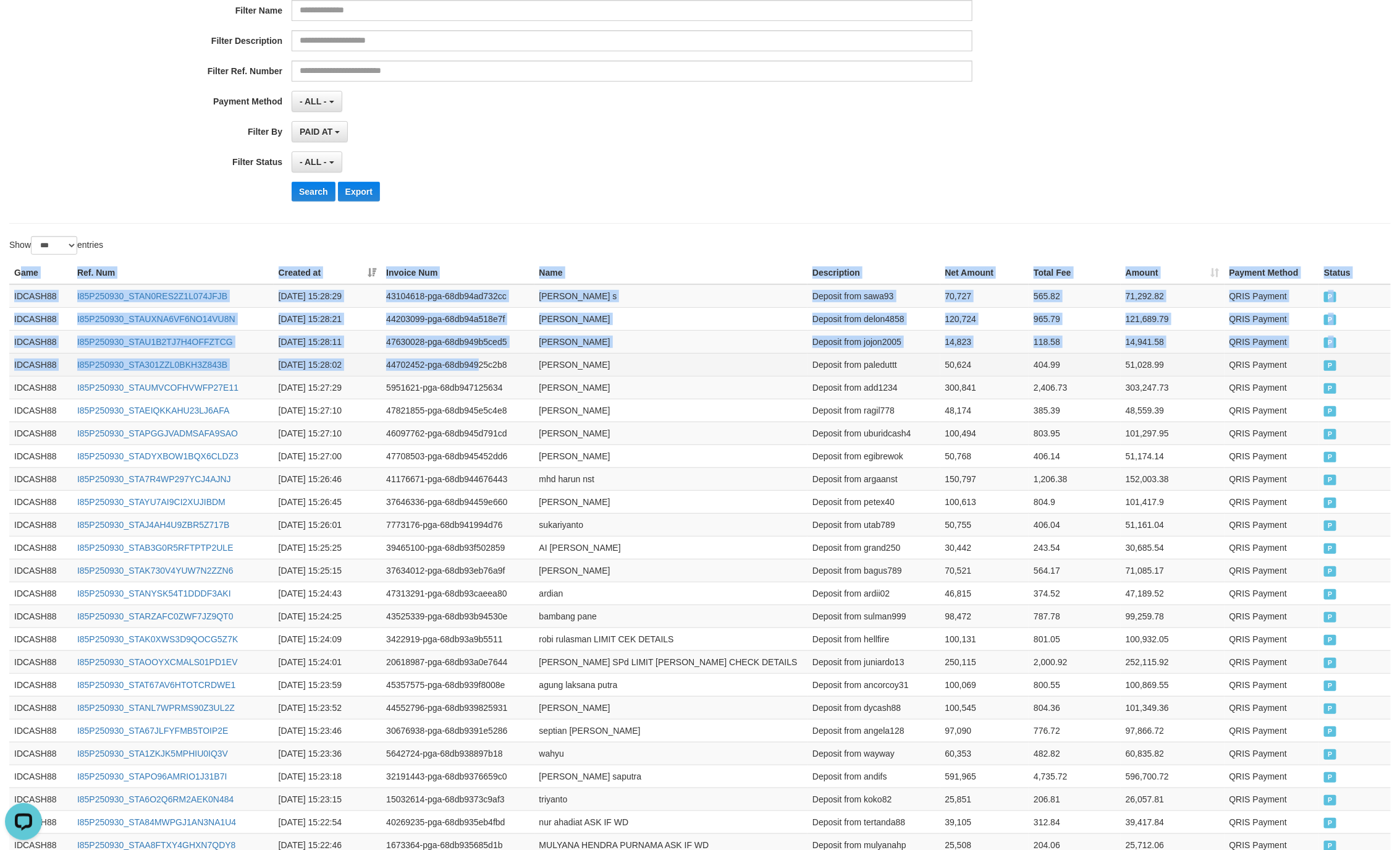
drag, startPoint x: 18, startPoint y: 279, endPoint x: 482, endPoint y: 371, distance: 473.0
click at [1328, 375] on td "P" at bounding box center [1355, 364] width 72 height 23
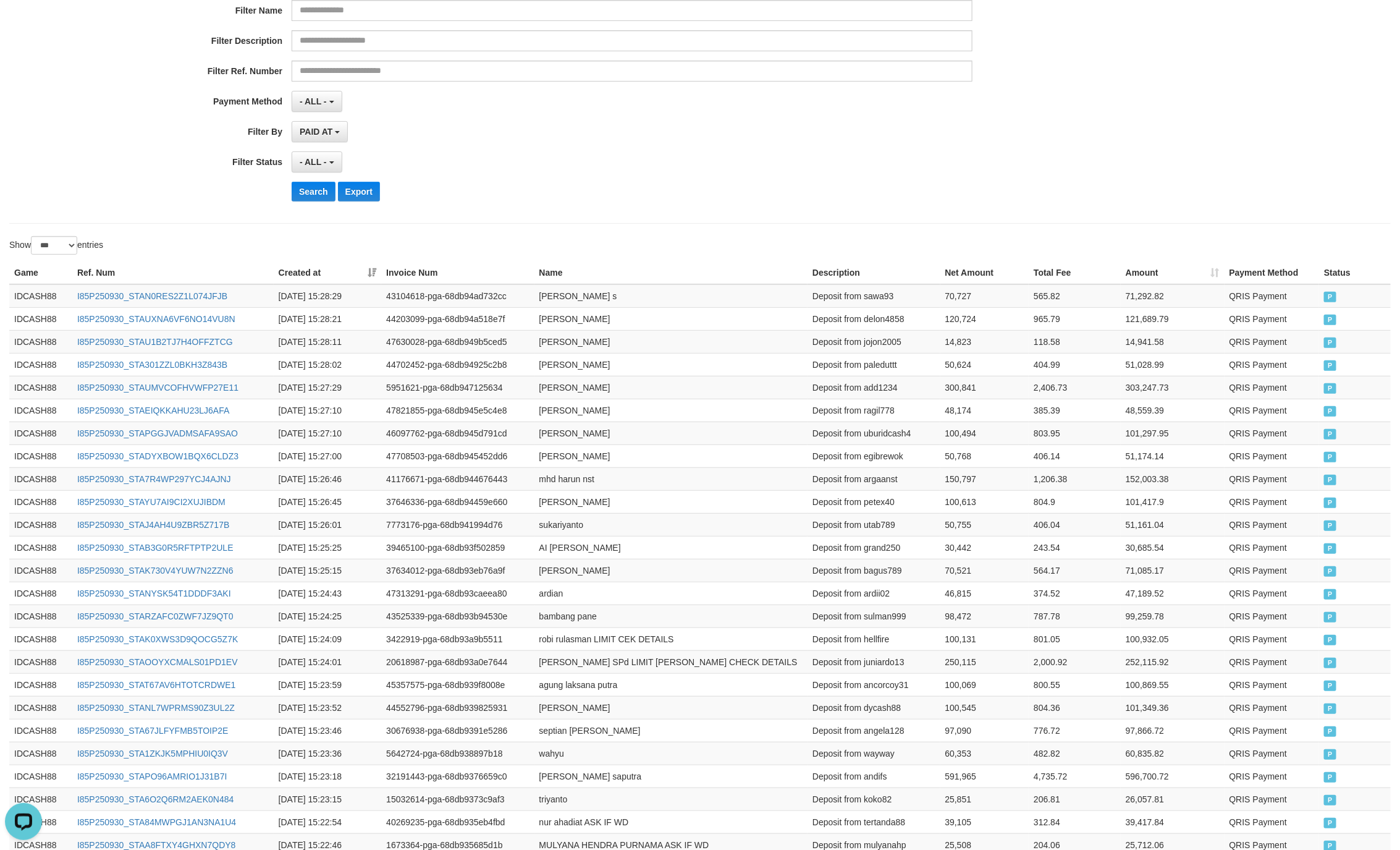
drag, startPoint x: 705, startPoint y: 162, endPoint x: 671, endPoint y: 180, distance: 38.5
click at [701, 167] on div "- ALL - SELECT ALL - ALL - SELECT STATUS PENDING/UNPAID PAID CANCELED EXPIRED" at bounding box center [633, 161] width 681 height 21
click at [327, 201] on button "Search" at bounding box center [314, 191] width 44 height 20
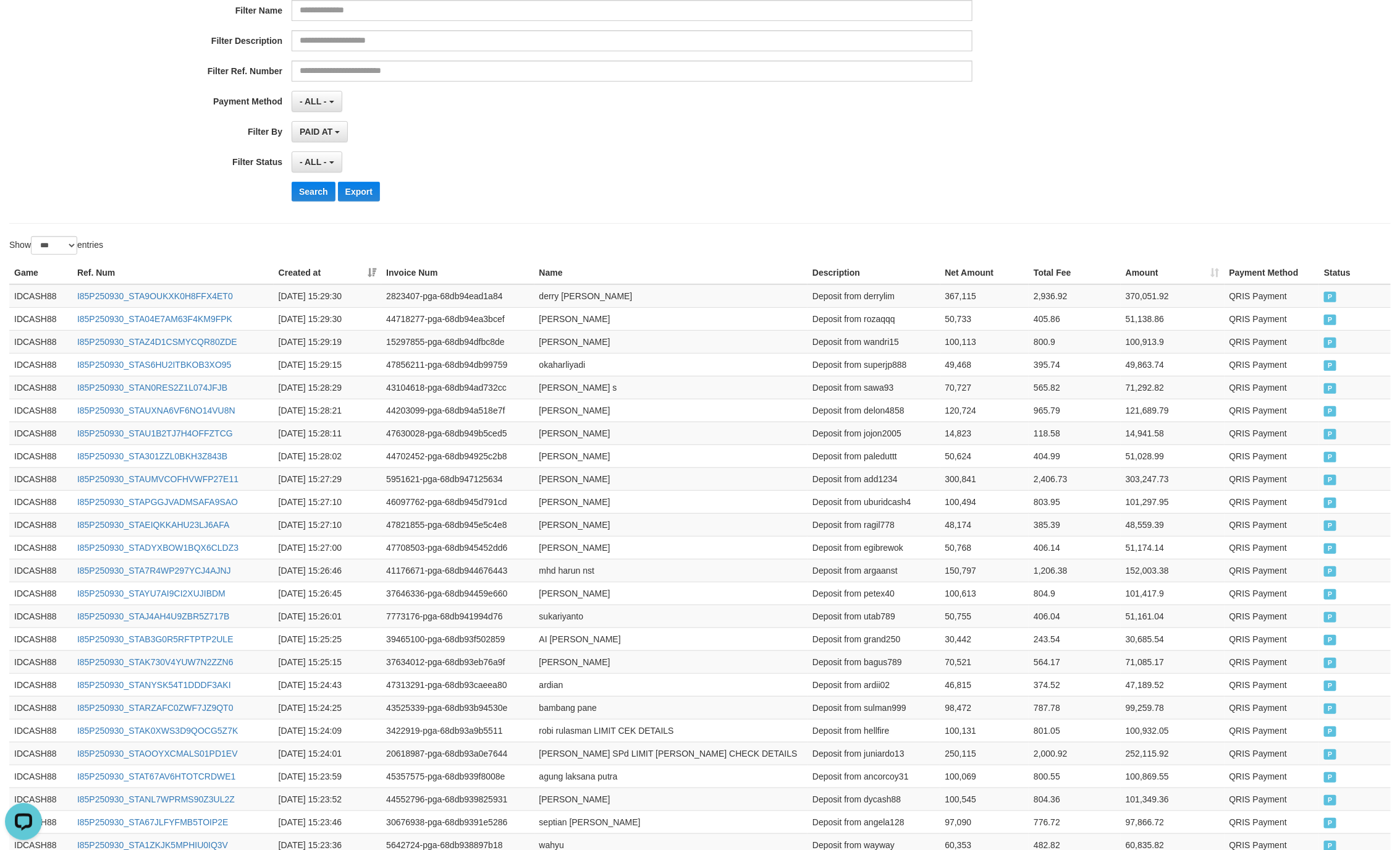
click at [545, 215] on div "**********" at bounding box center [700, 60] width 1382 height 327
click at [308, 195] on button "Search" at bounding box center [314, 191] width 44 height 20
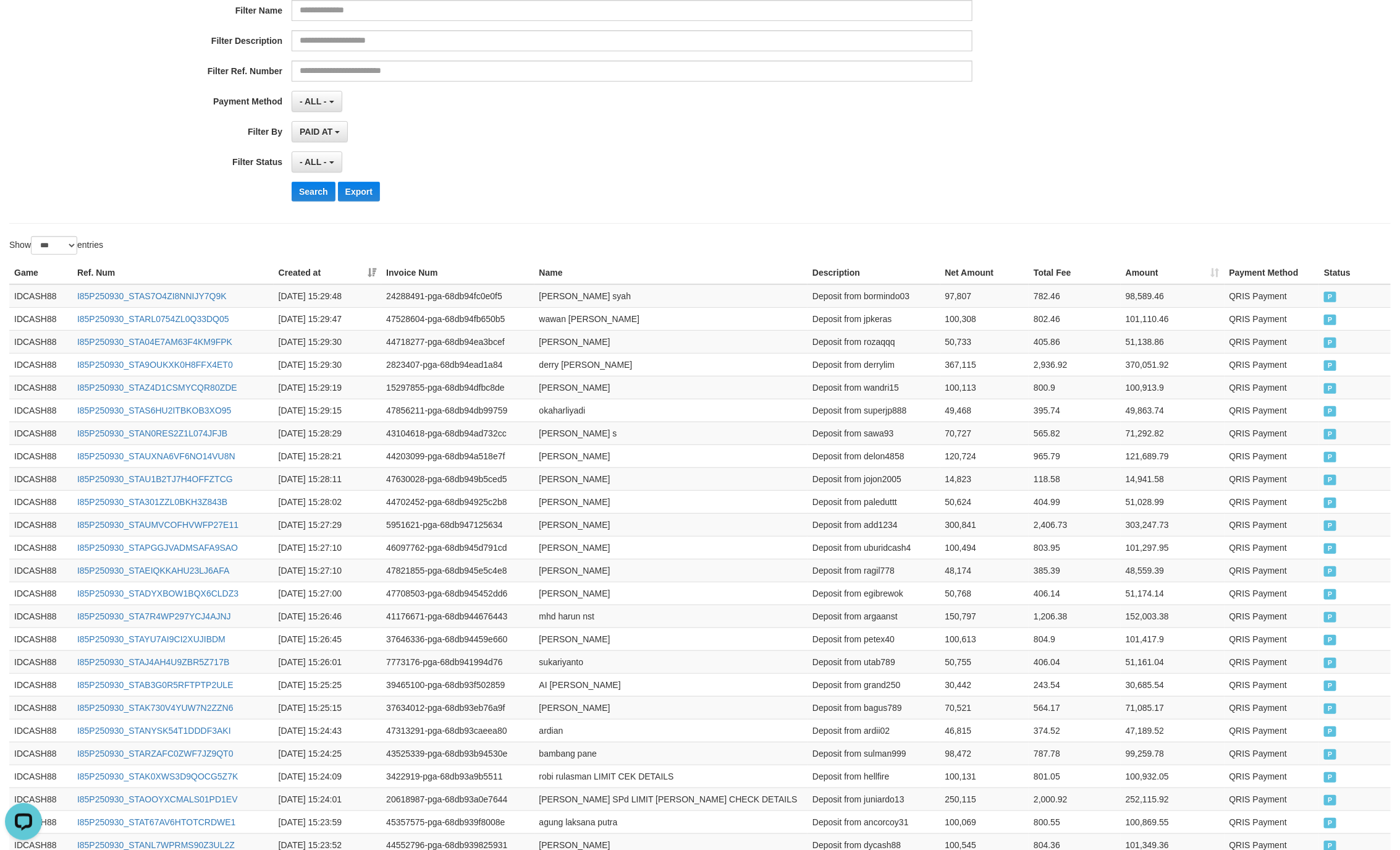
click at [849, 201] on div "Search Export" at bounding box center [729, 191] width 875 height 20
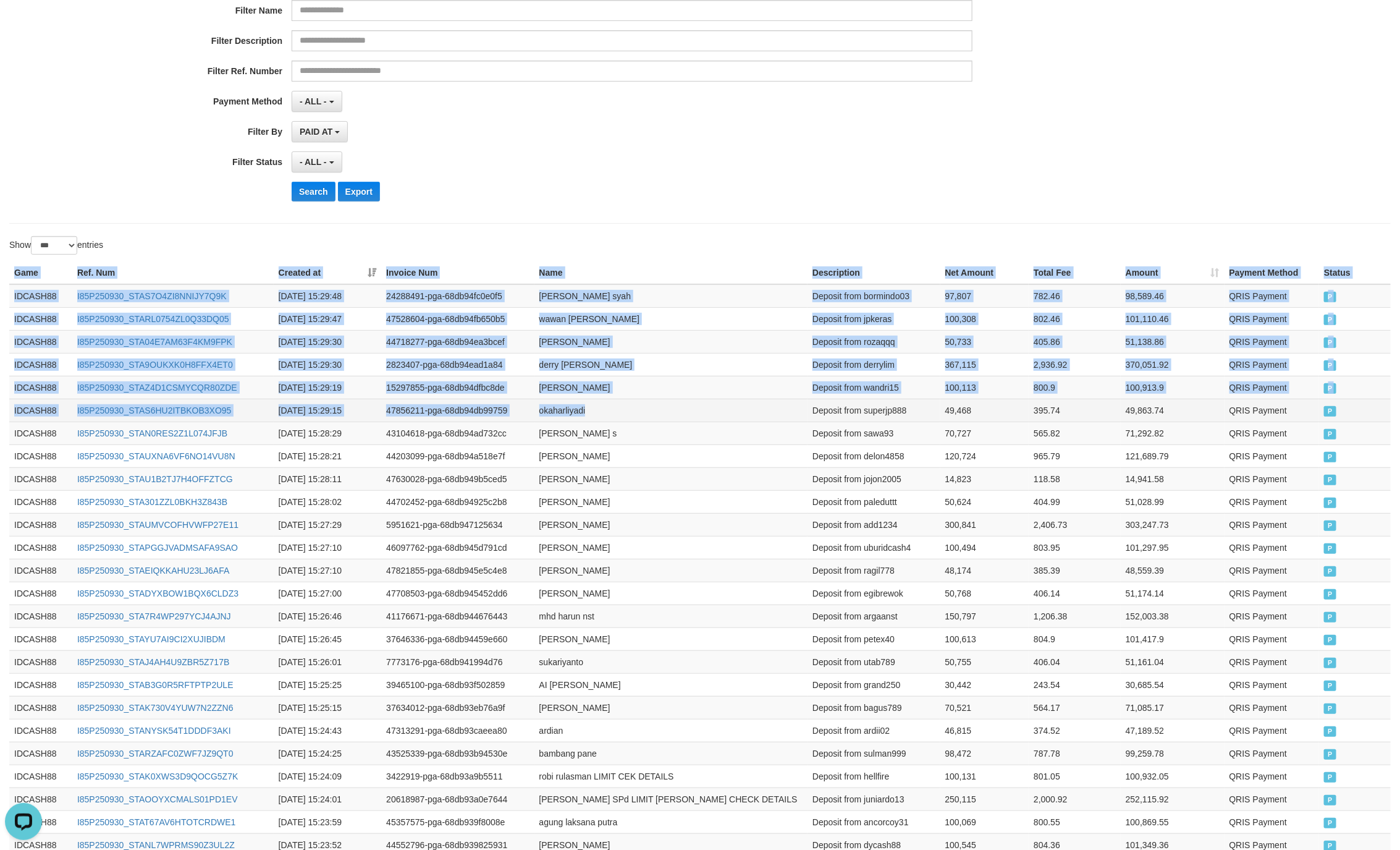
drag, startPoint x: 11, startPoint y: 274, endPoint x: 779, endPoint y: 408, distance: 779.6
click at [1309, 408] on td "QRIS Payment" at bounding box center [1272, 410] width 95 height 23
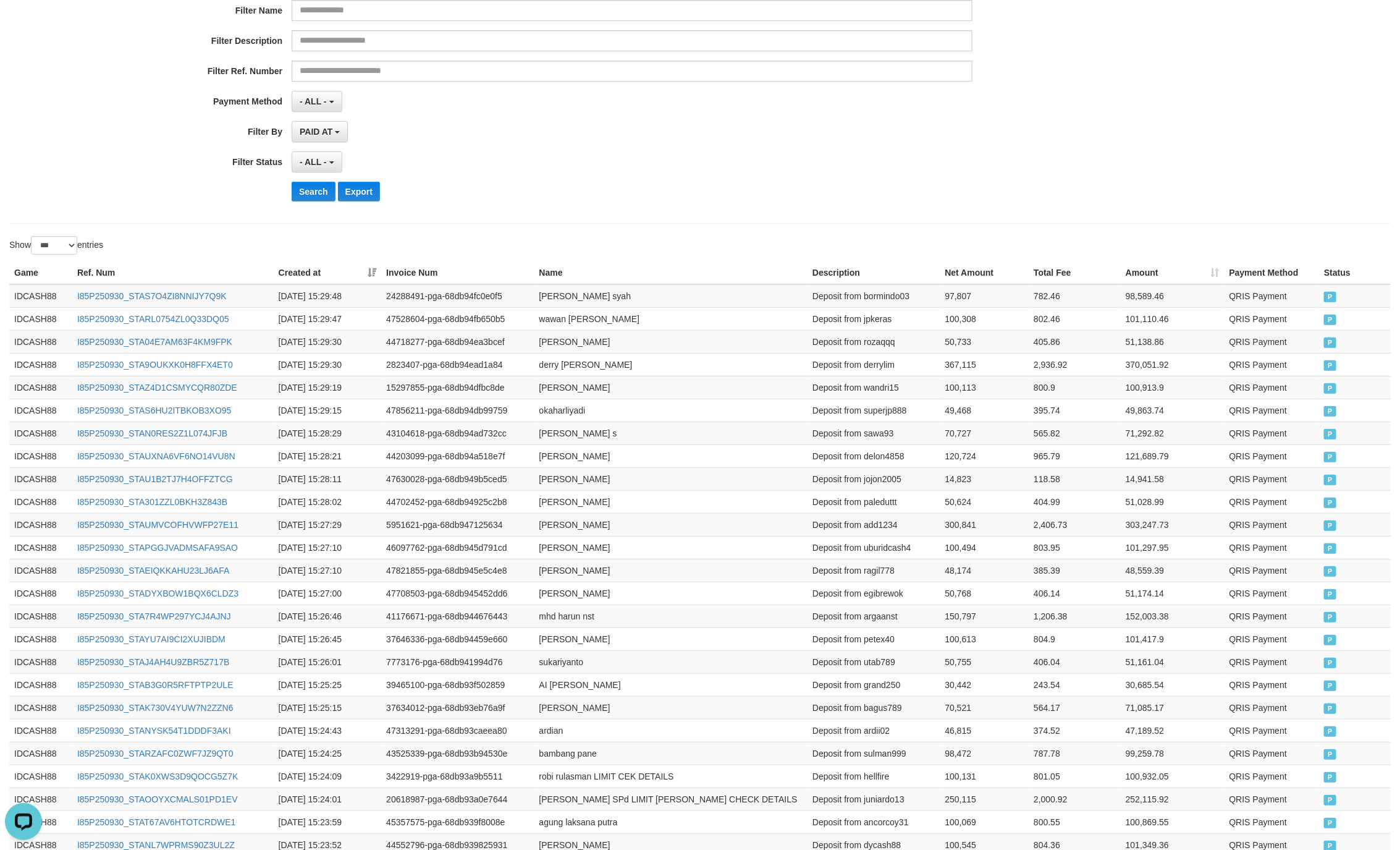
click at [655, 215] on div "**********" at bounding box center [700, 60] width 1382 height 327
click at [317, 182] on div "**********" at bounding box center [583, 60] width 1167 height 302
click at [316, 185] on button "Search" at bounding box center [314, 191] width 44 height 20
click at [1005, 150] on div "**********" at bounding box center [583, 60] width 1167 height 302
click at [306, 197] on button "Search" at bounding box center [314, 191] width 44 height 20
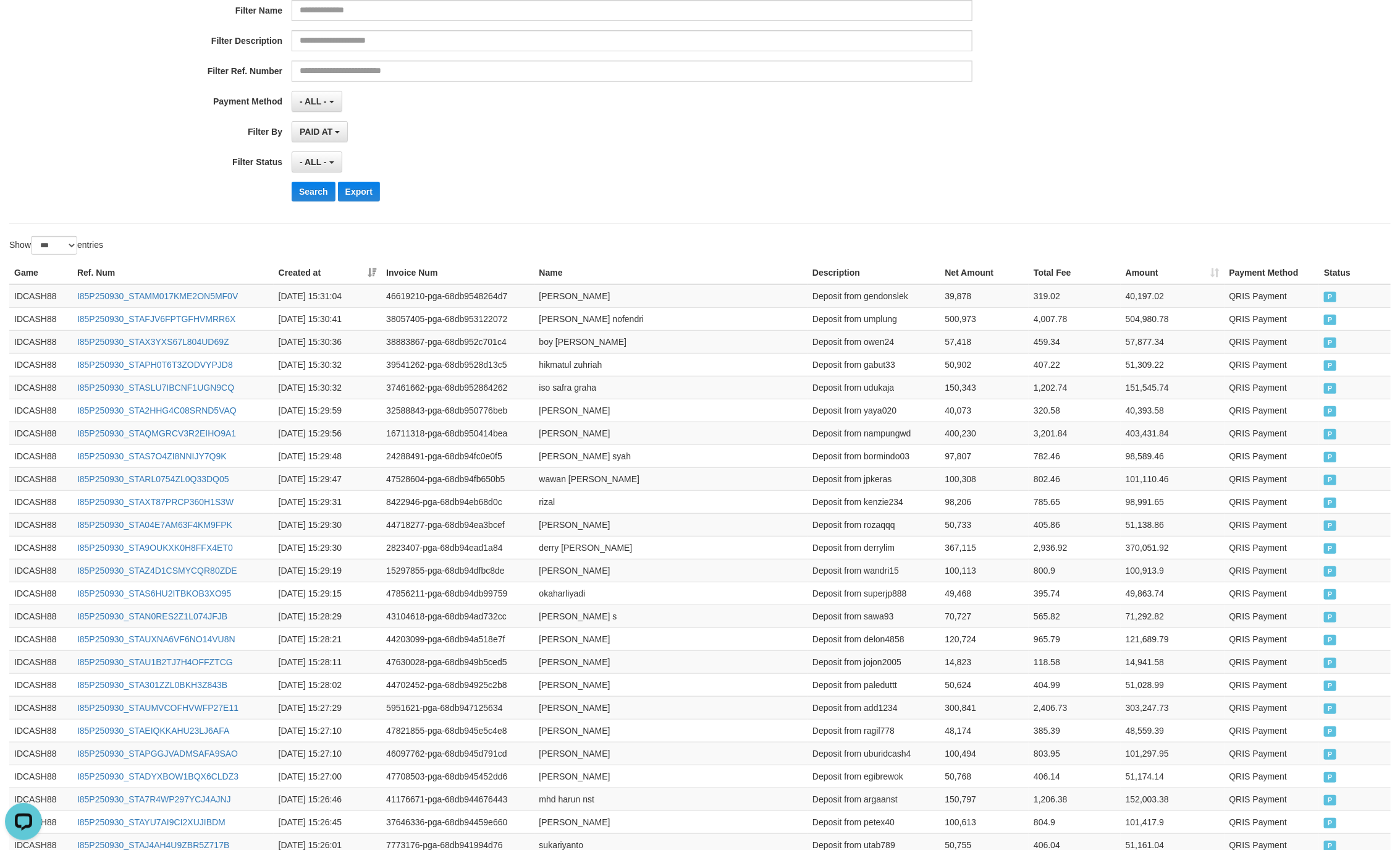
click at [1041, 201] on div "Search Export" at bounding box center [729, 191] width 875 height 20
click at [827, 201] on div "Search Export" at bounding box center [729, 191] width 875 height 20
drag, startPoint x: 6, startPoint y: 269, endPoint x: 636, endPoint y: 422, distance: 648.3
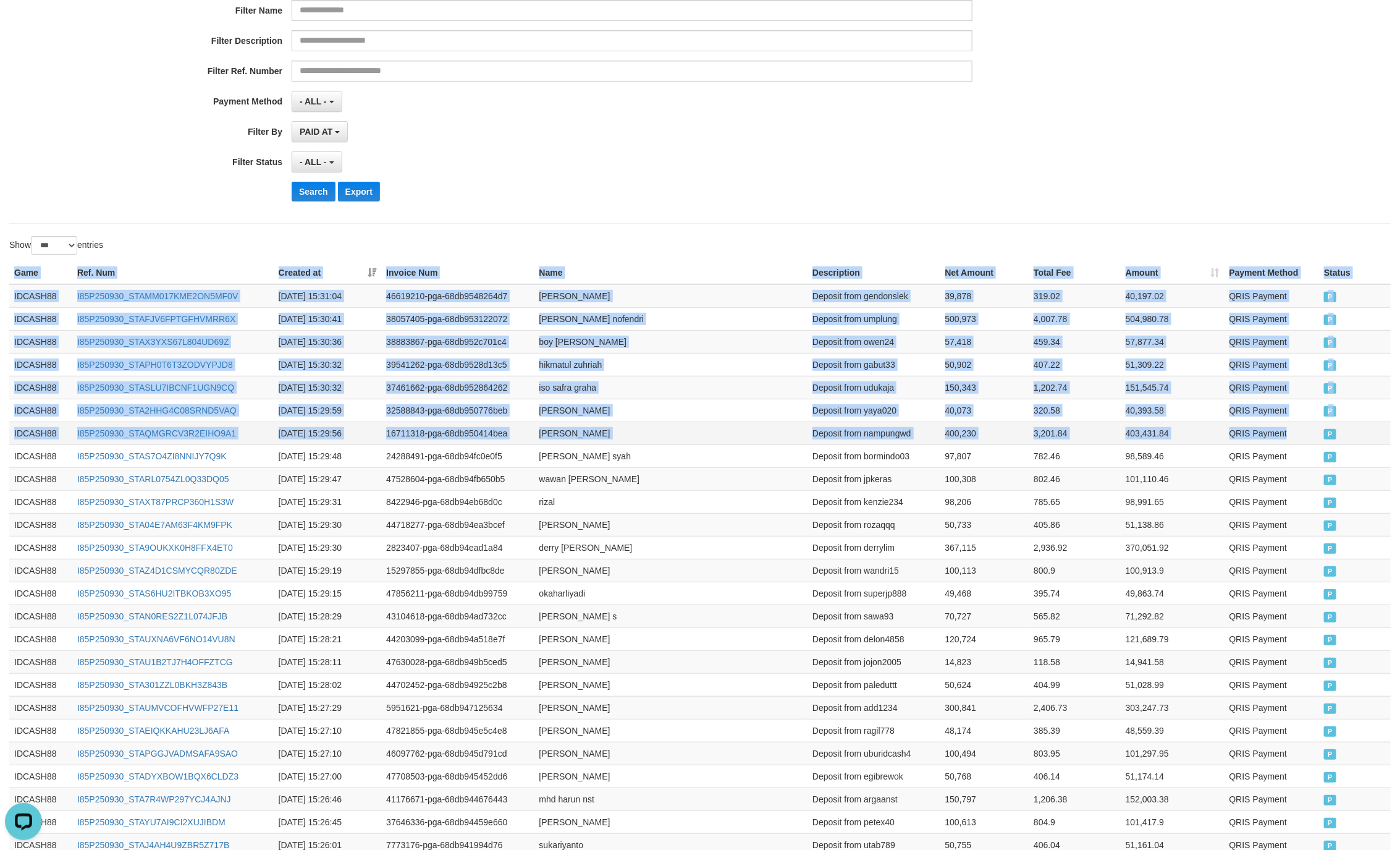
click at [1328, 445] on td "P" at bounding box center [1355, 433] width 72 height 23
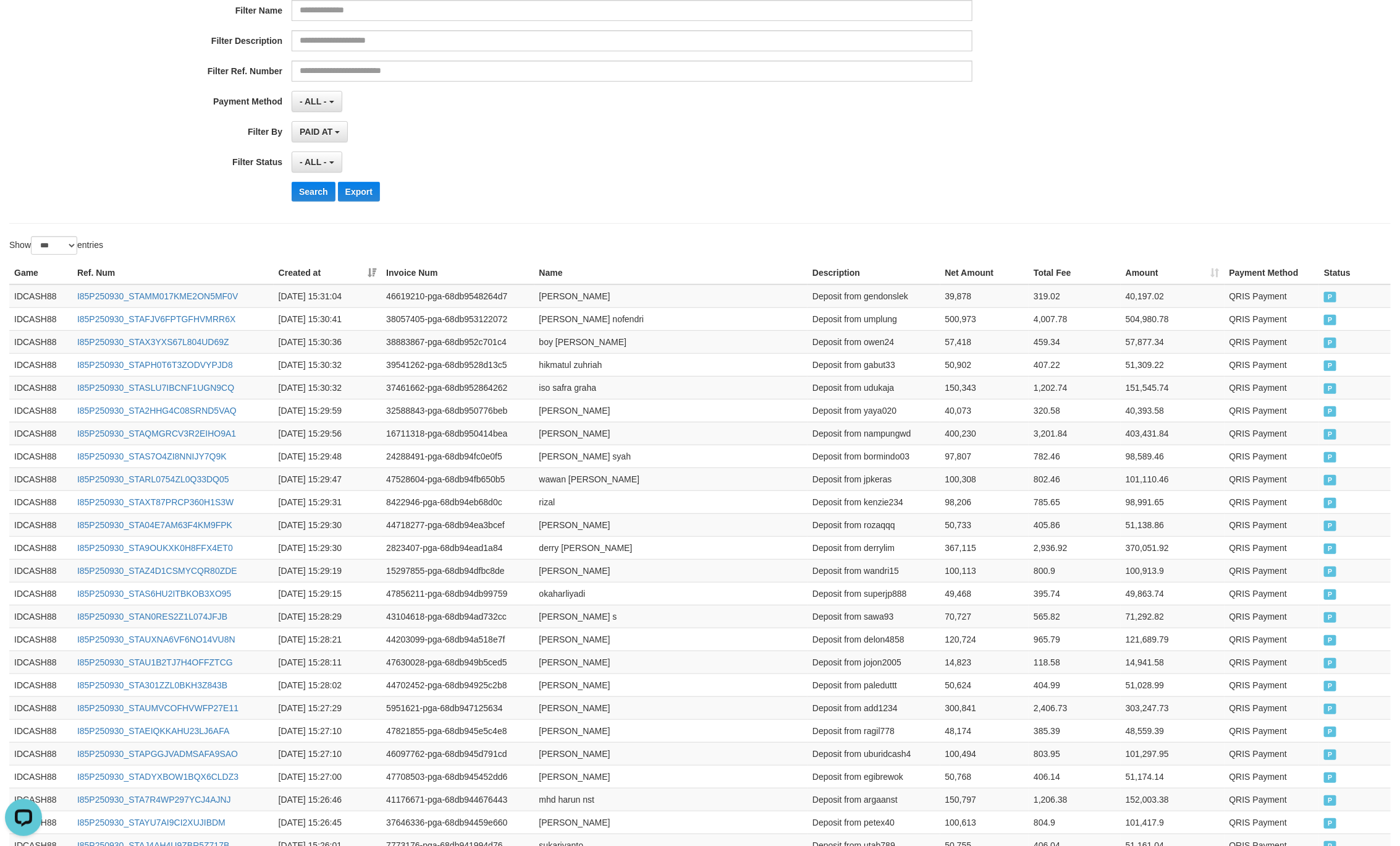
click at [543, 182] on div "**********" at bounding box center [583, 60] width 1167 height 302
click at [308, 197] on button "Search" at bounding box center [314, 191] width 44 height 20
click at [316, 198] on button "Search" at bounding box center [314, 191] width 44 height 20
click at [849, 166] on div "- ALL - SELECT ALL - ALL - SELECT STATUS PENDING/UNPAID PAID CANCELED EXPIRED" at bounding box center [633, 162] width 681 height 21
click at [296, 193] on button "Search" at bounding box center [314, 191] width 44 height 20
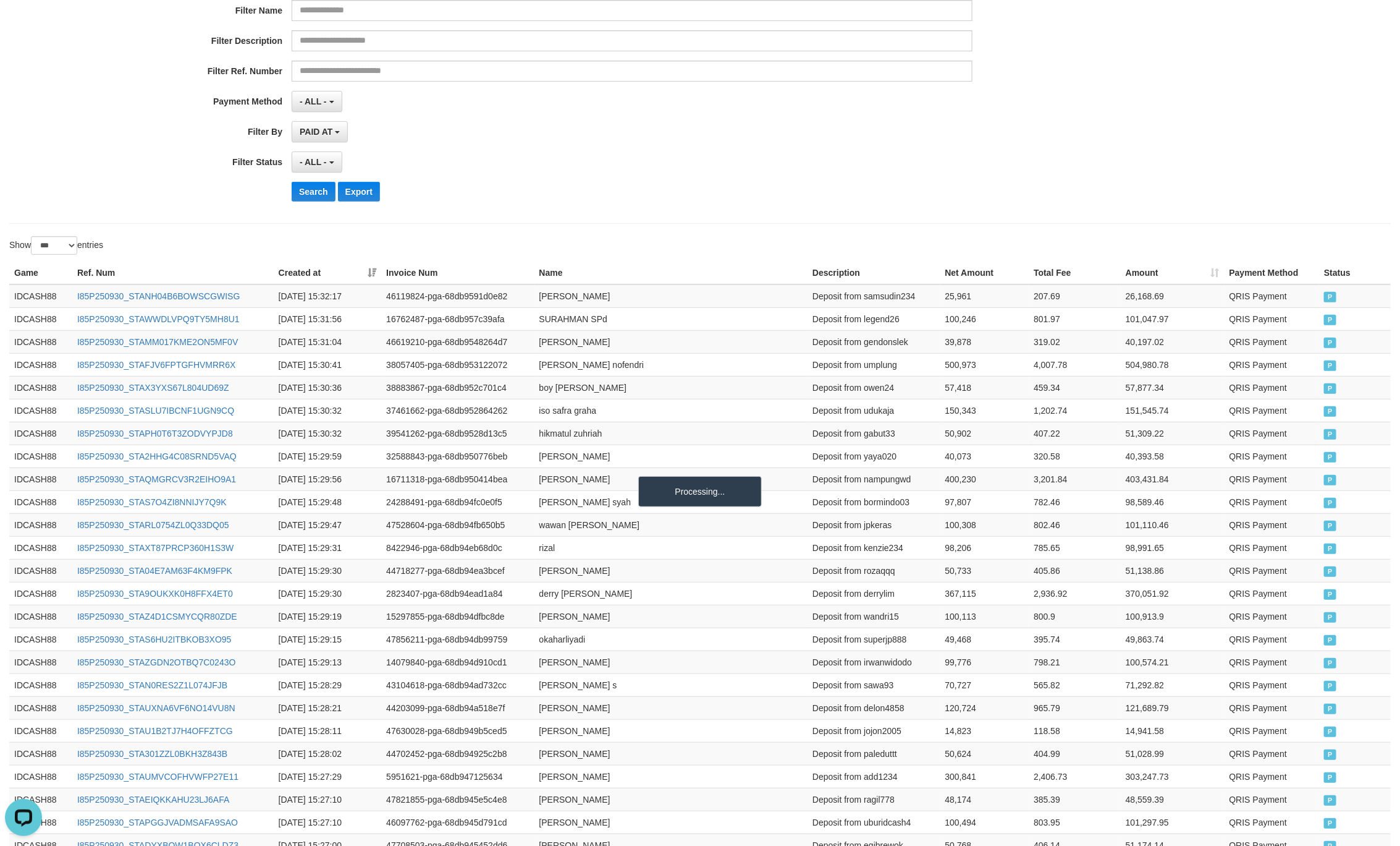
click at [953, 132] on div "PAID AT PAID AT CREATED AT" at bounding box center [633, 131] width 681 height 21
click at [1073, 112] on div "**********" at bounding box center [583, 101] width 1167 height 21
click at [1155, 207] on div "**********" at bounding box center [583, 60] width 1167 height 302
click at [308, 193] on button "Search" at bounding box center [314, 191] width 44 height 20
click at [690, 150] on div "**********" at bounding box center [583, 60] width 1167 height 302
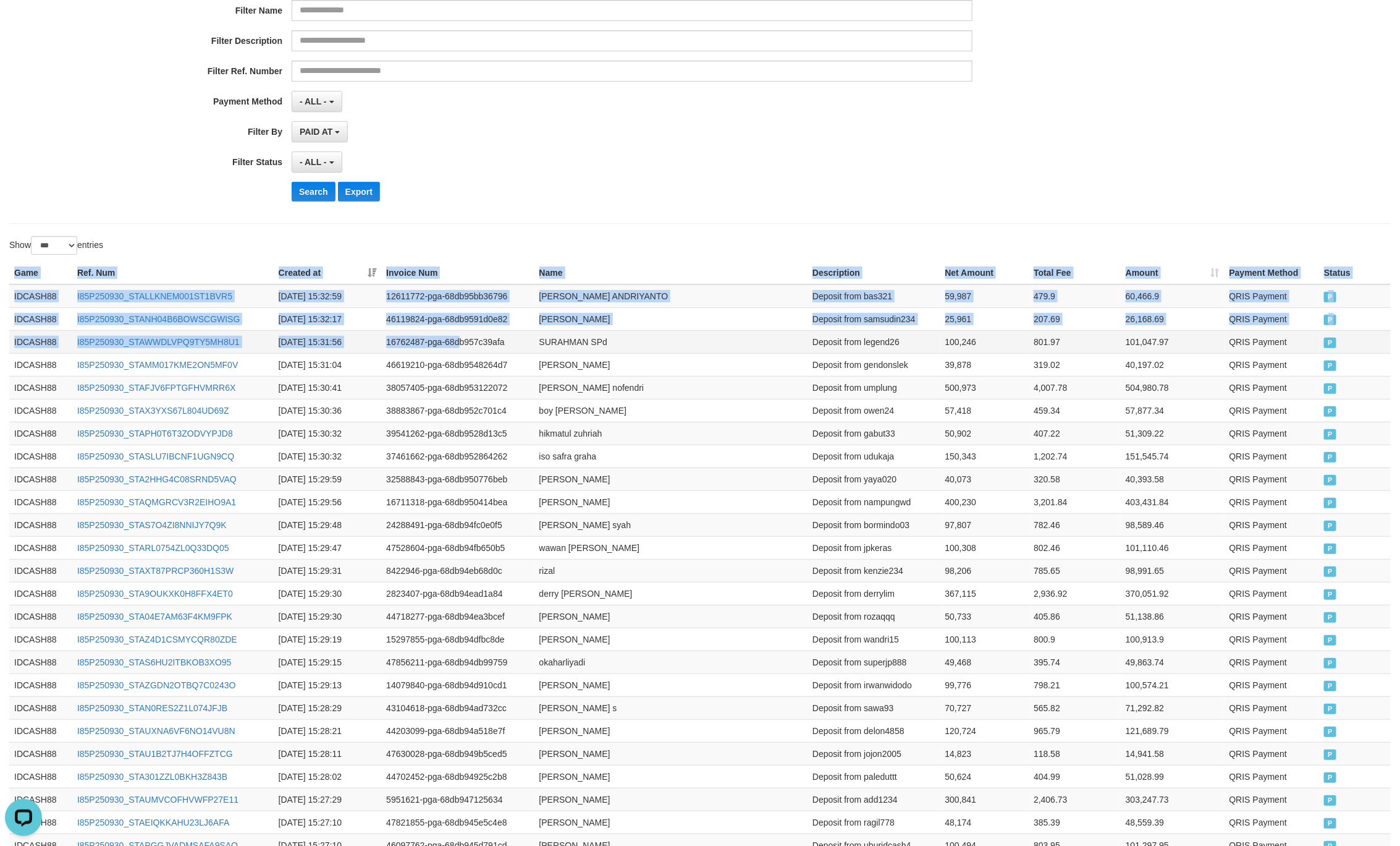
drag, startPoint x: 12, startPoint y: 269, endPoint x: 460, endPoint y: 351, distance: 455.4
click at [1335, 351] on td "P" at bounding box center [1355, 341] width 72 height 23
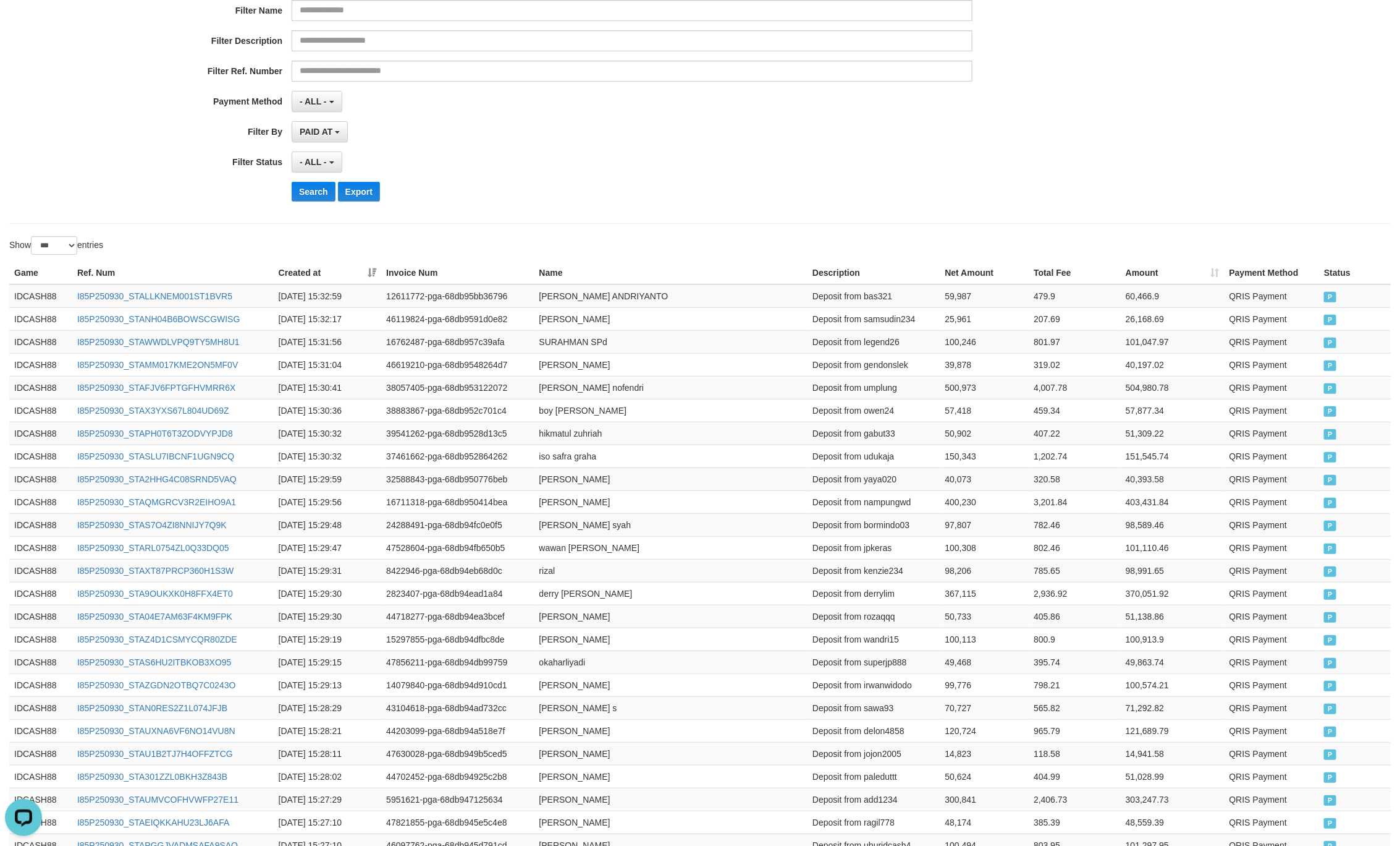
click at [686, 193] on div "Search Export" at bounding box center [729, 191] width 875 height 20
click at [301, 197] on button "Search" at bounding box center [314, 191] width 44 height 20
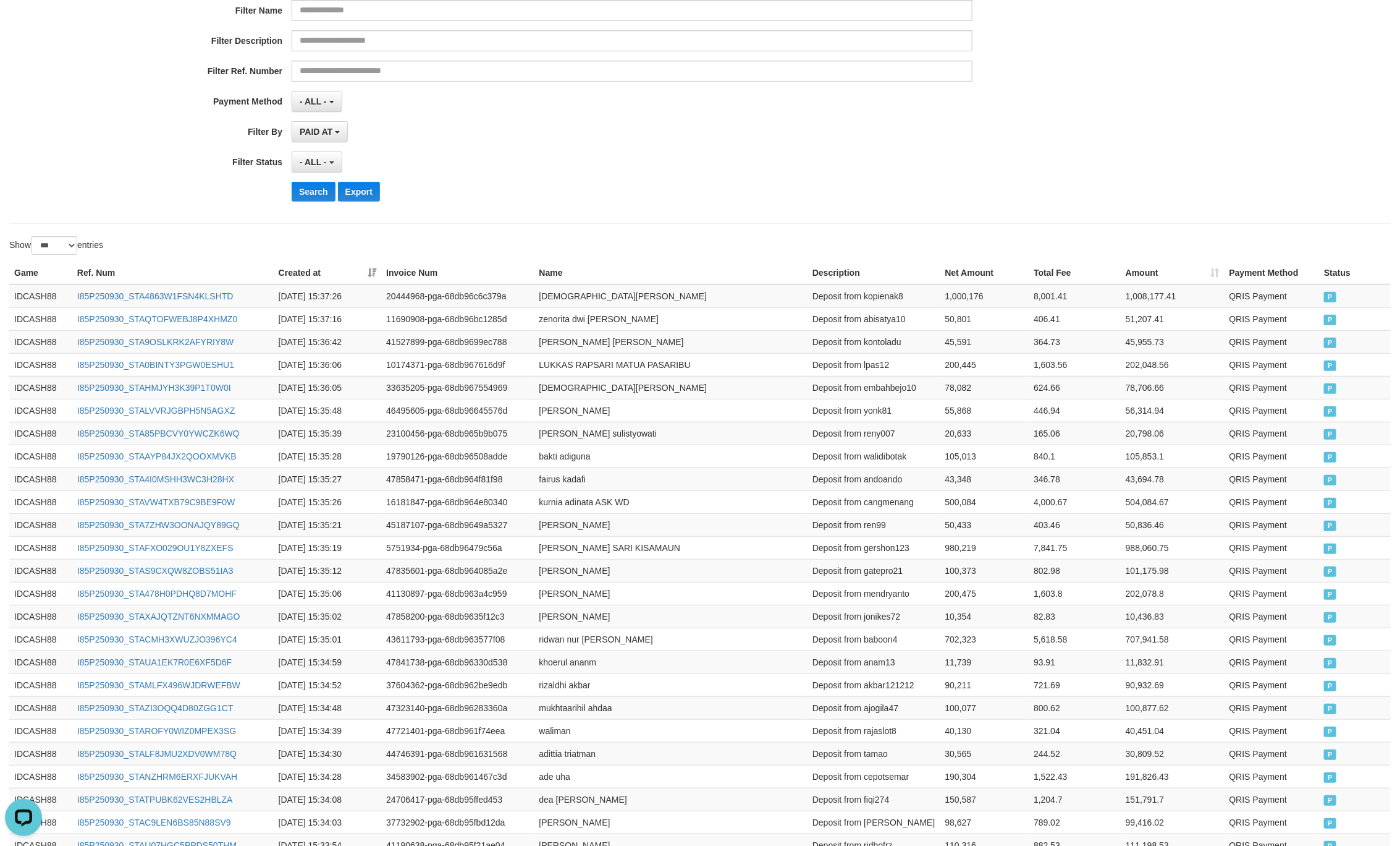
click at [731, 173] on div "- ALL - SELECT ALL - ALL - SELECT STATUS PENDING/UNPAID PAID CANCELED EXPIRED" at bounding box center [633, 162] width 681 height 21
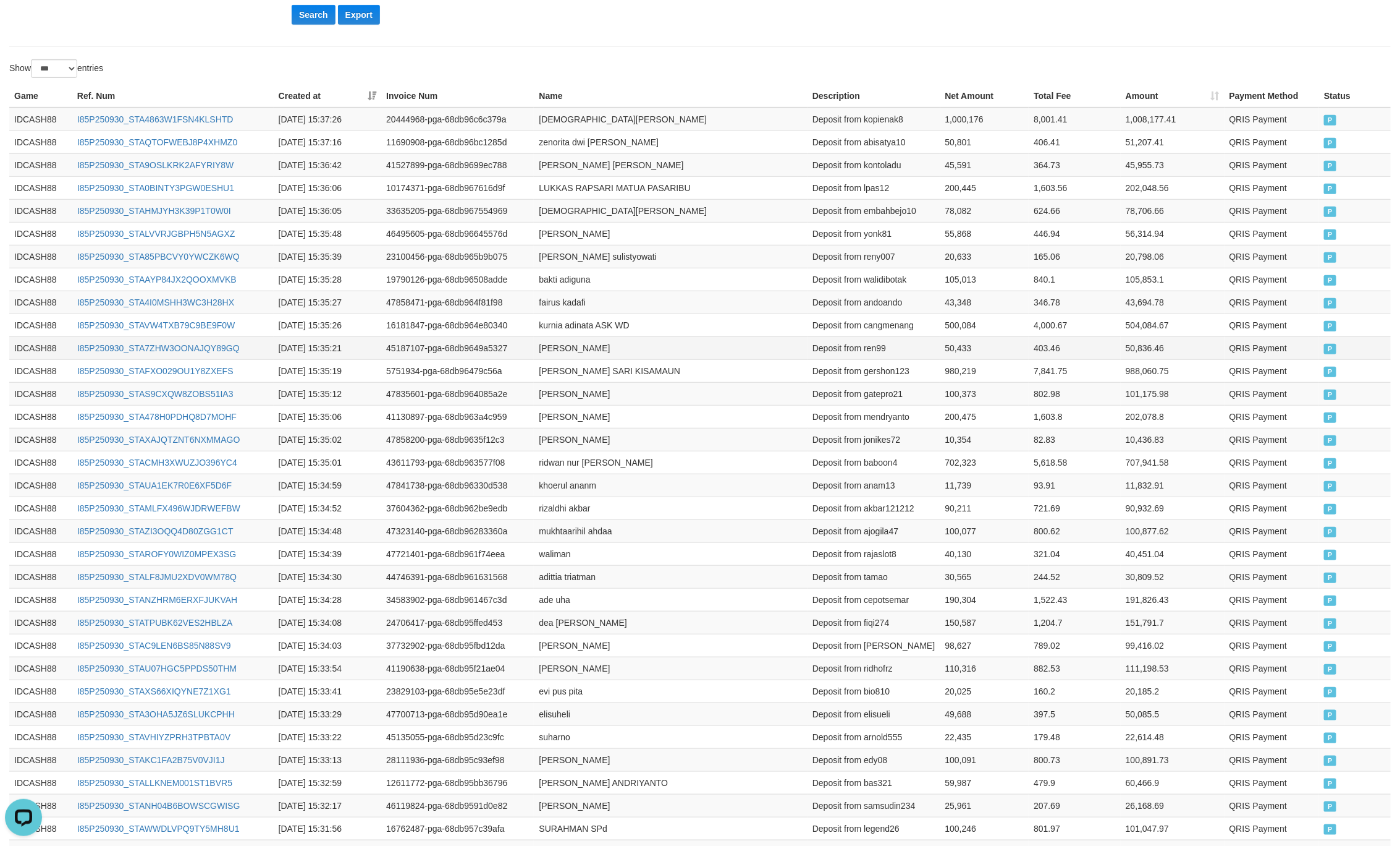
scroll to position [177, 0]
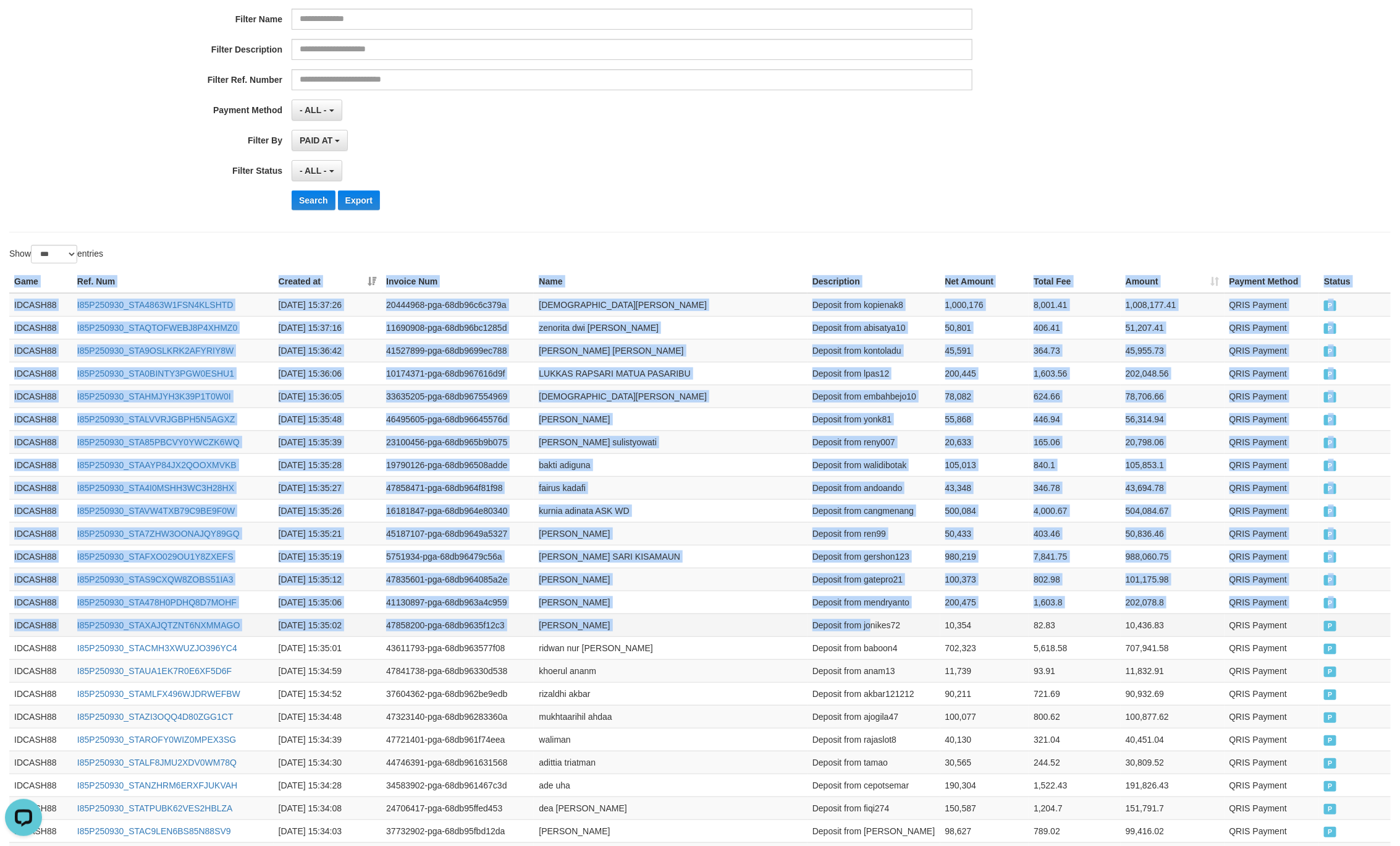
drag, startPoint x: 10, startPoint y: 285, endPoint x: 871, endPoint y: 620, distance: 923.9
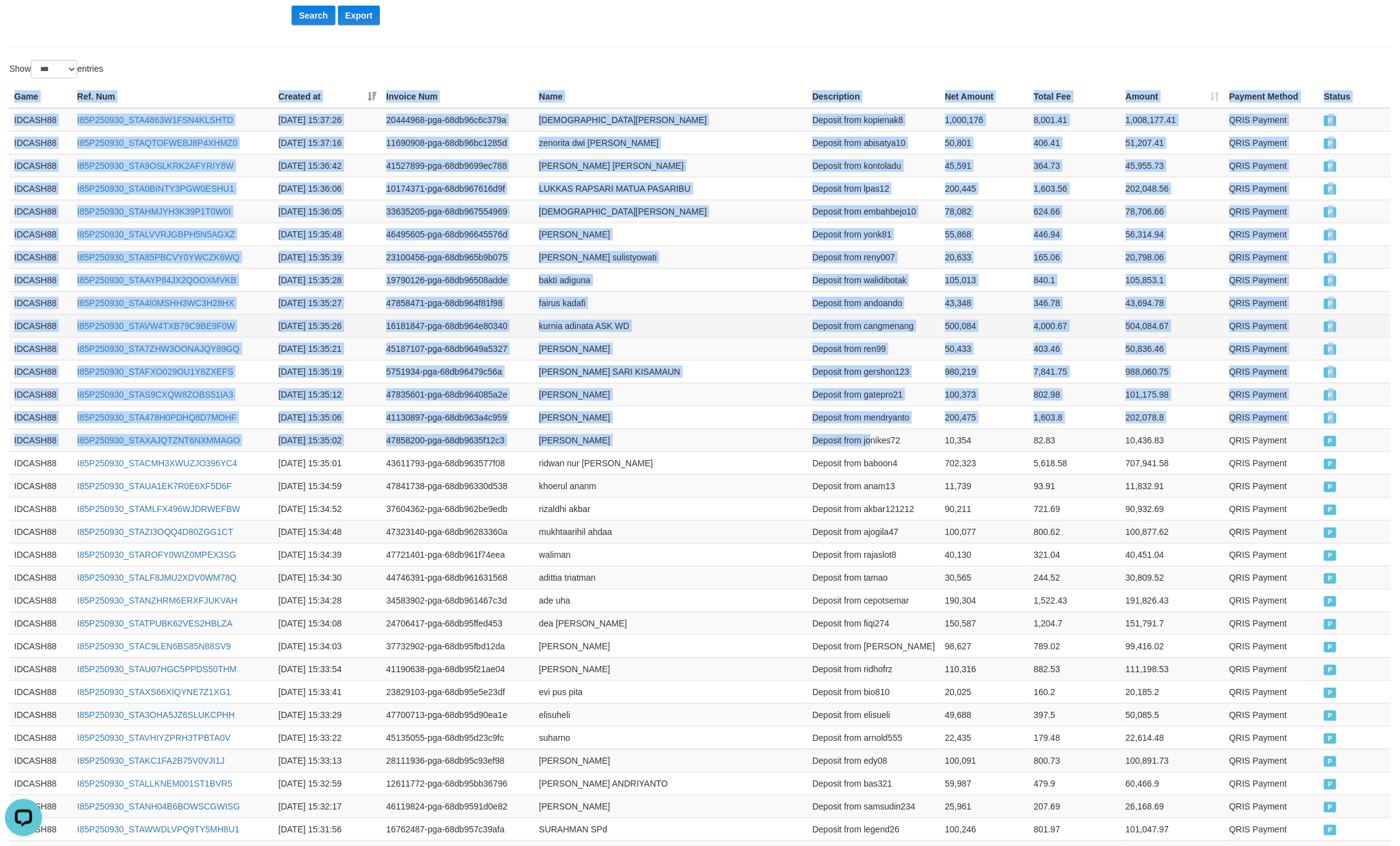
scroll to position [362, 0]
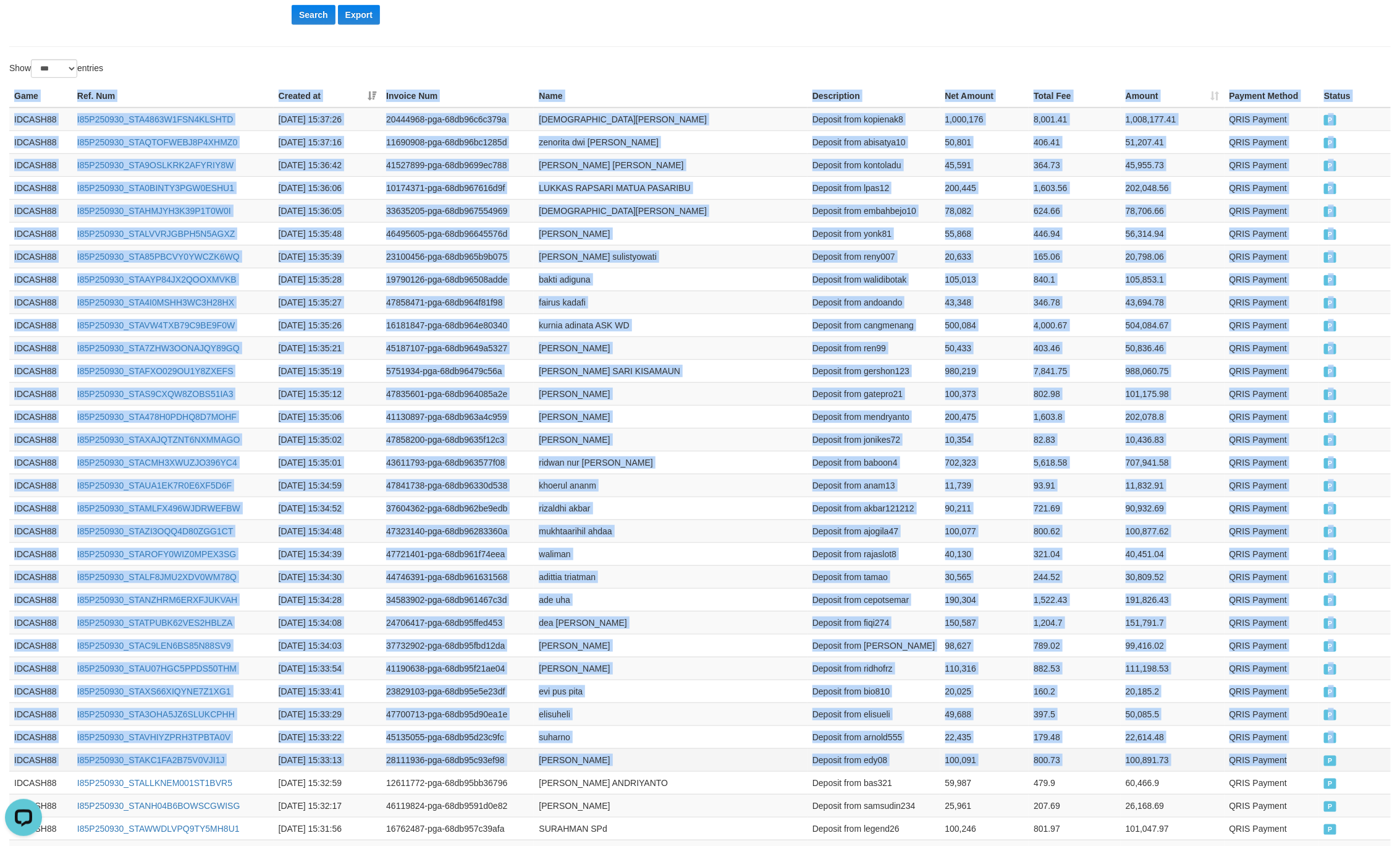
click at [1328, 761] on td "P" at bounding box center [1355, 759] width 72 height 23
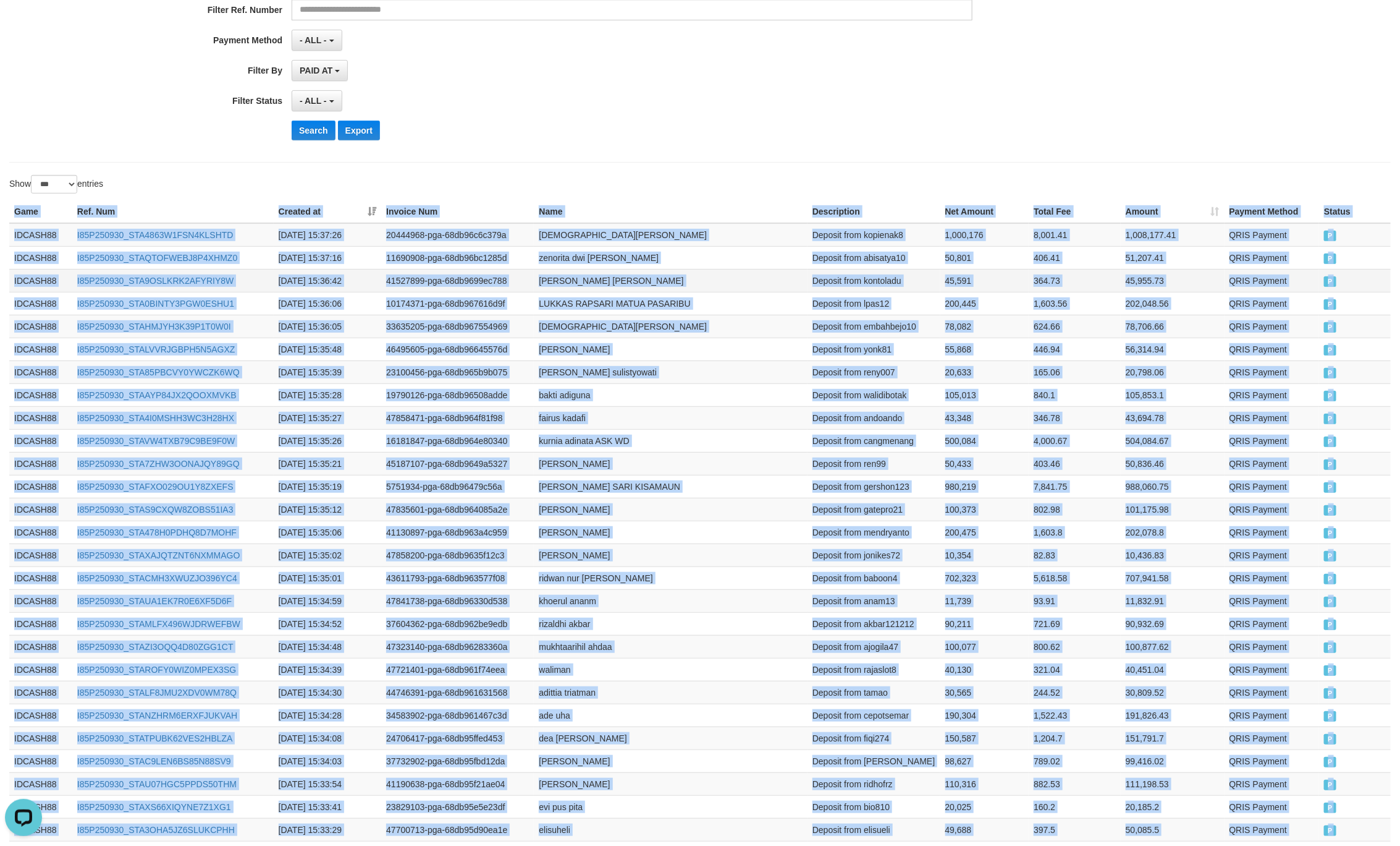
scroll to position [177, 0]
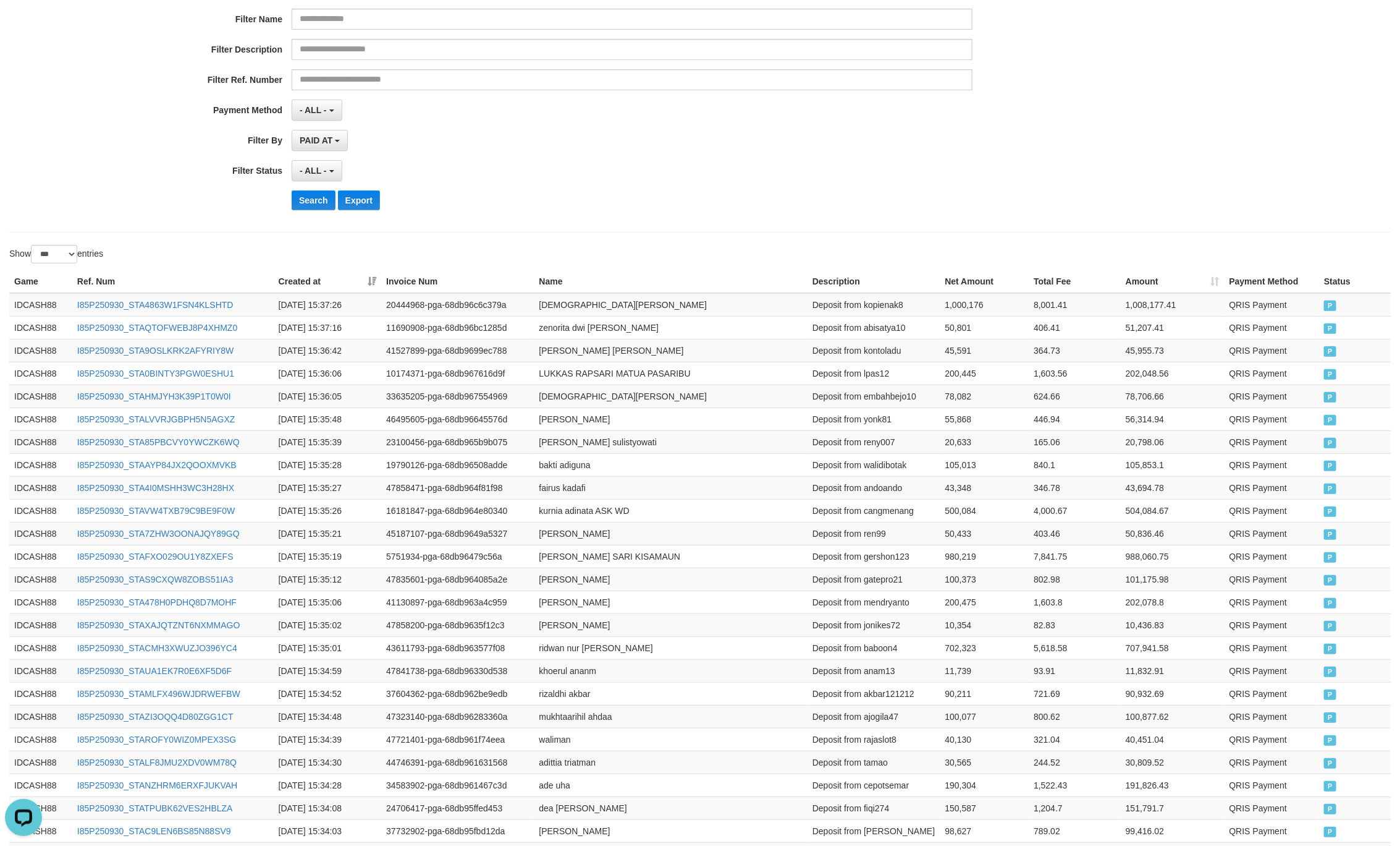
click at [621, 249] on div "Show ** ** ** *** entries" at bounding box center [350, 255] width 682 height 21
click at [306, 197] on button "Search" at bounding box center [314, 200] width 44 height 20
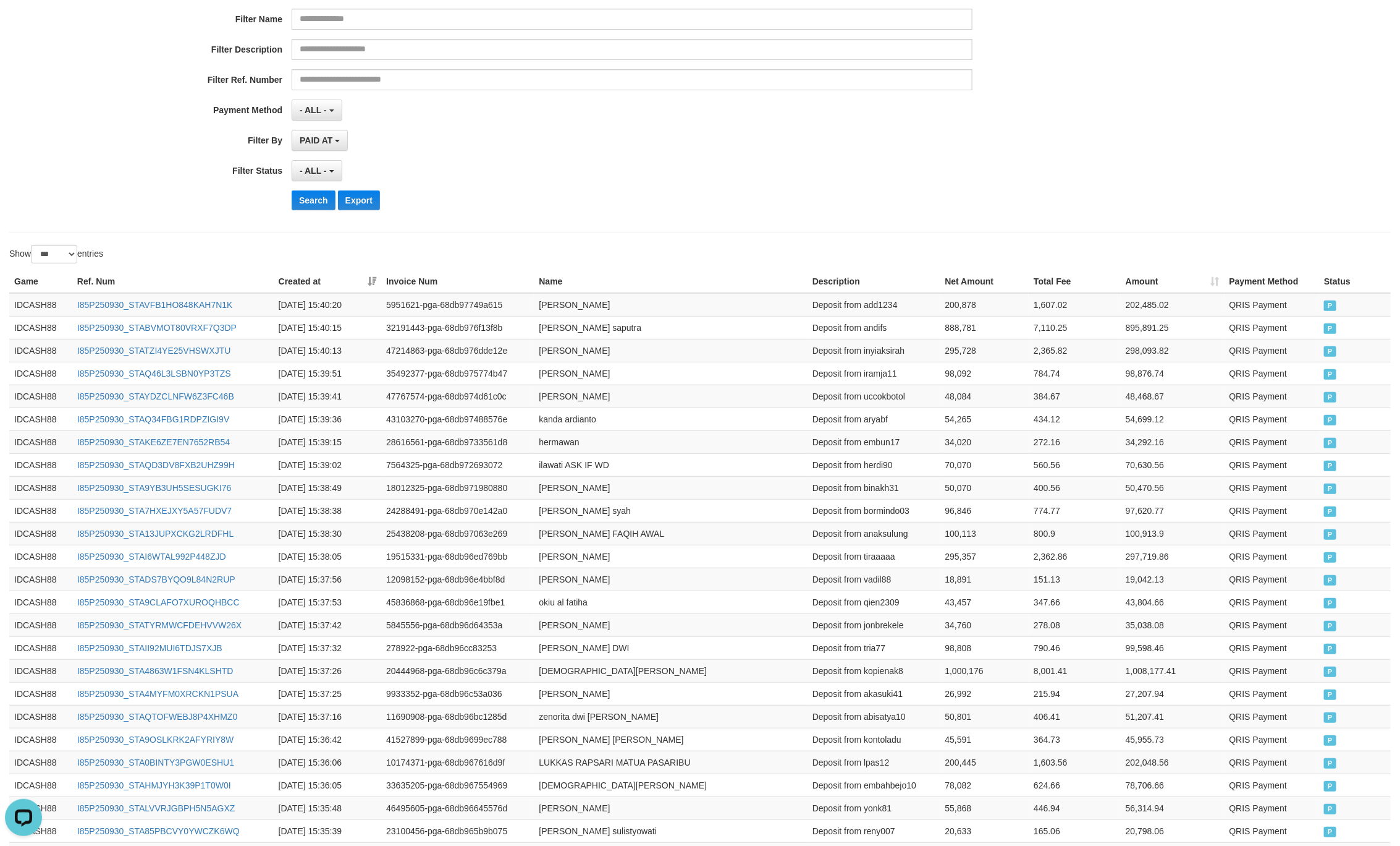
click at [842, 208] on div "Search Export" at bounding box center [729, 200] width 875 height 20
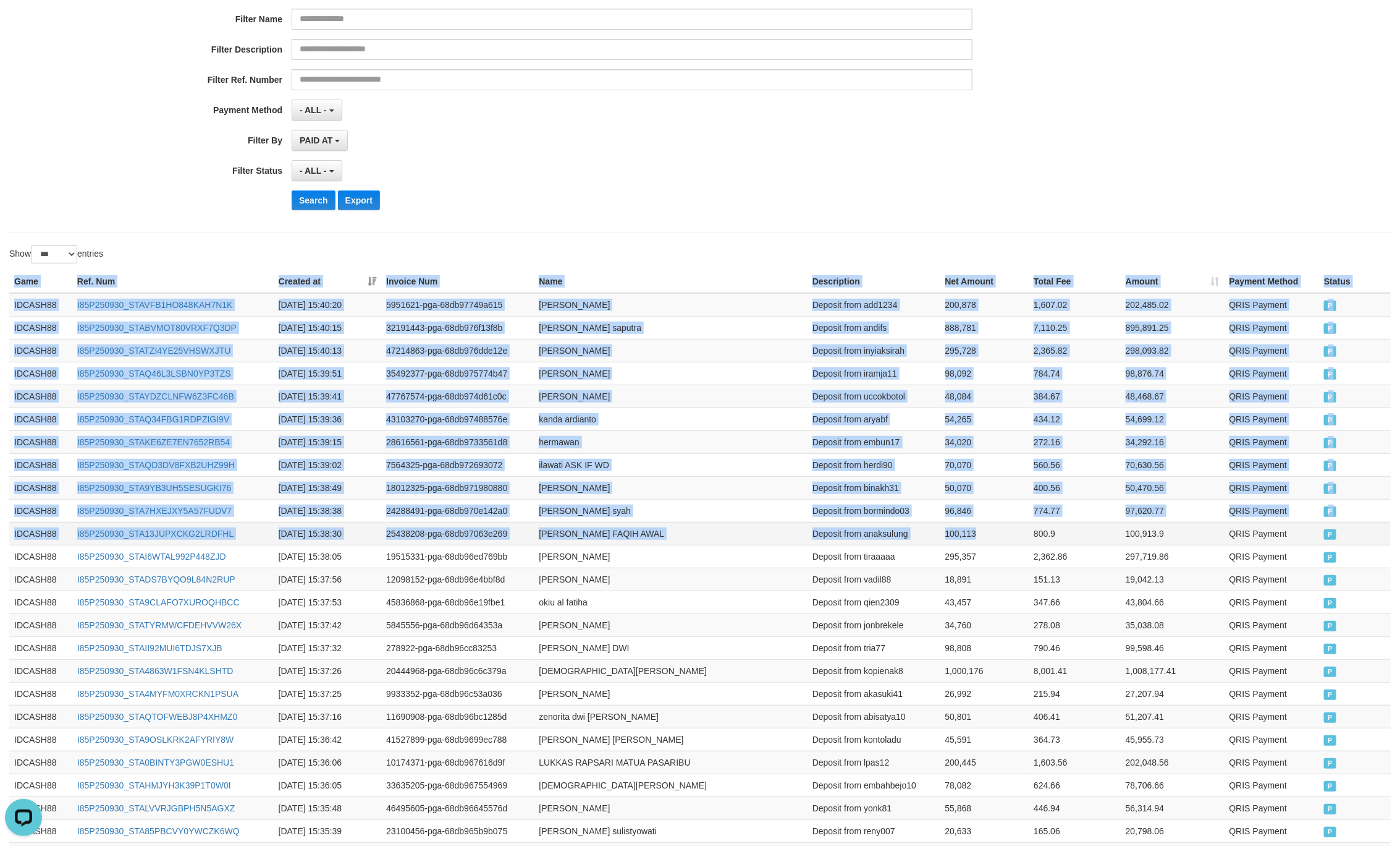
drag, startPoint x: 2, startPoint y: 288, endPoint x: 1006, endPoint y: 549, distance: 1037.4
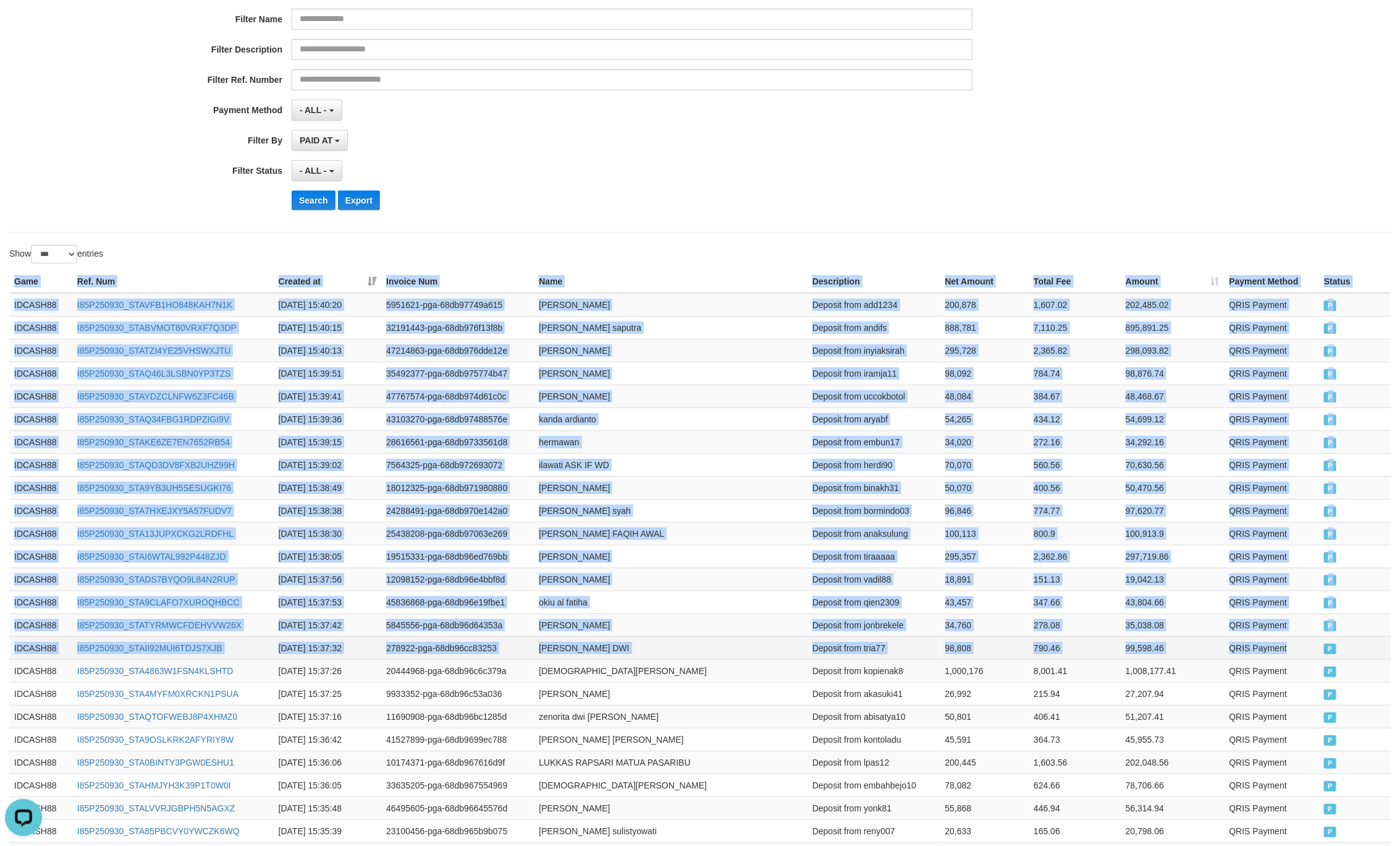
click at [1323, 648] on td "P" at bounding box center [1355, 648] width 72 height 23
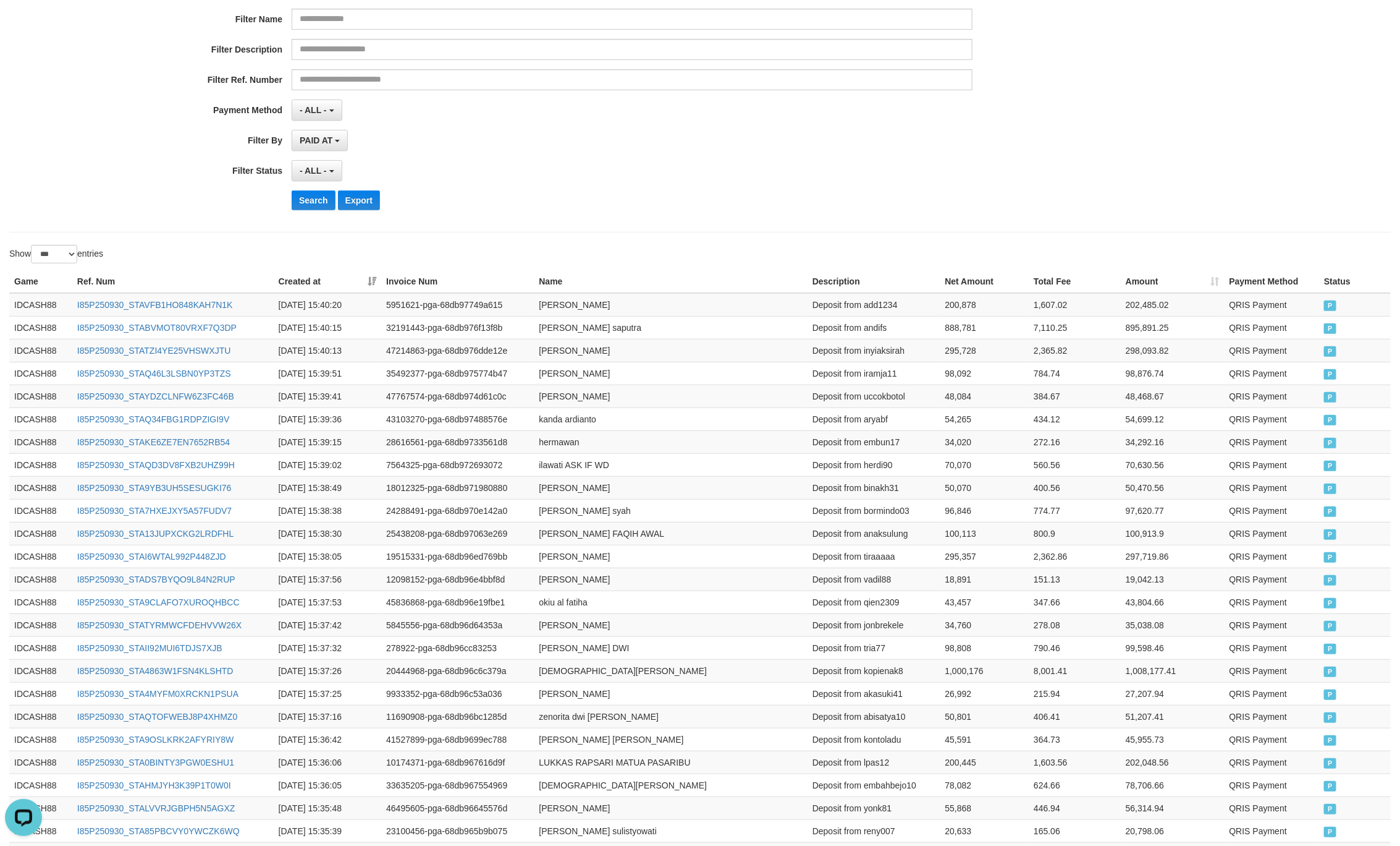
drag, startPoint x: 627, startPoint y: 128, endPoint x: 506, endPoint y: 142, distance: 121.8
click at [621, 128] on div "**********" at bounding box center [583, 69] width 1167 height 302
click at [308, 206] on button "Search" at bounding box center [314, 200] width 44 height 20
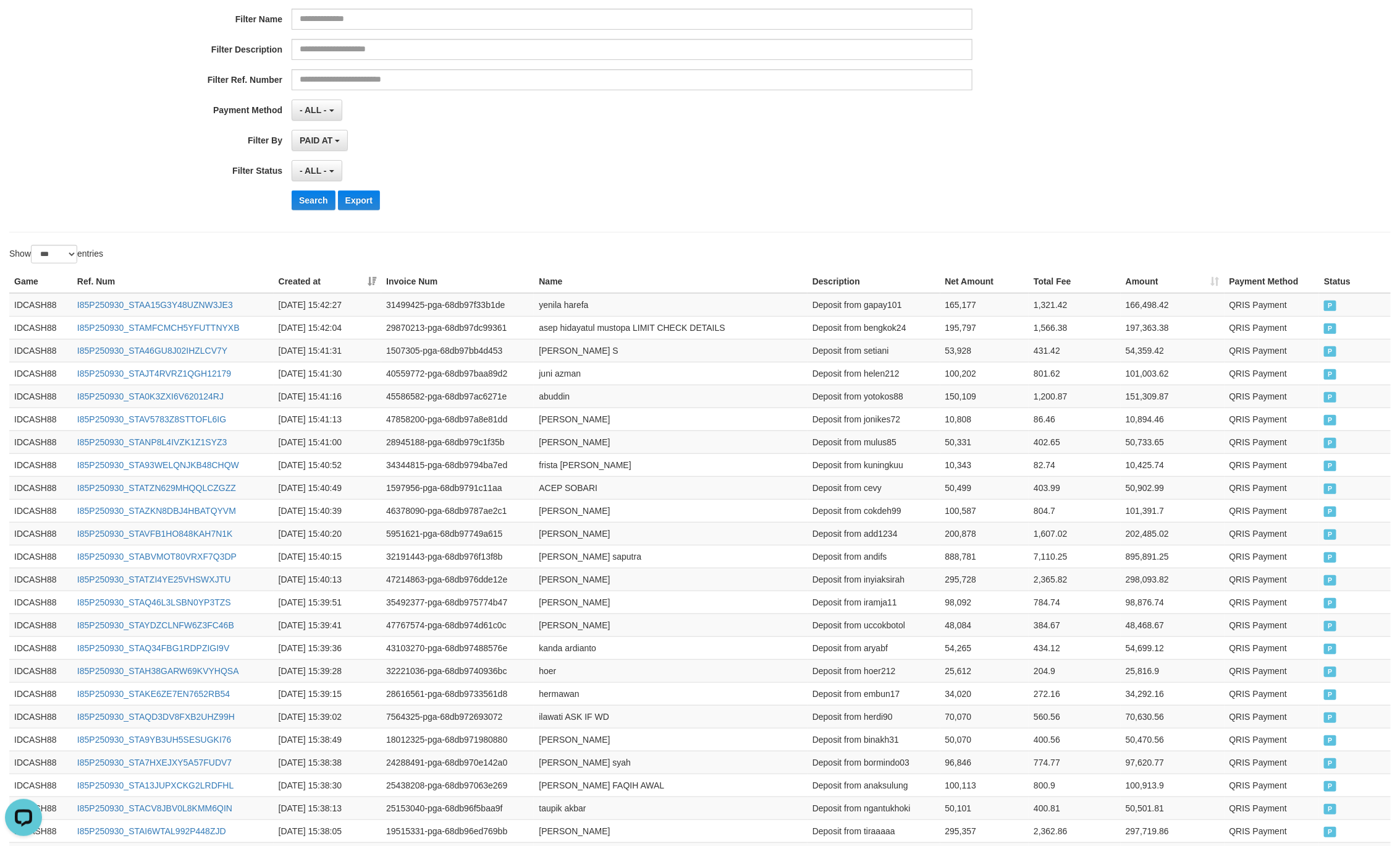
click at [1027, 214] on div "**********" at bounding box center [583, 69] width 1167 height 302
drag, startPoint x: 306, startPoint y: 212, endPoint x: 466, endPoint y: 156, distance: 169.5
click at [306, 210] on button "Search" at bounding box center [314, 200] width 44 height 20
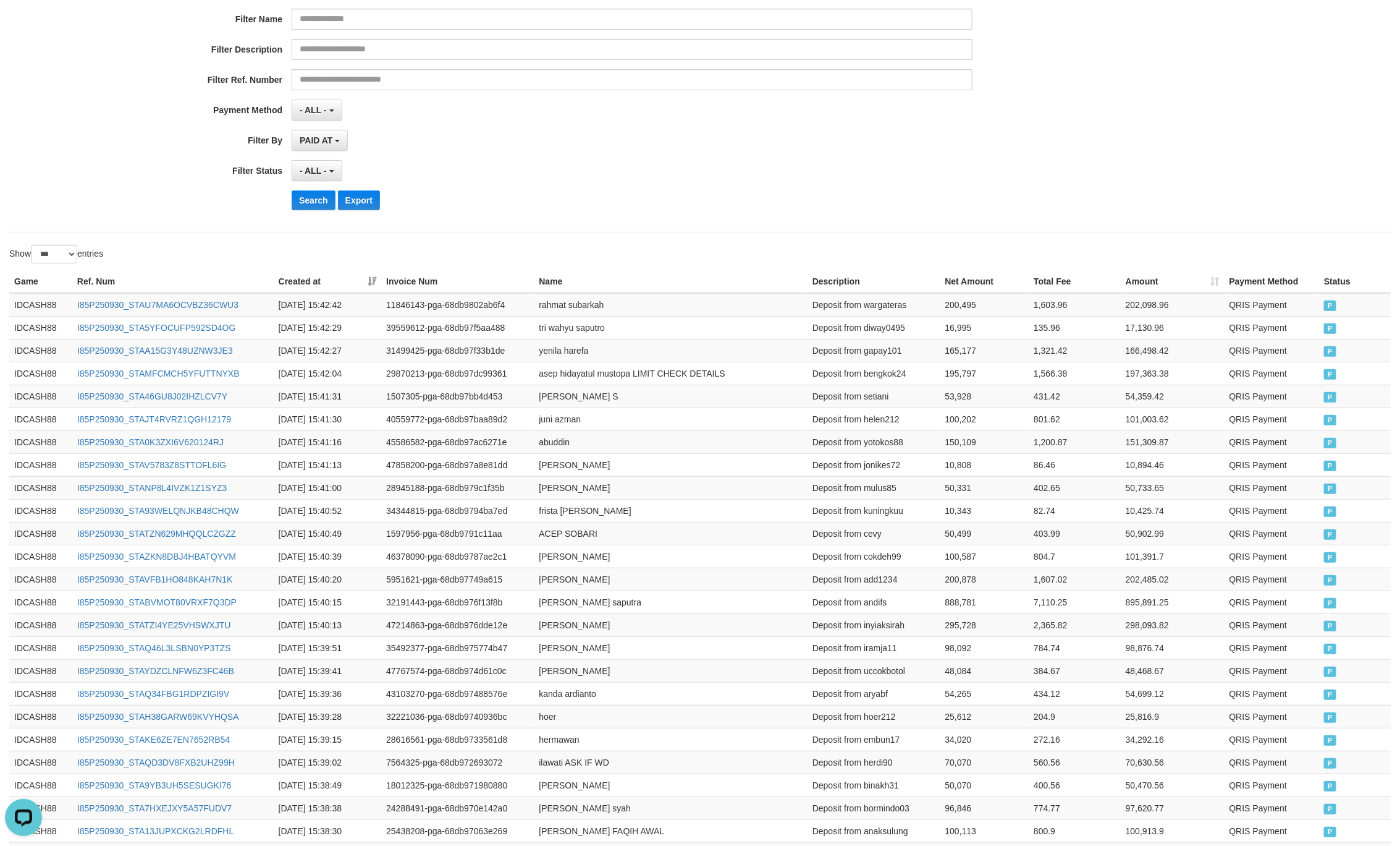
click at [739, 177] on div "- ALL - SELECT ALL - ALL - SELECT STATUS PENDING/UNPAID PAID CANCELED EXPIRED" at bounding box center [633, 170] width 681 height 21
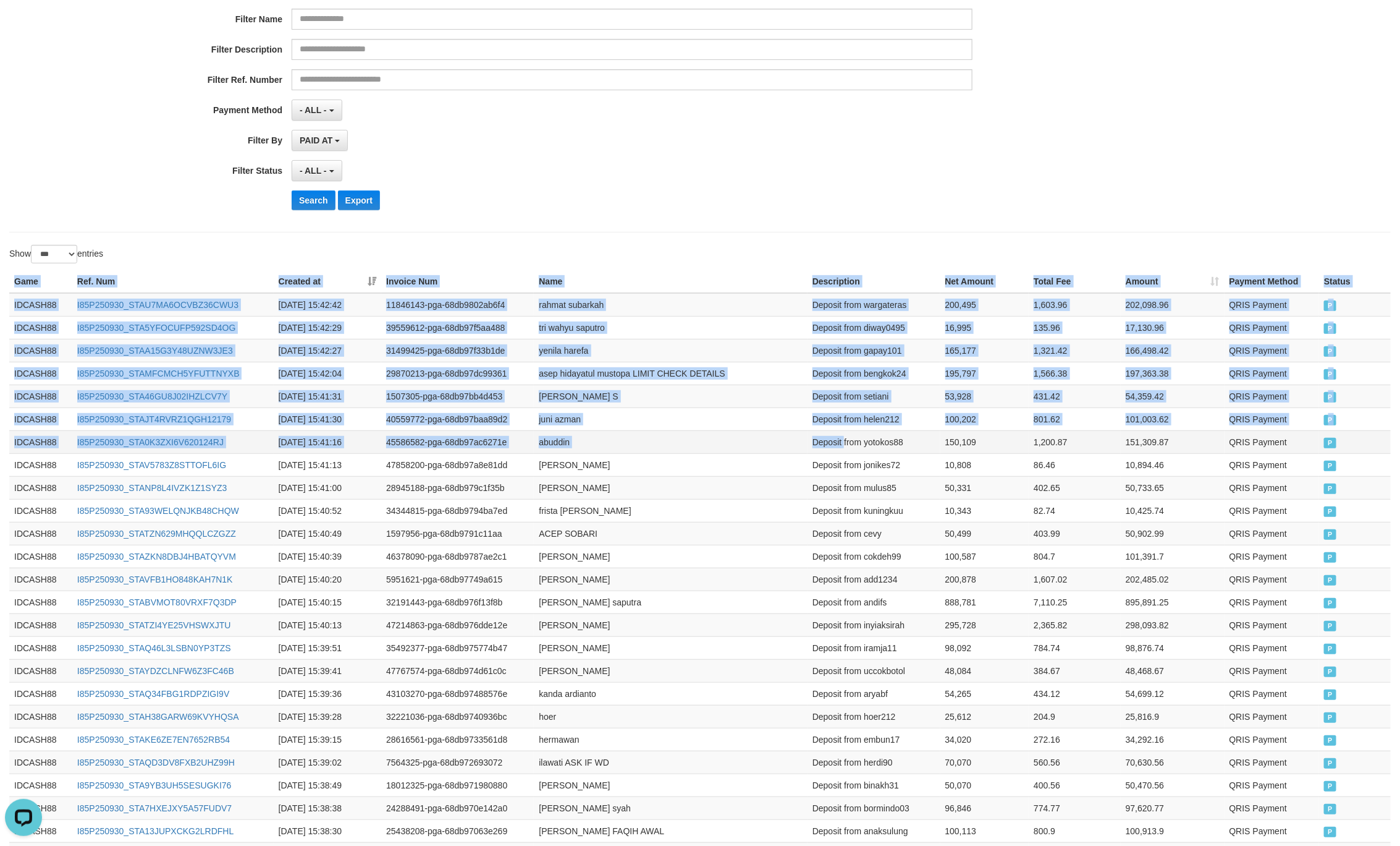
drag, startPoint x: 7, startPoint y: 280, endPoint x: 843, endPoint y: 442, distance: 851.6
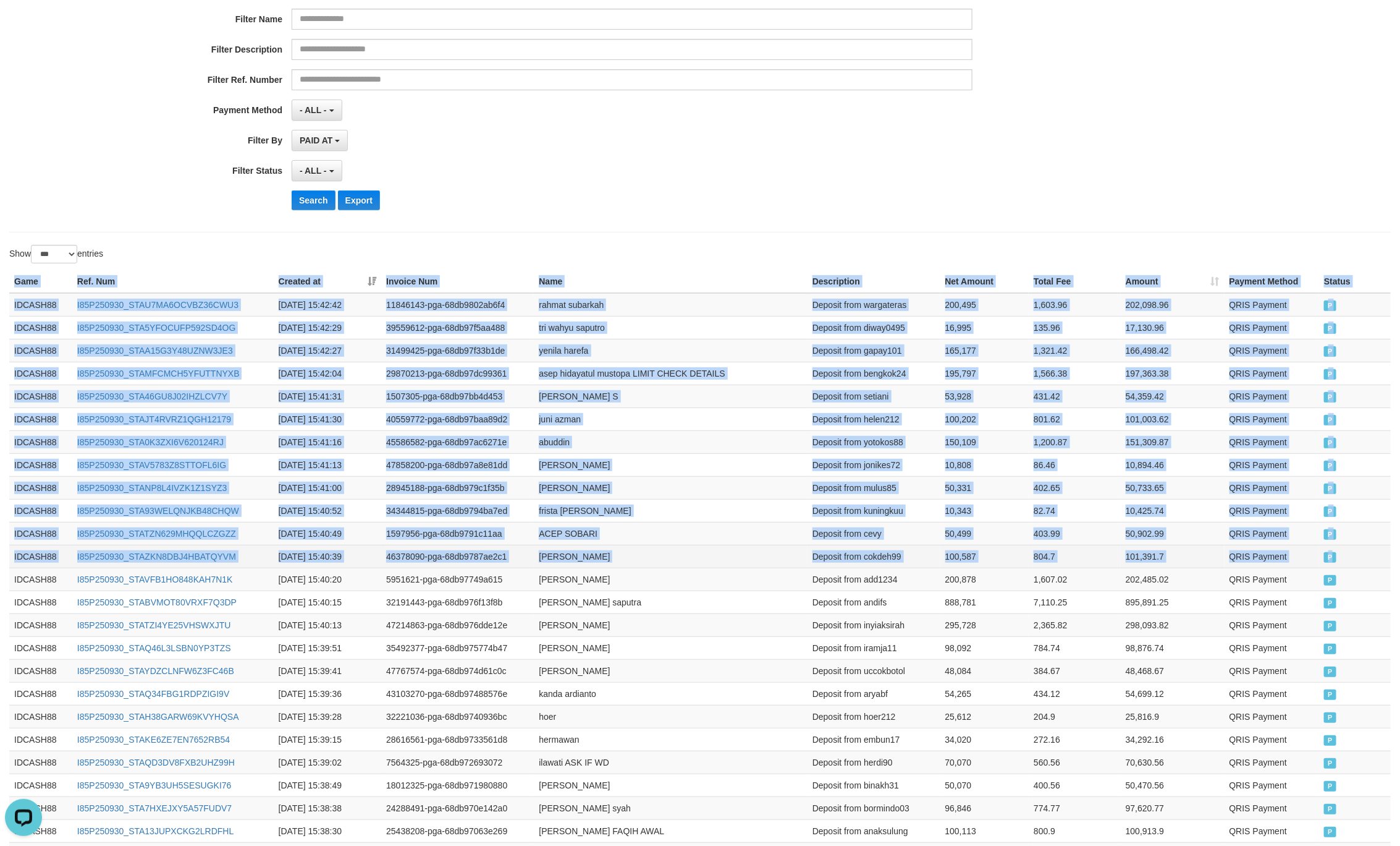
click at [1337, 568] on td "P" at bounding box center [1355, 555] width 72 height 23
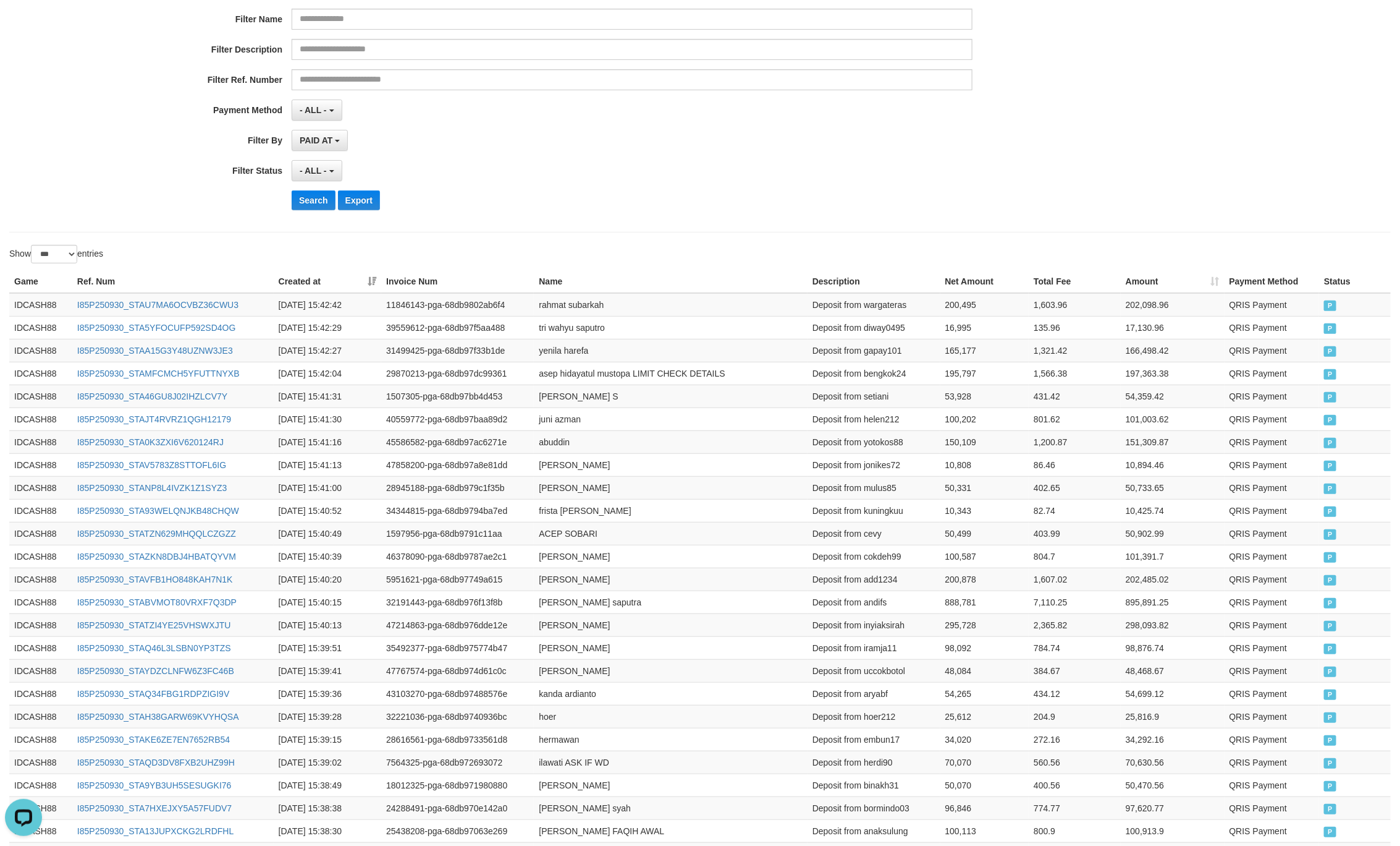
drag, startPoint x: 591, startPoint y: 174, endPoint x: 400, endPoint y: 215, distance: 195.4
click at [588, 177] on div "- ALL - SELECT ALL - ALL - SELECT STATUS PENDING/UNPAID PAID CANCELED EXPIRED" at bounding box center [633, 170] width 681 height 21
click at [311, 210] on button "Search" at bounding box center [314, 200] width 44 height 20
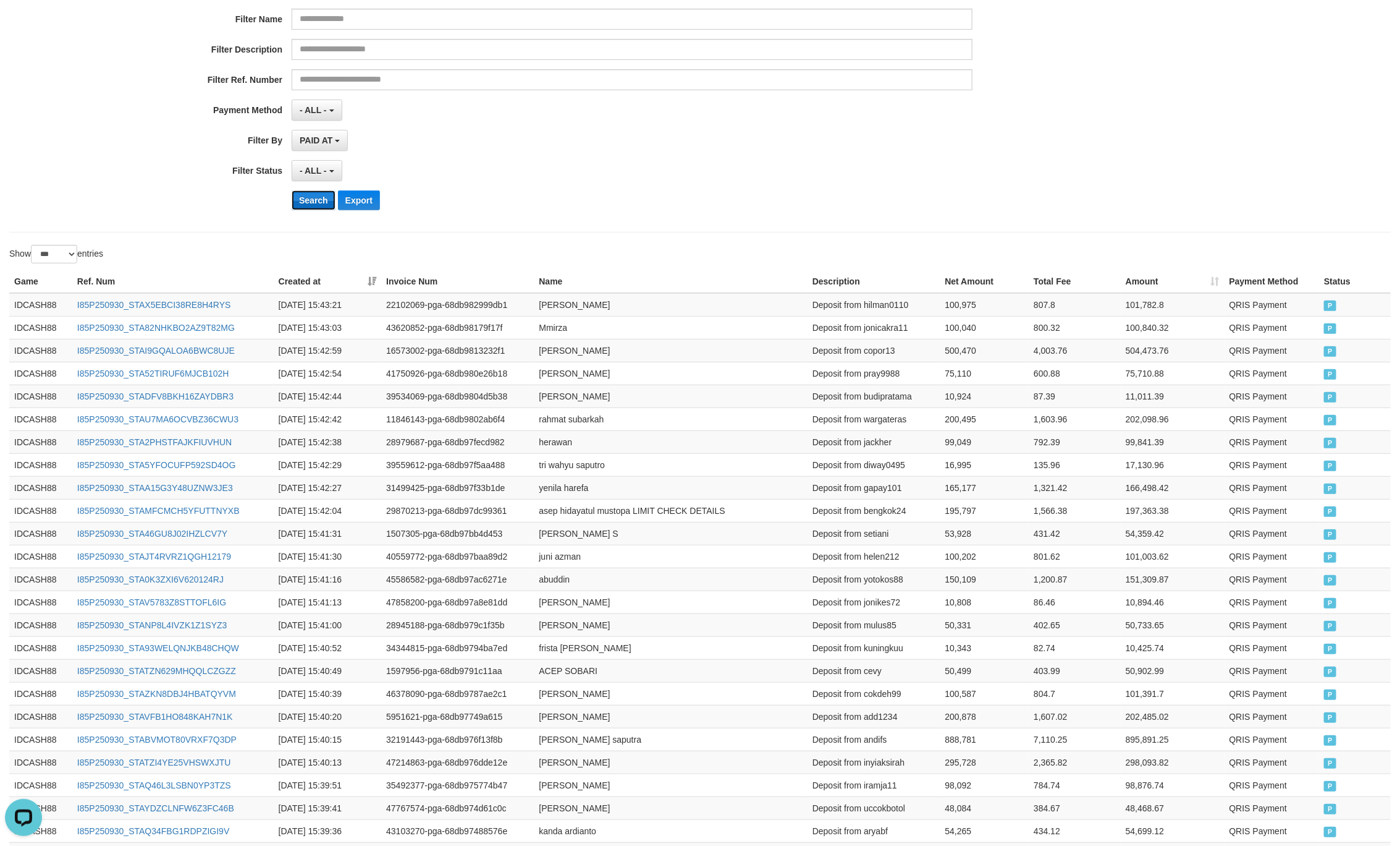
click at [307, 204] on button "Search" at bounding box center [314, 200] width 44 height 20
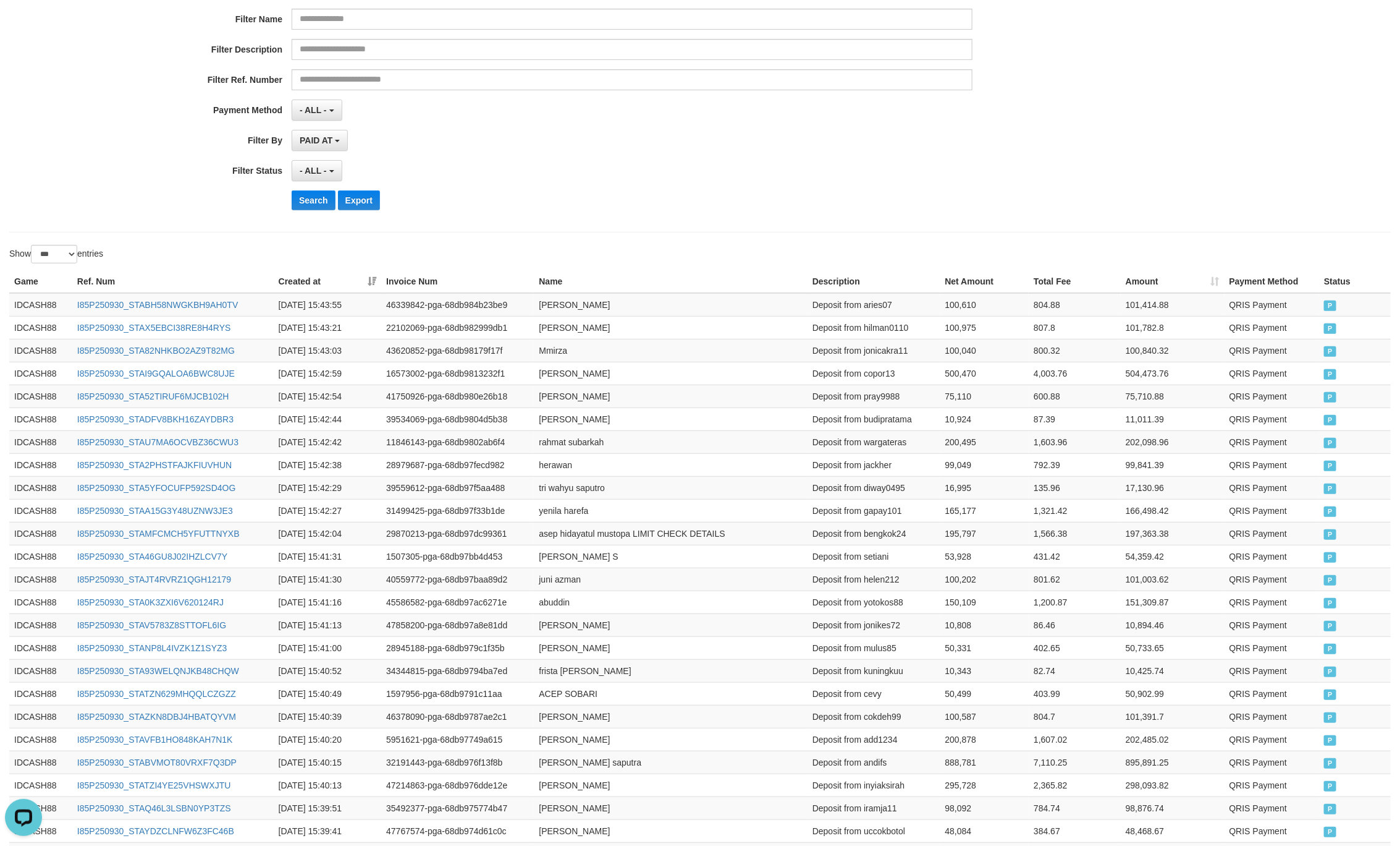
drag, startPoint x: 961, startPoint y: 201, endPoint x: 961, endPoint y: 188, distance: 13.0
click at [961, 201] on div "Search Export" at bounding box center [729, 200] width 875 height 20
drag, startPoint x: 515, startPoint y: 203, endPoint x: 508, endPoint y: 206, distance: 7.6
click at [508, 206] on div "Search Export" at bounding box center [729, 200] width 875 height 20
click at [321, 206] on button "Search" at bounding box center [314, 200] width 44 height 20
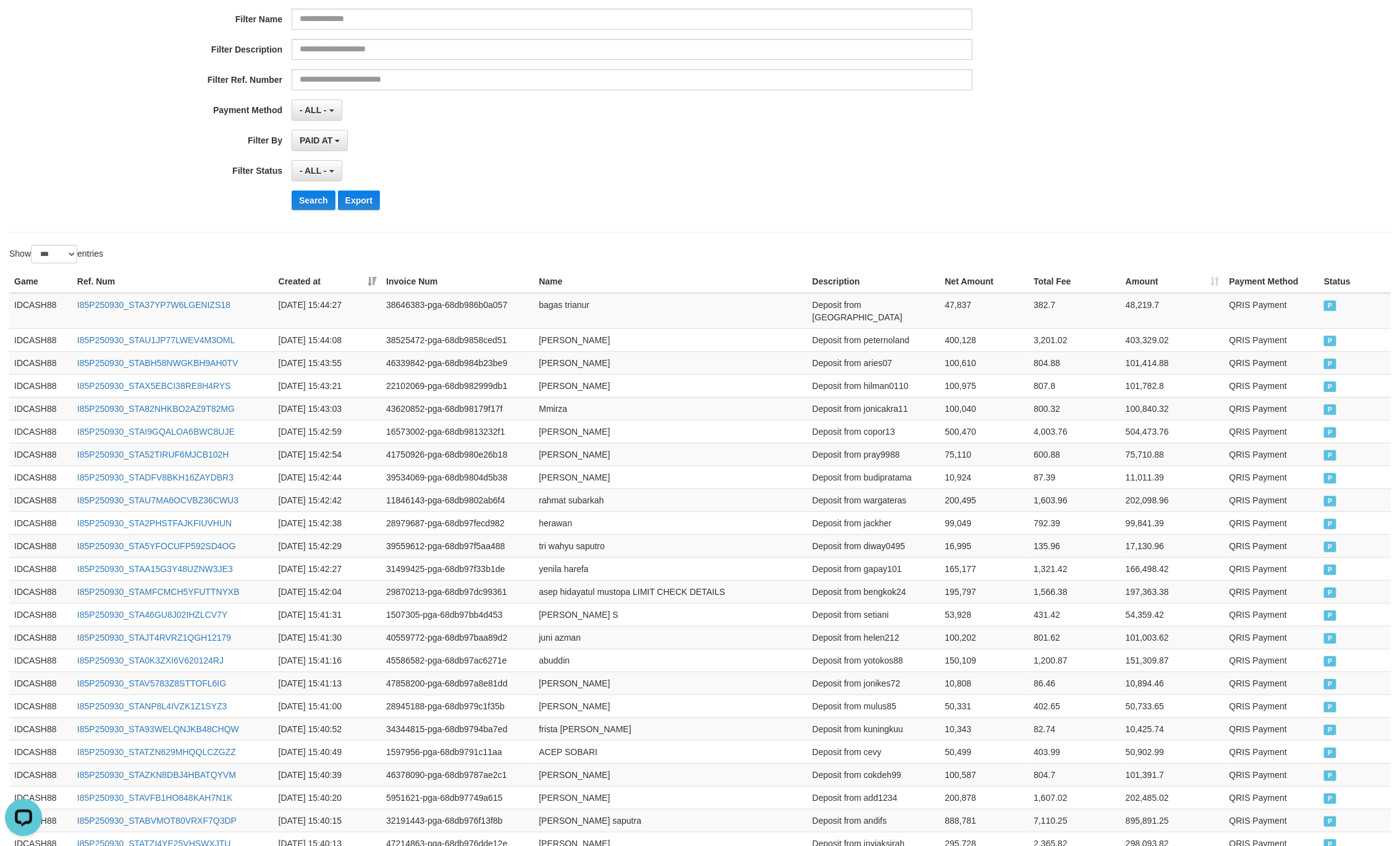
click at [1045, 126] on div "**********" at bounding box center [583, 69] width 1167 height 302
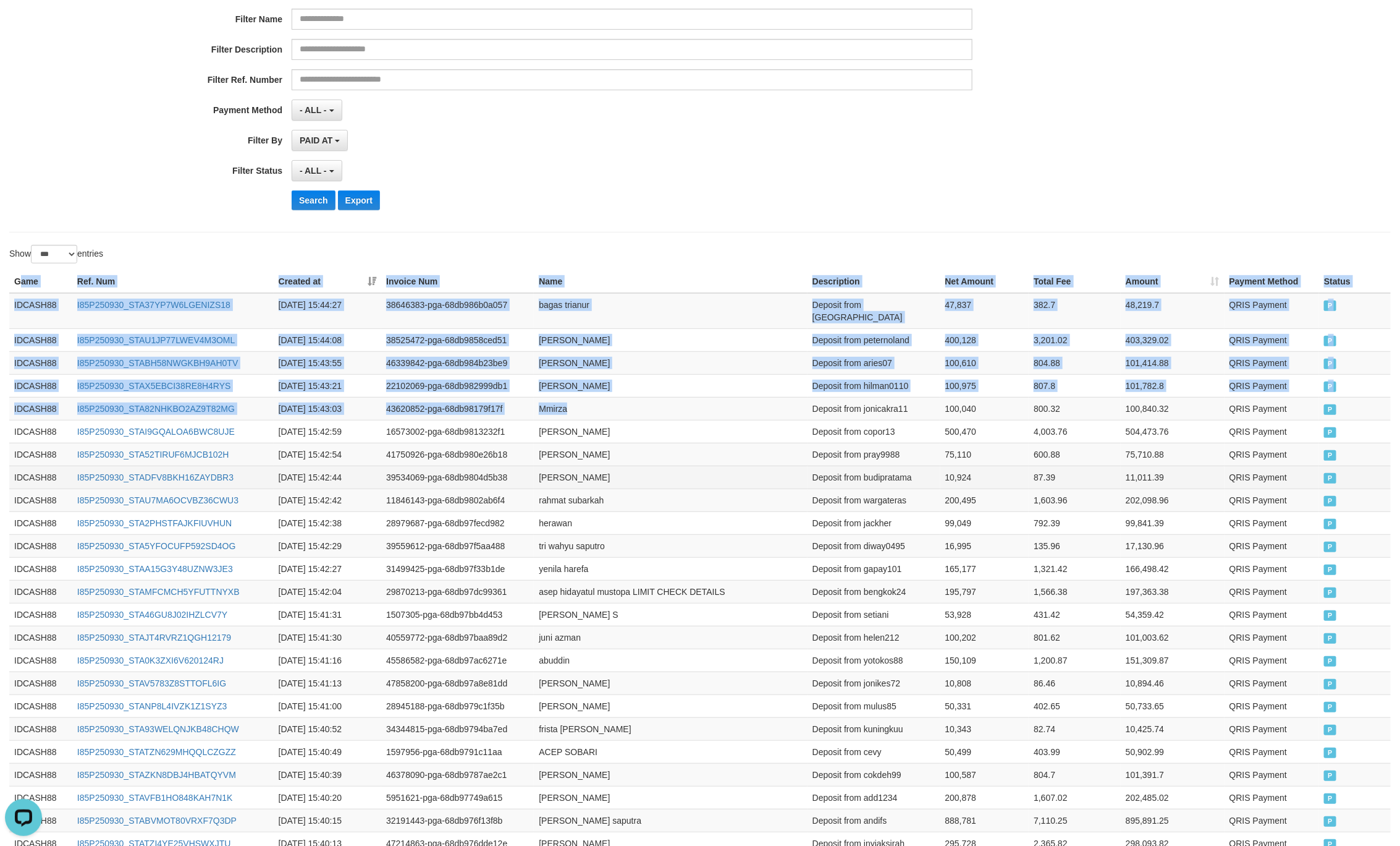
drag, startPoint x: 18, startPoint y: 288, endPoint x: 1040, endPoint y: 460, distance: 1036.4
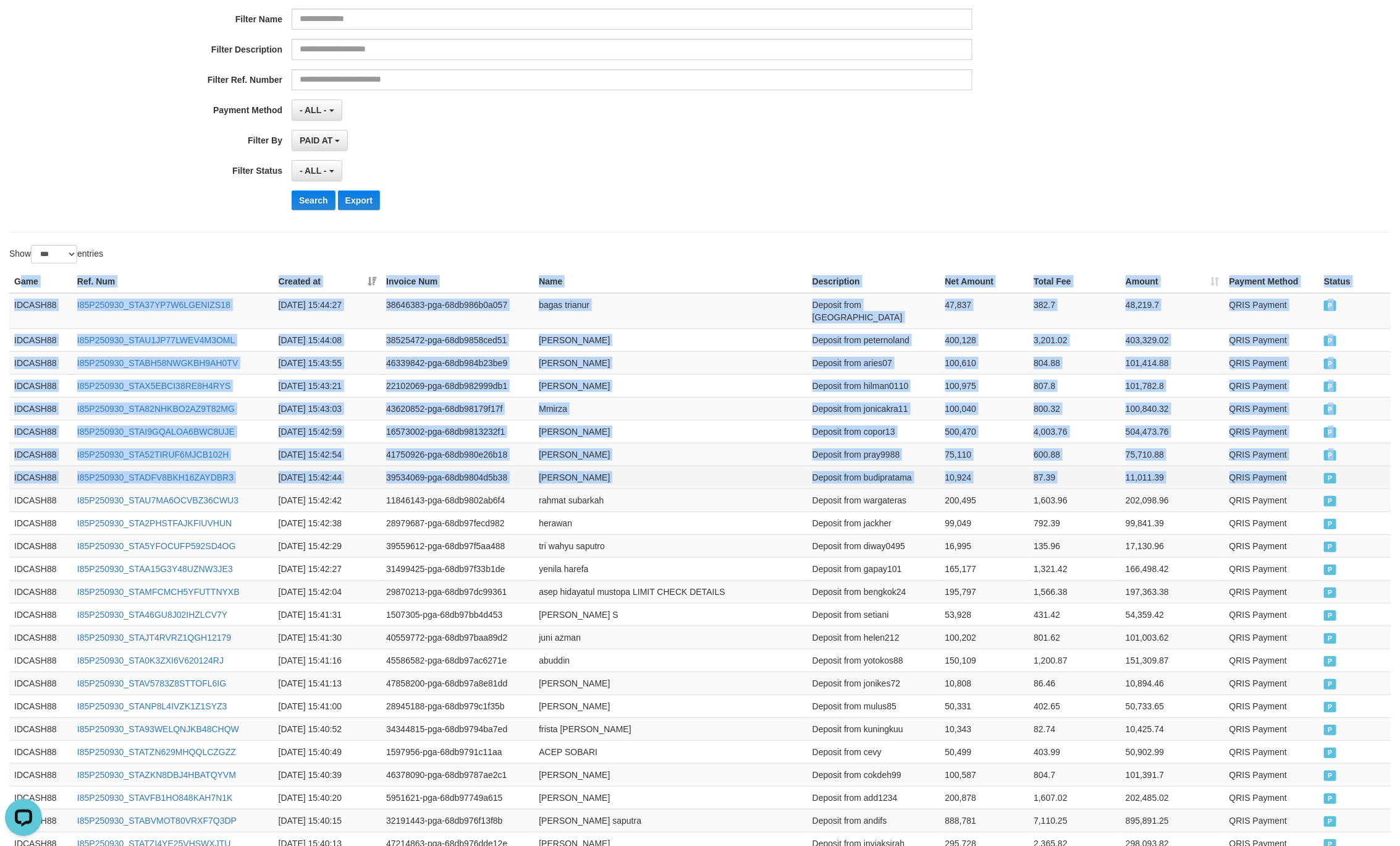
click at [1330, 476] on td "P" at bounding box center [1355, 476] width 72 height 23
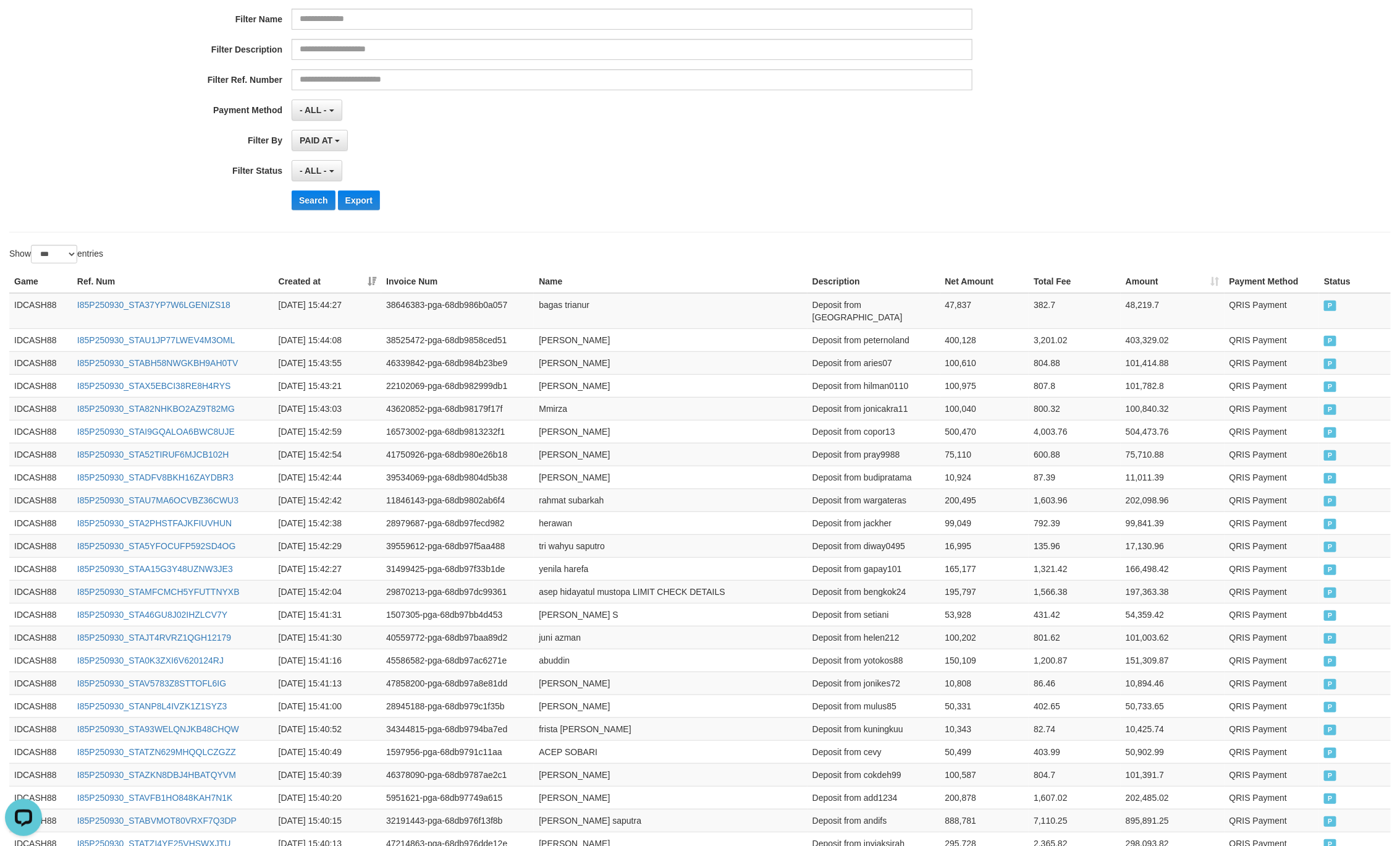
click at [712, 201] on div "Search Export" at bounding box center [729, 200] width 875 height 20
click at [317, 195] on button "Search" at bounding box center [314, 200] width 44 height 20
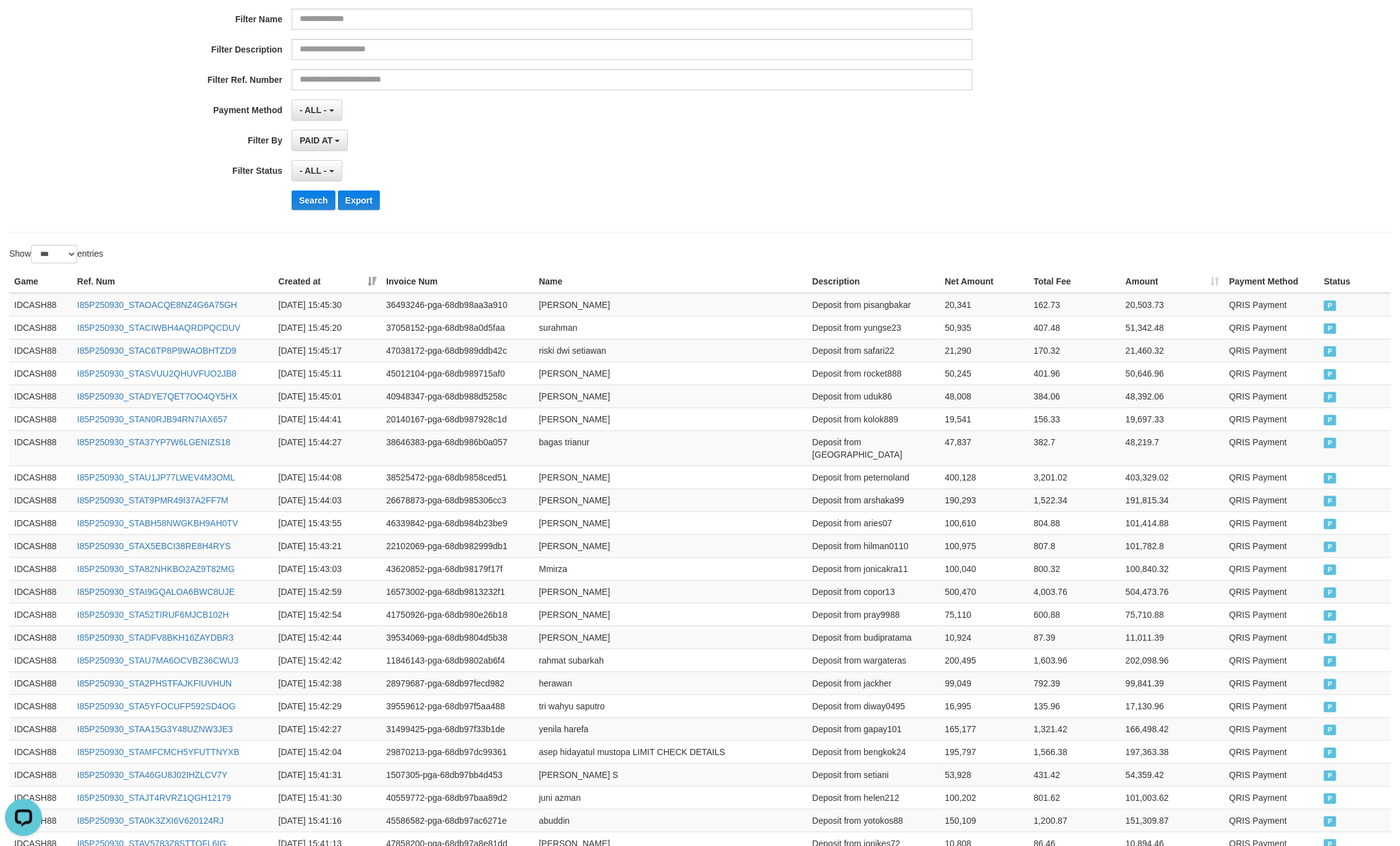
click at [644, 197] on div "Search Export" at bounding box center [729, 200] width 875 height 20
drag, startPoint x: 17, startPoint y: 280, endPoint x: 688, endPoint y: 417, distance: 684.8
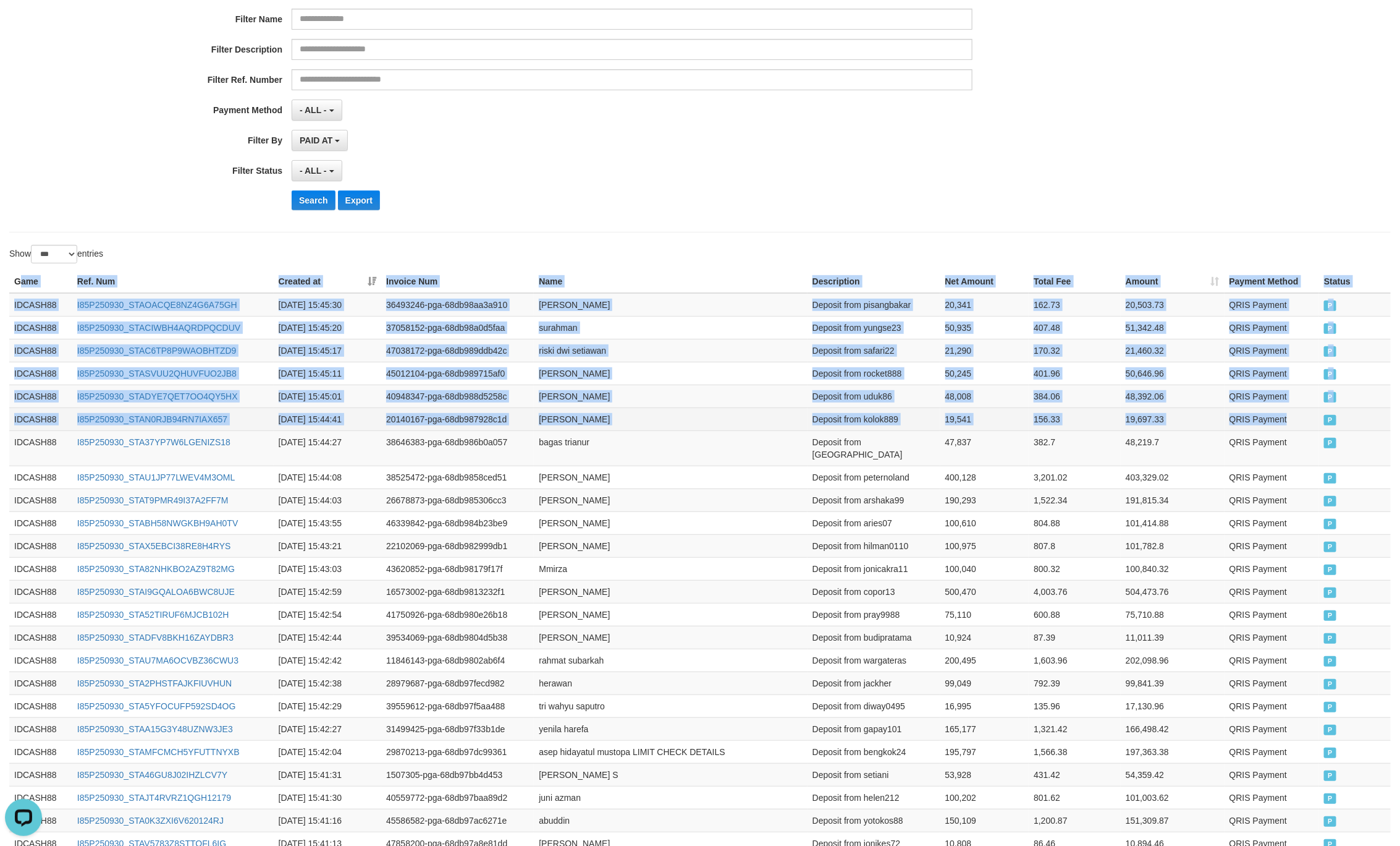
click at [1318, 426] on td "QRIS Payment" at bounding box center [1272, 418] width 95 height 23
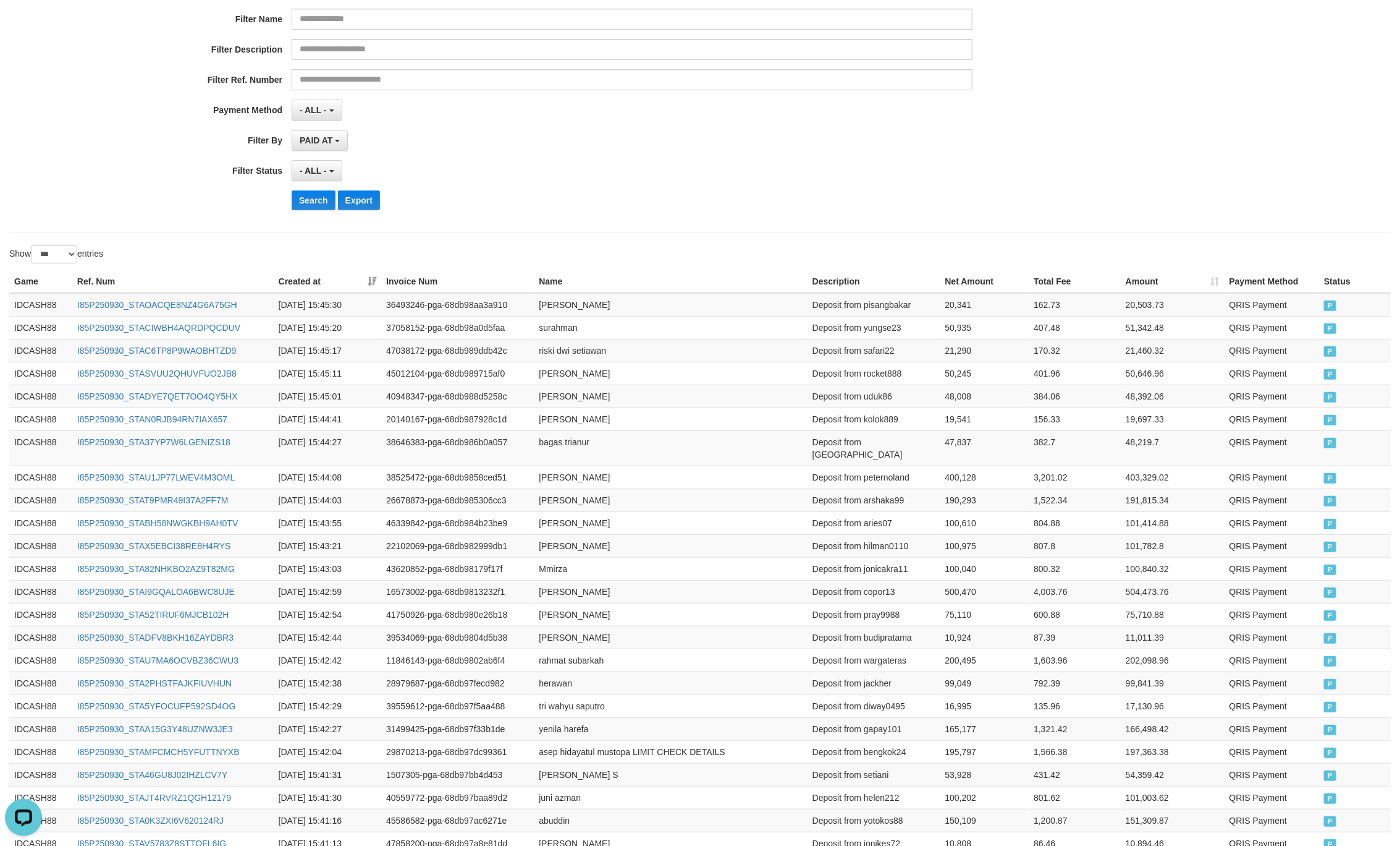
click at [686, 162] on div "- ALL - SELECT ALL - ALL - SELECT STATUS PENDING/UNPAID PAID CANCELED EXPIRED" at bounding box center [633, 170] width 681 height 21
click at [308, 206] on button "Search" at bounding box center [314, 200] width 44 height 20
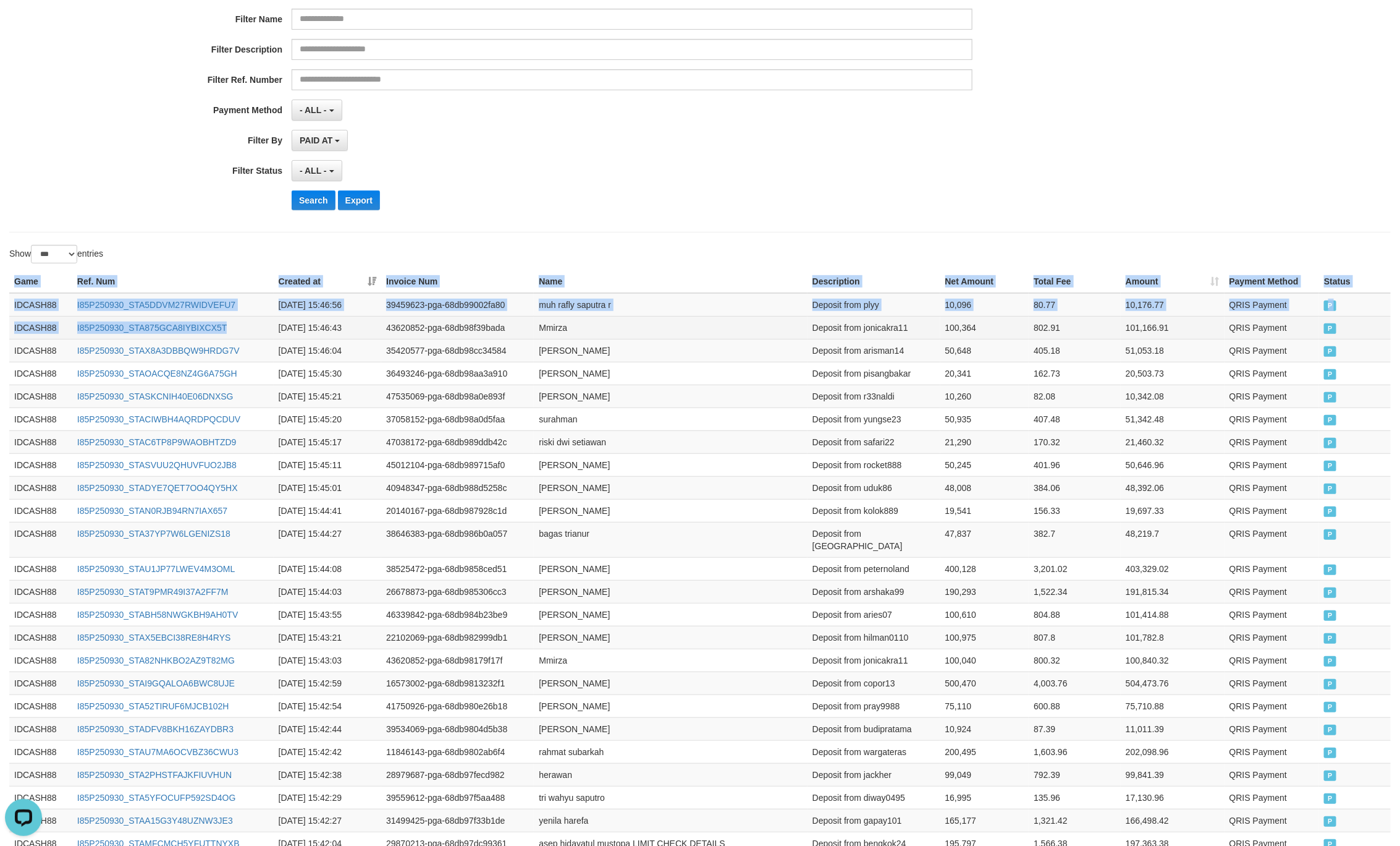
drag, startPoint x: 2, startPoint y: 278, endPoint x: 591, endPoint y: 333, distance: 591.6
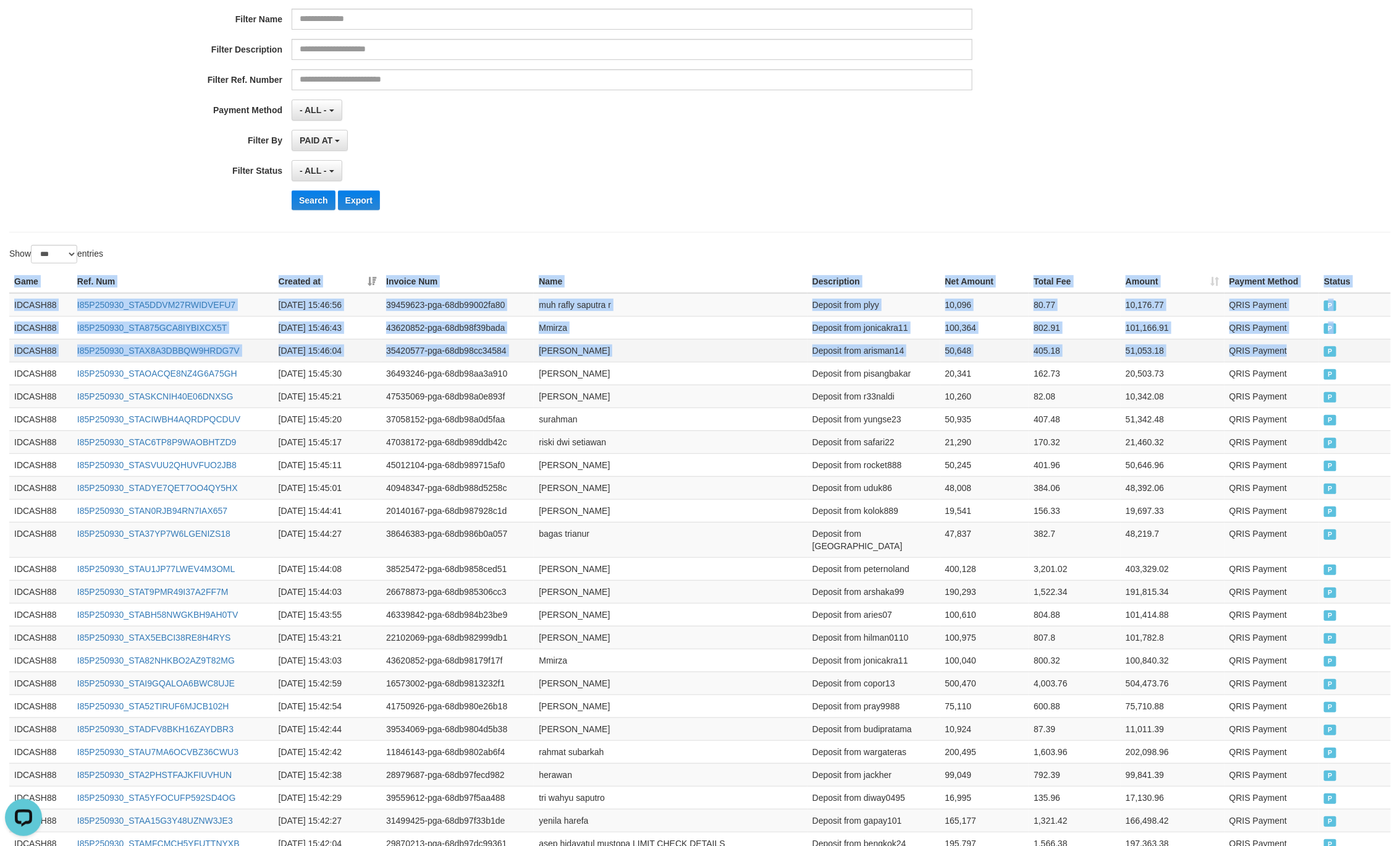
click at [1330, 356] on span "P" at bounding box center [1330, 351] width 13 height 10
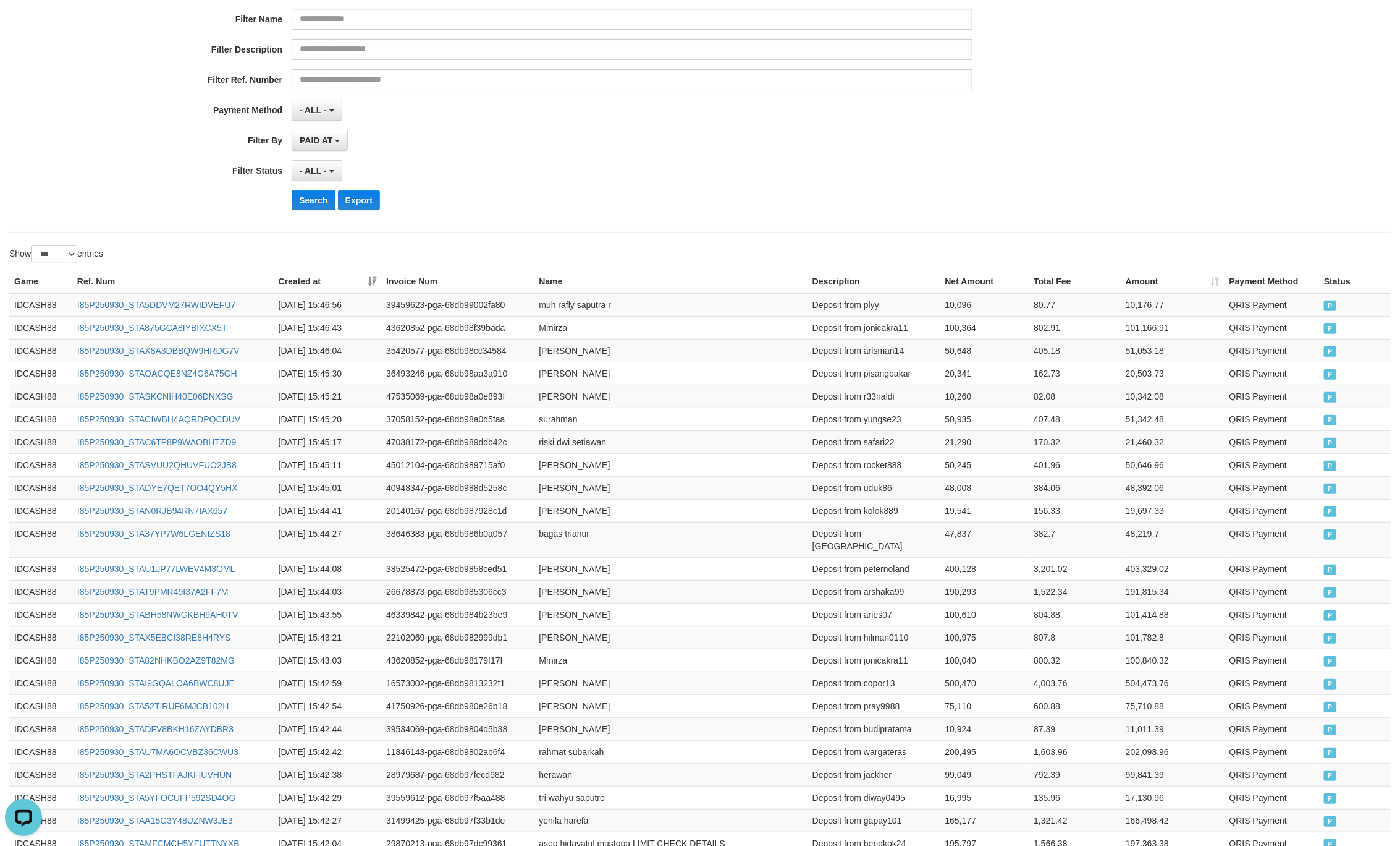
click at [681, 165] on div "- ALL - SELECT ALL - ALL - SELECT STATUS PENDING/UNPAID PAID CANCELED EXPIRED" at bounding box center [633, 170] width 681 height 21
click at [304, 201] on button "Search" at bounding box center [314, 200] width 44 height 20
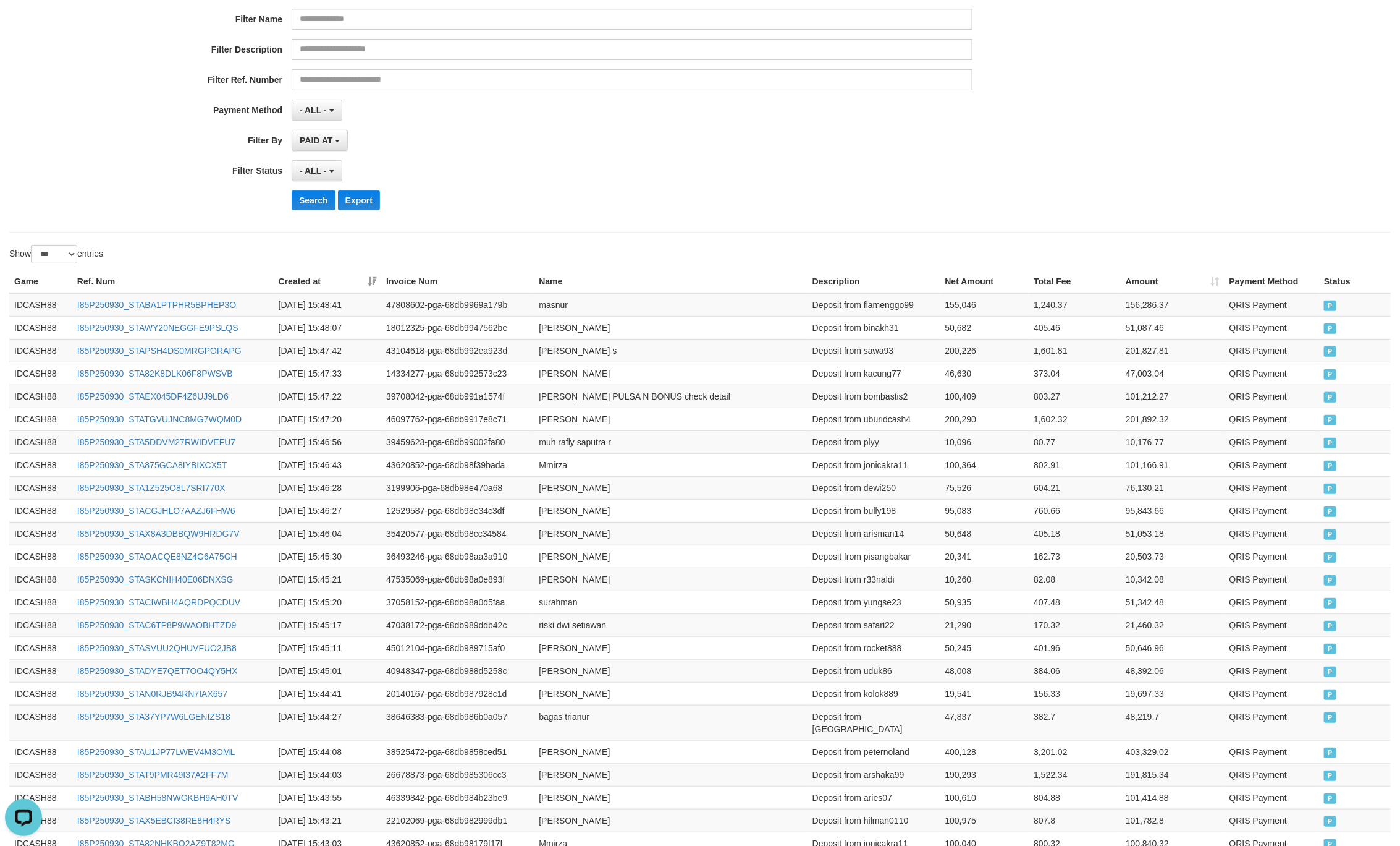
click at [640, 193] on div "Search Export" at bounding box center [729, 200] width 875 height 20
drag, startPoint x: 13, startPoint y: 293, endPoint x: 751, endPoint y: 412, distance: 747.5
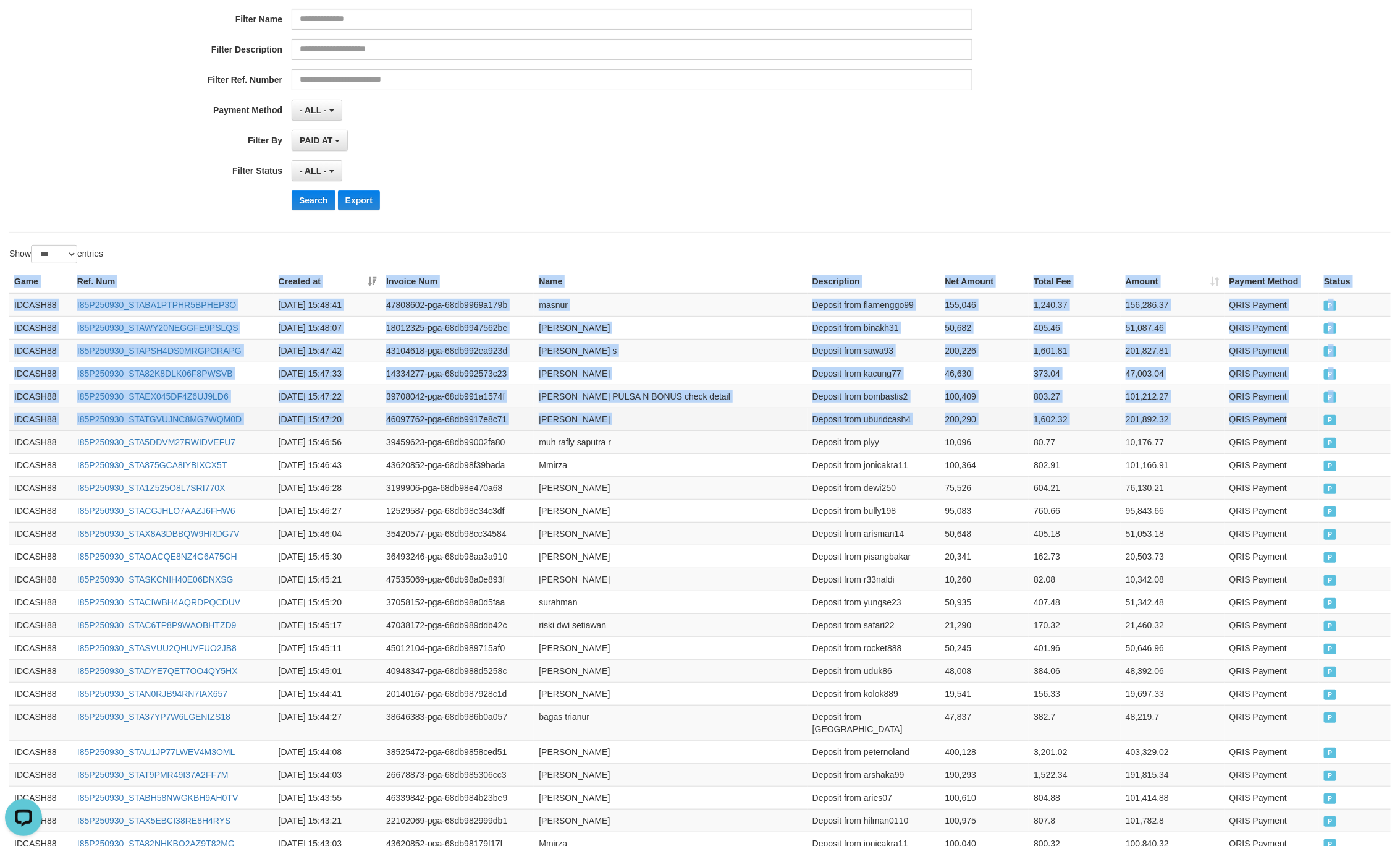
click at [1312, 418] on td "QRIS Payment" at bounding box center [1272, 418] width 95 height 23
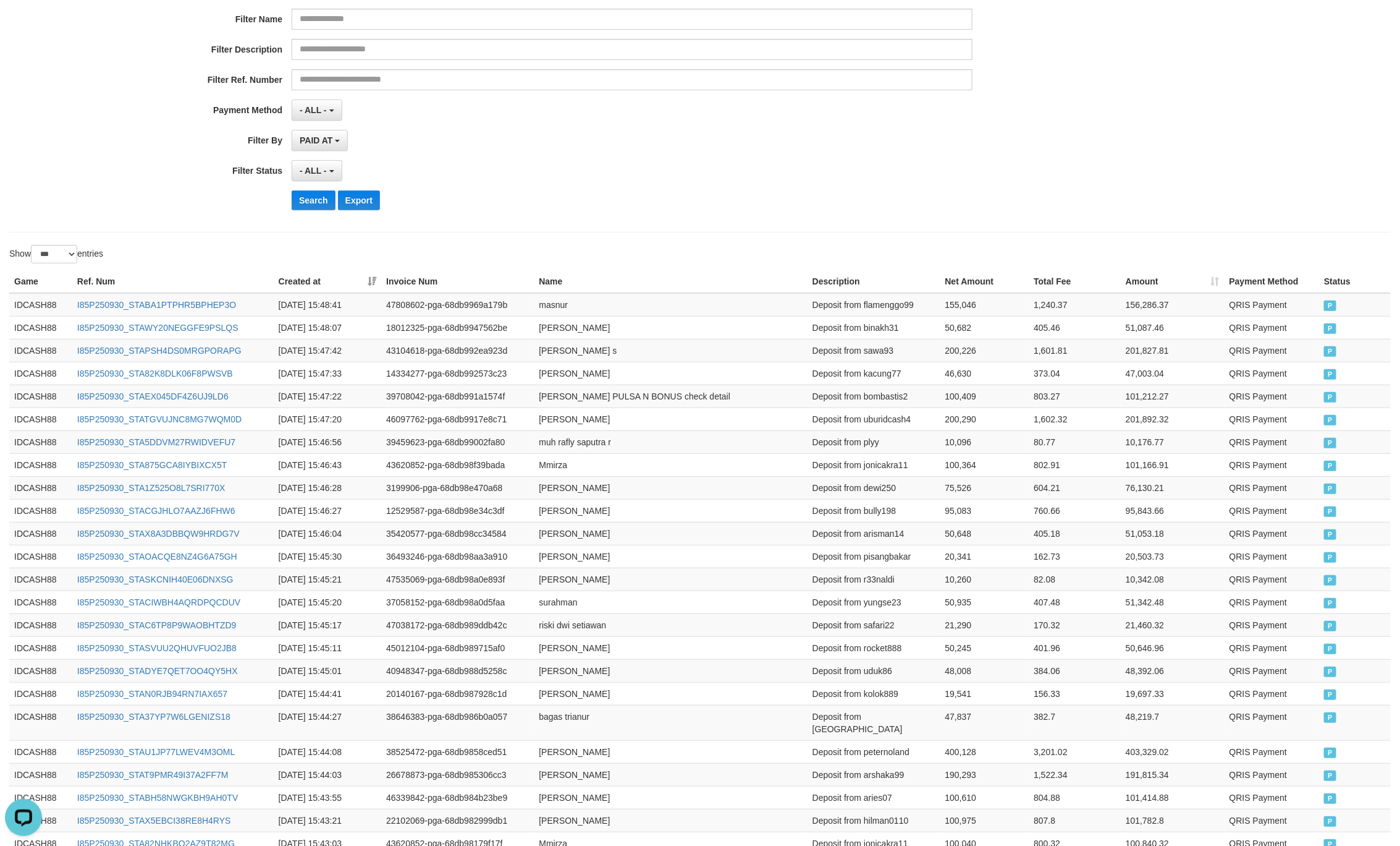
drag, startPoint x: 686, startPoint y: 195, endPoint x: 664, endPoint y: 208, distance: 25.6
click at [678, 203] on div "Search Export" at bounding box center [729, 200] width 875 height 20
click at [317, 208] on button "Search" at bounding box center [314, 200] width 44 height 20
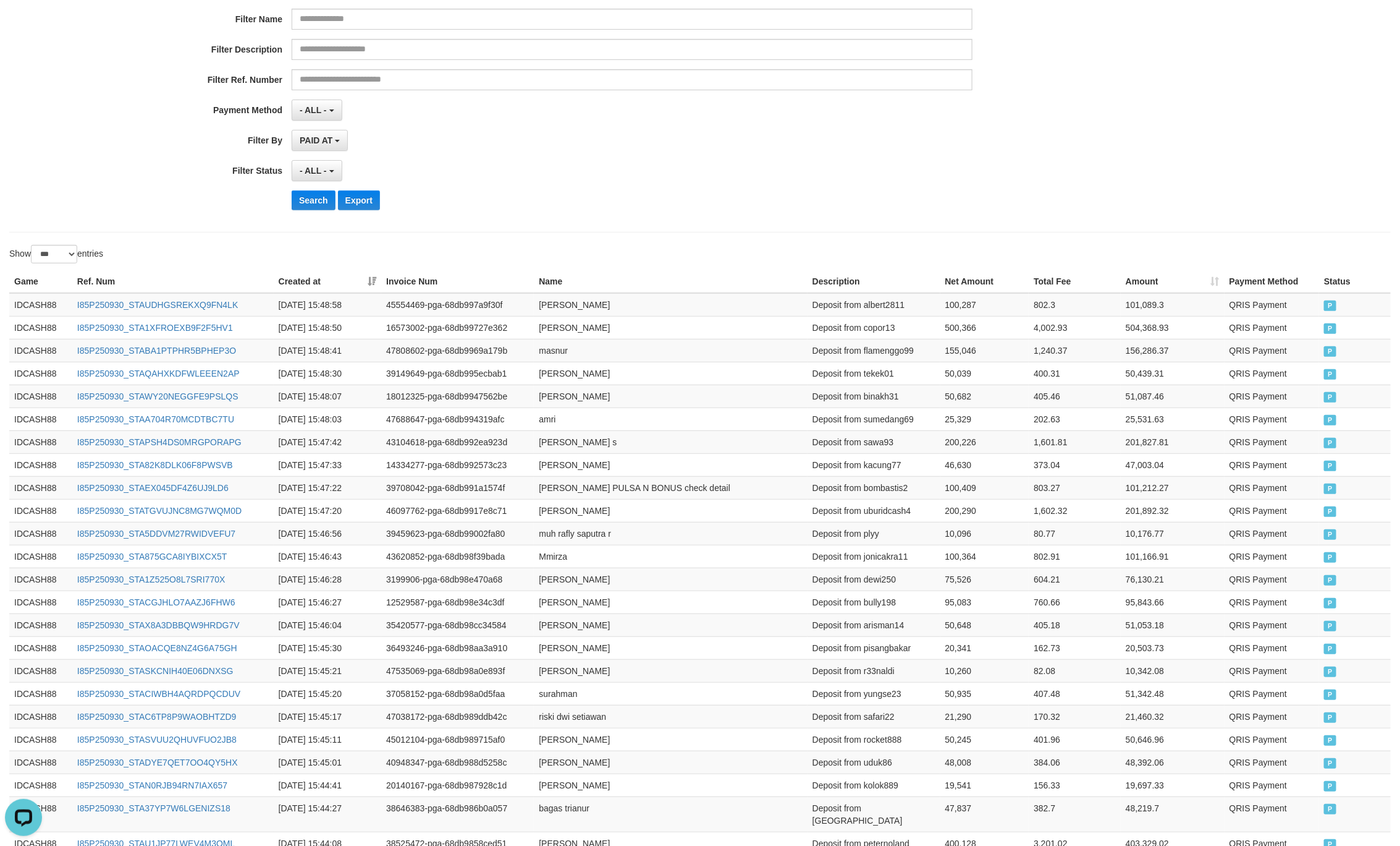
click at [617, 188] on div "**********" at bounding box center [583, 69] width 1167 height 302
click at [313, 208] on button "Search" at bounding box center [314, 200] width 44 height 20
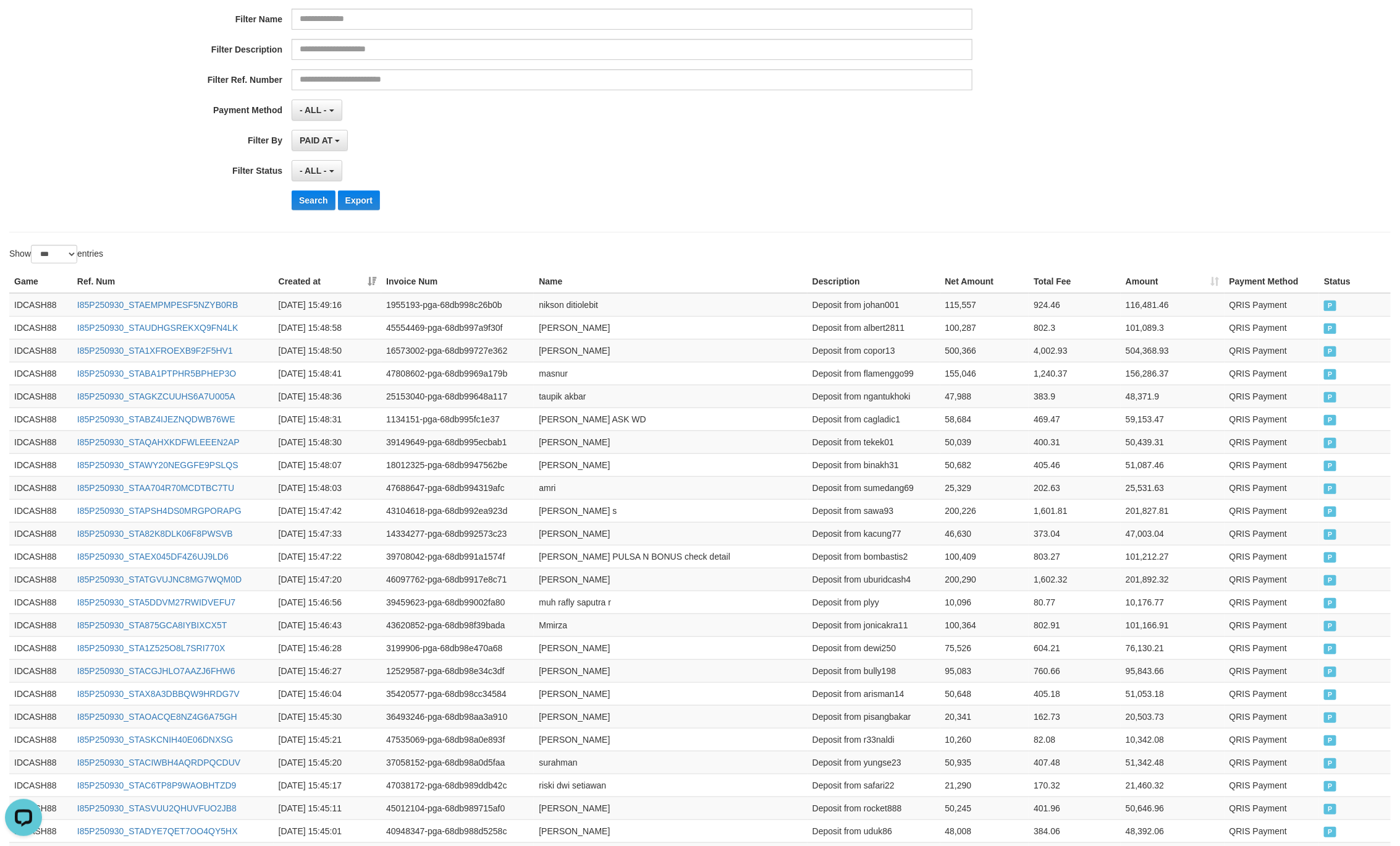
click at [706, 175] on div "- ALL - SELECT ALL - ALL - SELECT STATUS PENDING/UNPAID PAID CANCELED EXPIRED" at bounding box center [633, 170] width 681 height 21
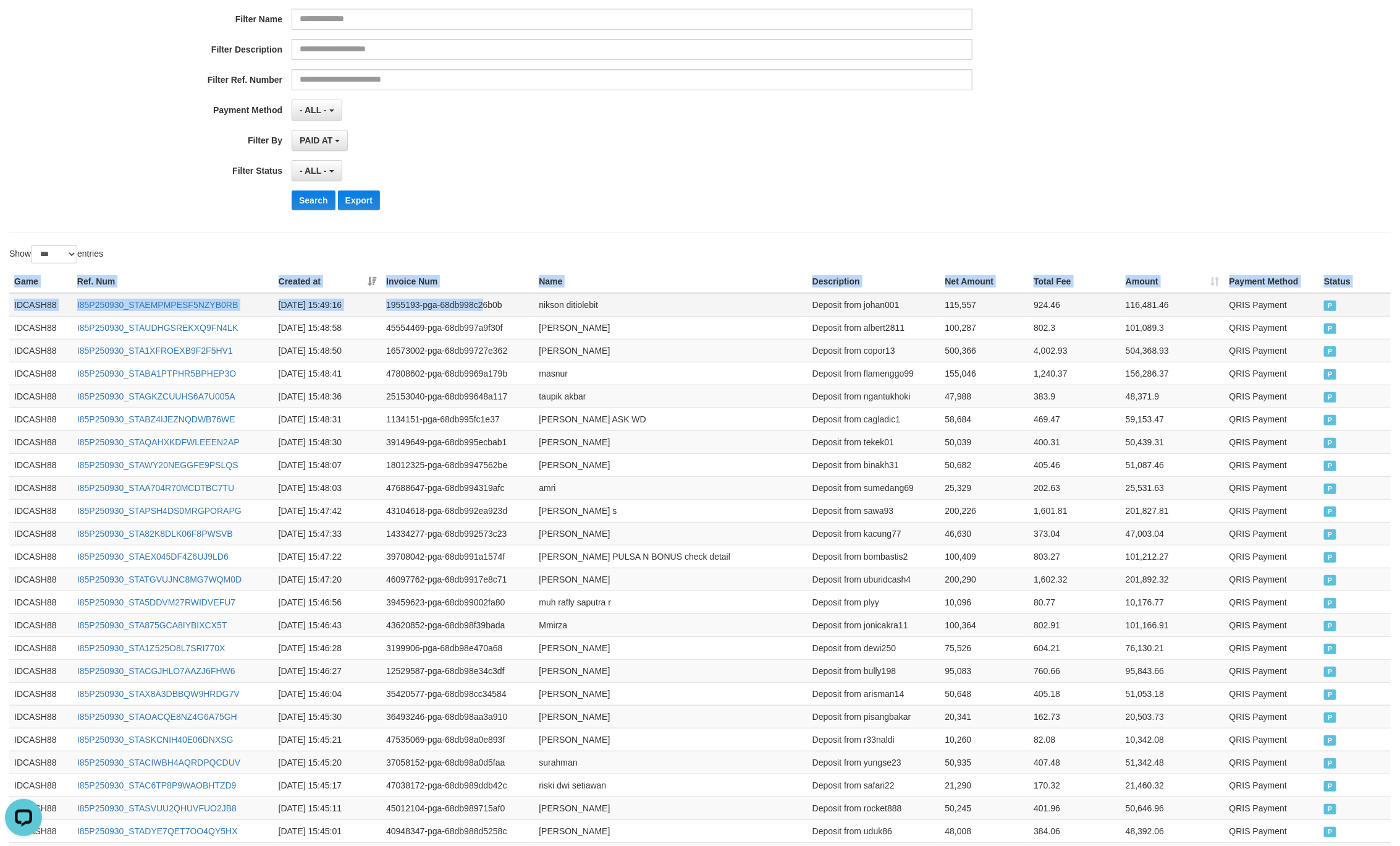
drag, startPoint x: 11, startPoint y: 275, endPoint x: 484, endPoint y: 312, distance: 474.4
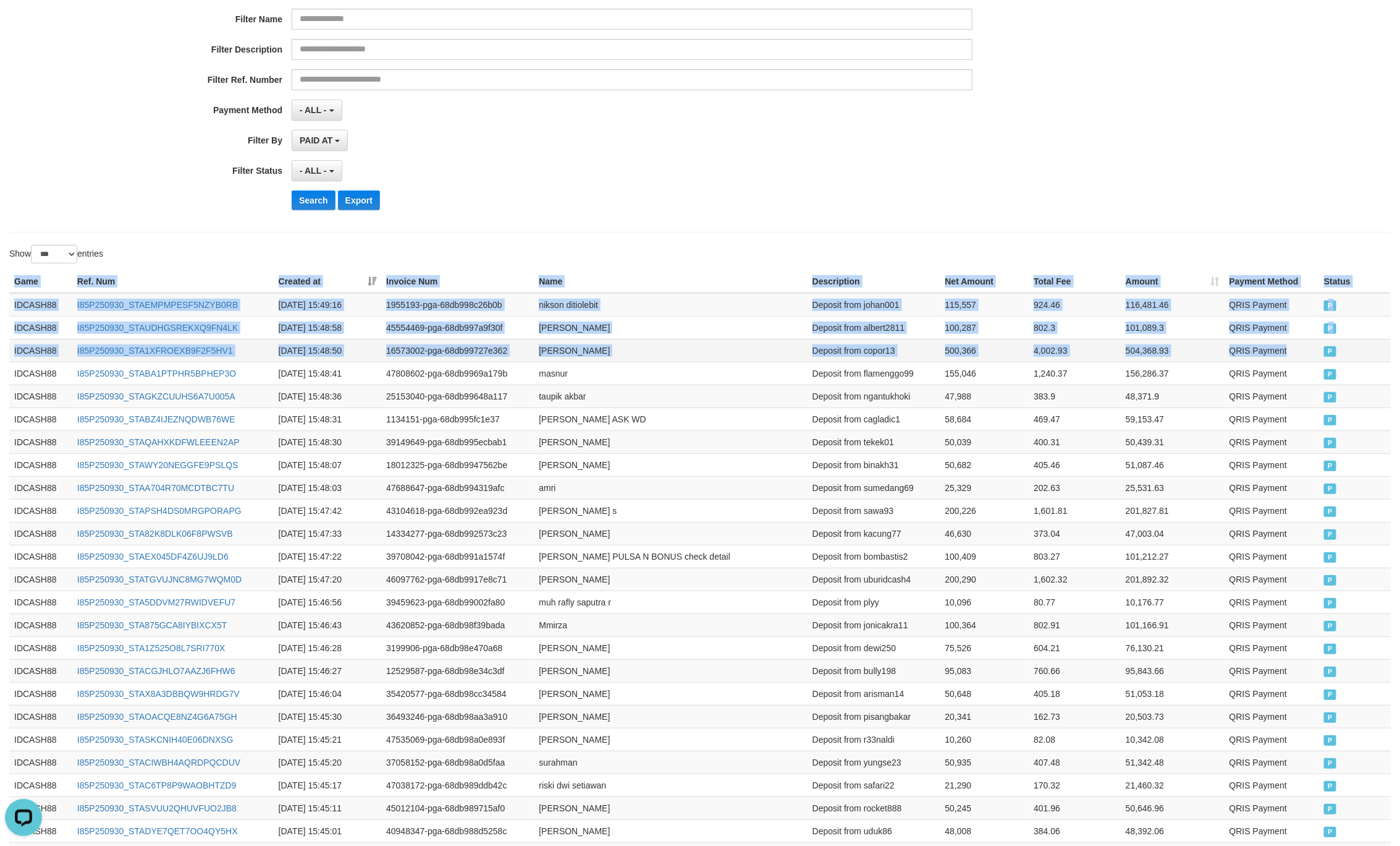
drag, startPoint x: 1312, startPoint y: 361, endPoint x: 1303, endPoint y: 358, distance: 9.5
click at [1312, 361] on td "QRIS Payment" at bounding box center [1272, 350] width 95 height 23
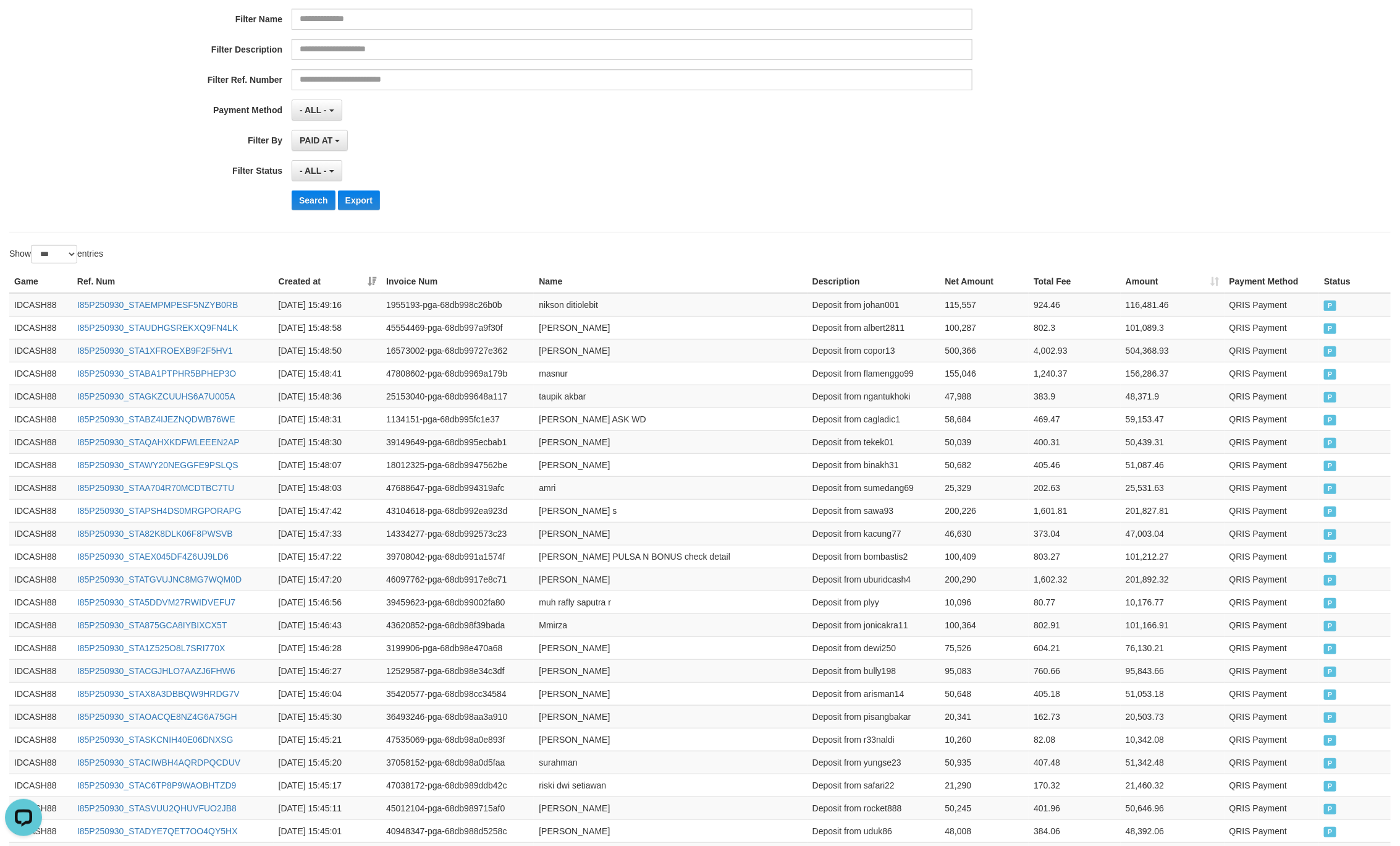
click at [661, 197] on div "Search Export" at bounding box center [729, 200] width 875 height 20
click at [303, 204] on button "Search" at bounding box center [314, 200] width 44 height 20
click at [910, 137] on div "PAID AT PAID AT CREATED AT" at bounding box center [633, 140] width 681 height 21
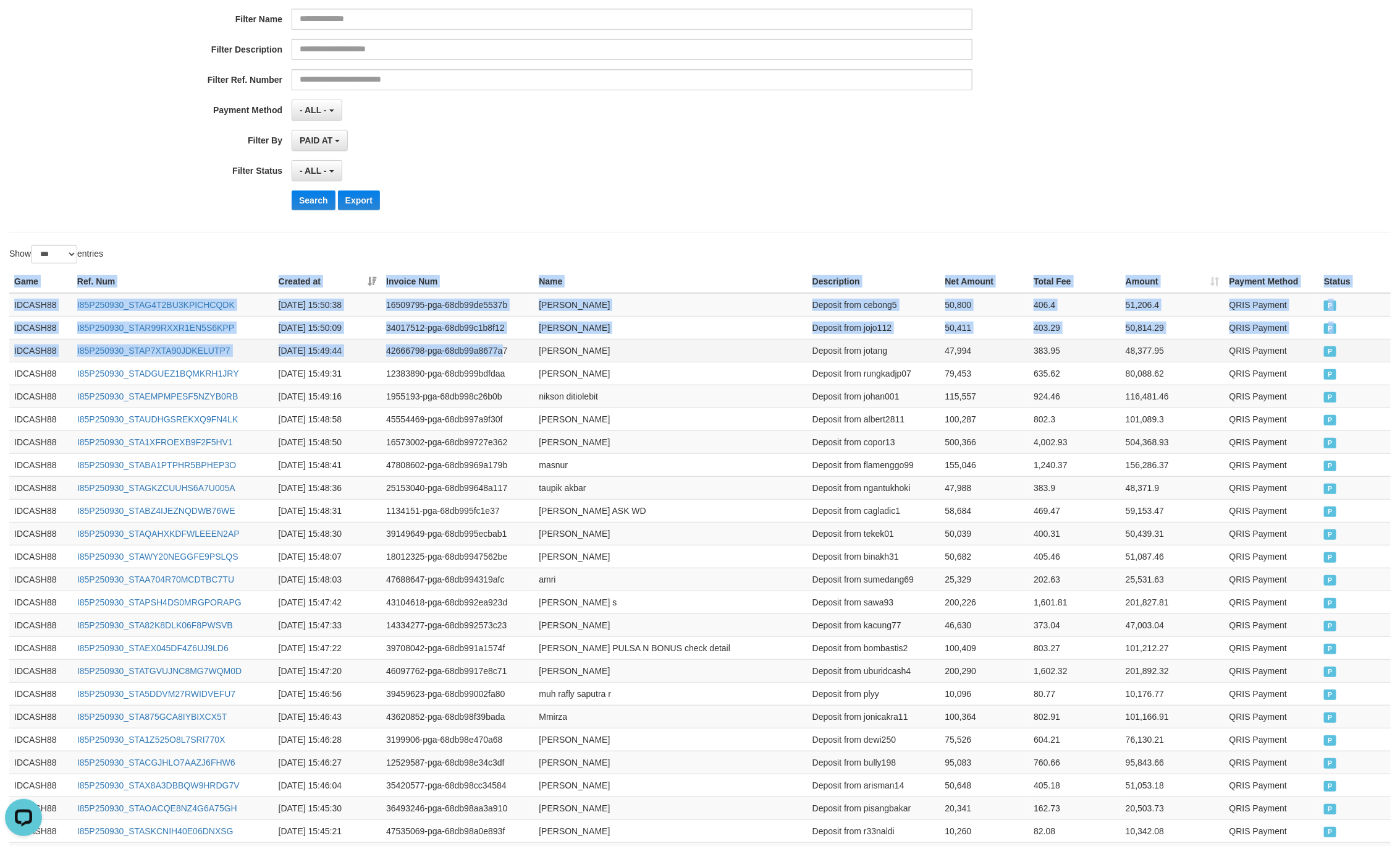
drag, startPoint x: 13, startPoint y: 288, endPoint x: 581, endPoint y: 347, distance: 571.1
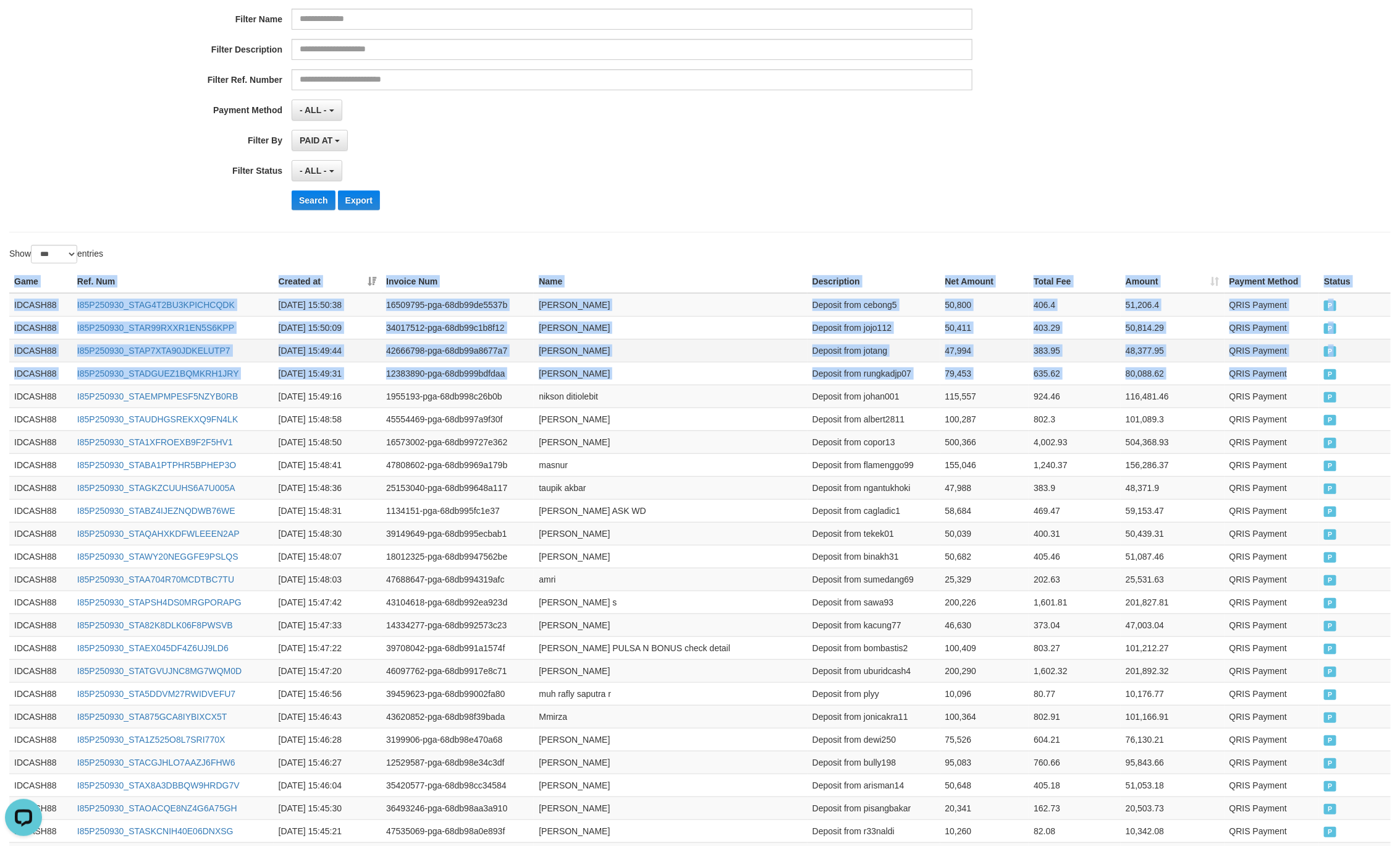
drag, startPoint x: 1323, startPoint y: 369, endPoint x: 1315, endPoint y: 364, distance: 9.4
click at [1320, 367] on td "P" at bounding box center [1355, 372] width 72 height 23
click at [666, 288] on th "Name" at bounding box center [670, 281] width 274 height 23
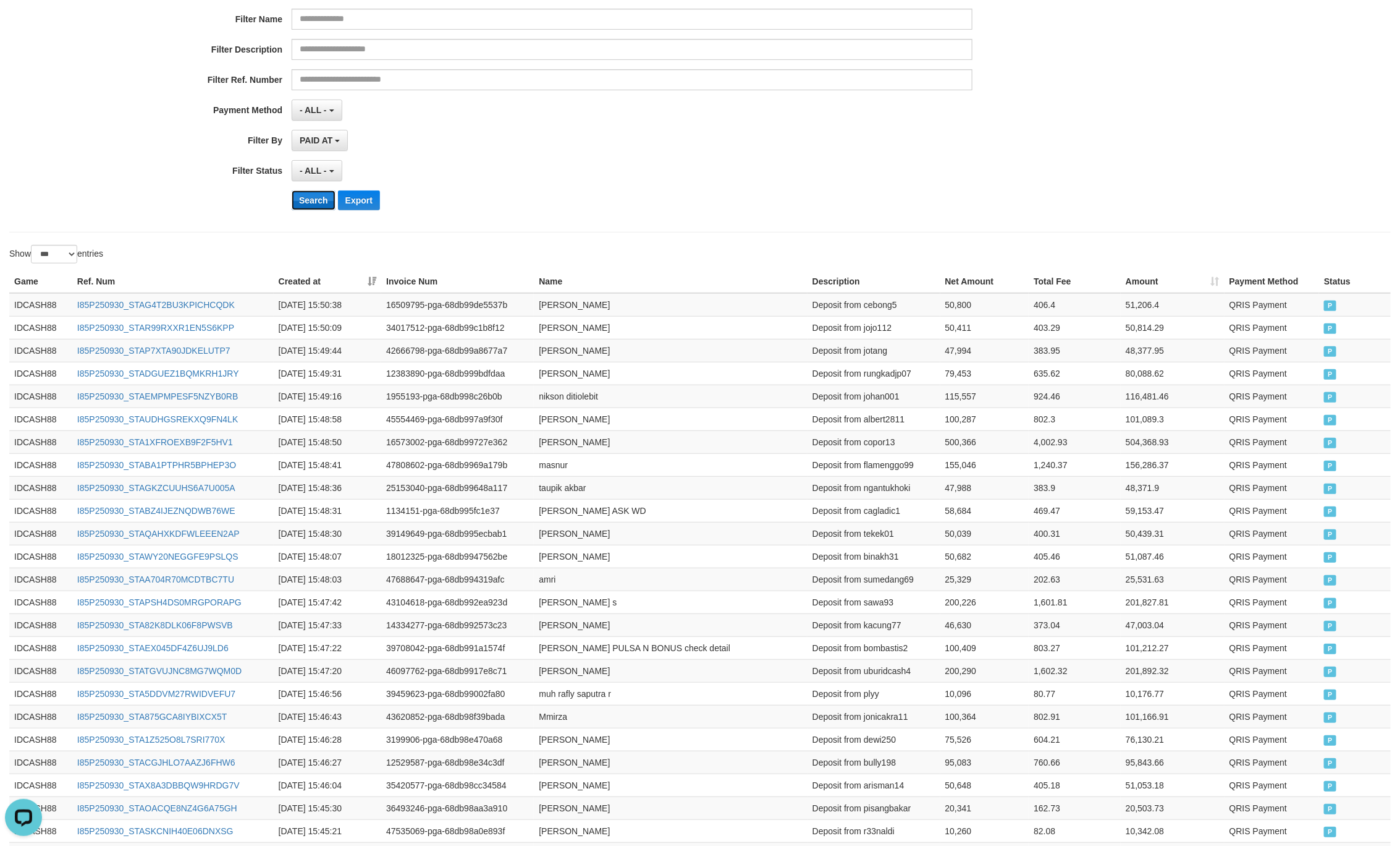
click at [327, 201] on button "Search" at bounding box center [314, 200] width 44 height 20
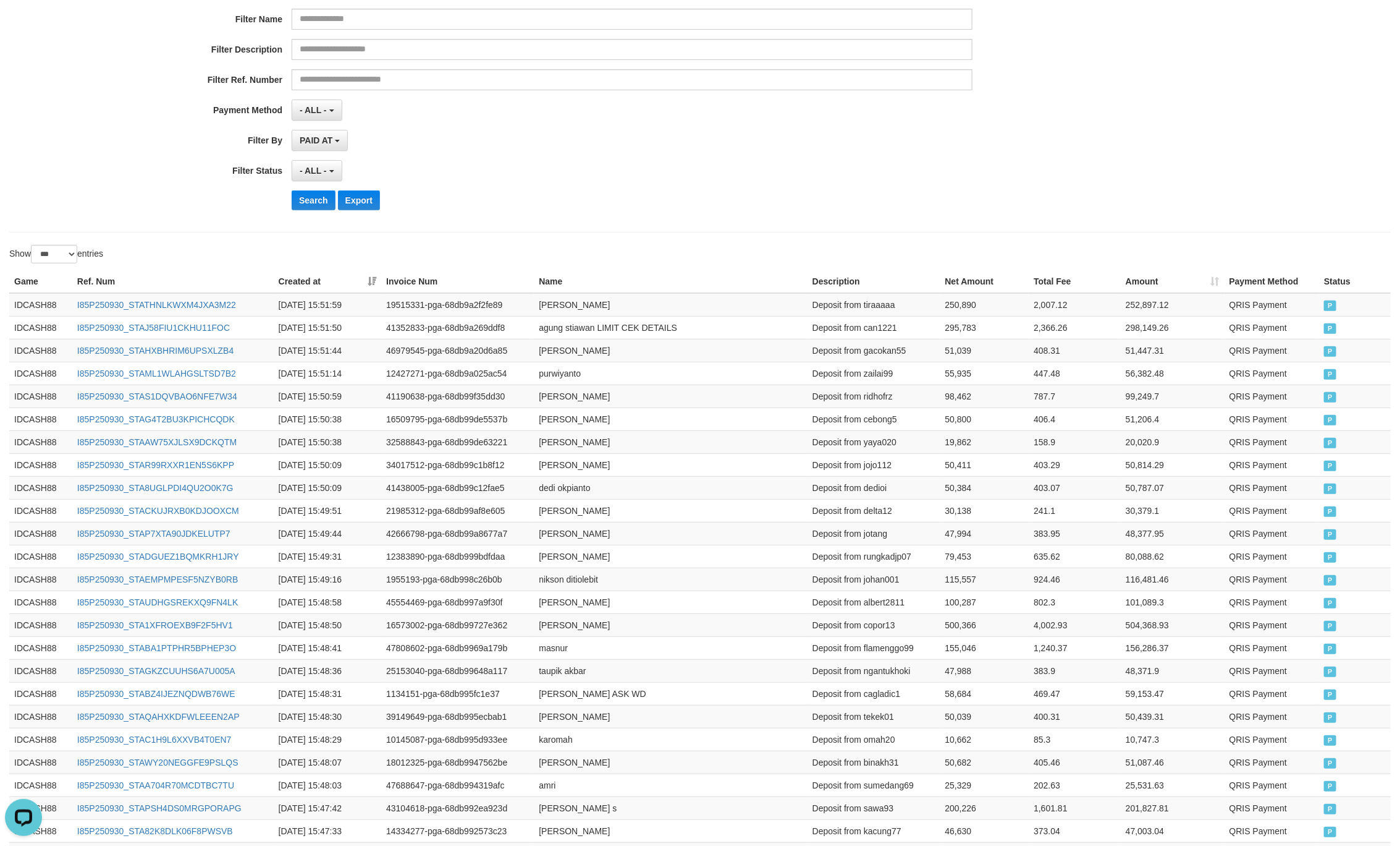
click at [736, 188] on div "**********" at bounding box center [583, 69] width 1167 height 302
click at [328, 210] on button "Search" at bounding box center [314, 200] width 44 height 20
click at [1096, 165] on div "**********" at bounding box center [583, 170] width 1167 height 21
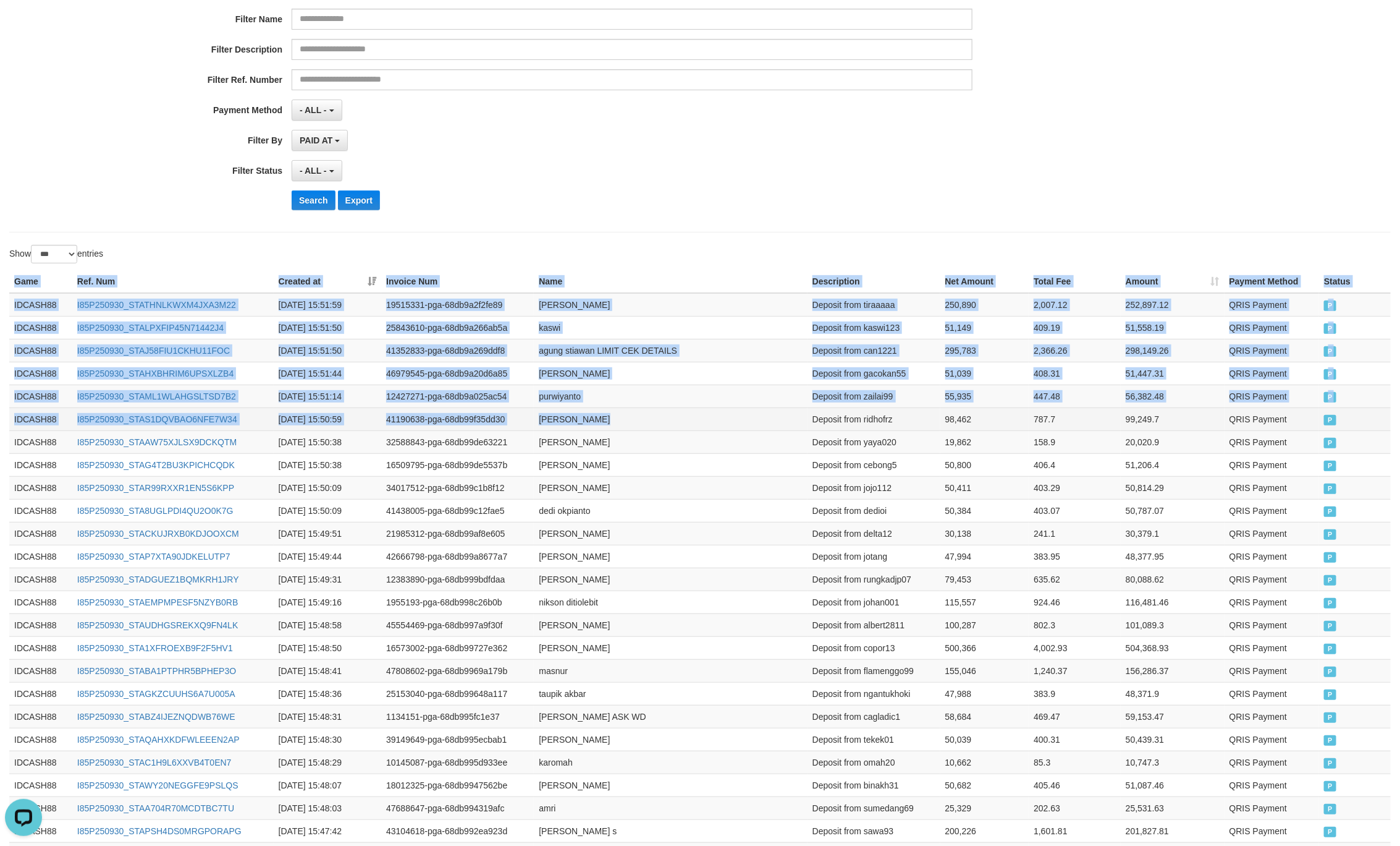
drag, startPoint x: 10, startPoint y: 277, endPoint x: 775, endPoint y: 412, distance: 776.8
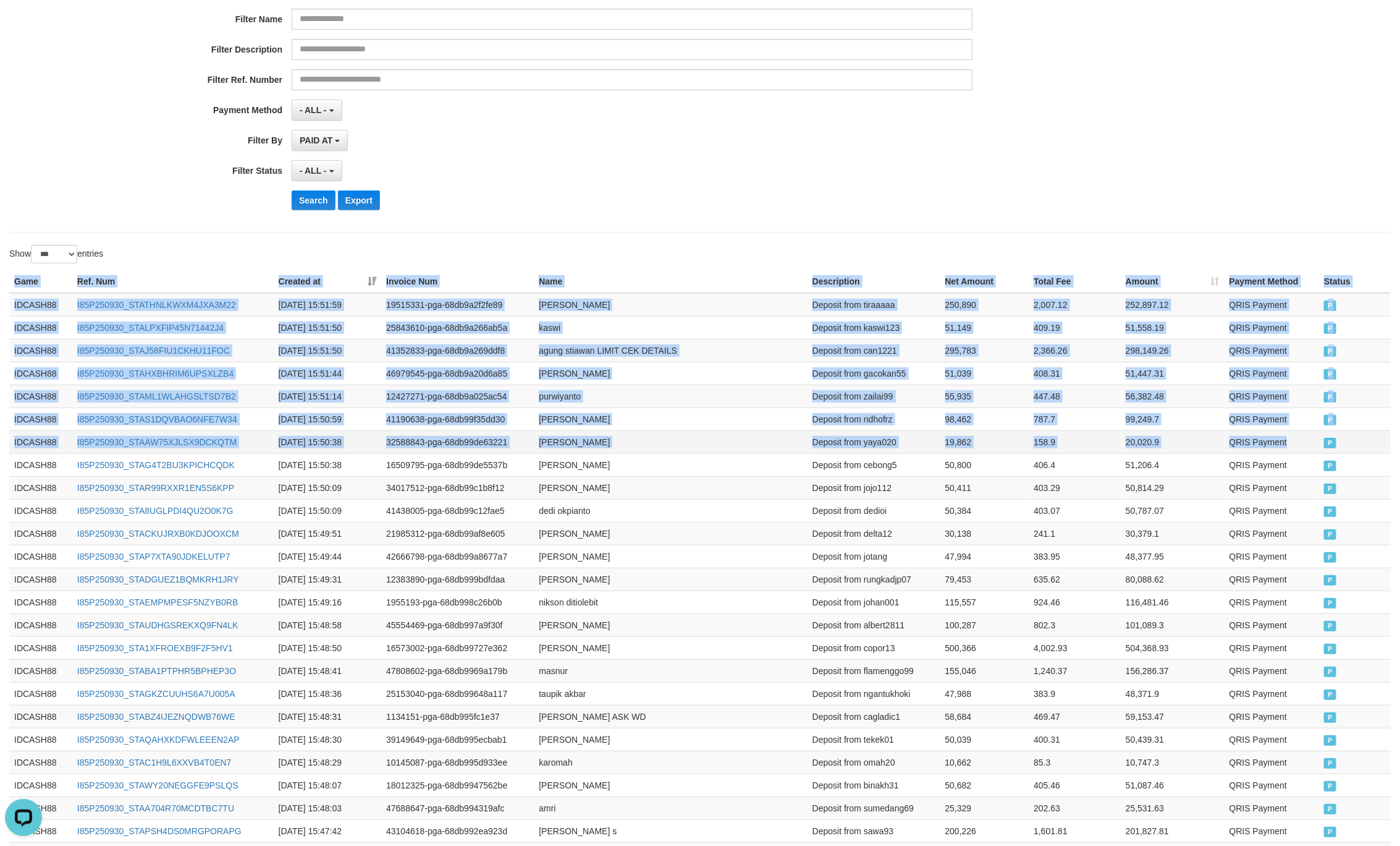
click at [1330, 437] on td "P" at bounding box center [1355, 441] width 72 height 23
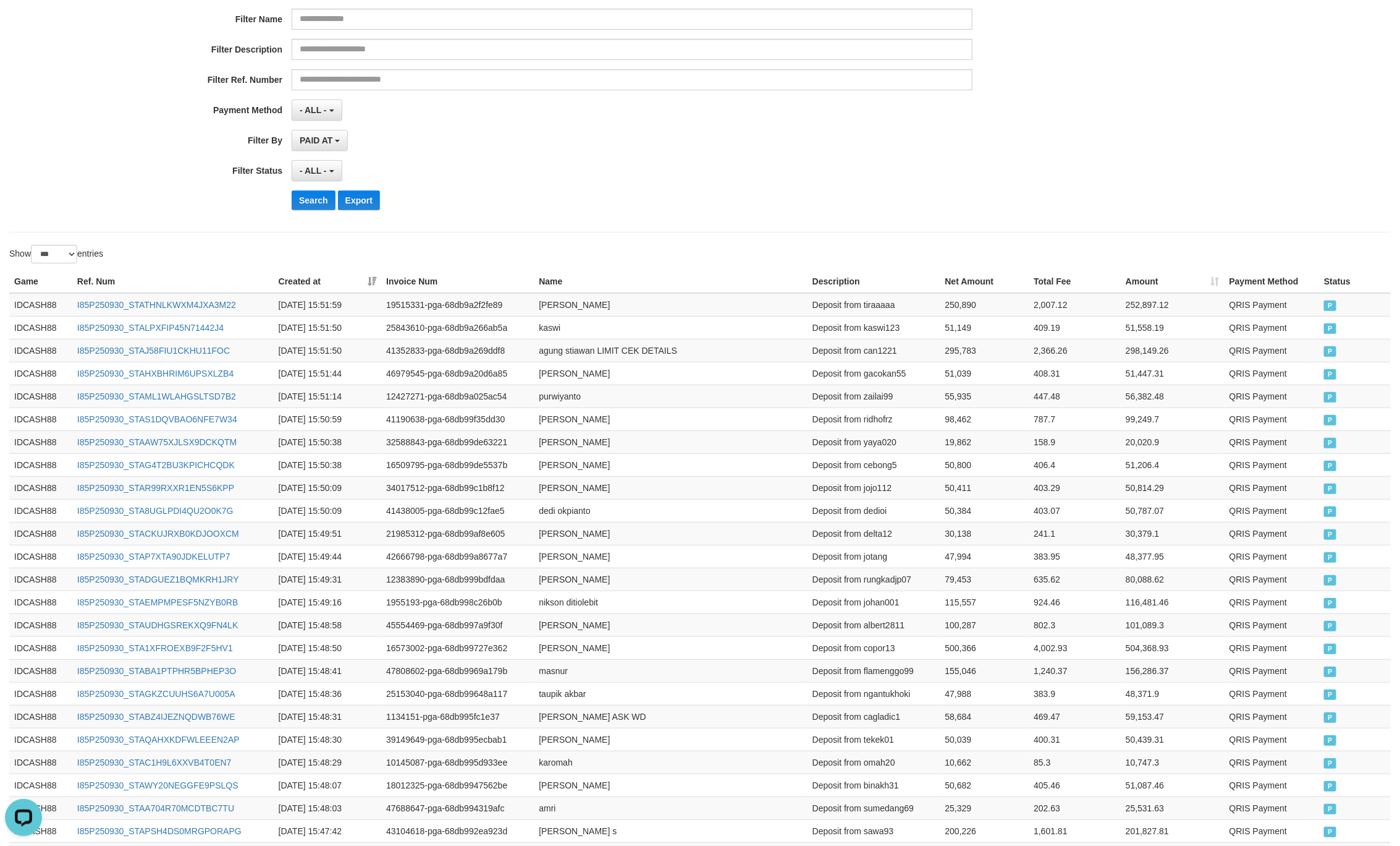
click at [720, 220] on div "**********" at bounding box center [583, 69] width 1167 height 302
click at [316, 193] on button "Search" at bounding box center [314, 200] width 44 height 20
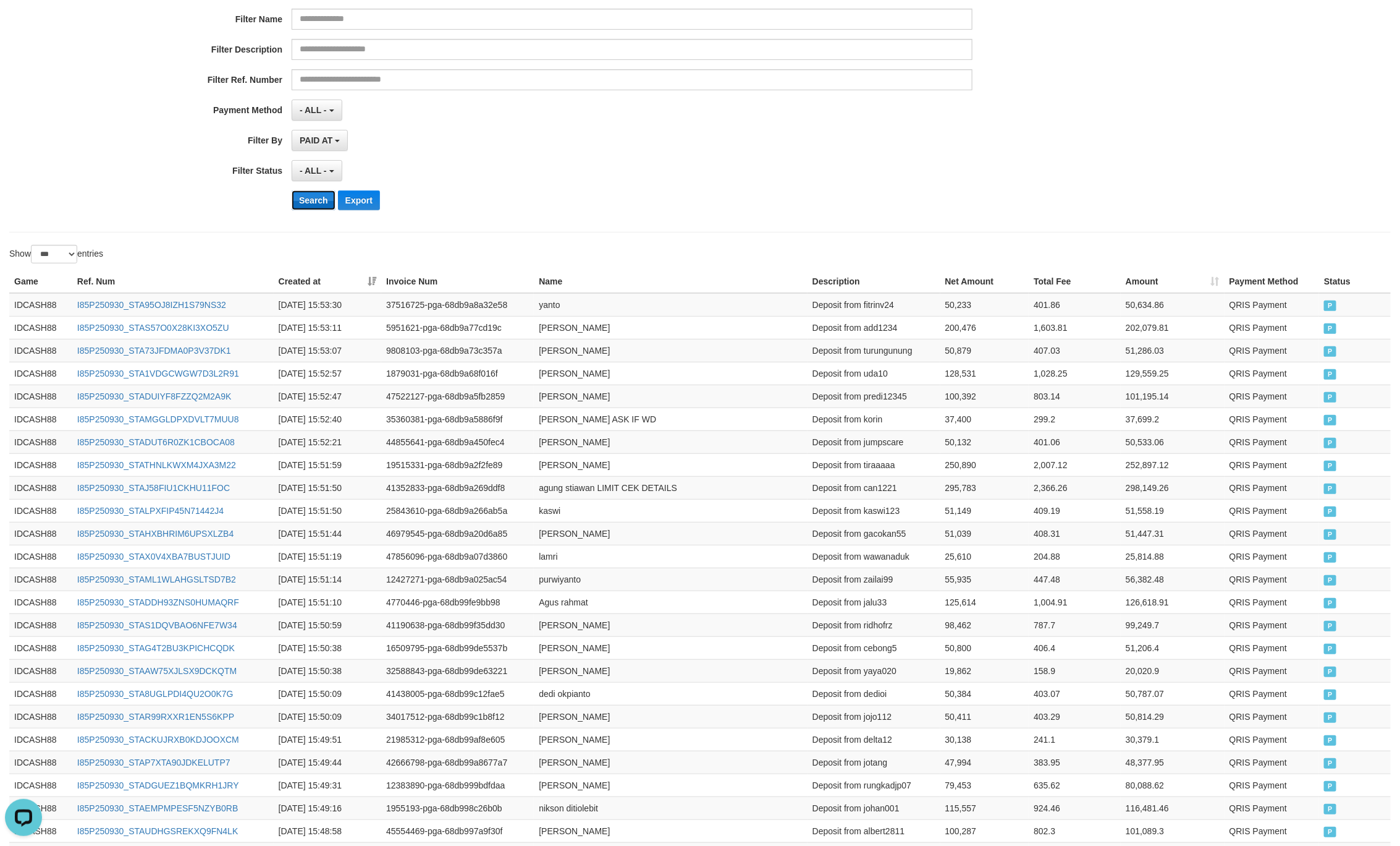
click at [308, 207] on button "Search" at bounding box center [314, 200] width 44 height 20
click at [790, 210] on div "Search Export" at bounding box center [729, 200] width 875 height 20
click at [304, 208] on button "Search" at bounding box center [314, 200] width 44 height 20
click at [701, 158] on div "**********" at bounding box center [583, 69] width 1167 height 302
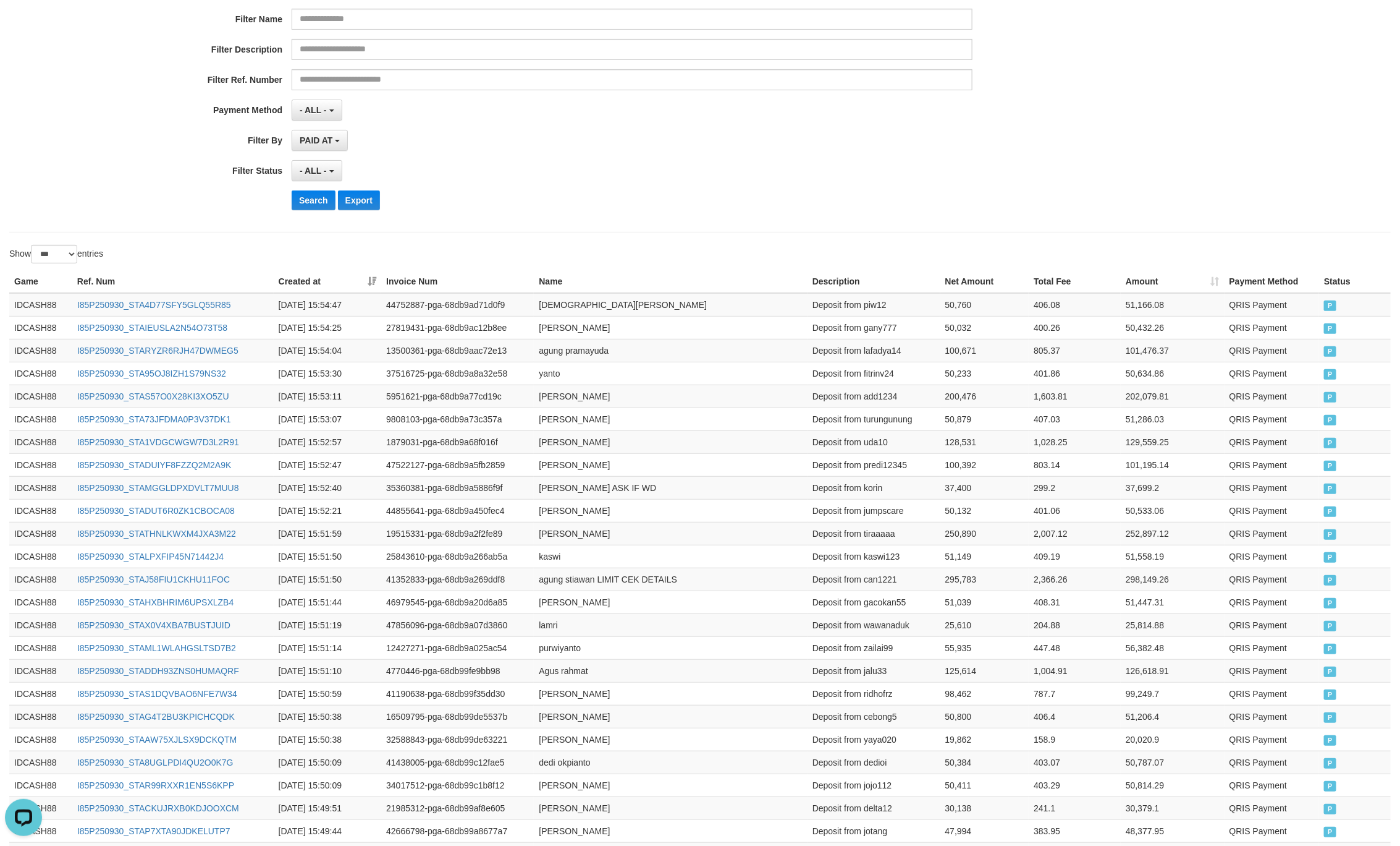
click at [620, 208] on div "Search Export" at bounding box center [729, 200] width 875 height 20
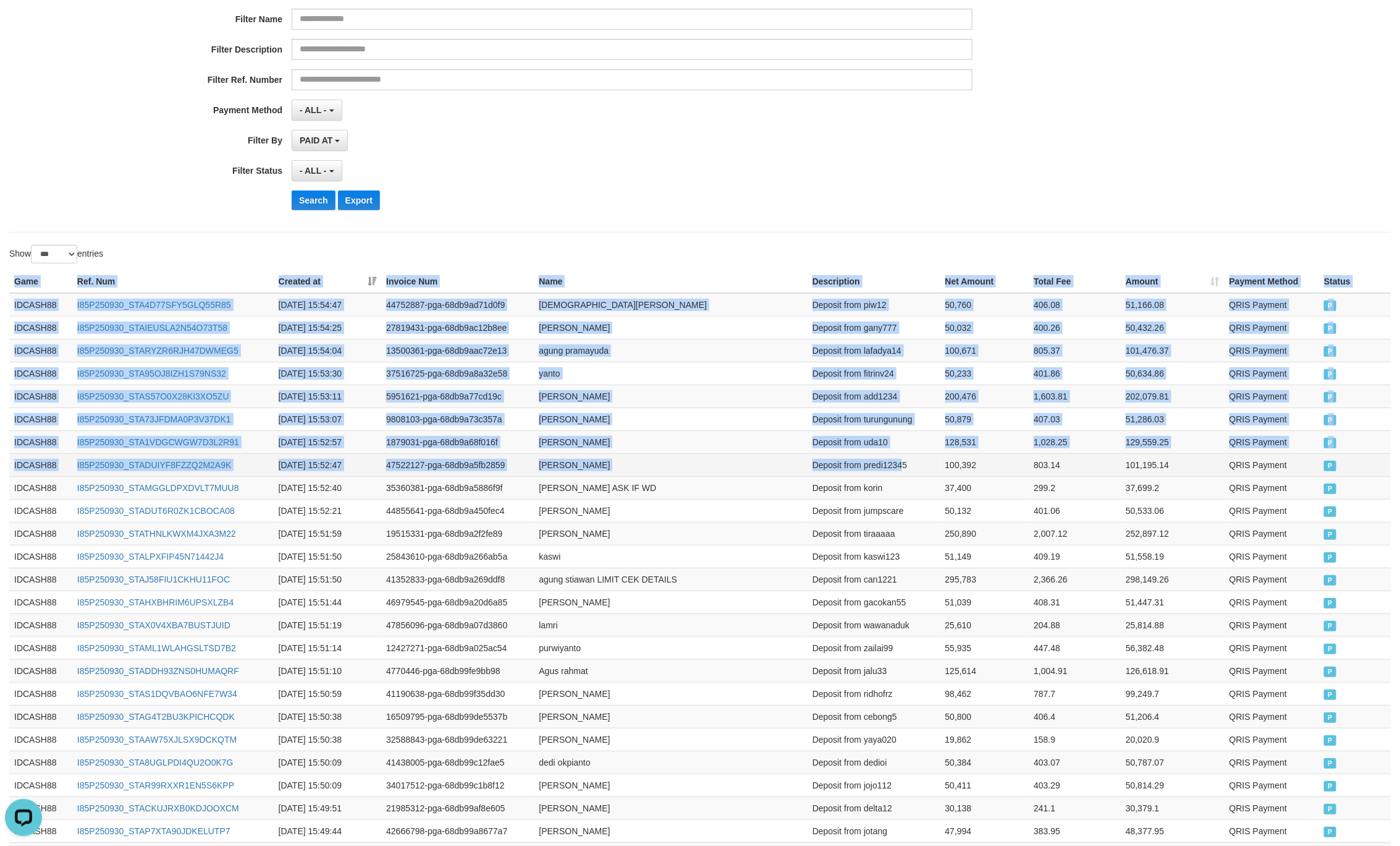
drag, startPoint x: 10, startPoint y: 285, endPoint x: 905, endPoint y: 458, distance: 911.6
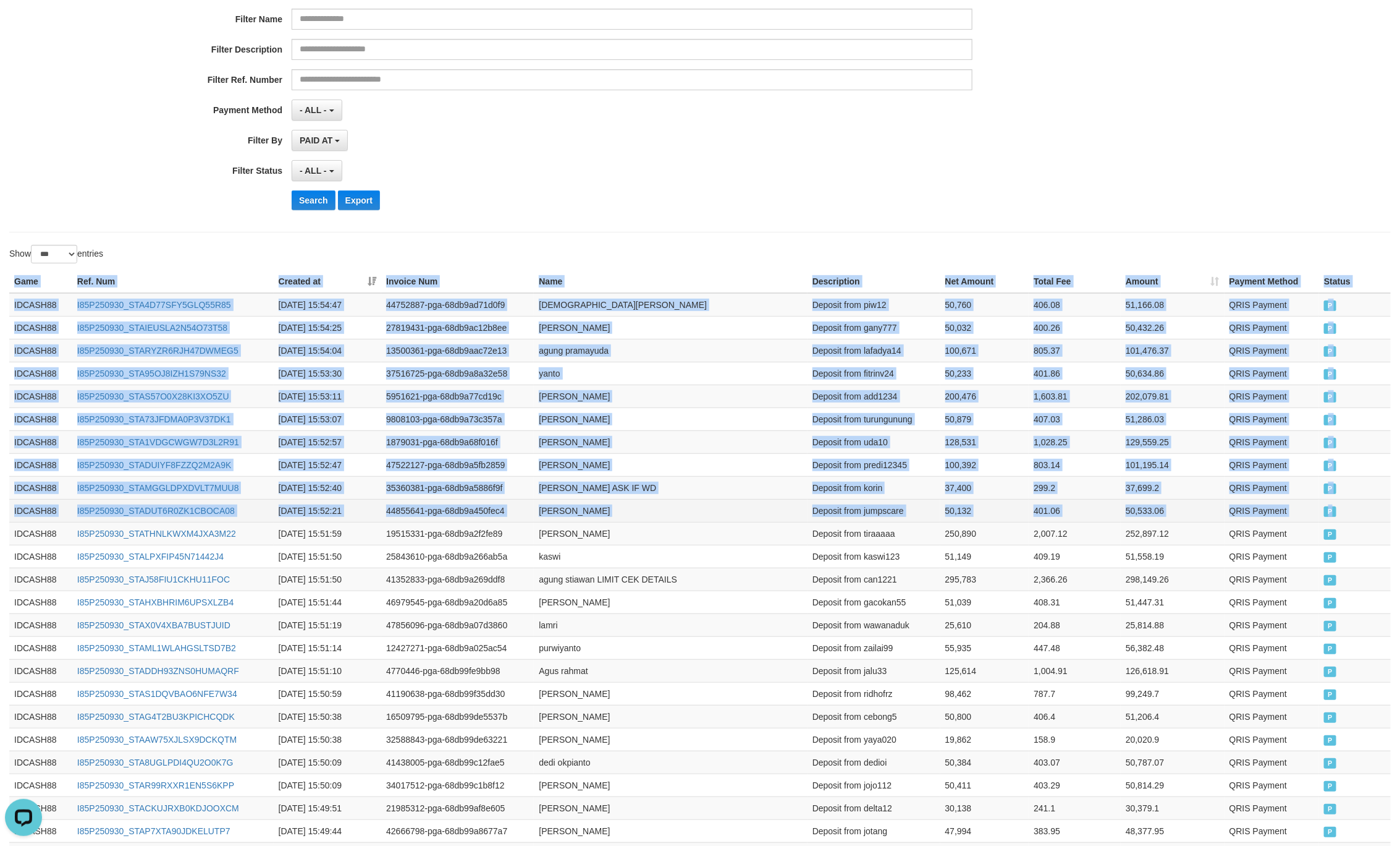
drag, startPoint x: 1334, startPoint y: 519, endPoint x: 1308, endPoint y: 514, distance: 26.5
click at [1331, 517] on span "P" at bounding box center [1330, 512] width 13 height 10
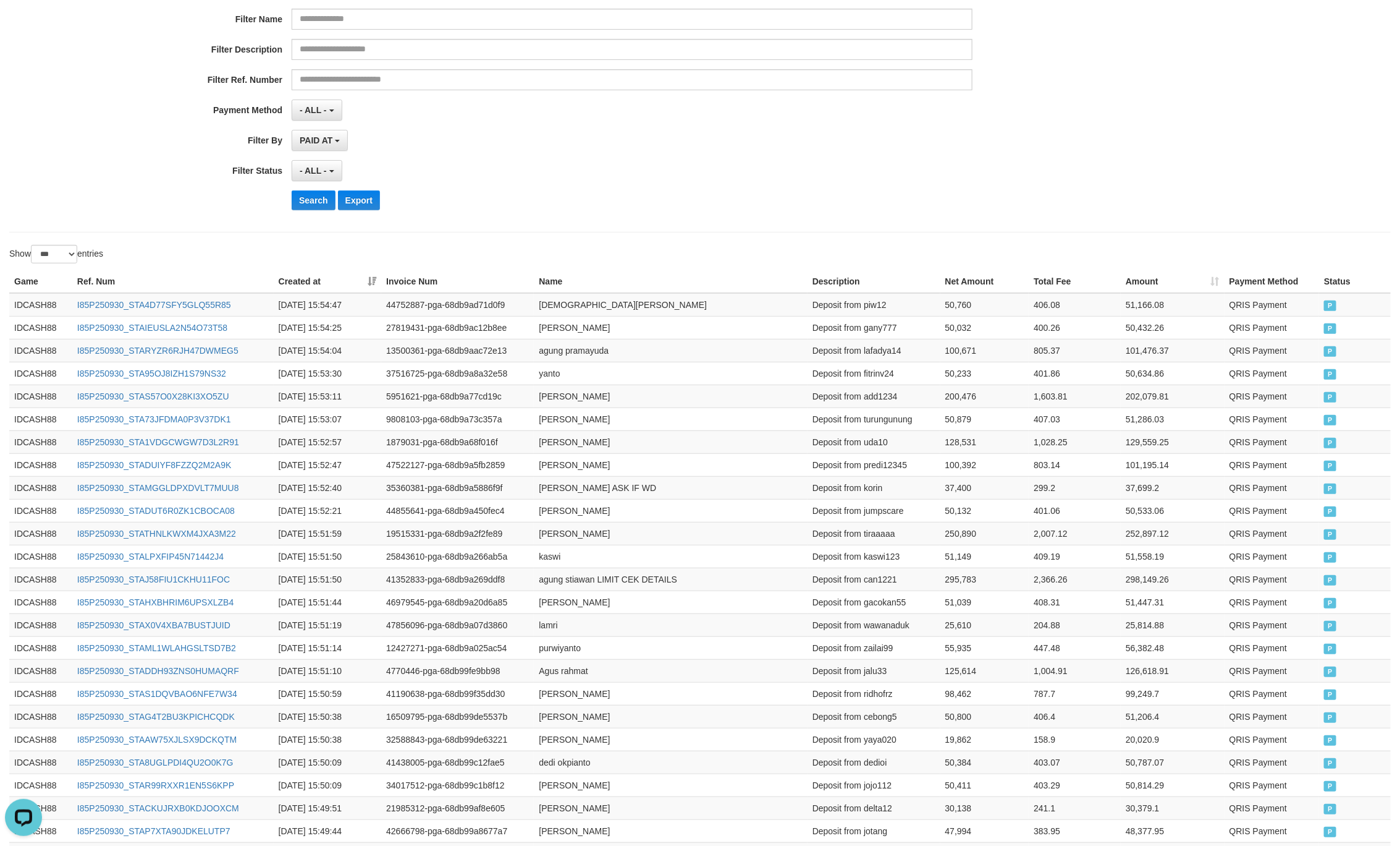
click at [652, 167] on div "- ALL - SELECT ALL - ALL - SELECT STATUS PENDING/UNPAID PAID CANCELED EXPIRED" at bounding box center [633, 170] width 681 height 21
click at [304, 210] on button "Search" at bounding box center [314, 200] width 44 height 20
click at [957, 197] on div "Search Export" at bounding box center [729, 200] width 875 height 20
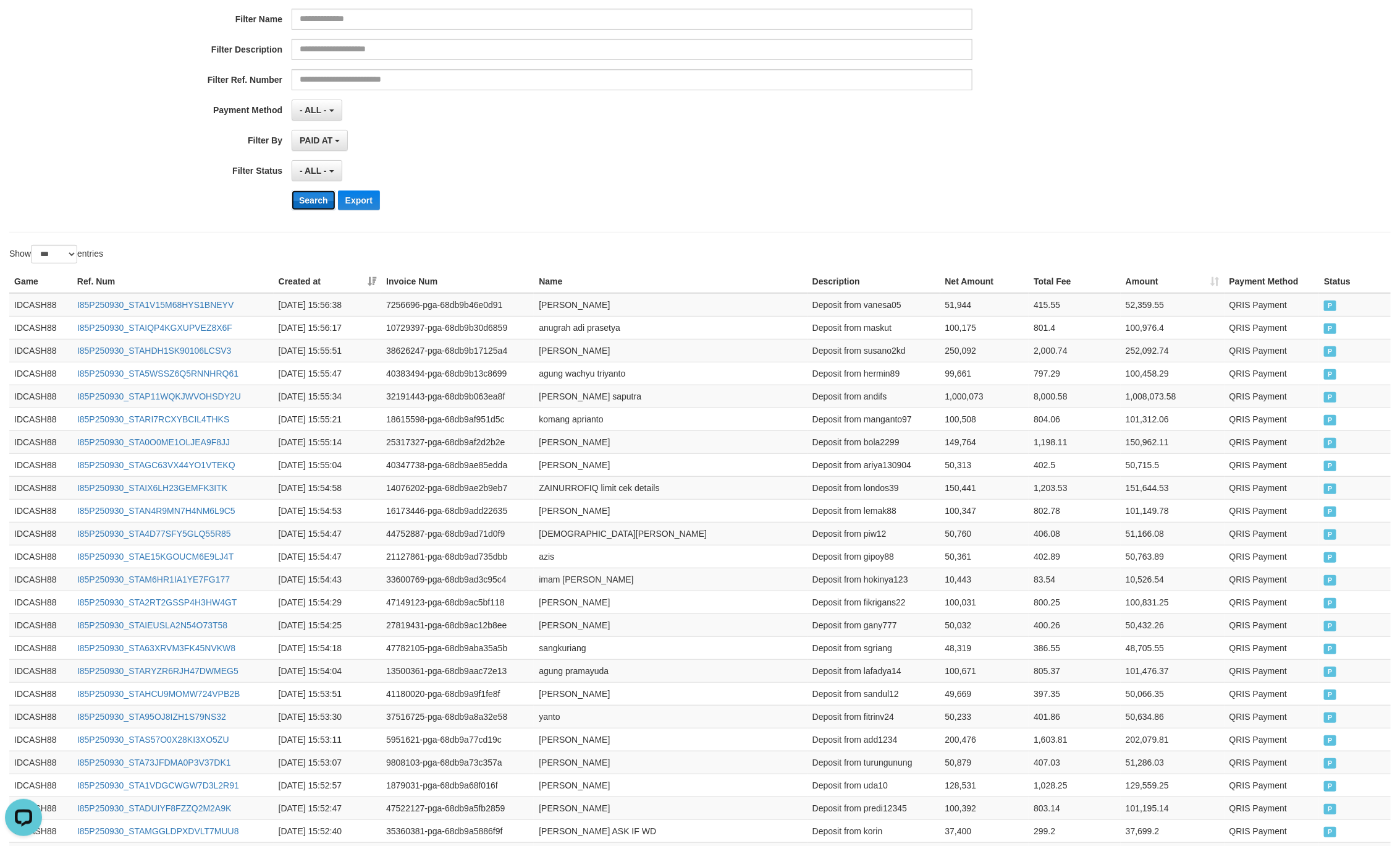
click at [311, 203] on button "Search" at bounding box center [314, 200] width 44 height 20
click at [790, 203] on div "Search Export" at bounding box center [729, 200] width 875 height 20
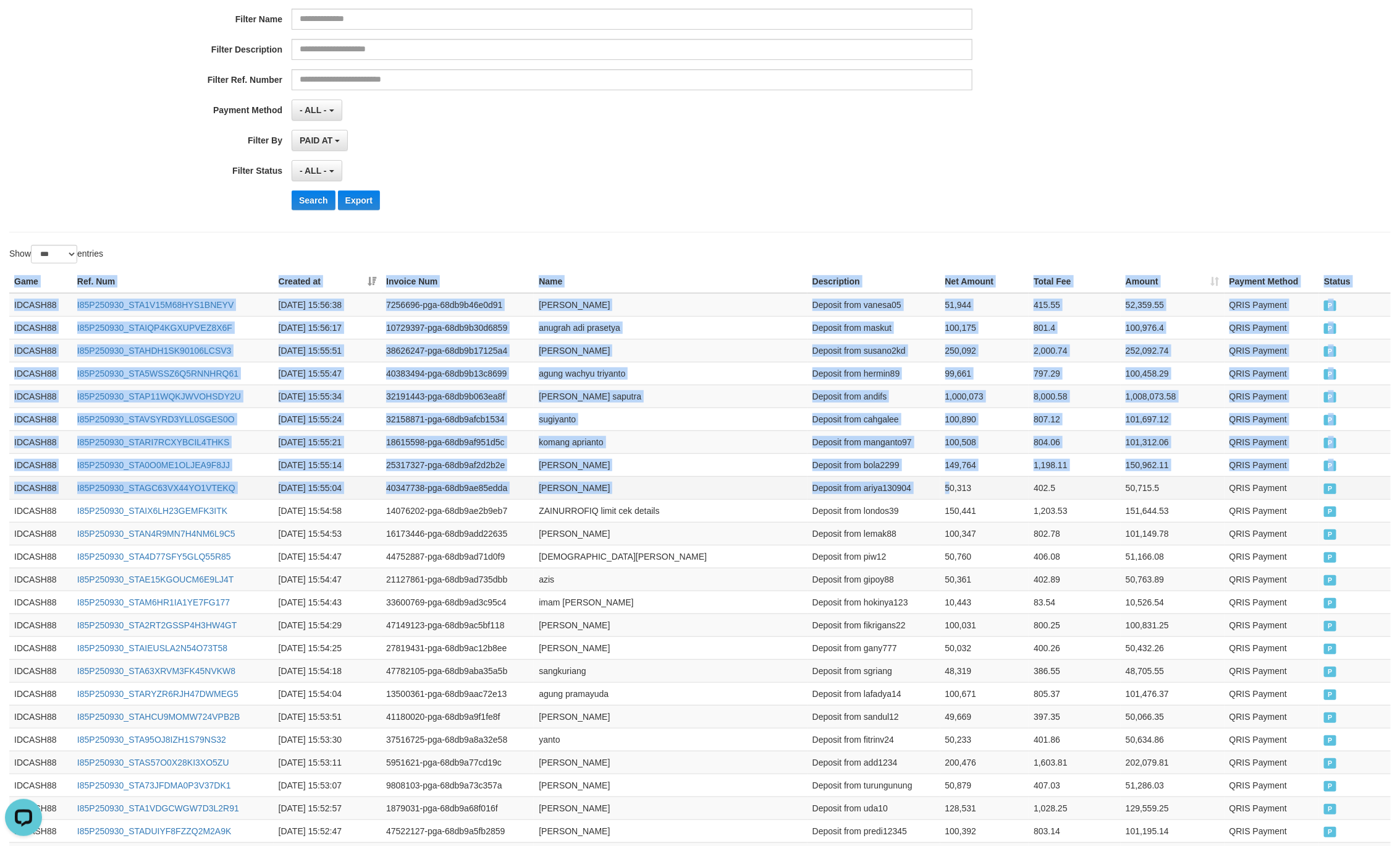
drag, startPoint x: 6, startPoint y: 285, endPoint x: 976, endPoint y: 481, distance: 989.6
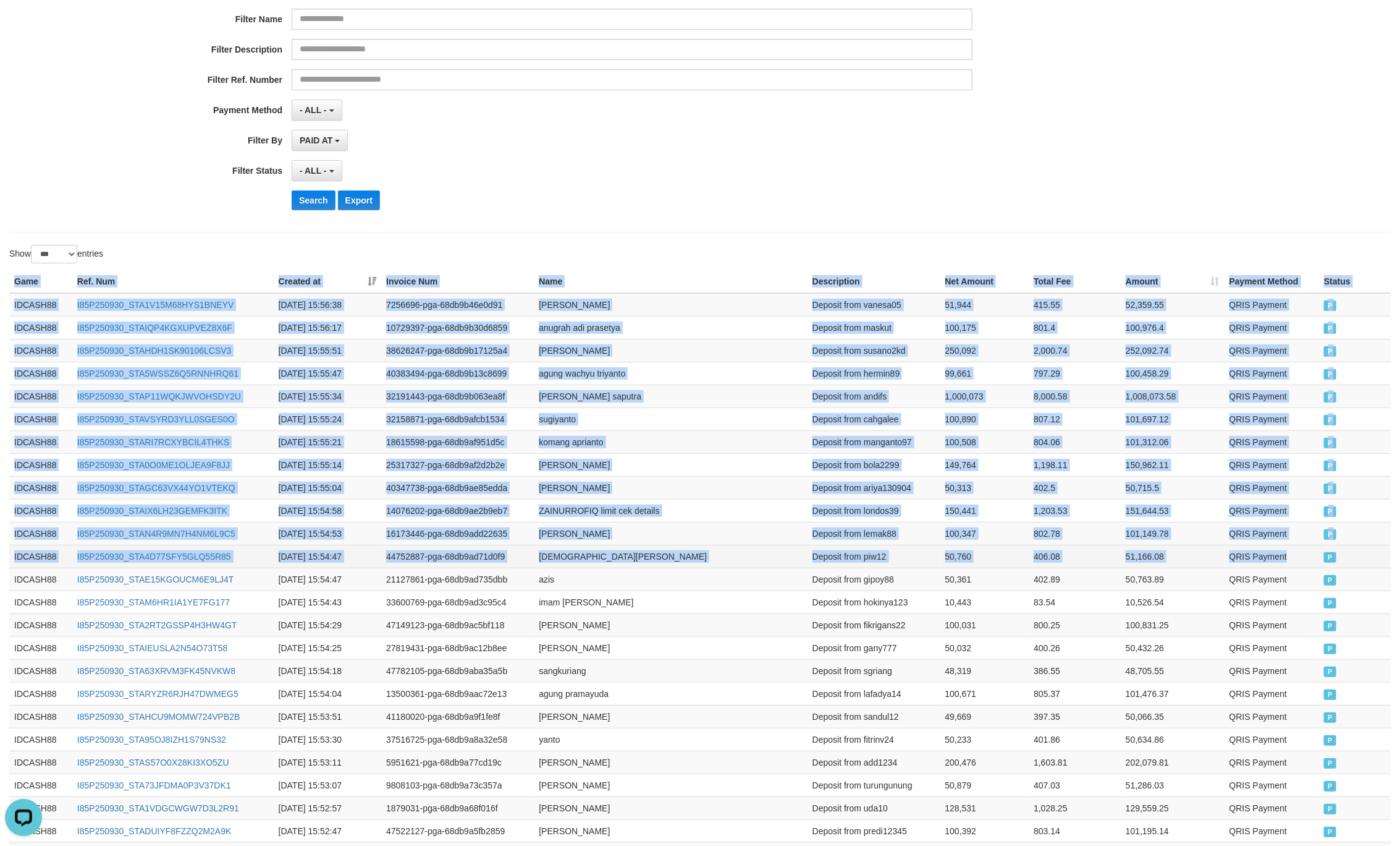
click at [1330, 553] on td "P" at bounding box center [1355, 555] width 72 height 23
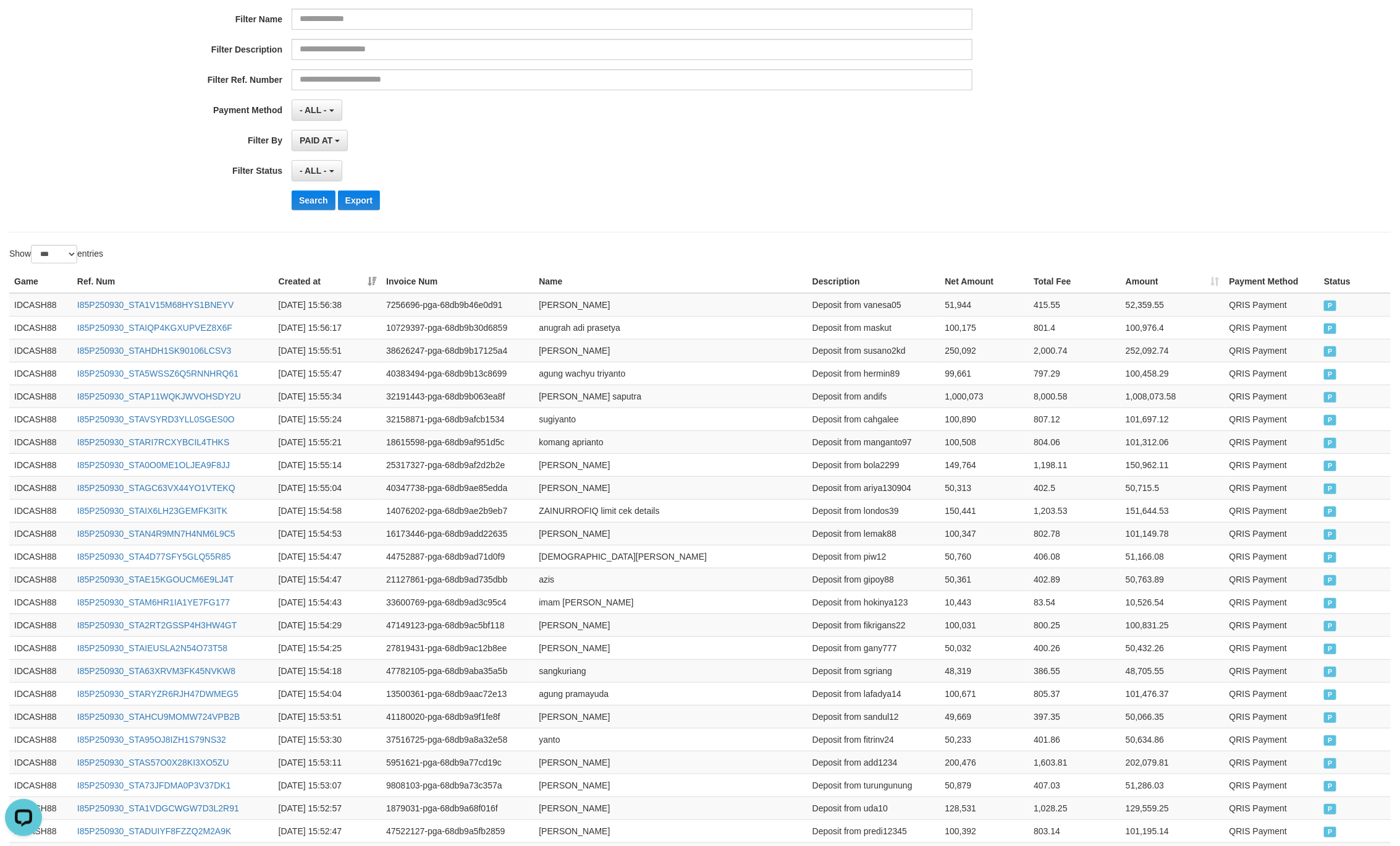
click at [540, 167] on div "- ALL - SELECT ALL - ALL - SELECT STATUS PENDING/UNPAID PAID CANCELED EXPIRED" at bounding box center [633, 170] width 681 height 21
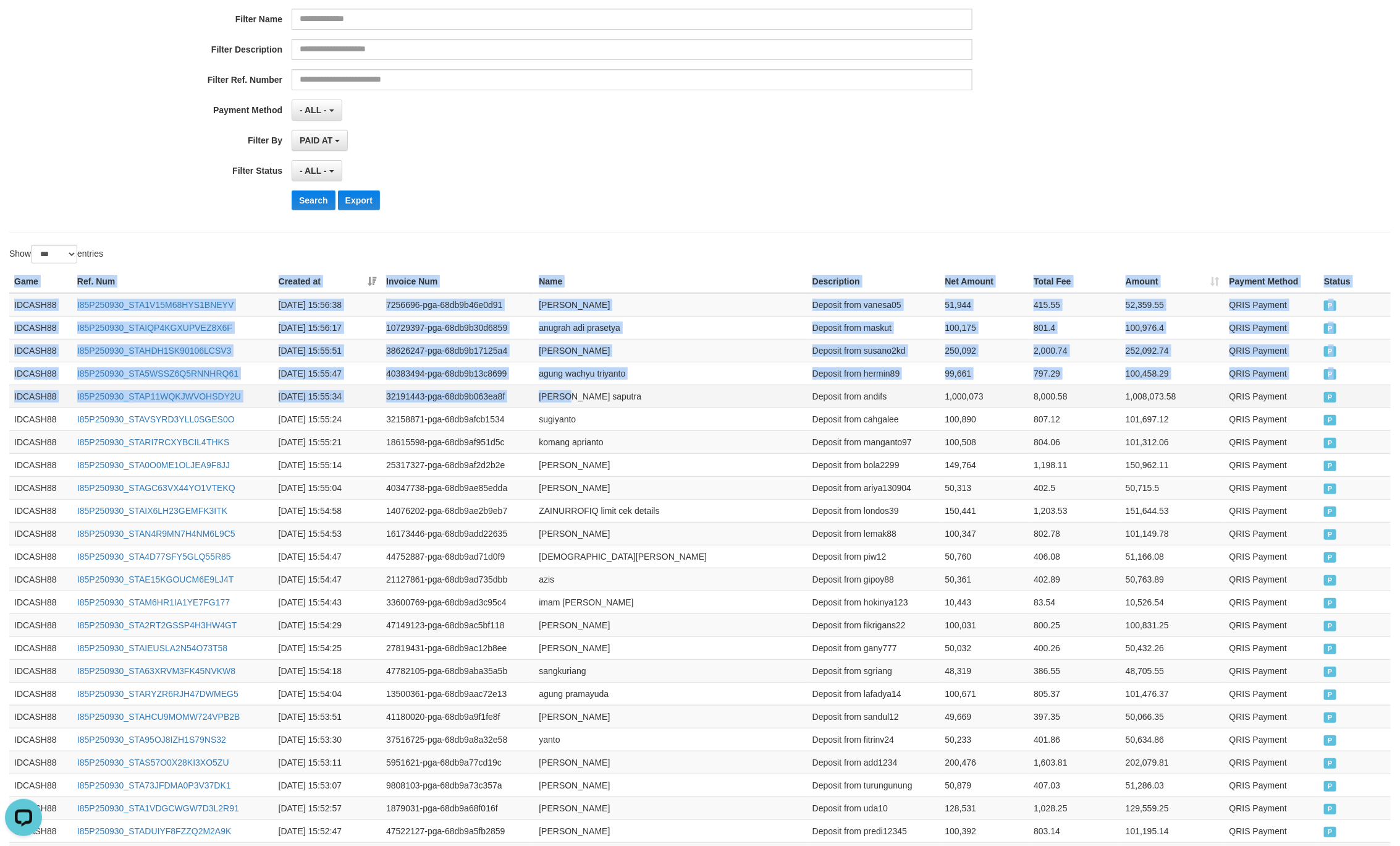
drag, startPoint x: 13, startPoint y: 274, endPoint x: 935, endPoint y: 474, distance: 943.4
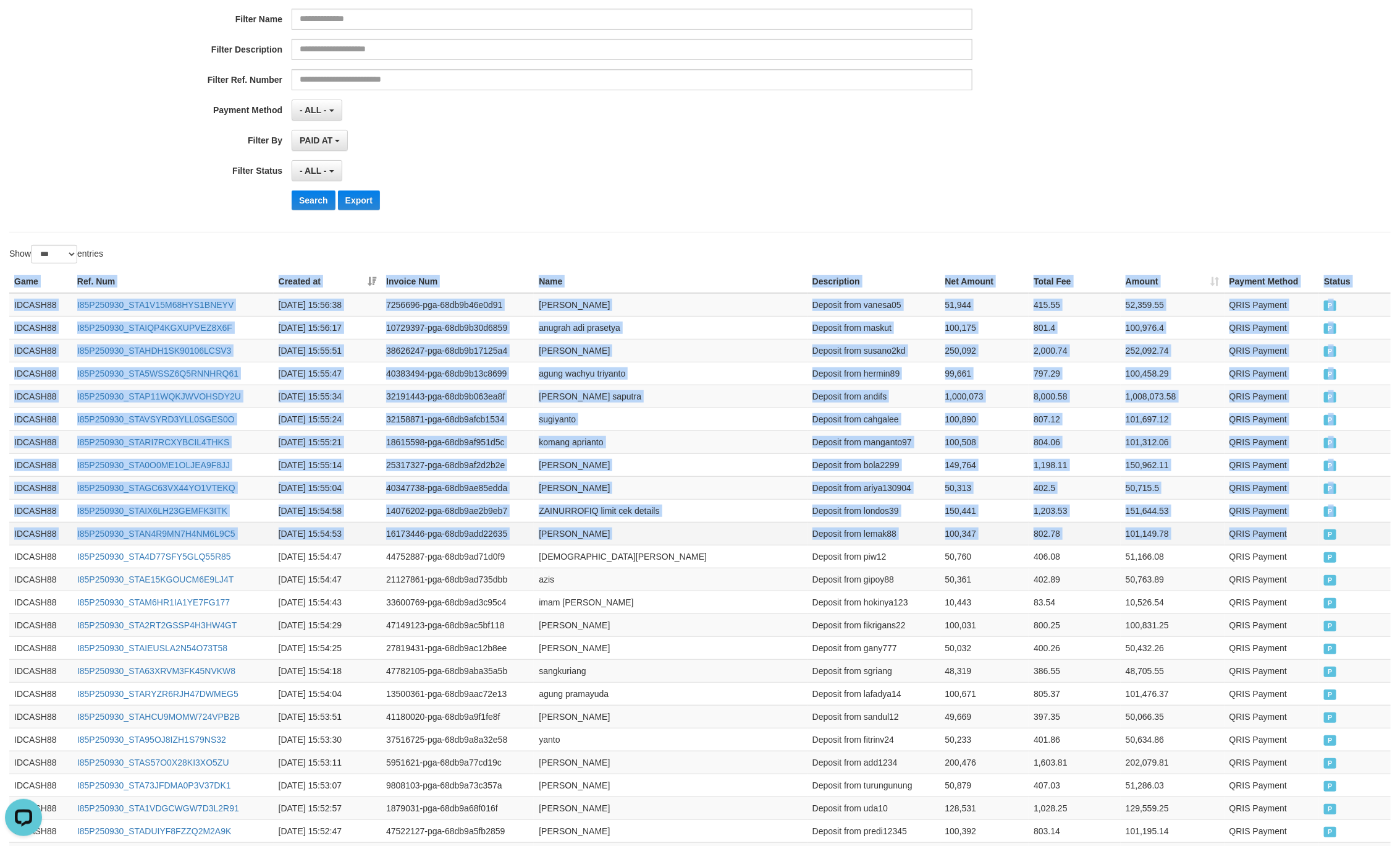
click at [1298, 527] on td "QRIS Payment" at bounding box center [1272, 533] width 95 height 23
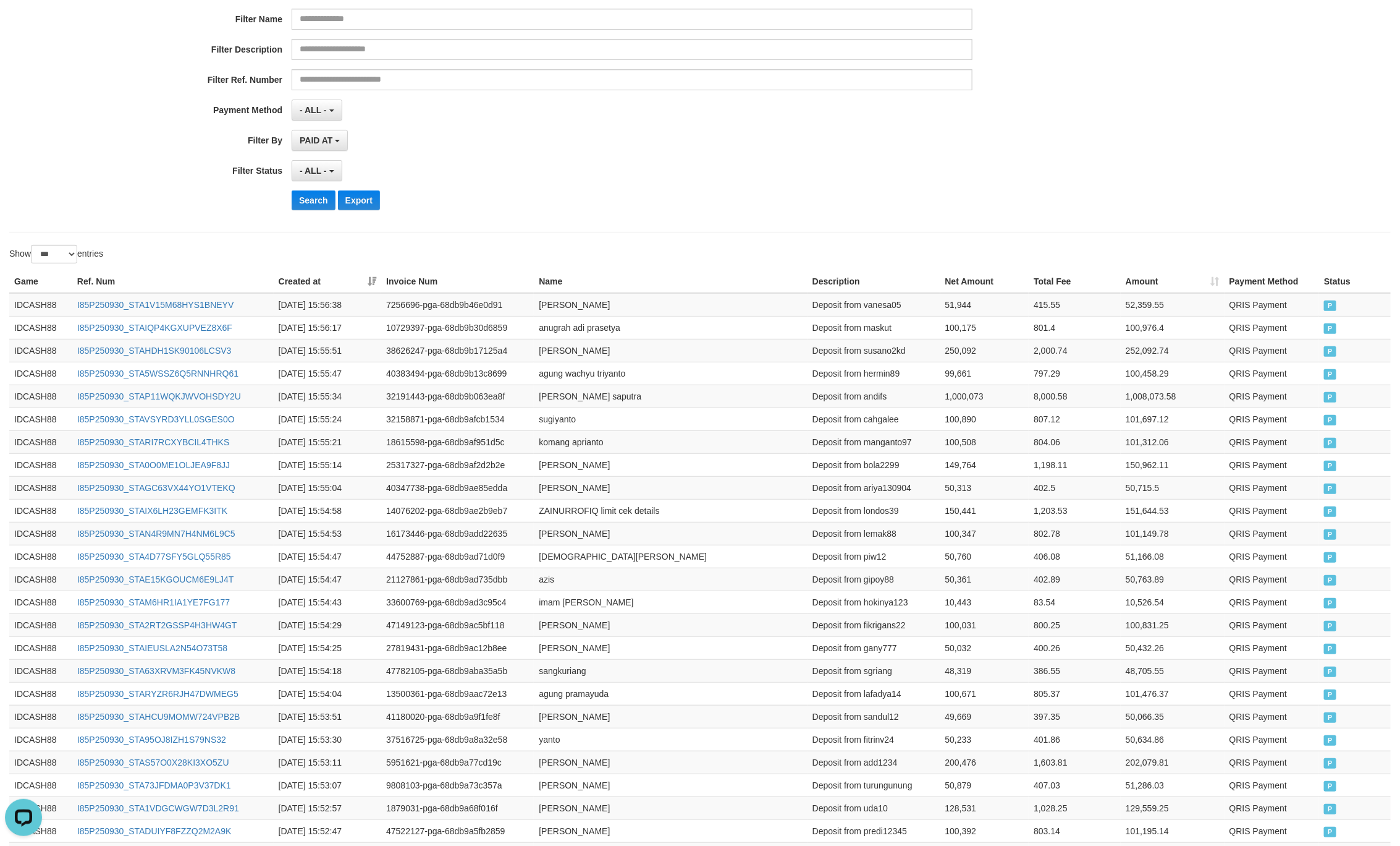
click at [703, 187] on div "**********" at bounding box center [583, 69] width 1167 height 302
click at [311, 206] on button "Search" at bounding box center [314, 200] width 44 height 20
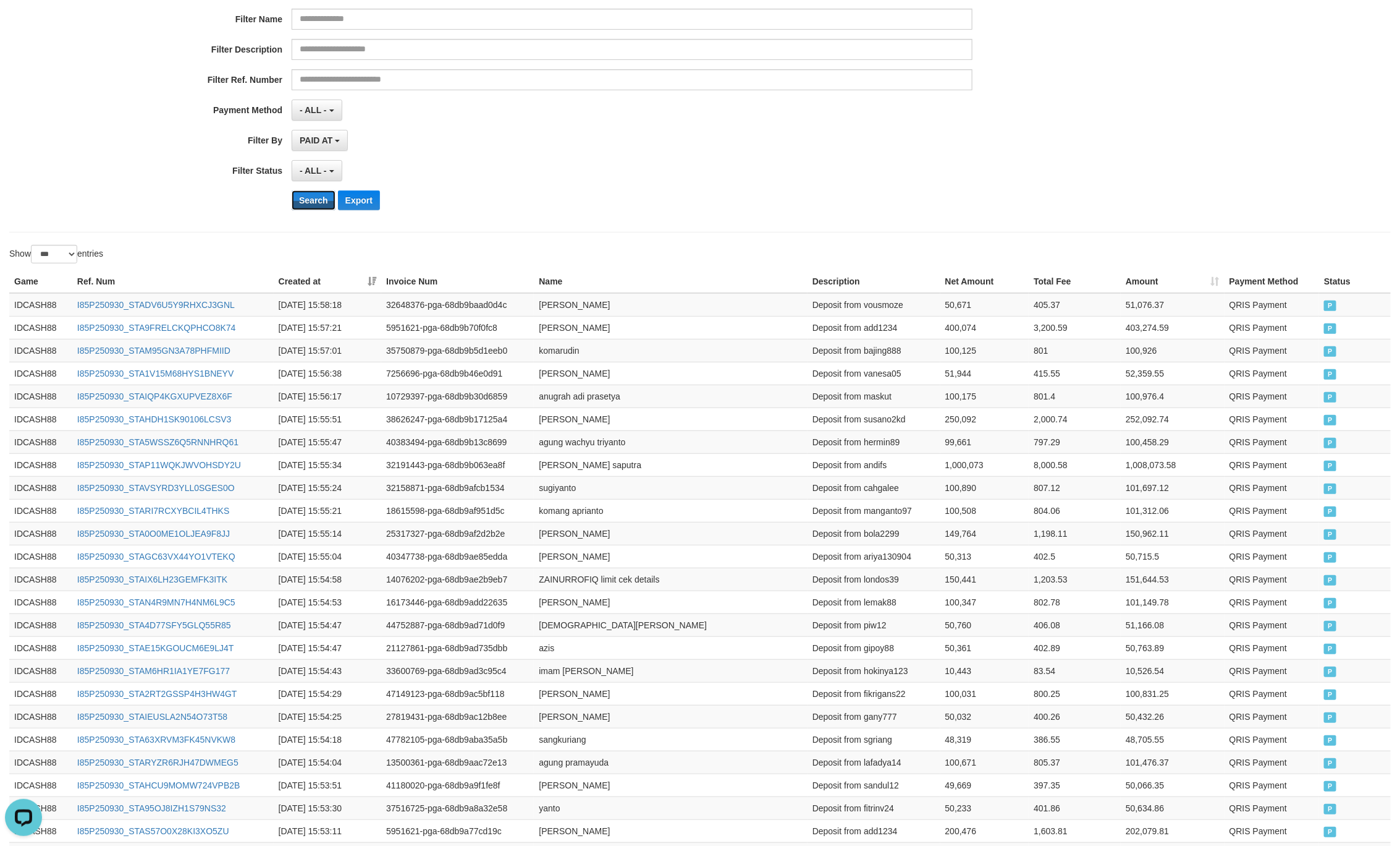
drag, startPoint x: 296, startPoint y: 195, endPoint x: 328, endPoint y: 188, distance: 32.8
click at [297, 195] on button "Search" at bounding box center [314, 200] width 44 height 20
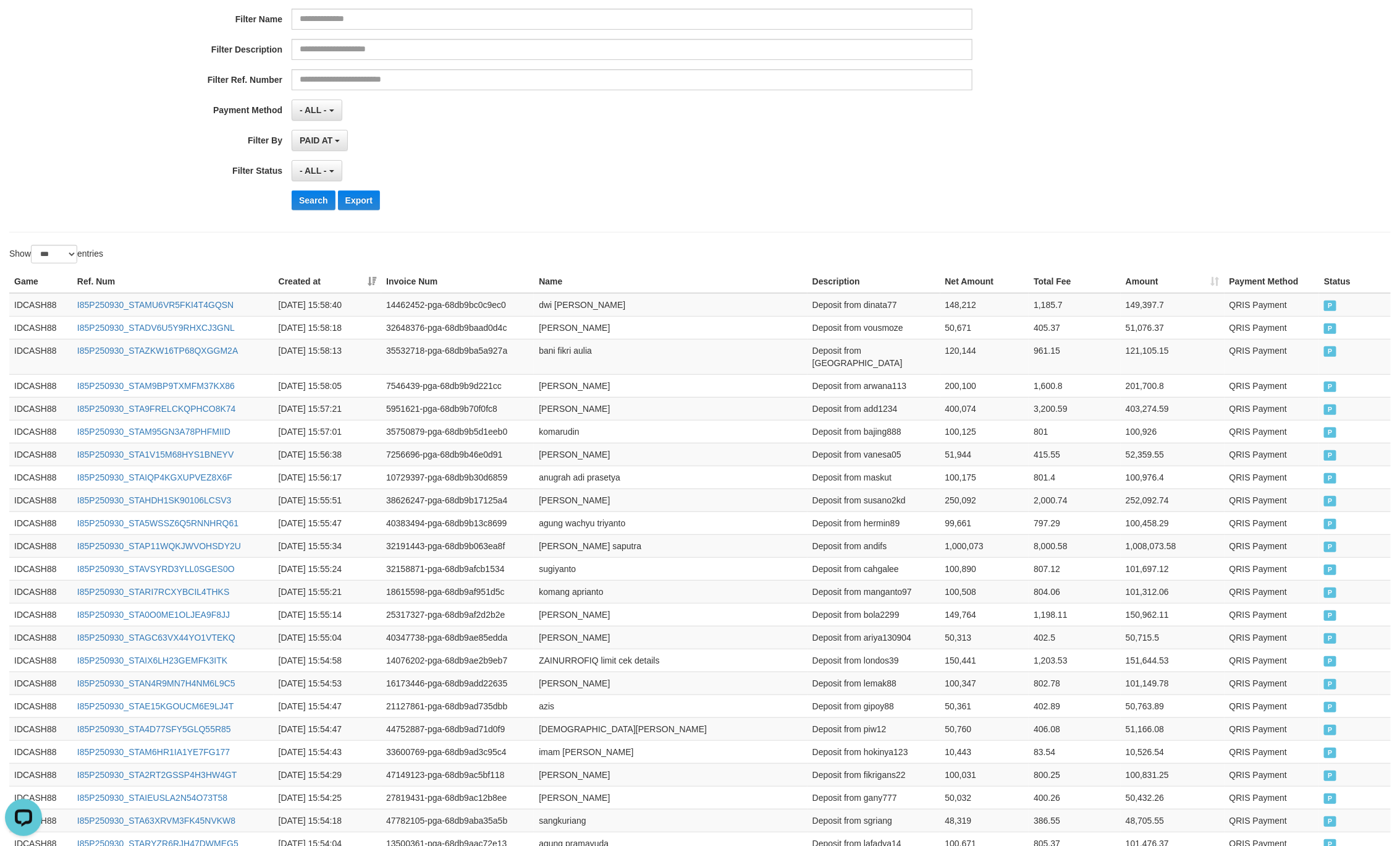
click at [751, 228] on div "**********" at bounding box center [700, 69] width 1382 height 327
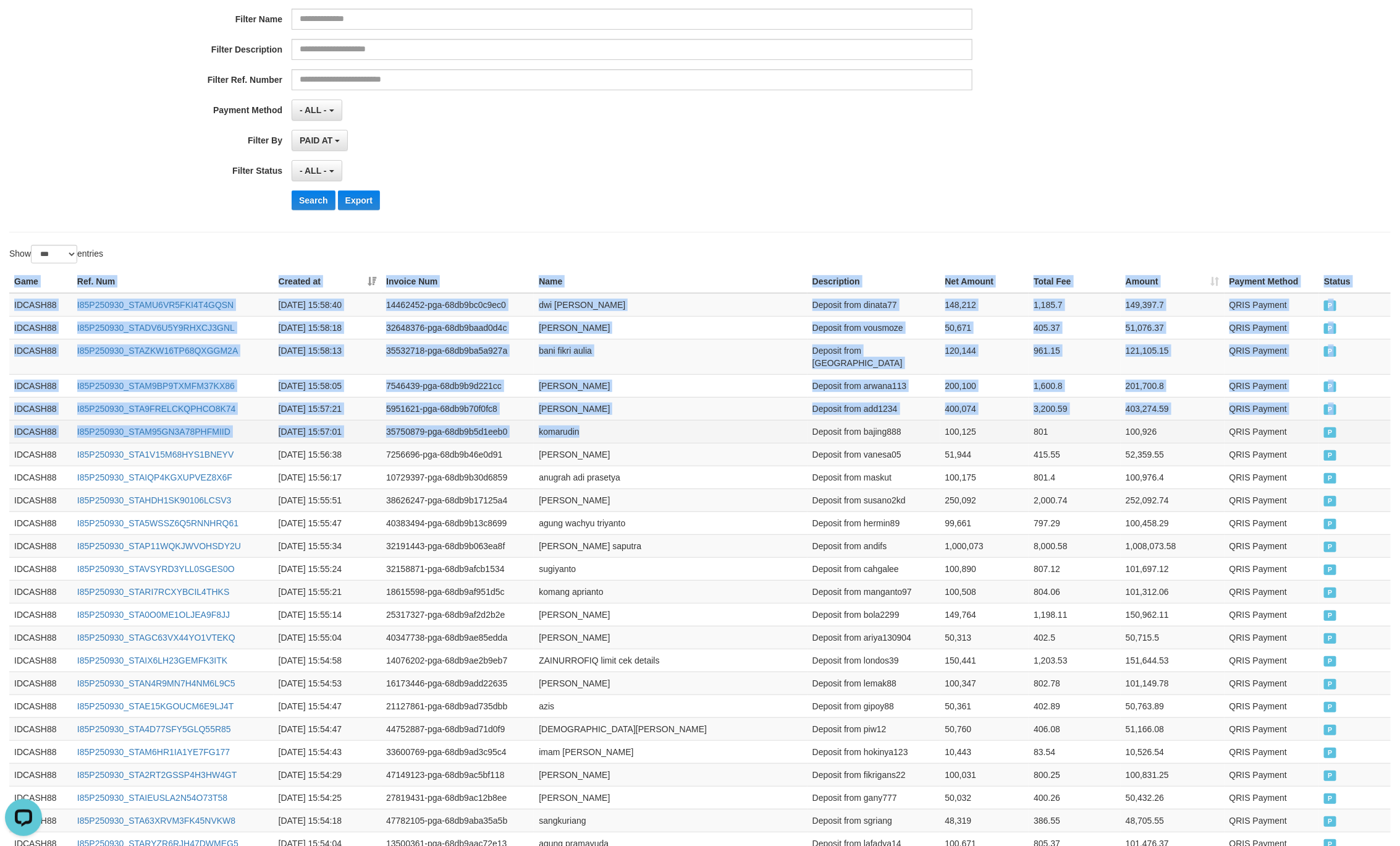
drag, startPoint x: 13, startPoint y: 282, endPoint x: 805, endPoint y: 430, distance: 805.7
click at [1326, 427] on span "P" at bounding box center [1330, 432] width 13 height 10
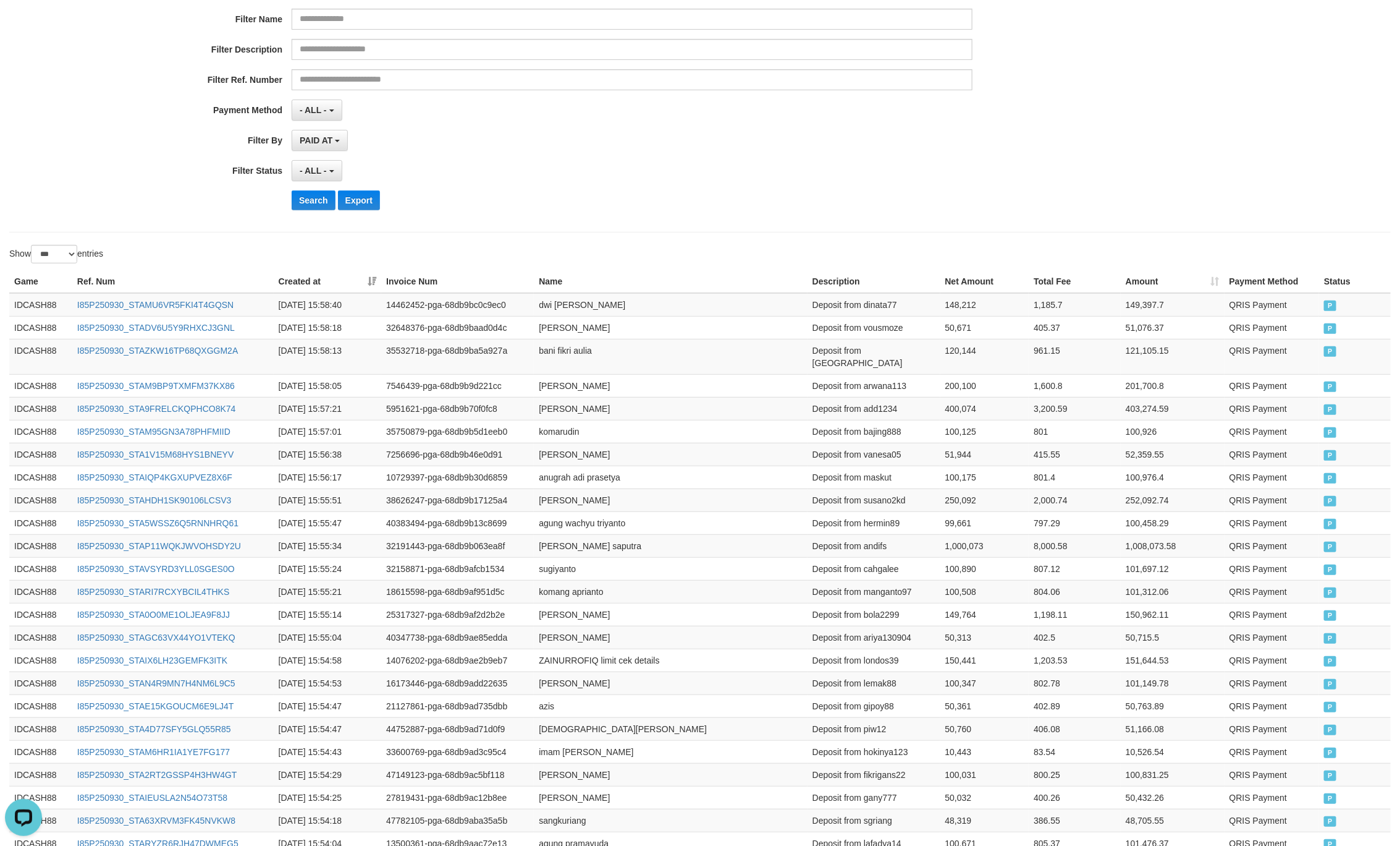
click at [745, 165] on div "- ALL - SELECT ALL - ALL - SELECT STATUS PENDING/UNPAID PAID CANCELED EXPIRED" at bounding box center [633, 170] width 681 height 21
click at [304, 210] on button "Search" at bounding box center [314, 200] width 44 height 20
click at [306, 206] on button "Search" at bounding box center [314, 200] width 44 height 20
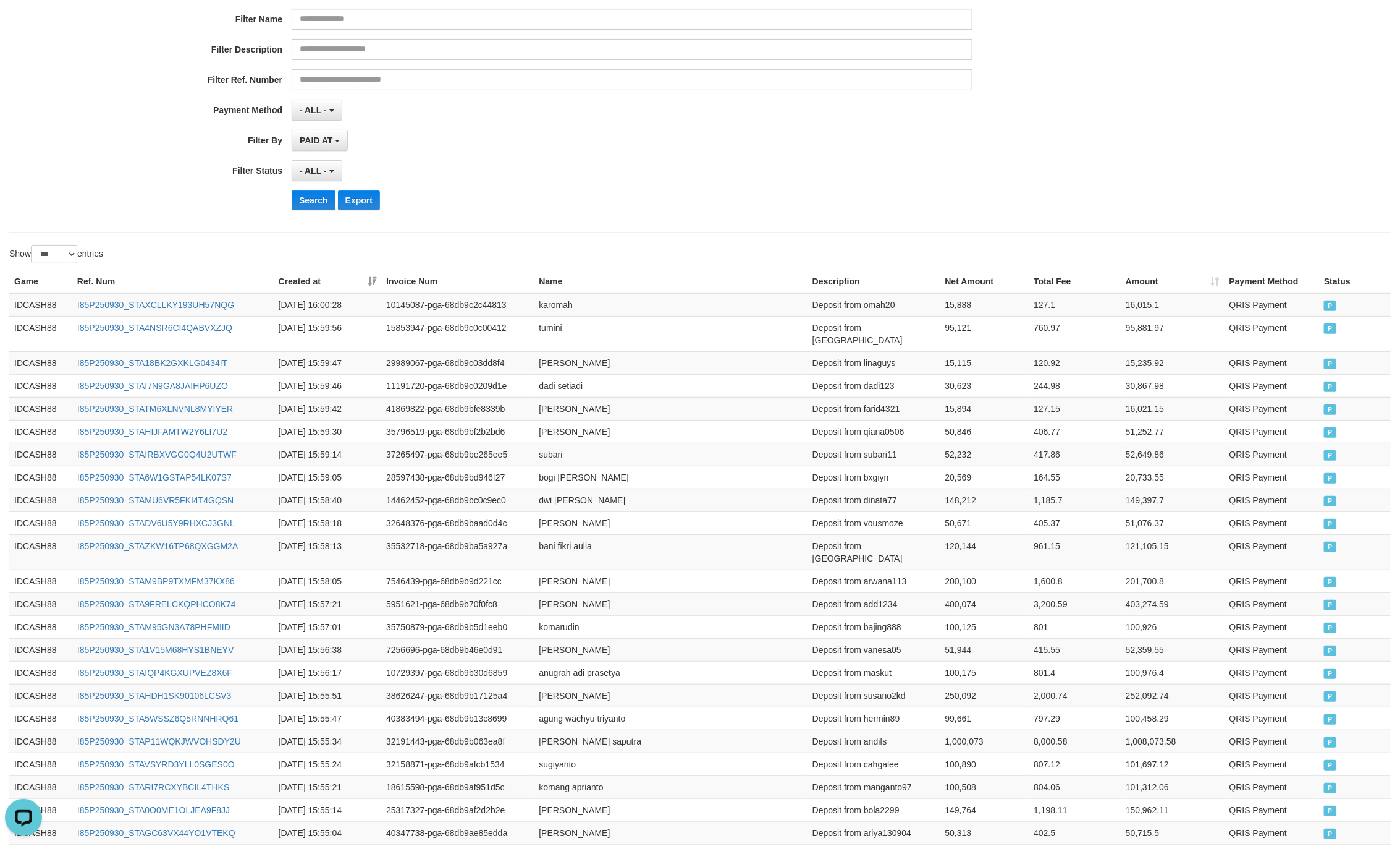
click at [670, 191] on div "**********" at bounding box center [583, 69] width 1167 height 302
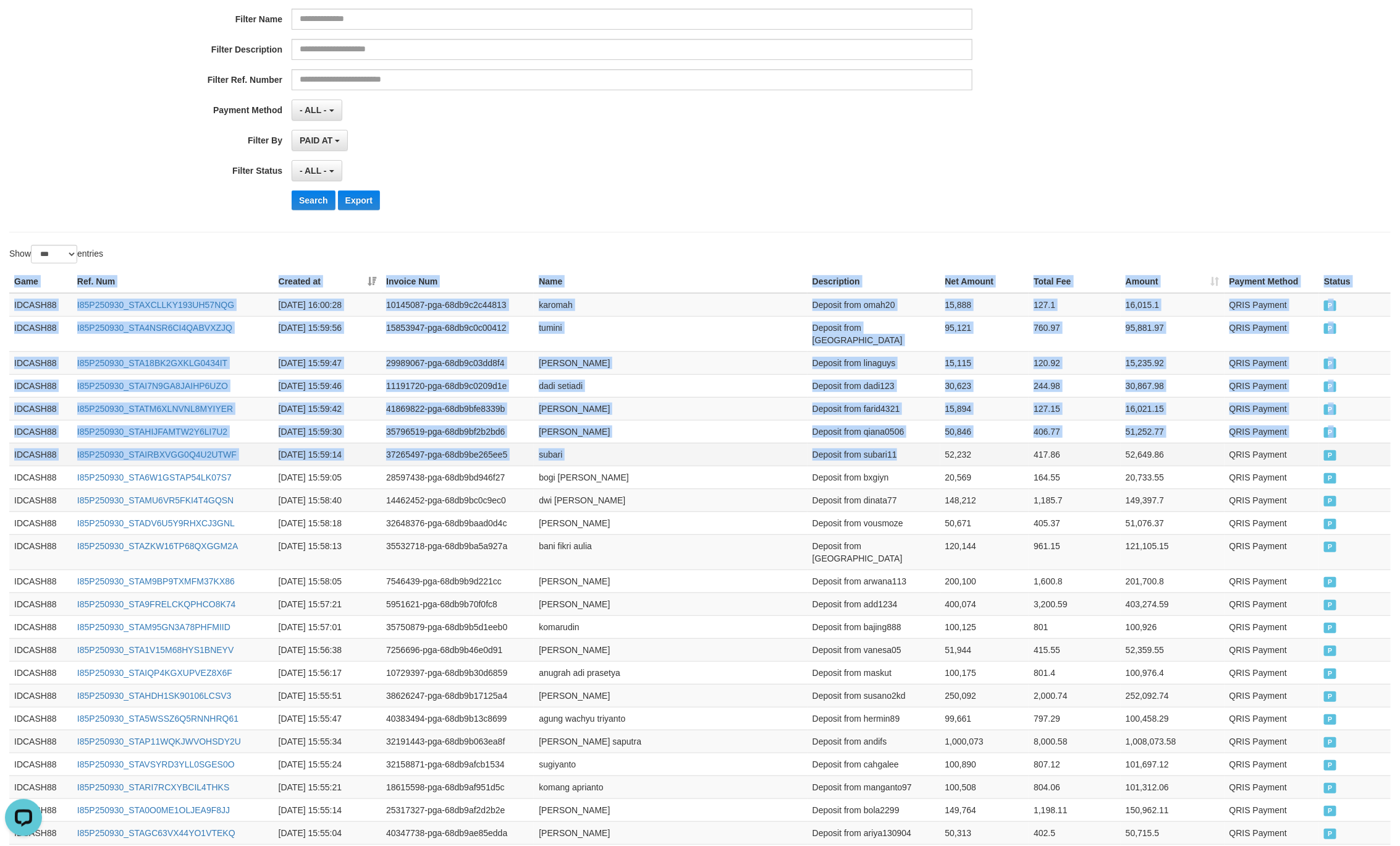
drag, startPoint x: 13, startPoint y: 273, endPoint x: 1042, endPoint y: 455, distance: 1045.0
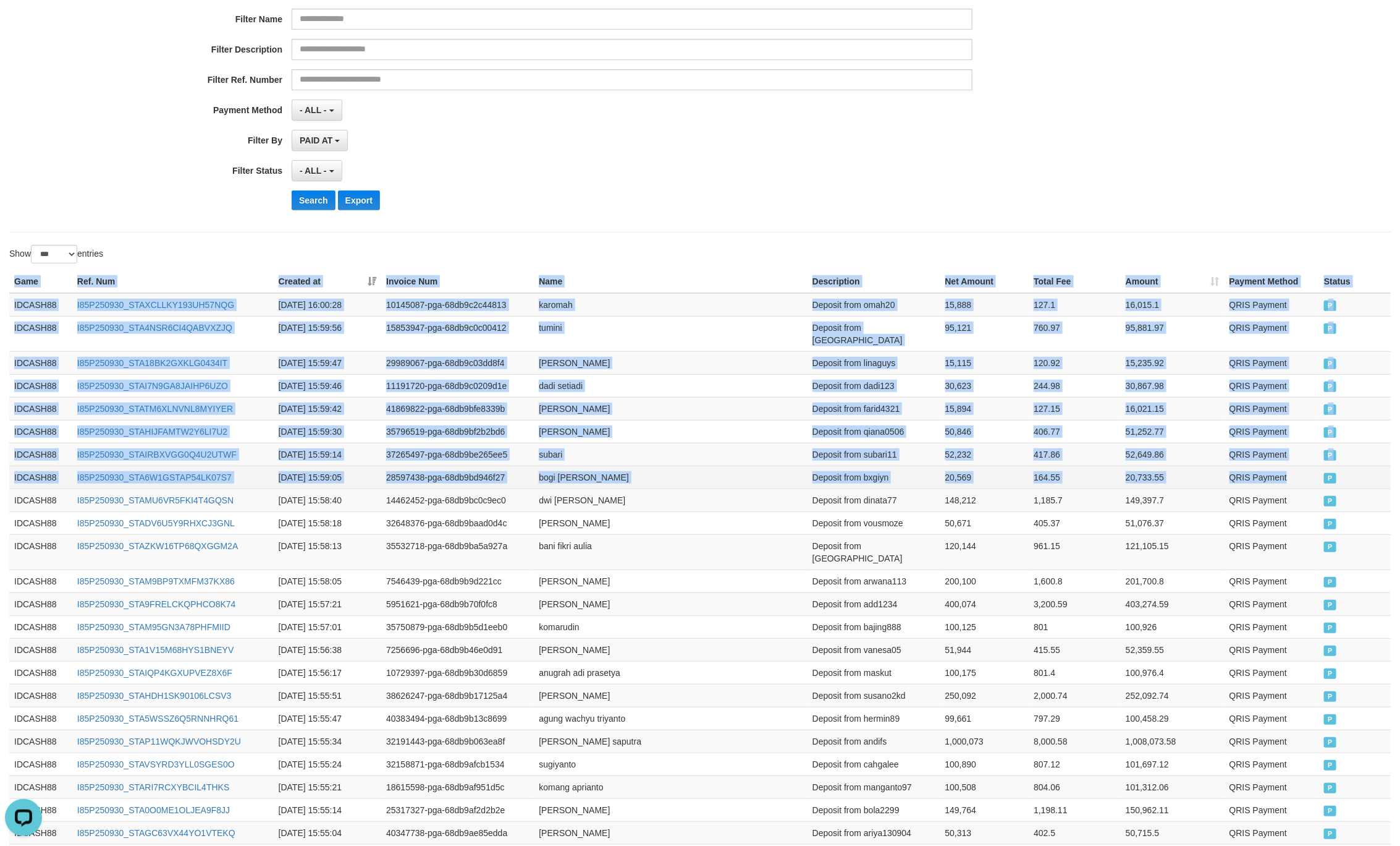
click at [1323, 465] on td "P" at bounding box center [1355, 476] width 72 height 23
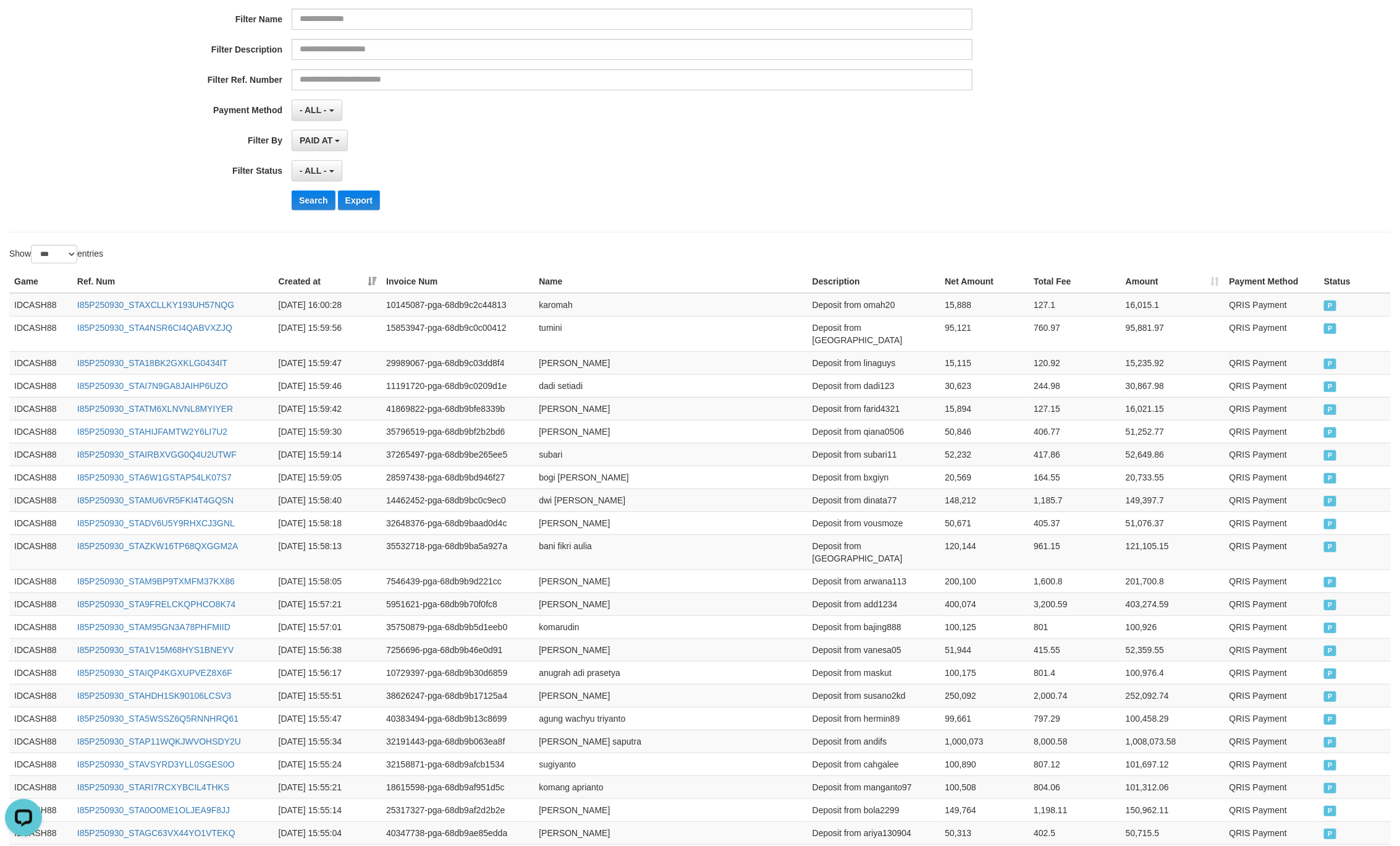
click at [644, 206] on div "Search Export" at bounding box center [729, 200] width 875 height 20
click at [316, 203] on button "Search" at bounding box center [314, 200] width 44 height 20
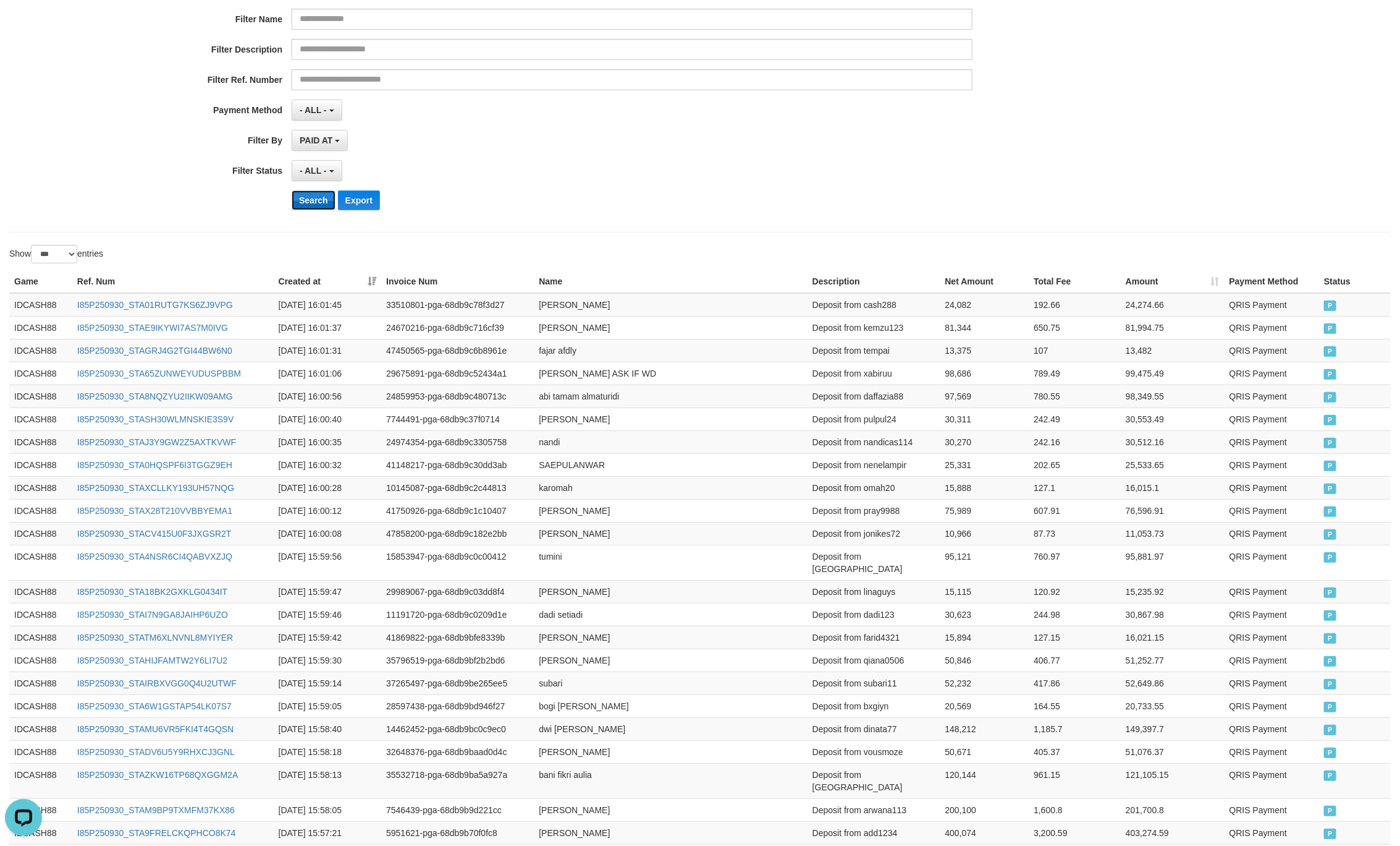
click at [306, 193] on button "Search" at bounding box center [314, 200] width 44 height 20
click at [918, 208] on div "Search Export" at bounding box center [729, 200] width 875 height 20
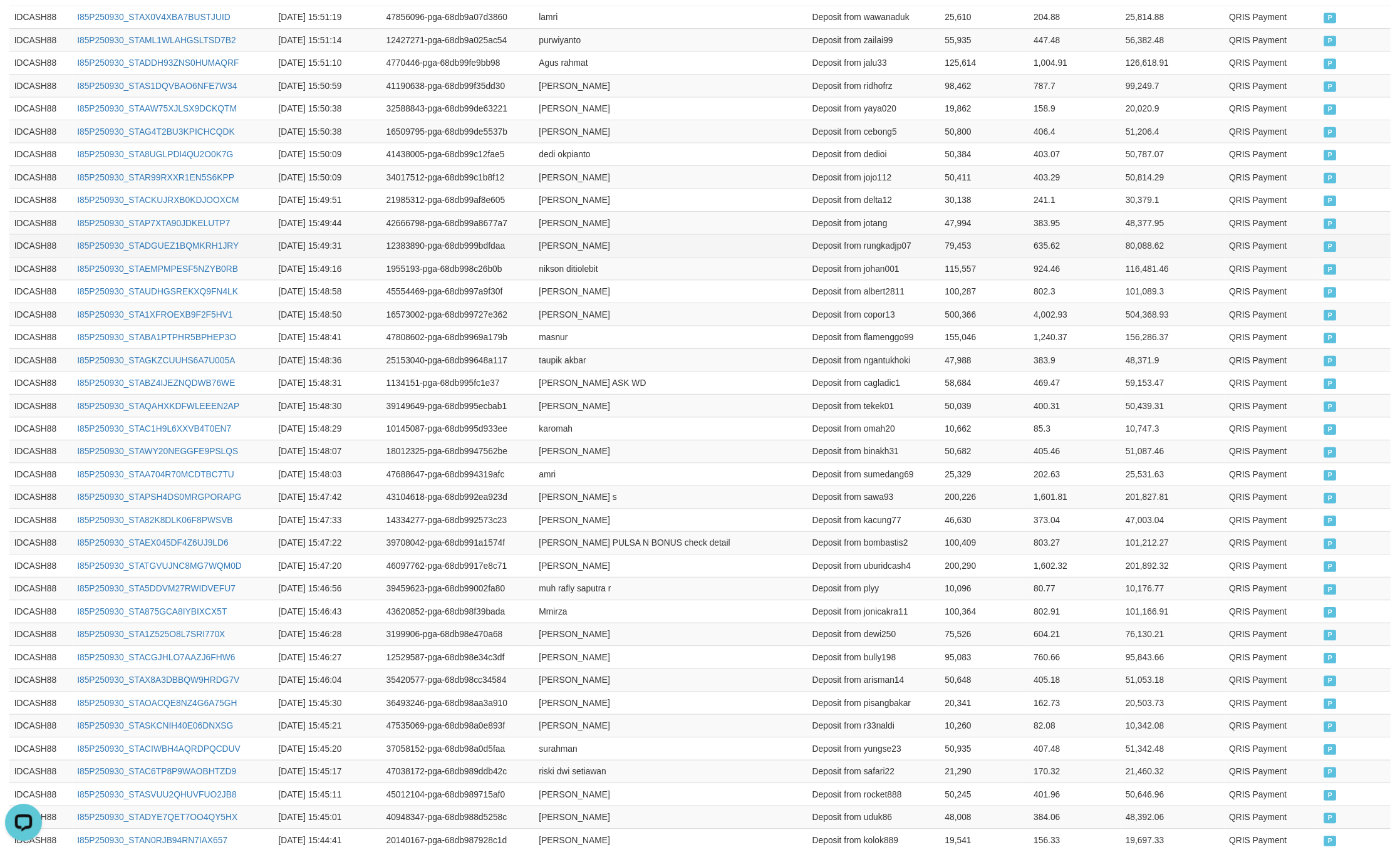
scroll to position [274, 0]
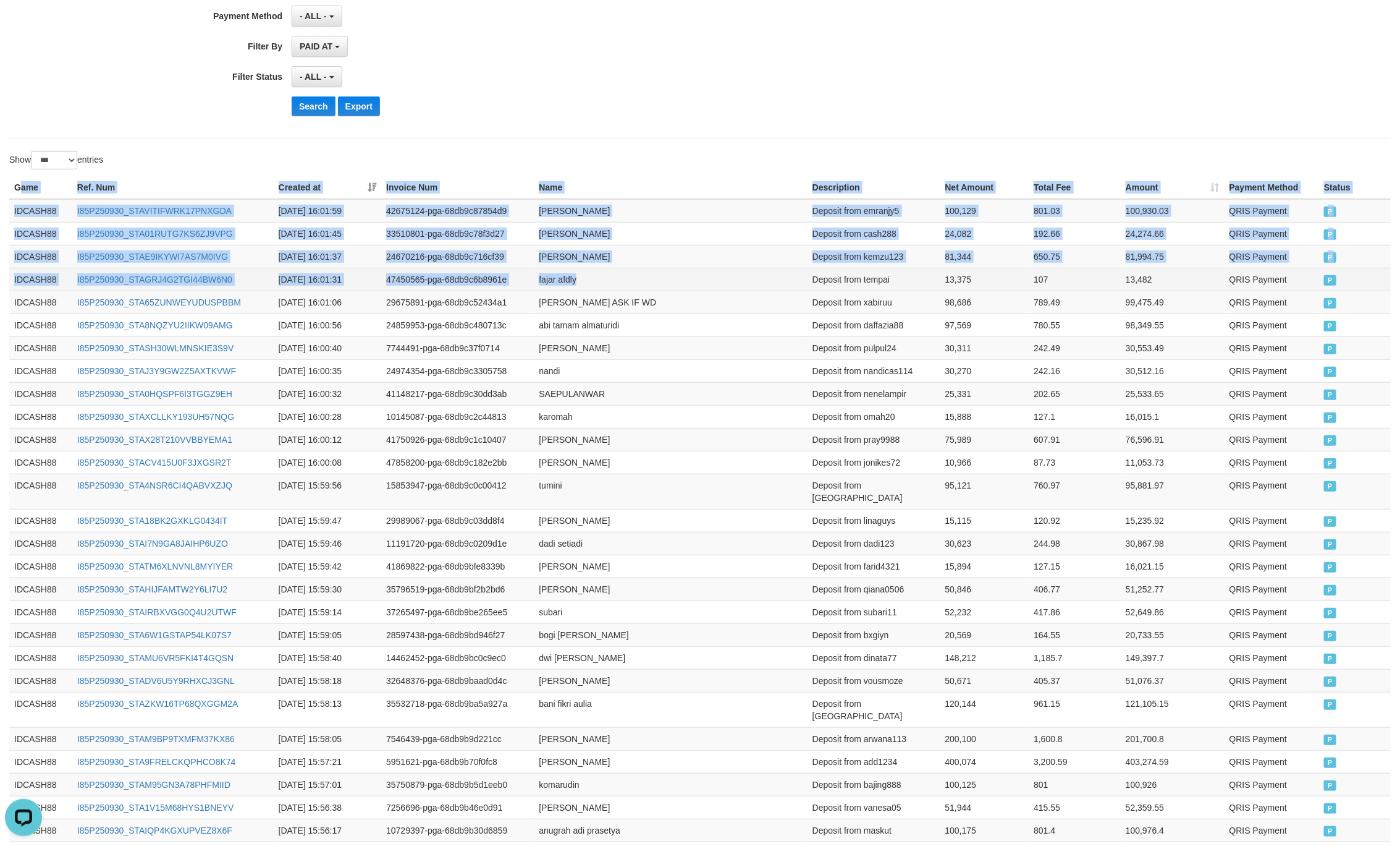
drag, startPoint x: 18, startPoint y: 193, endPoint x: 701, endPoint y: 289, distance: 689.7
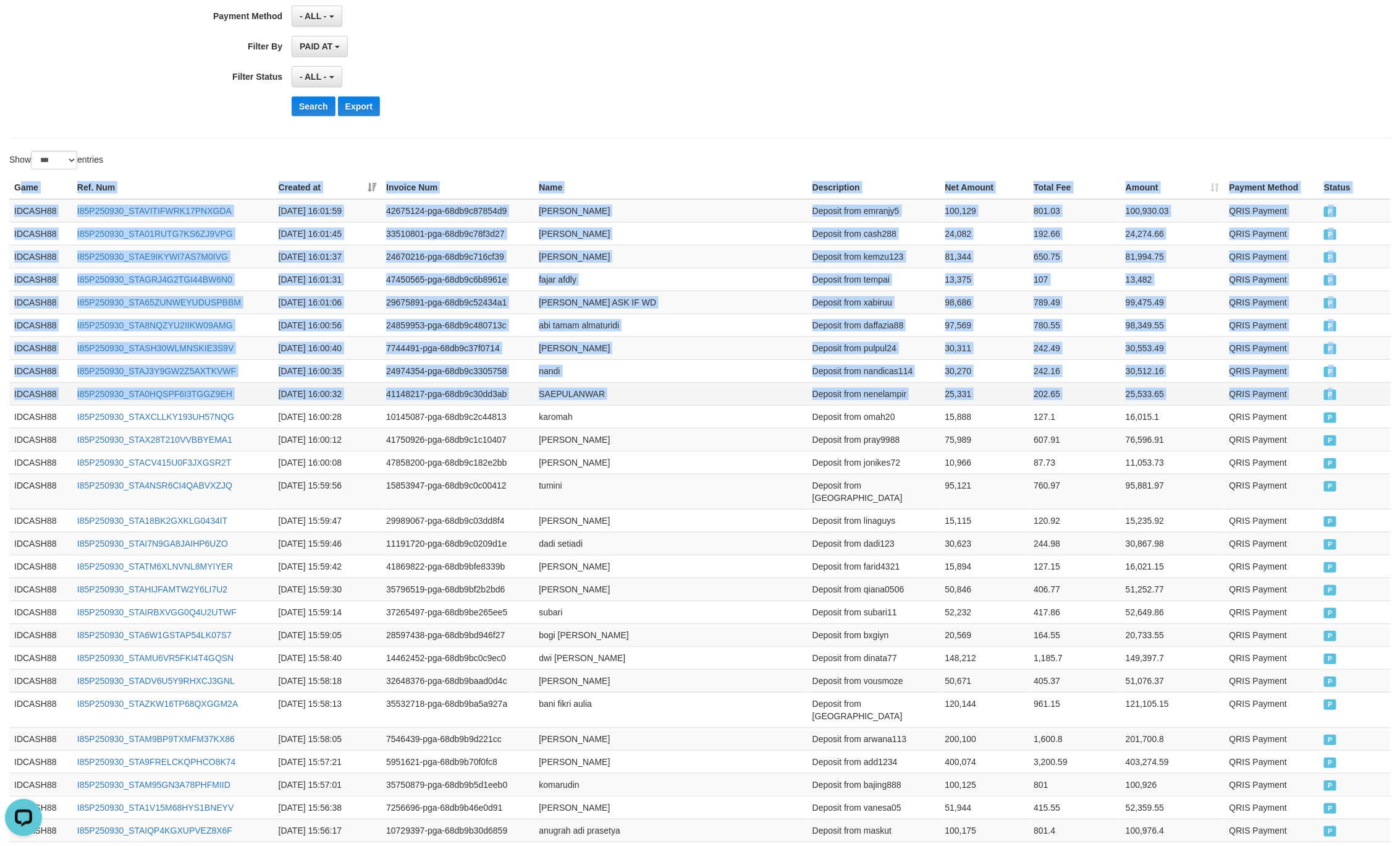
click at [1342, 400] on td "P" at bounding box center [1355, 393] width 72 height 23
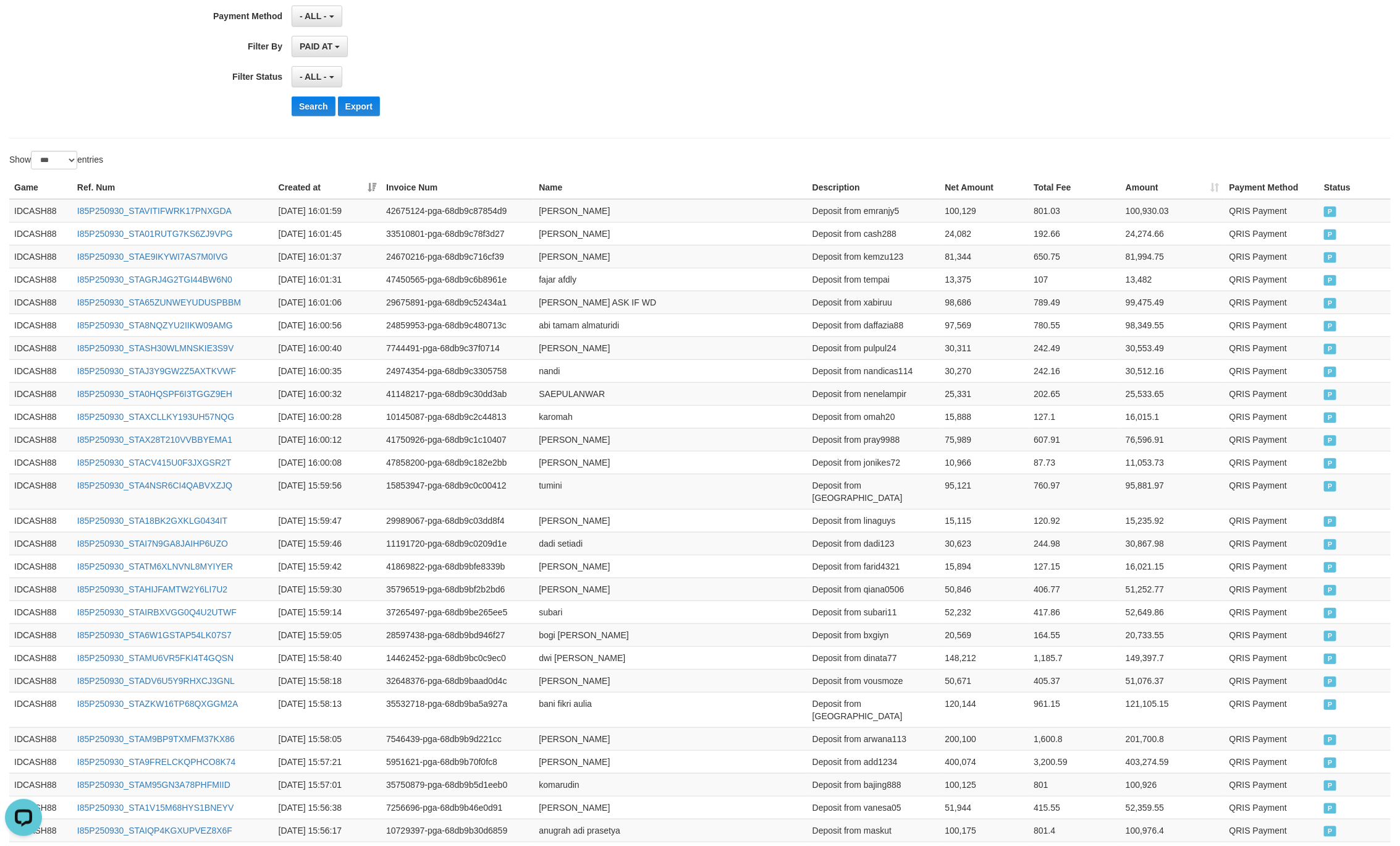
drag, startPoint x: 675, startPoint y: 126, endPoint x: 368, endPoint y: 128, distance: 307.0
click at [310, 109] on button "Search" at bounding box center [314, 106] width 44 height 20
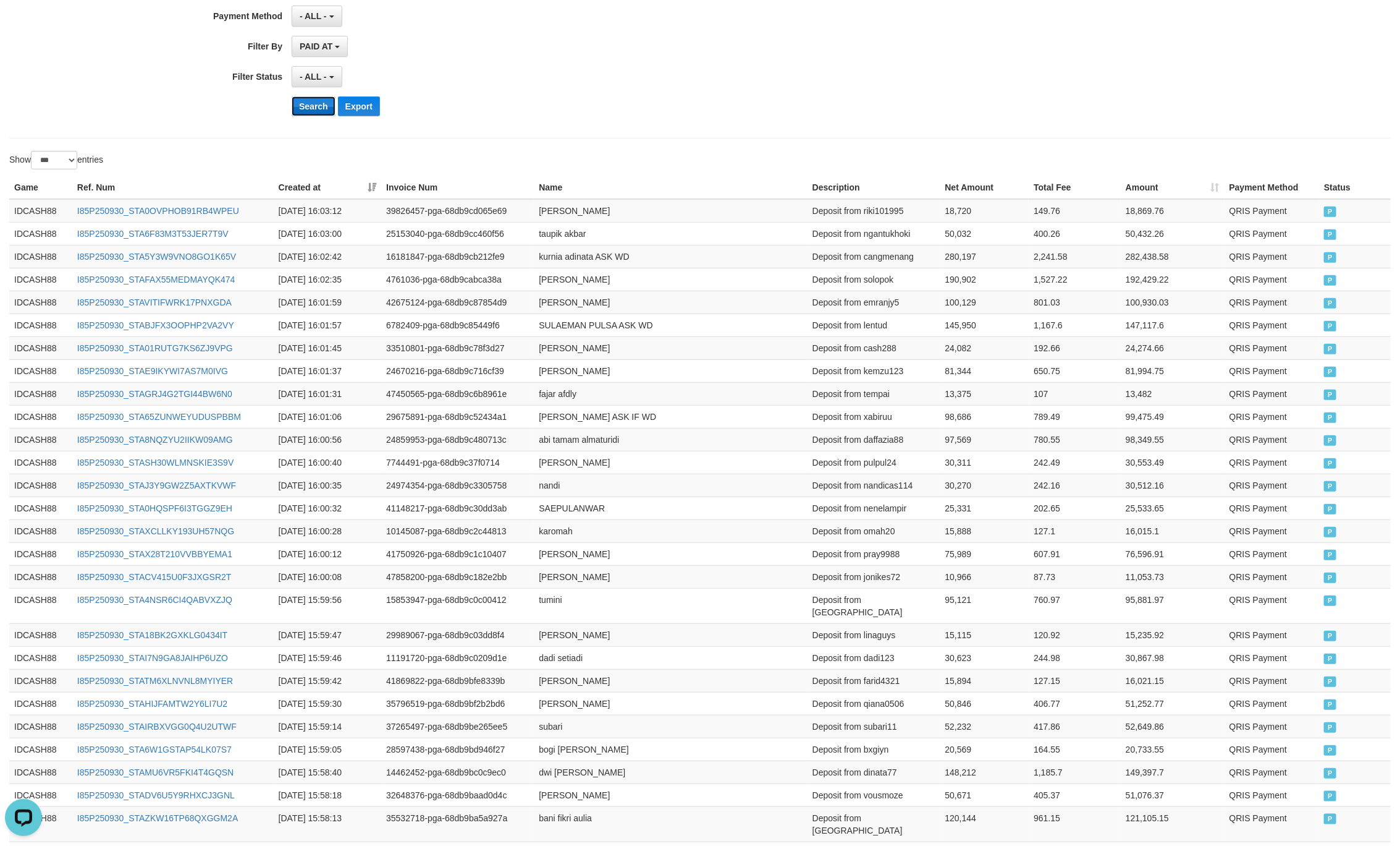
click at [316, 113] on button "Search" at bounding box center [314, 106] width 44 height 20
click at [300, 105] on button "Search" at bounding box center [314, 106] width 44 height 20
click at [605, 114] on div "Search Export" at bounding box center [729, 106] width 875 height 20
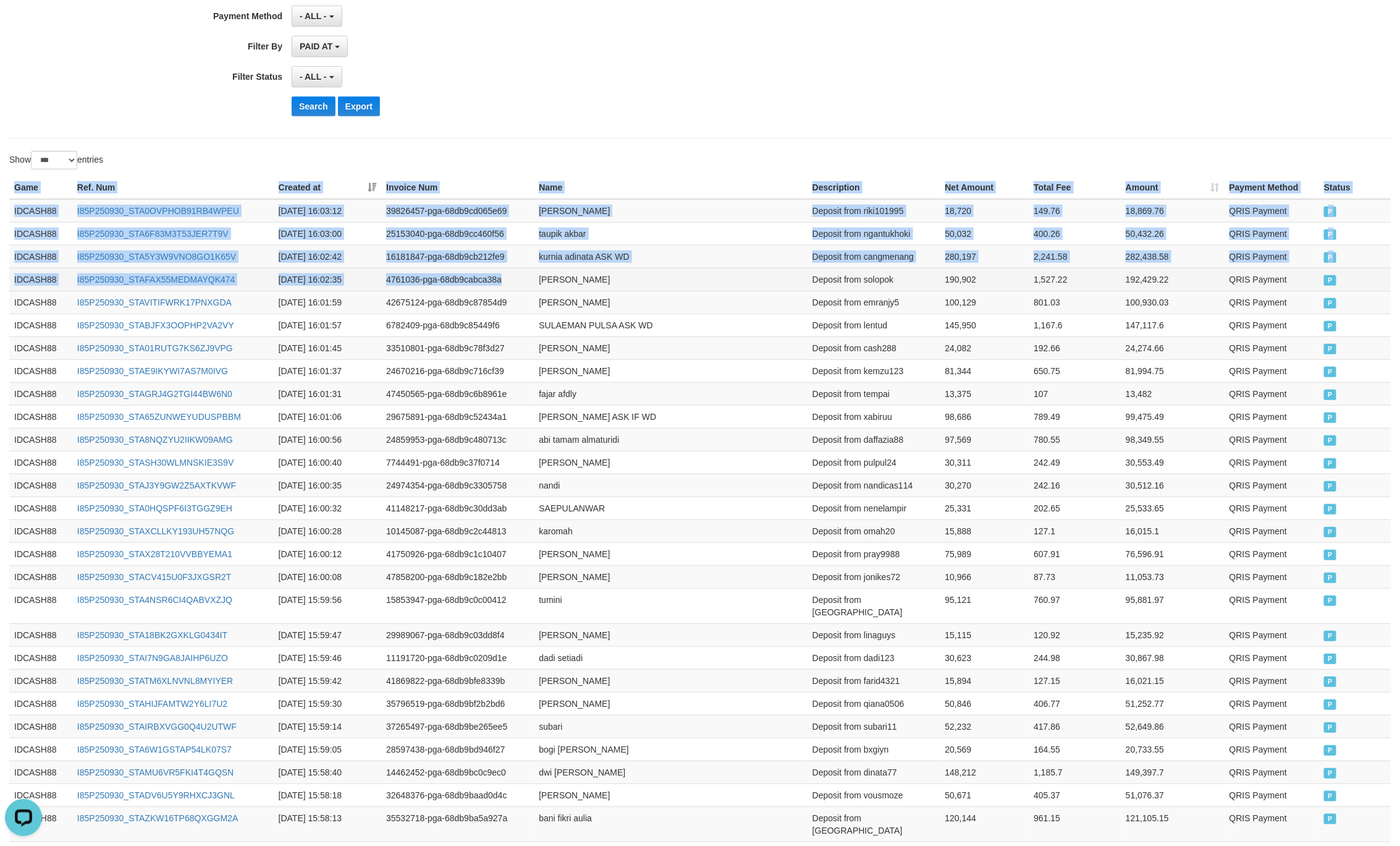
drag, startPoint x: 13, startPoint y: 191, endPoint x: 525, endPoint y: 285, distance: 520.6
click at [1323, 280] on td "P" at bounding box center [1355, 279] width 72 height 23
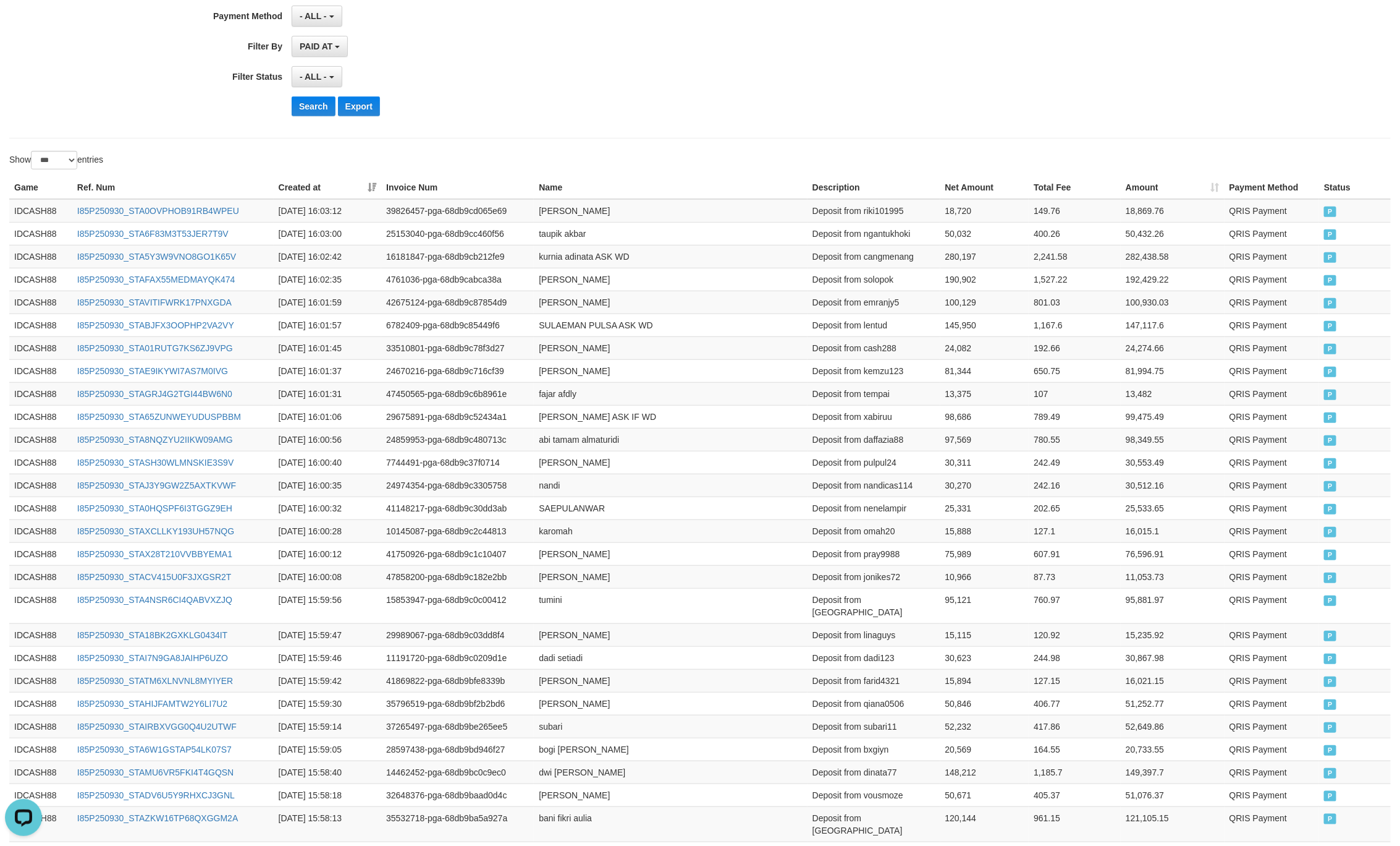
click at [321, 117] on button "Search" at bounding box center [314, 106] width 44 height 20
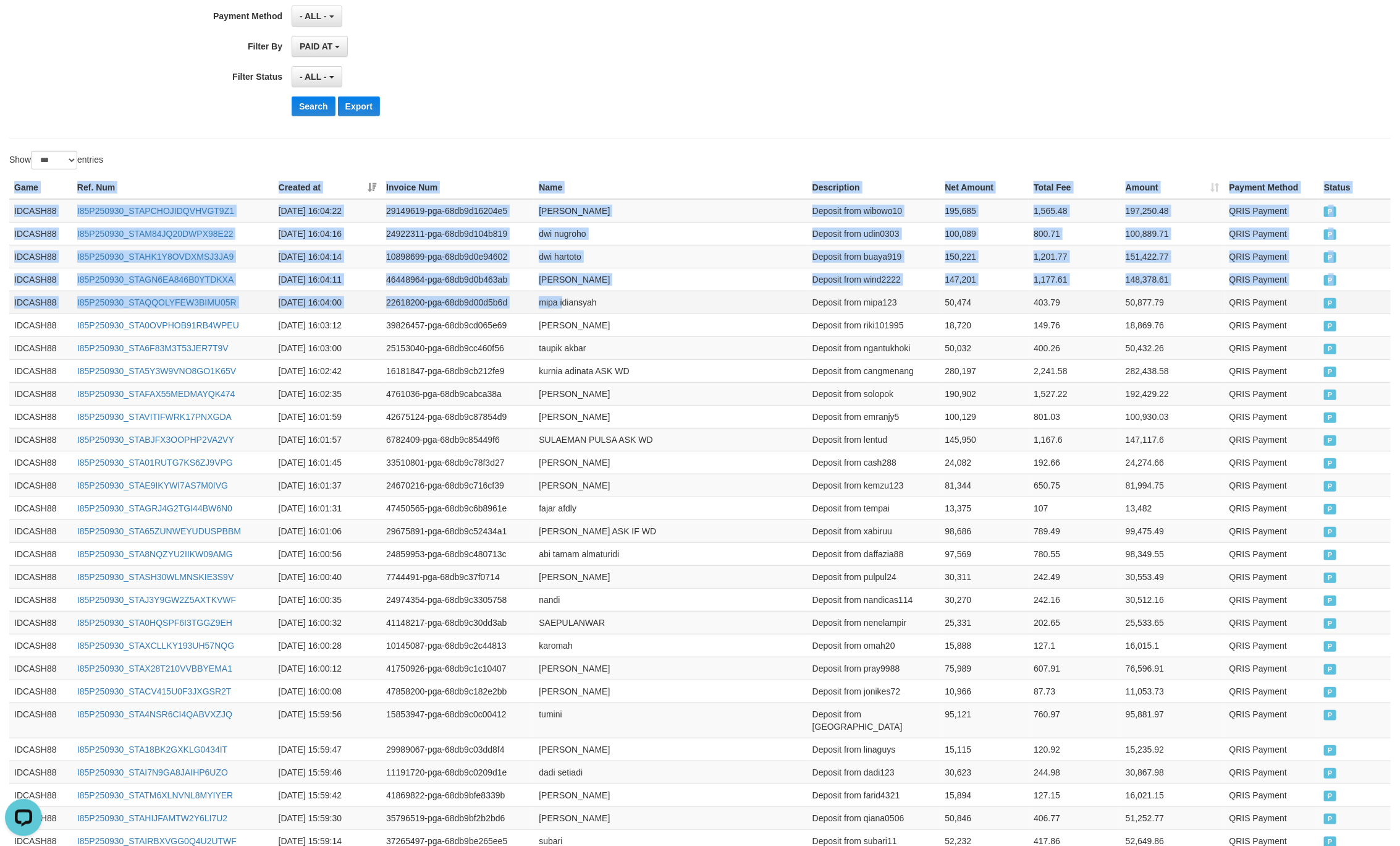
drag, startPoint x: 7, startPoint y: 185, endPoint x: 563, endPoint y: 312, distance: 570.3
click at [1318, 313] on td "QRIS Payment" at bounding box center [1272, 302] width 95 height 23
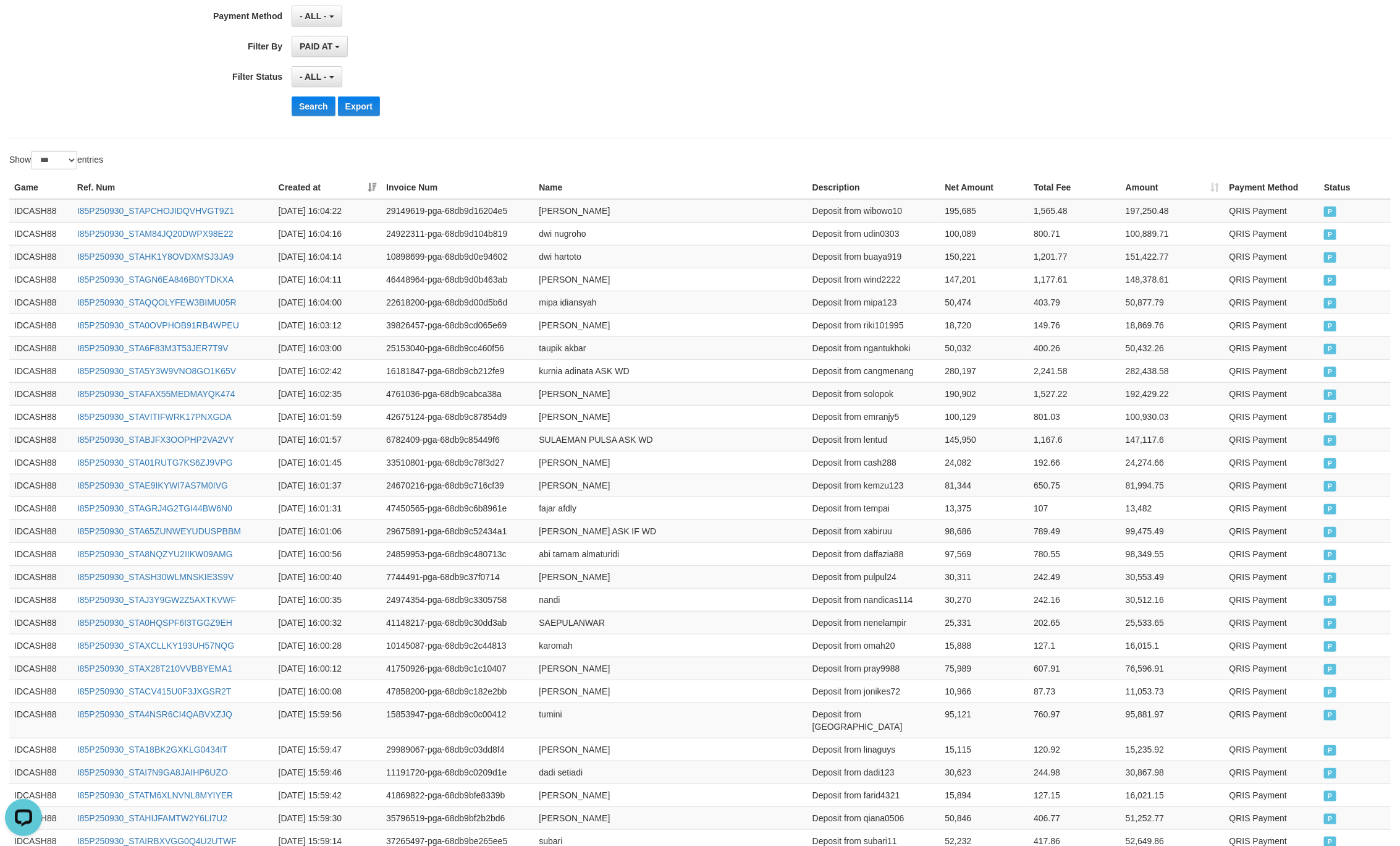
click at [311, 111] on button "Search" at bounding box center [314, 106] width 44 height 20
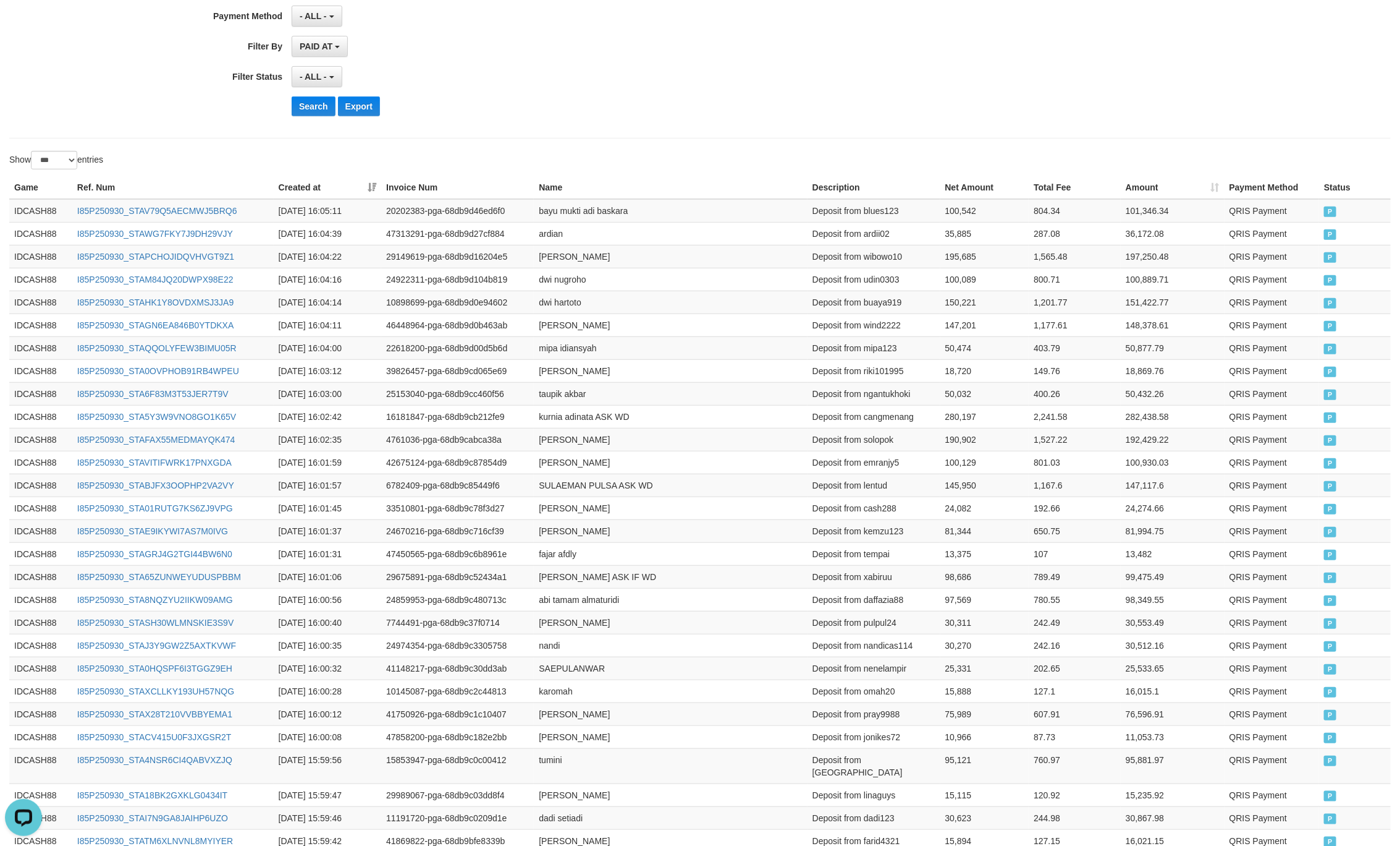
click at [811, 117] on div "Search Export" at bounding box center [729, 106] width 875 height 20
click at [327, 114] on button "Search" at bounding box center [314, 106] width 44 height 20
click at [296, 108] on button "Search" at bounding box center [314, 106] width 44 height 20
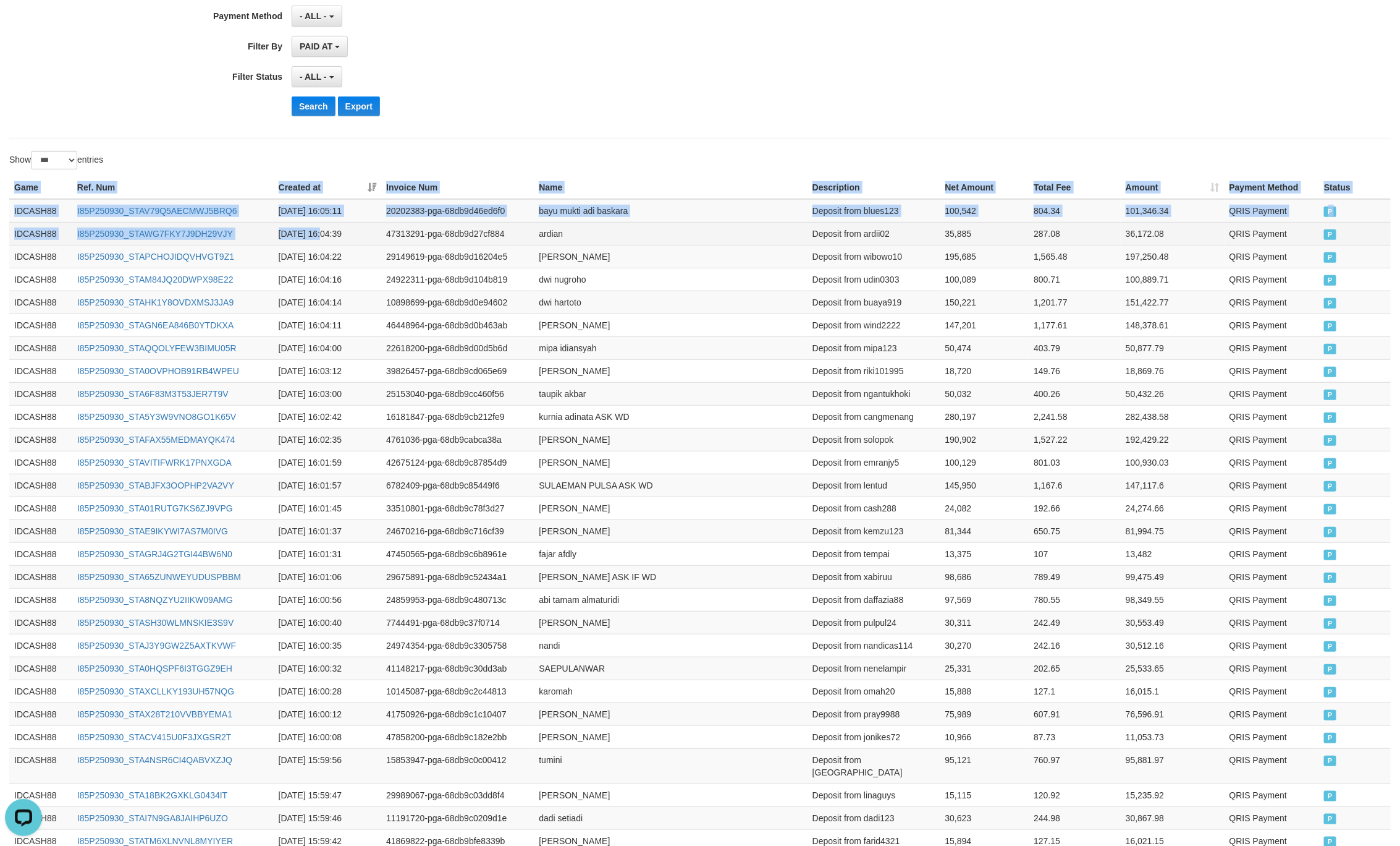
drag, startPoint x: 4, startPoint y: 185, endPoint x: 321, endPoint y: 241, distance: 321.9
click at [1312, 243] on td "QRIS Payment" at bounding box center [1272, 233] width 95 height 23
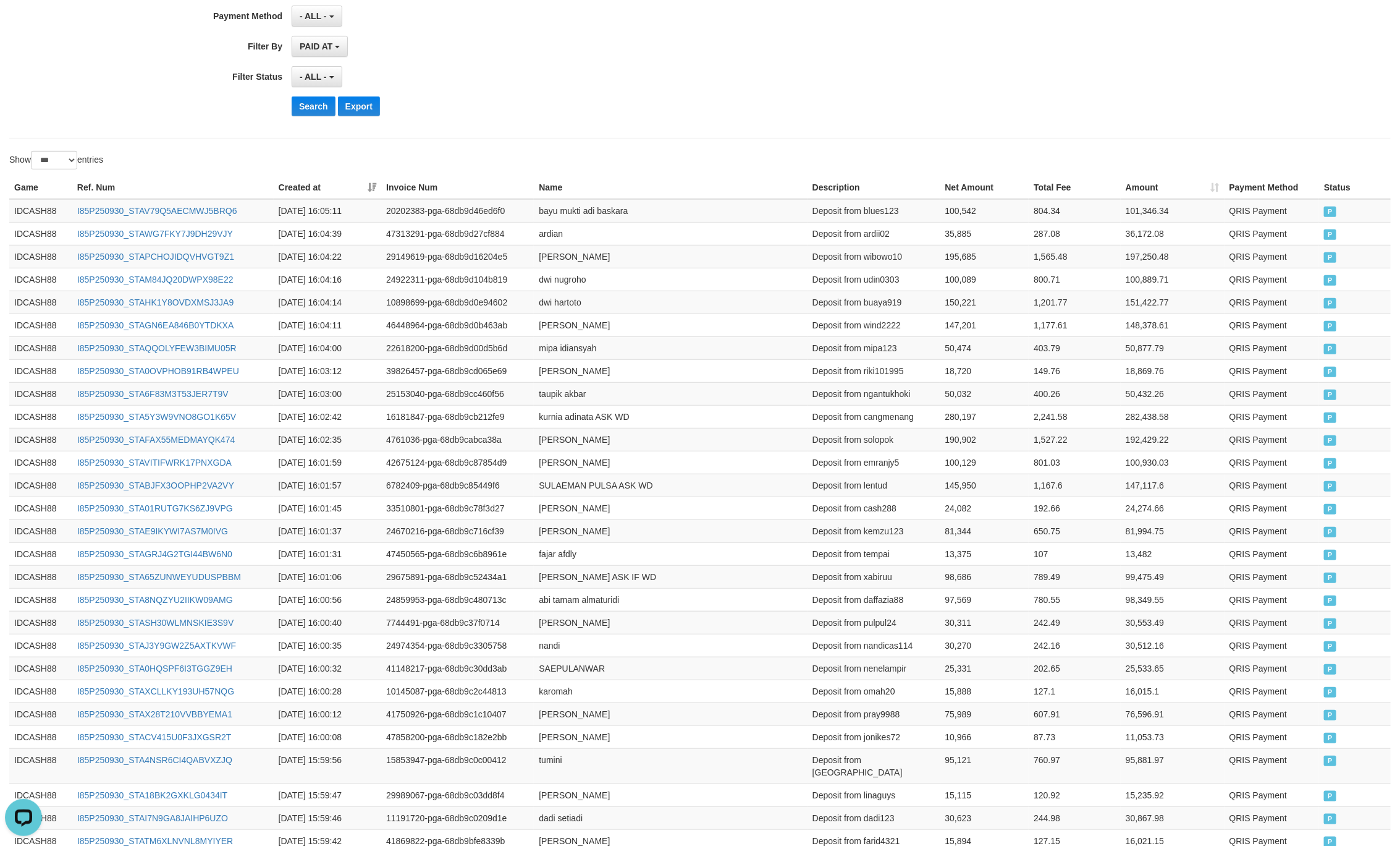
click at [304, 108] on button "Search" at bounding box center [314, 106] width 44 height 20
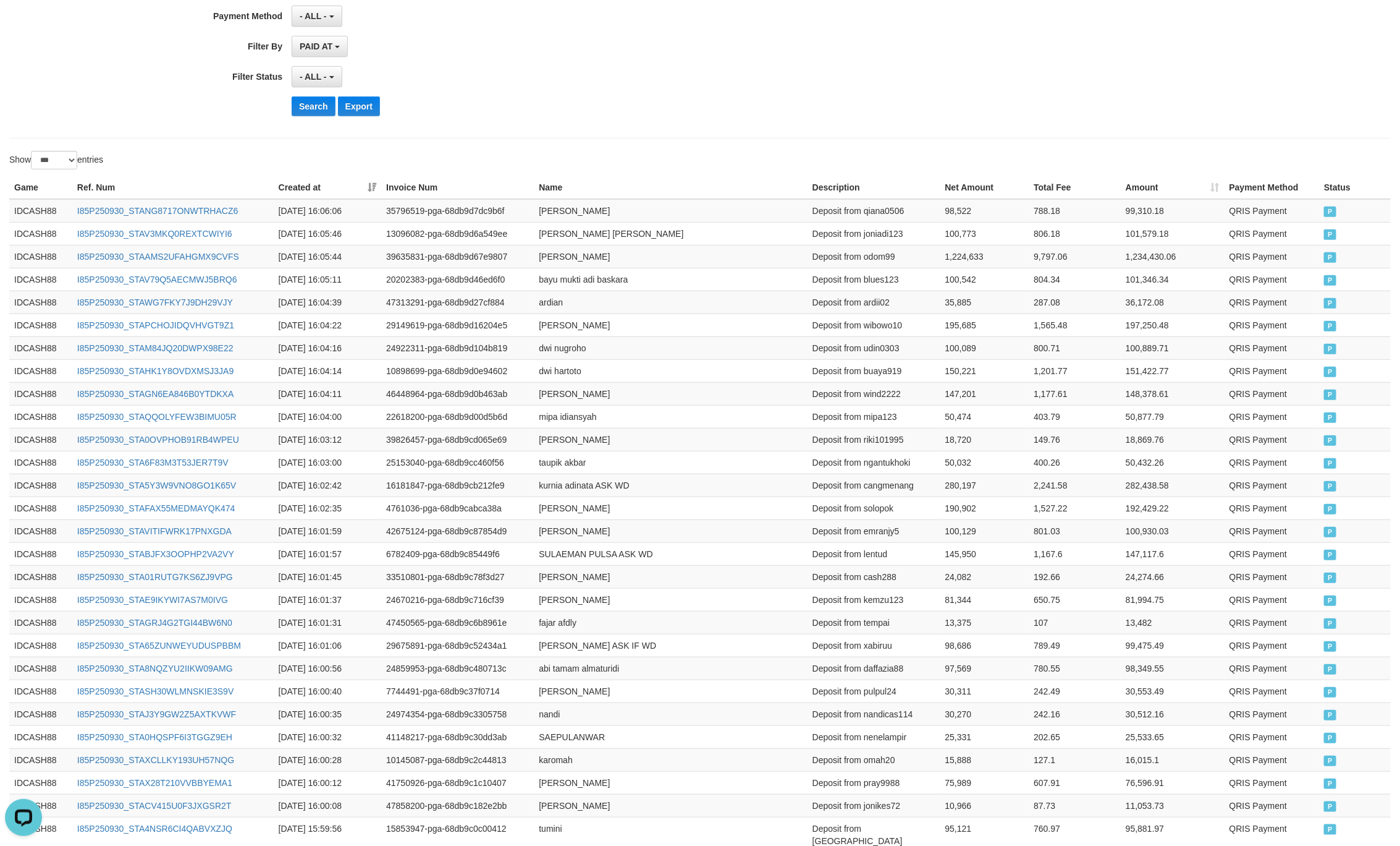
click at [308, 109] on button "Search" at bounding box center [314, 106] width 44 height 20
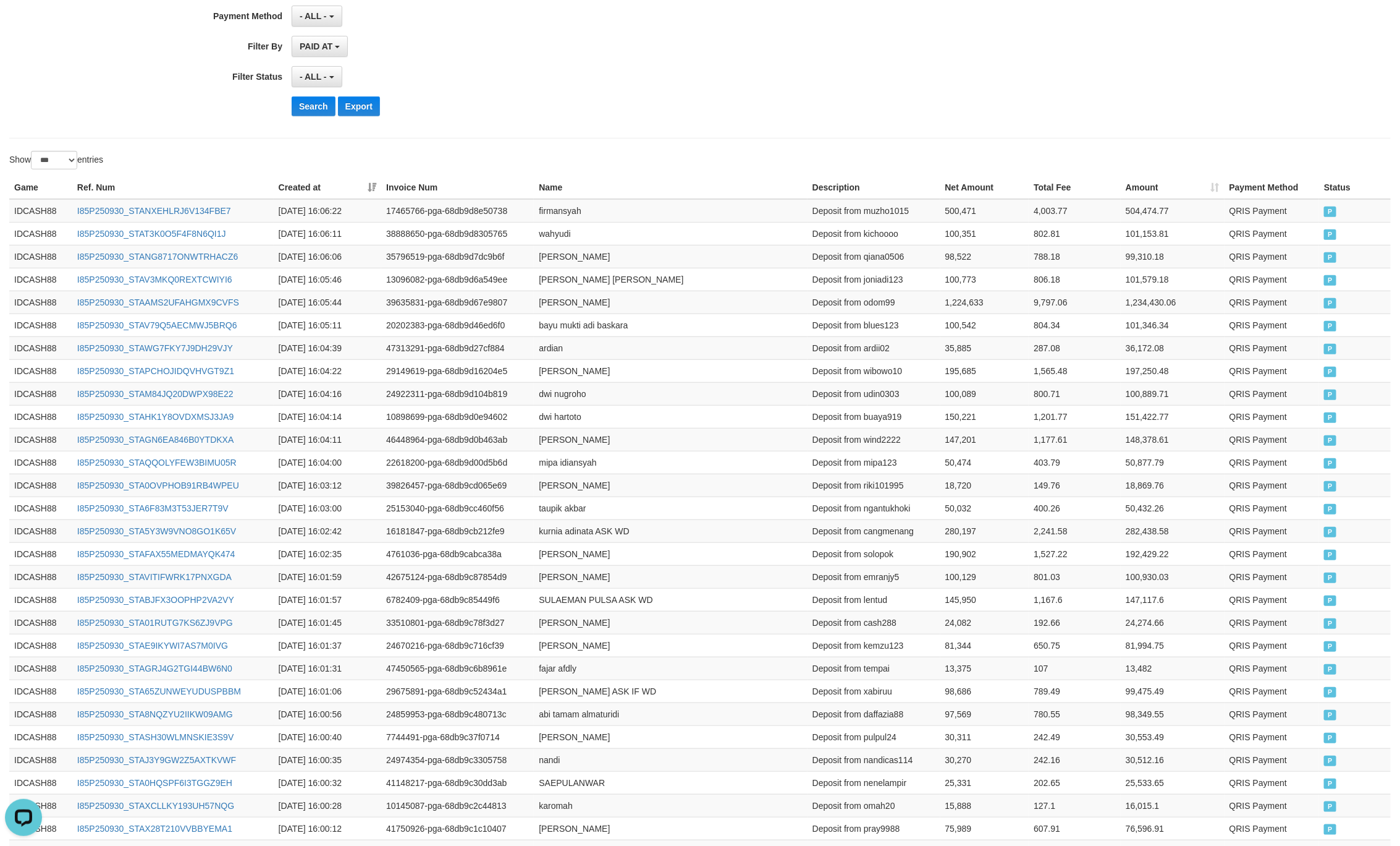
click at [675, 102] on div "Search Export" at bounding box center [729, 106] width 875 height 20
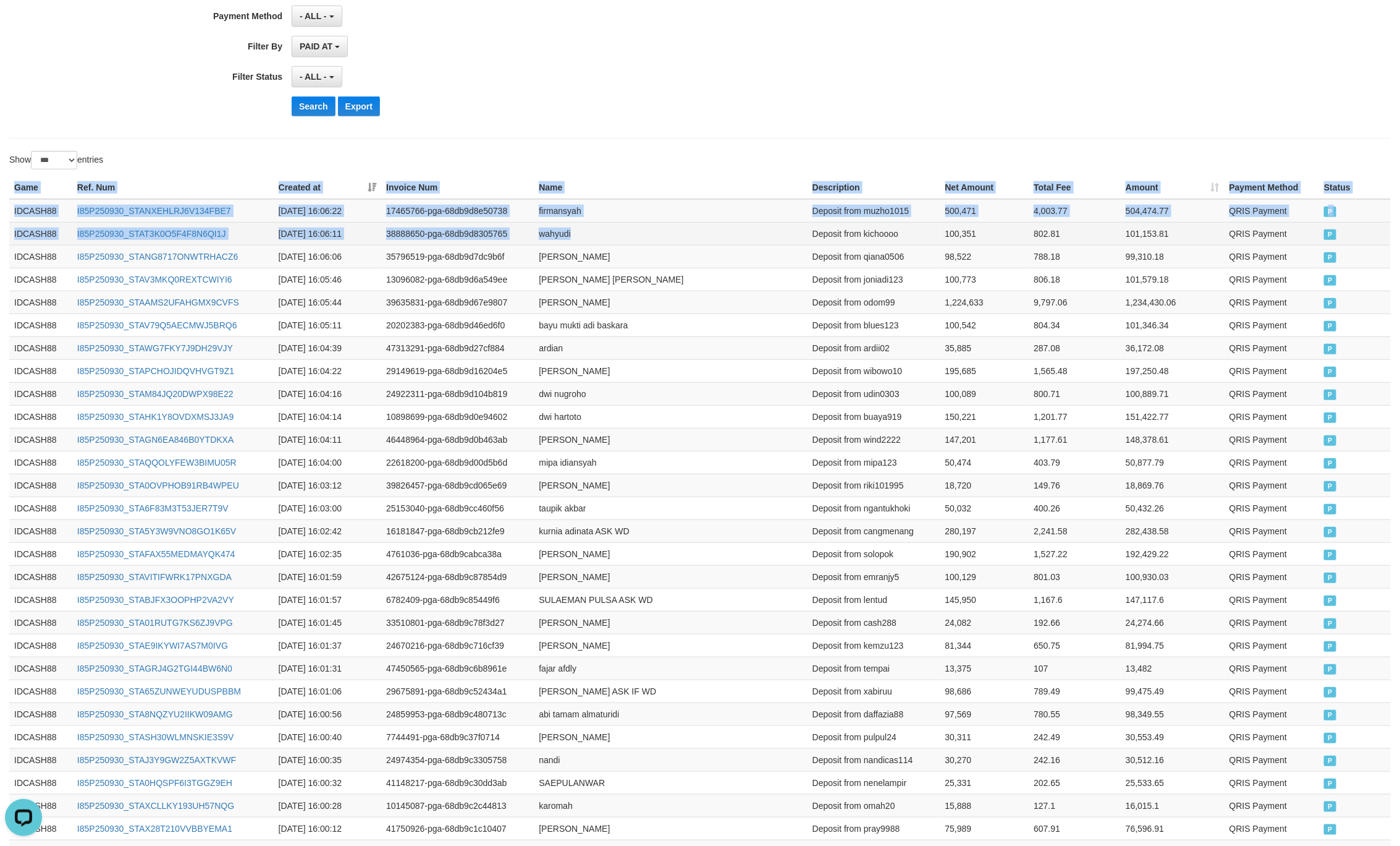
drag, startPoint x: 10, startPoint y: 187, endPoint x: 767, endPoint y: 243, distance: 759.1
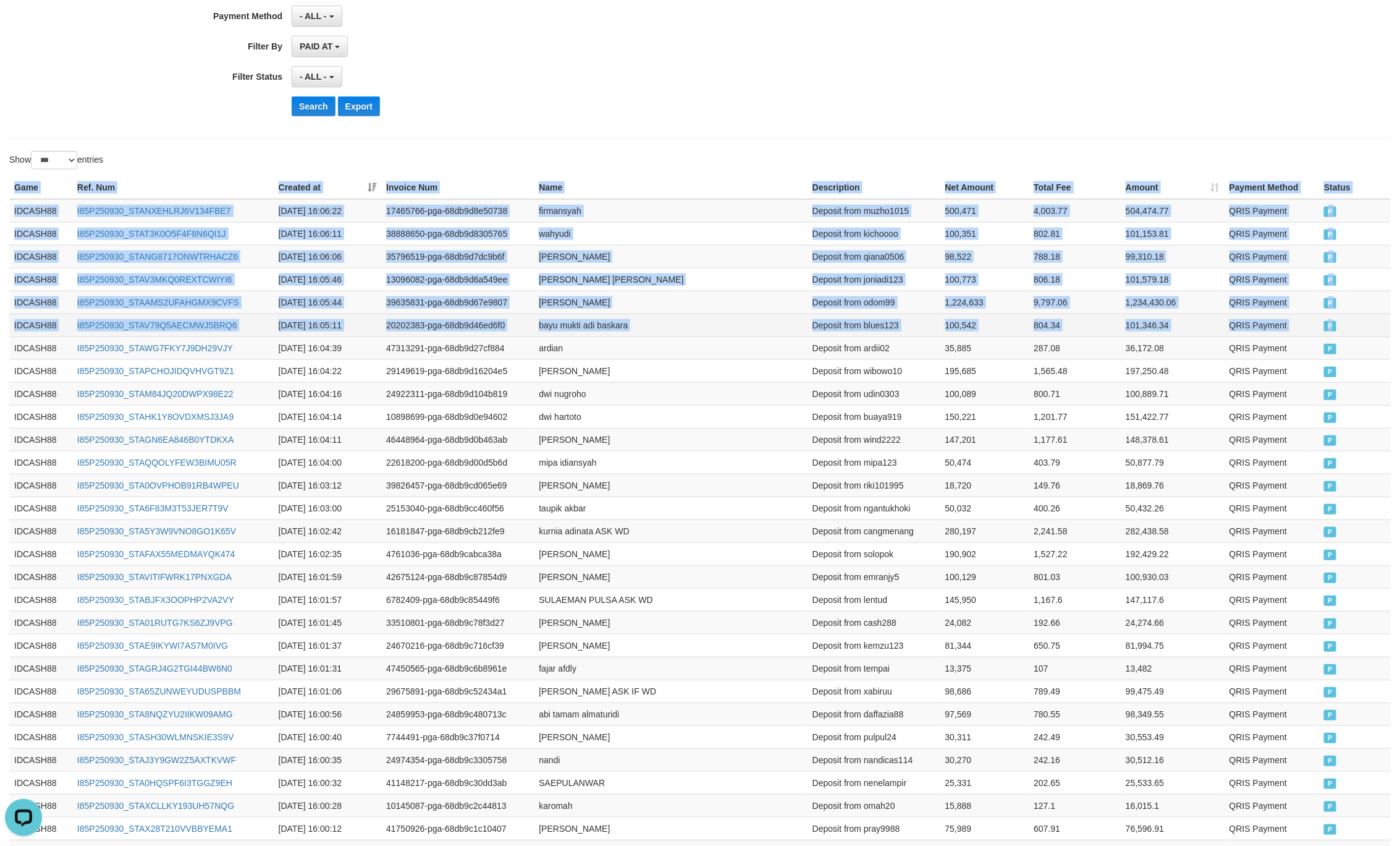
drag, startPoint x: 1331, startPoint y: 321, endPoint x: 1296, endPoint y: 318, distance: 35.1
click at [1311, 321] on tr "IDCASH88 I85P250930_STAV79Q5AECMWJ5BRQ6 [DATE] 16:05:11 20202383-pga-68db9d46ed…" at bounding box center [700, 325] width 1382 height 23
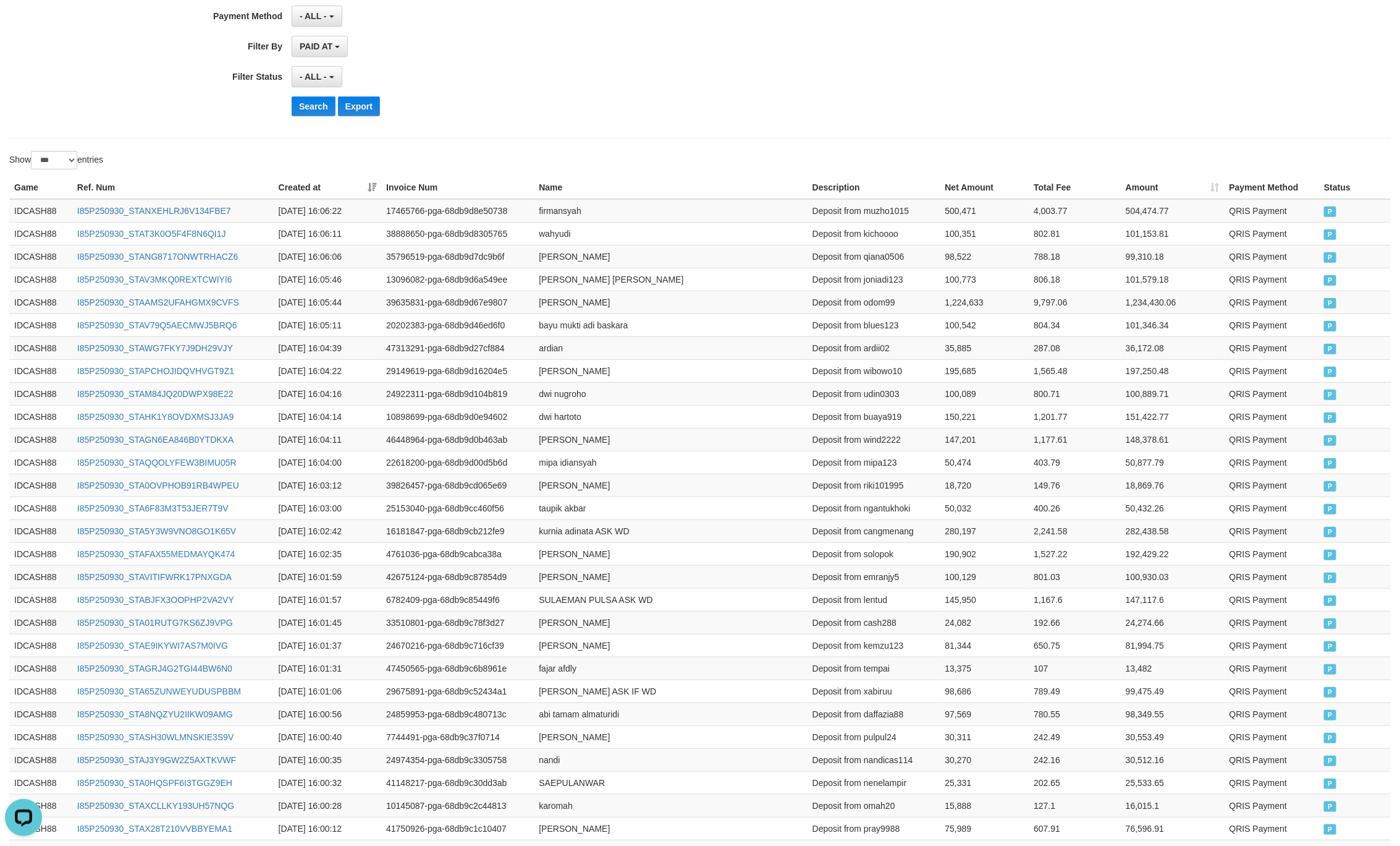
click at [729, 112] on div "Search Export" at bounding box center [729, 106] width 875 height 20
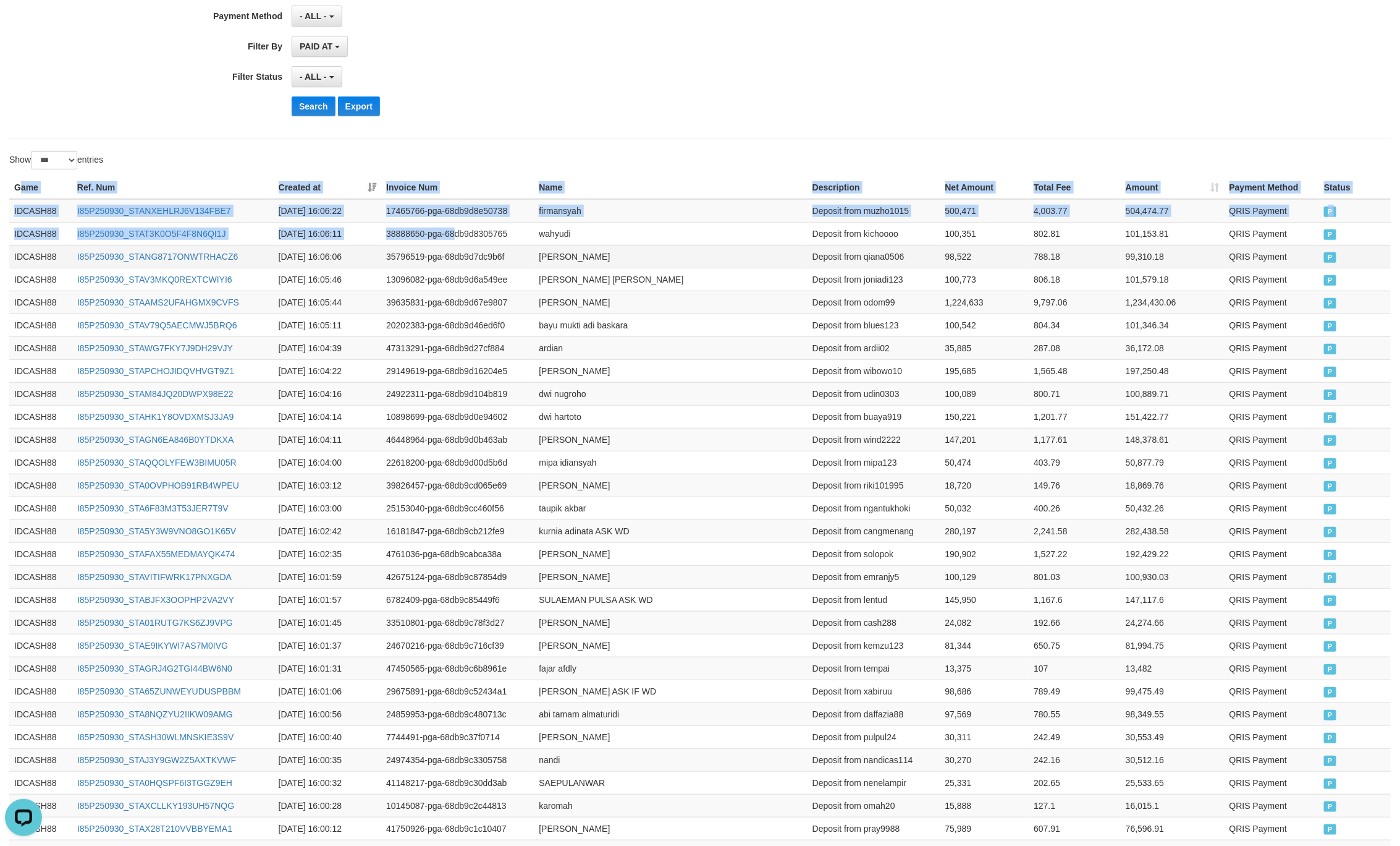
drag, startPoint x: 18, startPoint y: 187, endPoint x: 697, endPoint y: 249, distance: 681.8
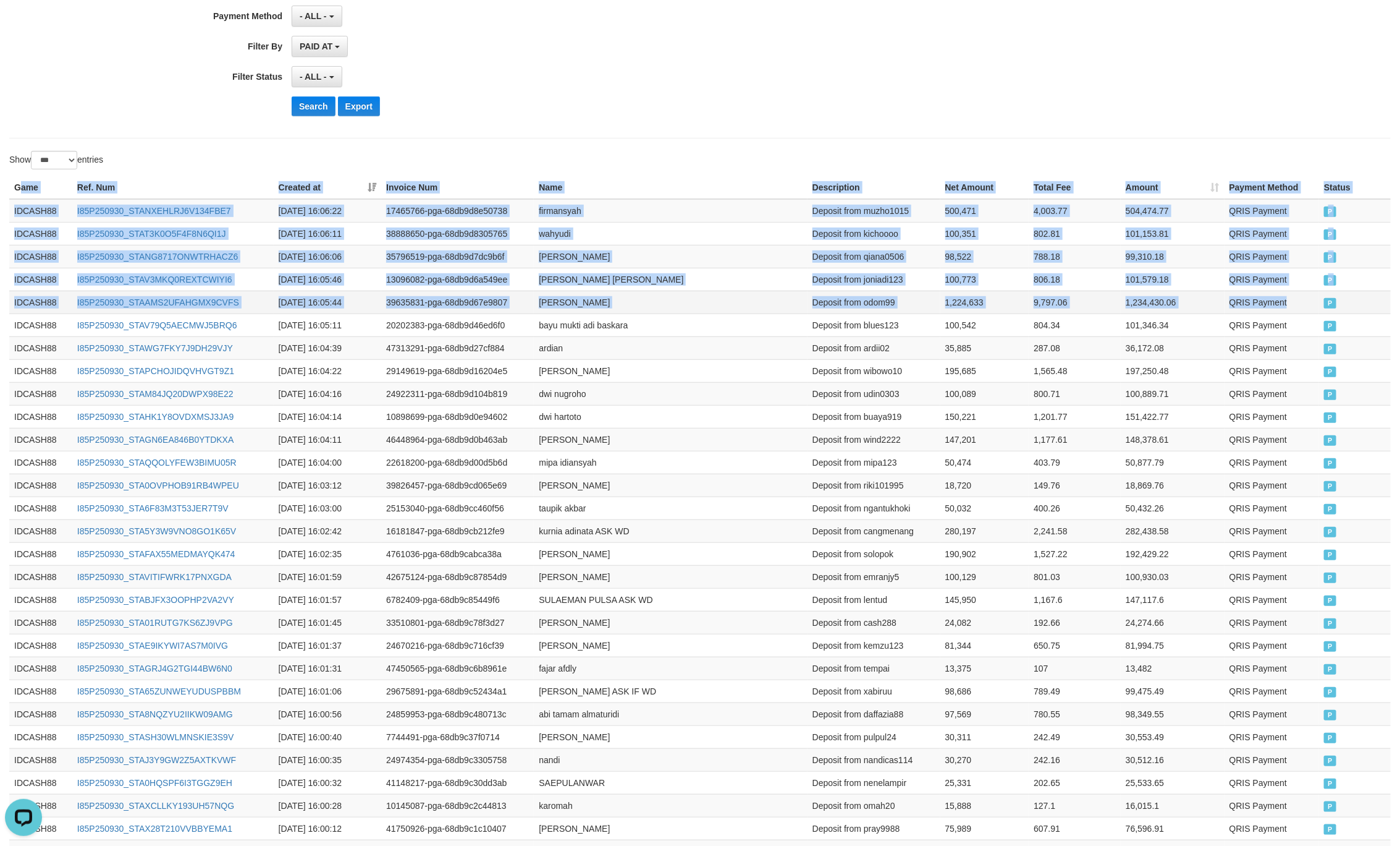
drag, startPoint x: 1328, startPoint y: 305, endPoint x: 1320, endPoint y: 308, distance: 8.5
click at [1324, 308] on td "P" at bounding box center [1355, 302] width 72 height 23
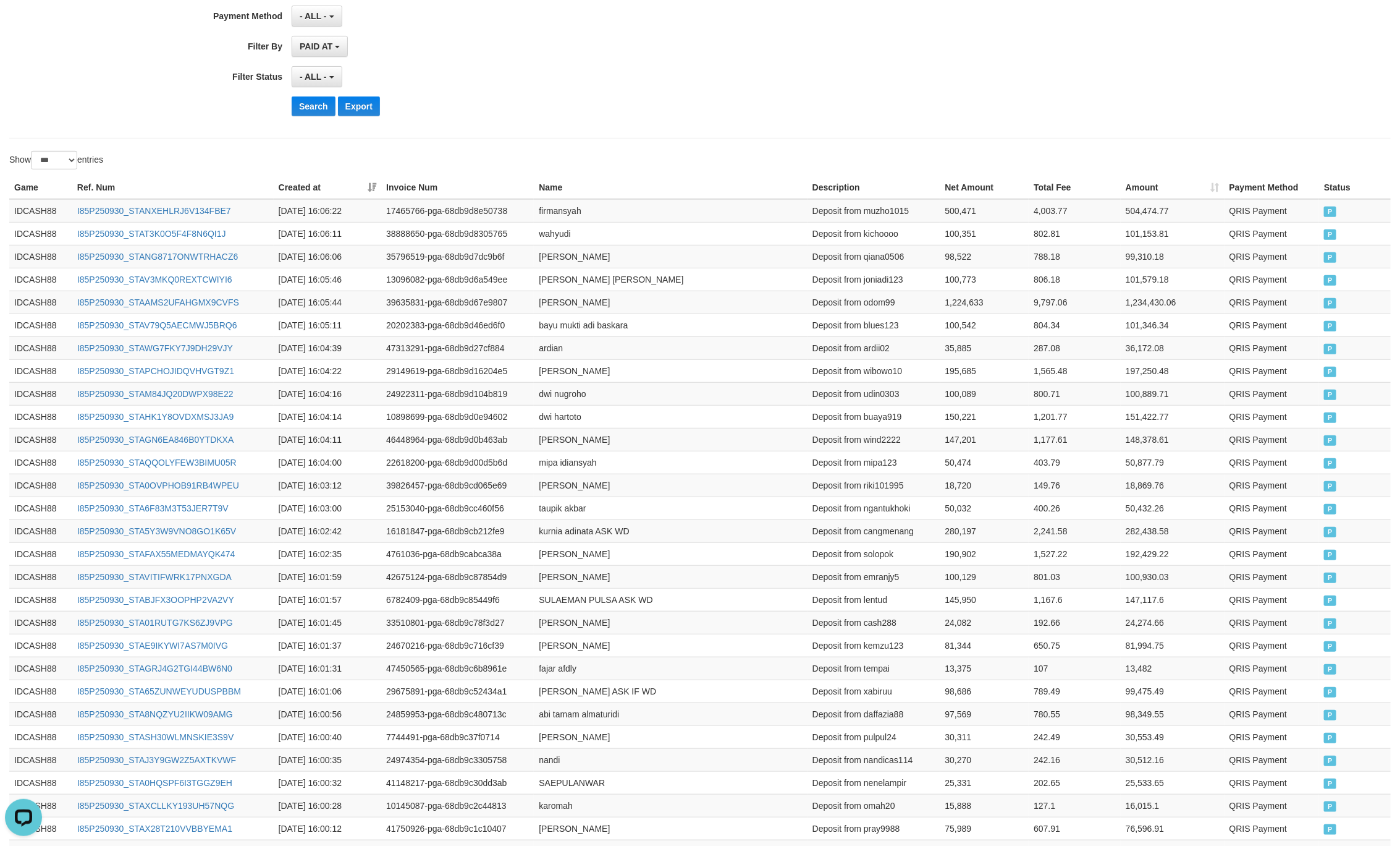
click at [316, 114] on button "Search" at bounding box center [314, 106] width 44 height 20
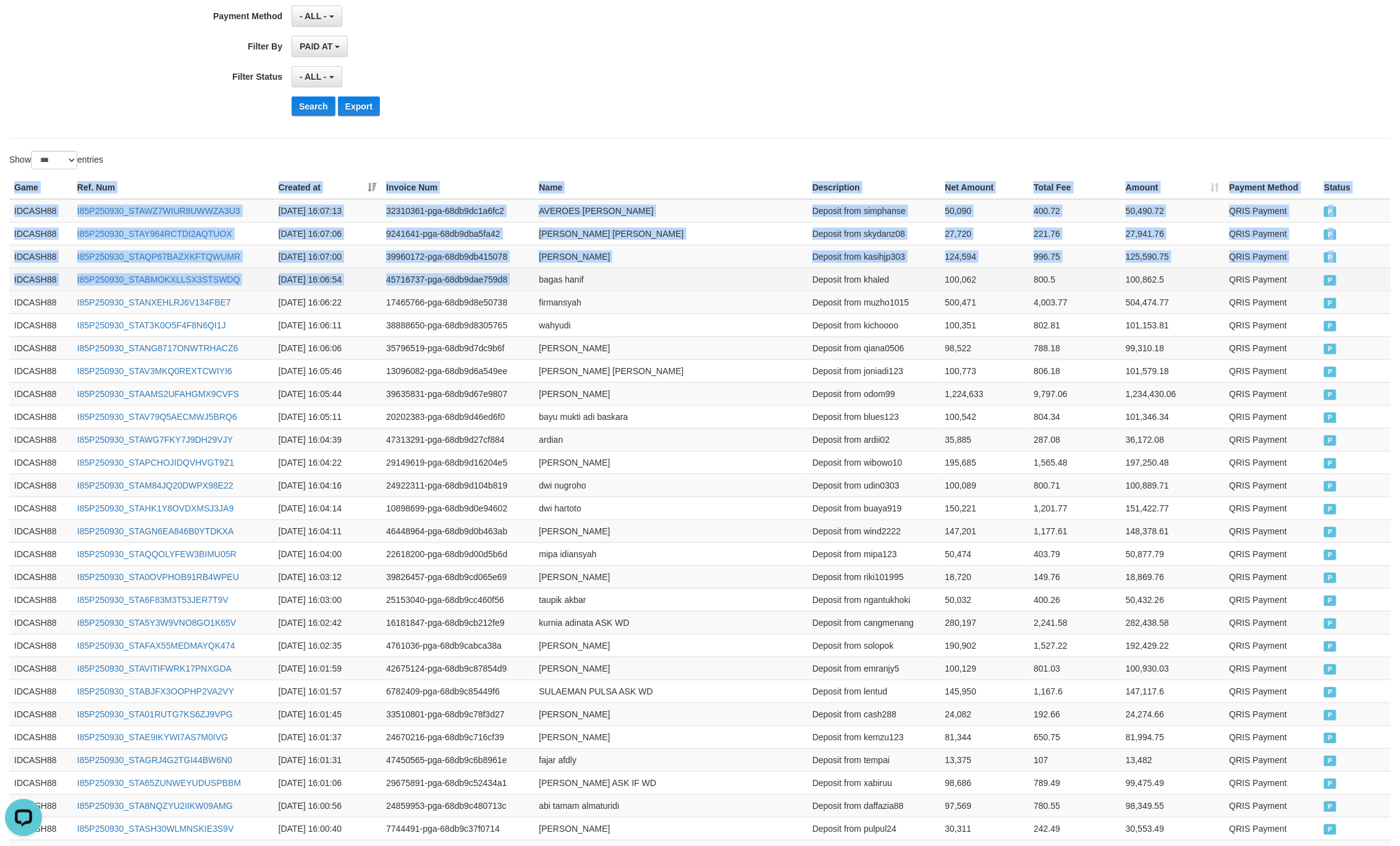
drag, startPoint x: 13, startPoint y: 195, endPoint x: 540, endPoint y: 288, distance: 535.1
click at [1323, 288] on td "P" at bounding box center [1355, 279] width 72 height 23
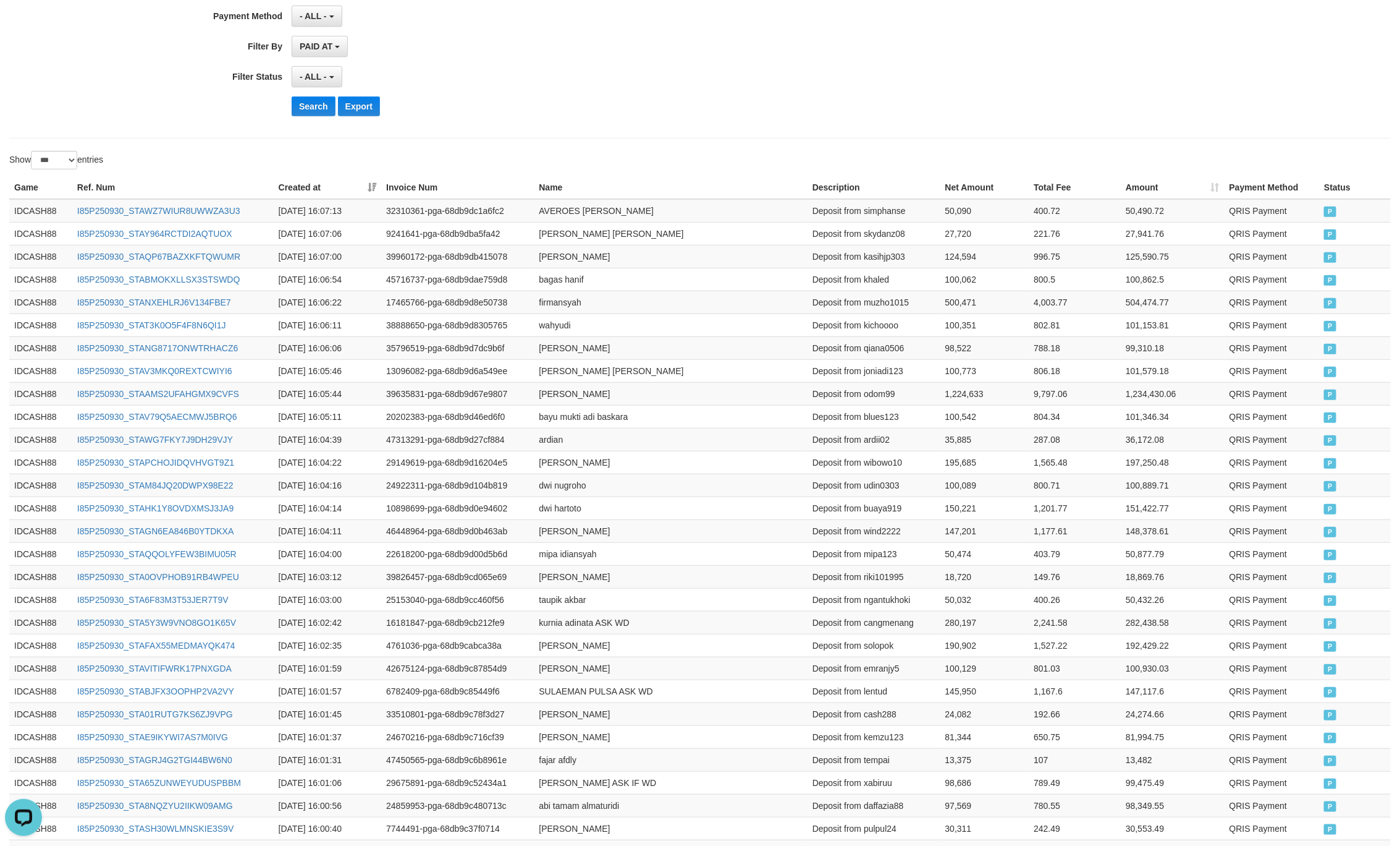
click at [311, 109] on button "Search" at bounding box center [314, 106] width 44 height 20
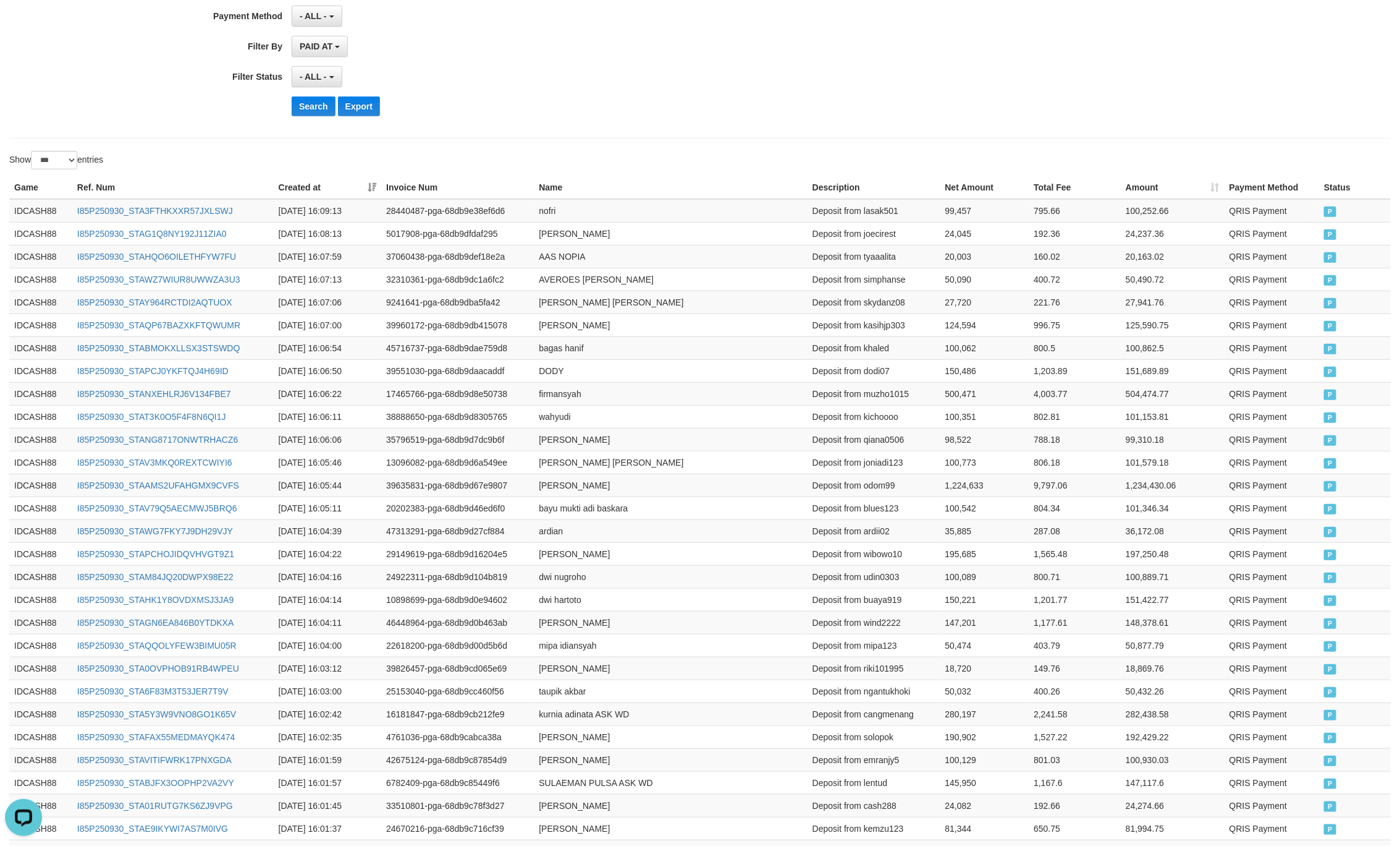
click at [307, 114] on button "Search" at bounding box center [314, 106] width 44 height 20
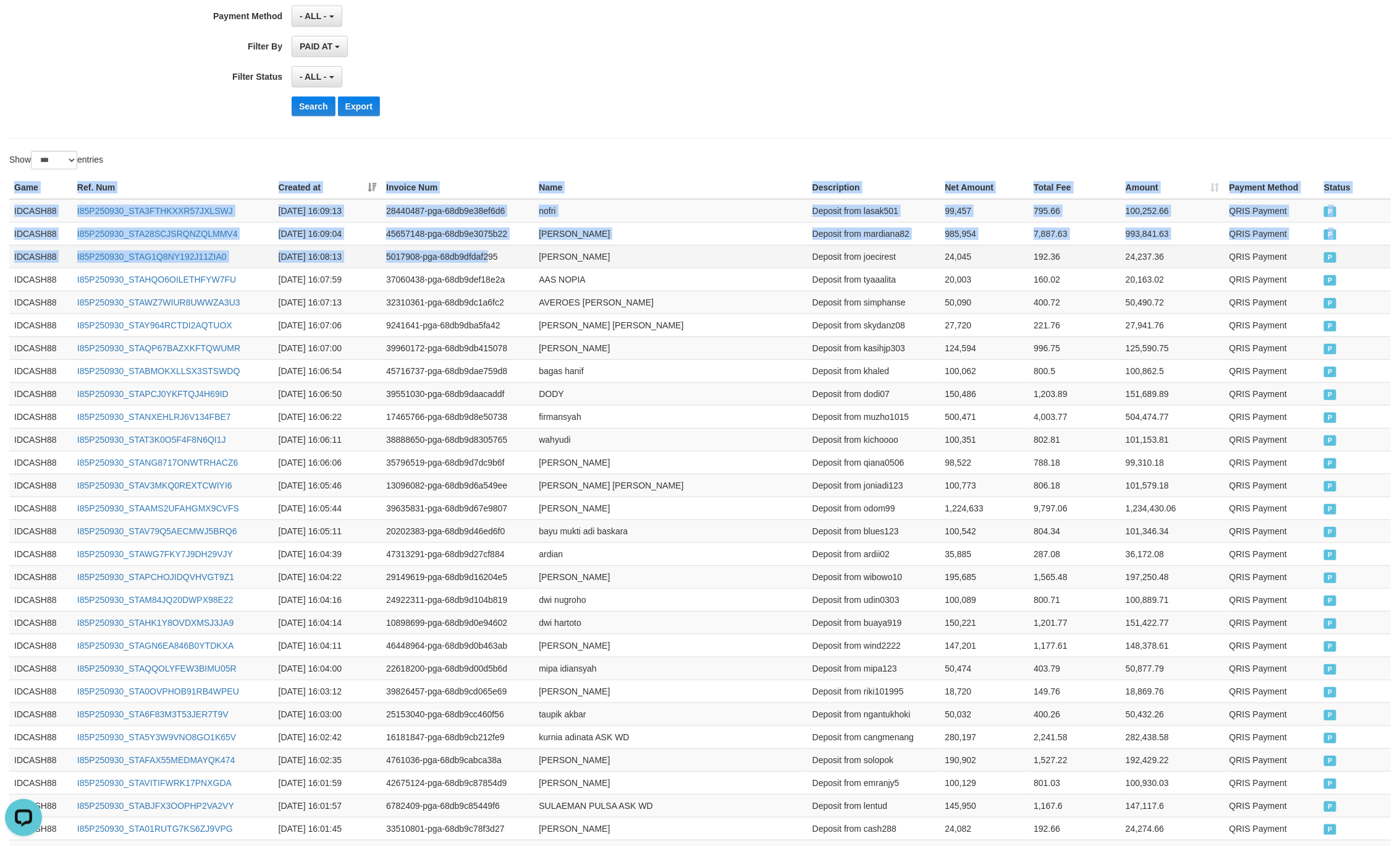
drag, startPoint x: 15, startPoint y: 185, endPoint x: 487, endPoint y: 264, distance: 478.6
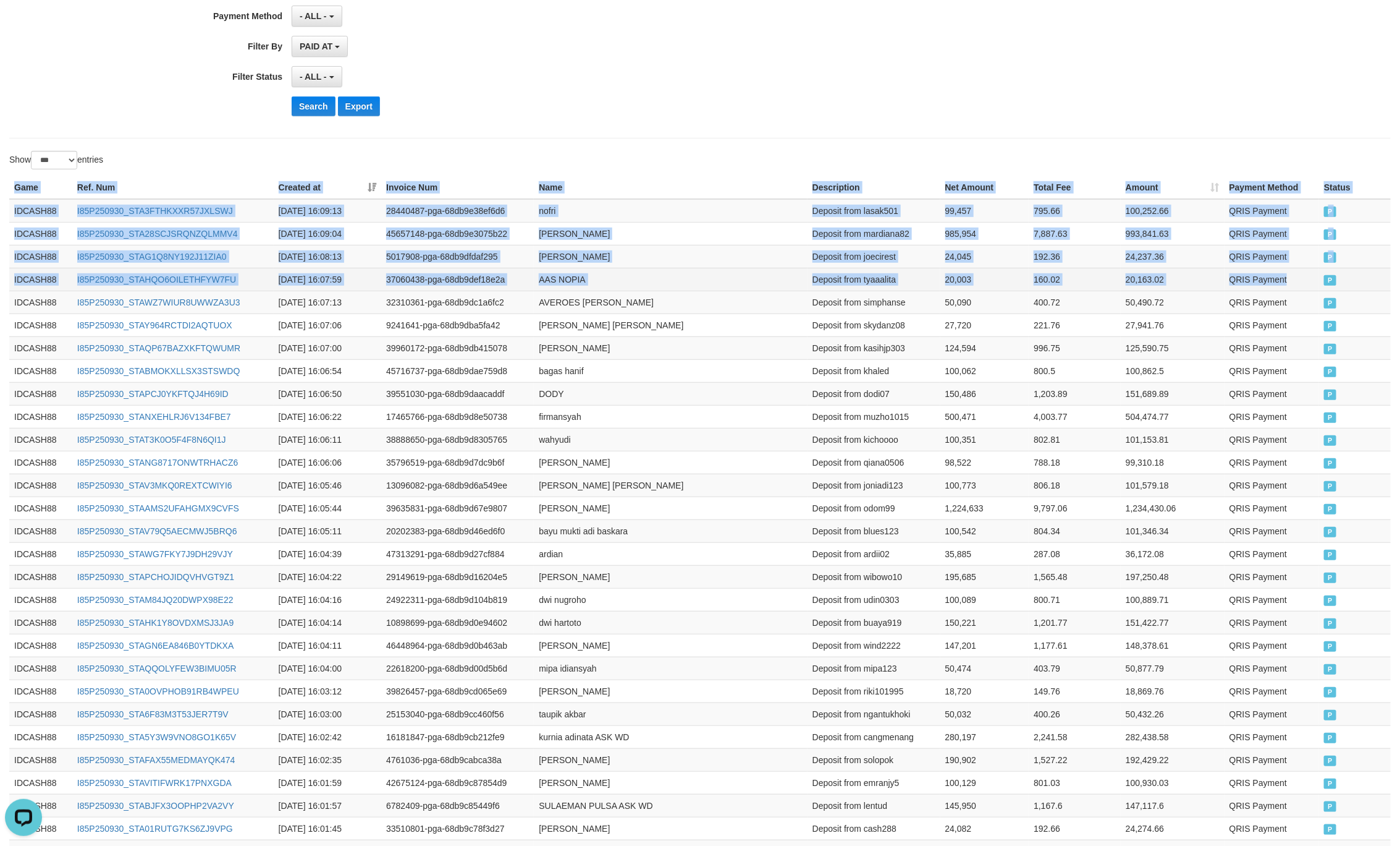
click at [1323, 275] on td "P" at bounding box center [1355, 279] width 72 height 23
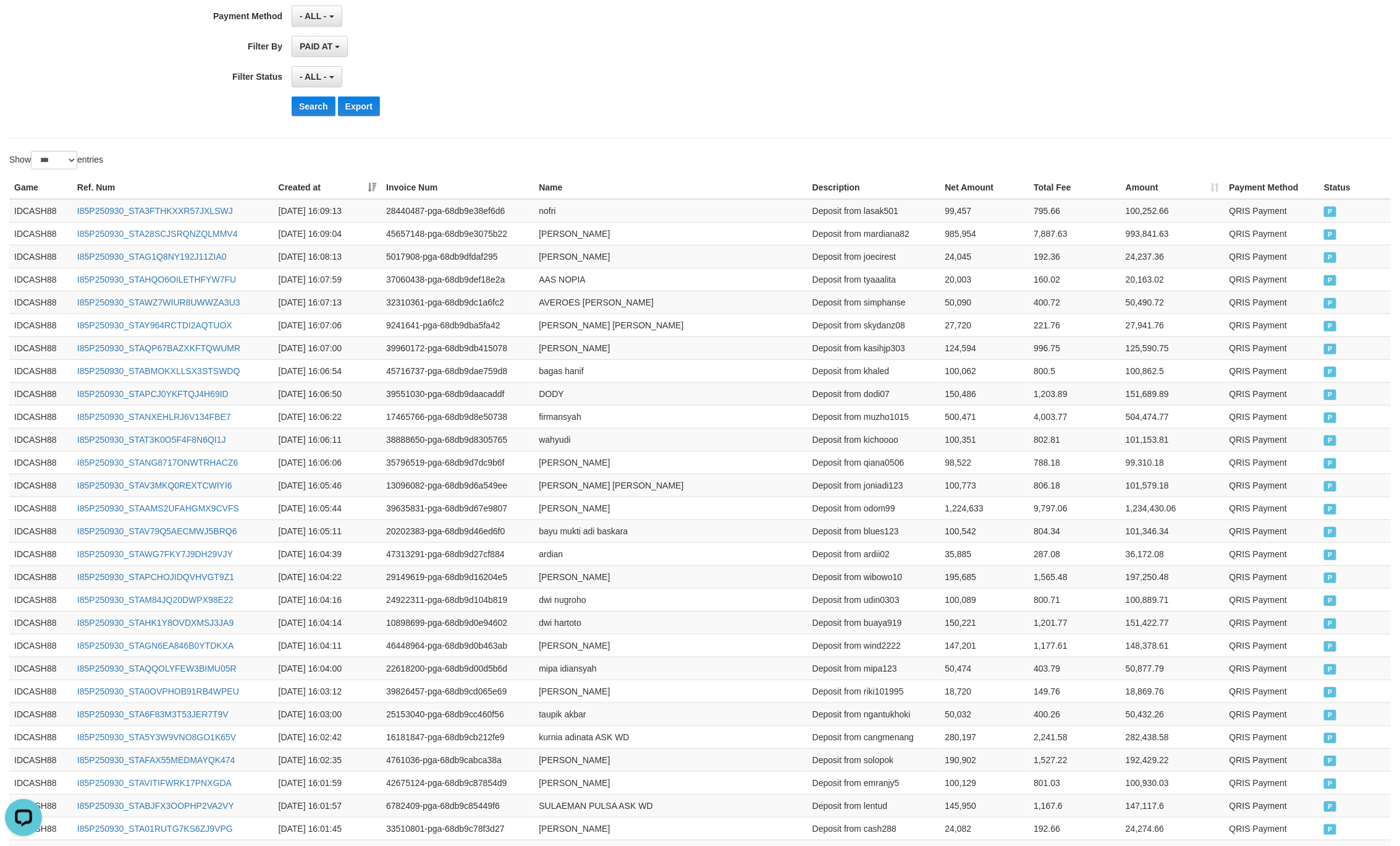
drag, startPoint x: 722, startPoint y: 134, endPoint x: 487, endPoint y: 119, distance: 235.5
click at [319, 112] on button "Search" at bounding box center [314, 106] width 44 height 20
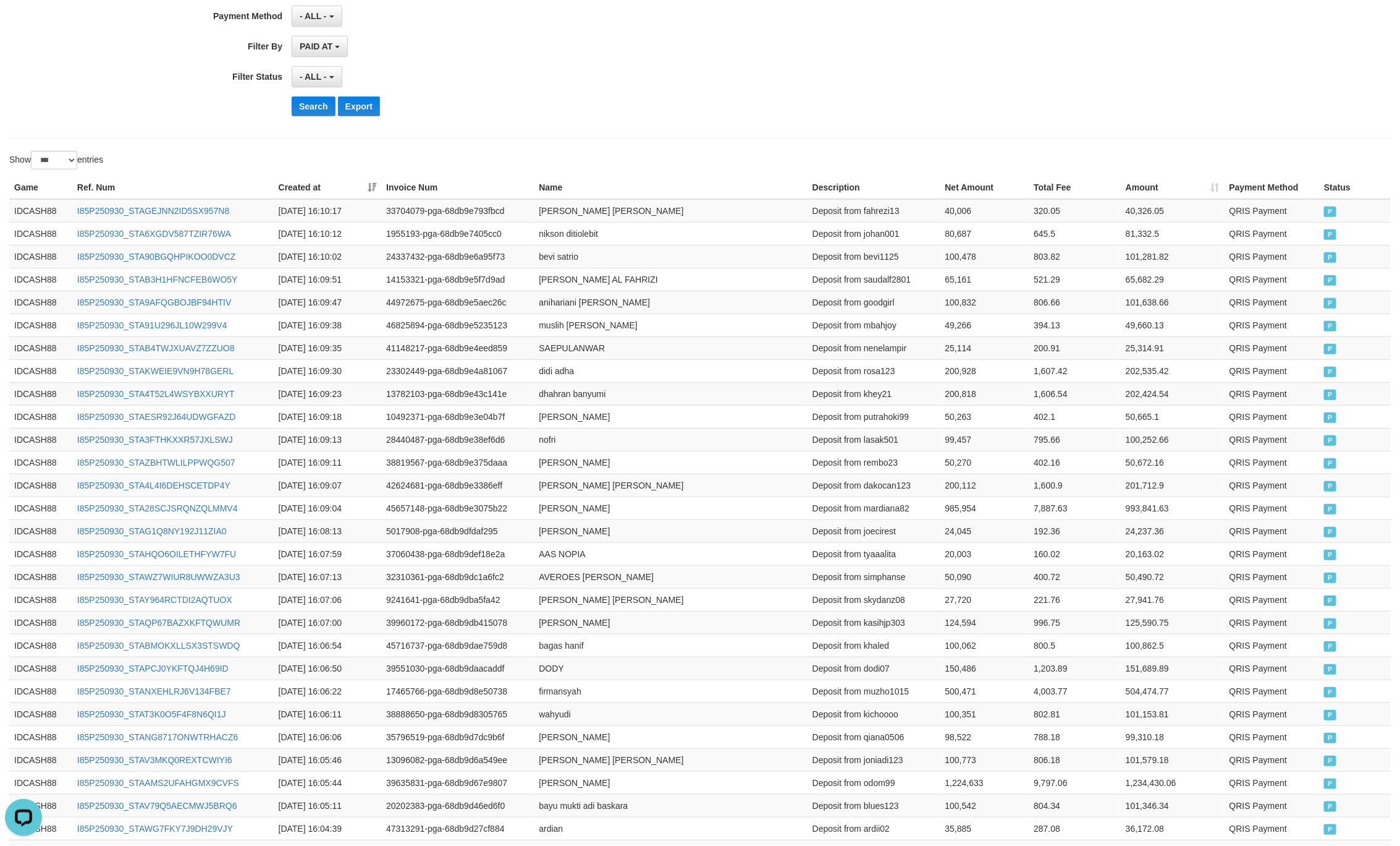
click at [770, 78] on div "- ALL - SELECT ALL - ALL - SELECT STATUS PENDING/UNPAID PAID CANCELED EXPIRED" at bounding box center [633, 77] width 681 height 21
click at [299, 109] on button "Search" at bounding box center [314, 106] width 44 height 20
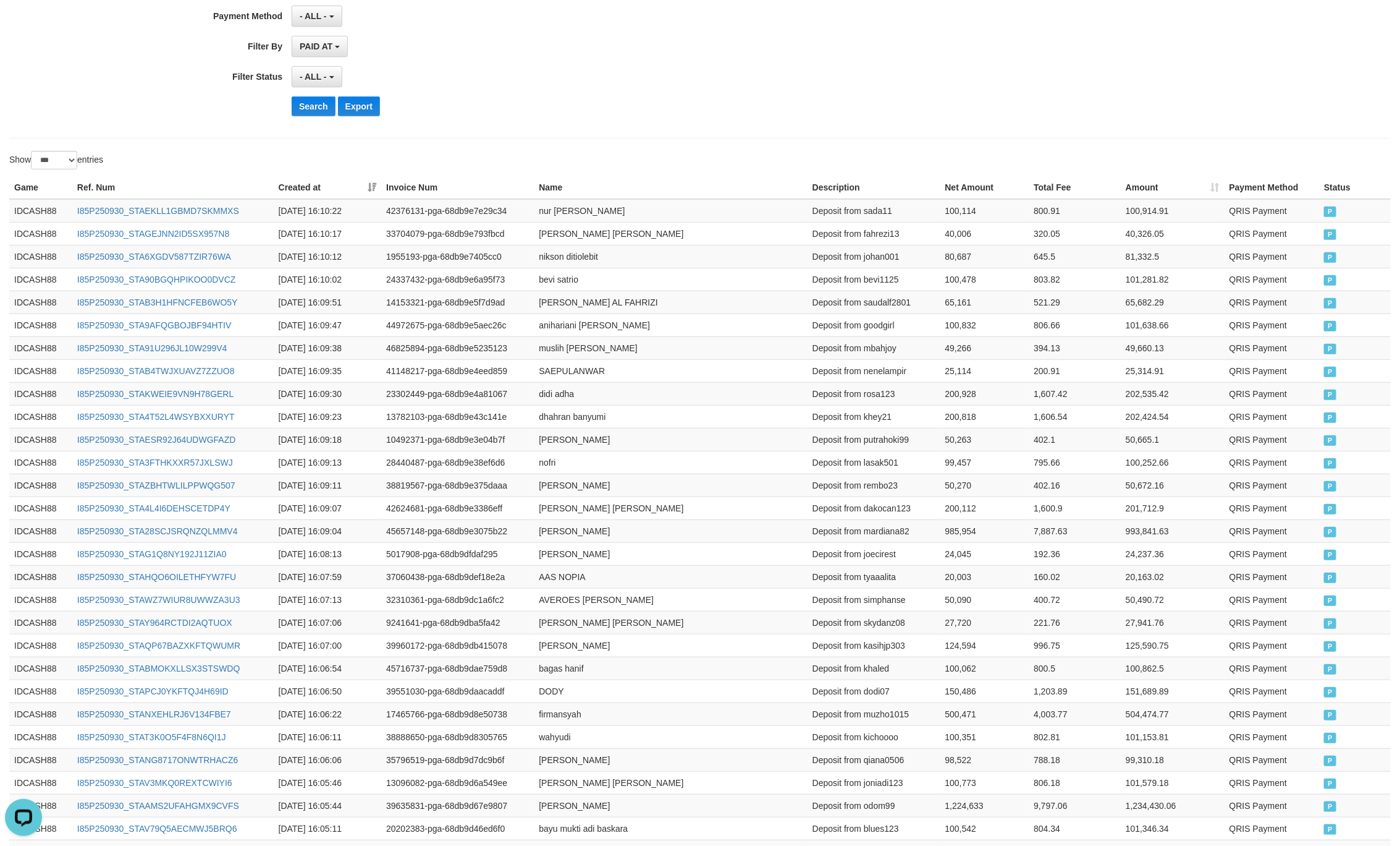
click at [1000, 151] on div at bounding box center [1051, 151] width 700 height 1
click at [750, 195] on th "Name" at bounding box center [670, 187] width 274 height 23
click at [323, 111] on button "Search" at bounding box center [314, 106] width 44 height 20
click at [644, 116] on div "Search Export" at bounding box center [729, 106] width 875 height 20
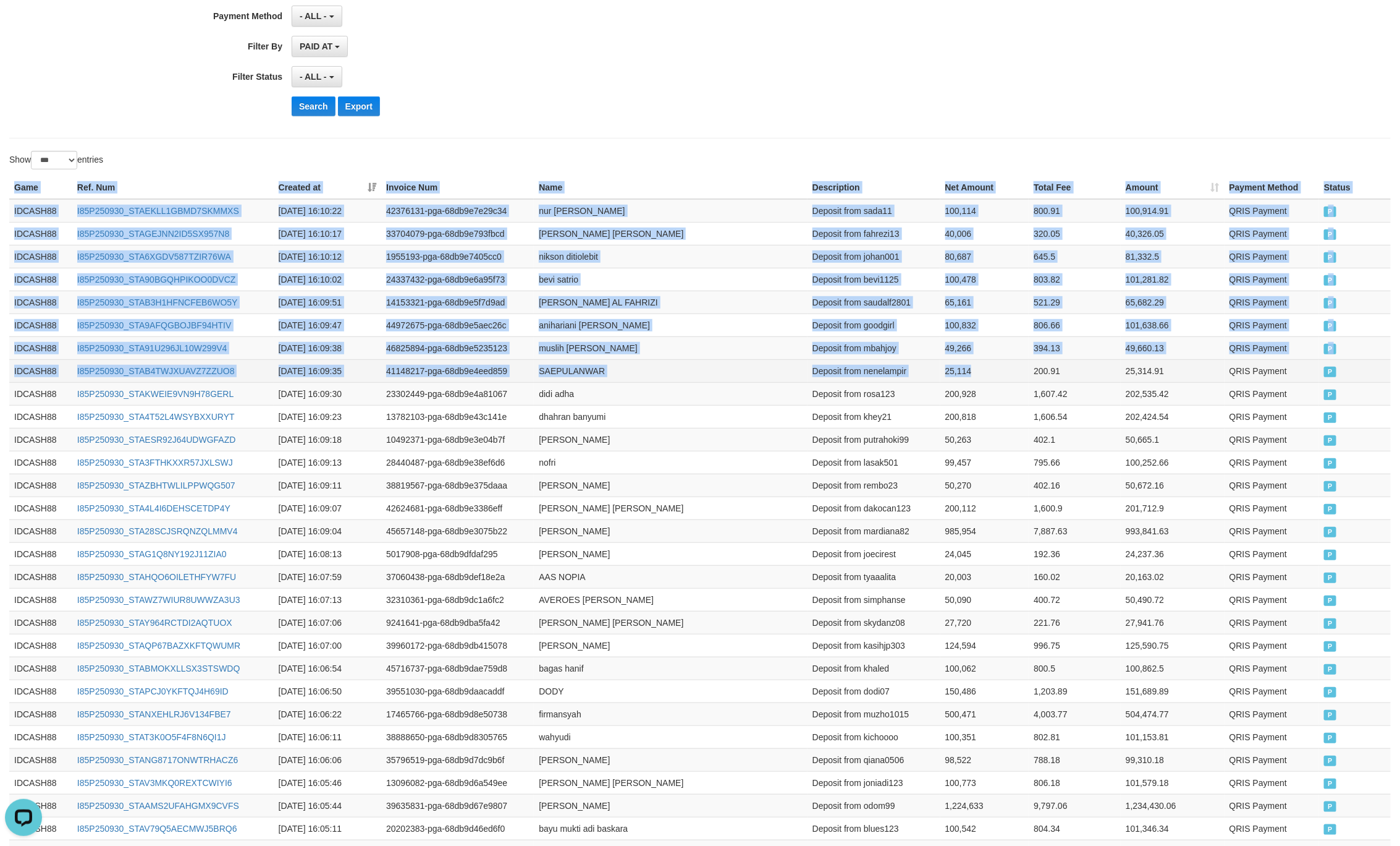
drag, startPoint x: 13, startPoint y: 185, endPoint x: 976, endPoint y: 373, distance: 981.2
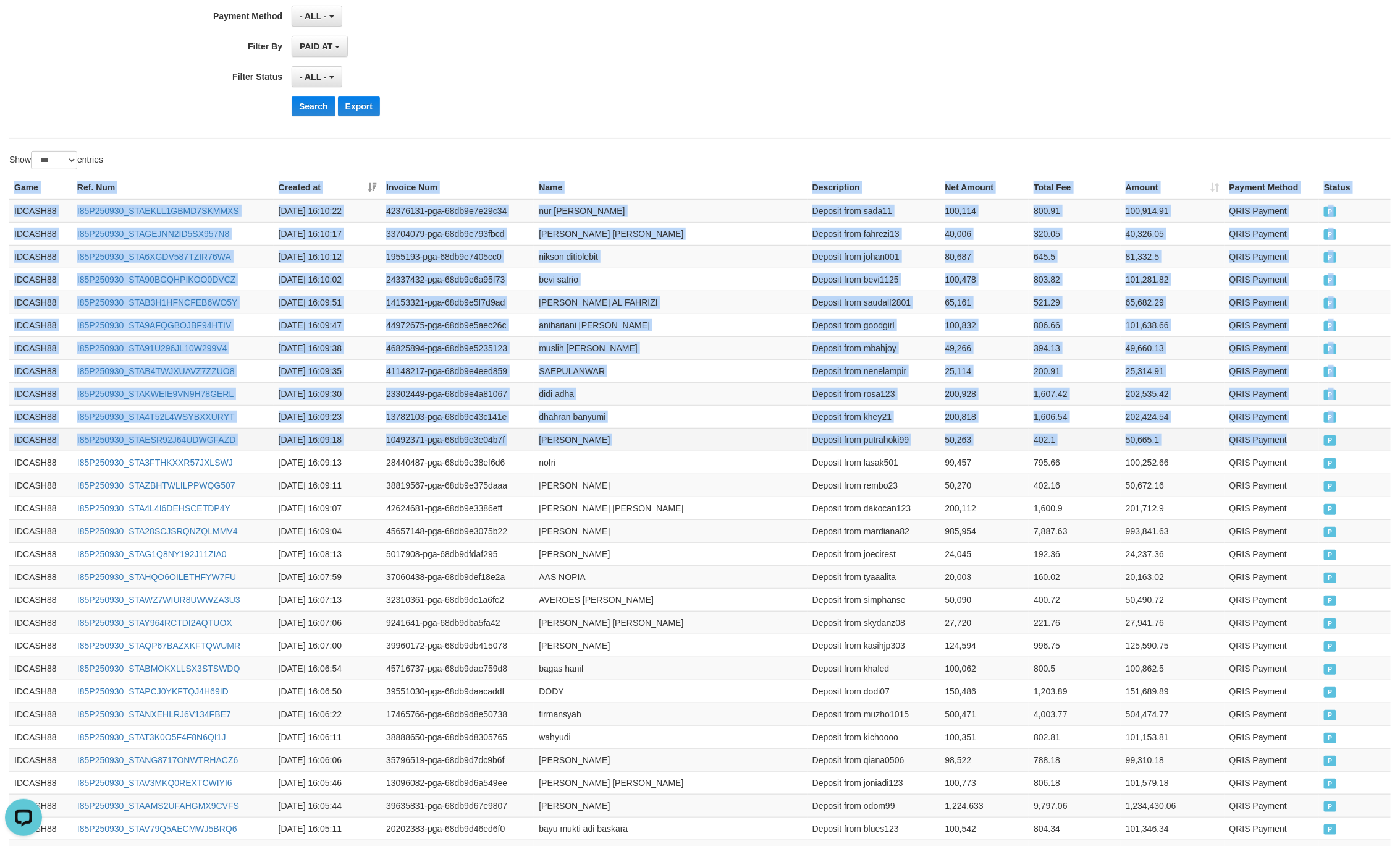
click at [1323, 440] on td "P" at bounding box center [1355, 439] width 72 height 23
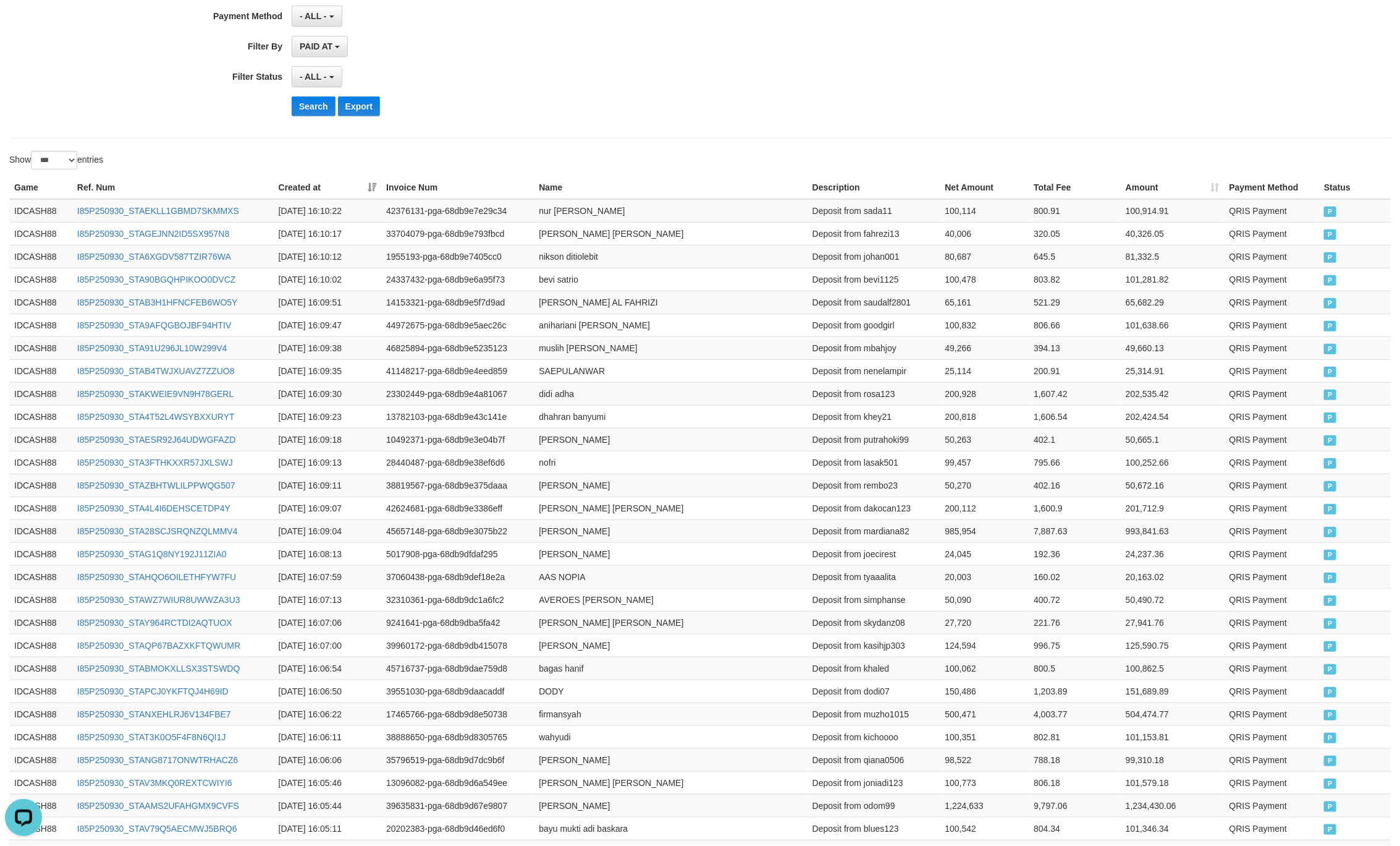
click at [673, 170] on div "Show ** ** ** *** entries" at bounding box center [350, 162] width 682 height 21
click at [318, 109] on button "Search" at bounding box center [314, 106] width 44 height 20
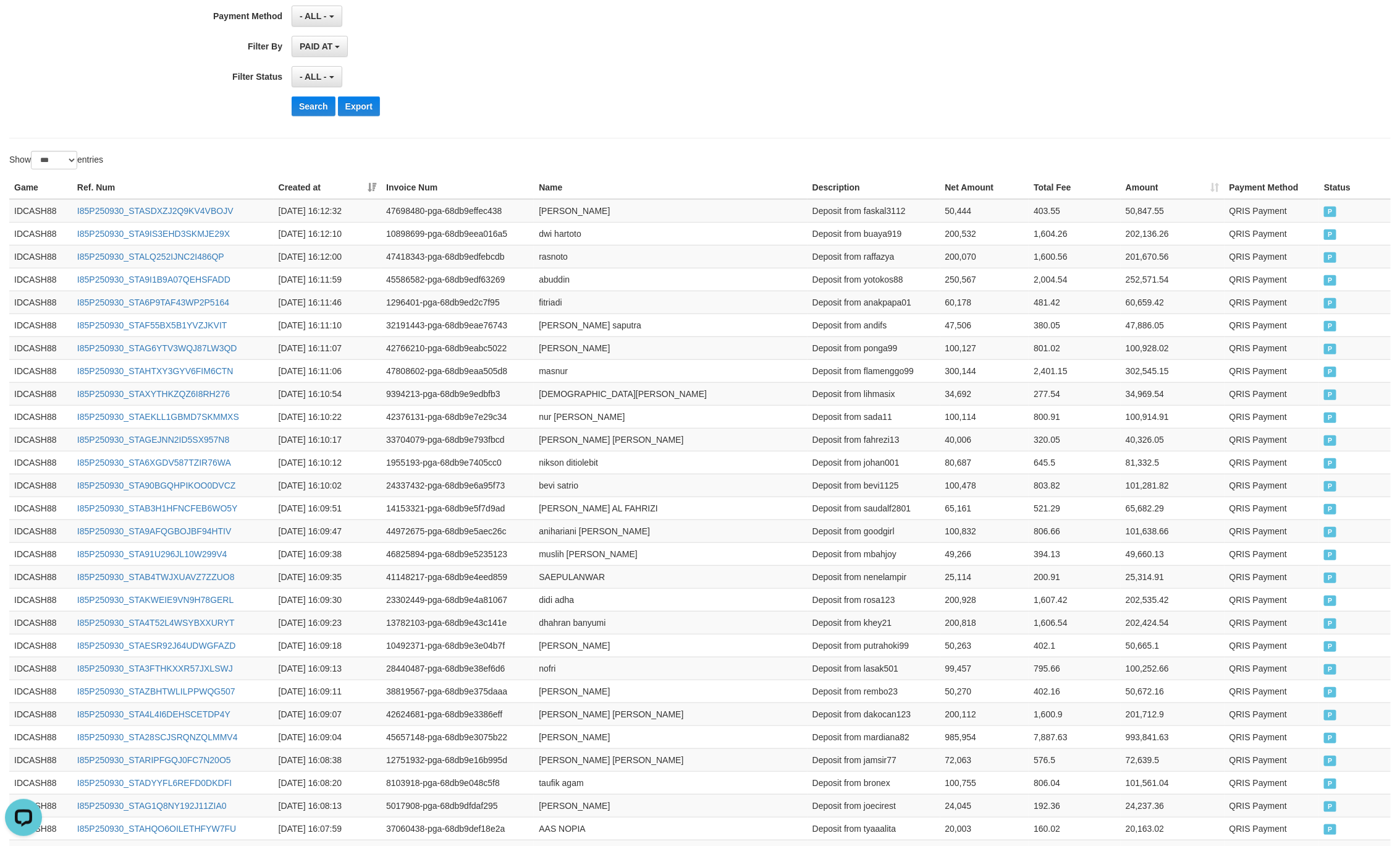
click at [1012, 139] on hr at bounding box center [700, 138] width 1382 height 1
click at [304, 113] on button "Search" at bounding box center [314, 106] width 44 height 20
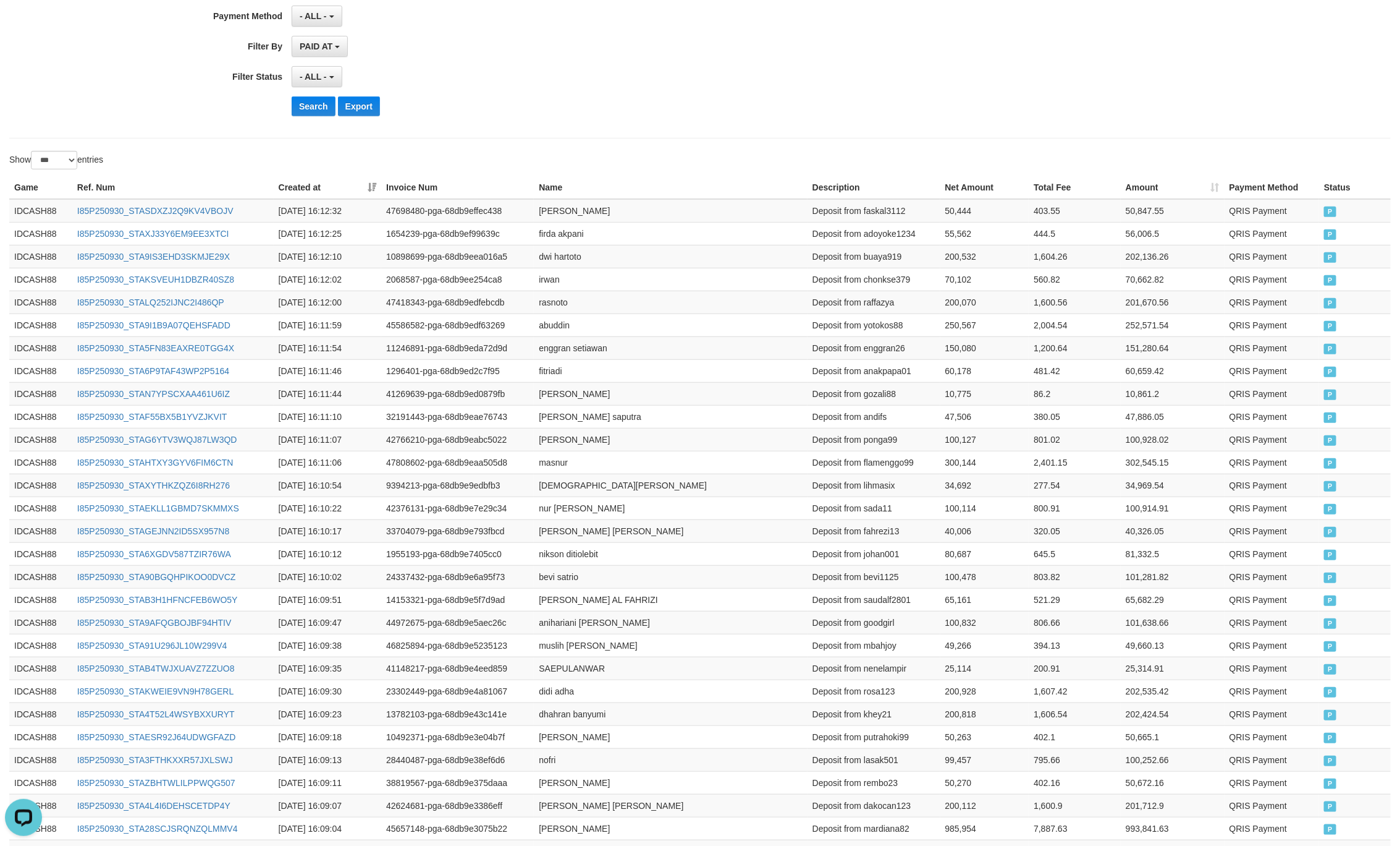
click at [711, 99] on div "Search Export" at bounding box center [729, 106] width 875 height 20
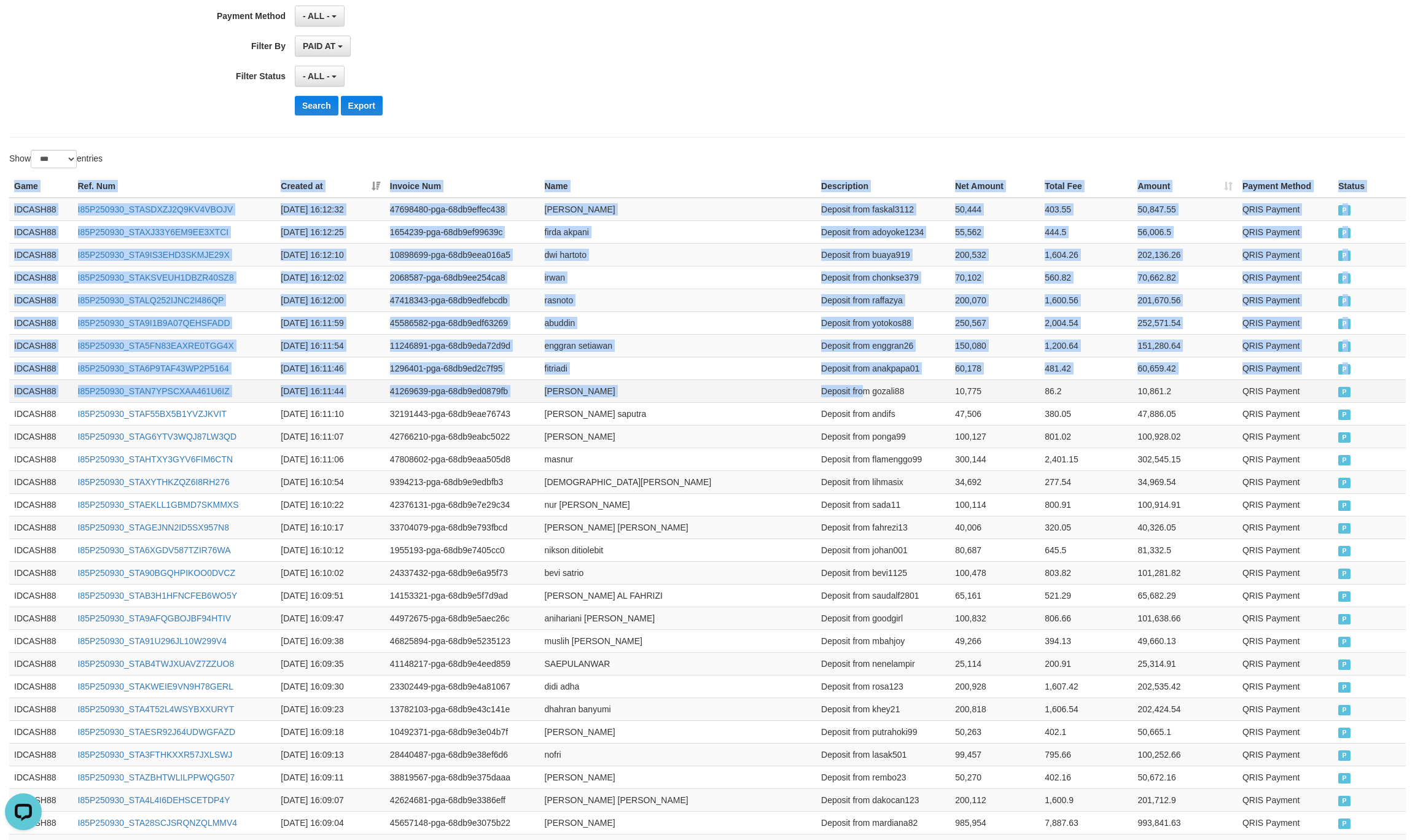
drag, startPoint x: 11, startPoint y: 192, endPoint x: 861, endPoint y: 385, distance: 871.6
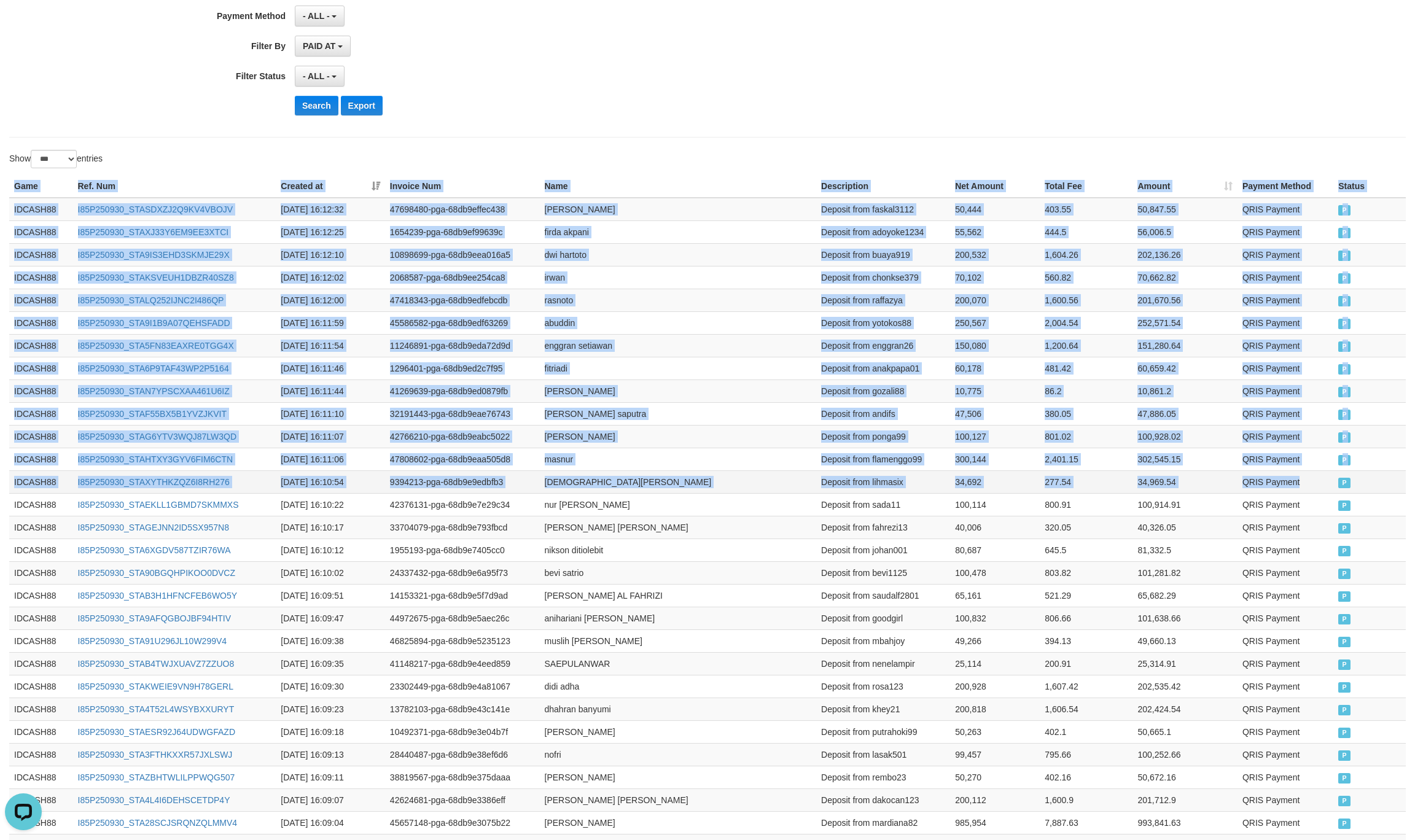
click at [1310, 485] on td "QRIS Payment" at bounding box center [1285, 481] width 96 height 23
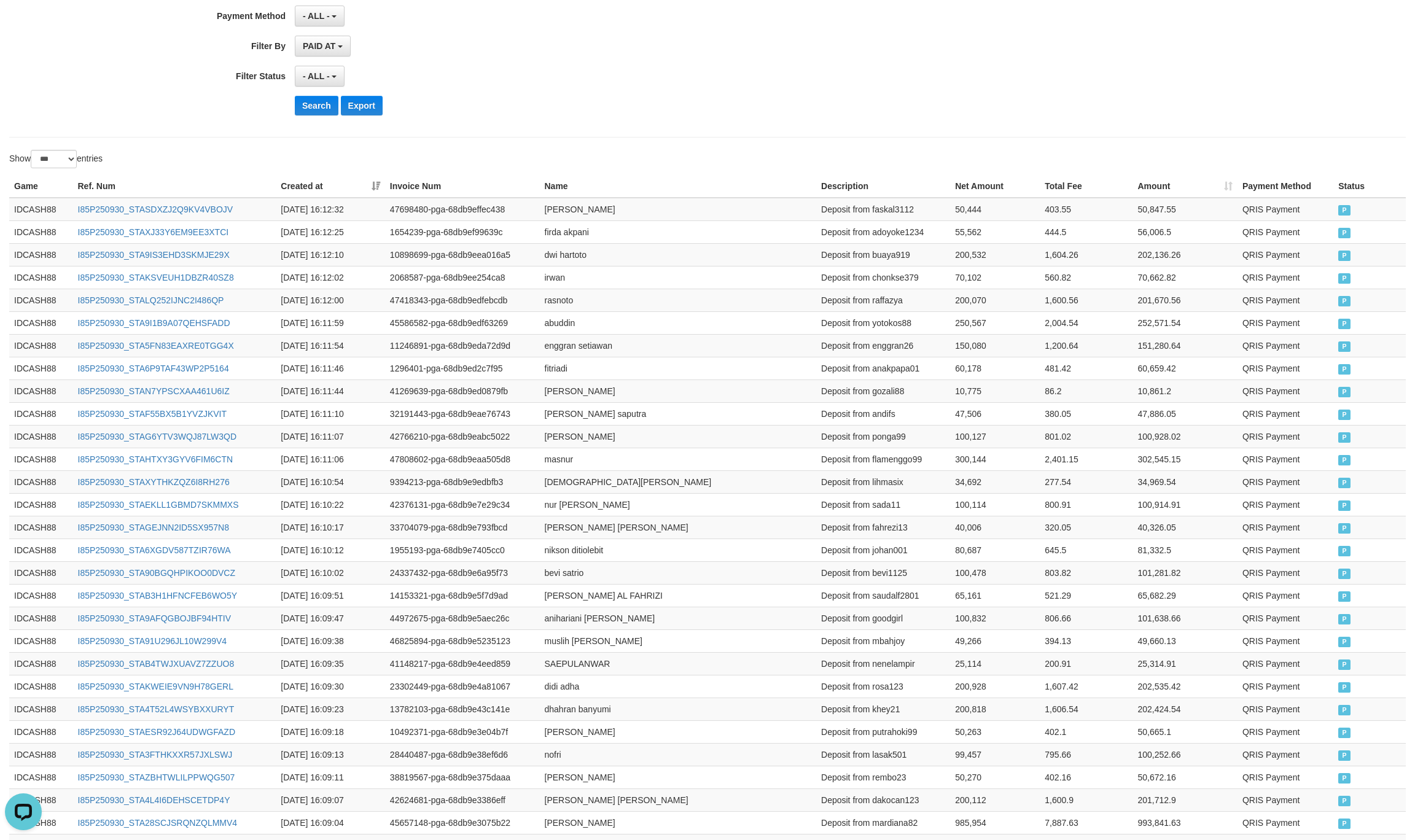
click at [596, 102] on div "Search Export" at bounding box center [736, 105] width 884 height 20
click at [325, 111] on button "Search" at bounding box center [317, 105] width 44 height 20
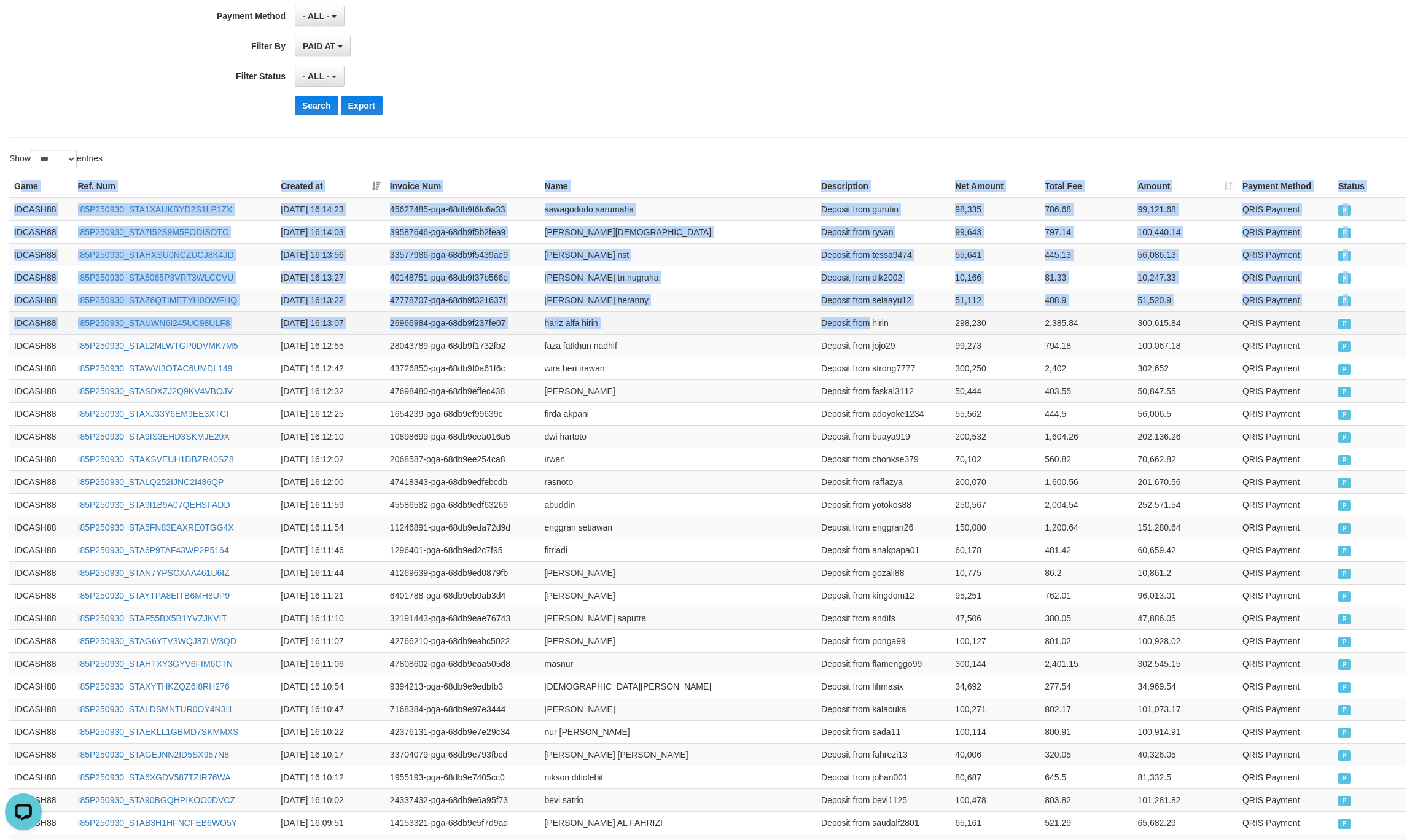
drag, startPoint x: 18, startPoint y: 185, endPoint x: 867, endPoint y: 332, distance: 861.6
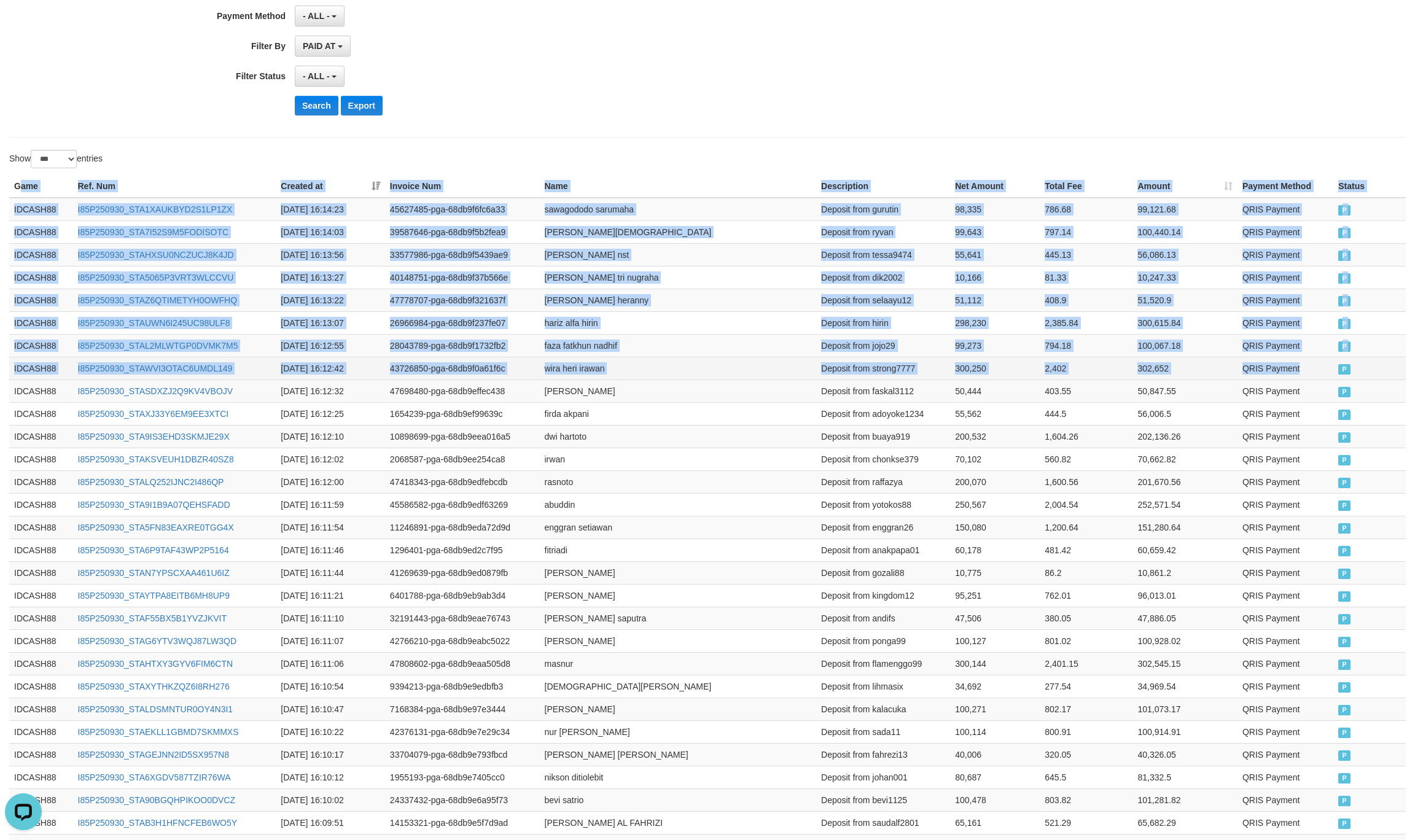
click at [1320, 365] on td "QRIS Payment" at bounding box center [1285, 368] width 96 height 23
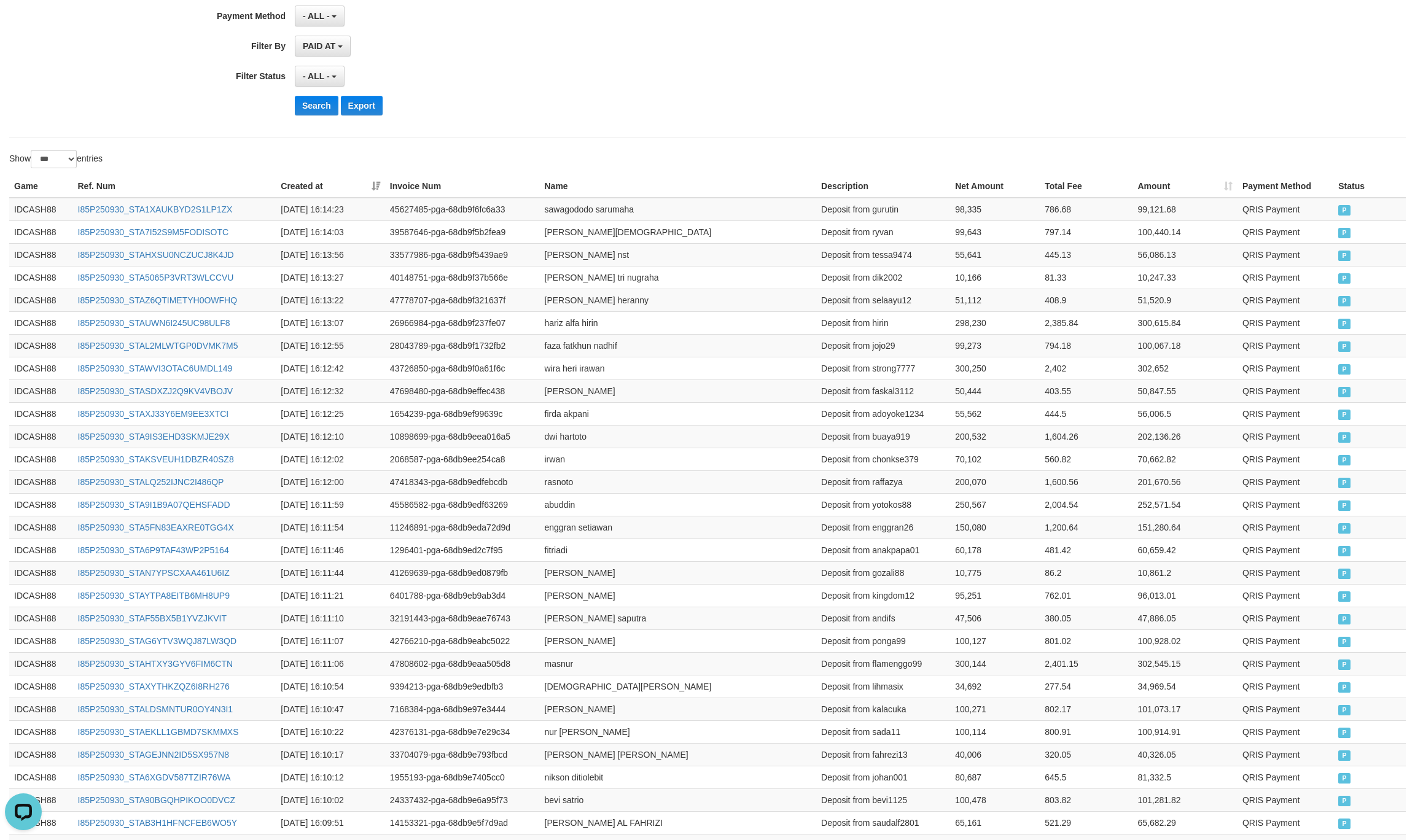
click at [322, 115] on button "Search" at bounding box center [317, 105] width 44 height 20
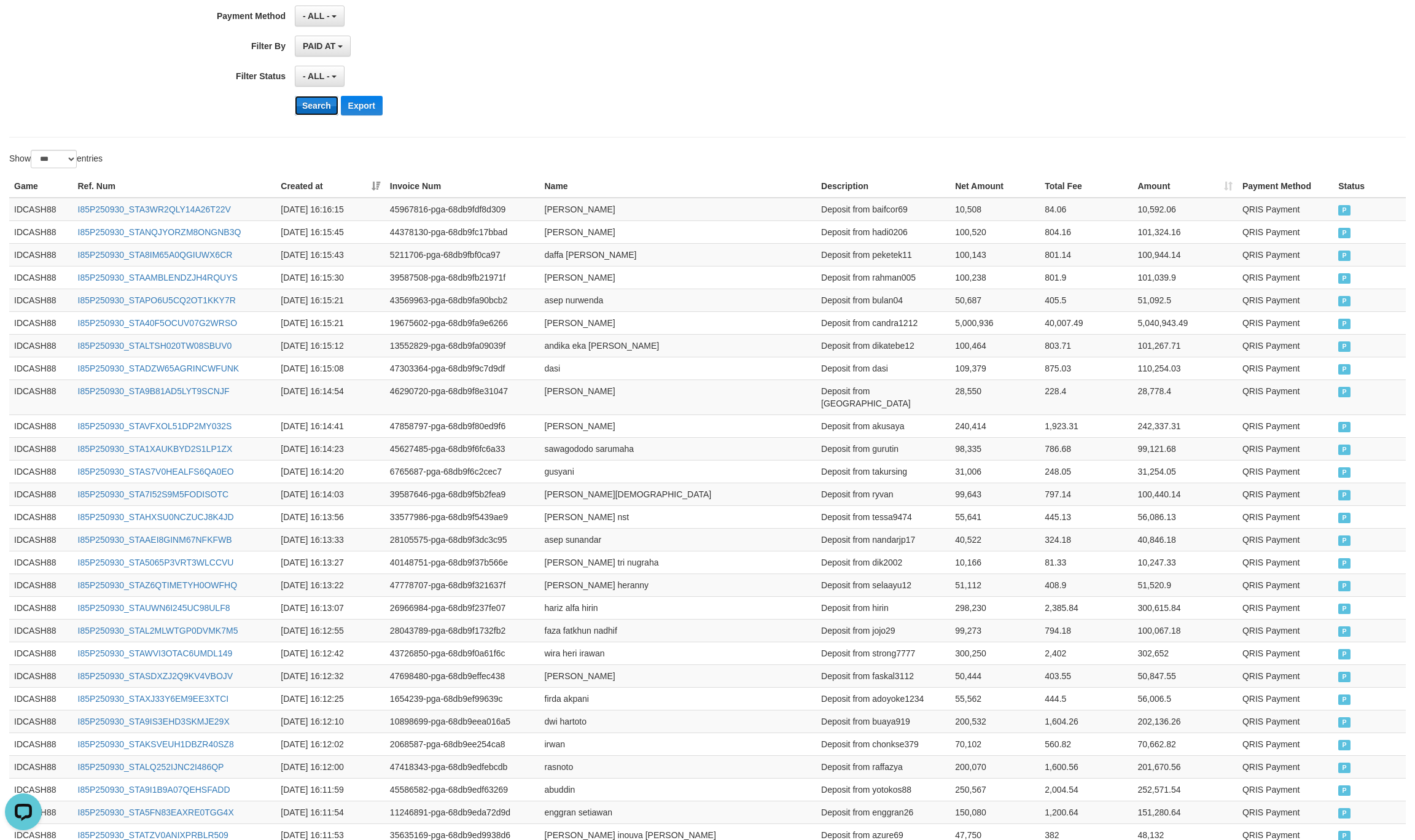
click at [309, 105] on button "Search" at bounding box center [317, 105] width 44 height 20
click at [867, 161] on div "Show ** ** ** *** entries" at bounding box center [707, 160] width 1415 height 21
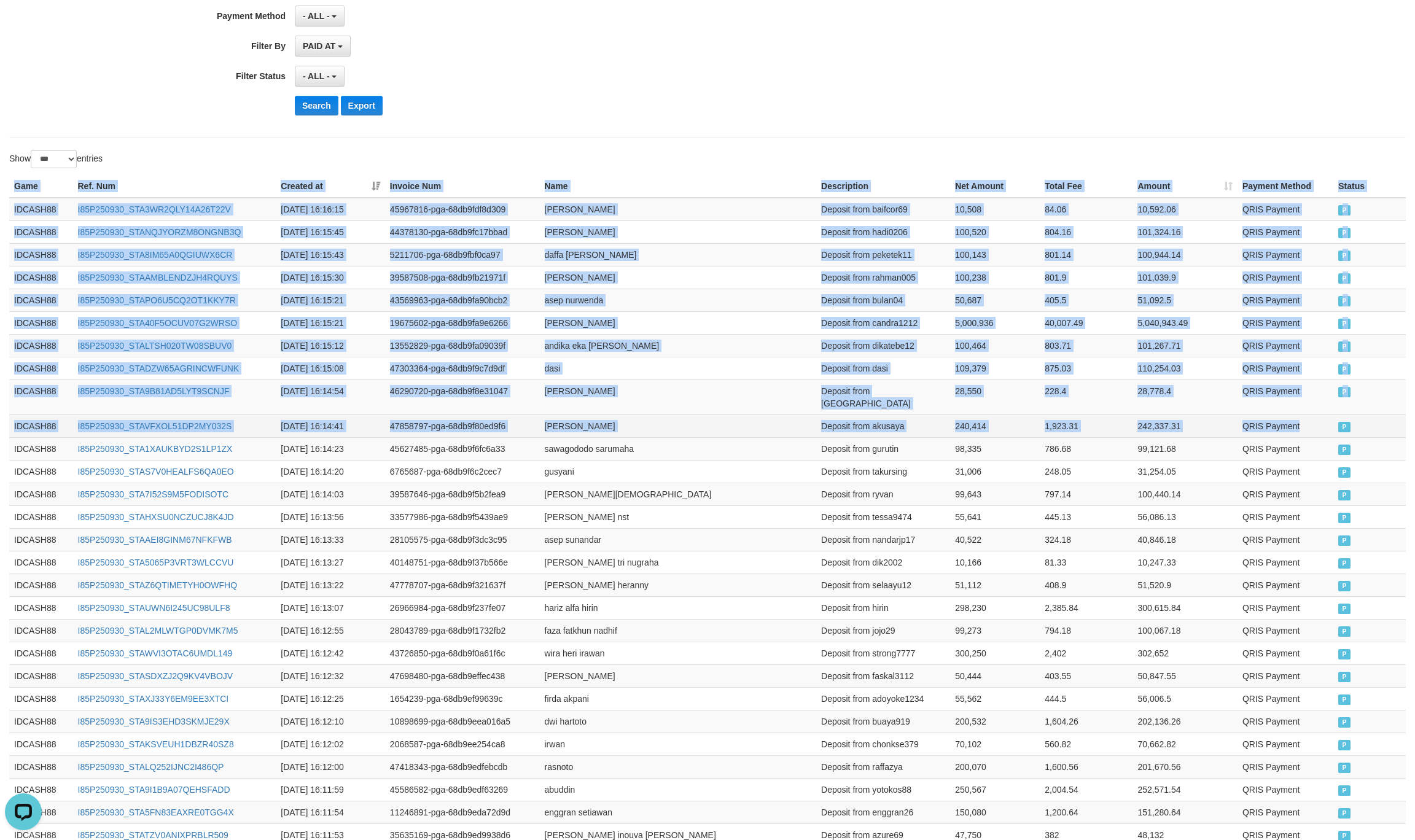
drag, startPoint x: 11, startPoint y: 181, endPoint x: 1340, endPoint y: 426, distance: 1351.4
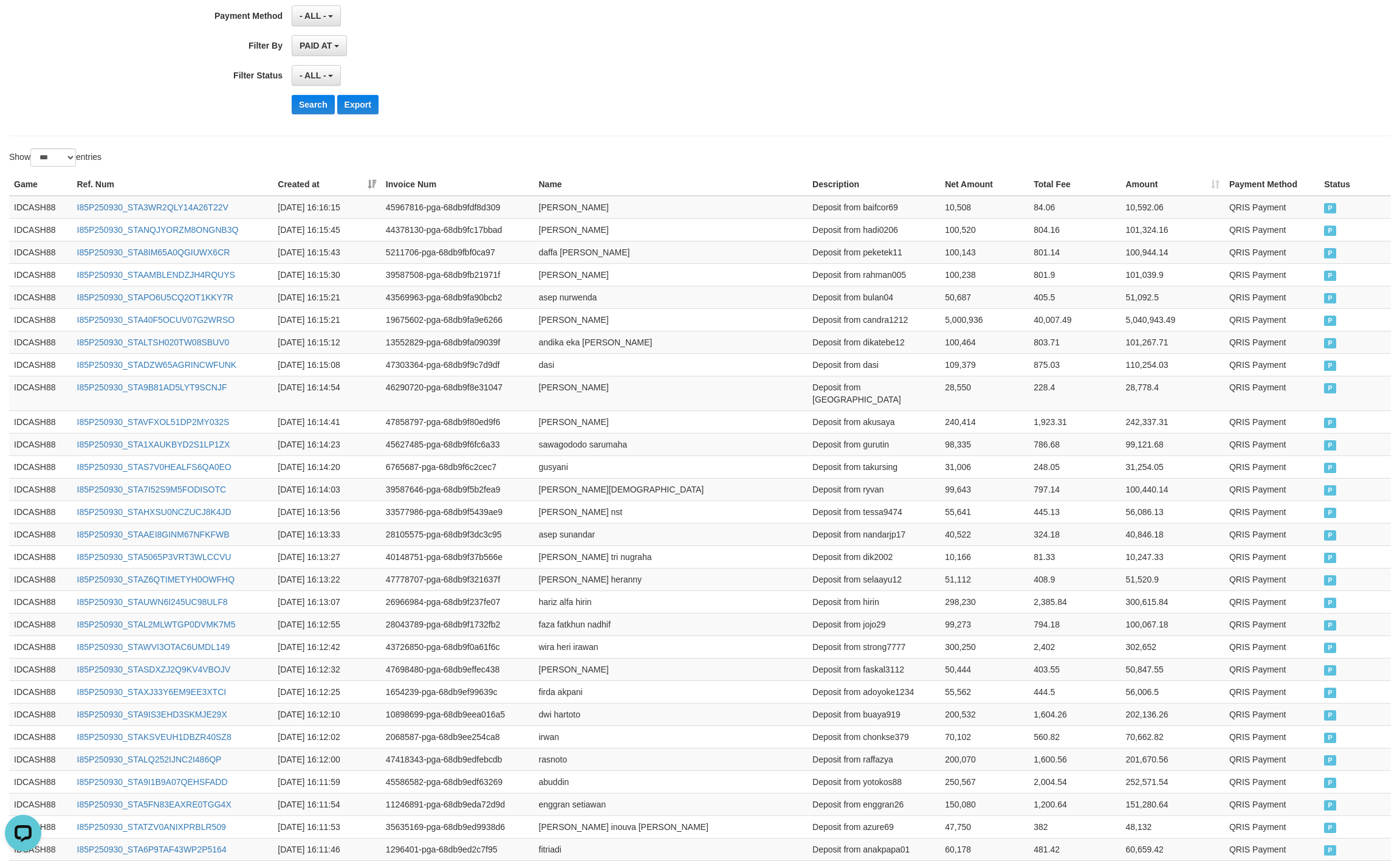
drag, startPoint x: 693, startPoint y: 143, endPoint x: 392, endPoint y: 133, distance: 301.2
click at [296, 101] on button "Search" at bounding box center [313, 104] width 44 height 20
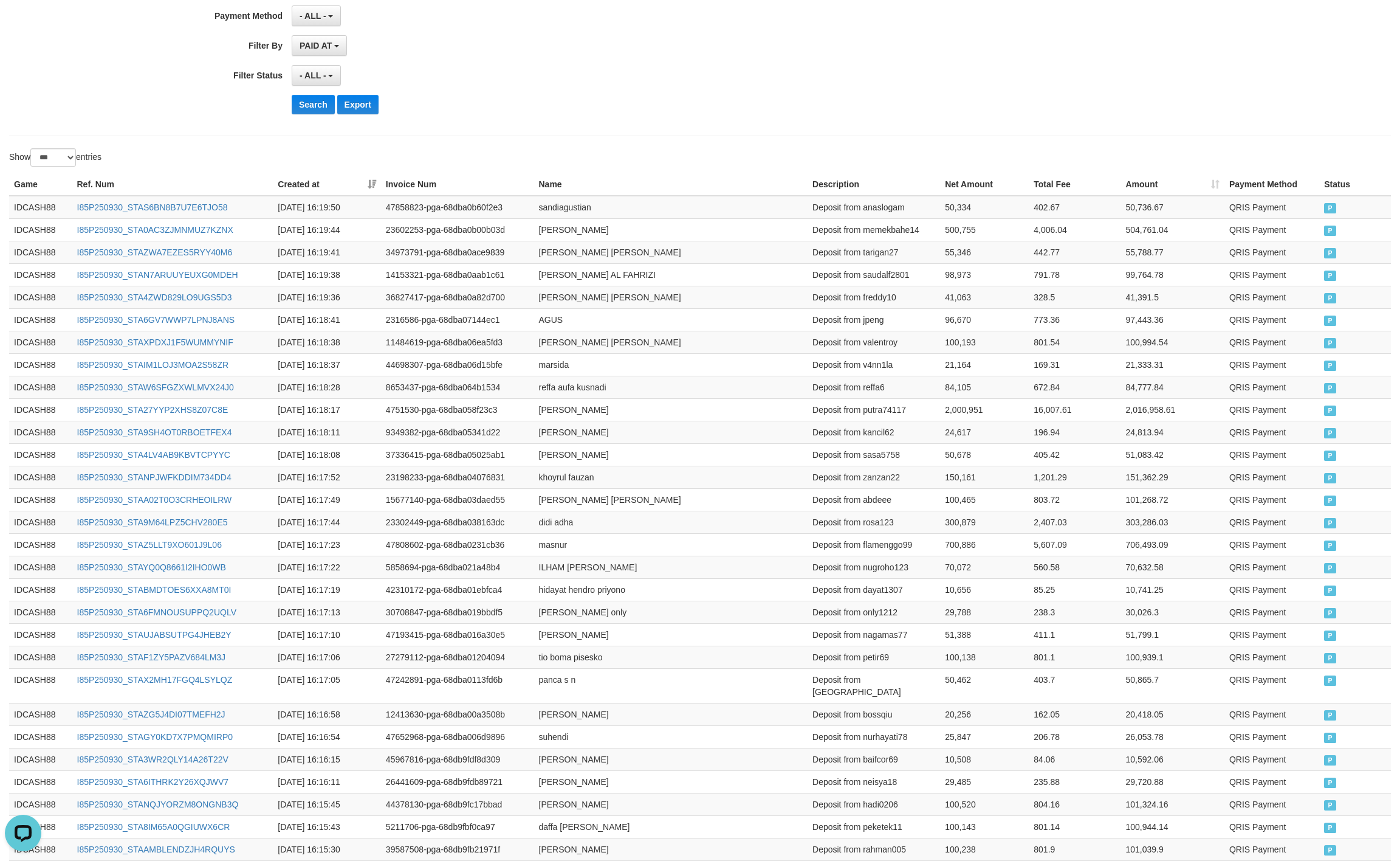
click at [705, 113] on div "Search Export" at bounding box center [729, 104] width 875 height 20
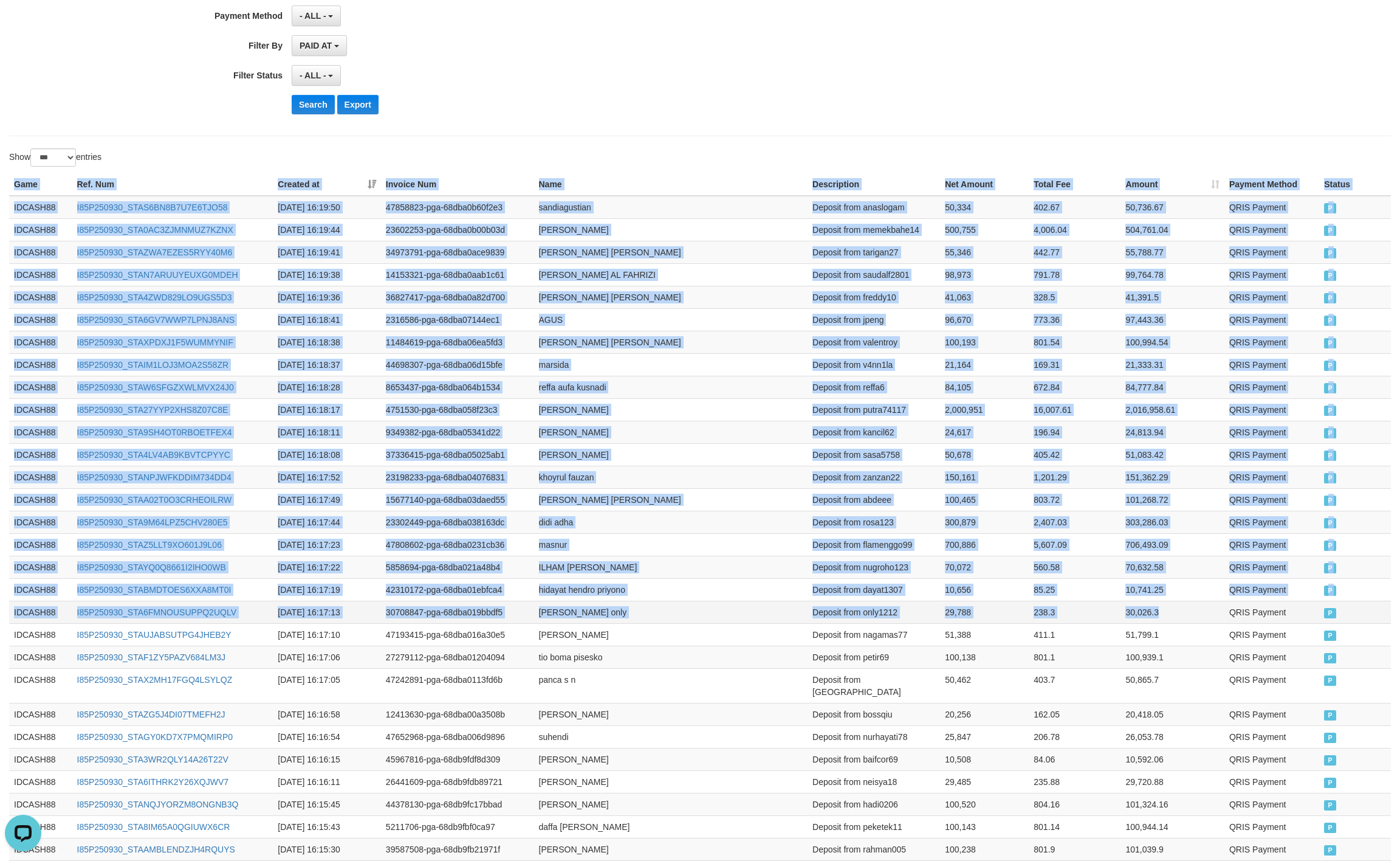
drag, startPoint x: 13, startPoint y: 186, endPoint x: 1211, endPoint y: 635, distance: 1279.4
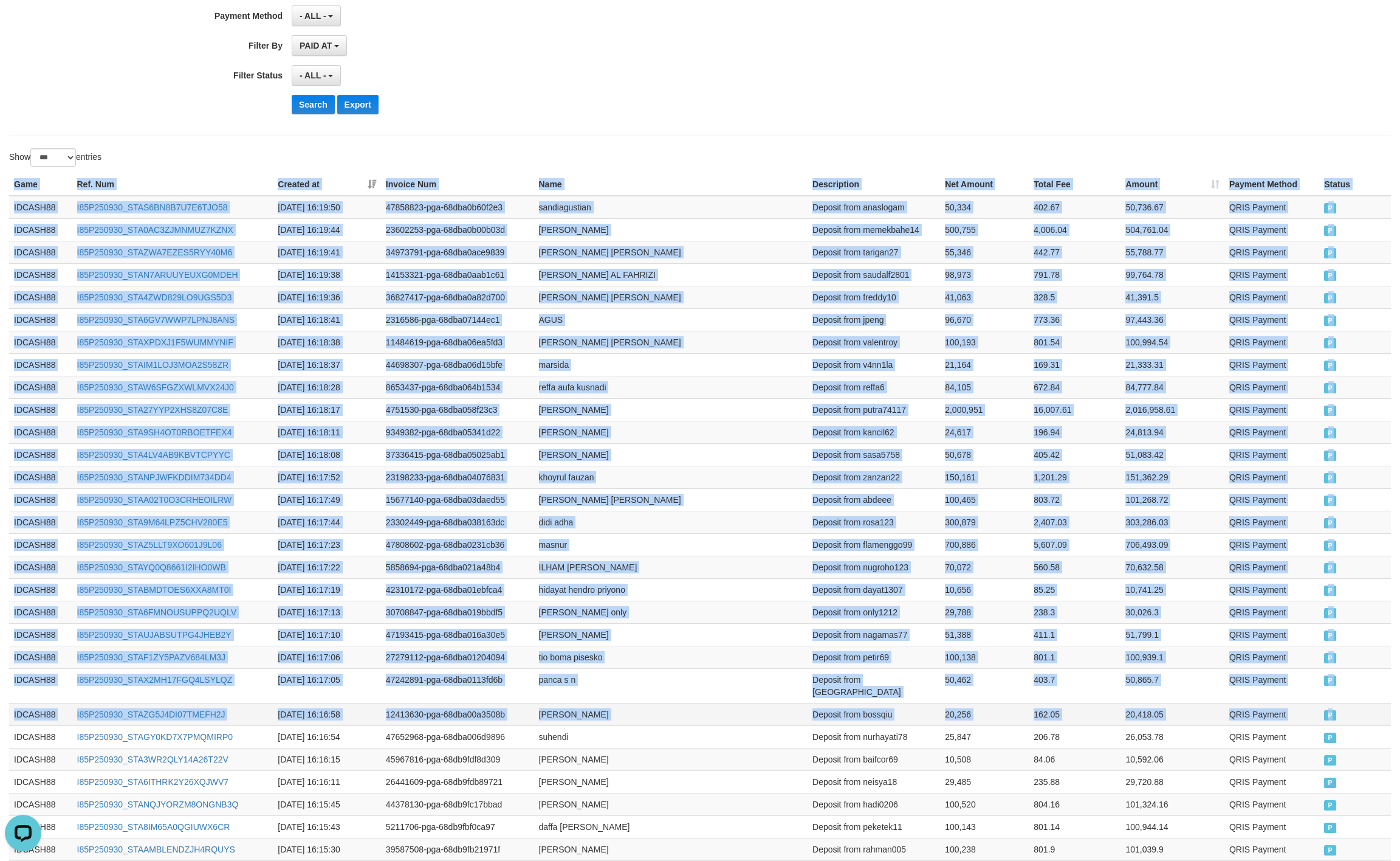
click at [1331, 710] on span "P" at bounding box center [1330, 715] width 12 height 10
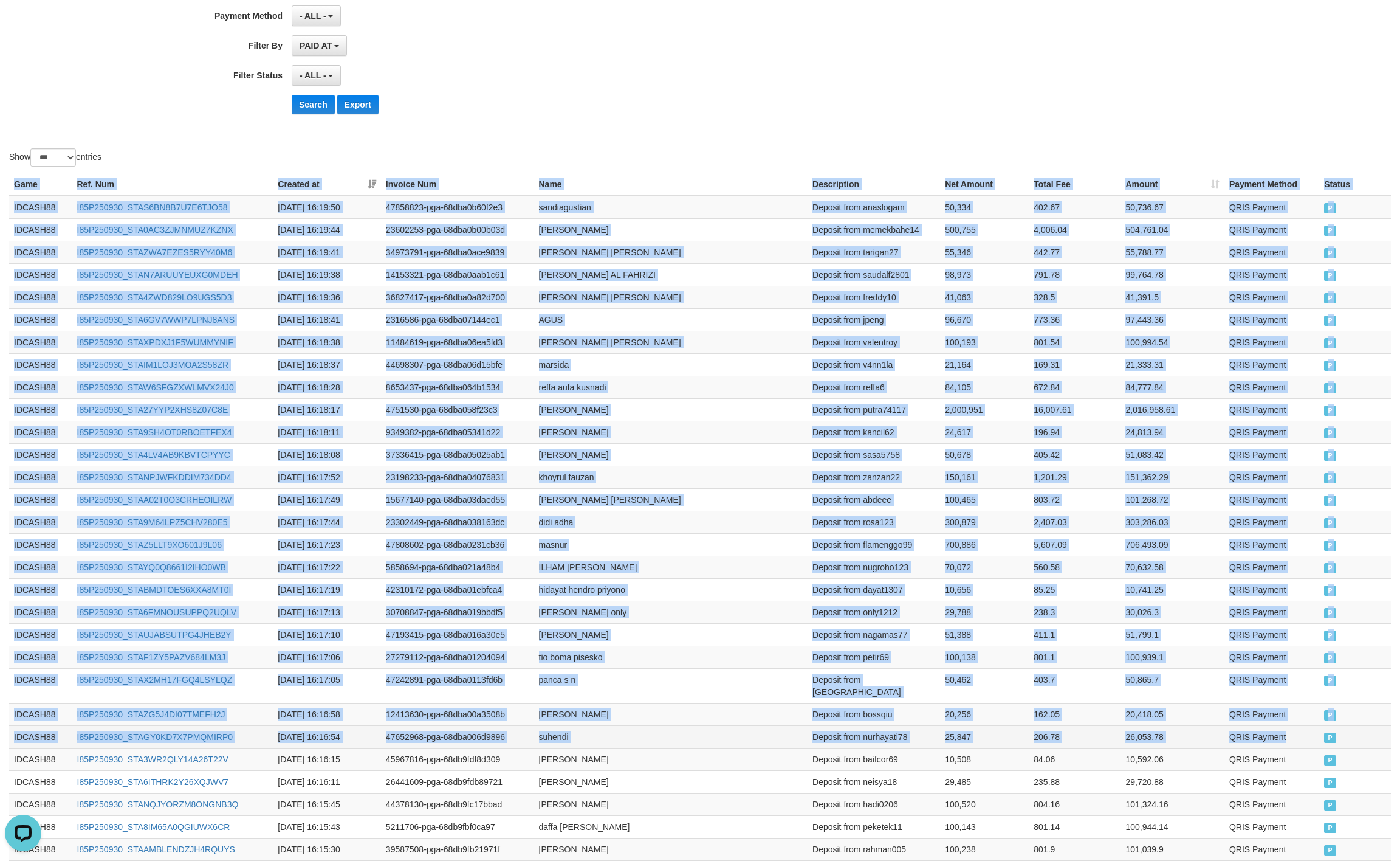
click at [1324, 735] on td "P" at bounding box center [1355, 736] width 72 height 22
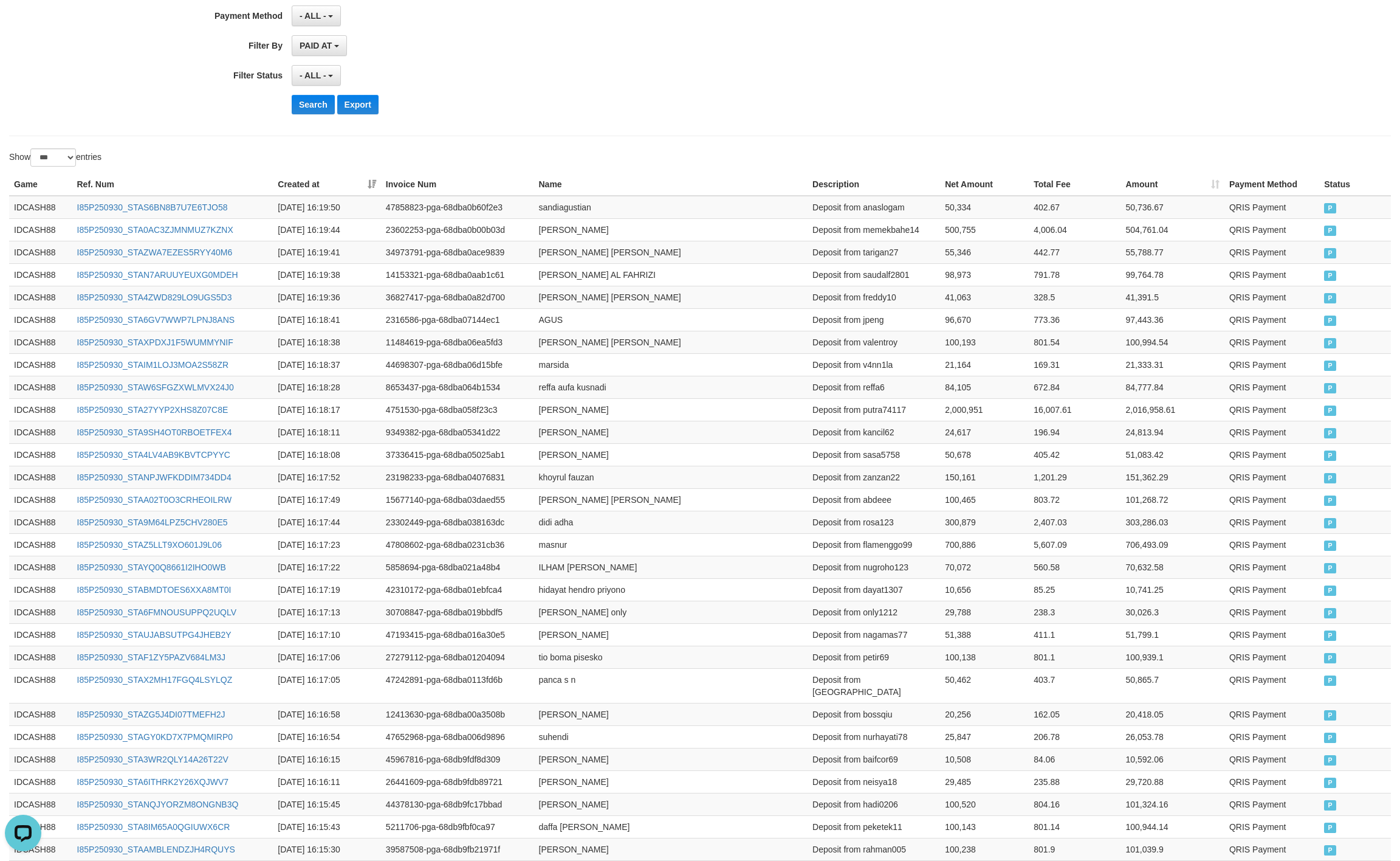
click at [321, 107] on button "Search" at bounding box center [313, 104] width 44 height 20
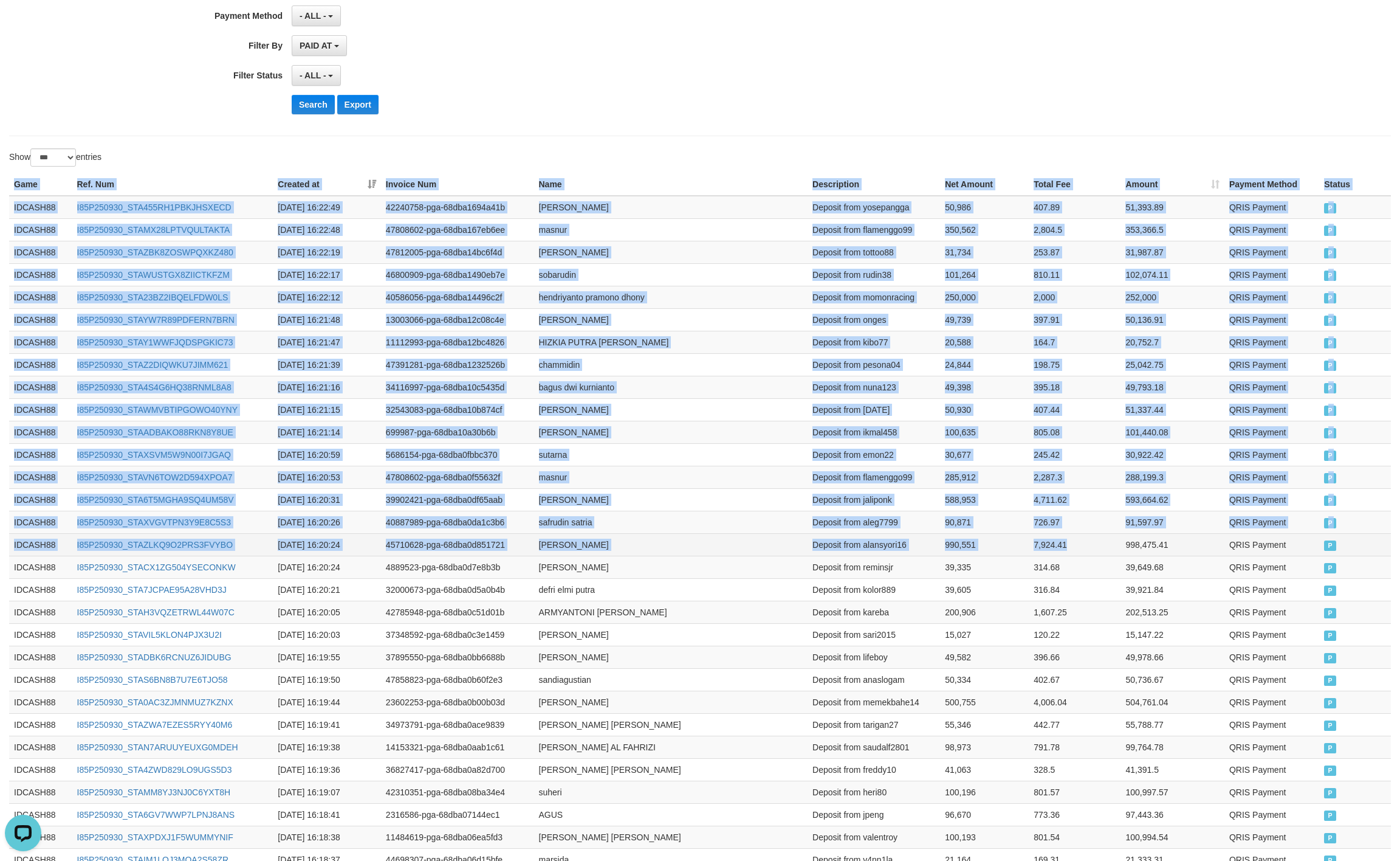
drag, startPoint x: 9, startPoint y: 184, endPoint x: 1105, endPoint y: 554, distance: 1156.8
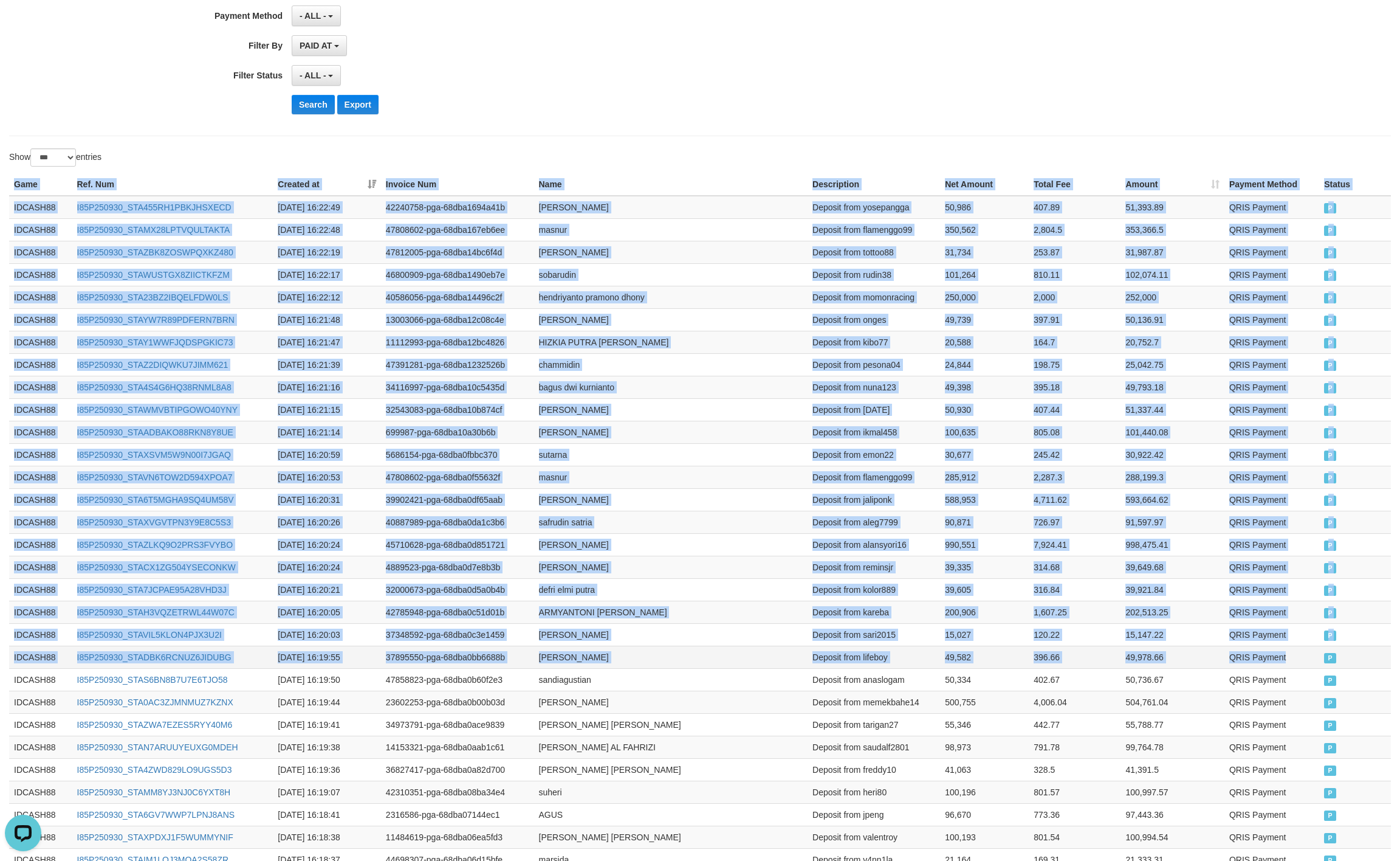
click at [1318, 663] on td "QRIS Payment" at bounding box center [1272, 656] width 95 height 22
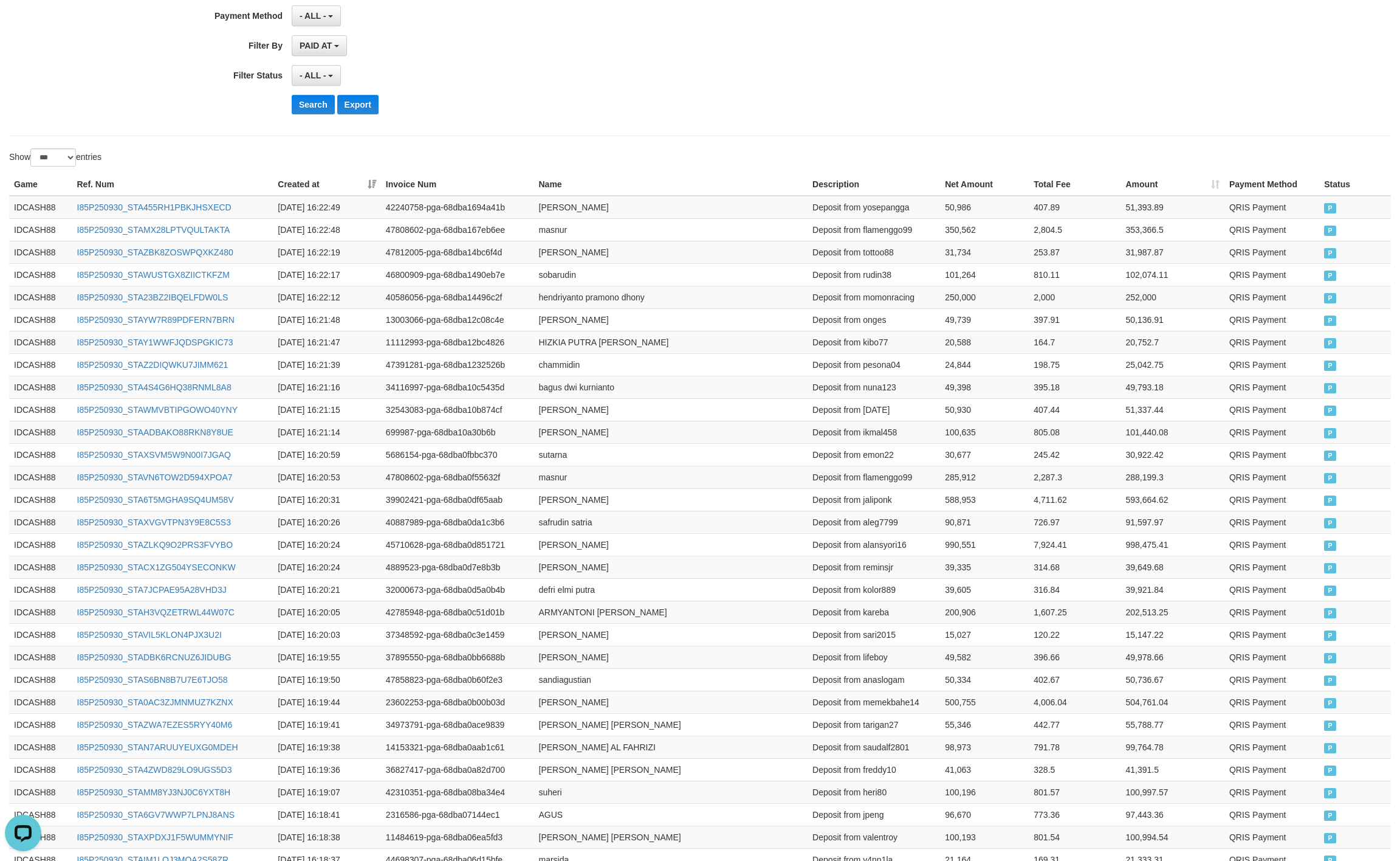
click at [306, 97] on button "Search" at bounding box center [313, 104] width 44 height 20
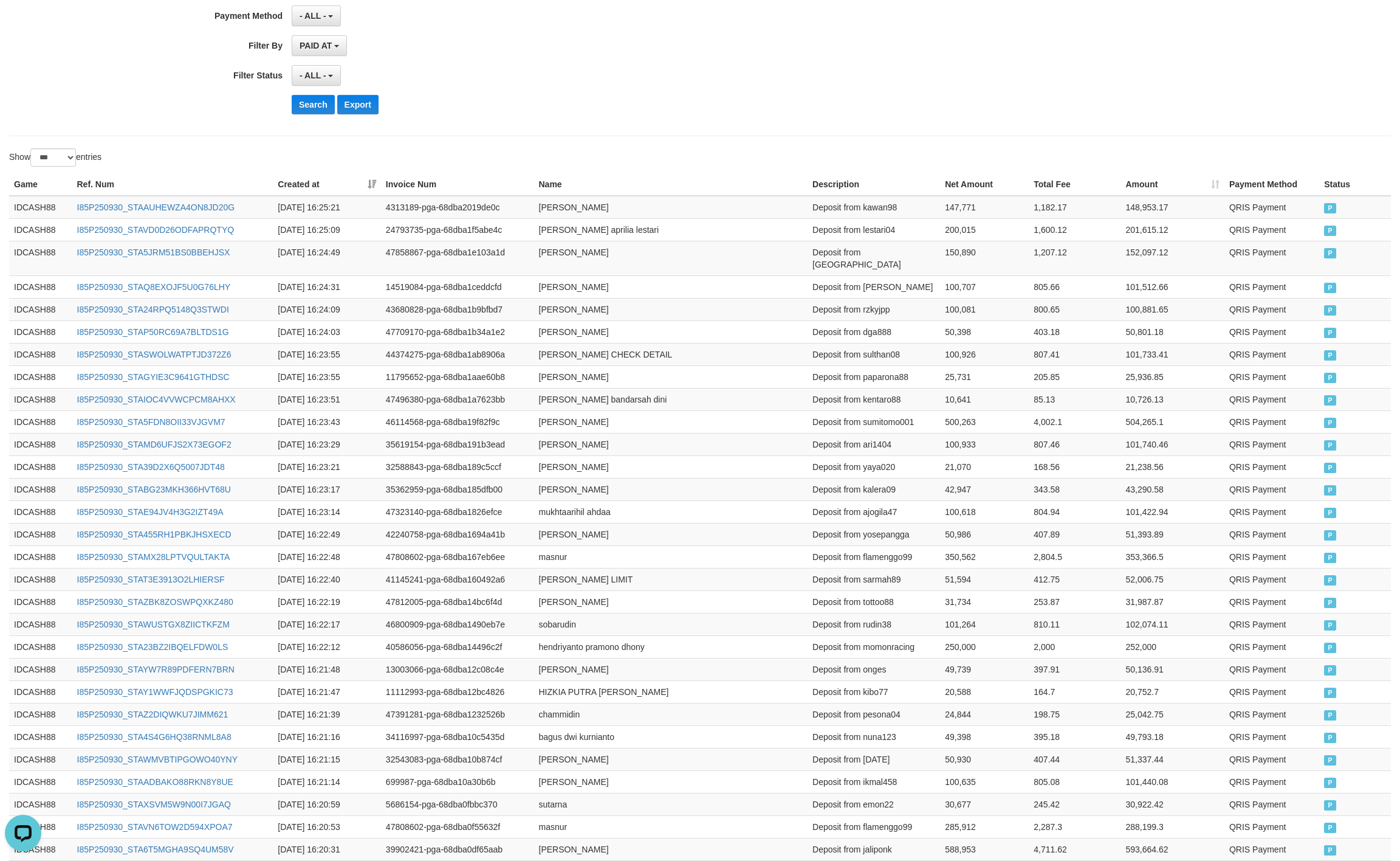
click at [787, 115] on div "Search Export" at bounding box center [729, 104] width 875 height 20
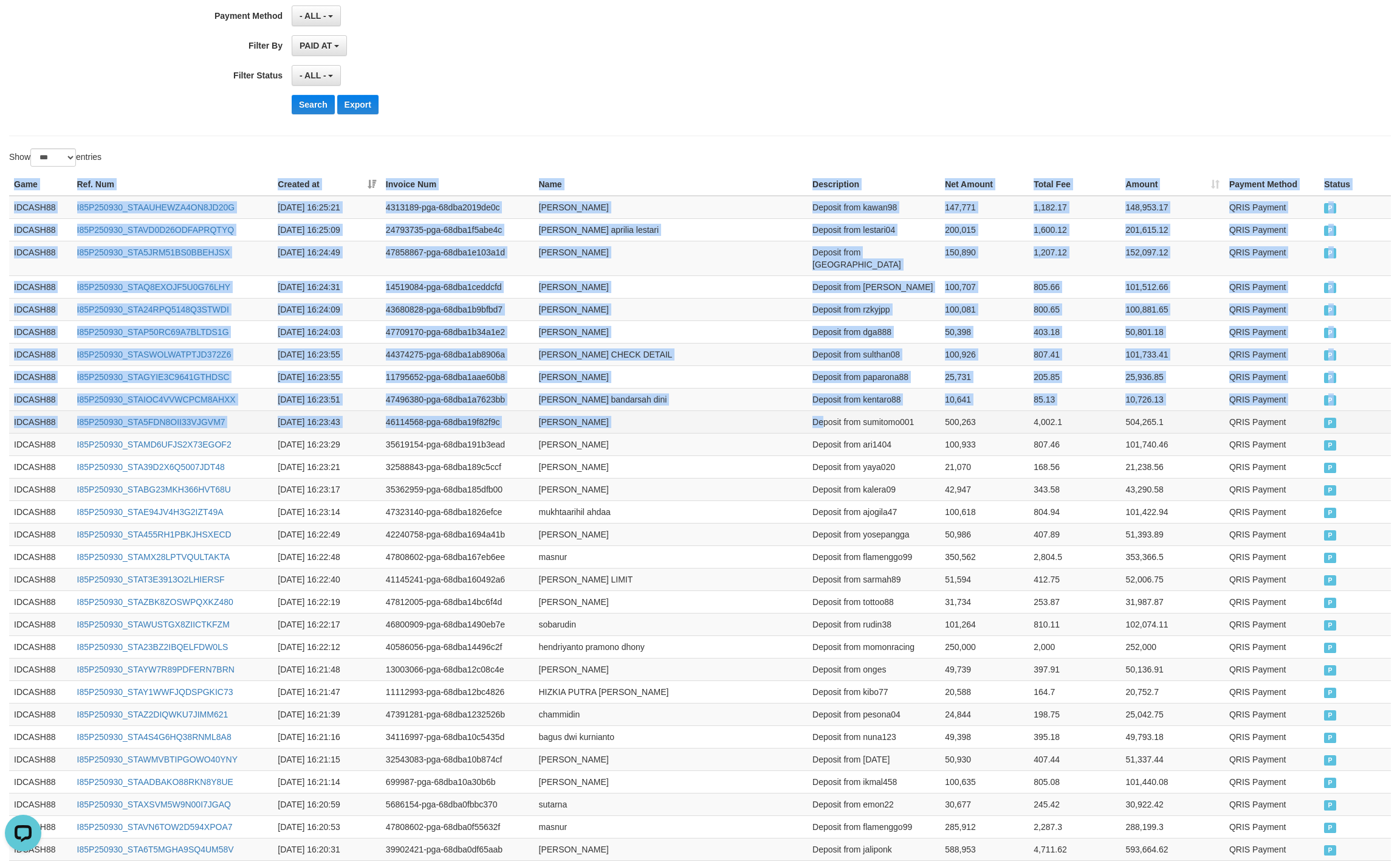
drag, startPoint x: 11, startPoint y: 194, endPoint x: 824, endPoint y: 408, distance: 840.7
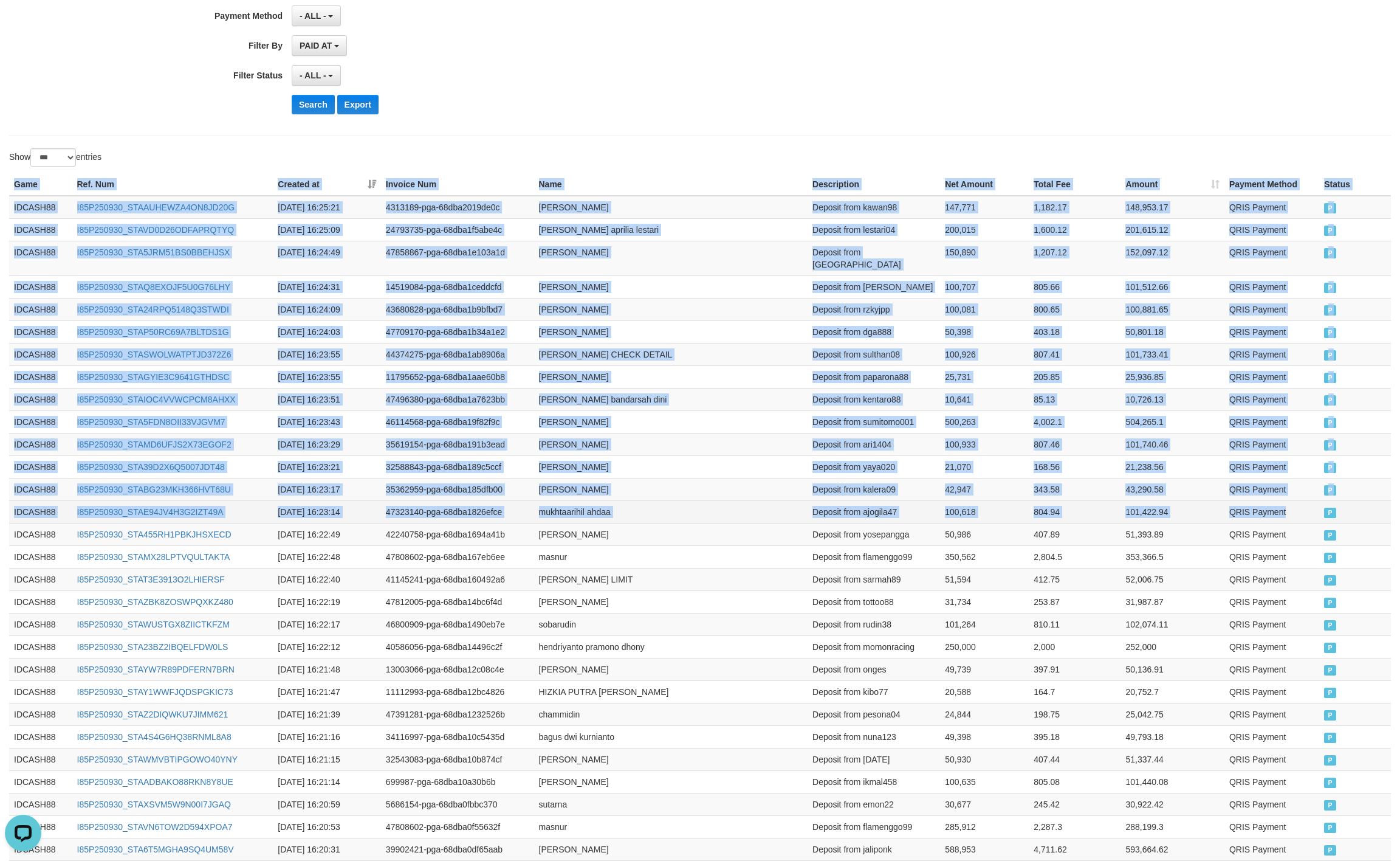
click at [1304, 515] on td "QRIS Payment" at bounding box center [1272, 511] width 95 height 22
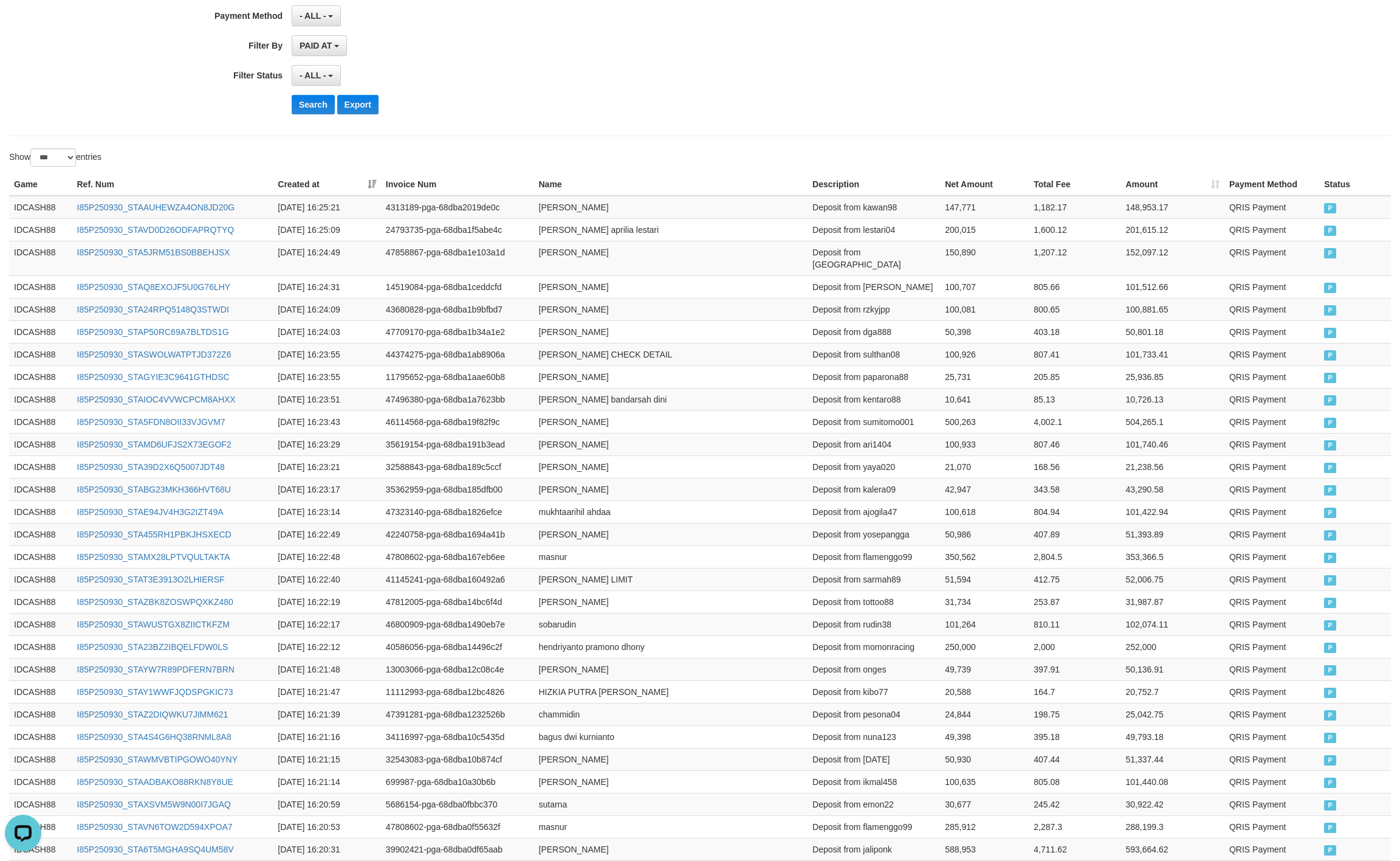
click at [294, 114] on button "Search" at bounding box center [313, 104] width 44 height 20
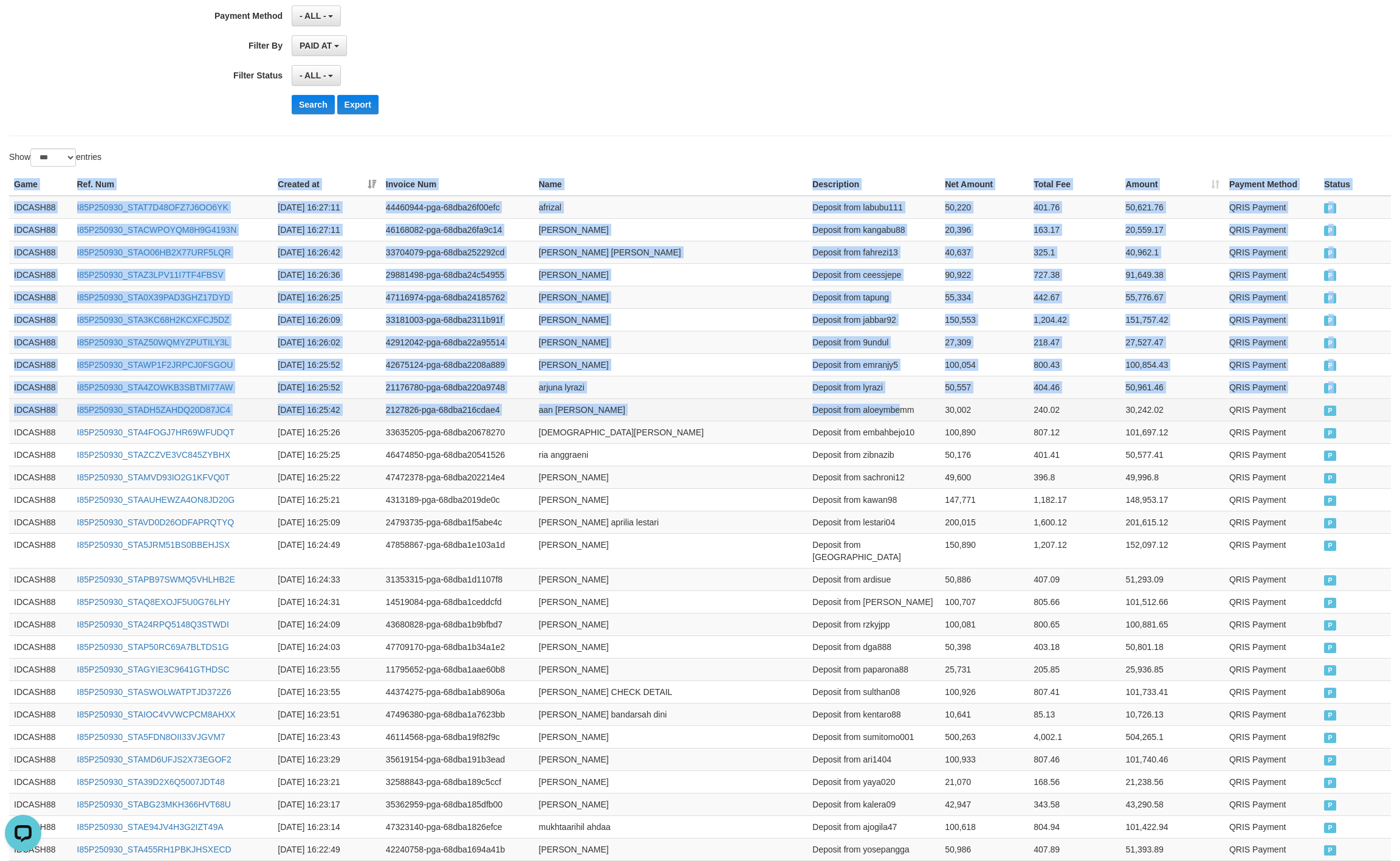
drag, startPoint x: 13, startPoint y: 191, endPoint x: 903, endPoint y: 408, distance: 916.1
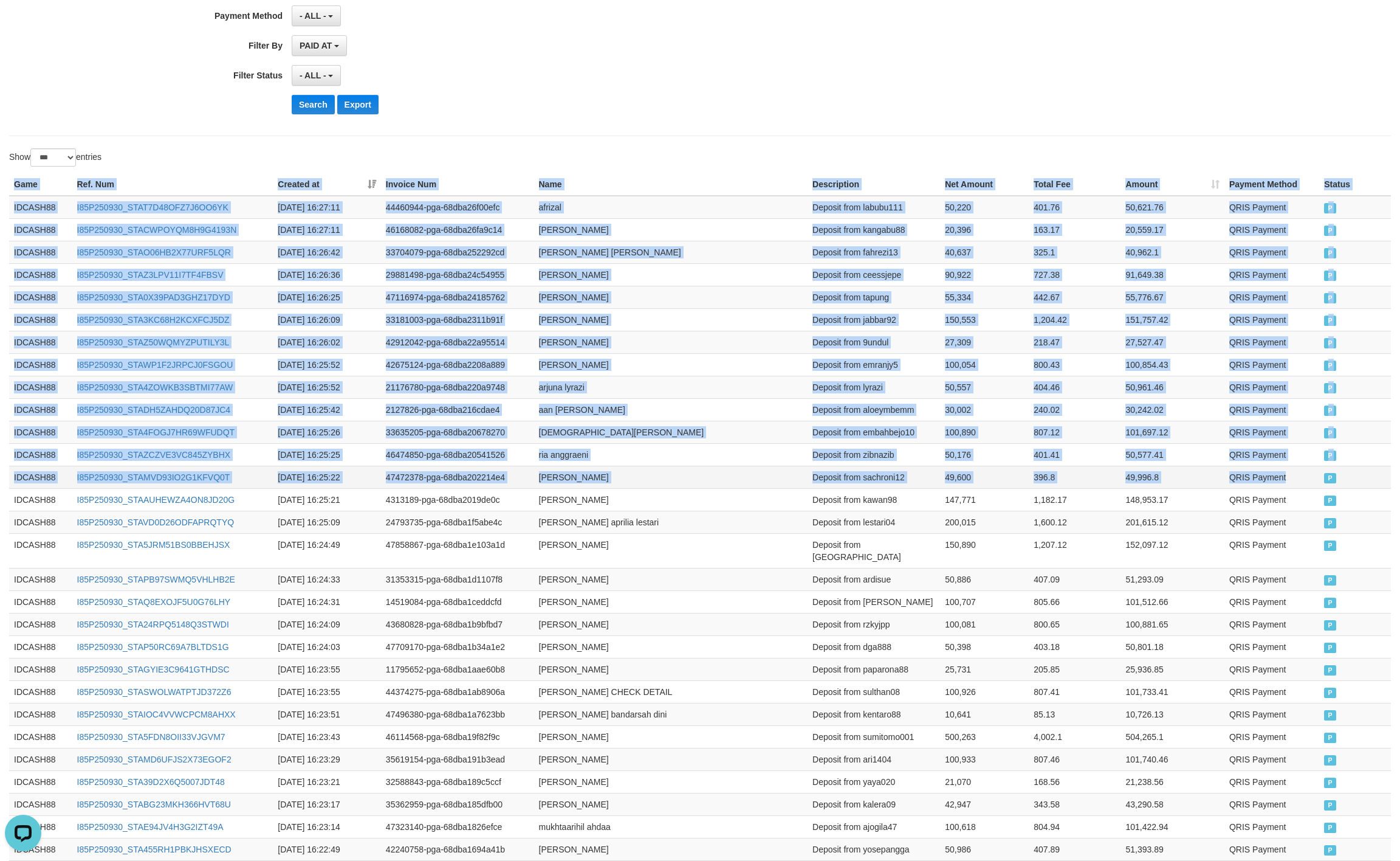
click at [1307, 472] on td "QRIS Payment" at bounding box center [1272, 477] width 95 height 22
click at [682, 205] on td "afrizal" at bounding box center [671, 207] width 274 height 23
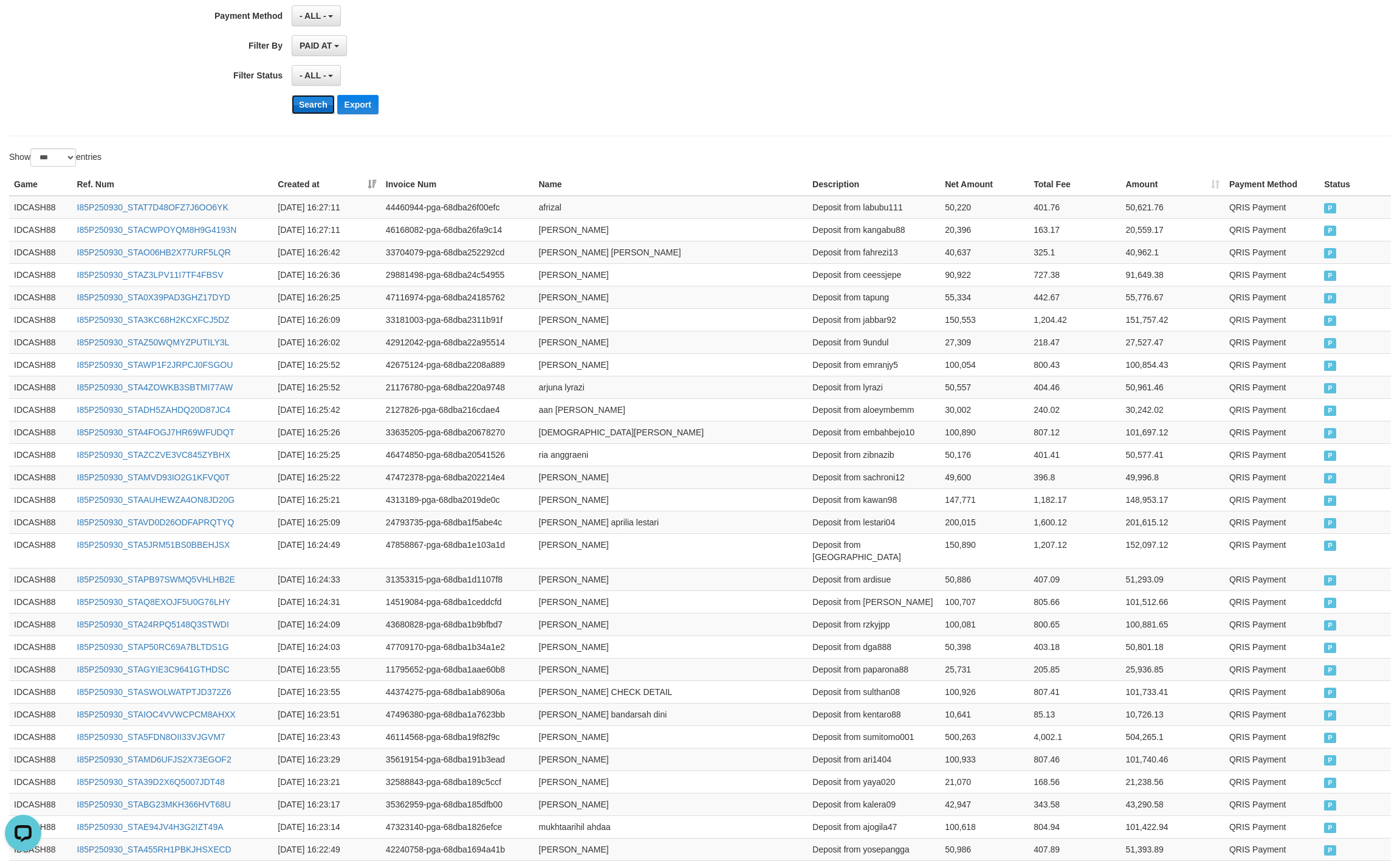
click at [312, 106] on button "Search" at bounding box center [313, 104] width 44 height 20
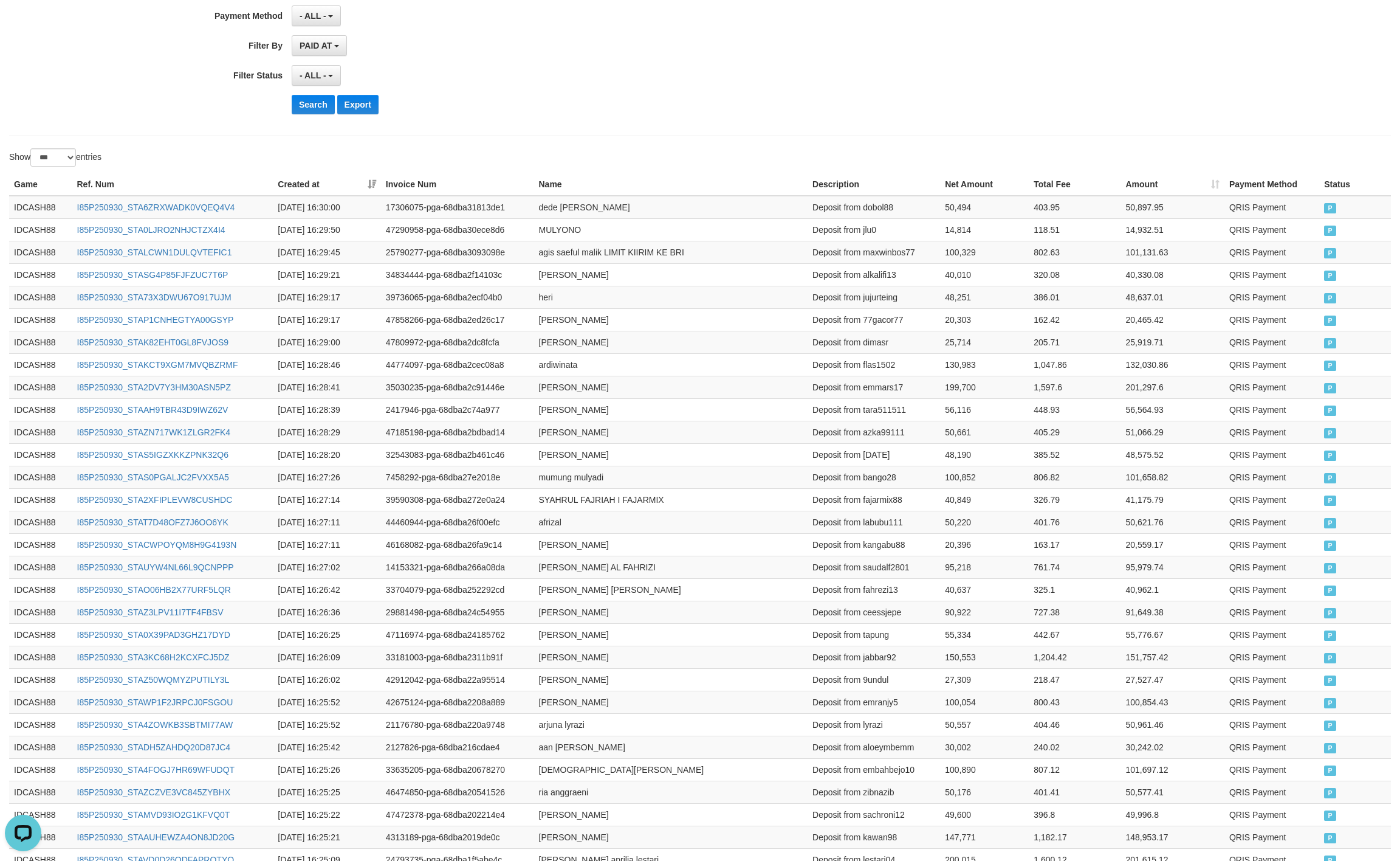
click at [301, 106] on button "Search" at bounding box center [313, 104] width 44 height 20
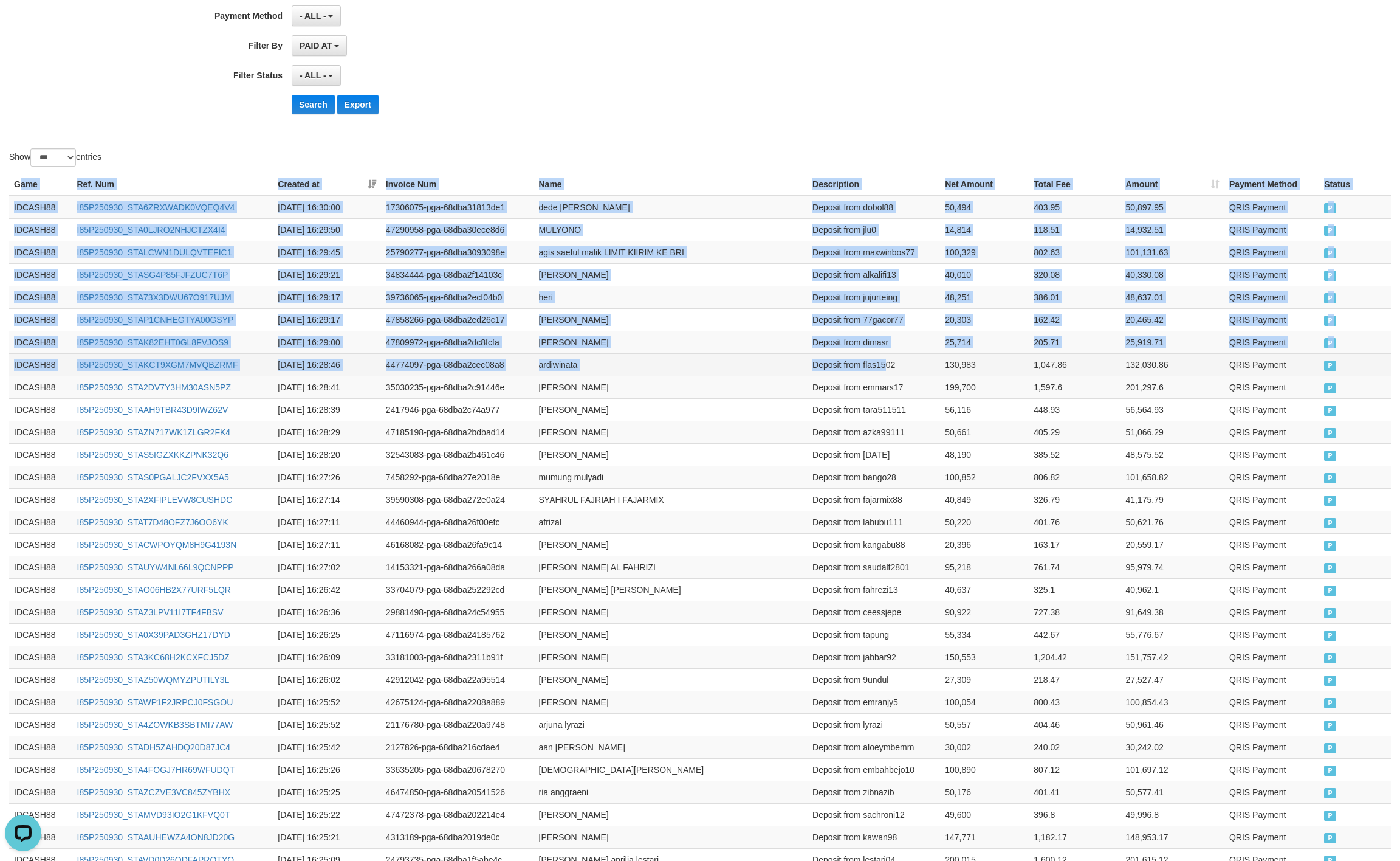
drag, startPoint x: 18, startPoint y: 189, endPoint x: 885, endPoint y: 378, distance: 887.4
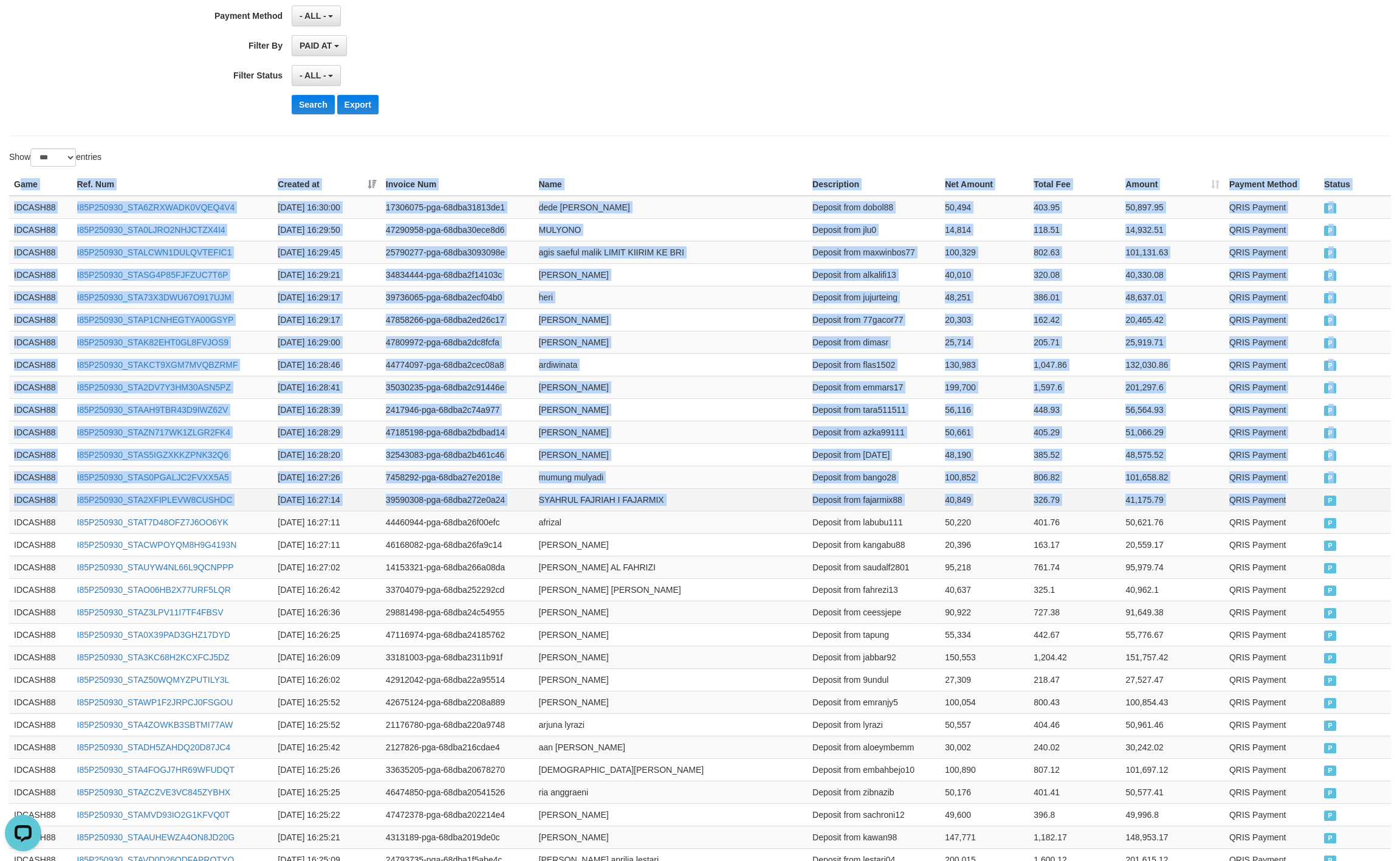
click at [1320, 507] on td "P" at bounding box center [1355, 499] width 72 height 22
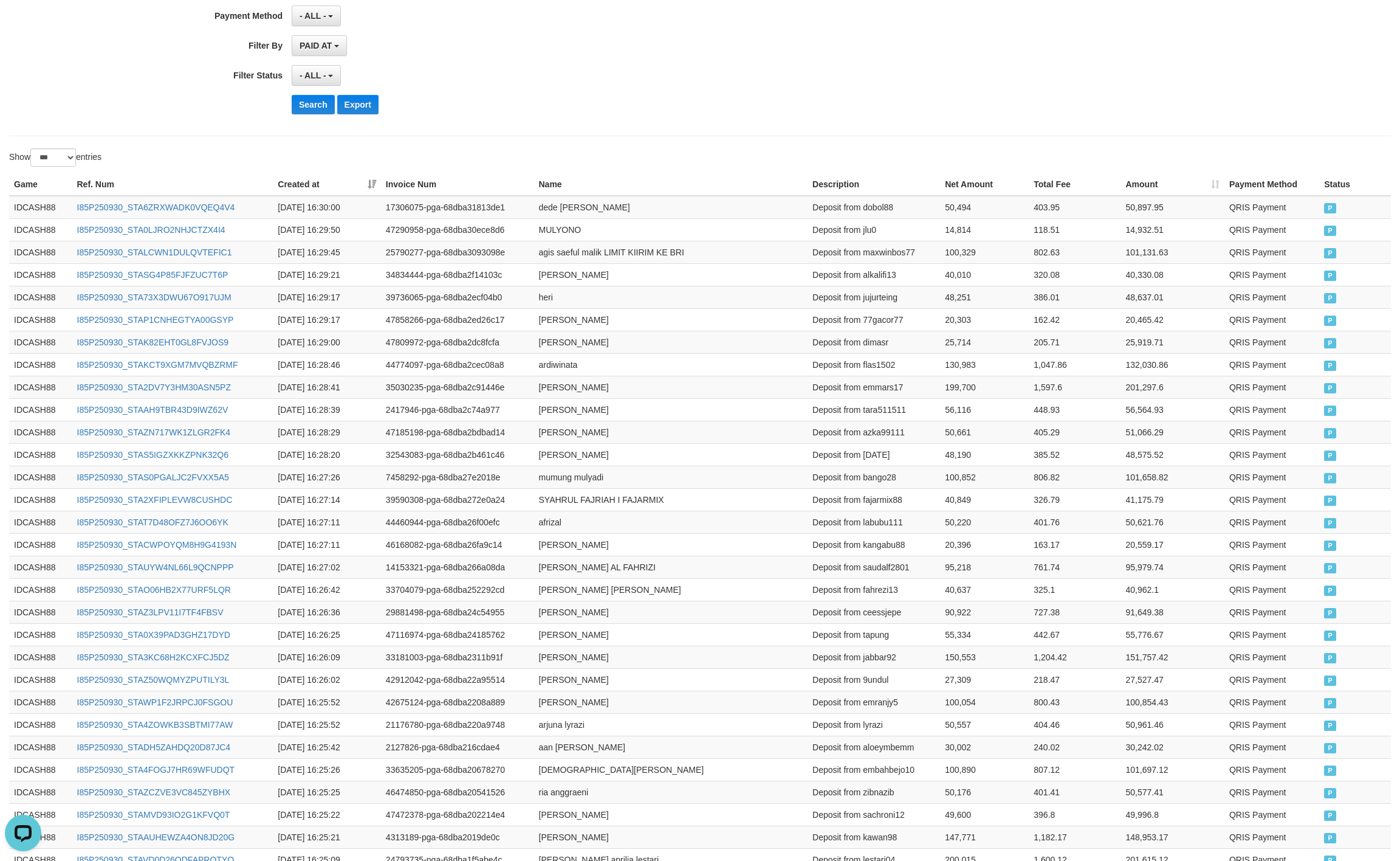
drag, startPoint x: 310, startPoint y: 106, endPoint x: 334, endPoint y: 99, distance: 25.0
click at [314, 103] on button "Search" at bounding box center [313, 104] width 44 height 20
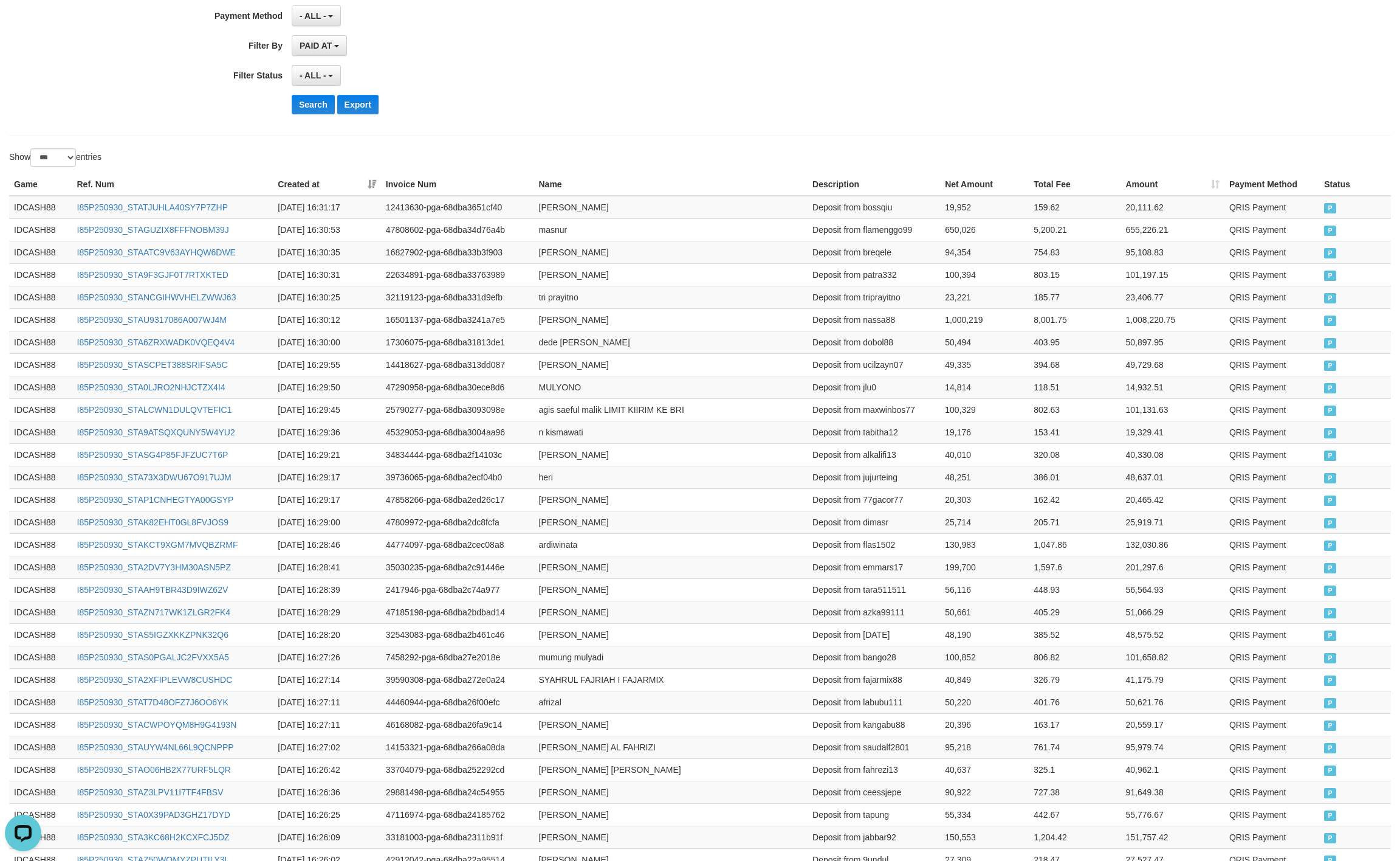
click at [821, 108] on div "Search Export" at bounding box center [729, 104] width 875 height 20
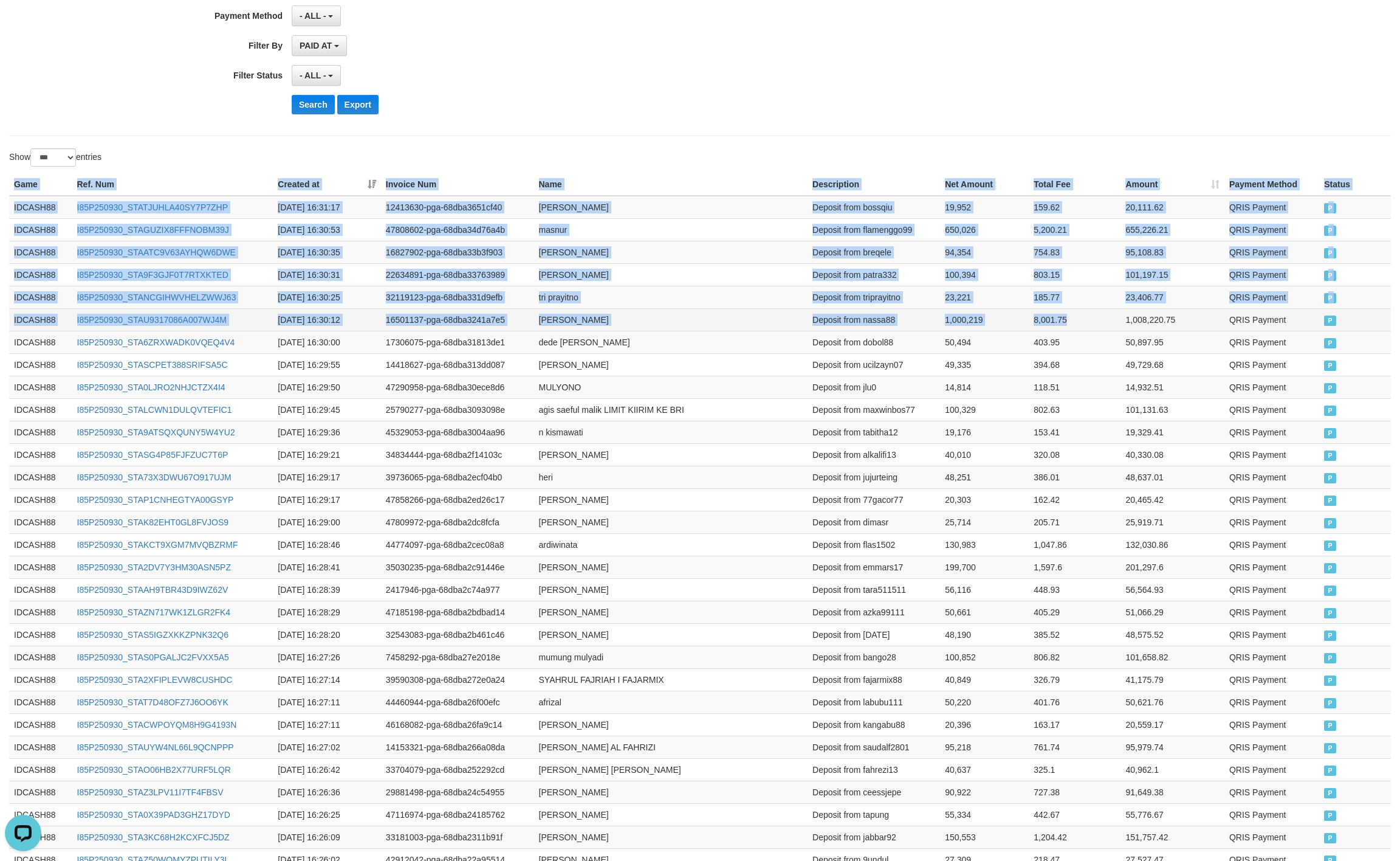
drag, startPoint x: 13, startPoint y: 186, endPoint x: 1072, endPoint y: 321, distance: 1067.6
click at [1320, 331] on td "P" at bounding box center [1355, 319] width 72 height 22
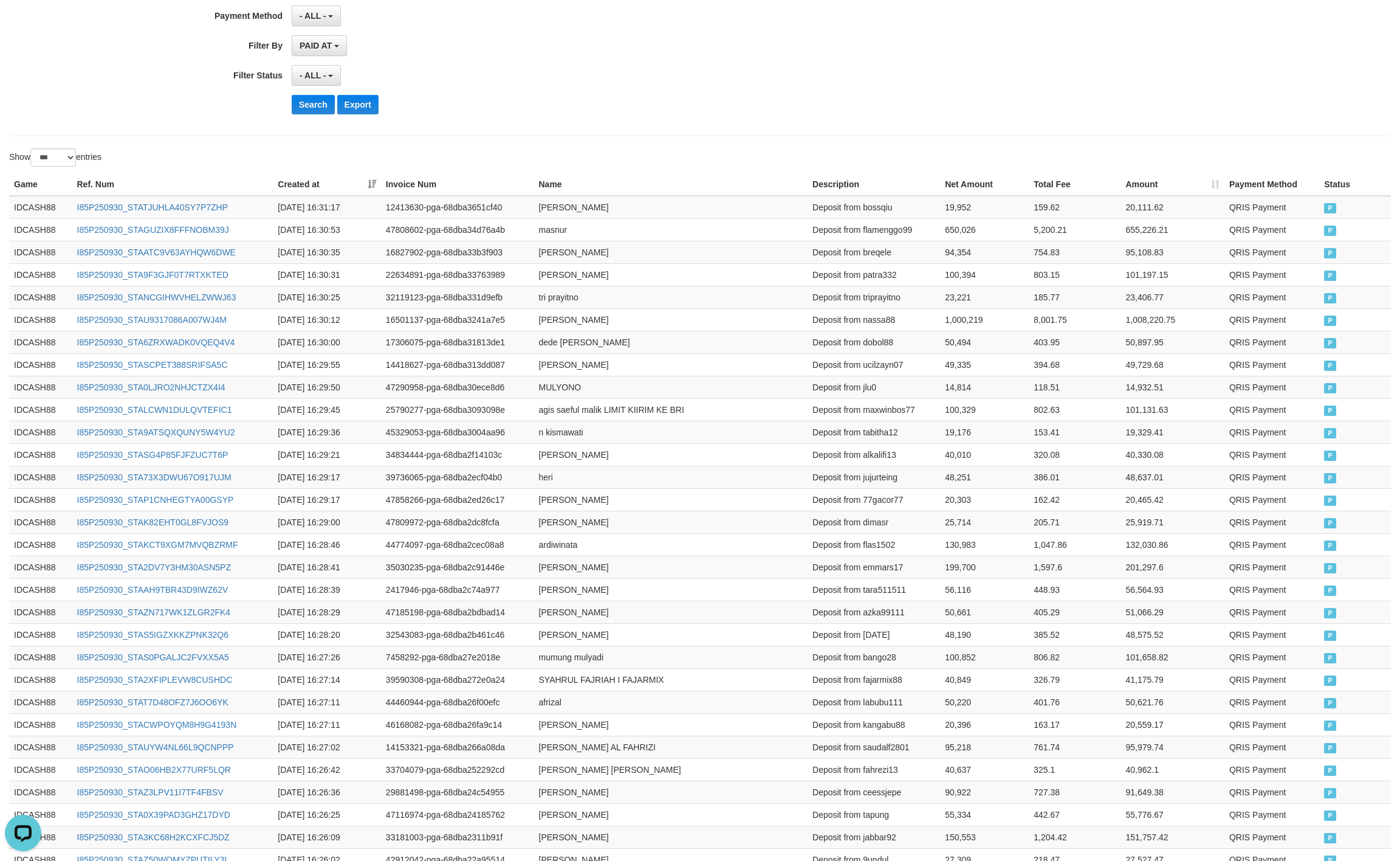
click at [710, 107] on div "Search Export" at bounding box center [729, 104] width 875 height 20
click at [314, 103] on button "Search" at bounding box center [313, 104] width 44 height 20
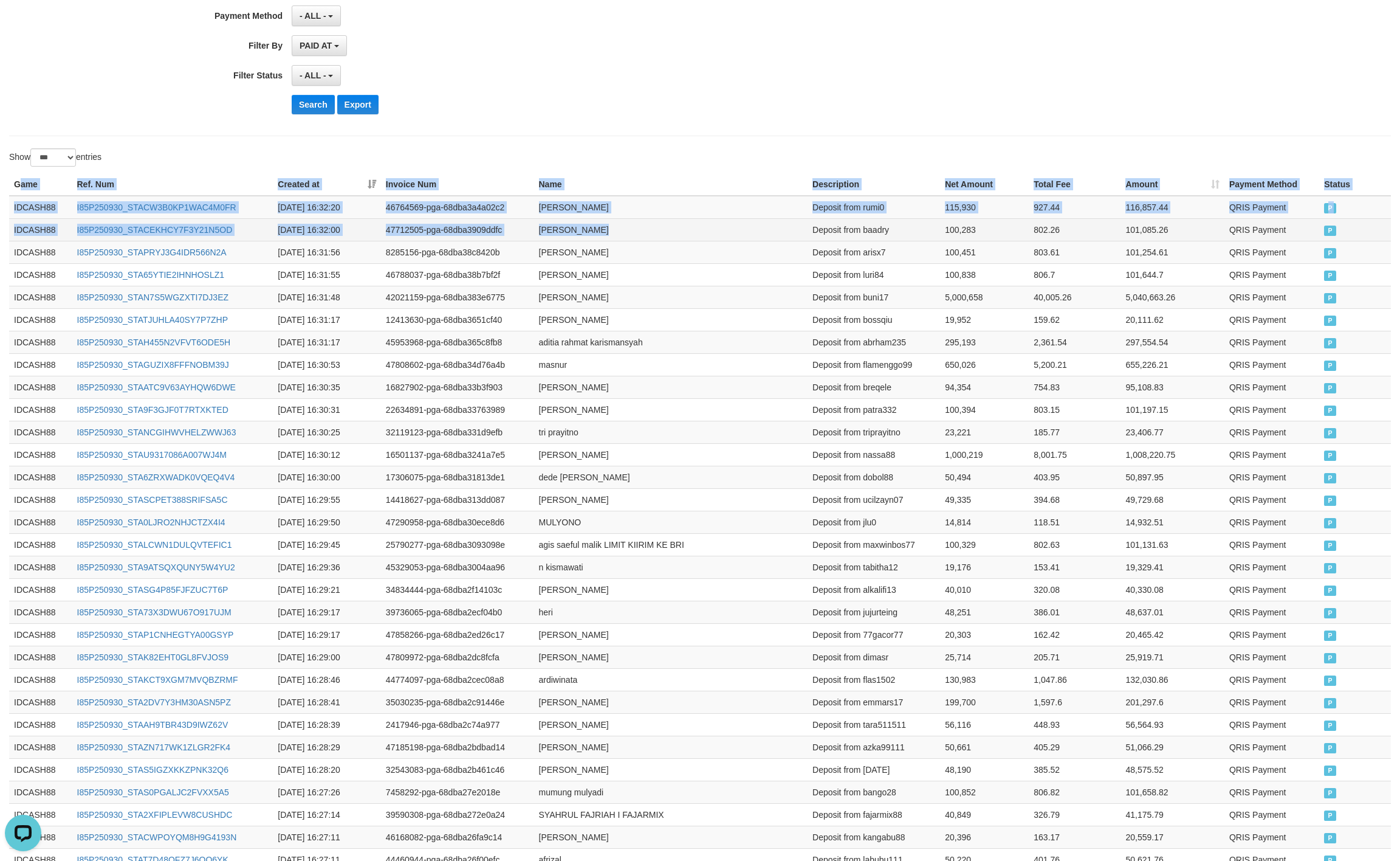
drag, startPoint x: 18, startPoint y: 183, endPoint x: 802, endPoint y: 228, distance: 785.3
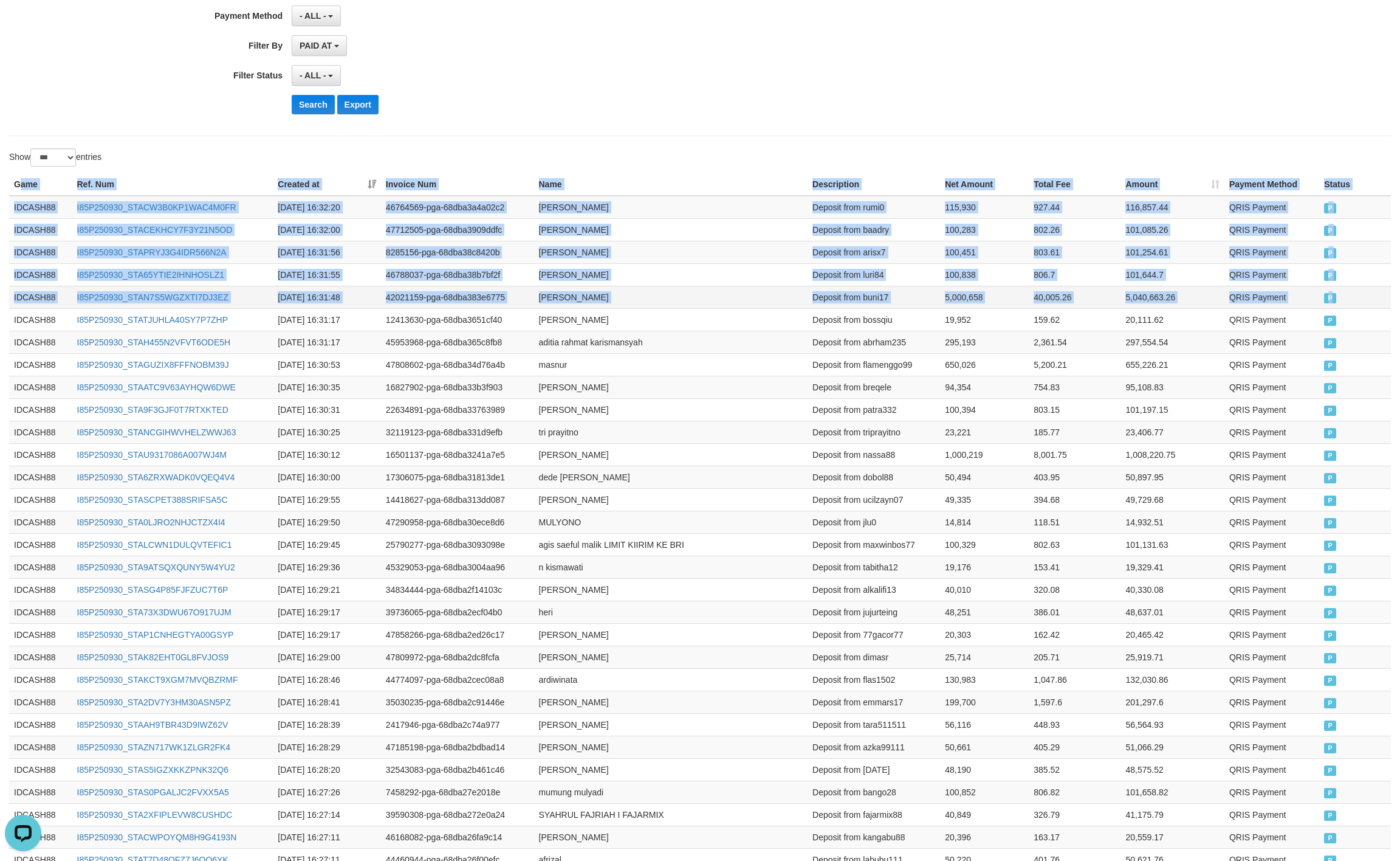
click at [1331, 306] on td "P" at bounding box center [1355, 297] width 72 height 22
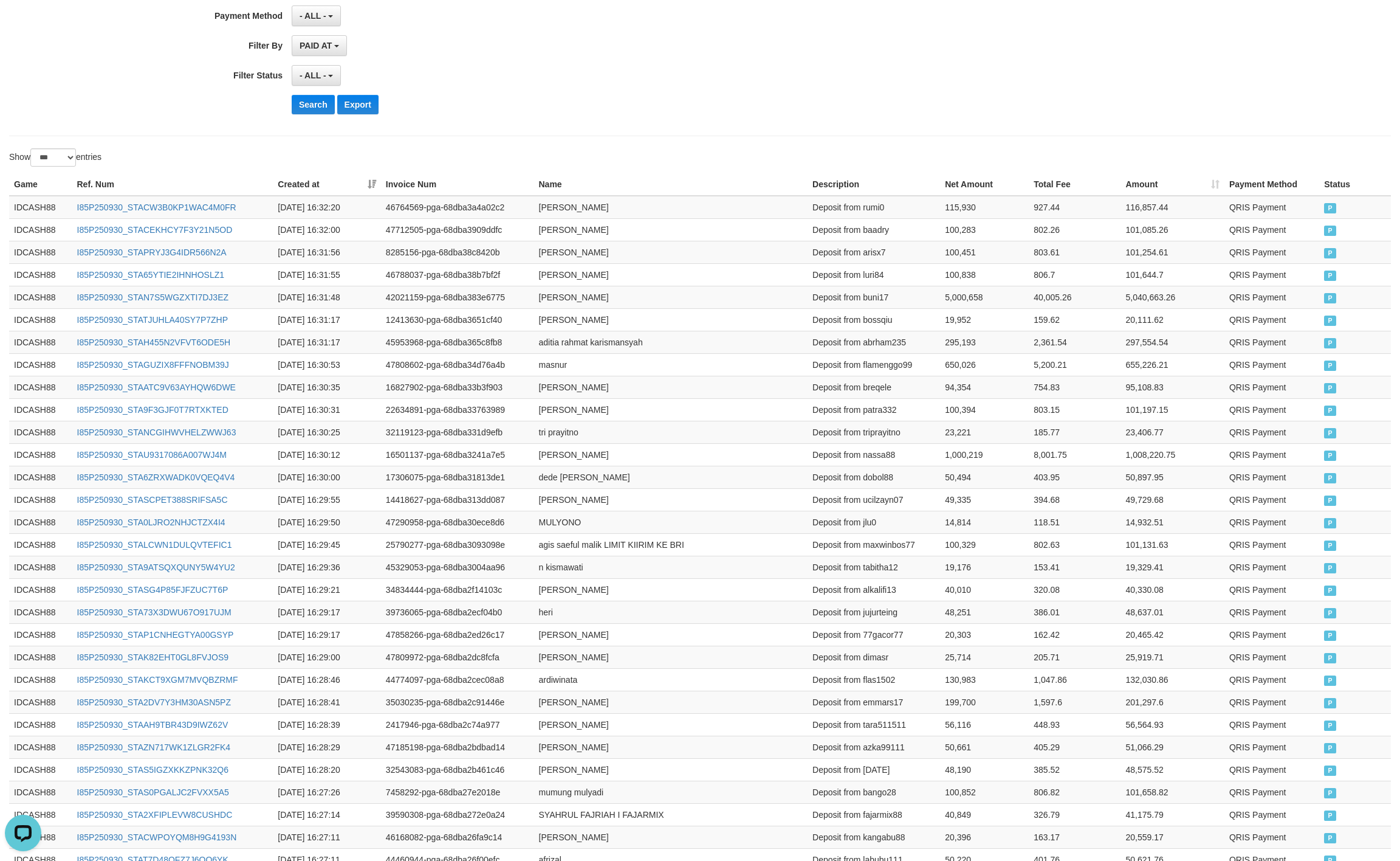
click at [746, 97] on div "Search Export" at bounding box center [729, 104] width 875 height 20
click at [321, 111] on button "Search" at bounding box center [313, 104] width 44 height 20
click at [968, 83] on div "- ALL - SELECT ALL - ALL - SELECT STATUS PENDING/UNPAID PAID CANCELED EXPIRED" at bounding box center [631, 75] width 681 height 21
drag, startPoint x: 318, startPoint y: 118, endPoint x: 289, endPoint y: 93, distance: 38.3
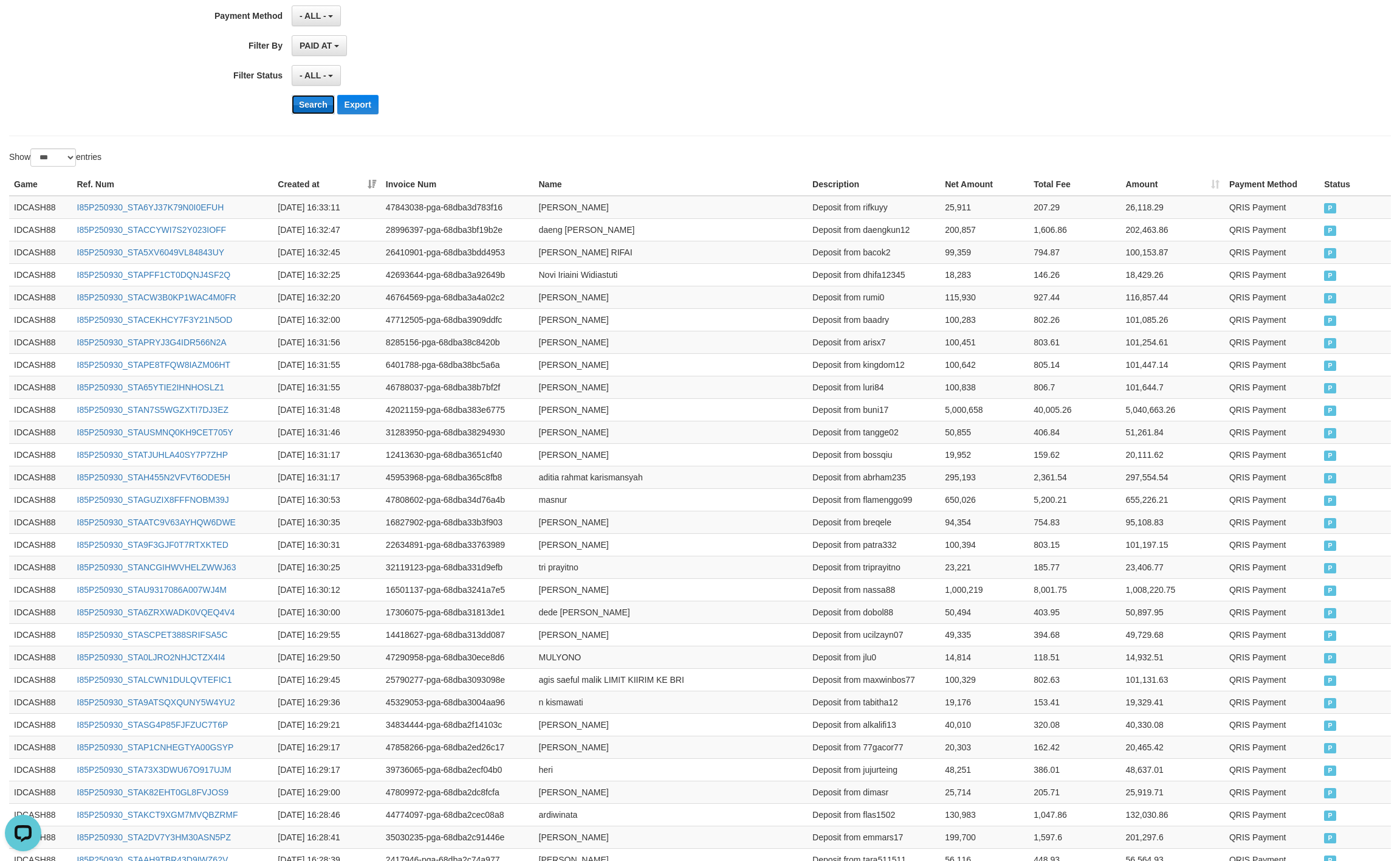
click at [303, 100] on button "Search" at bounding box center [313, 104] width 44 height 20
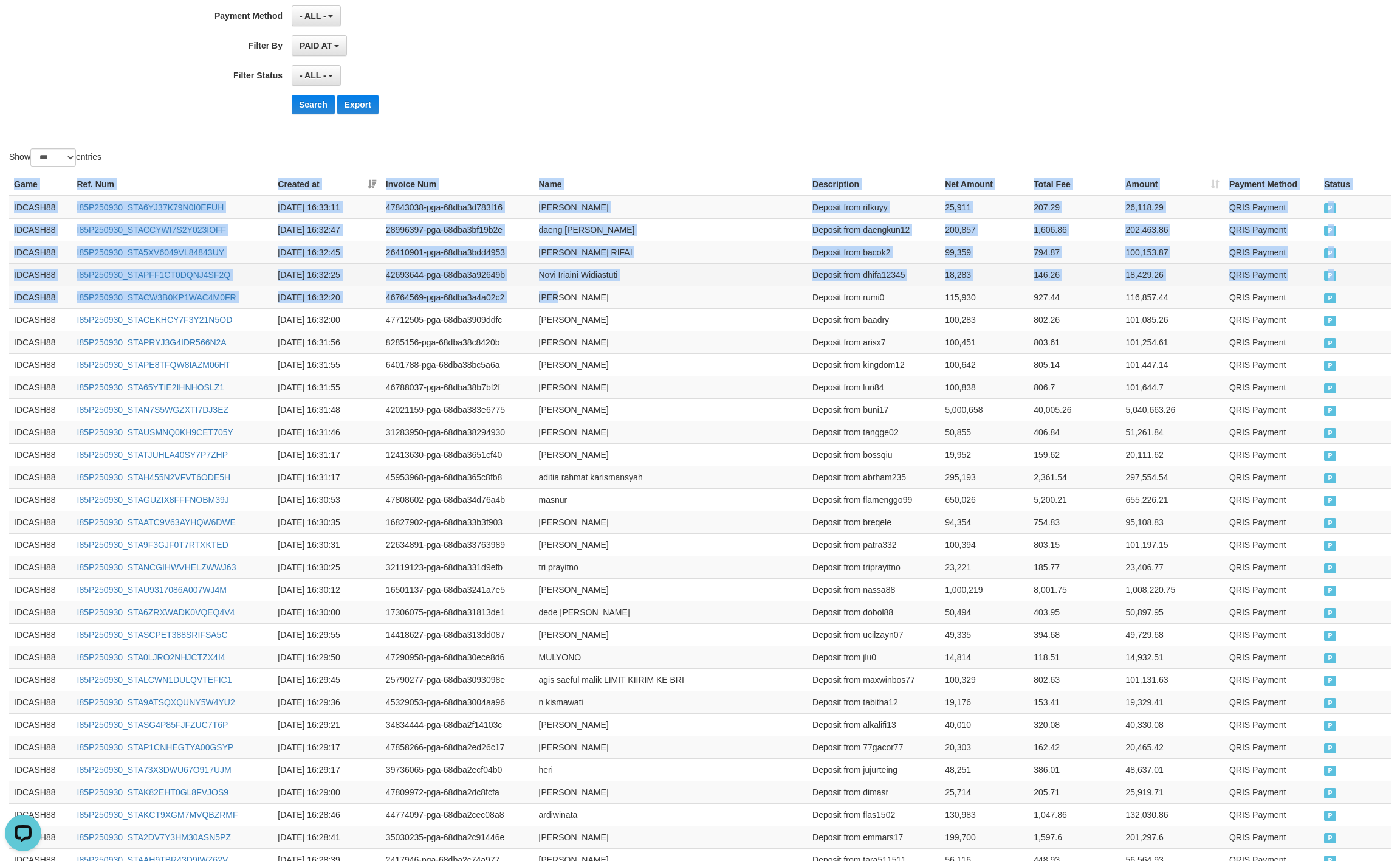
drag, startPoint x: 13, startPoint y: 197, endPoint x: 865, endPoint y: 273, distance: 855.4
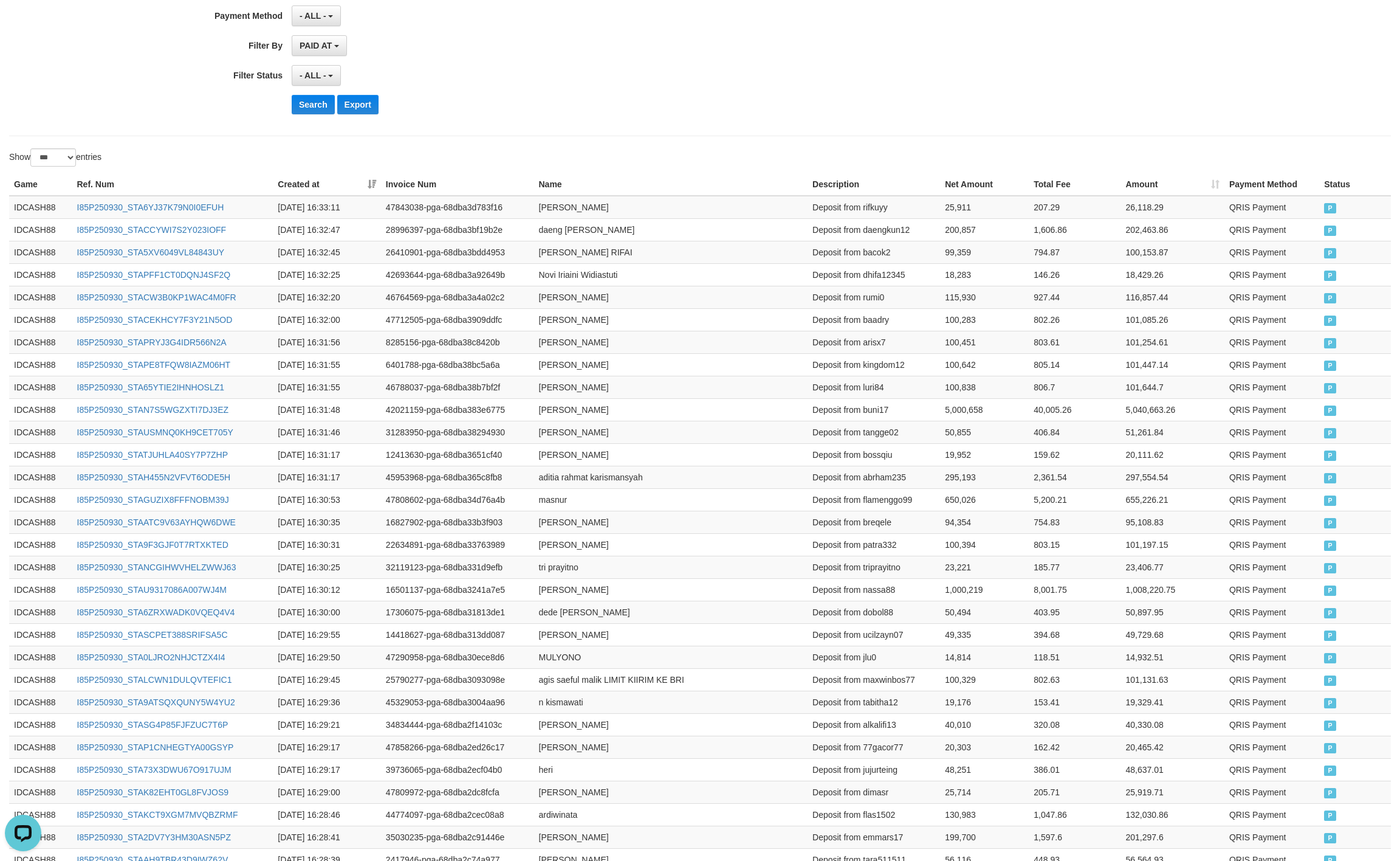
drag, startPoint x: 863, startPoint y: 111, endPoint x: 472, endPoint y: 218, distance: 405.4
click at [856, 111] on div "Search Export" at bounding box center [729, 104] width 875 height 20
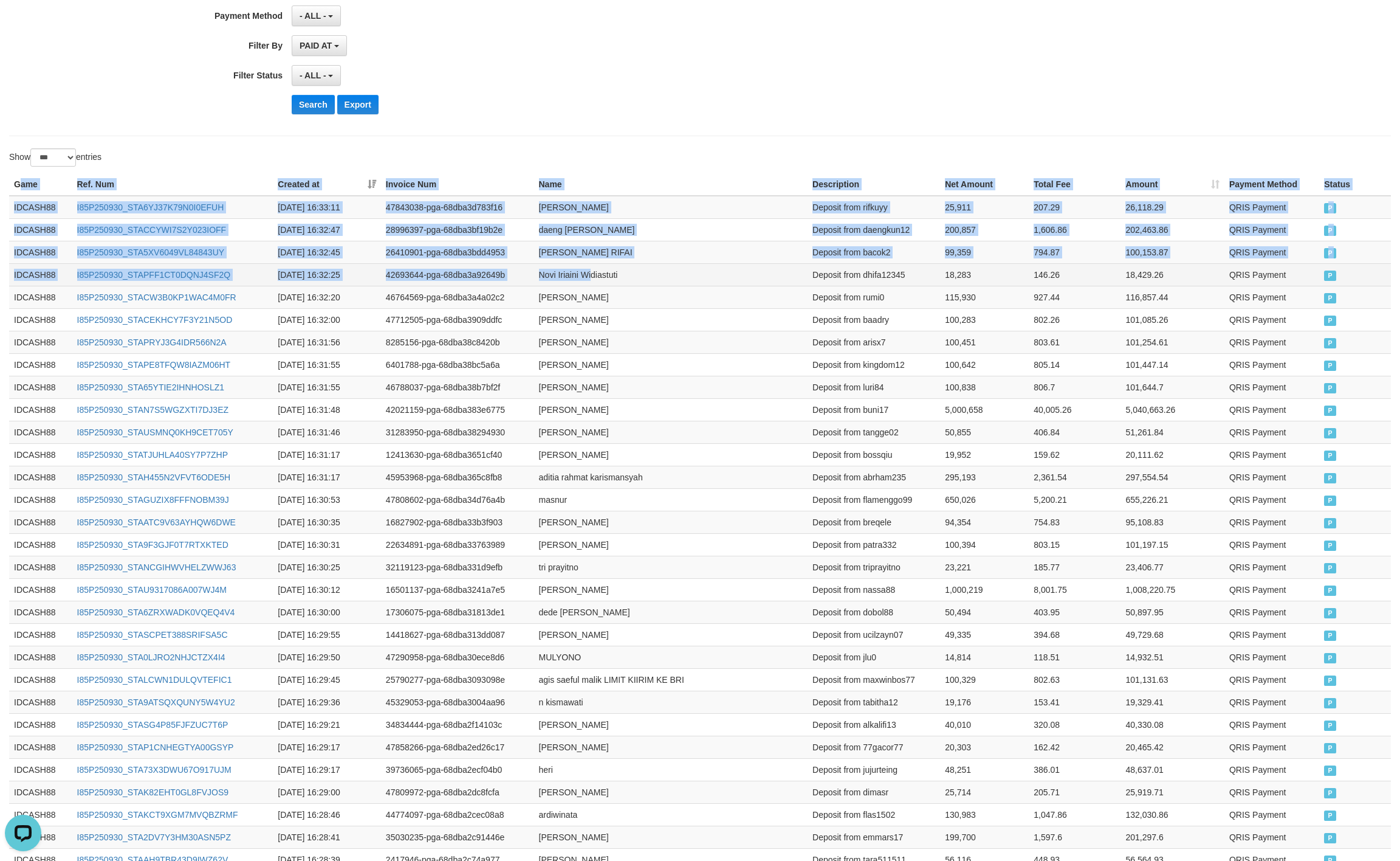
drag, startPoint x: 18, startPoint y: 186, endPoint x: 592, endPoint y: 284, distance: 582.3
click at [1327, 281] on span "P" at bounding box center [1330, 276] width 12 height 10
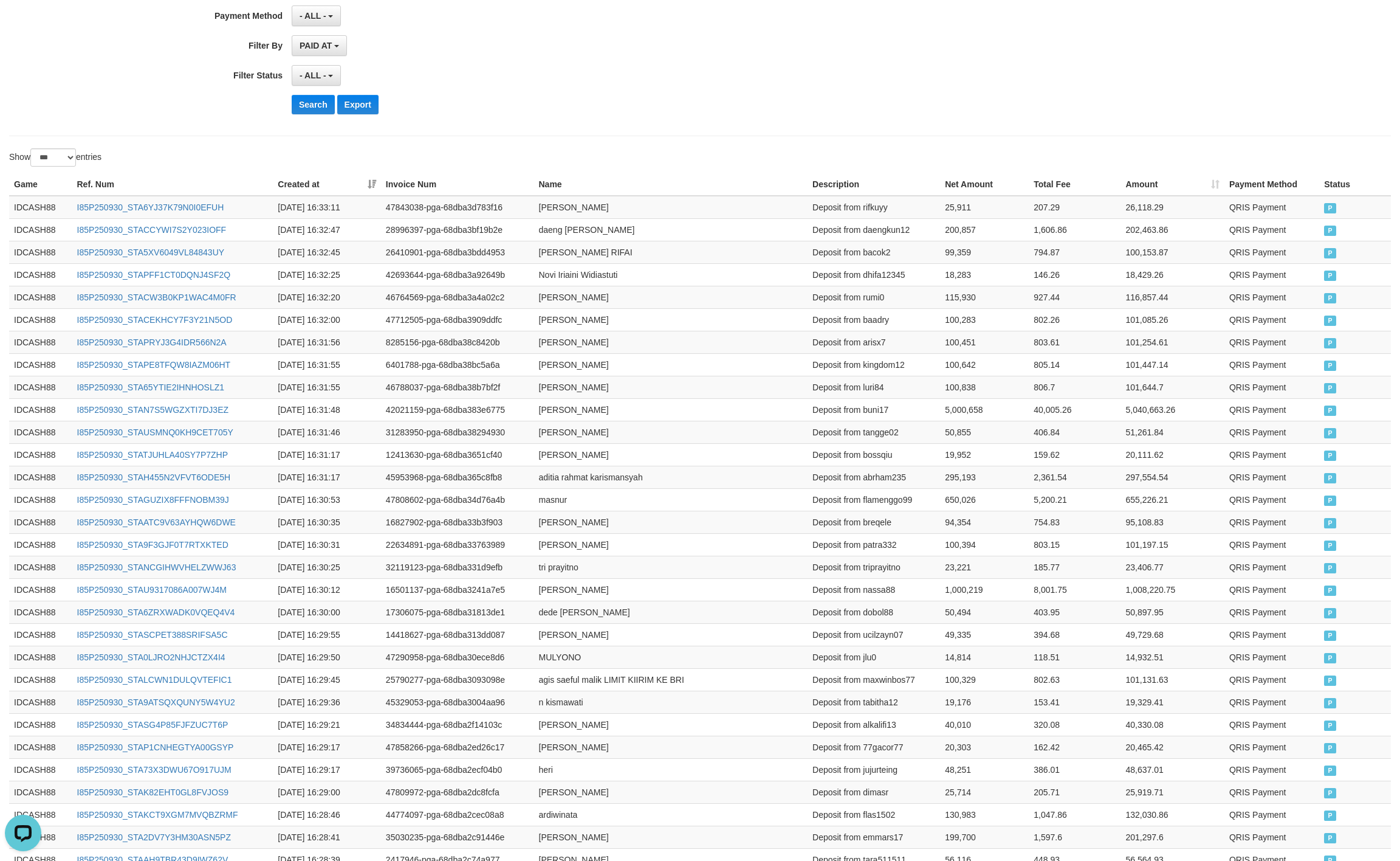
click at [861, 101] on div "Search Export" at bounding box center [729, 104] width 875 height 20
drag, startPoint x: 302, startPoint y: 118, endPoint x: 376, endPoint y: 115, distance: 74.1
click at [326, 115] on button "Search" at bounding box center [313, 104] width 44 height 20
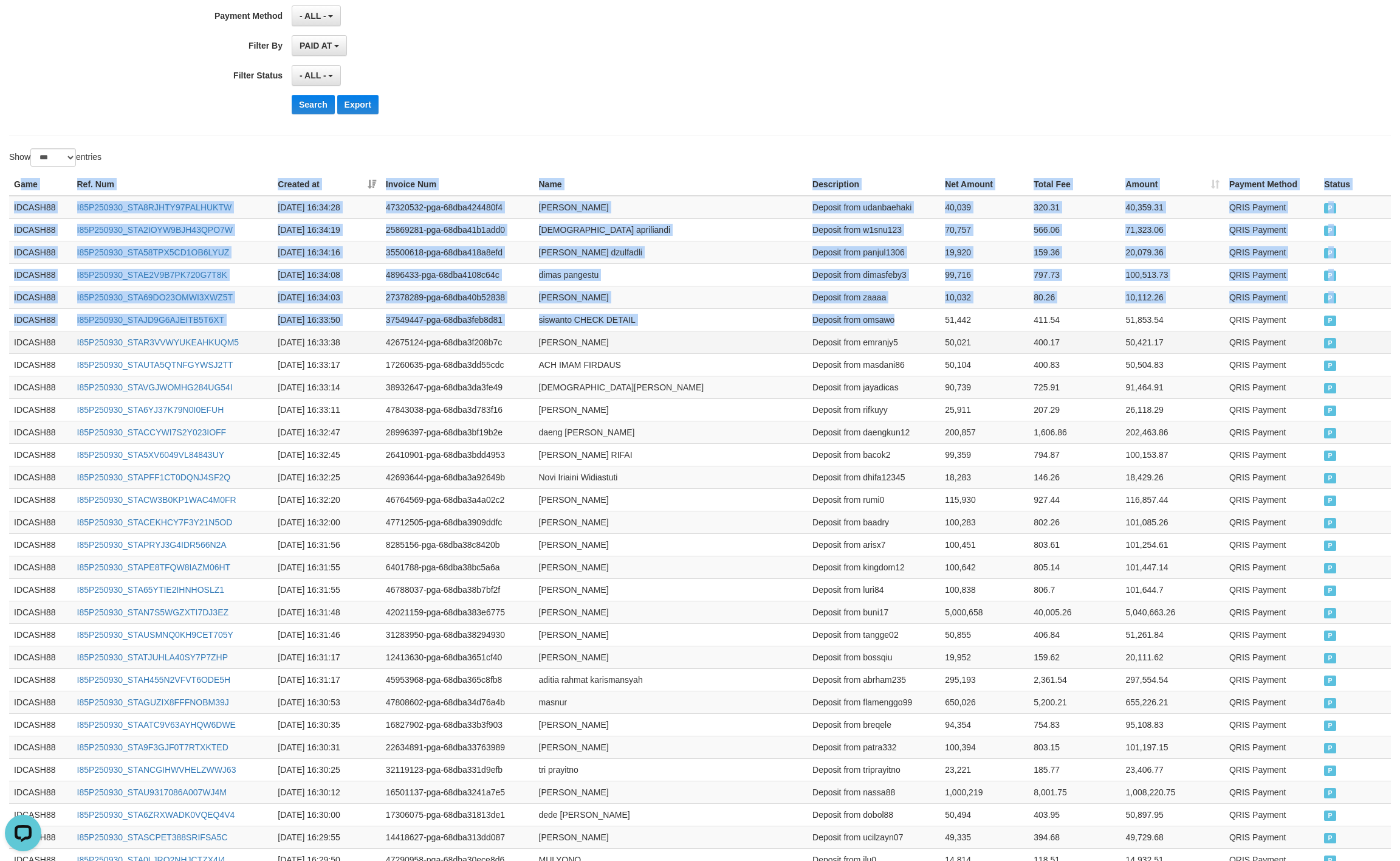
drag, startPoint x: 18, startPoint y: 186, endPoint x: 1013, endPoint y: 351, distance: 1008.6
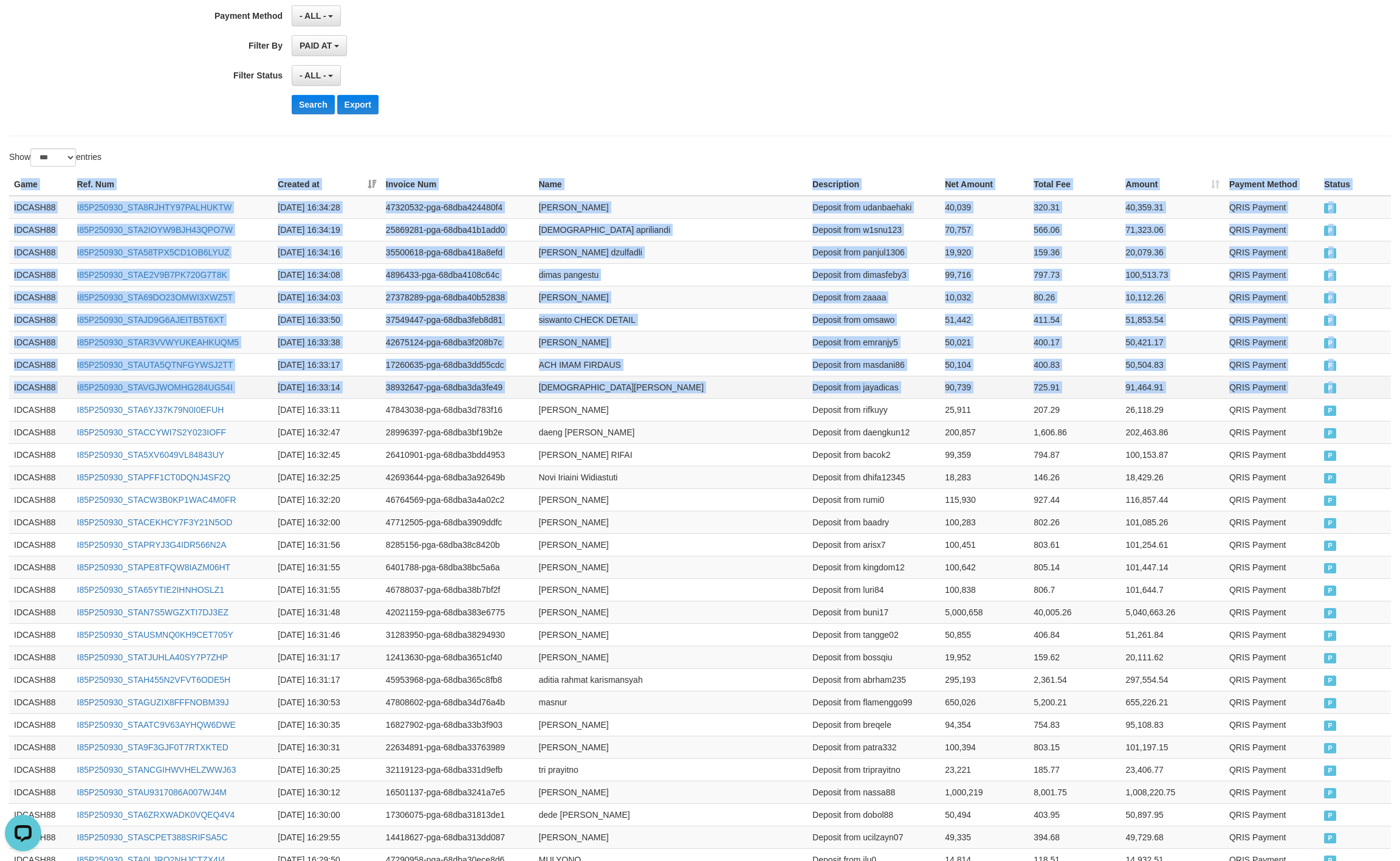
drag, startPoint x: 1339, startPoint y: 400, endPoint x: 1332, endPoint y: 401, distance: 7.1
click at [1332, 398] on td "P" at bounding box center [1355, 387] width 72 height 22
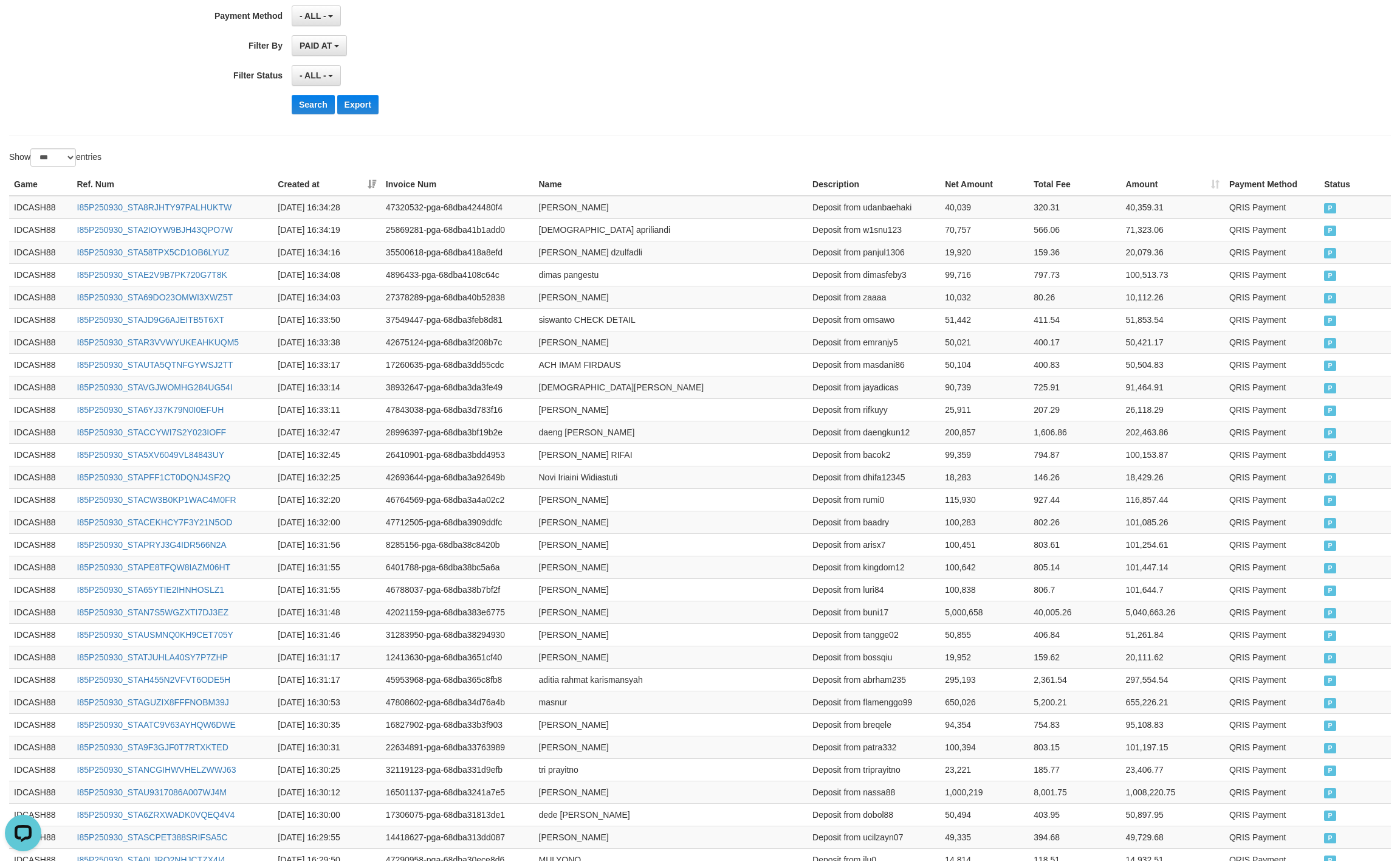
click at [657, 155] on div "Show ** ** ** *** entries" at bounding box center [350, 159] width 682 height 21
click at [328, 108] on button "Search" at bounding box center [313, 104] width 44 height 20
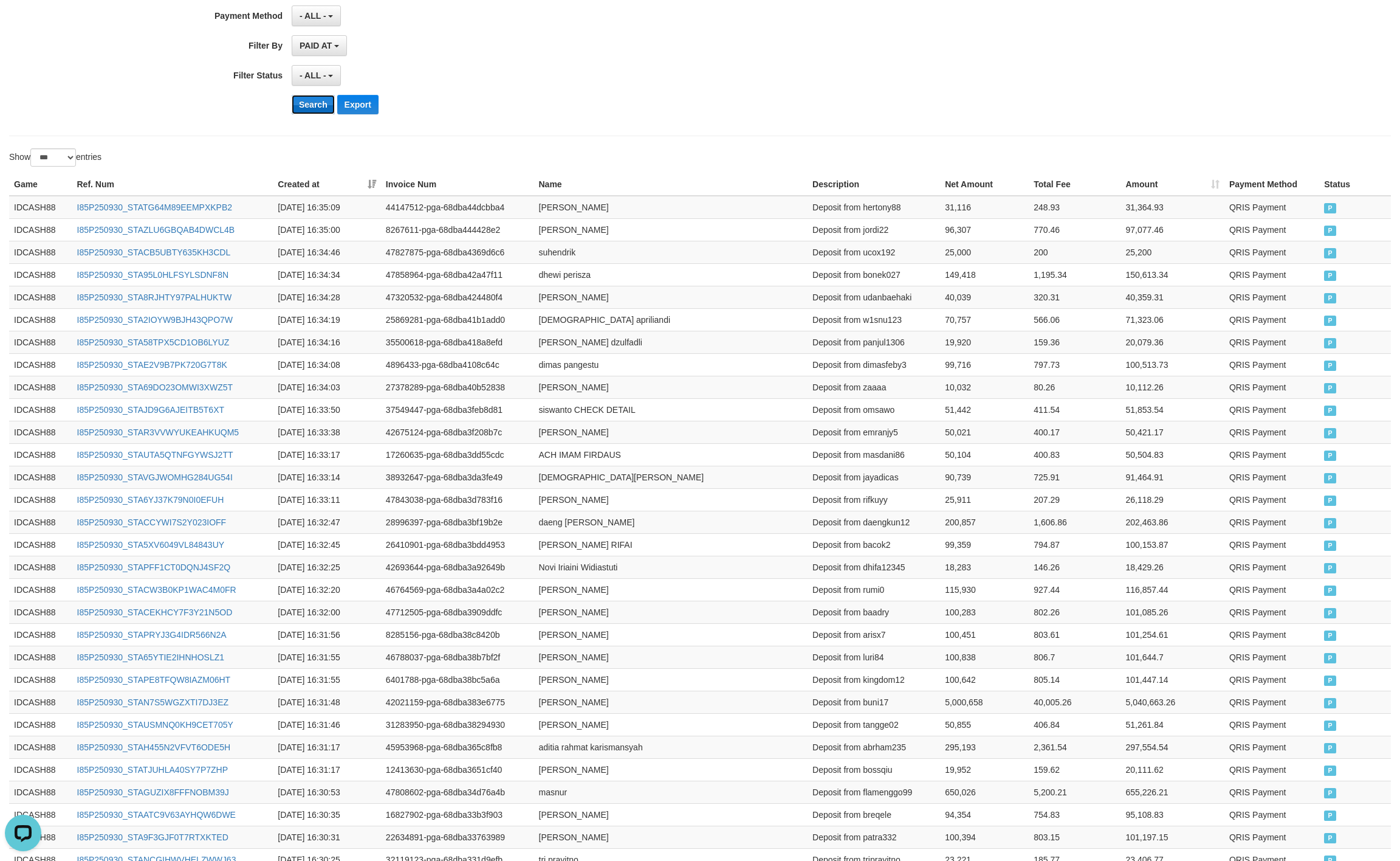
click at [321, 99] on button "Search" at bounding box center [313, 104] width 44 height 20
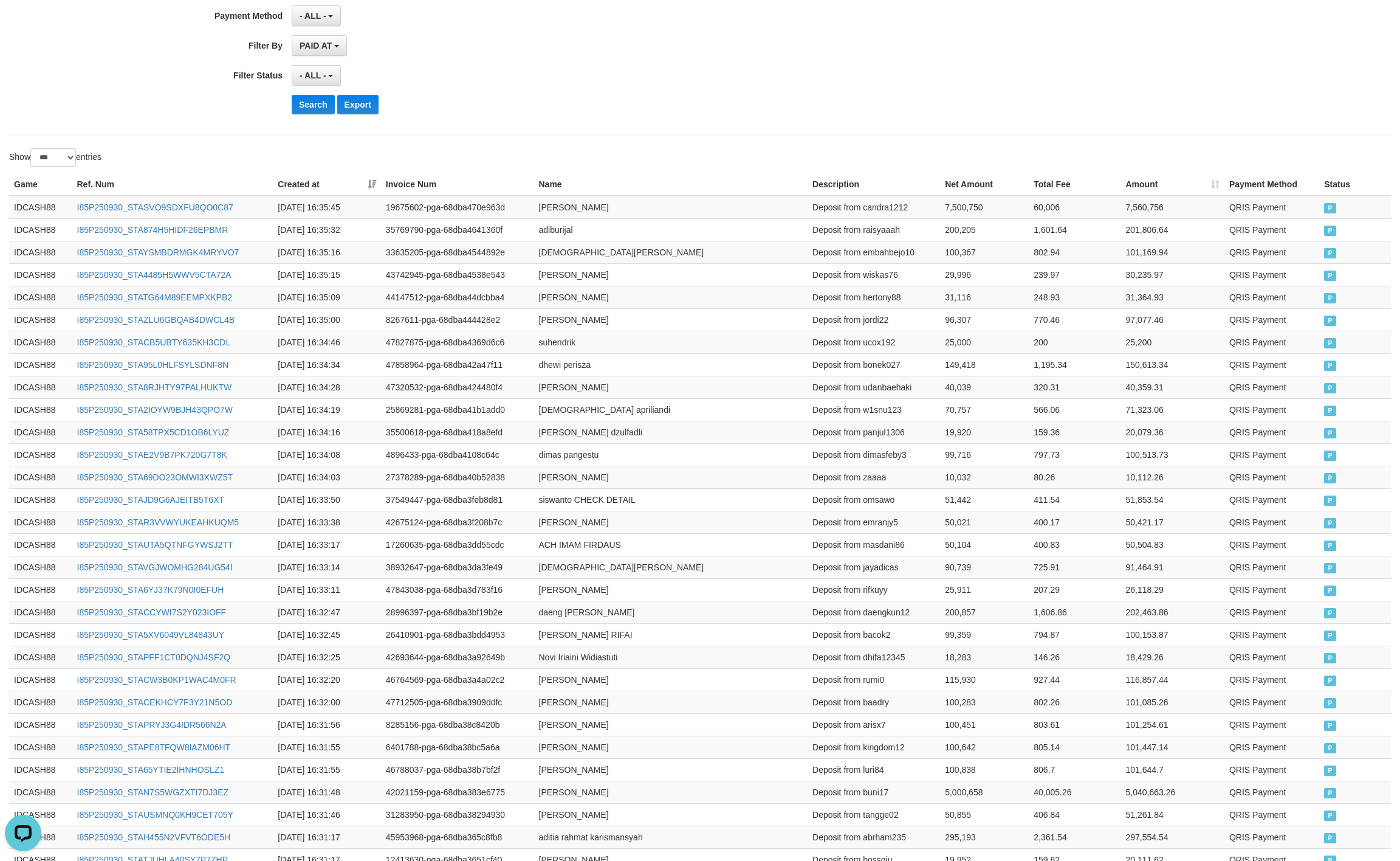
click at [1027, 84] on div "**********" at bounding box center [583, 75] width 1167 height 21
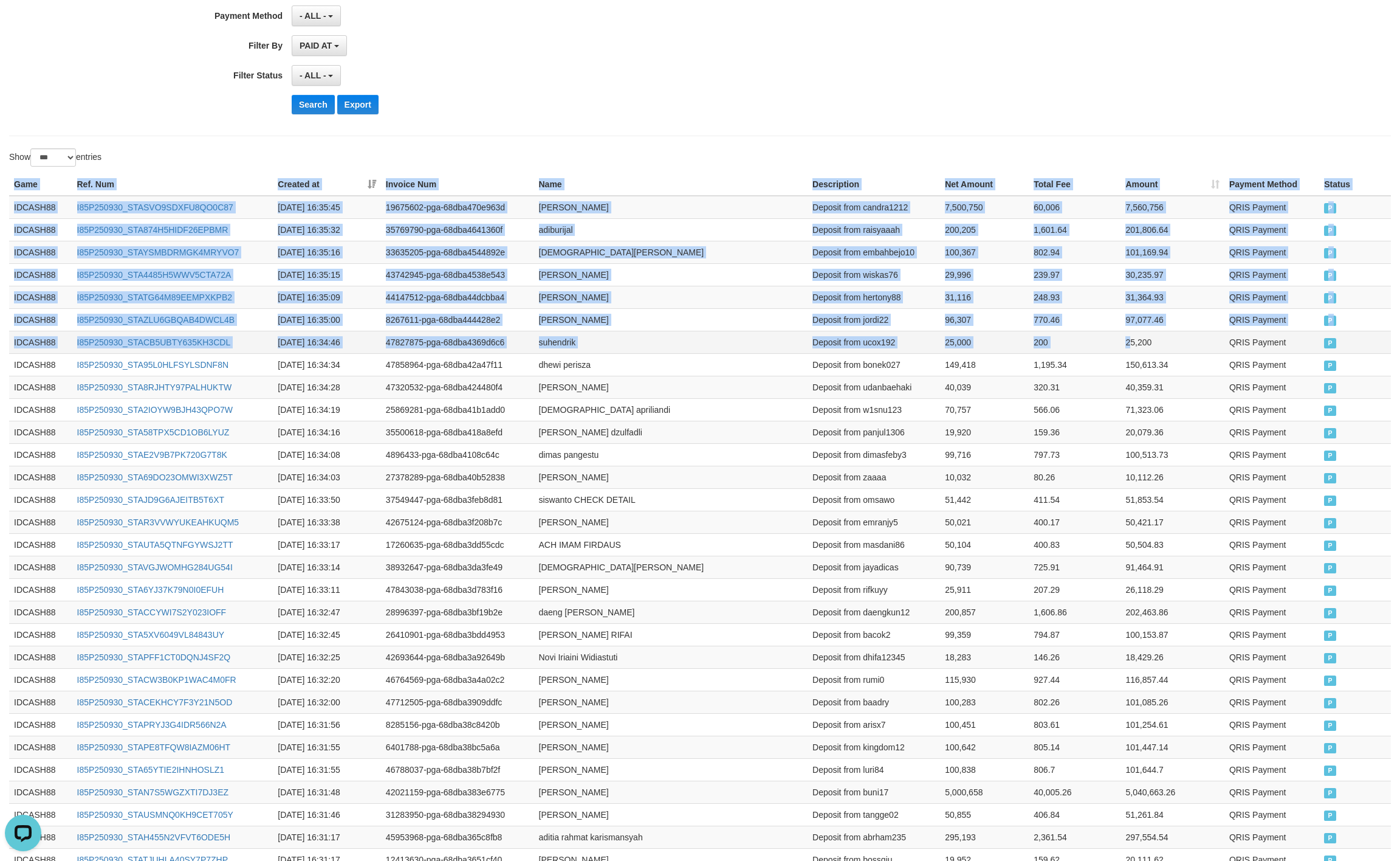
drag, startPoint x: 9, startPoint y: 183, endPoint x: 1129, endPoint y: 342, distance: 1131.2
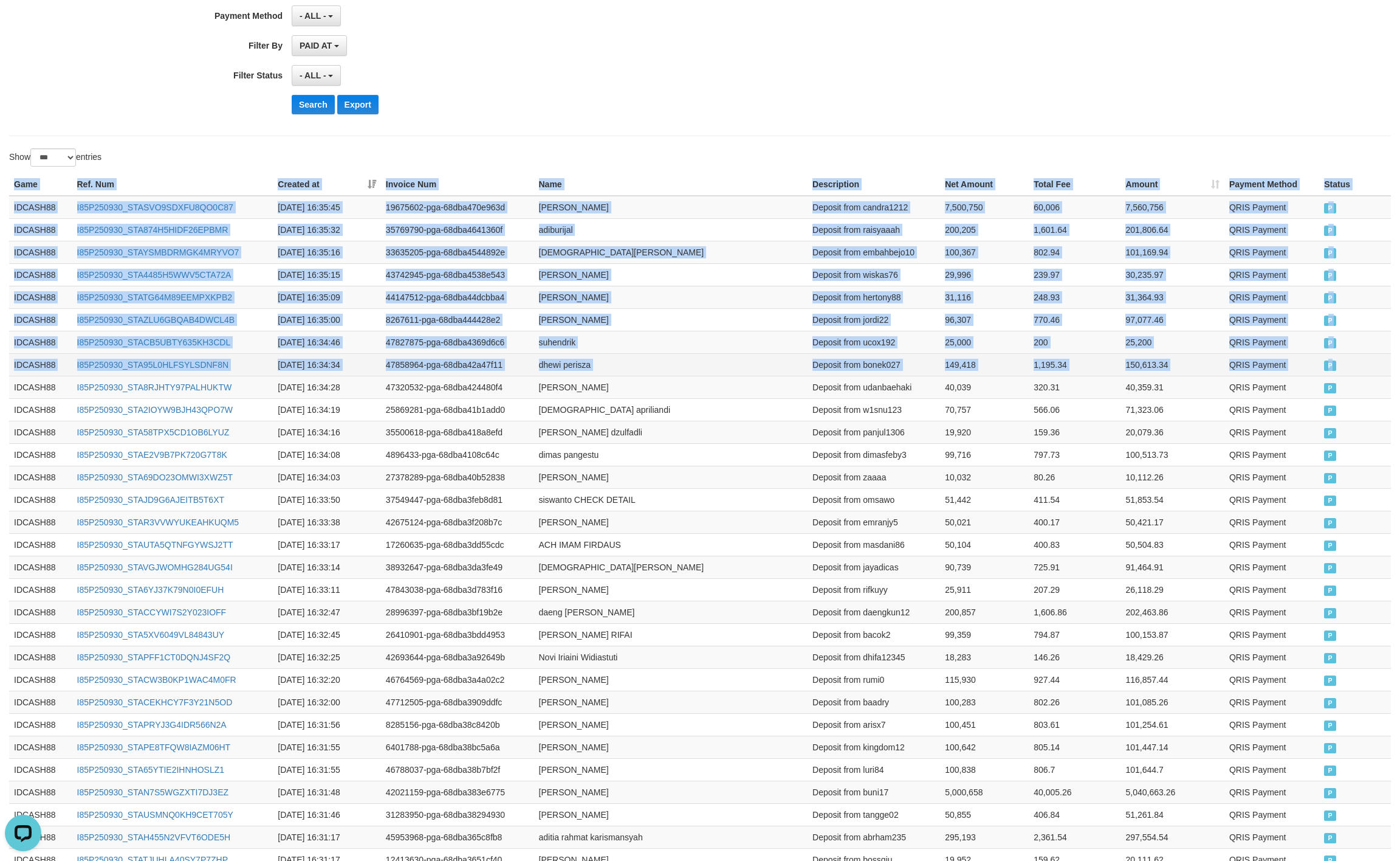
click at [1331, 366] on span "P" at bounding box center [1330, 366] width 12 height 10
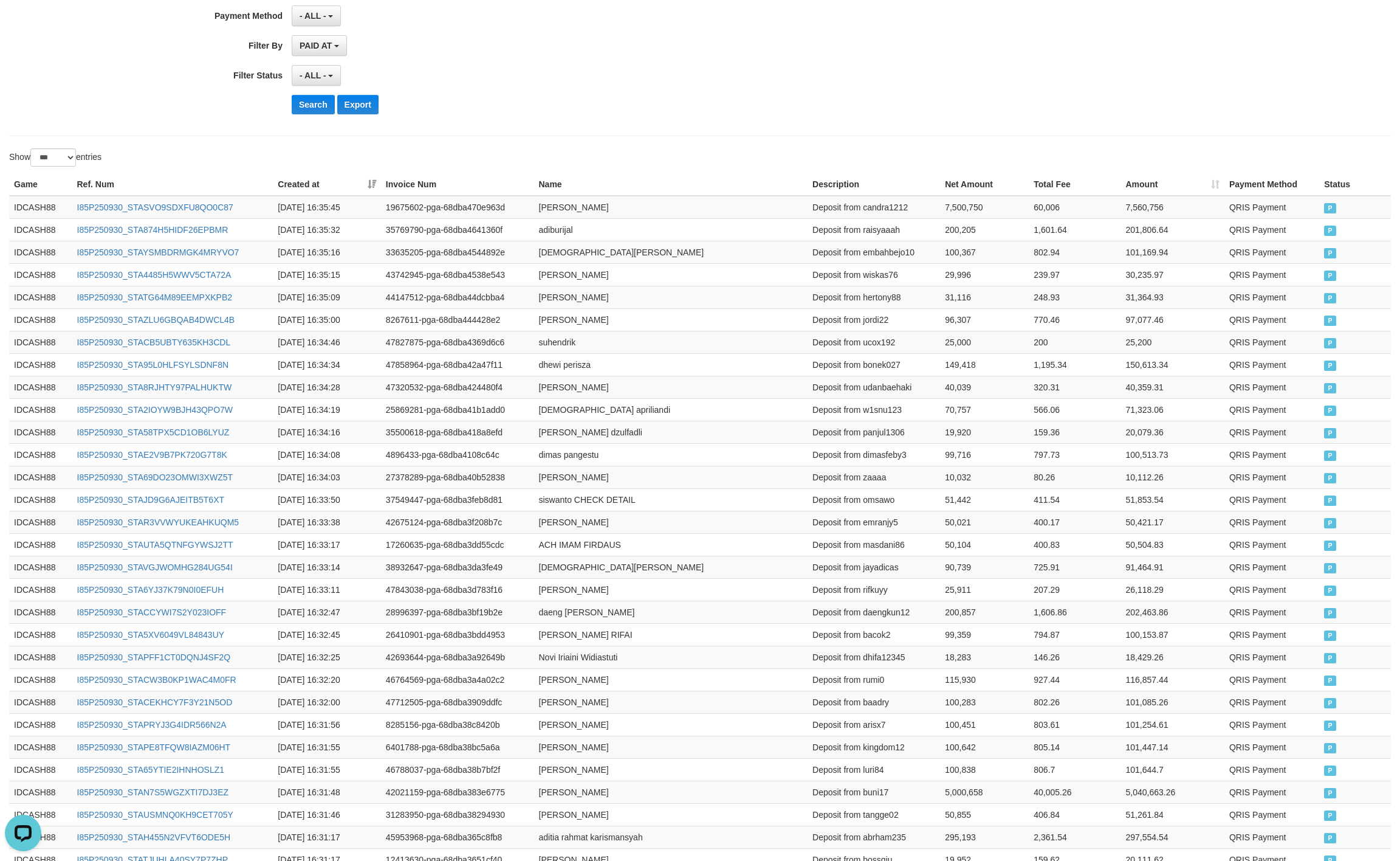
click at [316, 99] on button "Search" at bounding box center [313, 104] width 44 height 20
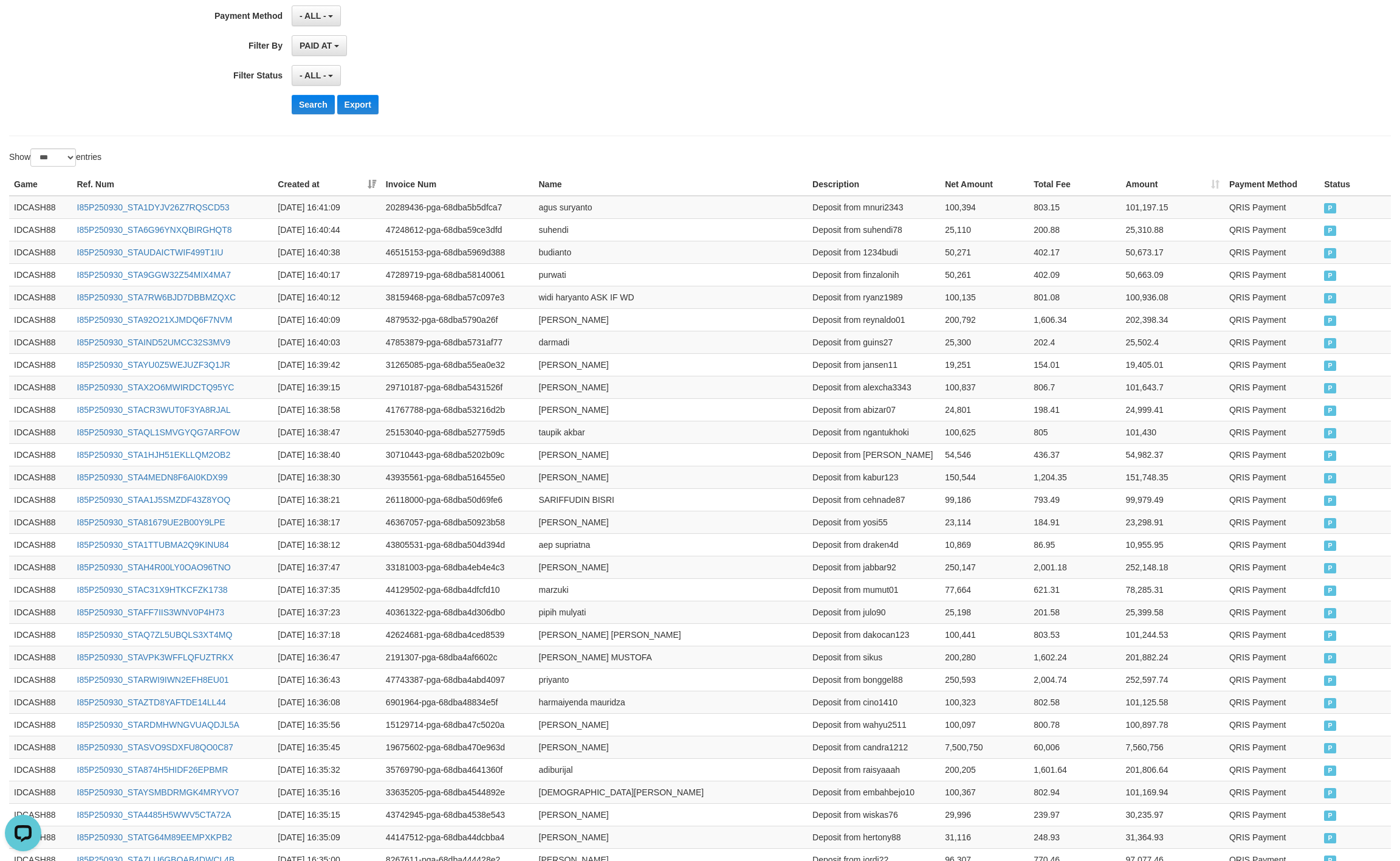
click at [868, 86] on div "- ALL - SELECT ALL - ALL - SELECT STATUS PENDING/UNPAID PAID CANCELED EXPIRED" at bounding box center [631, 75] width 681 height 21
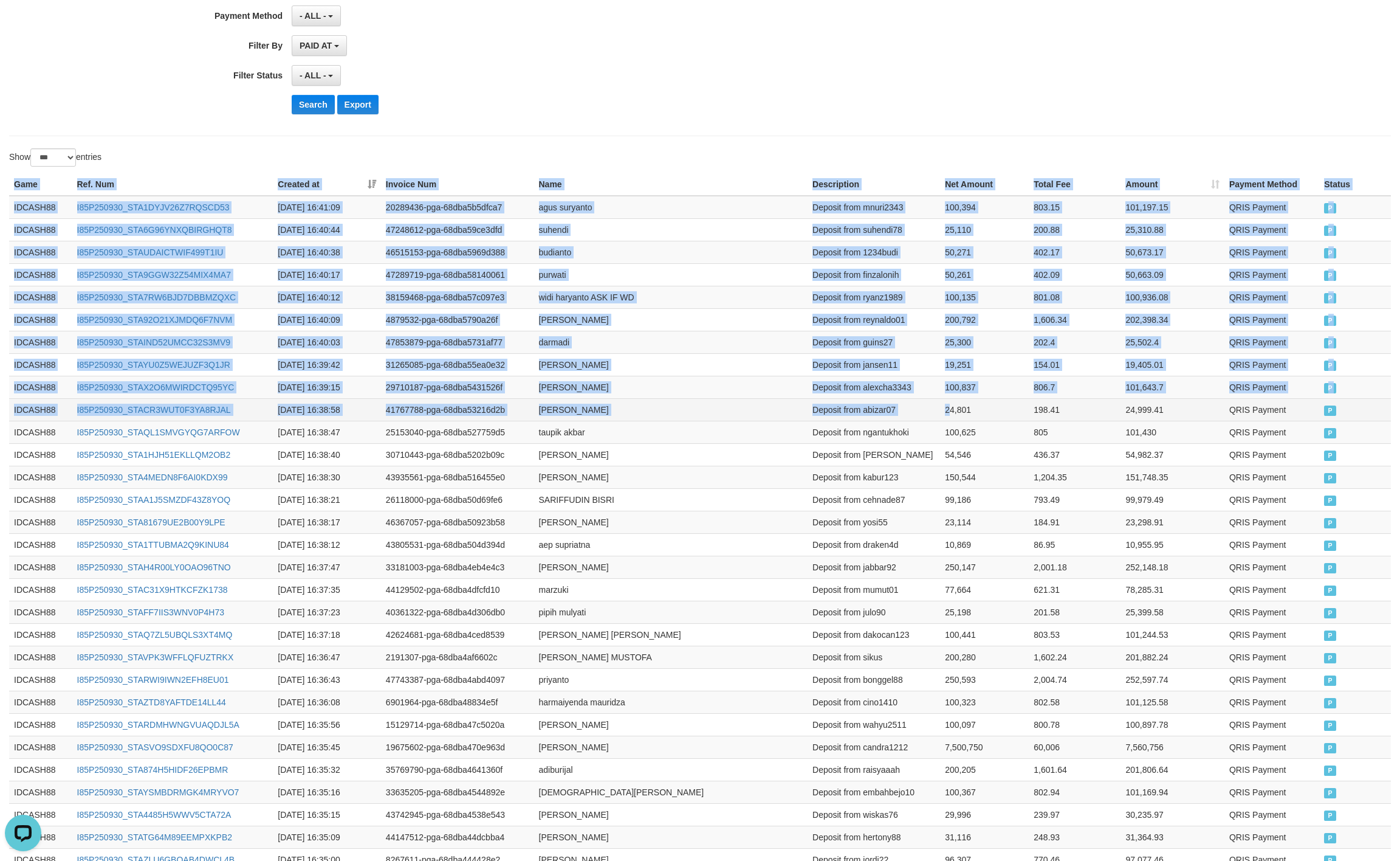
drag, startPoint x: 13, startPoint y: 183, endPoint x: 950, endPoint y: 422, distance: 967.0
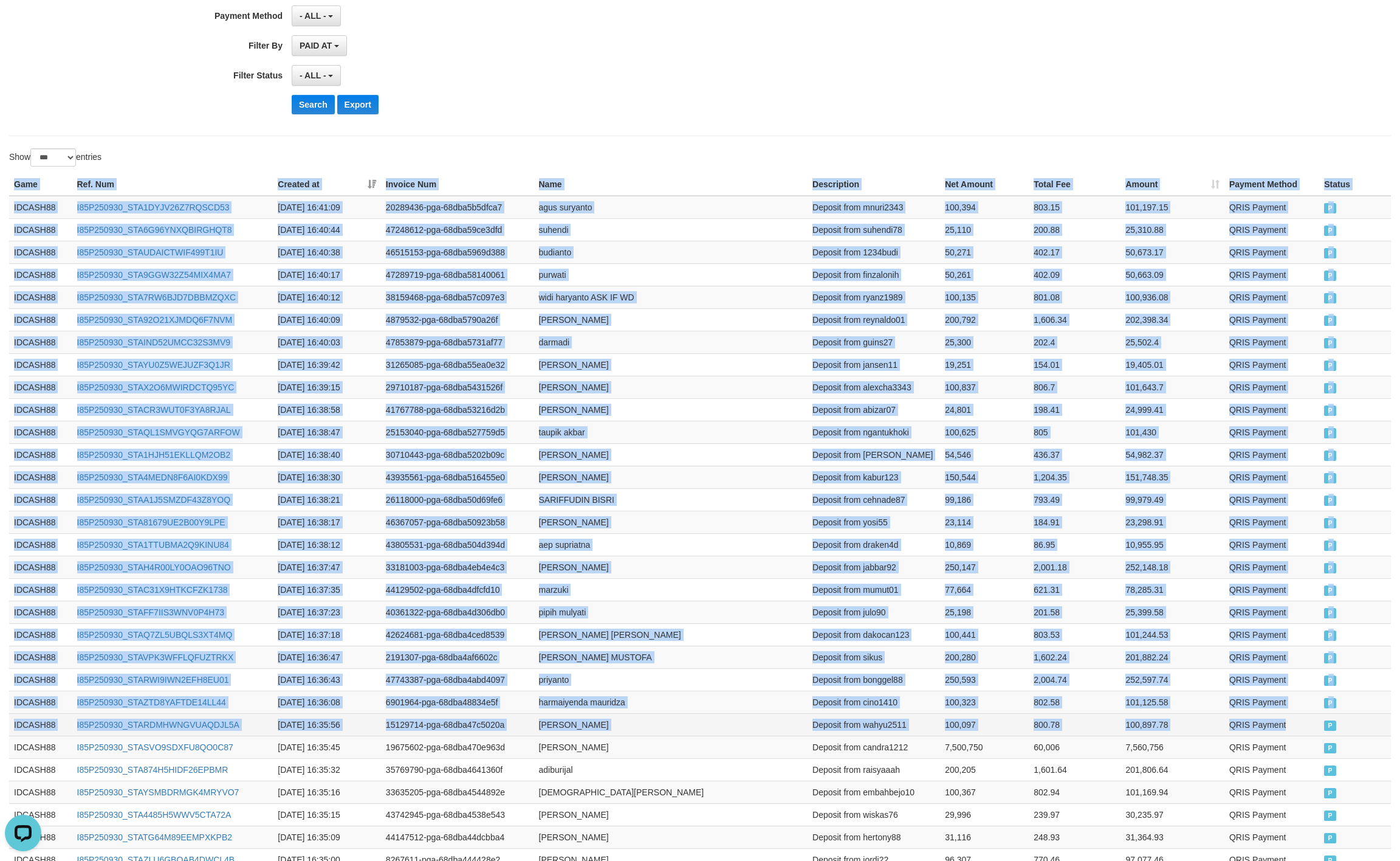
click at [1326, 728] on td "P" at bounding box center [1355, 724] width 72 height 22
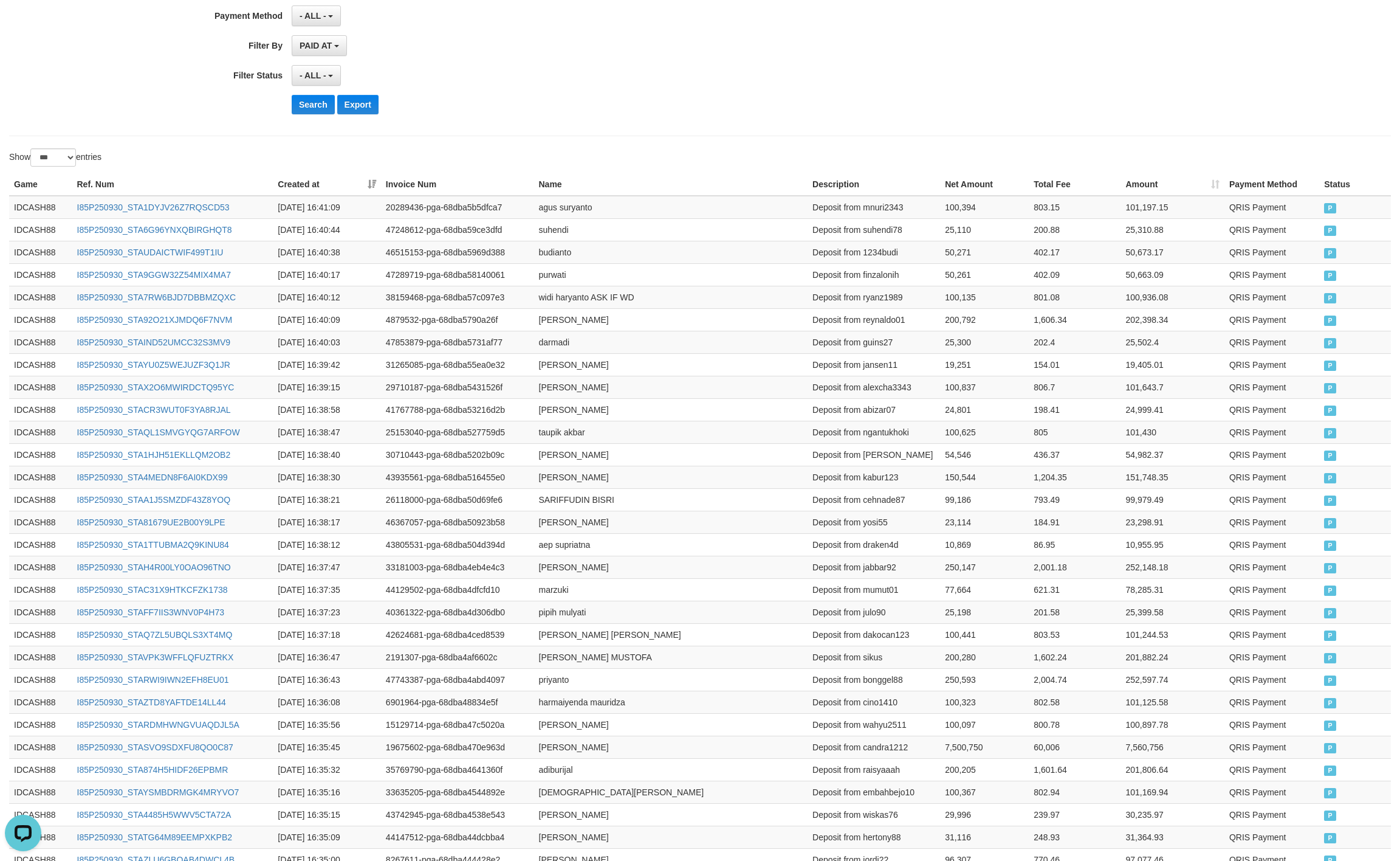
drag, startPoint x: 675, startPoint y: 166, endPoint x: 385, endPoint y: 119, distance: 293.8
click at [658, 170] on div "Show ** ** ** *** entries" at bounding box center [350, 159] width 682 height 21
click at [323, 103] on button "Search" at bounding box center [313, 104] width 44 height 20
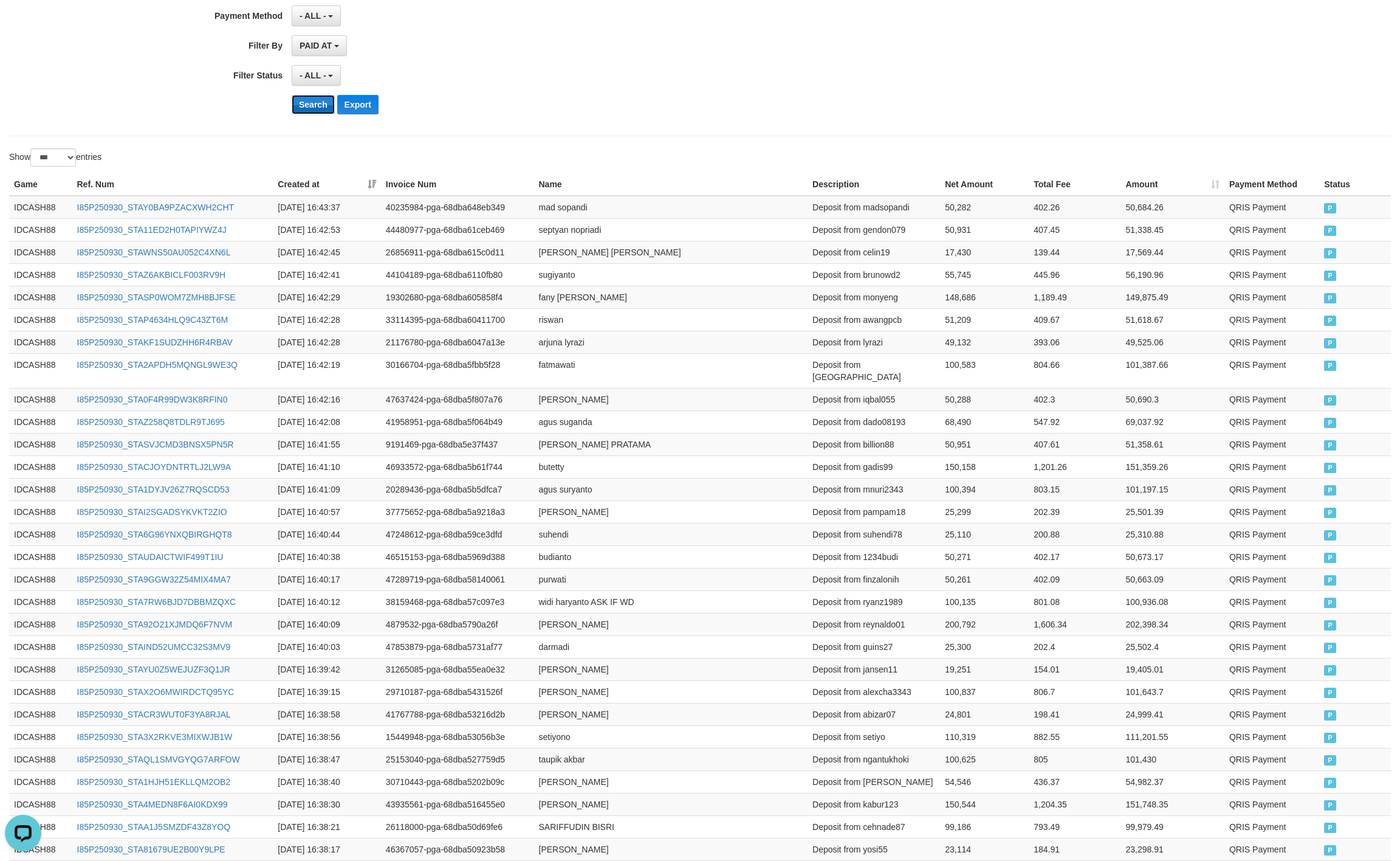
click at [318, 111] on button "Search" at bounding box center [313, 104] width 44 height 20
click at [303, 111] on button "Search" at bounding box center [313, 104] width 44 height 20
click at [738, 111] on div "Search Export" at bounding box center [729, 104] width 875 height 20
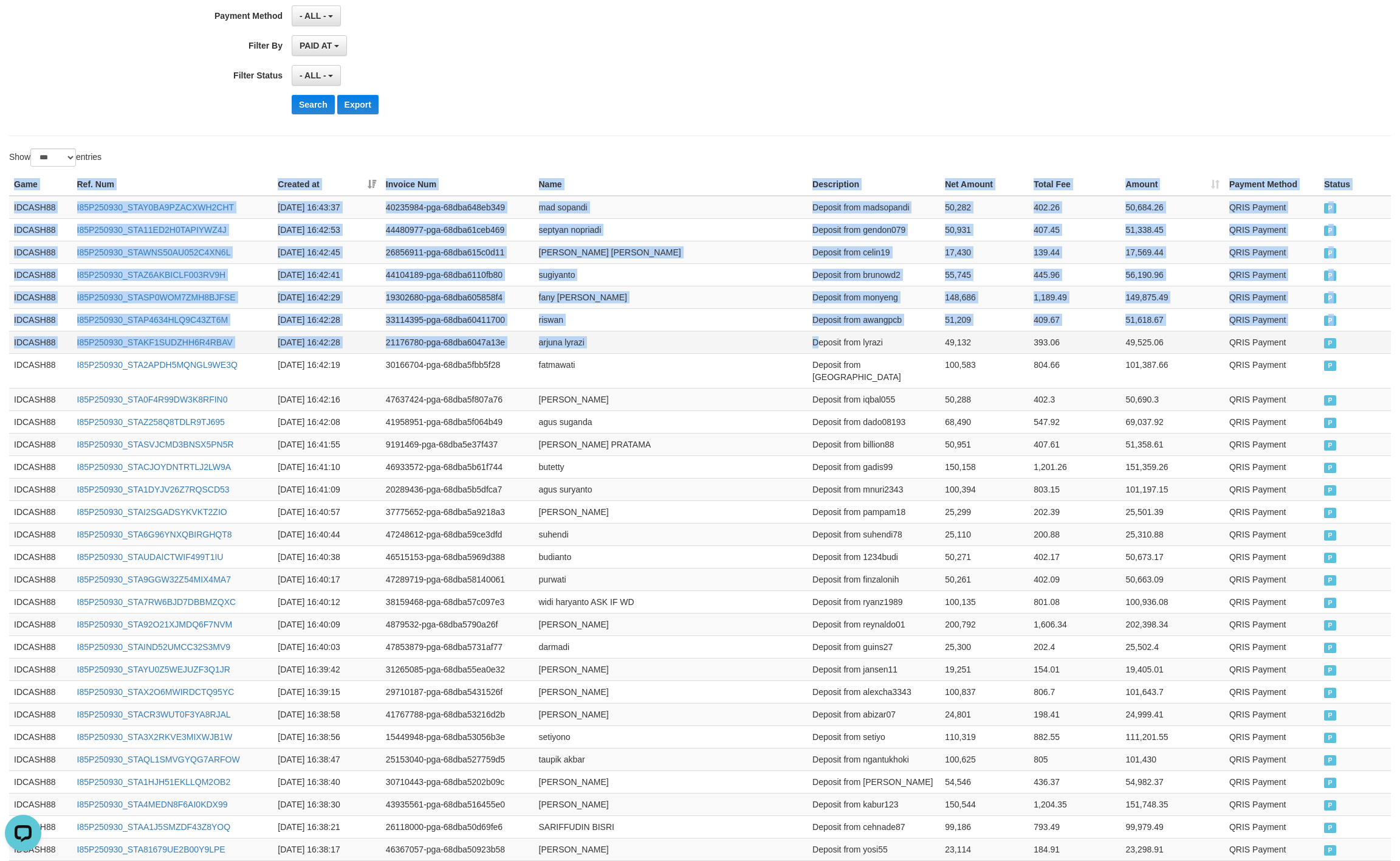
drag, startPoint x: 11, startPoint y: 189, endPoint x: 1118, endPoint y: 409, distance: 1128.6
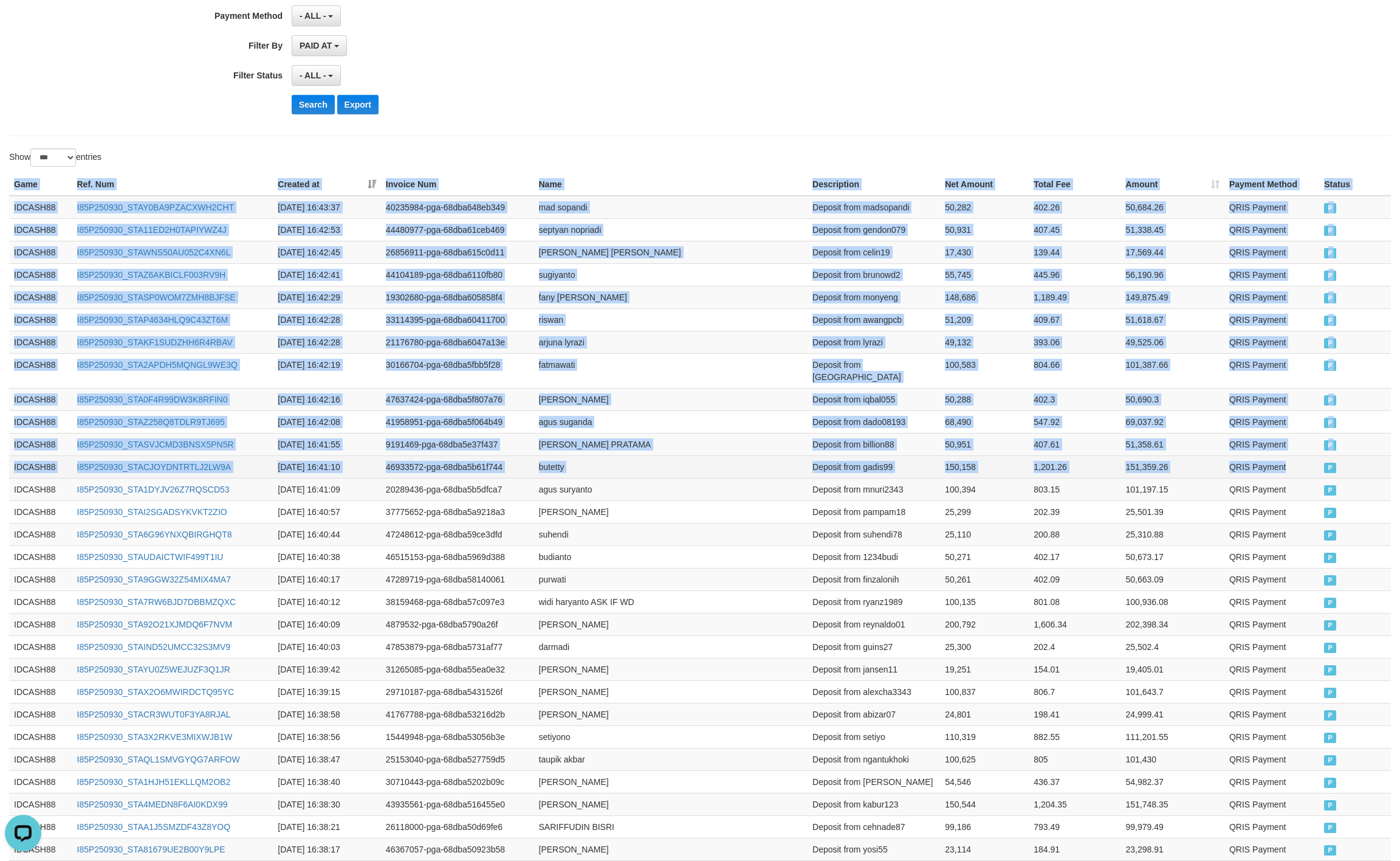
click at [1320, 457] on td "P" at bounding box center [1355, 466] width 72 height 22
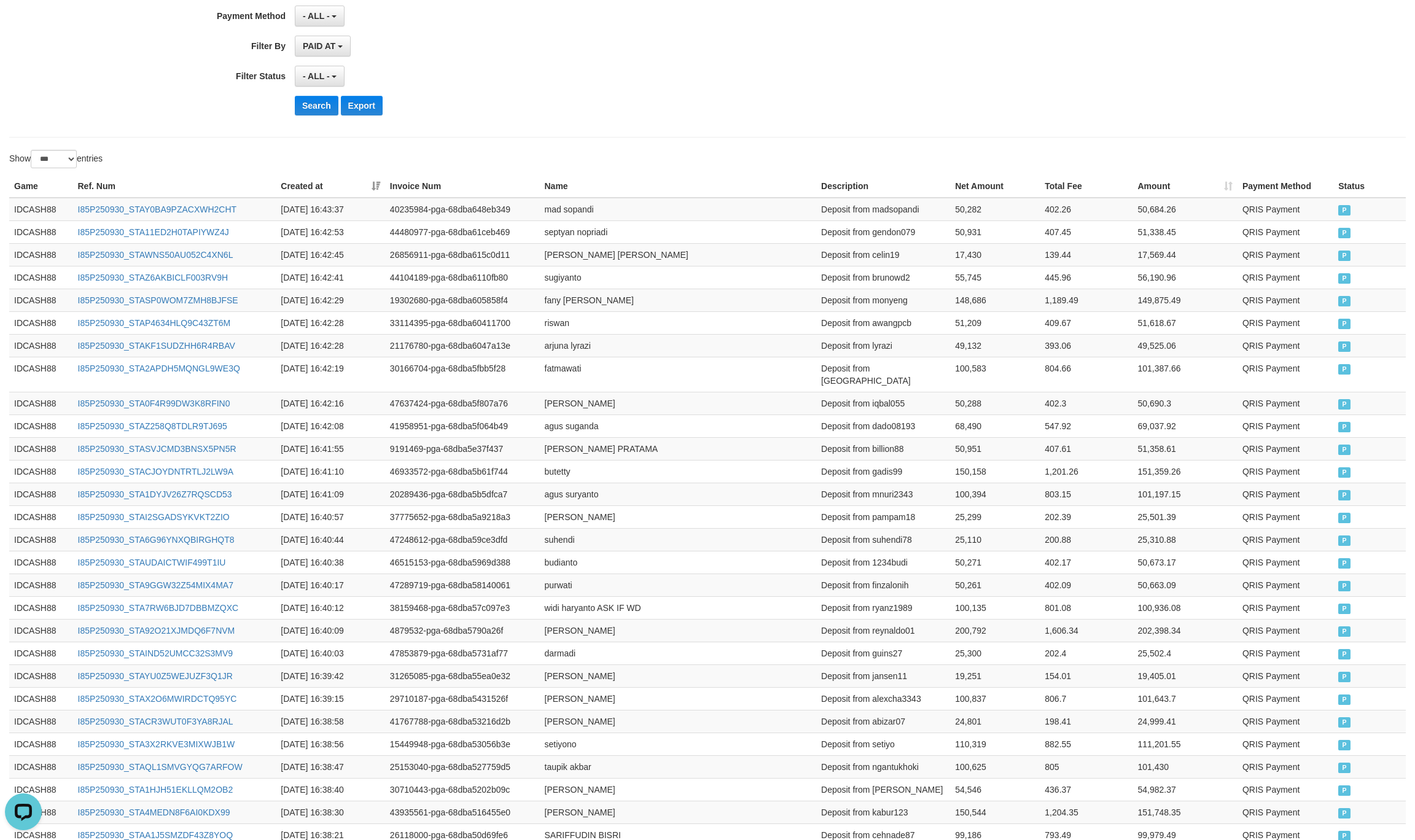
drag, startPoint x: 693, startPoint y: 108, endPoint x: 507, endPoint y: 108, distance: 186.0
click at [677, 108] on div "Search Export" at bounding box center [736, 105] width 884 height 20
click at [305, 113] on button "Search" at bounding box center [317, 105] width 44 height 20
drag, startPoint x: 961, startPoint y: 119, endPoint x: 1307, endPoint y: 179, distance: 351.2
click at [966, 116] on div "Search Export" at bounding box center [736, 105] width 884 height 20
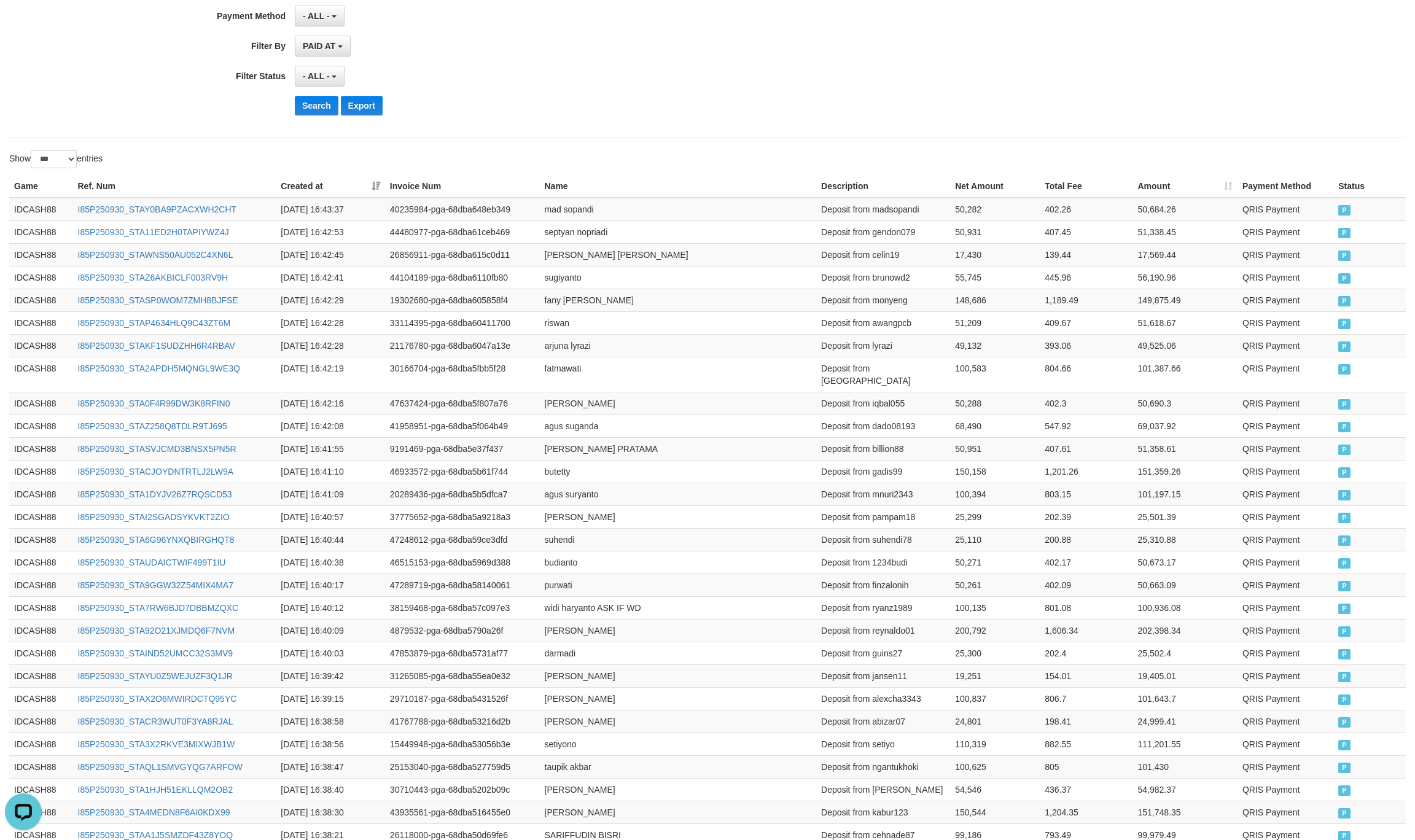
click at [315, 108] on button "Search" at bounding box center [317, 105] width 44 height 20
drag, startPoint x: 1010, startPoint y: 101, endPoint x: 693, endPoint y: 42, distance: 322.4
click at [969, 98] on div "Search Export" at bounding box center [736, 105] width 884 height 20
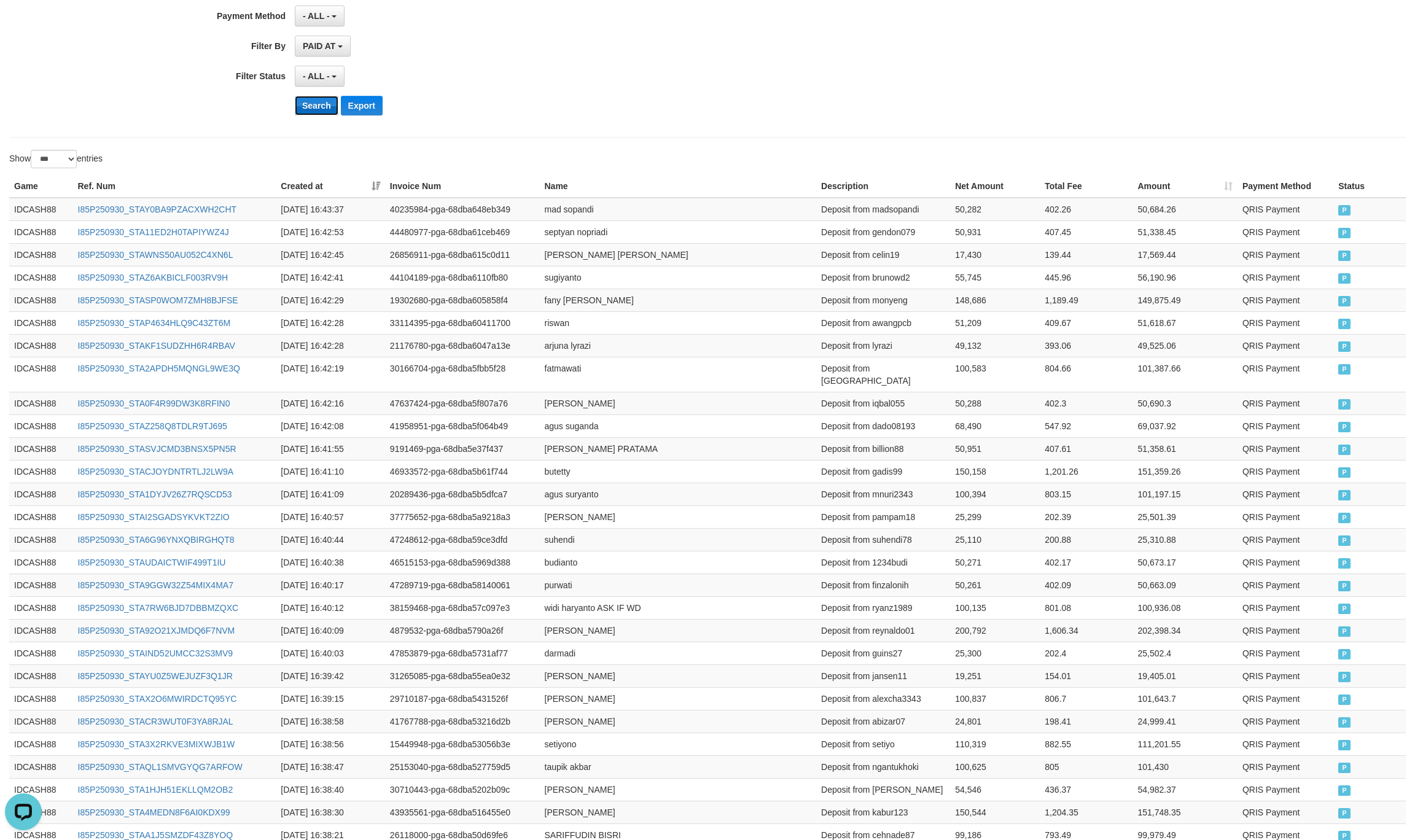
click at [317, 103] on button "Search" at bounding box center [317, 105] width 44 height 20
click at [1024, 98] on div "Search Export" at bounding box center [736, 105] width 884 height 20
drag, startPoint x: 636, startPoint y: 89, endPoint x: 369, endPoint y: 97, distance: 267.1
click at [319, 114] on button "Search" at bounding box center [317, 105] width 44 height 20
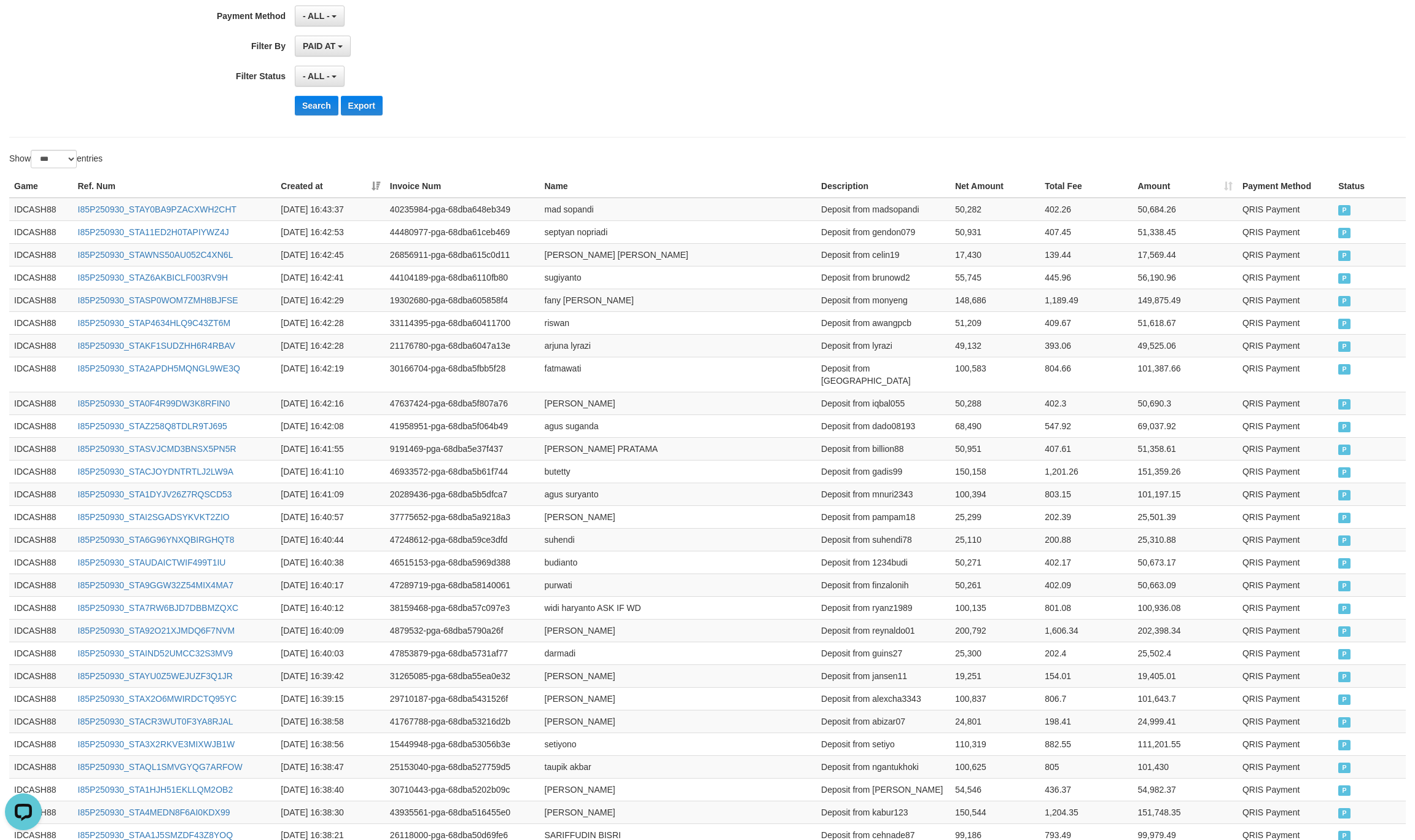
drag, startPoint x: 336, startPoint y: 146, endPoint x: 618, endPoint y: 177, distance: 283.7
click at [681, 161] on div "Show ** ** ** *** entries" at bounding box center [354, 160] width 690 height 21
click at [315, 108] on button "Search" at bounding box center [317, 105] width 44 height 20
click at [315, 116] on button "Search" at bounding box center [317, 105] width 44 height 20
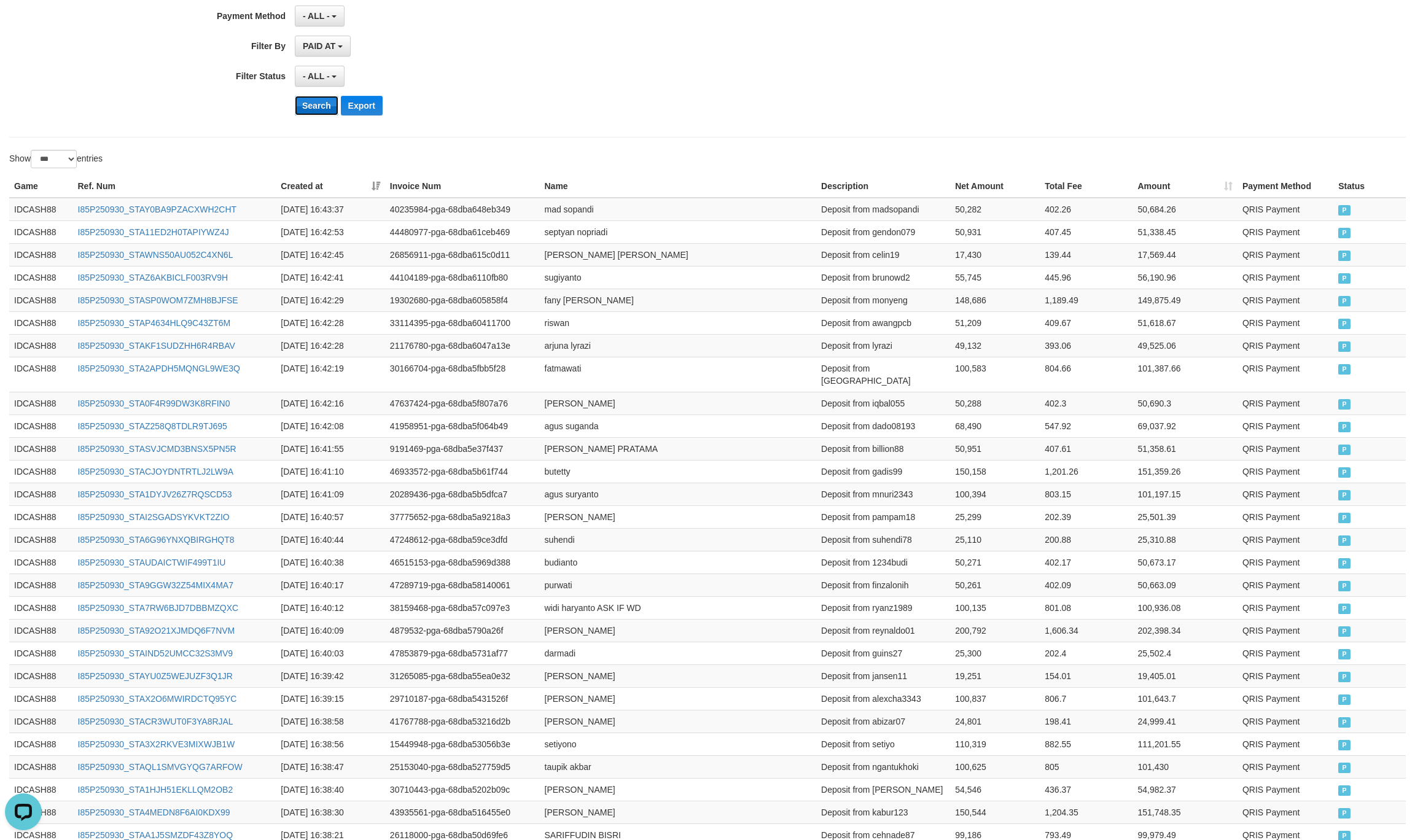
click at [317, 105] on button "Search" at bounding box center [317, 105] width 44 height 20
click at [621, 116] on div "Search Export" at bounding box center [736, 105] width 884 height 20
click at [315, 111] on button "Search" at bounding box center [317, 105] width 44 height 20
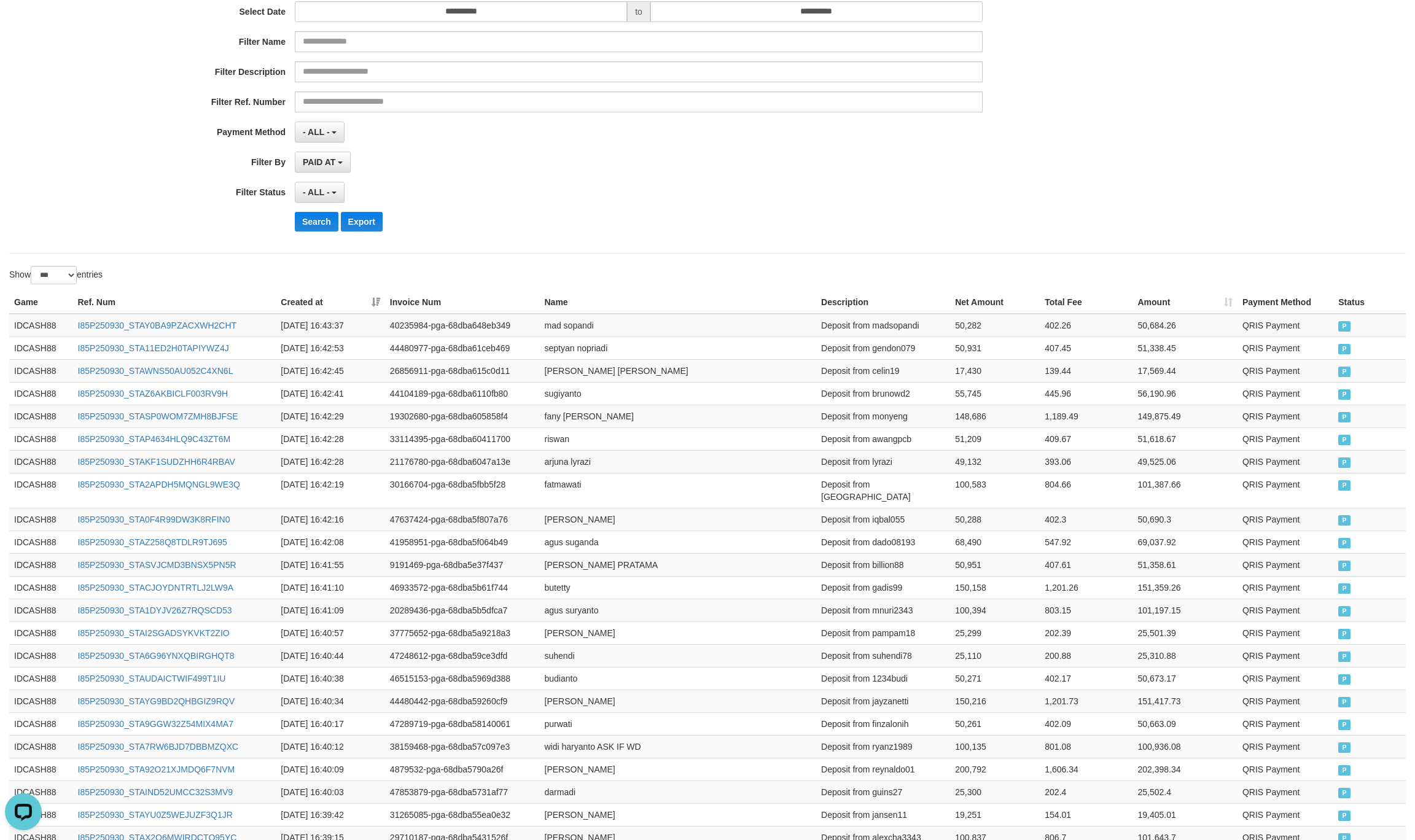
scroll to position [85, 0]
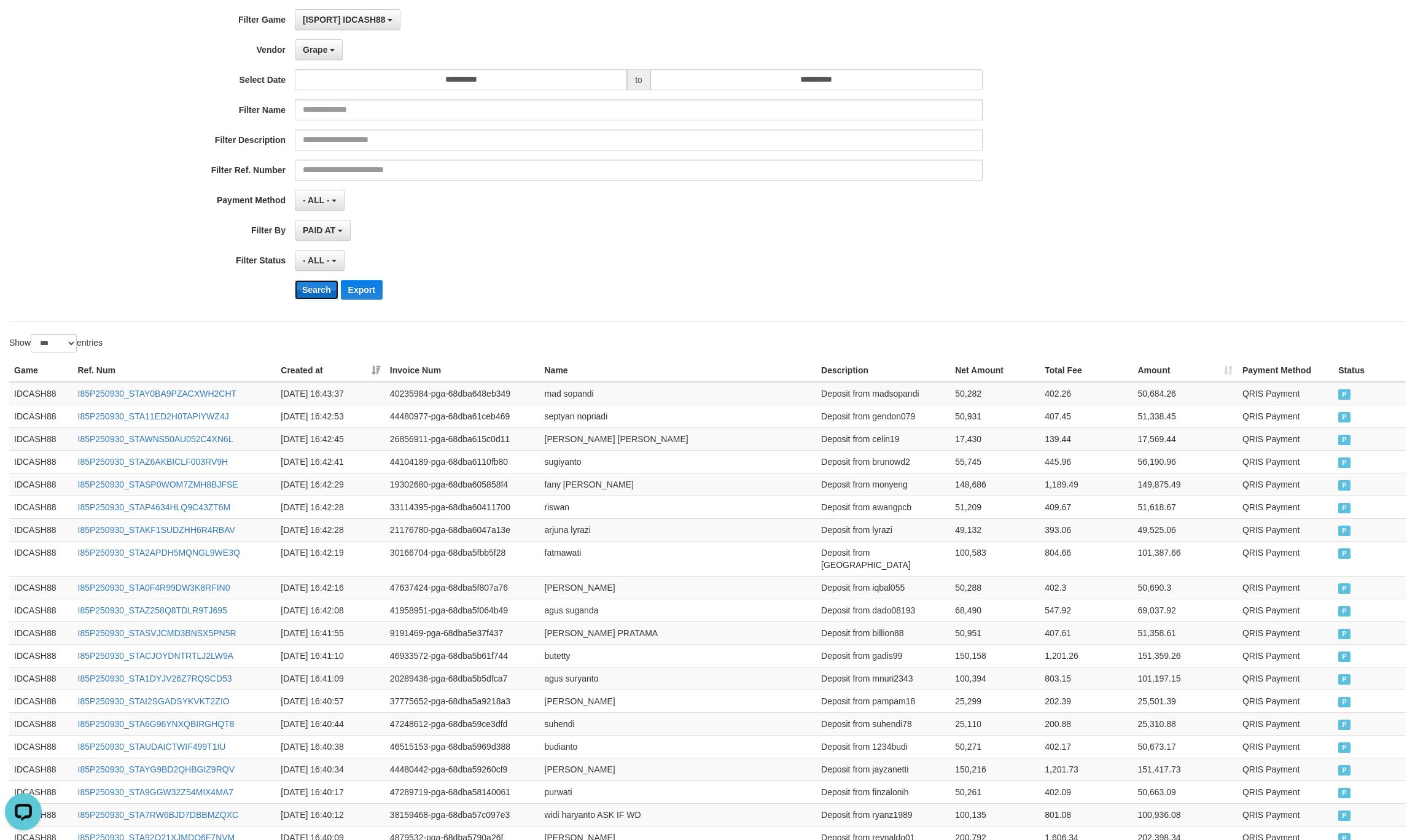
click at [309, 286] on button "Search" at bounding box center [317, 289] width 44 height 20
click at [898, 278] on div "**********" at bounding box center [589, 159] width 1179 height 300
click at [319, 290] on button "Search" at bounding box center [317, 289] width 44 height 20
